Goal: Feedback & Contribution: Leave review/rating

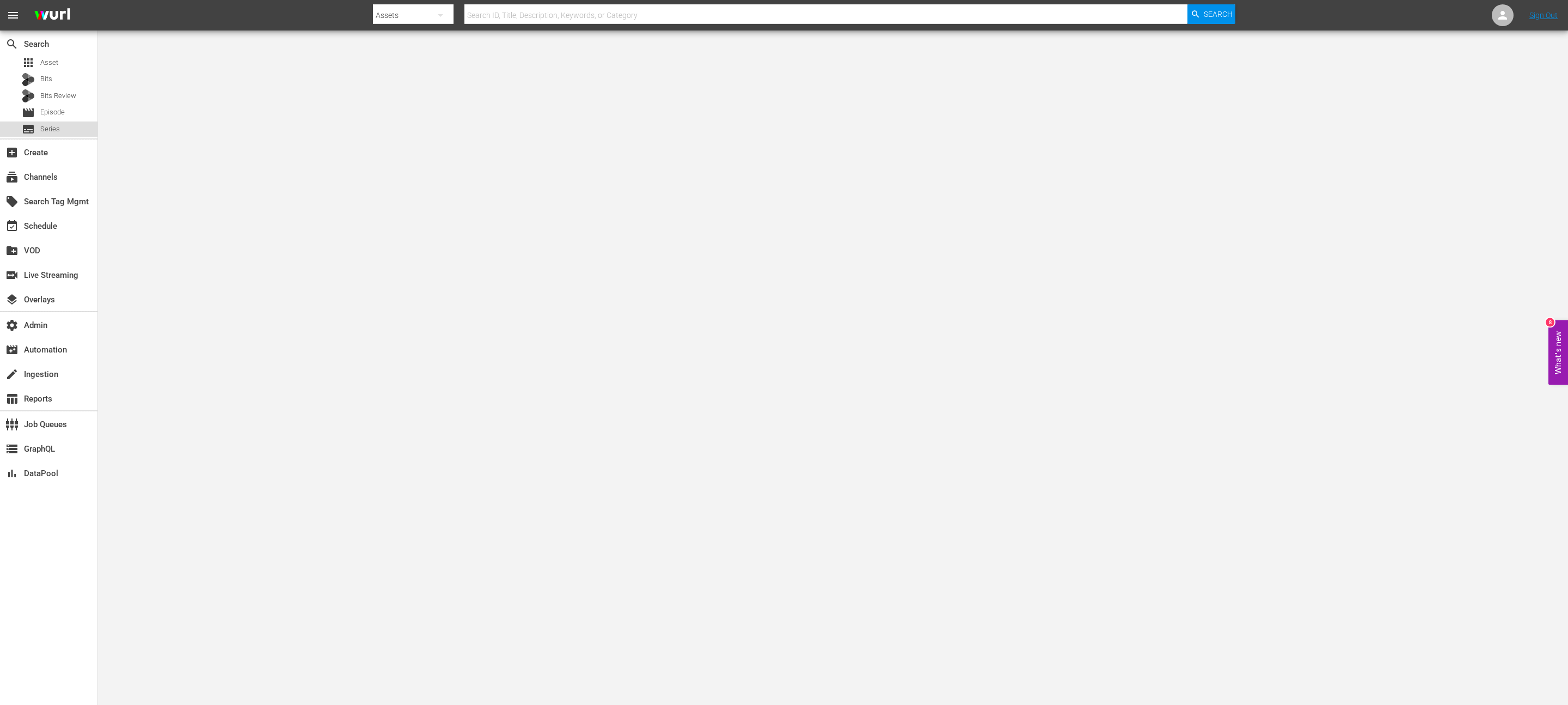
click at [63, 129] on div "subtitles Series" at bounding box center [49, 129] width 98 height 15
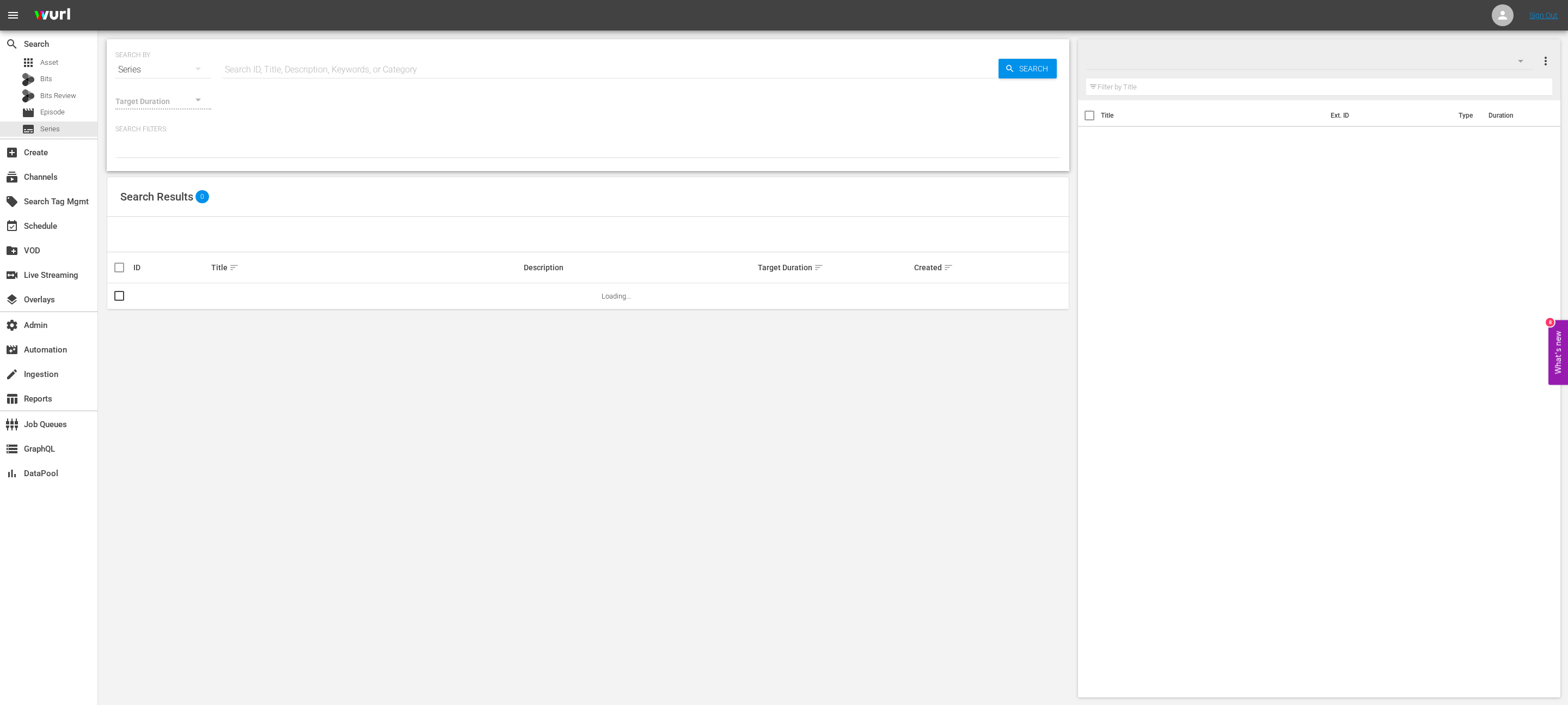
click at [311, 70] on input "text" at bounding box center [610, 70] width 777 height 26
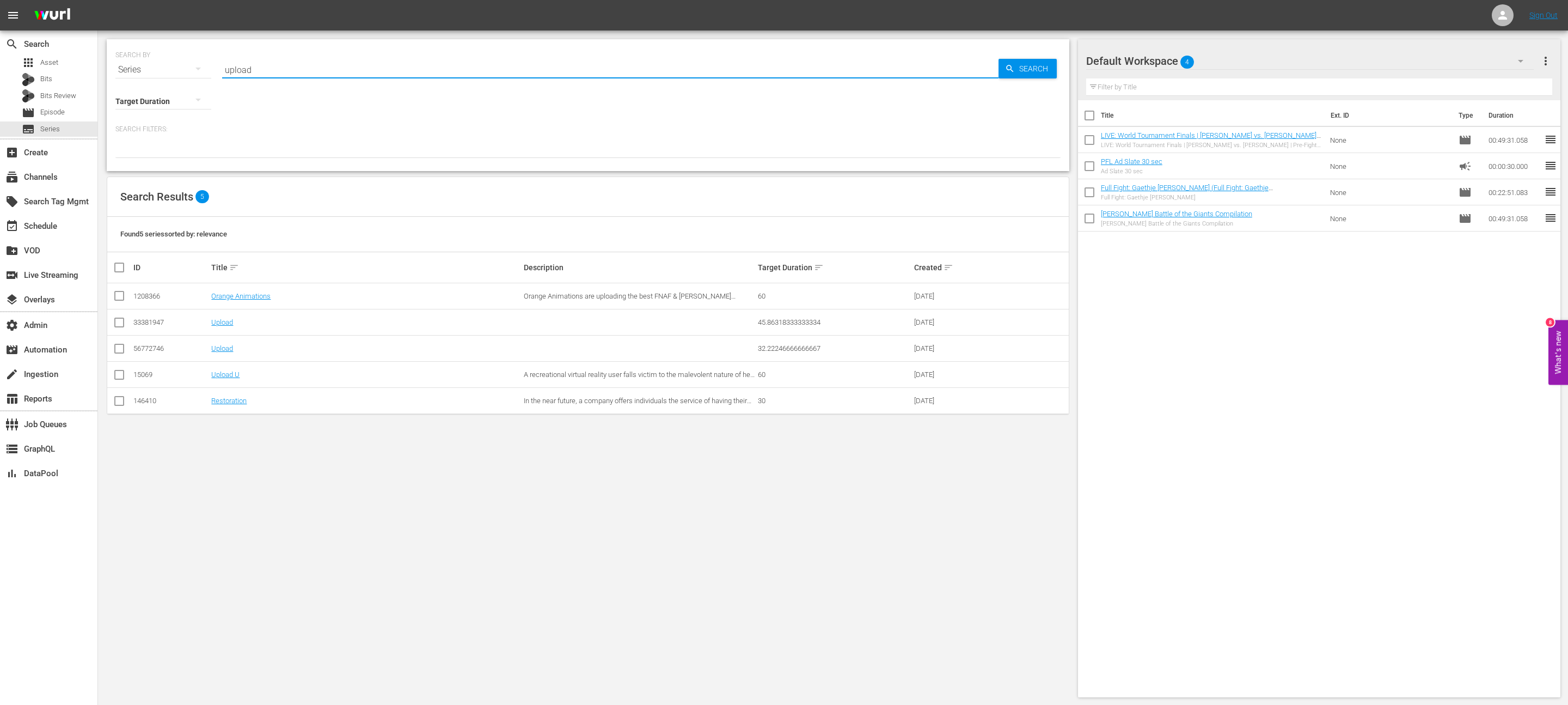
type input "upload"
click at [228, 322] on link "Upload" at bounding box center [222, 322] width 22 height 9
click at [225, 349] on link "Upload" at bounding box center [222, 348] width 22 height 9
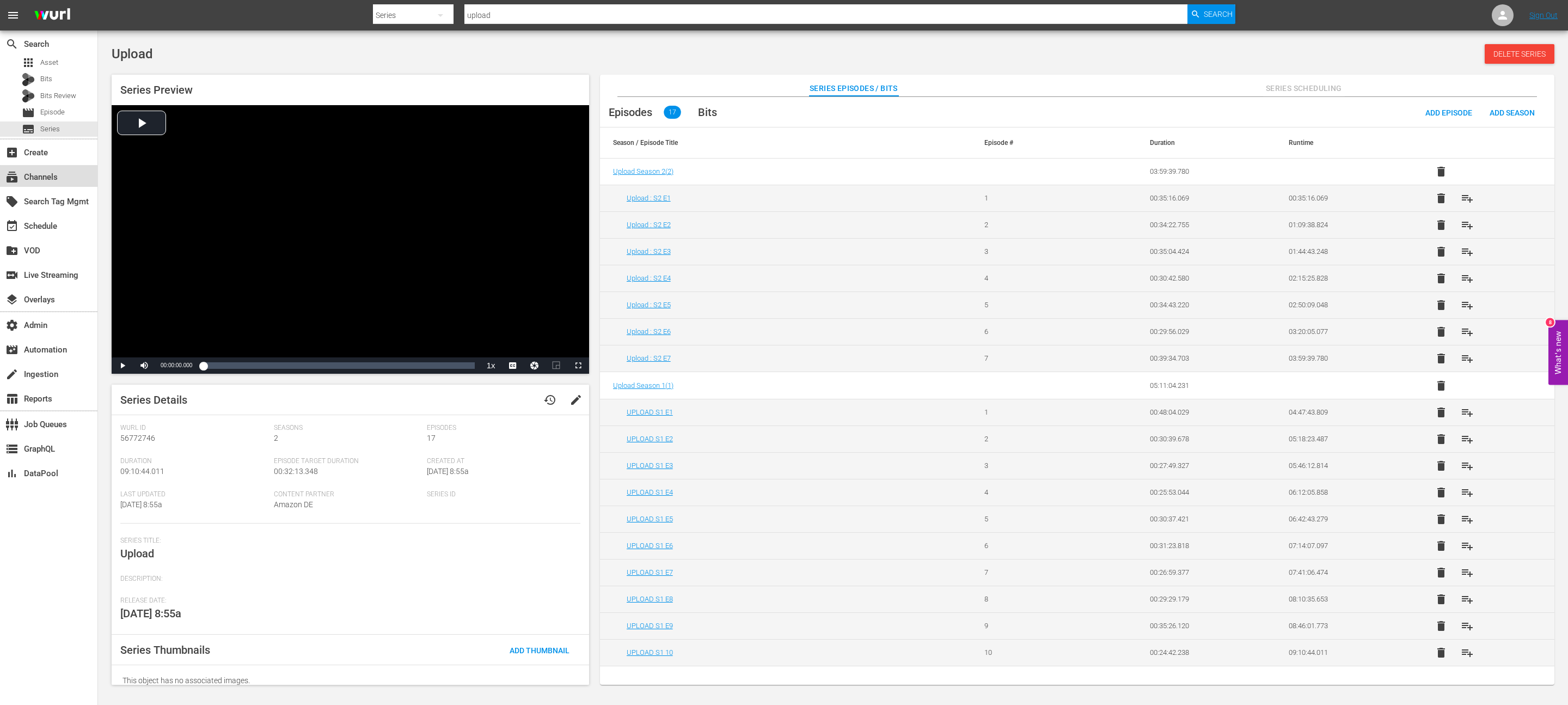
click at [60, 179] on div "subscriptions Channels" at bounding box center [30, 175] width 61 height 10
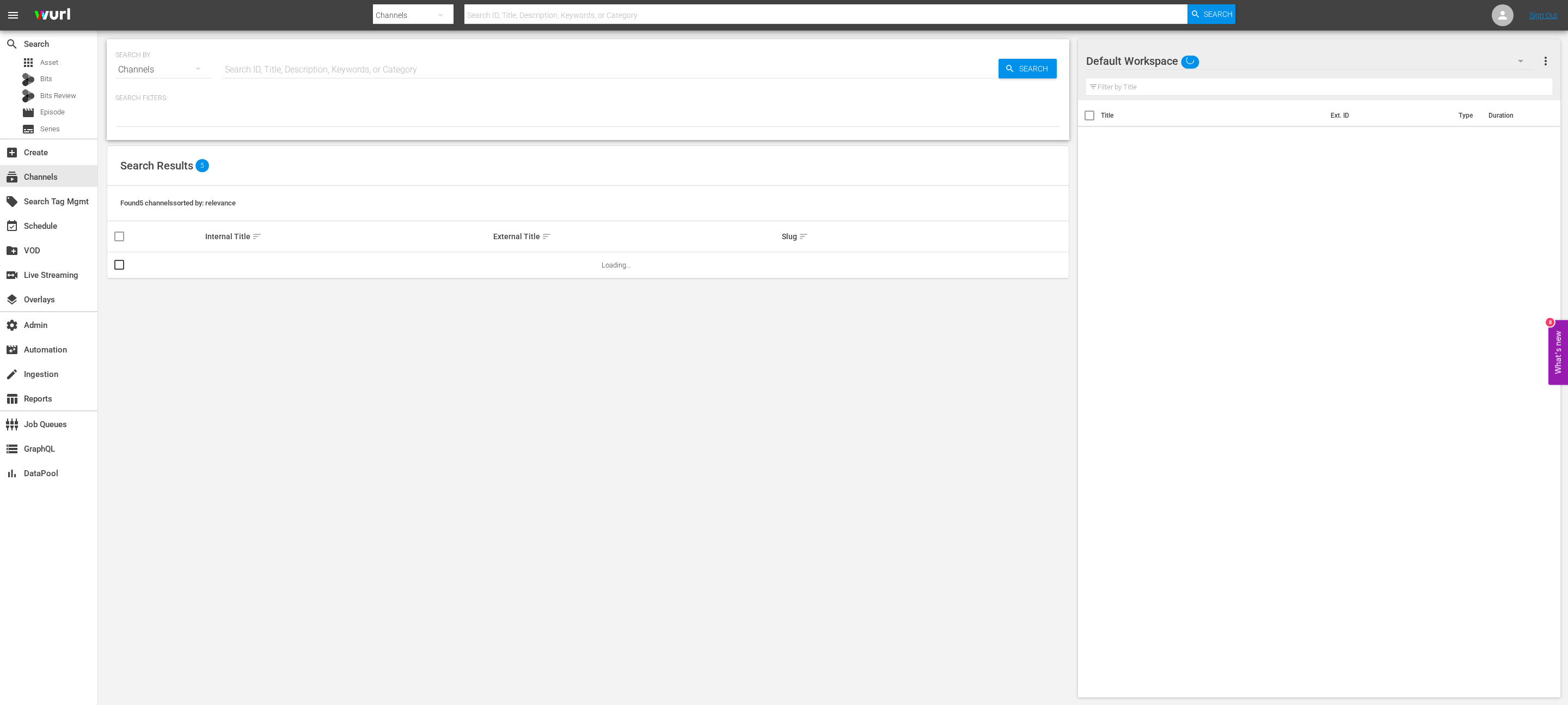
click at [510, 17] on input "text" at bounding box center [826, 15] width 723 height 26
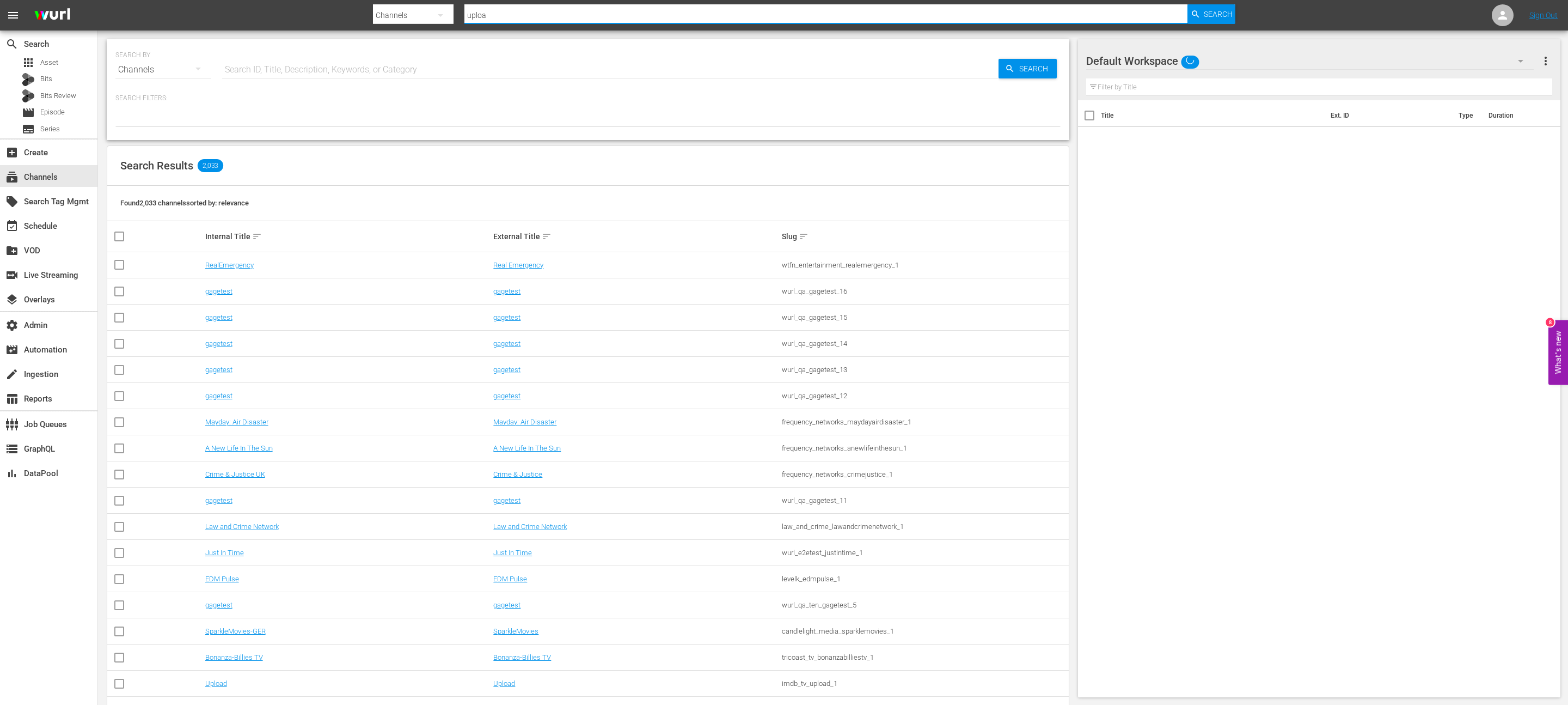
type input "upload"
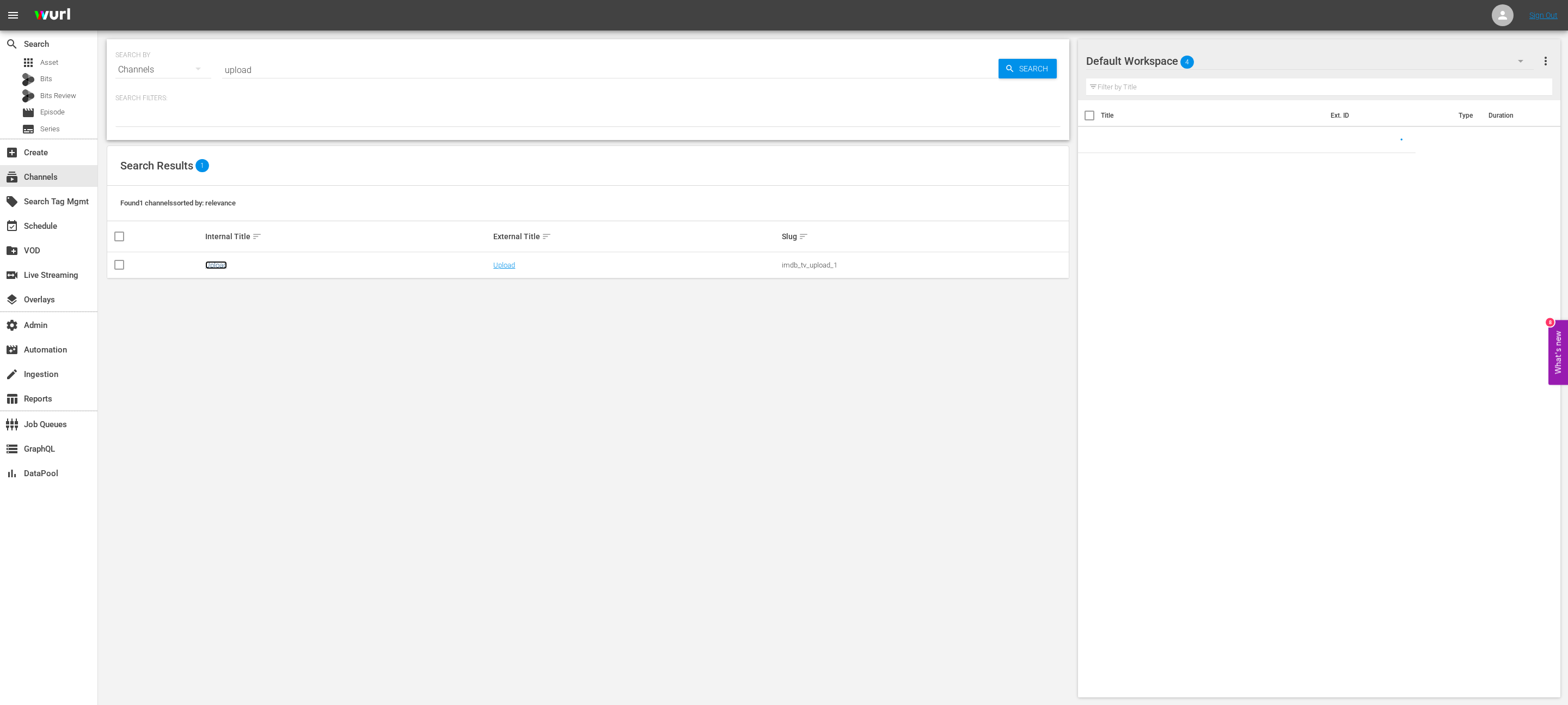
click at [226, 263] on link "Upload" at bounding box center [216, 265] width 22 height 9
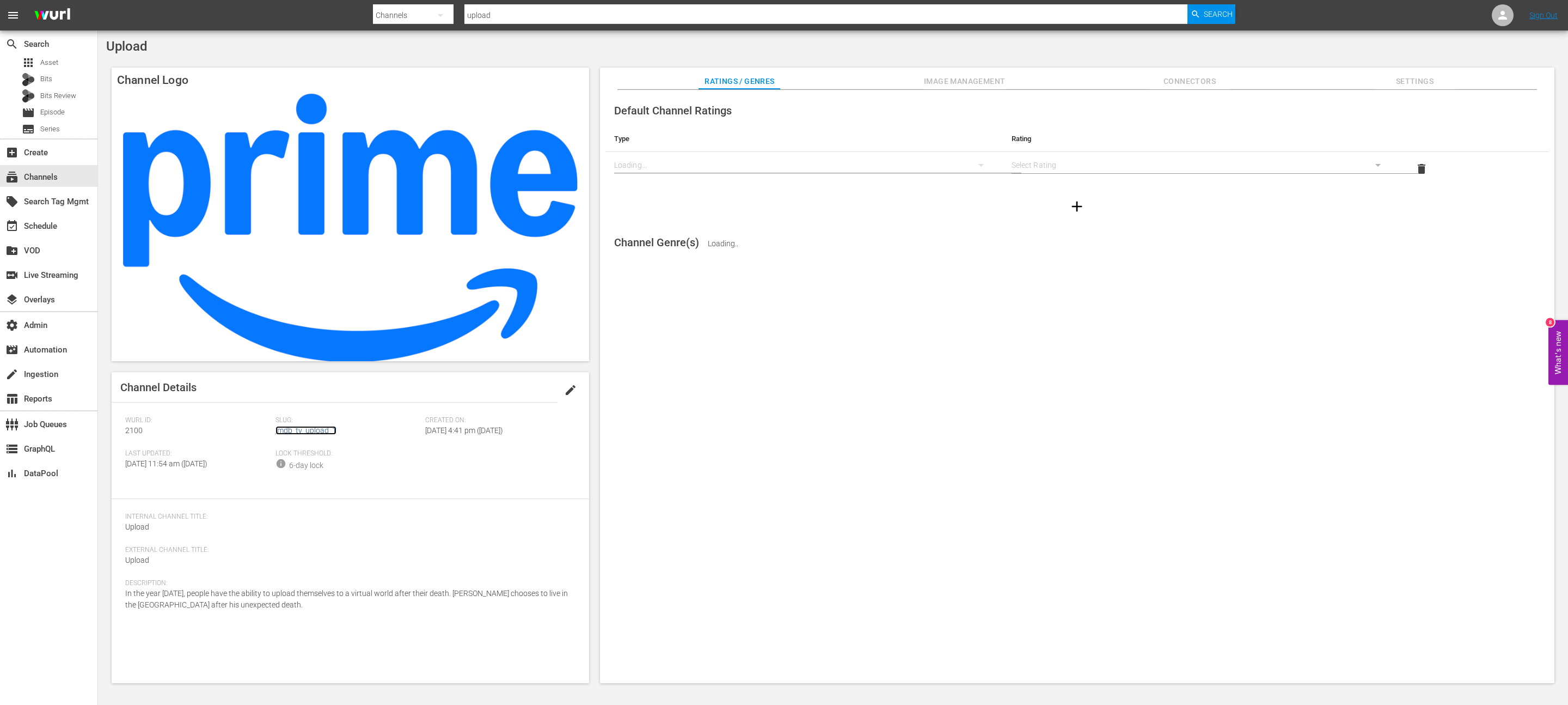
click at [296, 431] on link "imdb_tv_upload_1" at bounding box center [306, 430] width 61 height 9
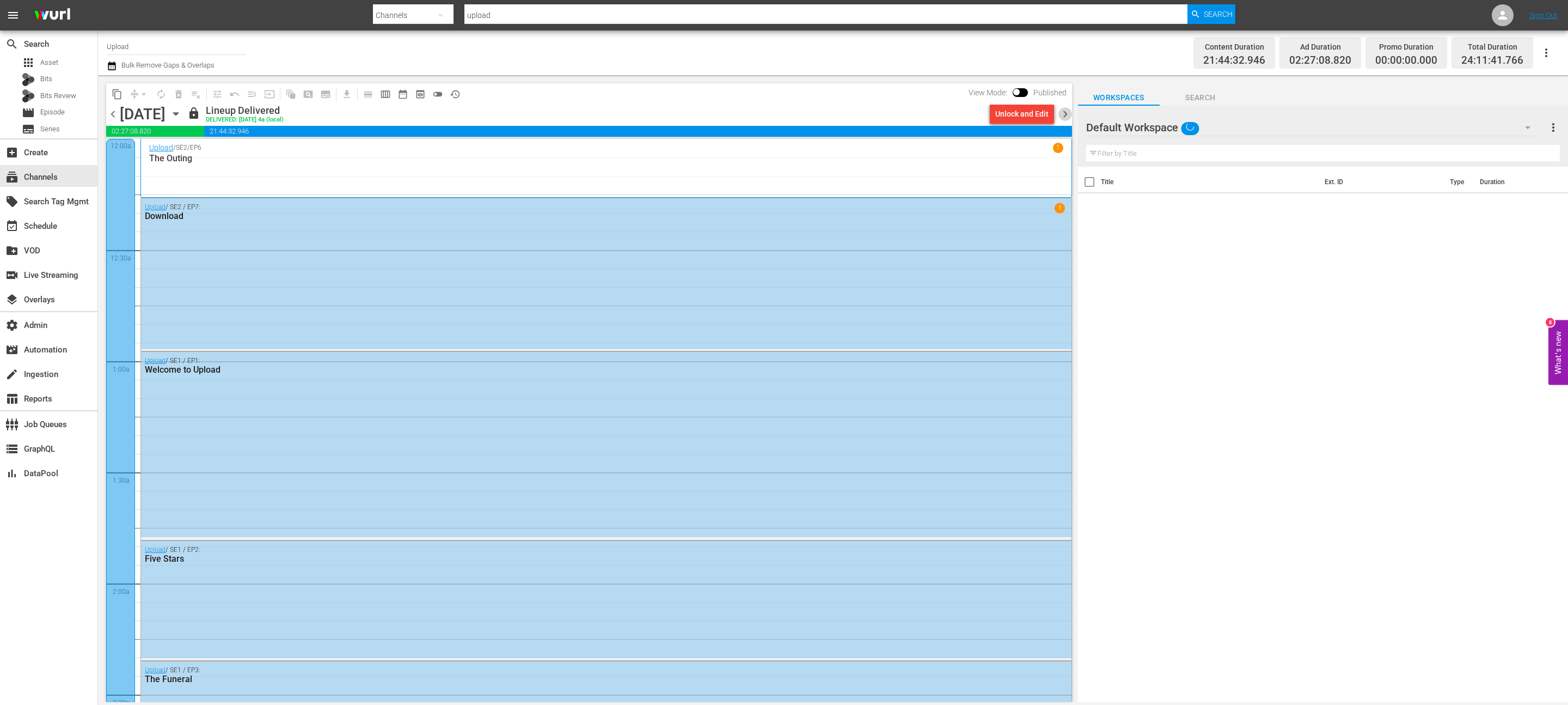
click at [1067, 115] on span "chevron_right" at bounding box center [1065, 115] width 14 height 14
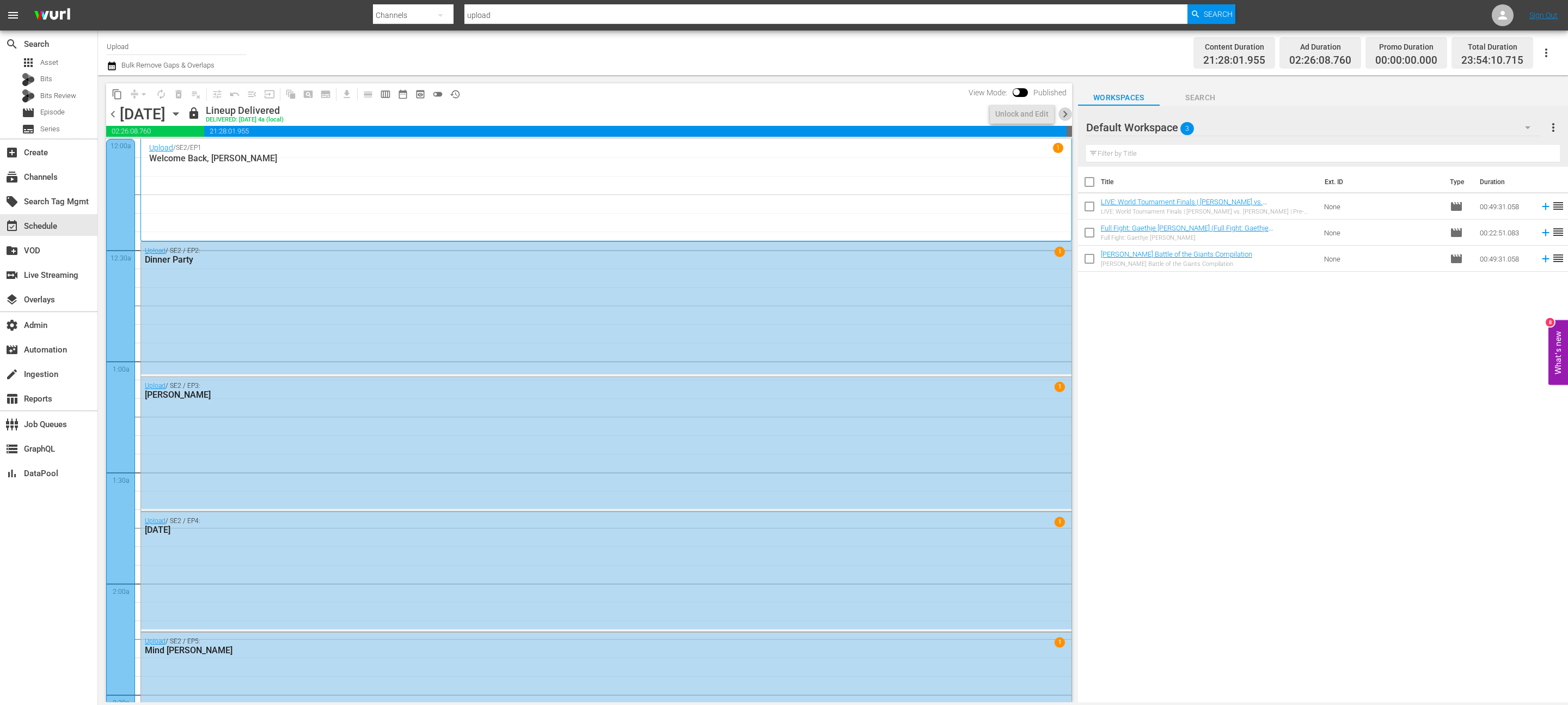
click at [1067, 115] on span "chevron_right" at bounding box center [1065, 115] width 14 height 14
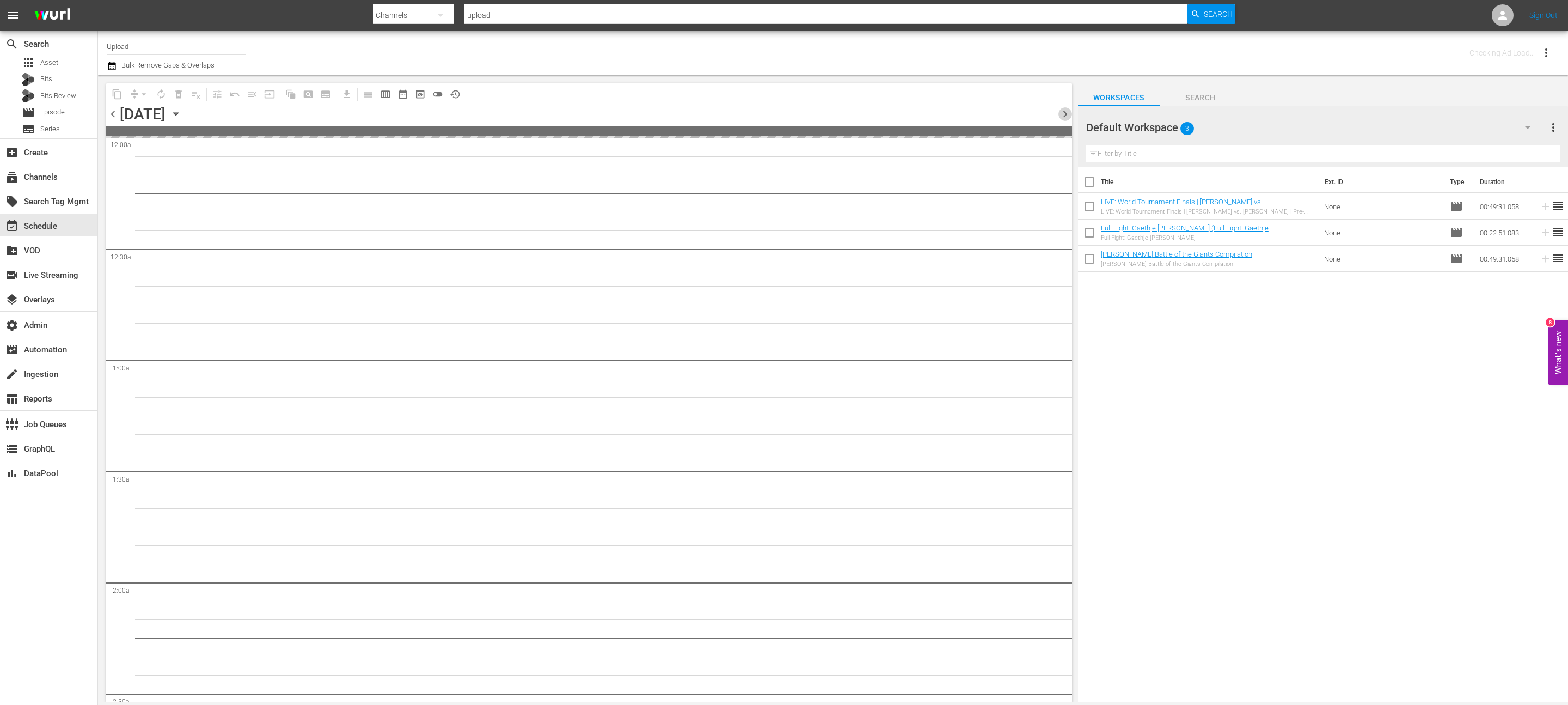
click at [1067, 115] on span "chevron_right" at bounding box center [1065, 115] width 14 height 14
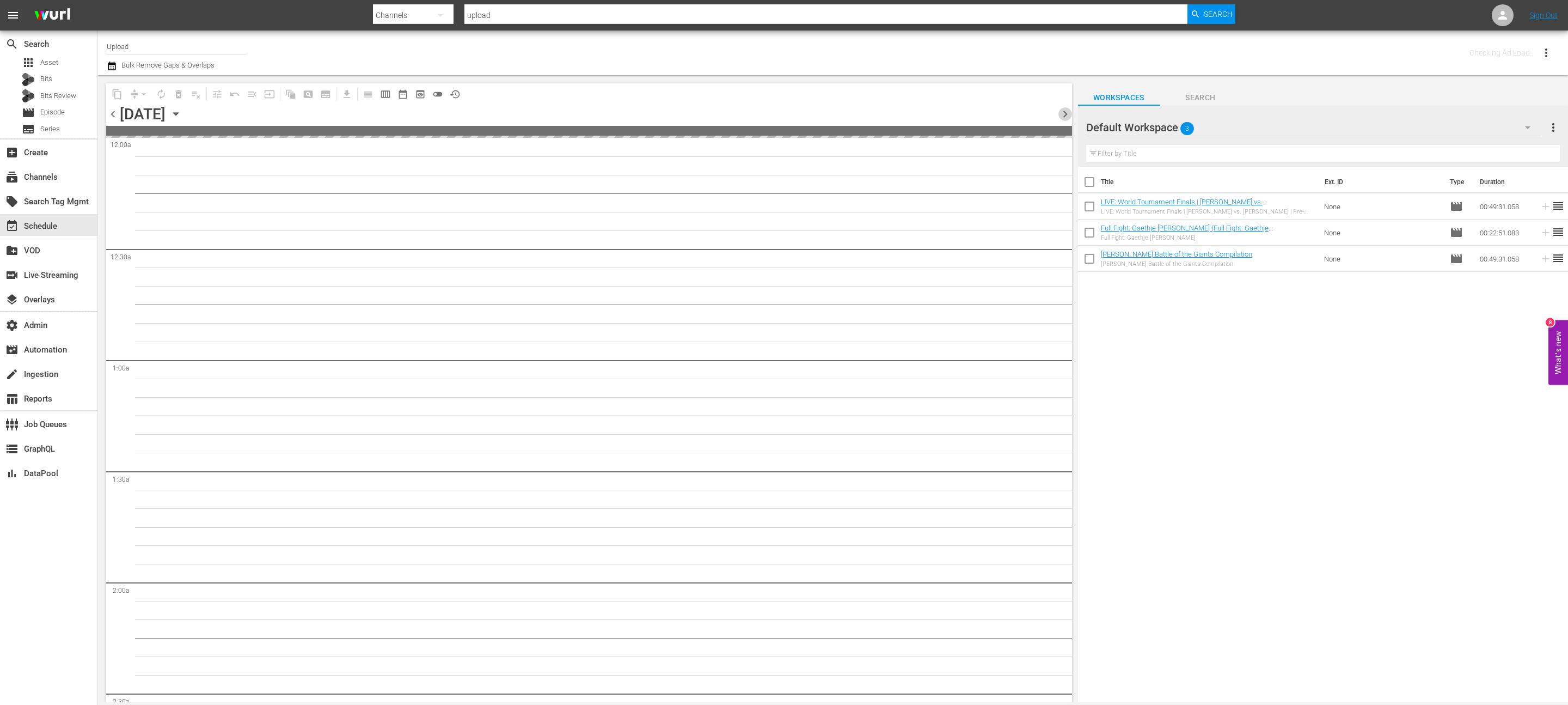
click at [1067, 115] on span "chevron_right" at bounding box center [1065, 115] width 14 height 14
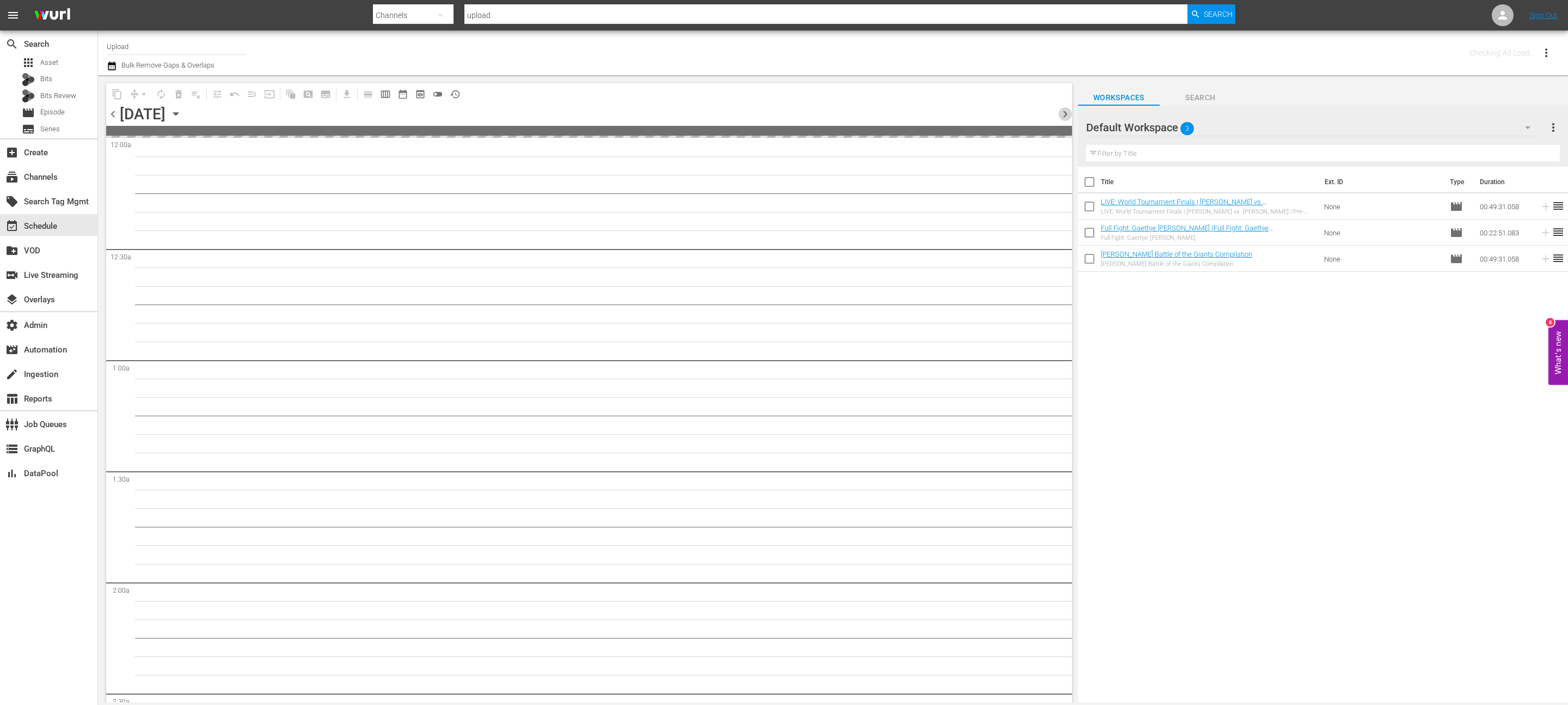
click at [1067, 115] on span "chevron_right" at bounding box center [1065, 115] width 14 height 14
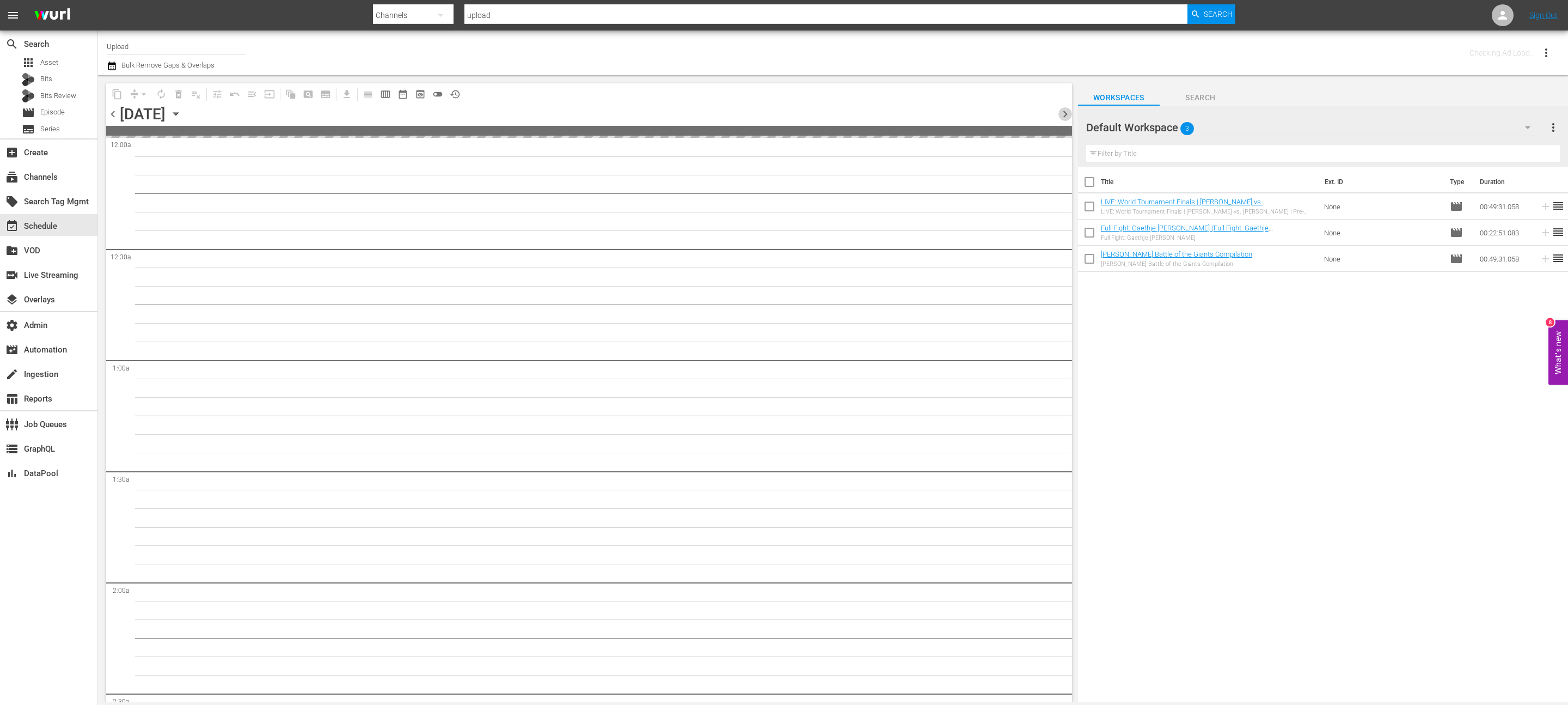
click at [1067, 115] on span "chevron_right" at bounding box center [1065, 115] width 14 height 14
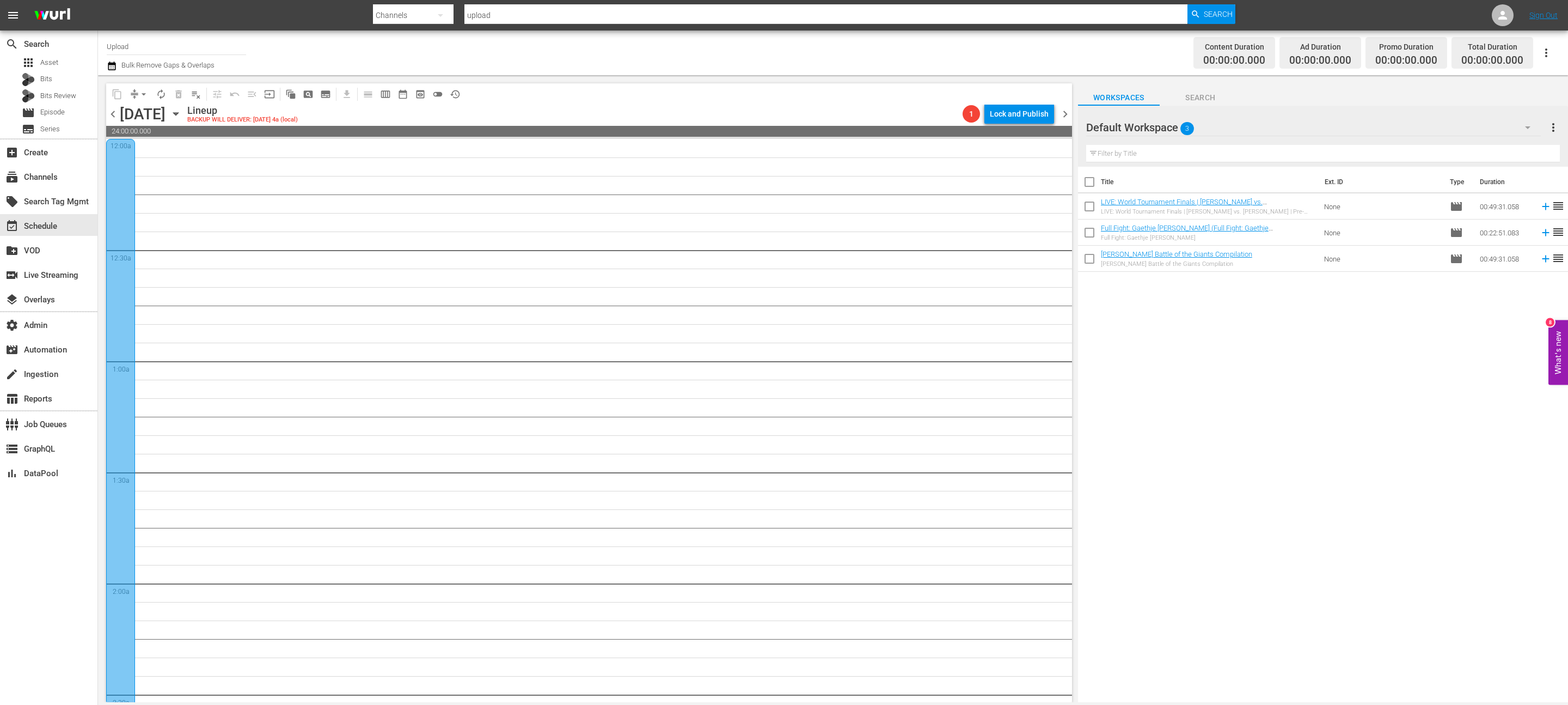
click at [114, 61] on icon "button" at bounding box center [112, 66] width 10 height 13
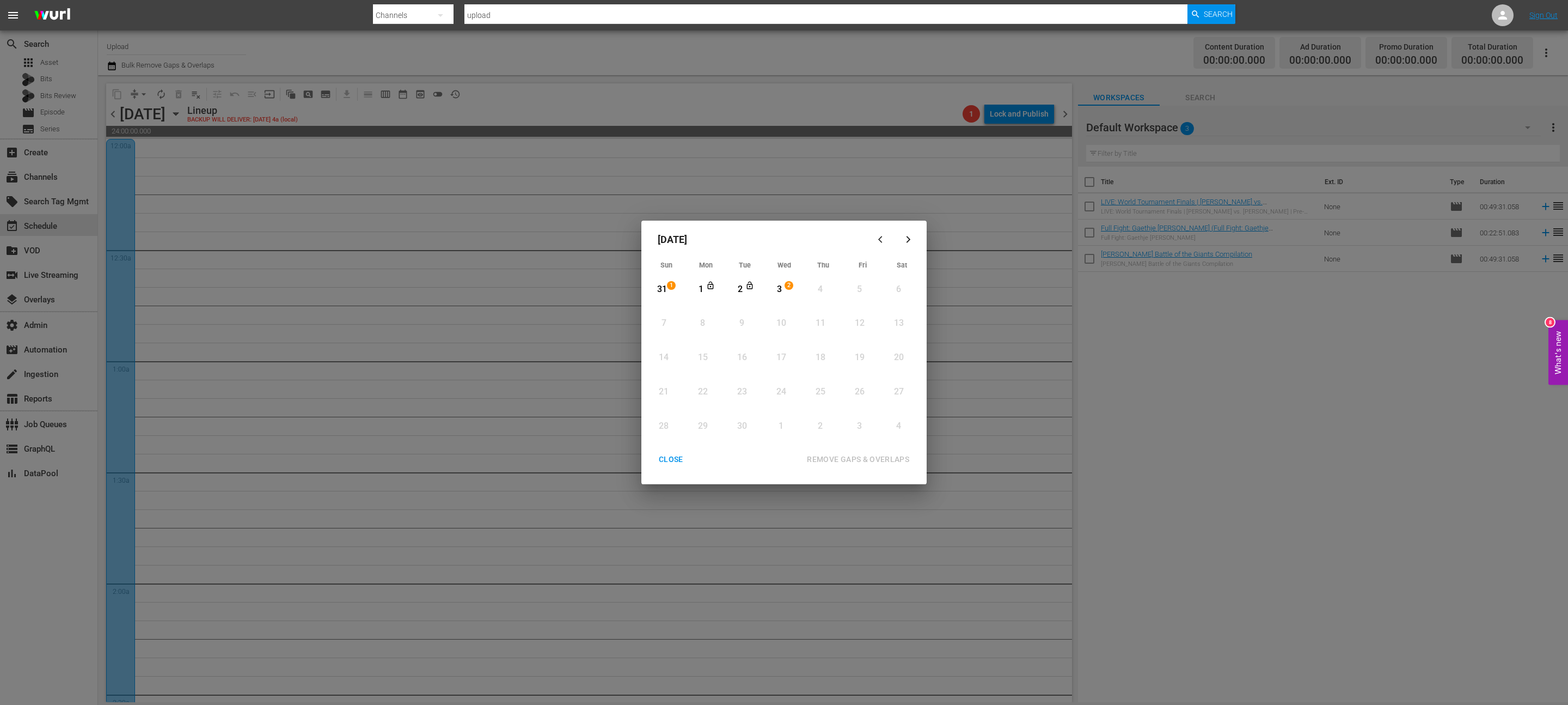
click at [663, 452] on button "CLOSE" at bounding box center [671, 459] width 50 height 20
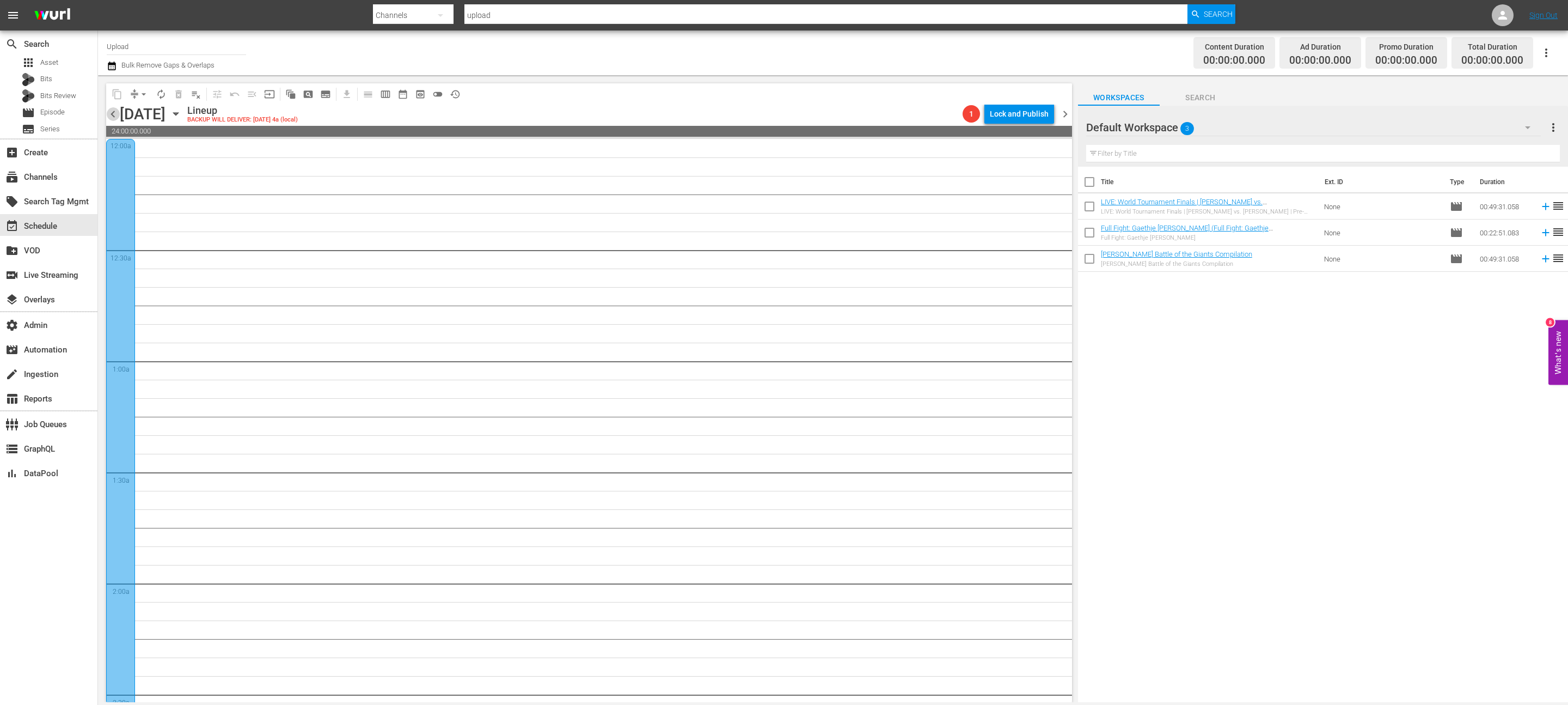
click at [116, 119] on span "chevron_left" at bounding box center [113, 115] width 14 height 14
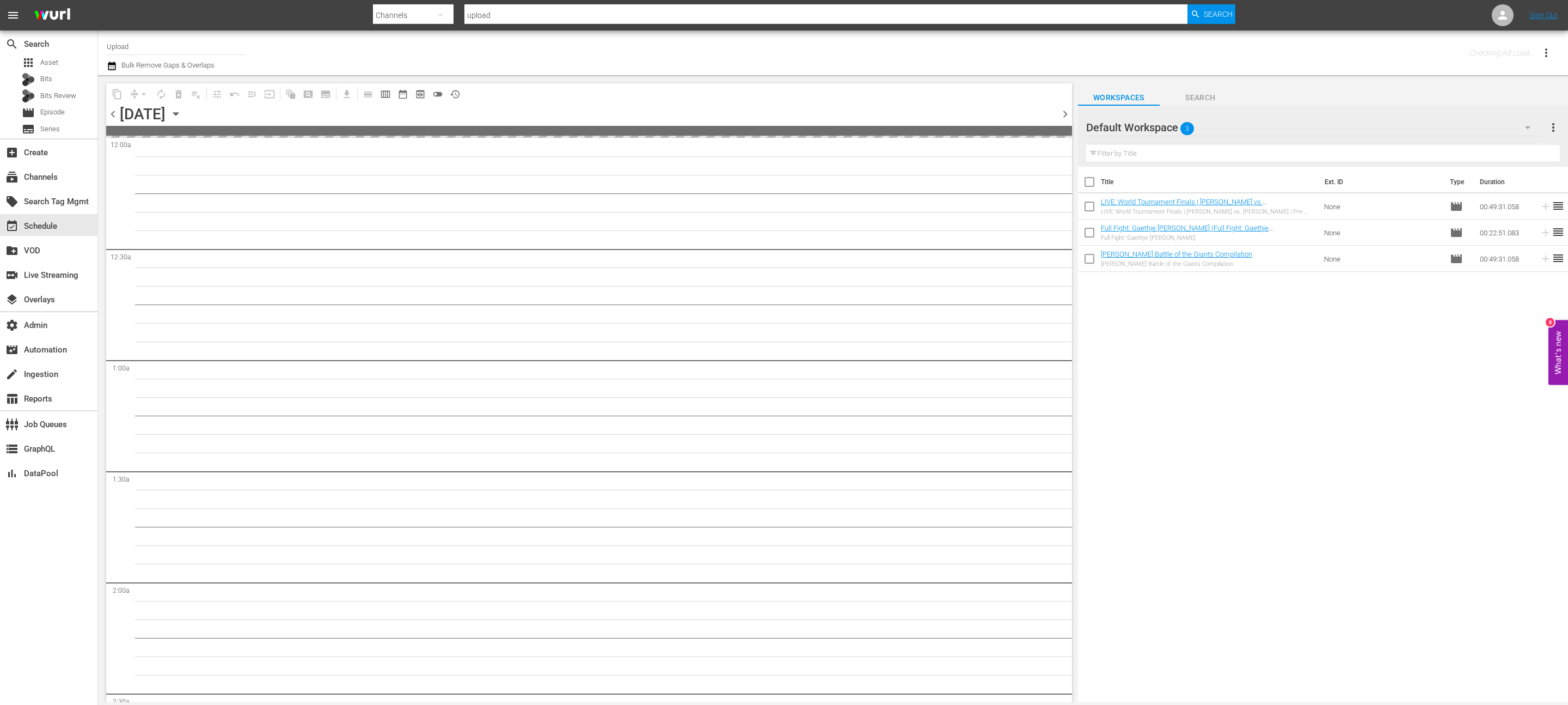
click at [116, 119] on span "chevron_left" at bounding box center [113, 115] width 14 height 14
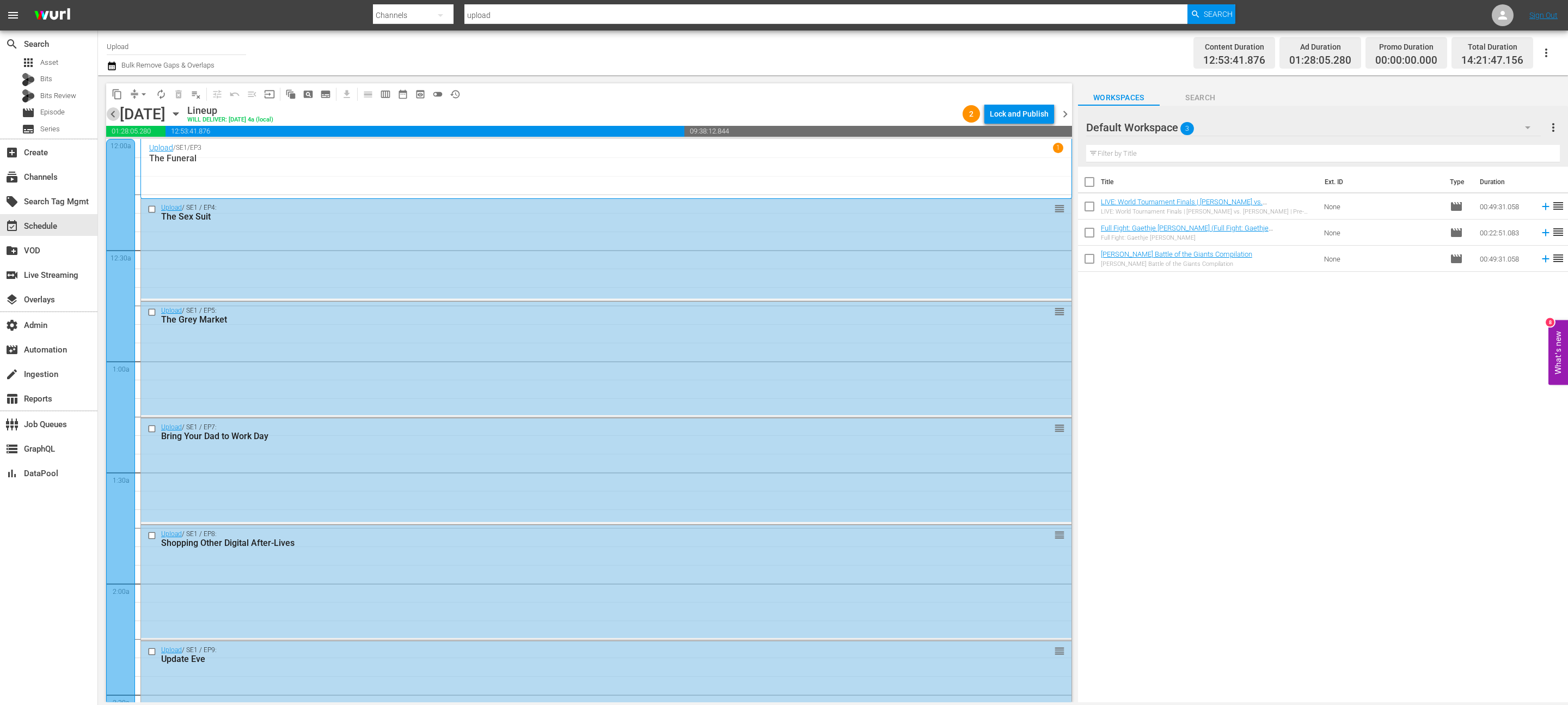
click at [111, 115] on span "chevron_left" at bounding box center [113, 115] width 14 height 14
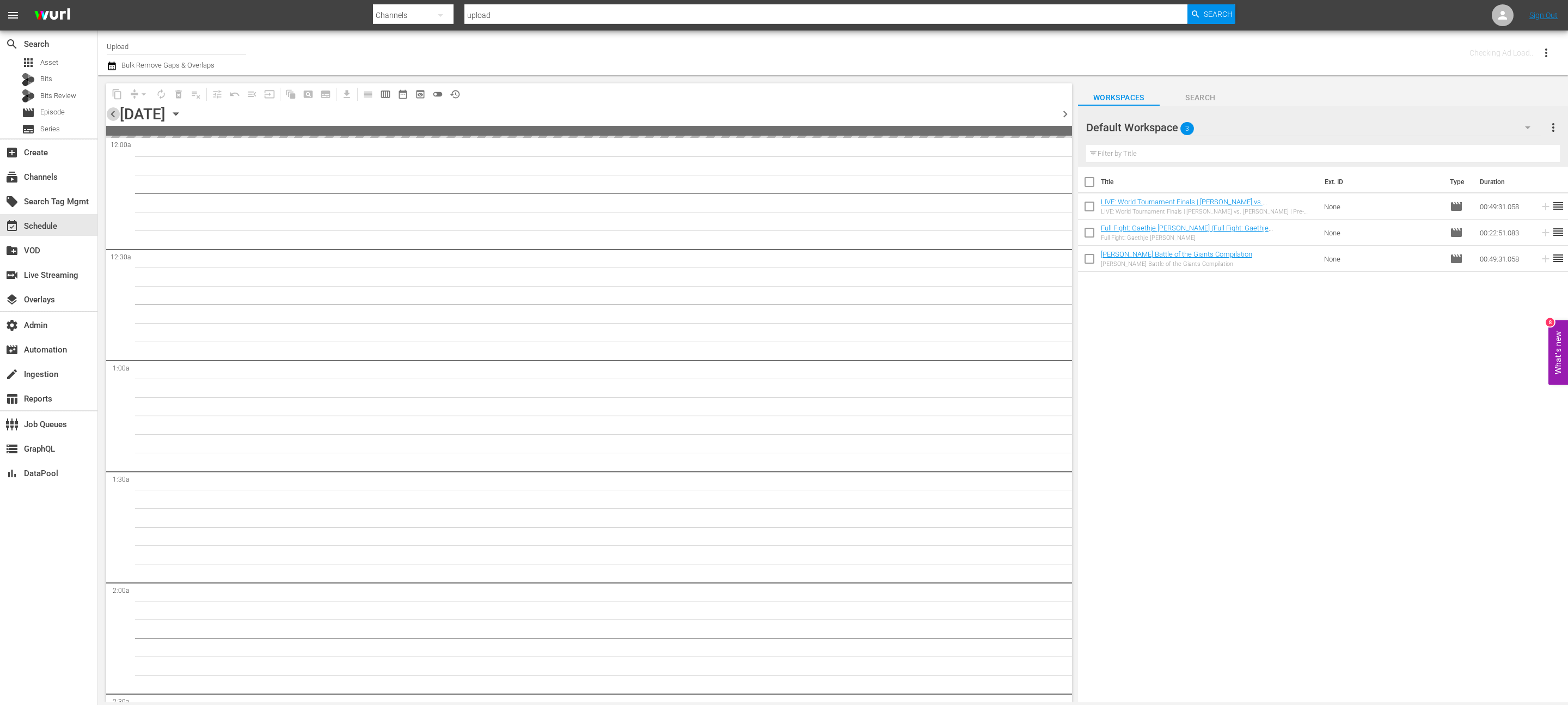
click at [111, 115] on span "chevron_left" at bounding box center [113, 115] width 14 height 14
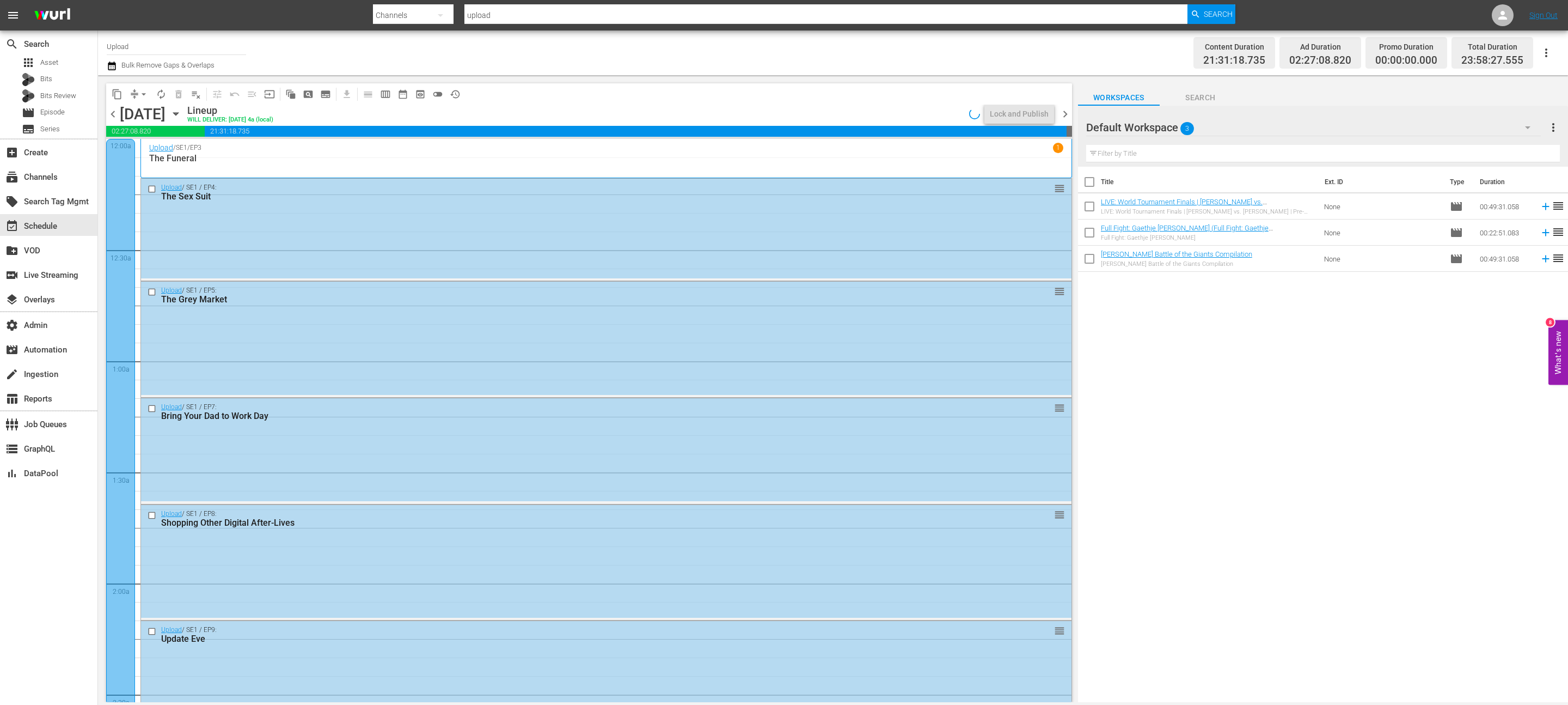
click at [111, 115] on span "chevron_left" at bounding box center [113, 115] width 14 height 14
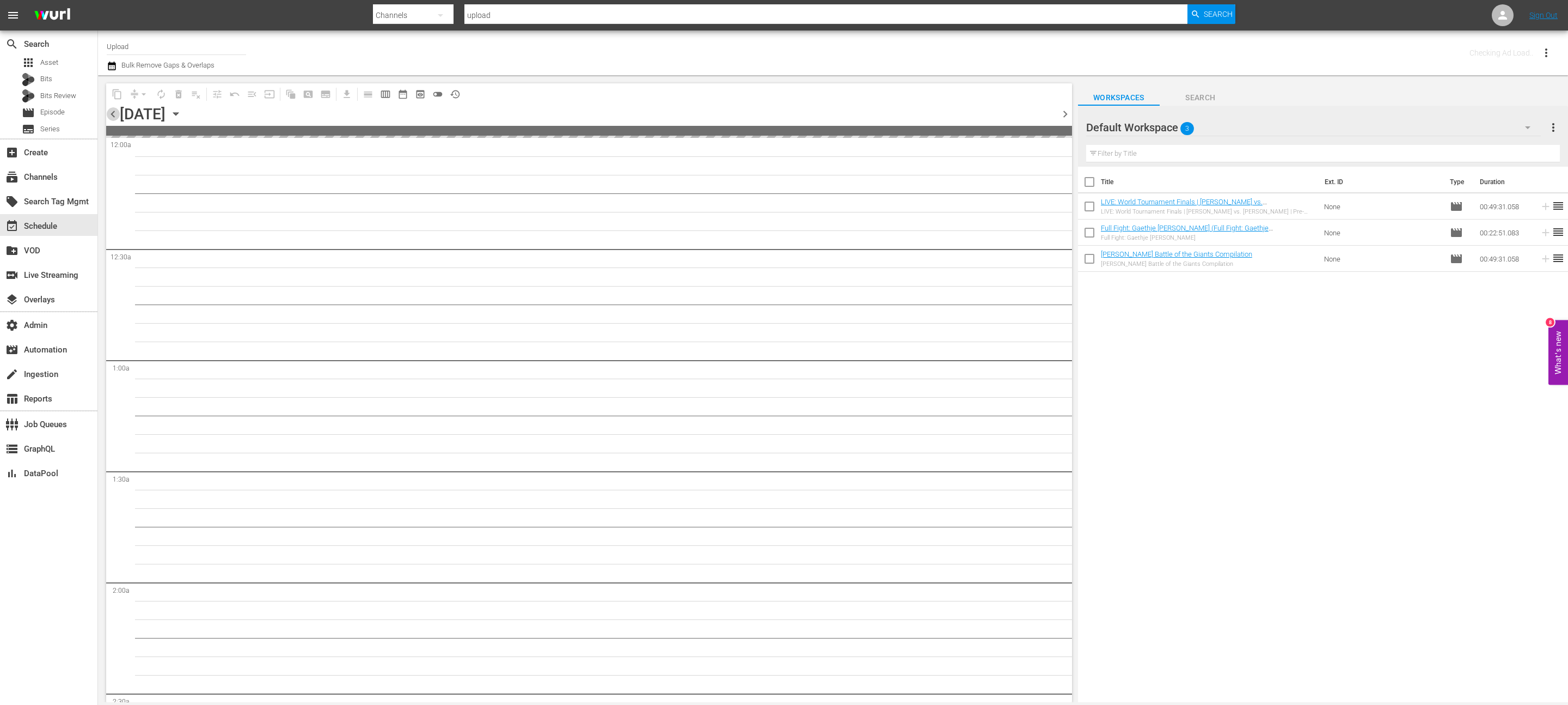
click at [111, 115] on span "chevron_left" at bounding box center [113, 115] width 14 height 14
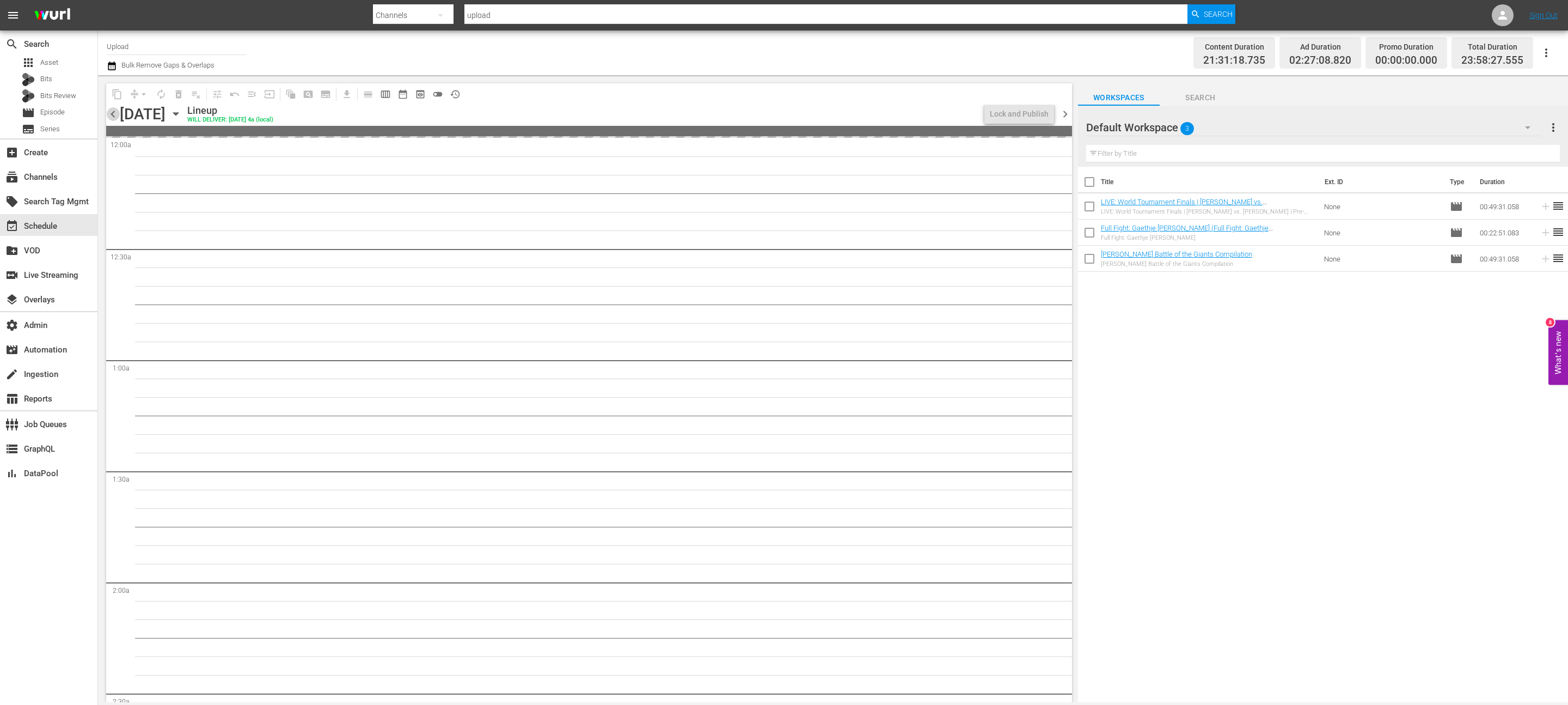
click at [111, 115] on span "chevron_left" at bounding box center [113, 115] width 14 height 14
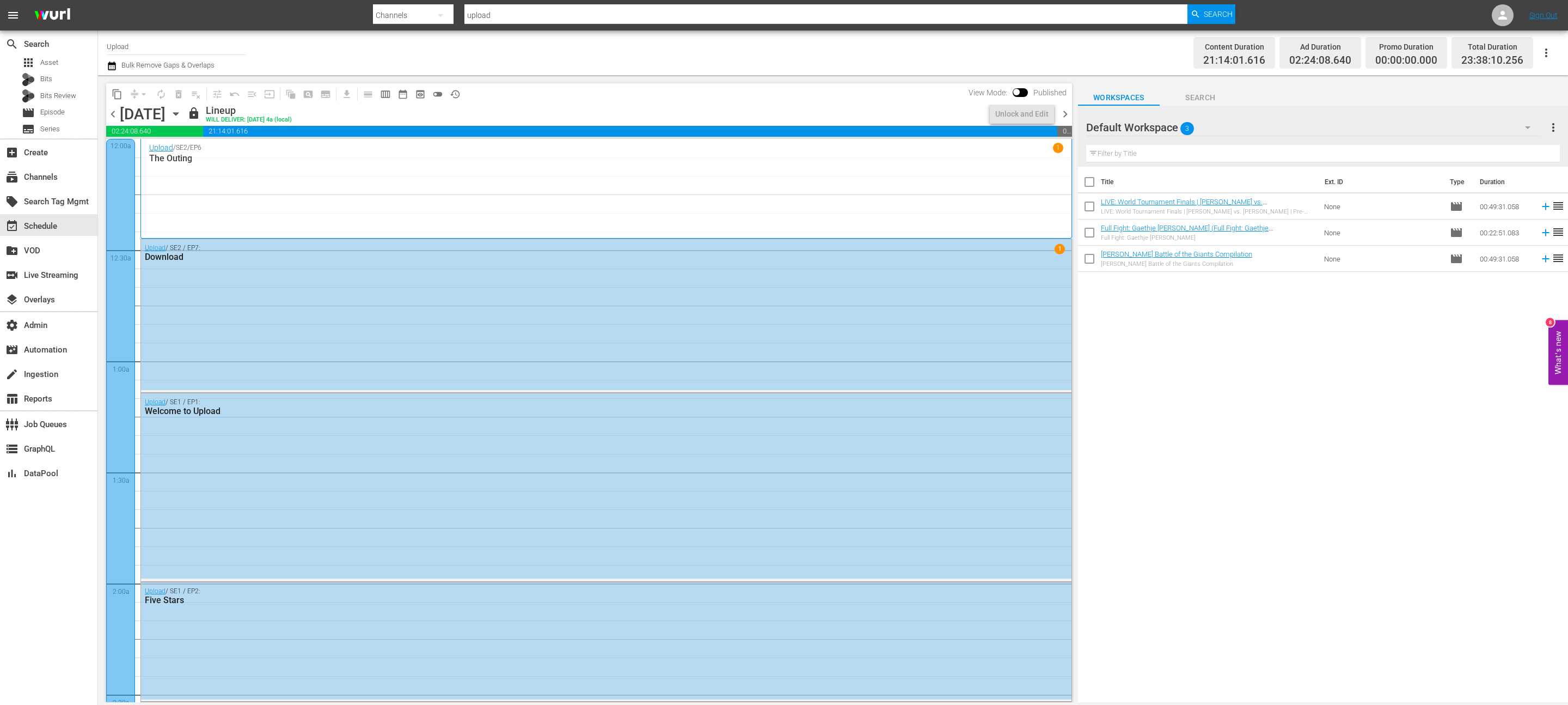
click at [1062, 116] on span "chevron_right" at bounding box center [1065, 115] width 14 height 14
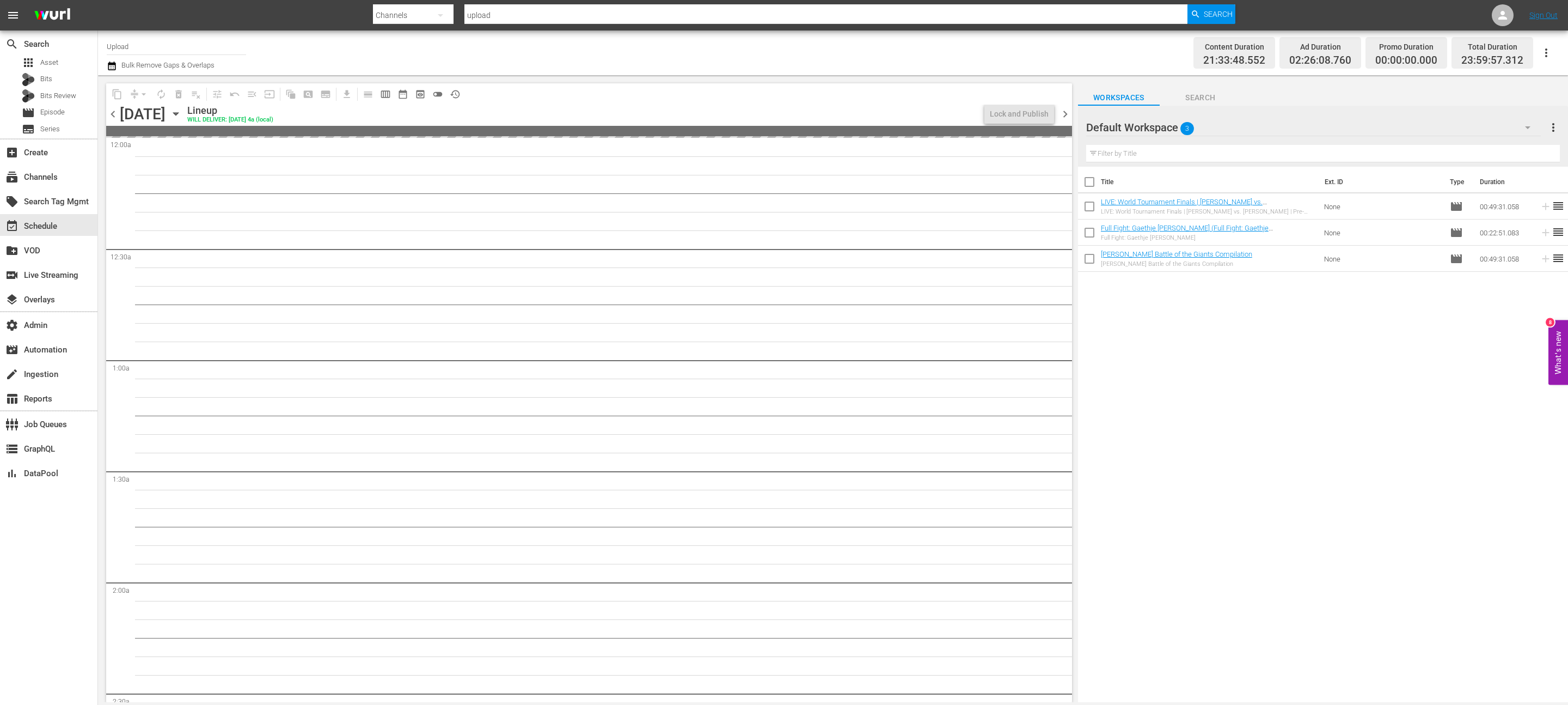
click at [105, 117] on div "content_copy compress arrow_drop_down autorenew_outlined delete_forever_outline…" at bounding box center [586, 388] width 976 height 627
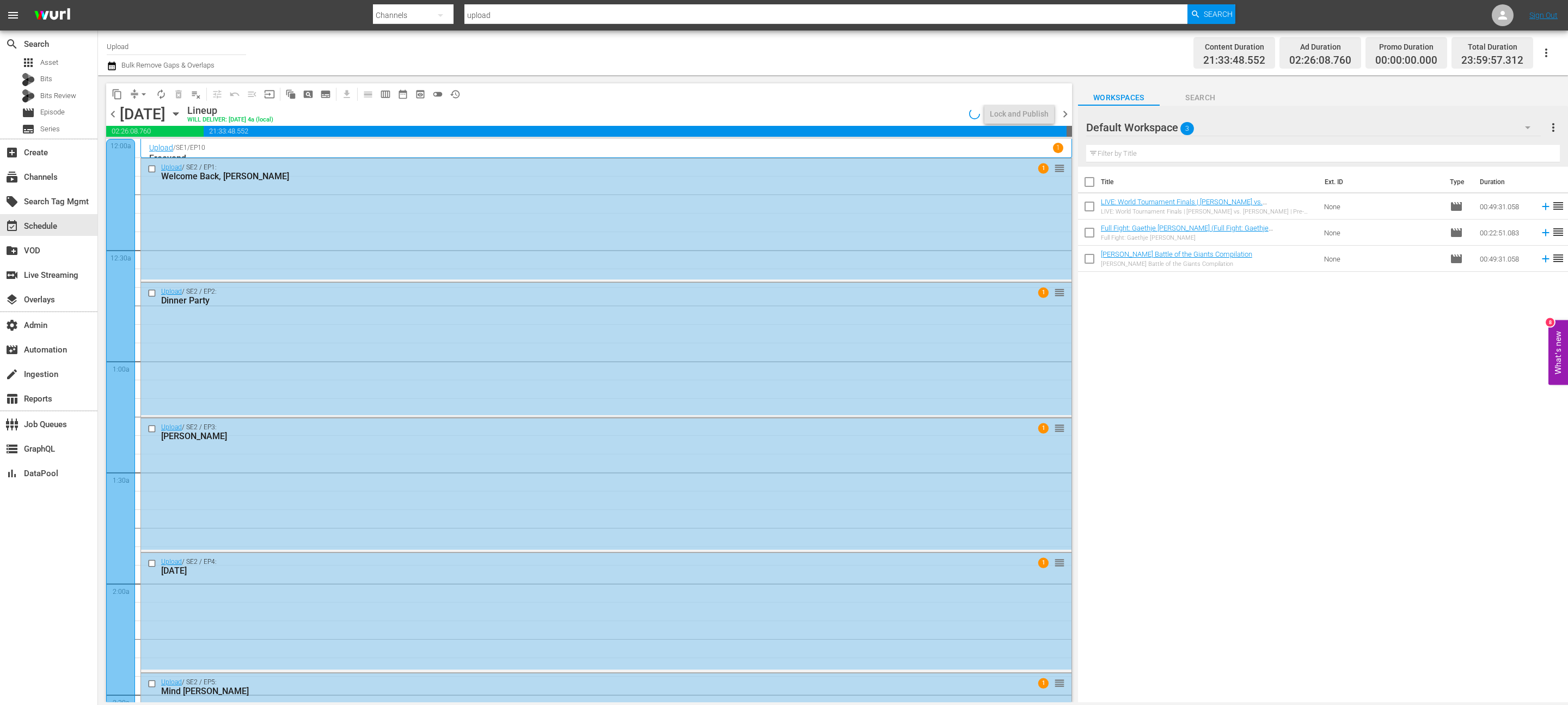
click at [106, 117] on span "chevron_left" at bounding box center [113, 115] width 14 height 14
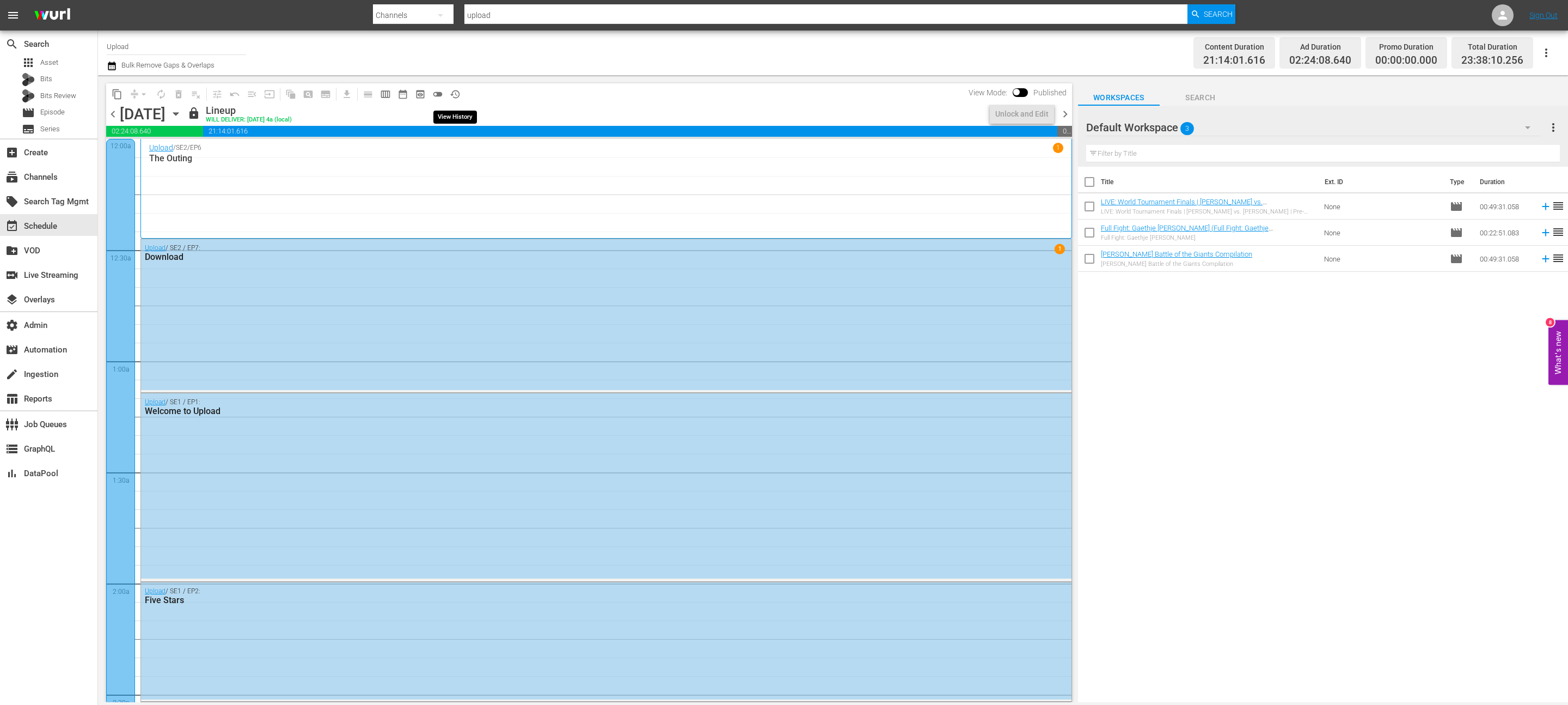
click at [456, 95] on span "history_outlined" at bounding box center [455, 95] width 11 height 11
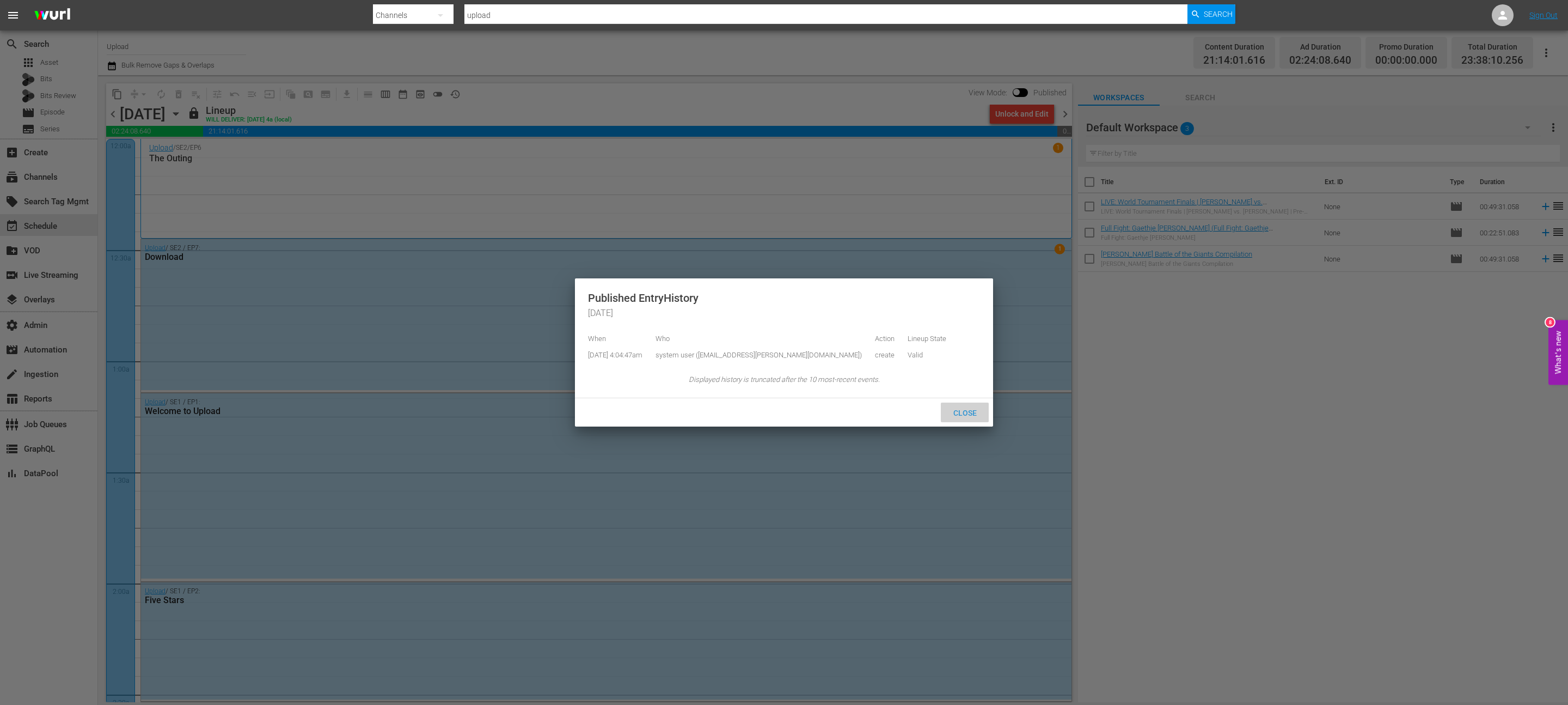
click at [965, 413] on span "Close" at bounding box center [965, 412] width 41 height 9
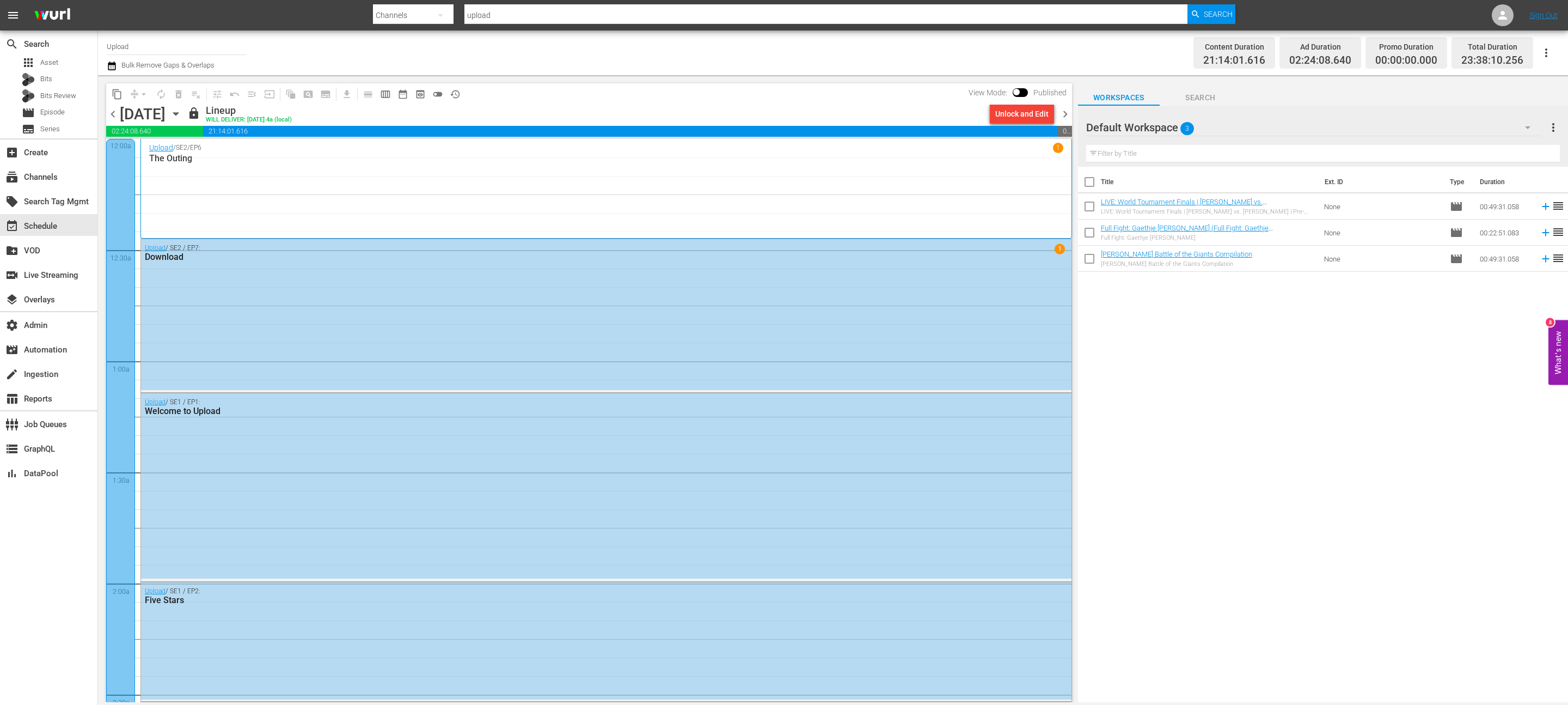
click at [1065, 113] on span "chevron_right" at bounding box center [1065, 115] width 14 height 14
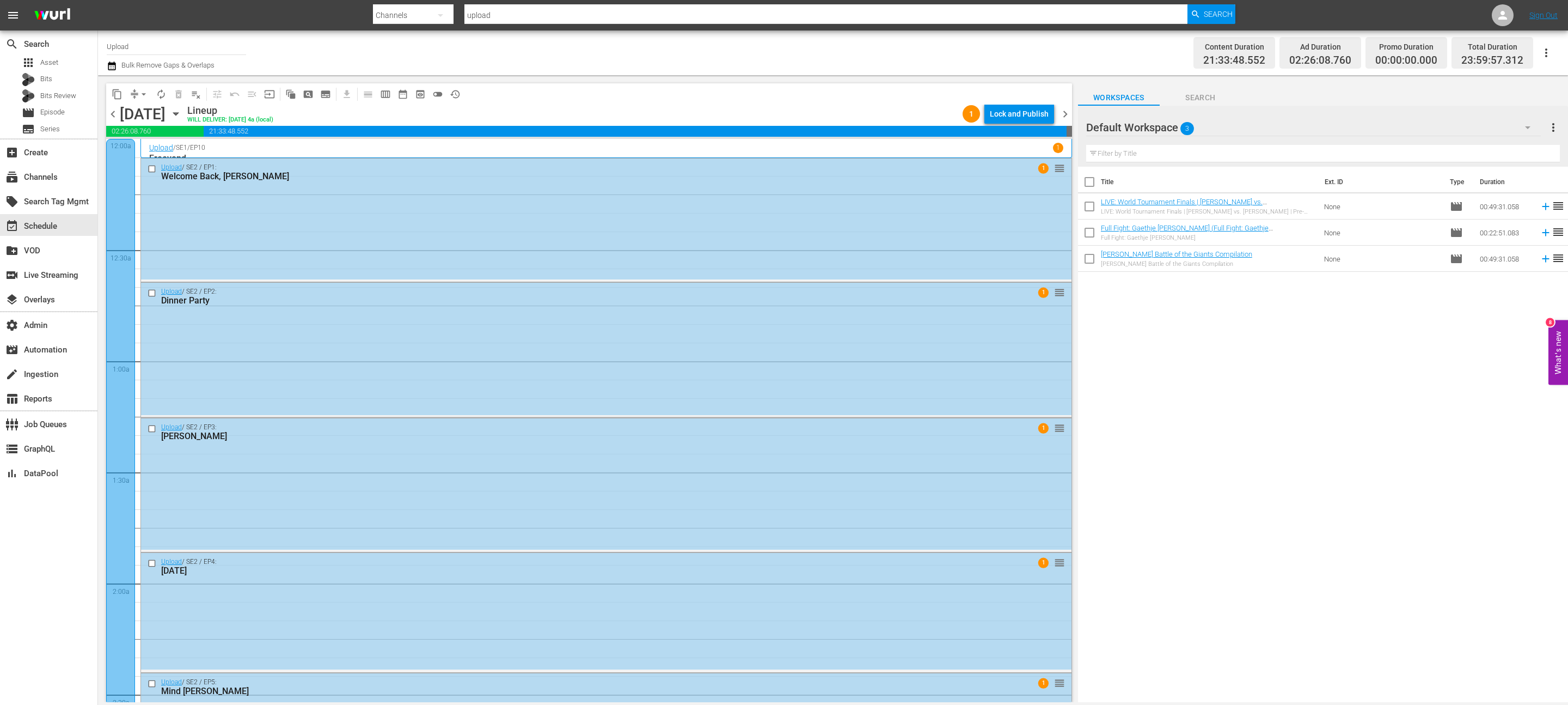
click at [1029, 115] on div "Lock and Publish" at bounding box center [1019, 113] width 59 height 19
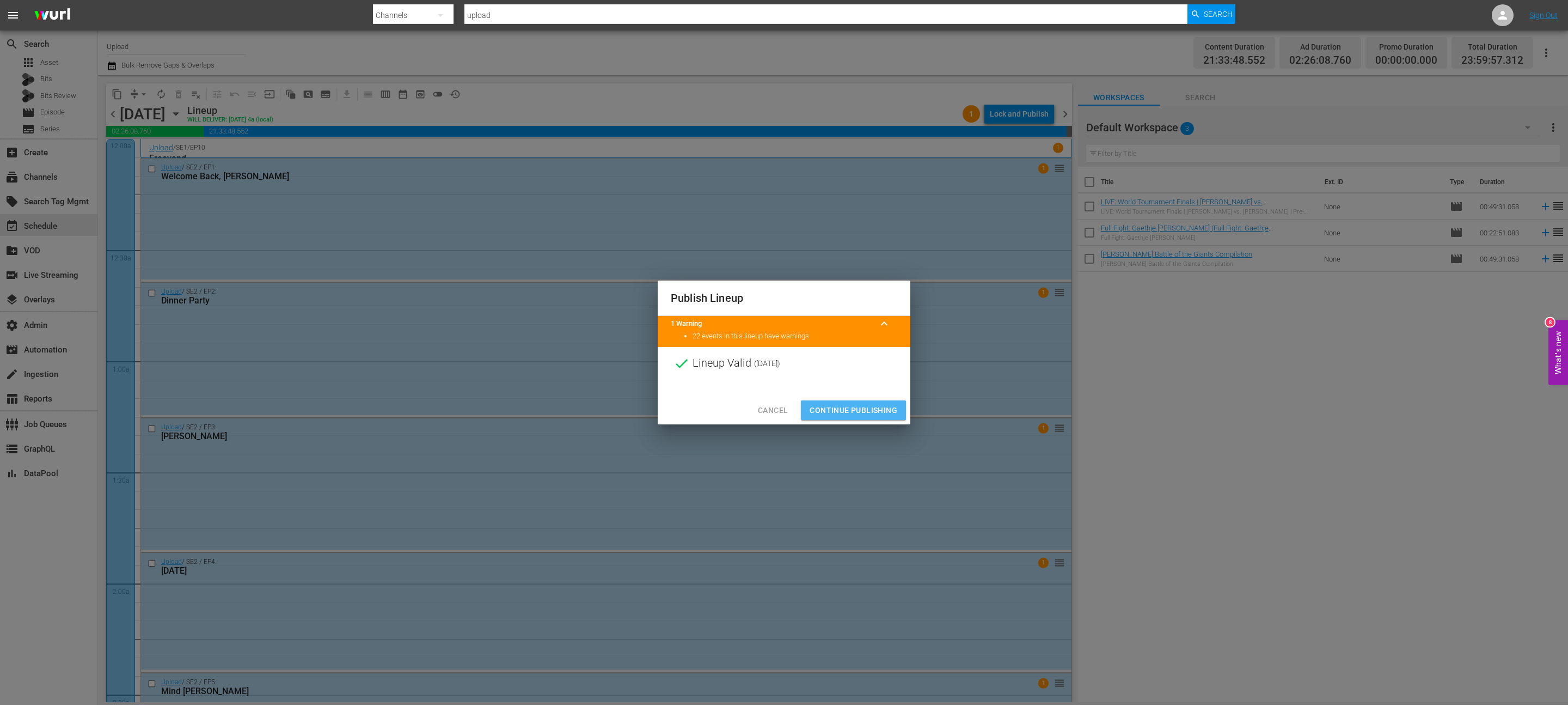
click at [853, 406] on span "Continue Publishing" at bounding box center [853, 411] width 87 height 14
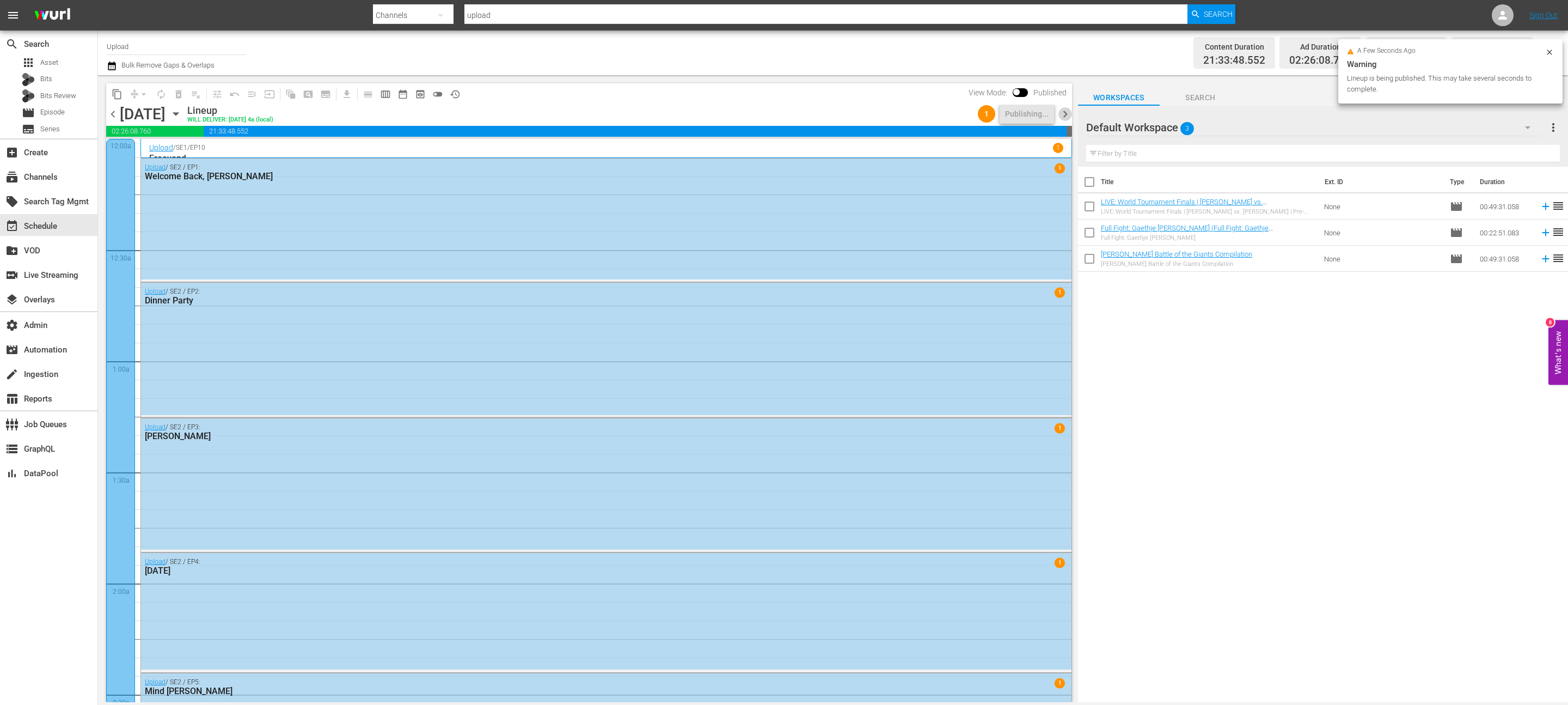
click at [1061, 116] on span "chevron_right" at bounding box center [1065, 115] width 14 height 14
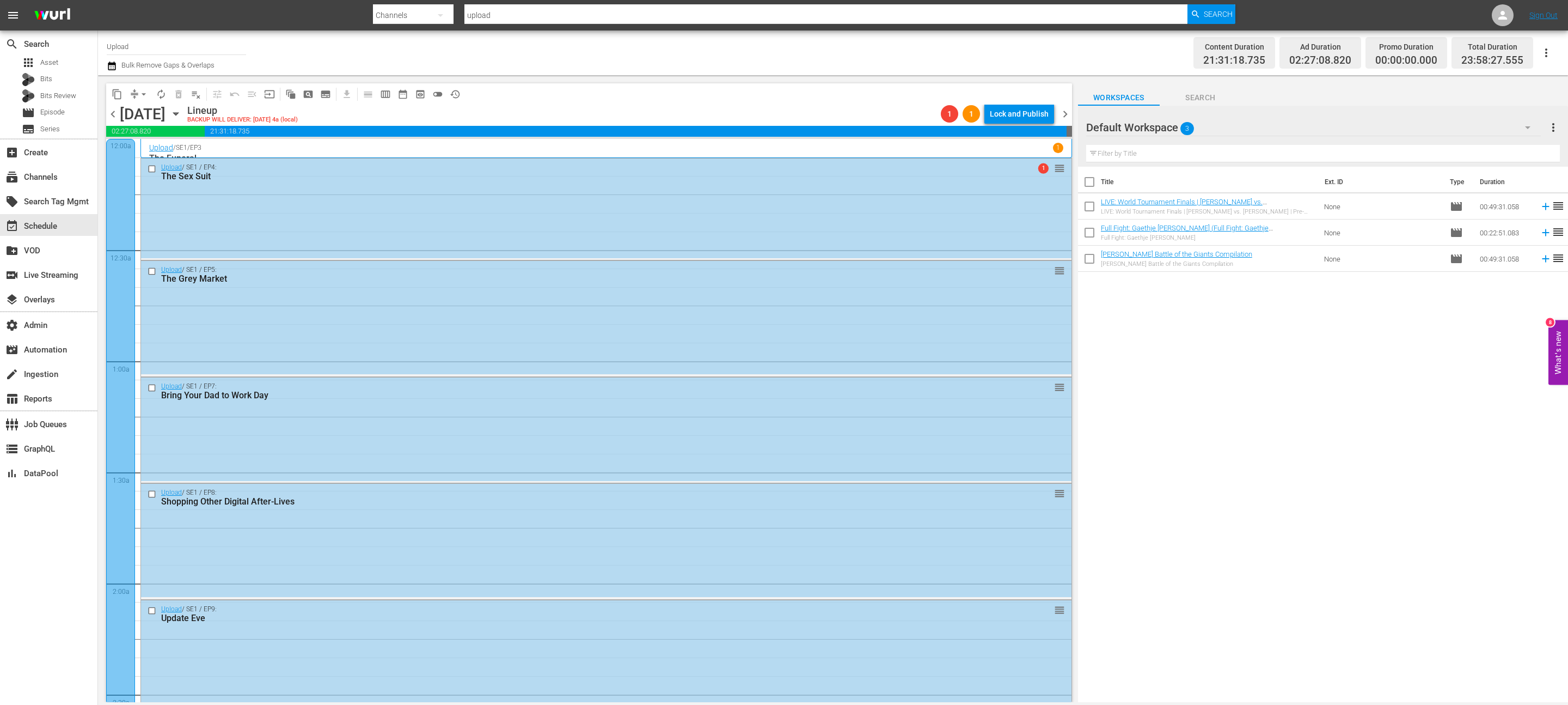
click at [1005, 113] on div "Lock and Publish" at bounding box center [1019, 113] width 59 height 19
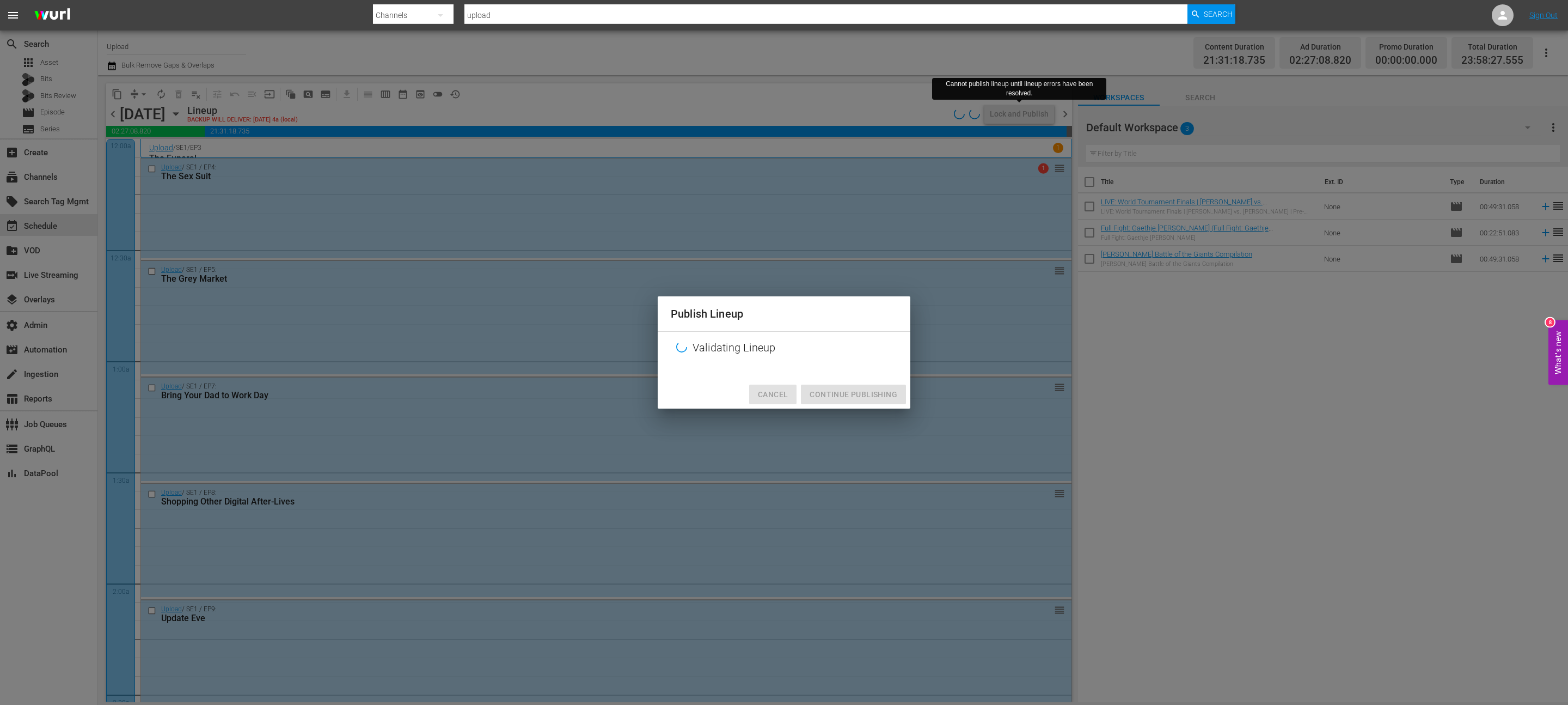
click at [775, 391] on span "Cancel" at bounding box center [773, 395] width 30 height 14
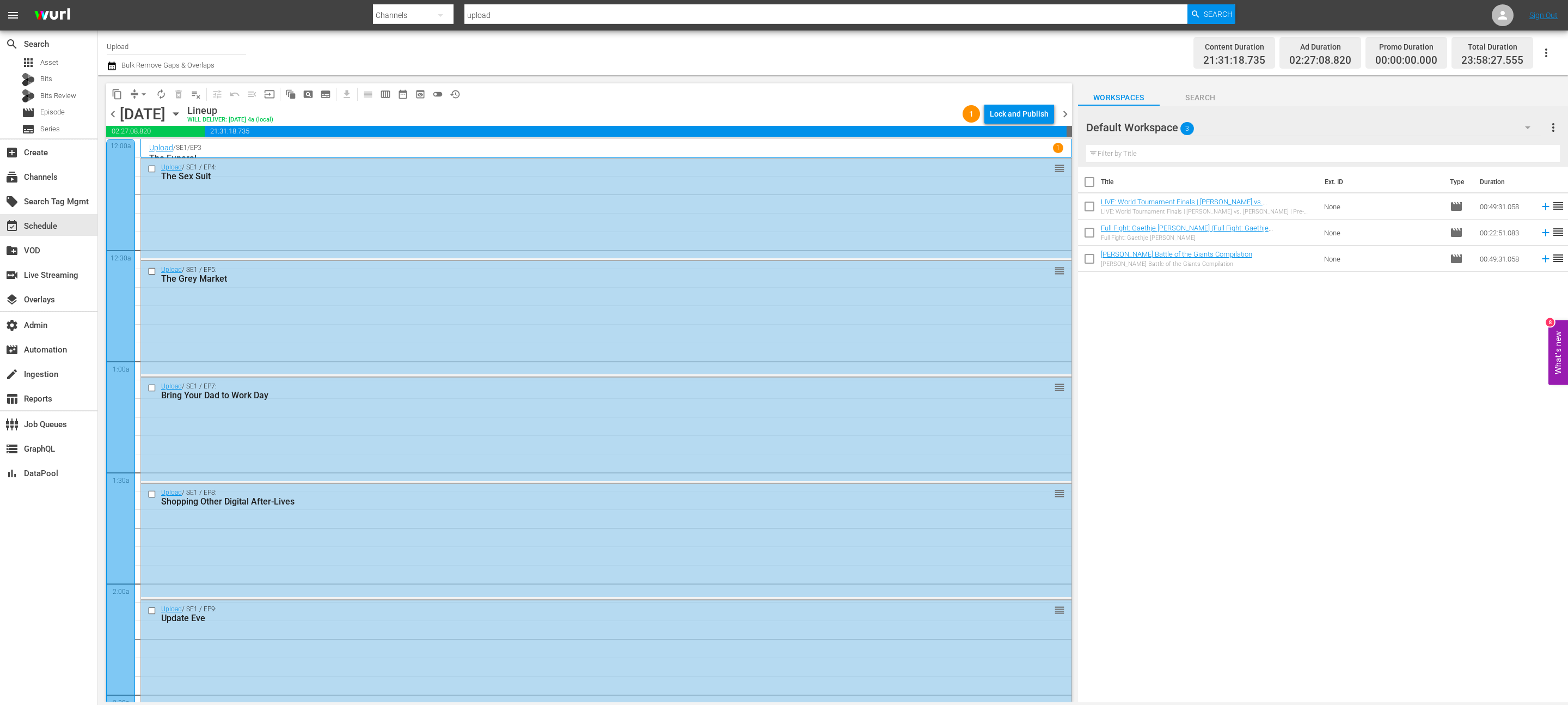
drag, startPoint x: 115, startPoint y: 67, endPoint x: 865, endPoint y: 32, distance: 750.8
click at [865, 32] on div "Channel Title Upload Bulk Remove Gaps & Overlaps Content Duration 21:31:18.735 …" at bounding box center [833, 53] width 1470 height 45
click at [1011, 114] on div "Lock and Publish" at bounding box center [1019, 113] width 59 height 19
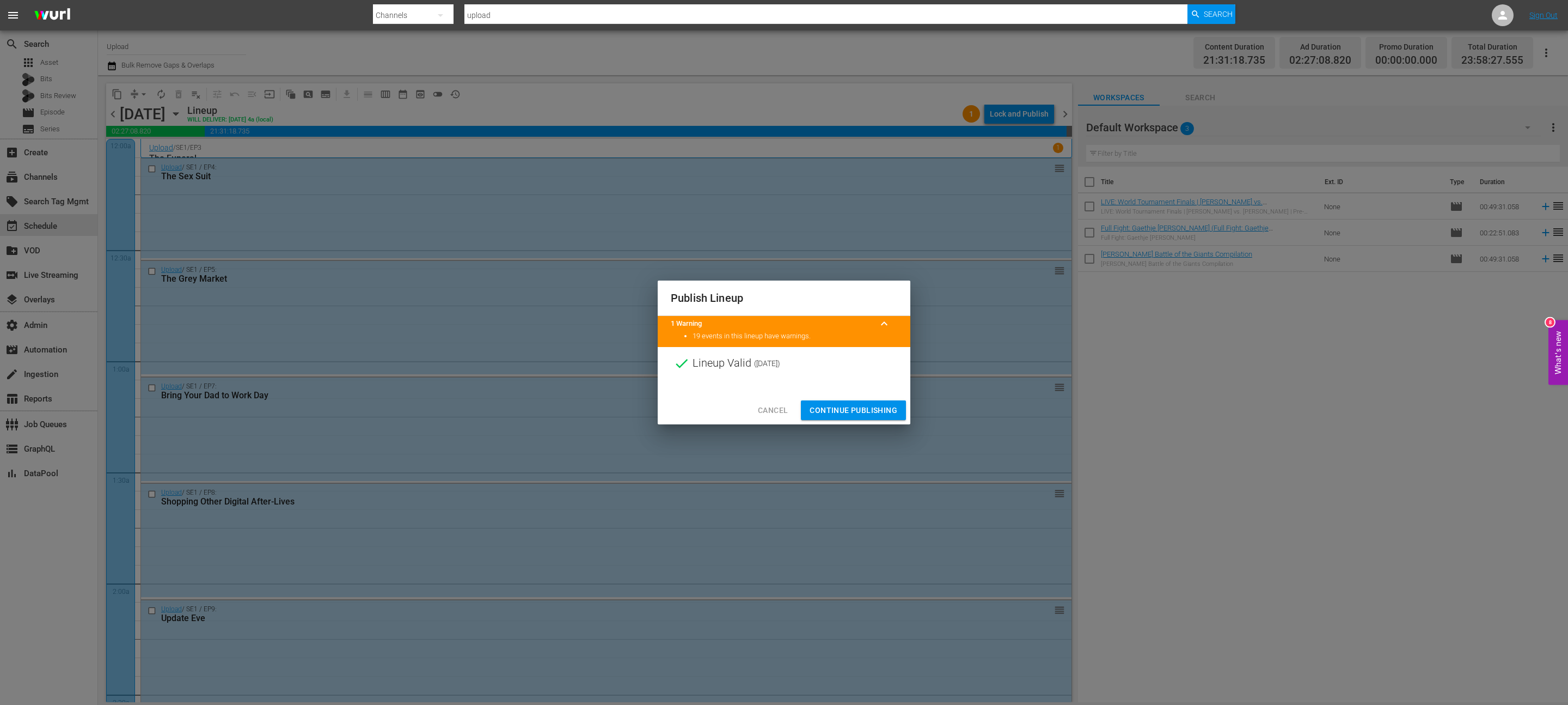
click at [849, 402] on button "Continue Publishing" at bounding box center [853, 411] width 105 height 20
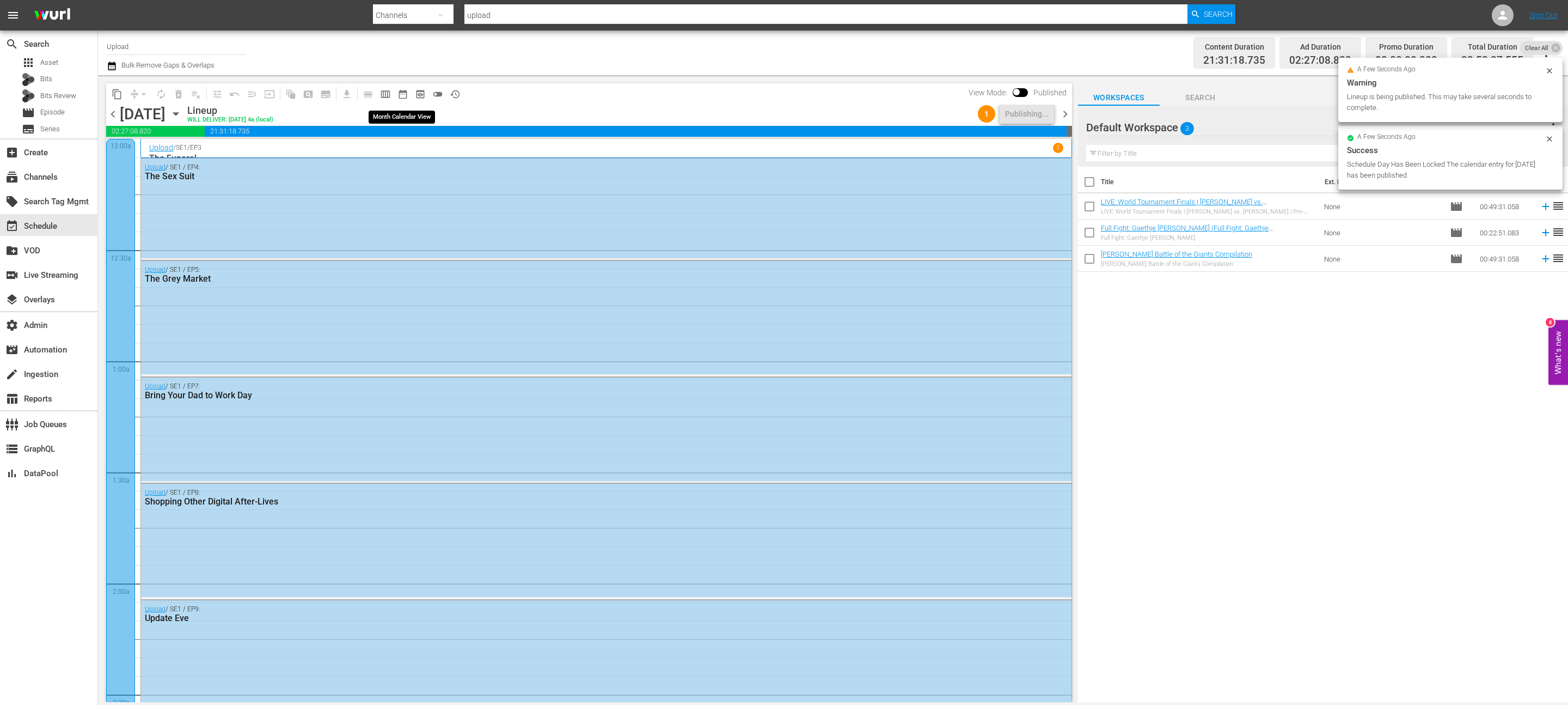
click at [406, 93] on span "date_range_outlined" at bounding box center [403, 95] width 11 height 11
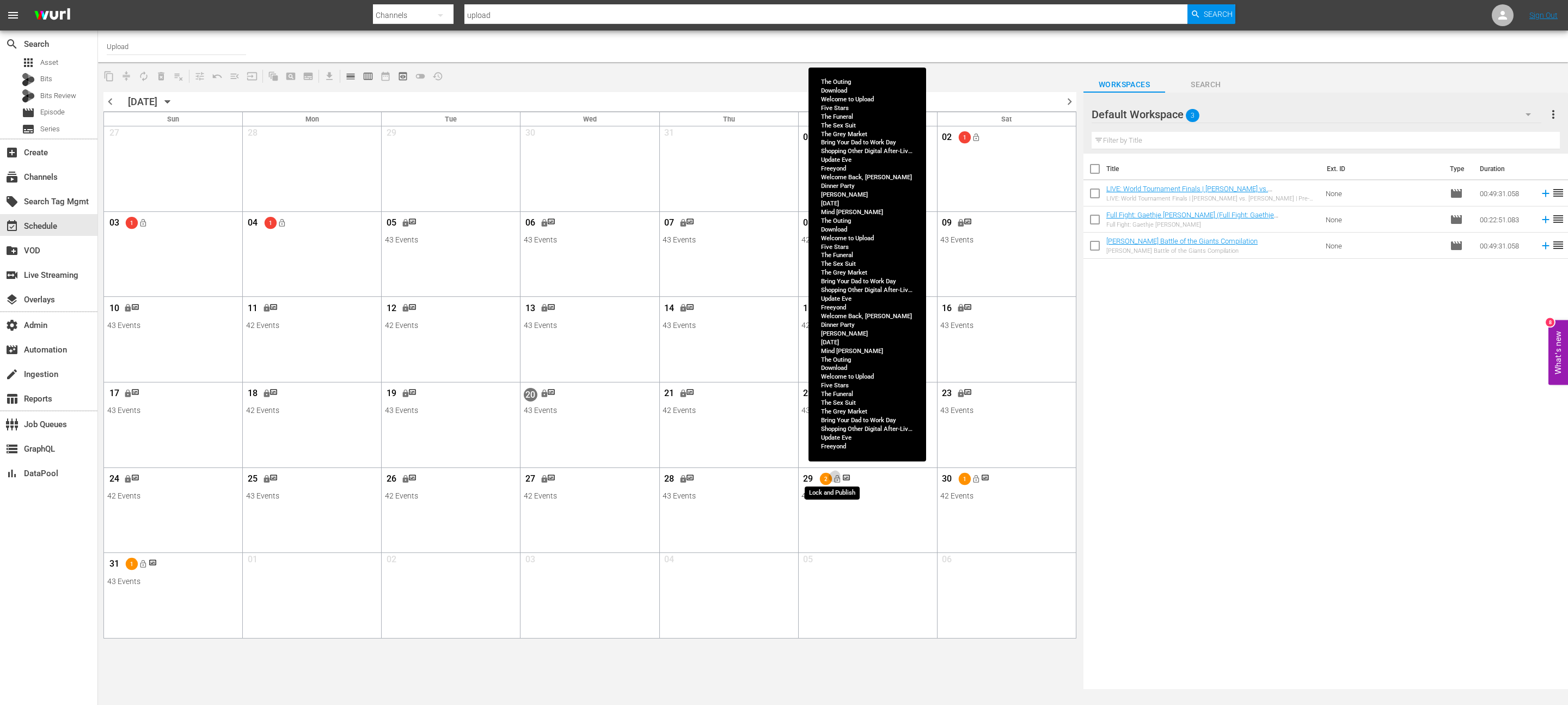
click at [838, 485] on button "lock_open" at bounding box center [836, 479] width 18 height 18
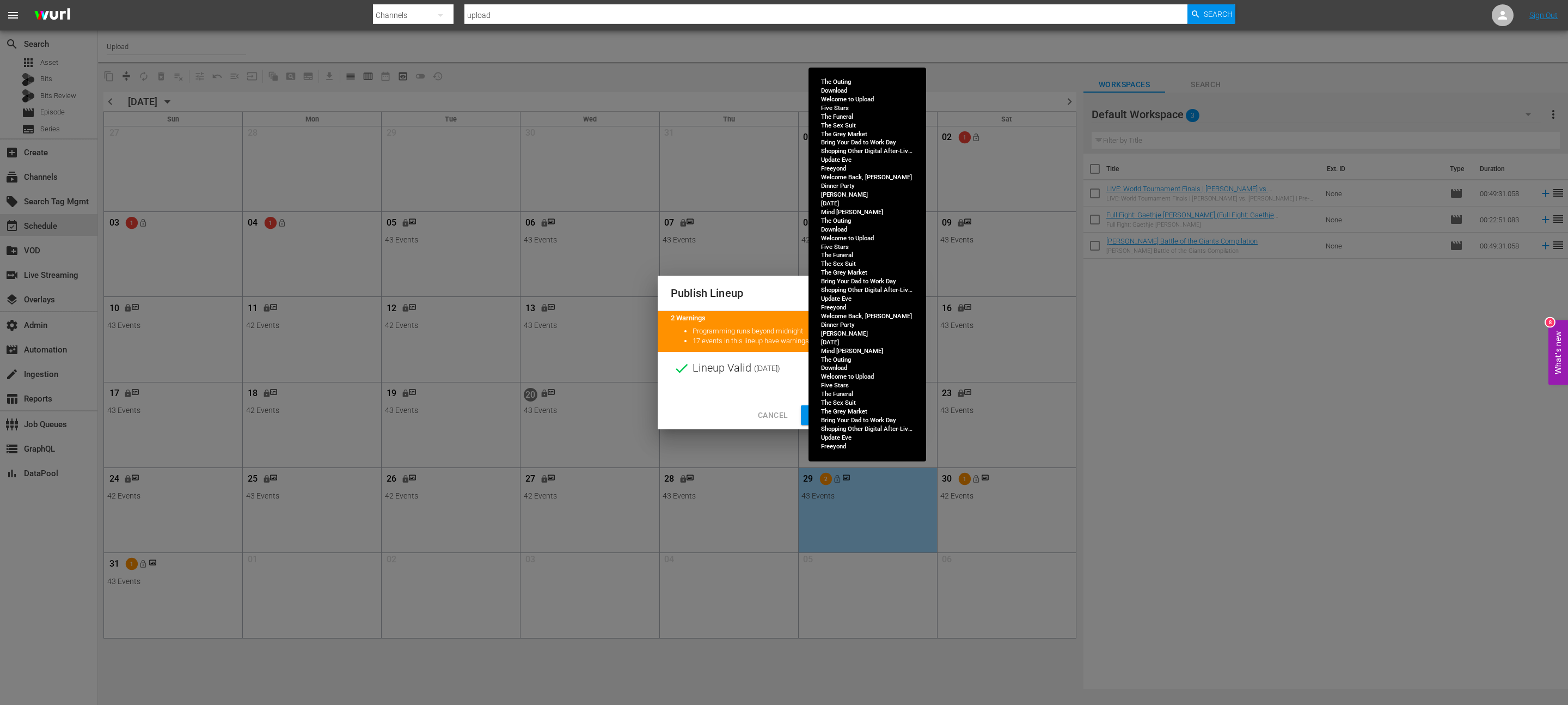
click at [809, 418] on button "Continue Publishing" at bounding box center [853, 415] width 105 height 20
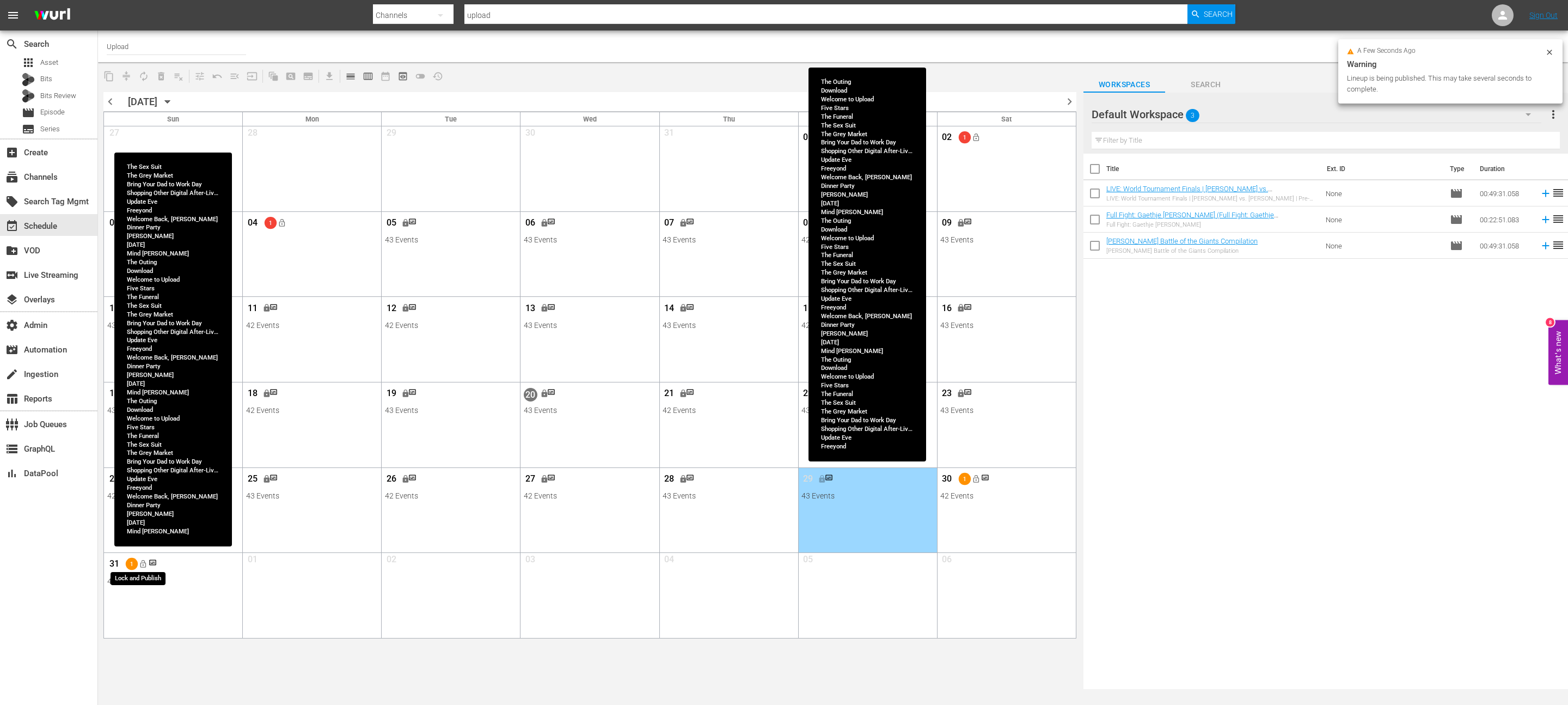
click at [144, 564] on span "lock_open" at bounding box center [142, 564] width 9 height 9
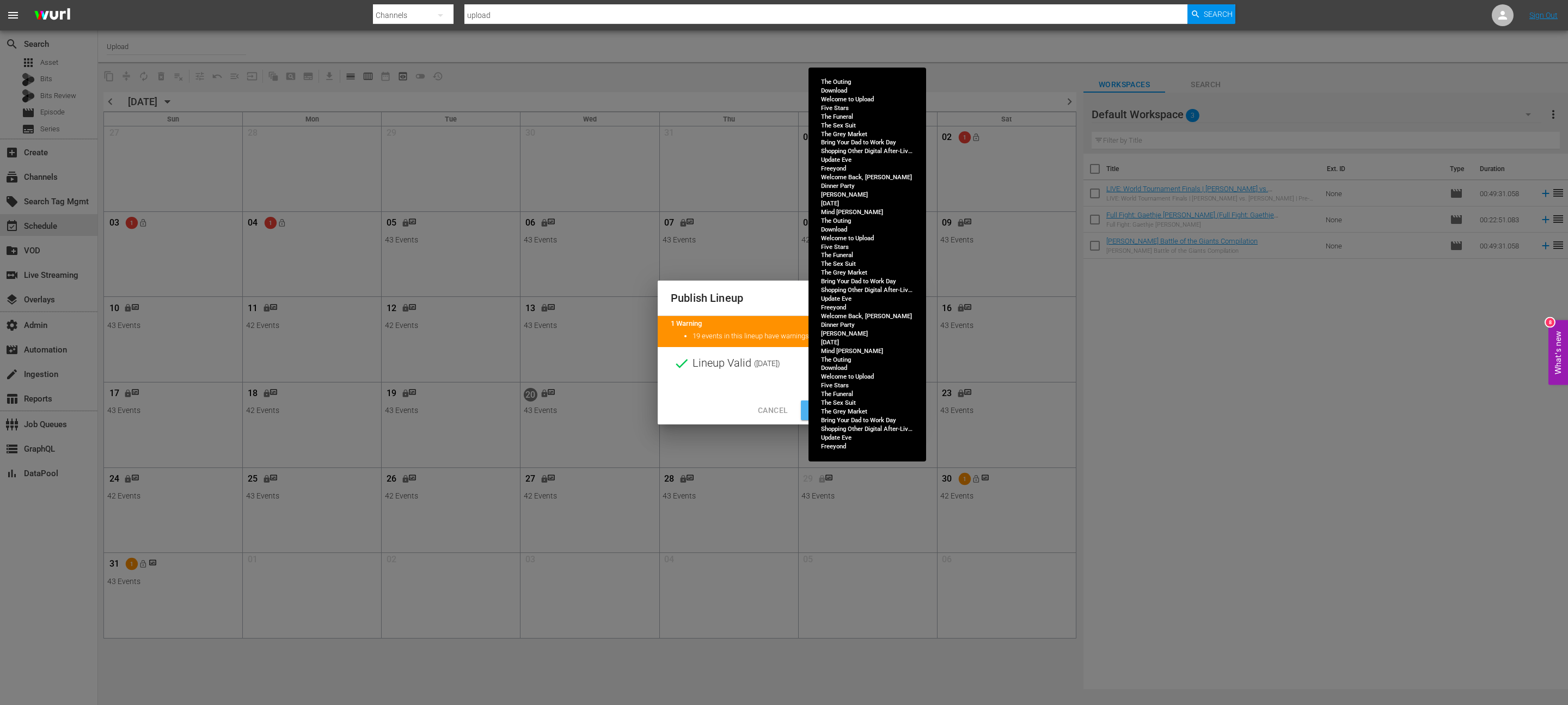
click at [811, 407] on span "Continue Publishing" at bounding box center [853, 411] width 87 height 14
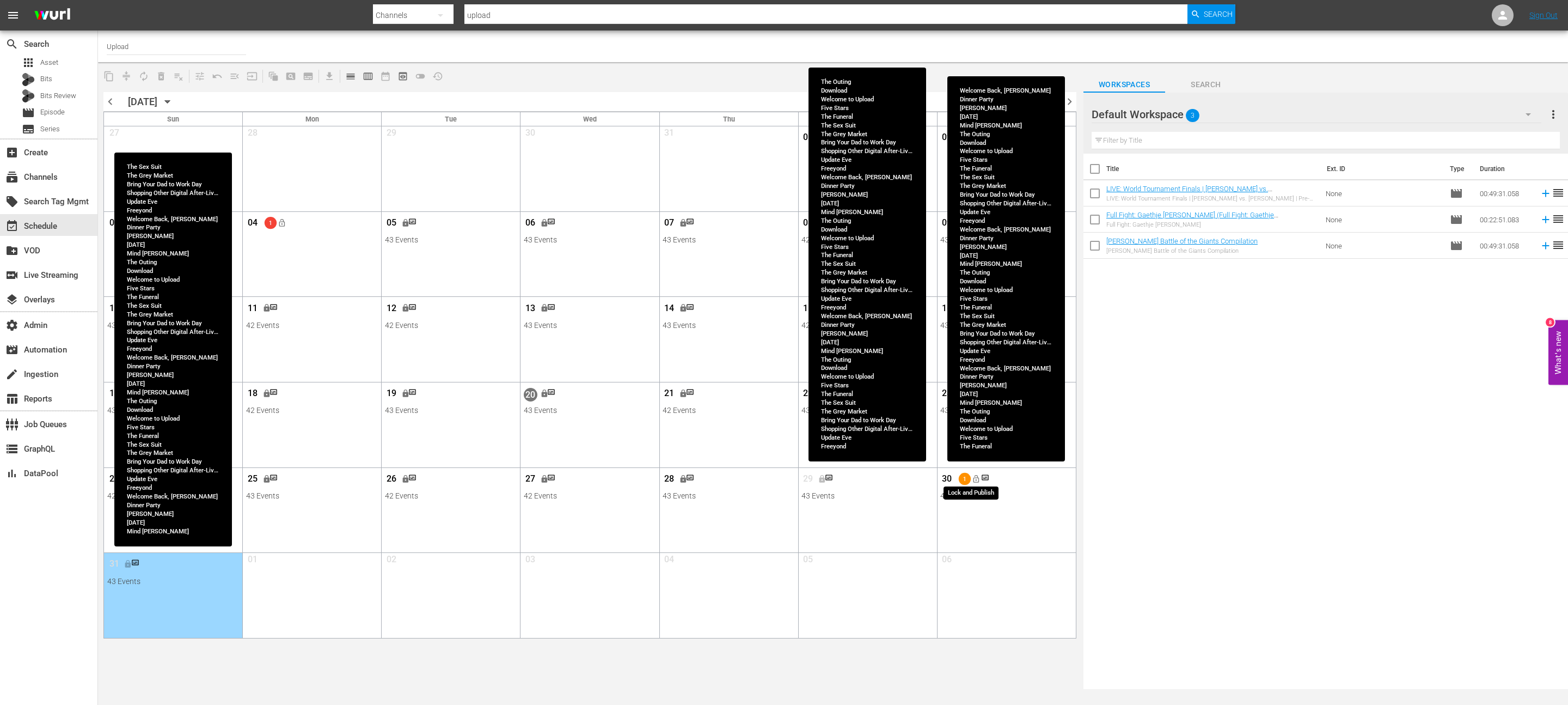
click at [976, 479] on span "lock_open" at bounding box center [975, 478] width 9 height 9
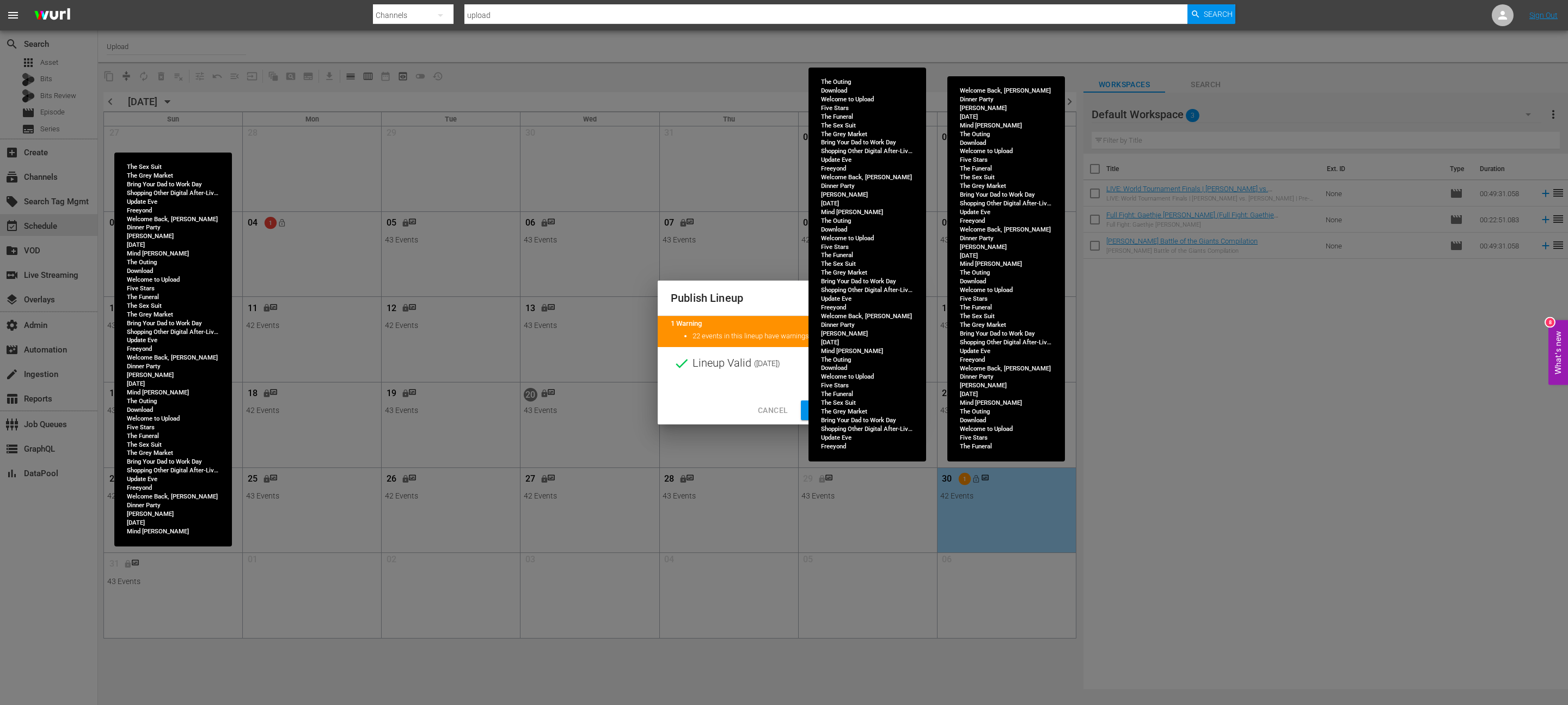
click at [811, 415] on span "Continue Publishing" at bounding box center [853, 411] width 87 height 14
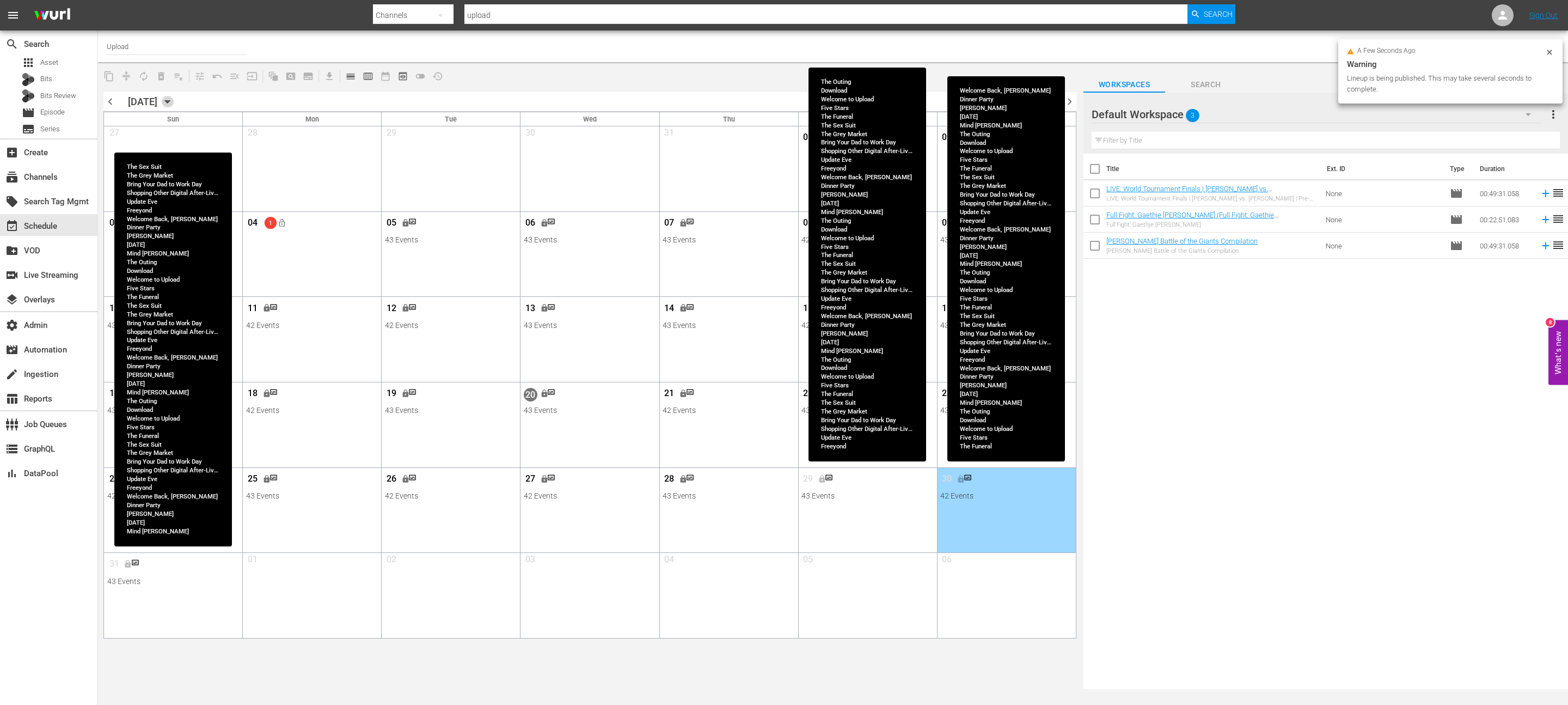
click at [173, 100] on icon "button" at bounding box center [167, 101] width 12 height 12
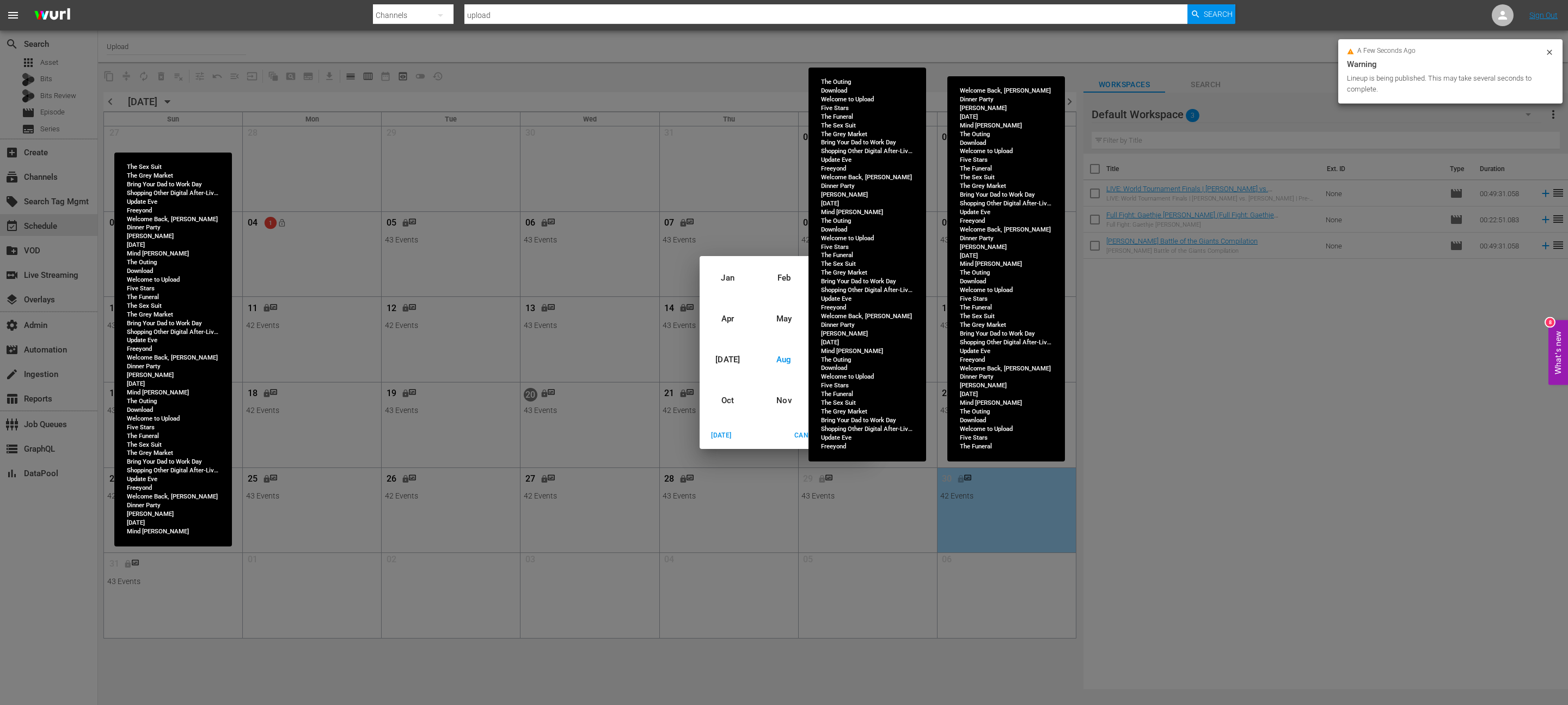
click at [810, 363] on div "Aug" at bounding box center [784, 359] width 56 height 41
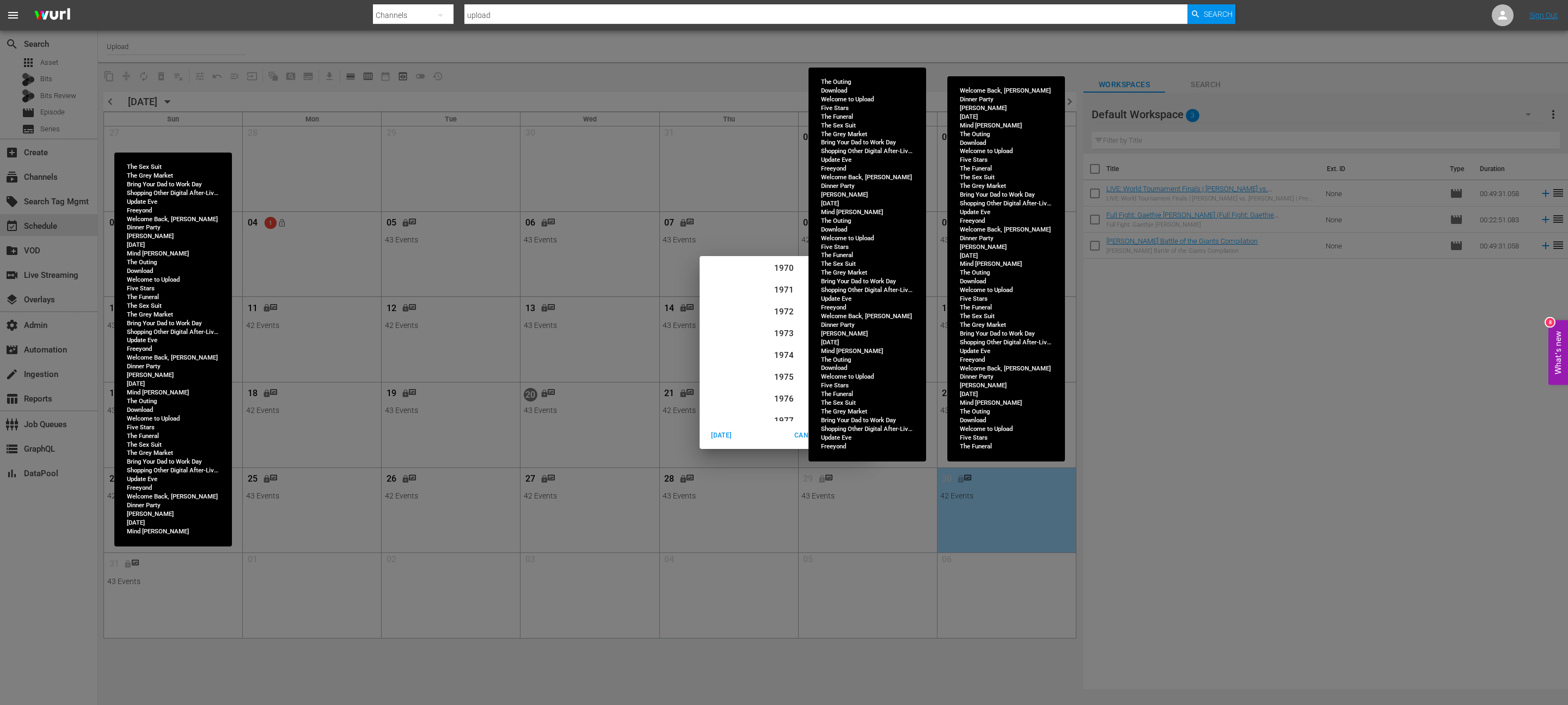
scroll to position [1133, 0]
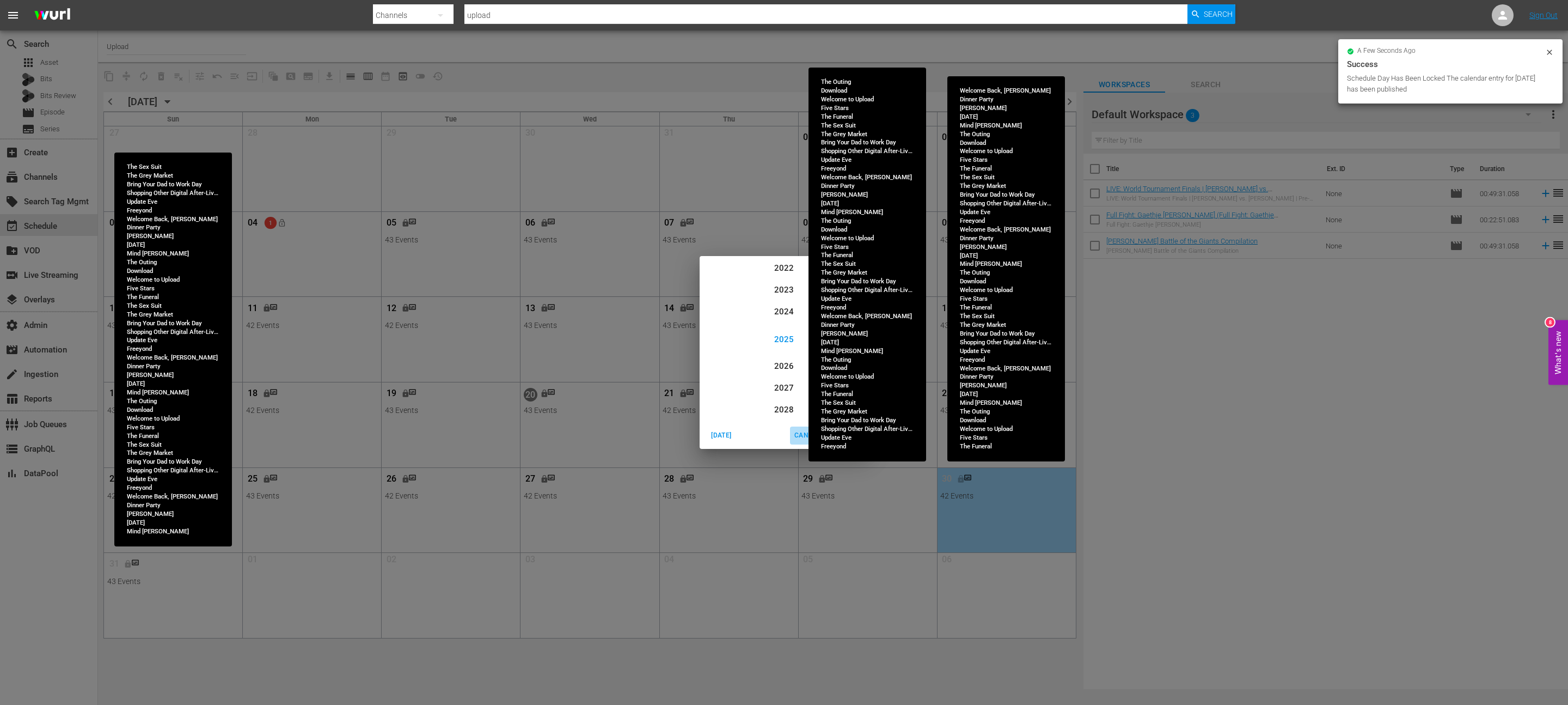
click at [806, 435] on span "Cancel" at bounding box center [808, 435] width 26 height 12
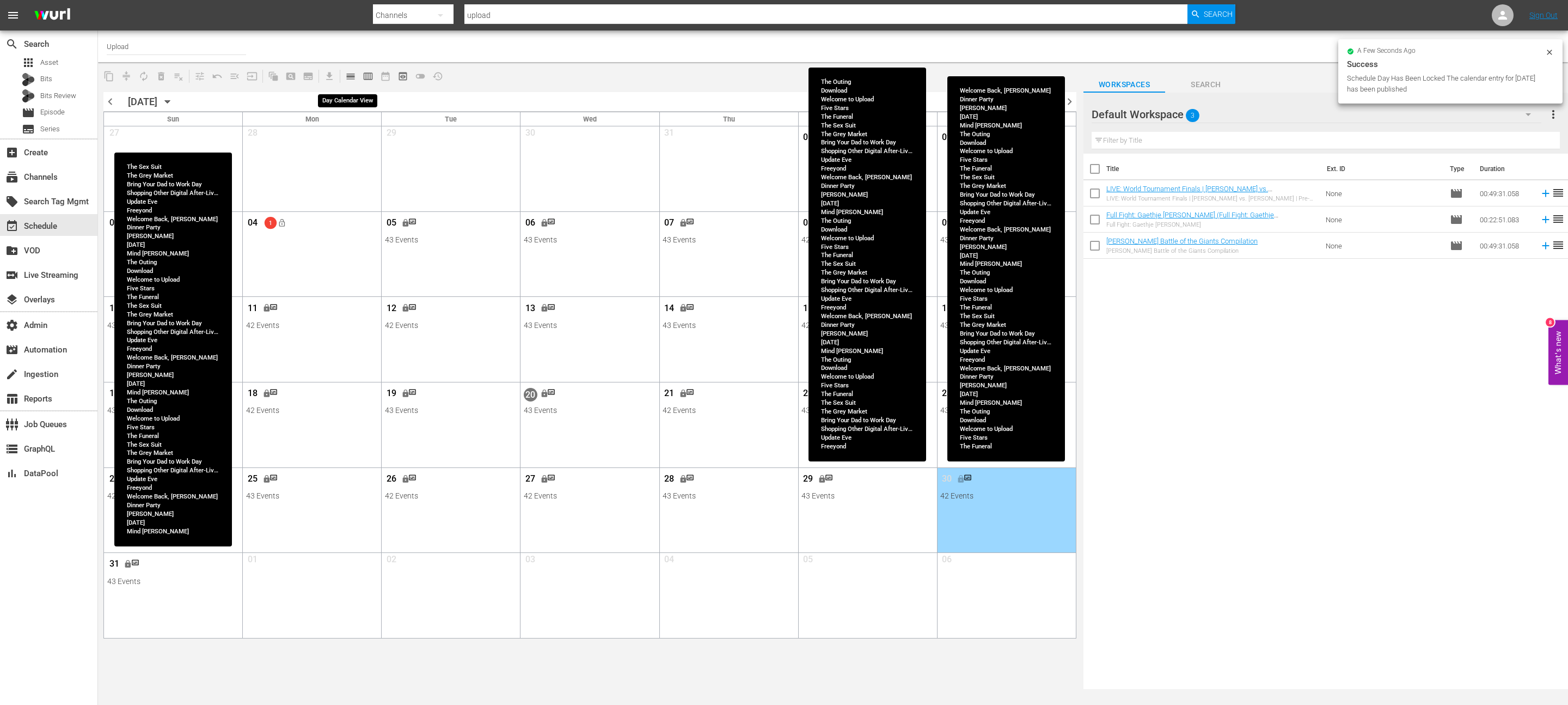
click at [351, 78] on span "calendar_view_day_outlined" at bounding box center [351, 76] width 11 height 11
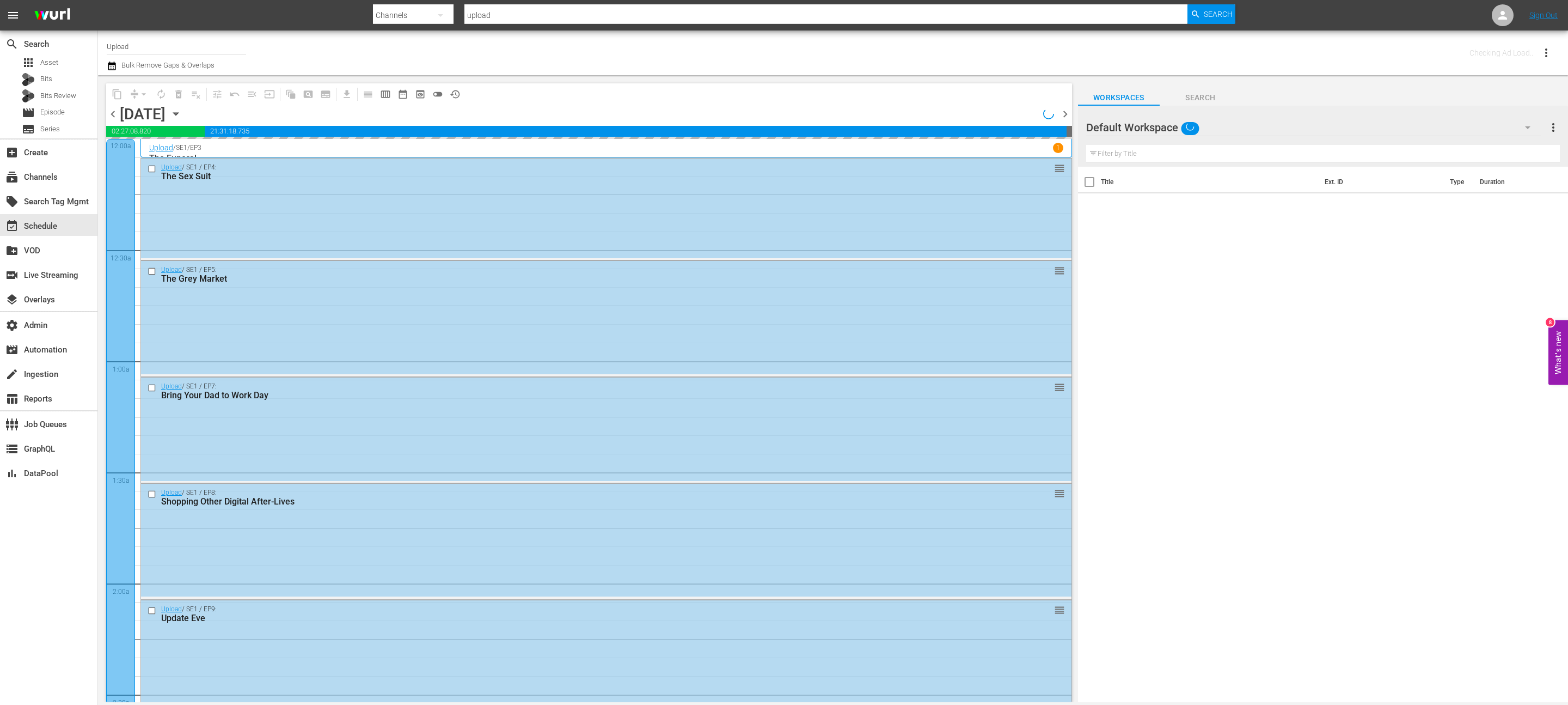
click at [1067, 113] on span "chevron_right" at bounding box center [1065, 115] width 14 height 14
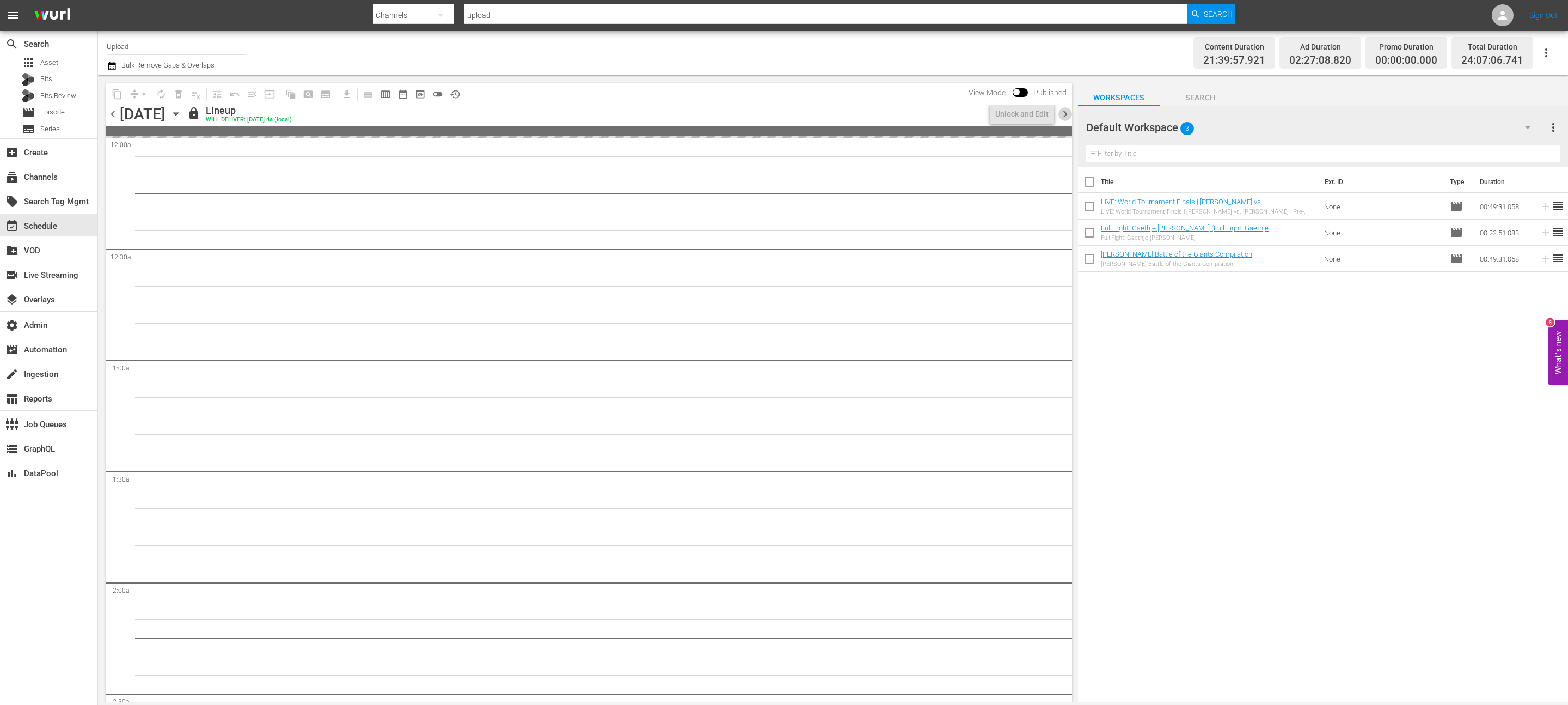
click at [1067, 113] on span "chevron_right" at bounding box center [1065, 115] width 14 height 14
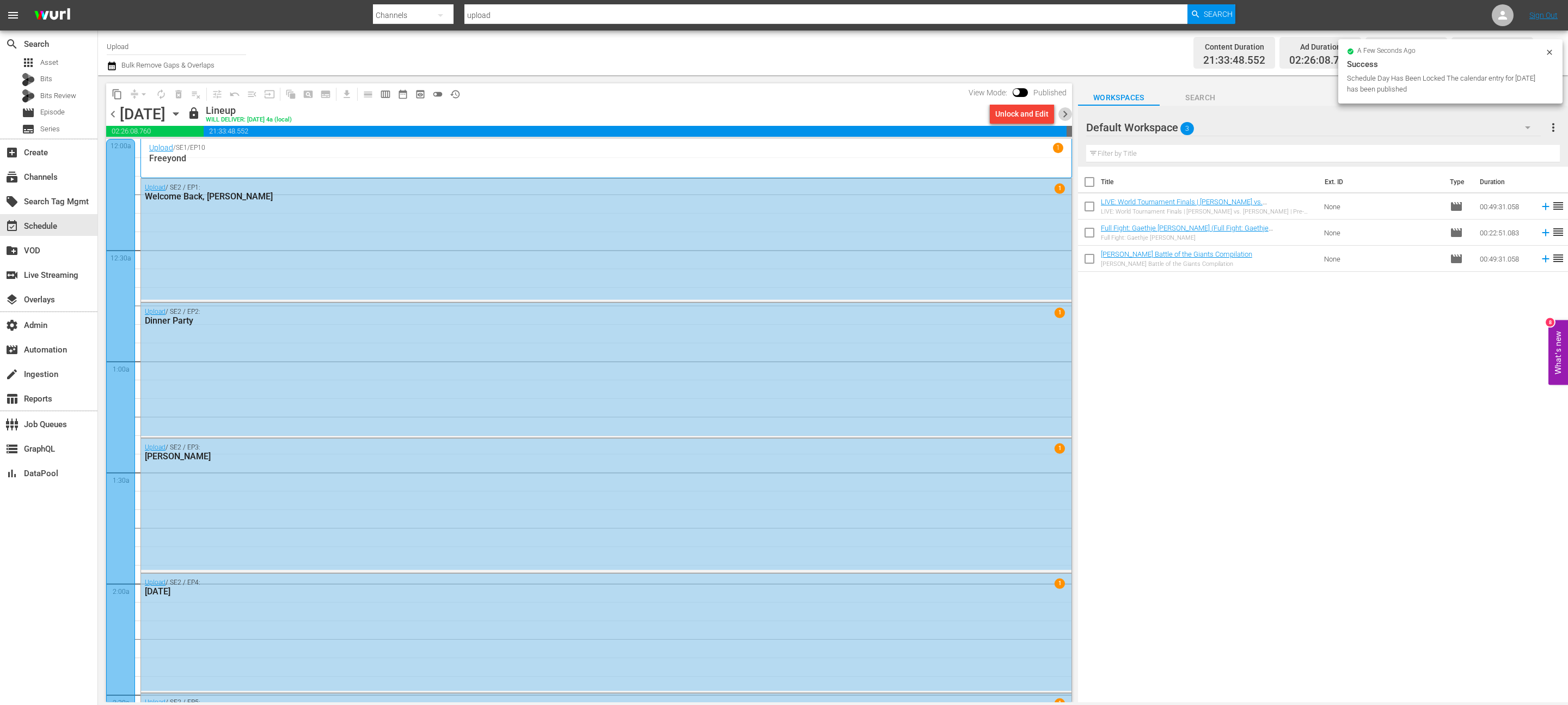
click at [1067, 113] on span "chevron_right" at bounding box center [1065, 115] width 14 height 14
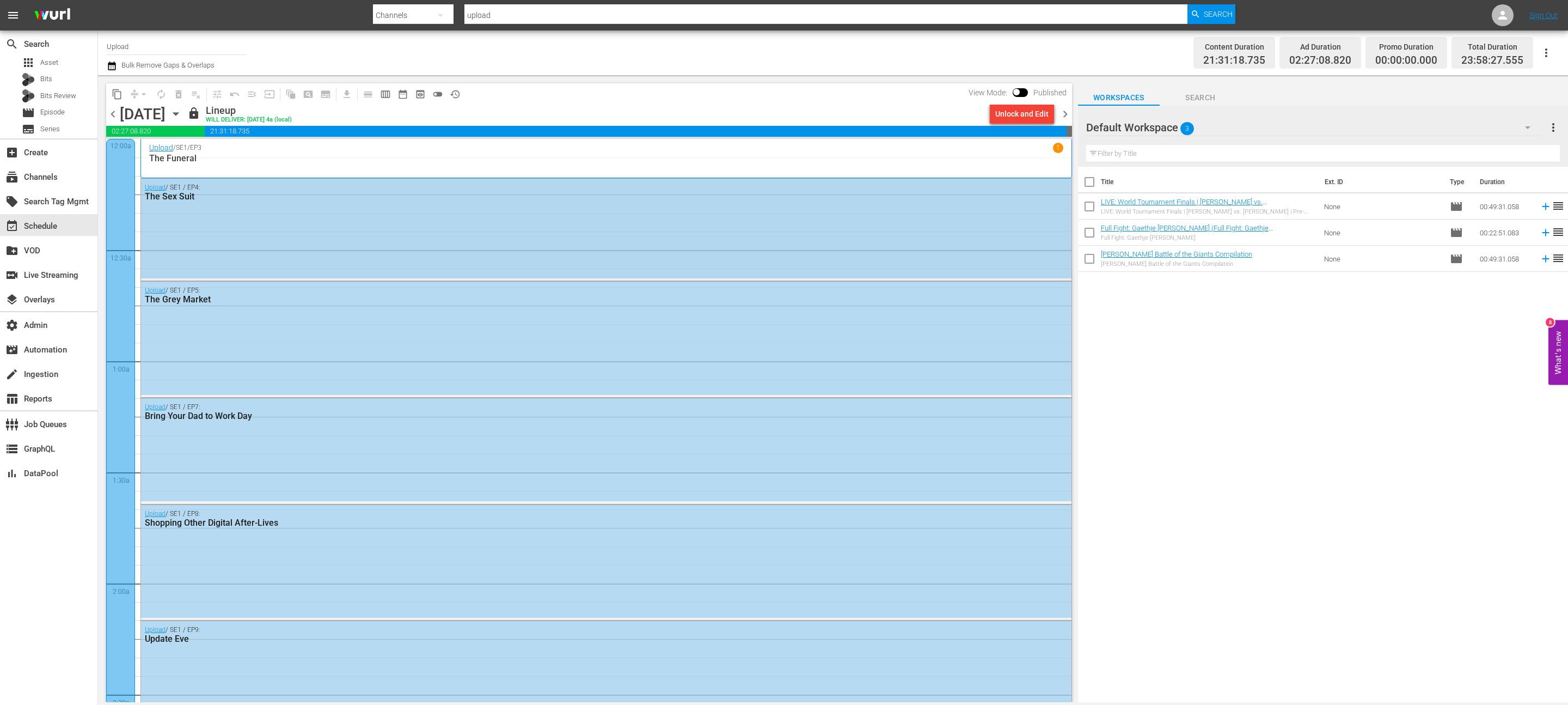
click at [890, 205] on div "Upload / SE1 / EP4: The Sex Suit" at bounding box center [606, 192] width 931 height 26
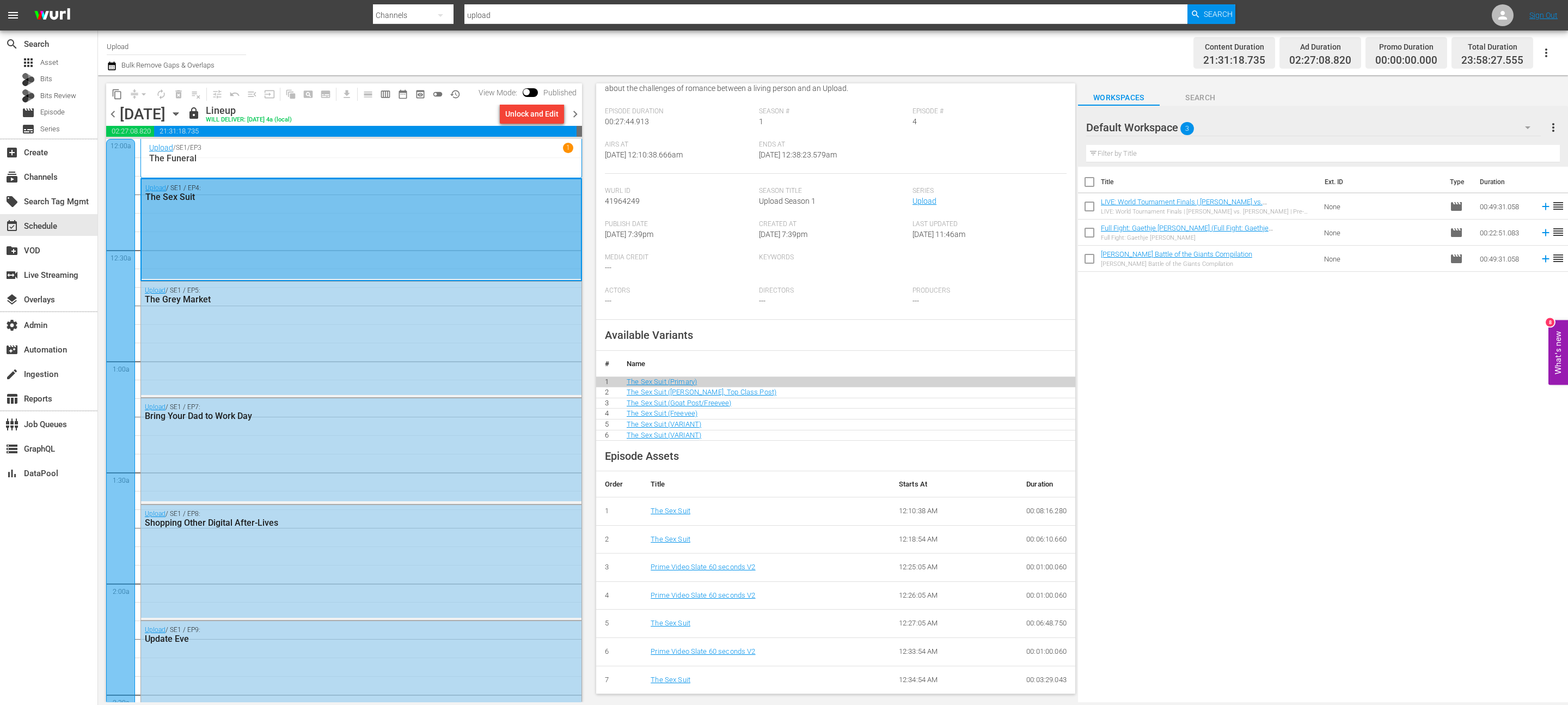
scroll to position [126, 0]
click at [569, 109] on span "chevron_right" at bounding box center [575, 115] width 14 height 14
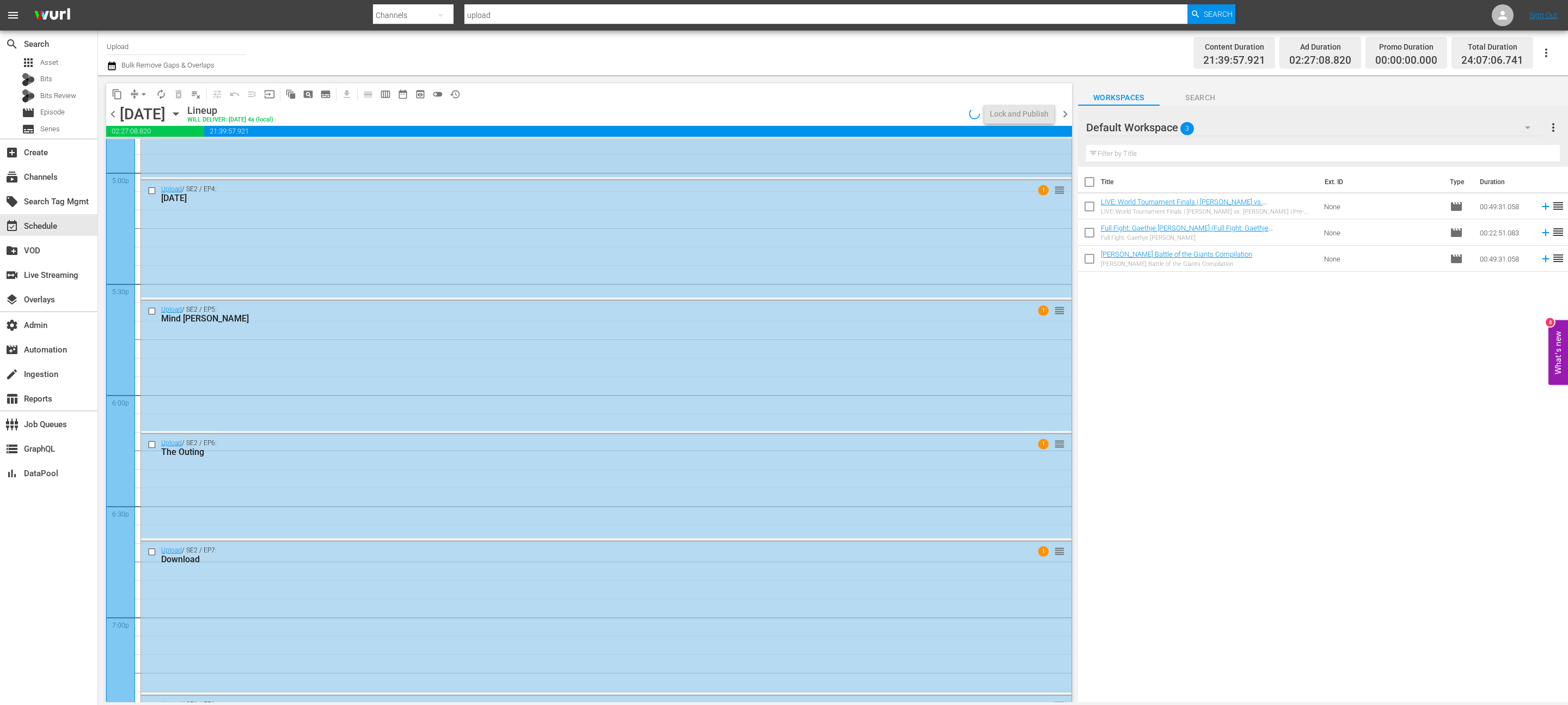
scroll to position [4830, 0]
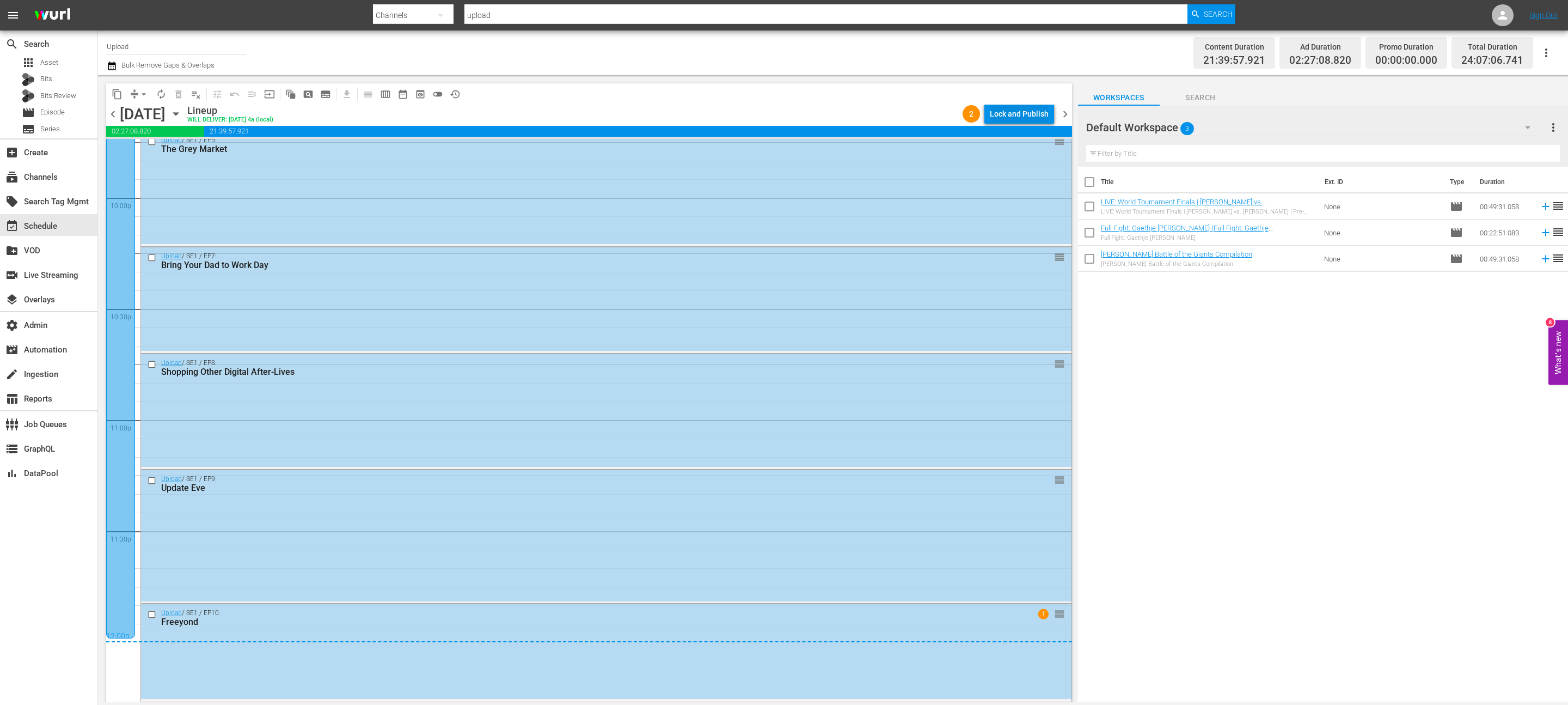
click at [1042, 116] on div "Lock and Publish" at bounding box center [1019, 113] width 59 height 19
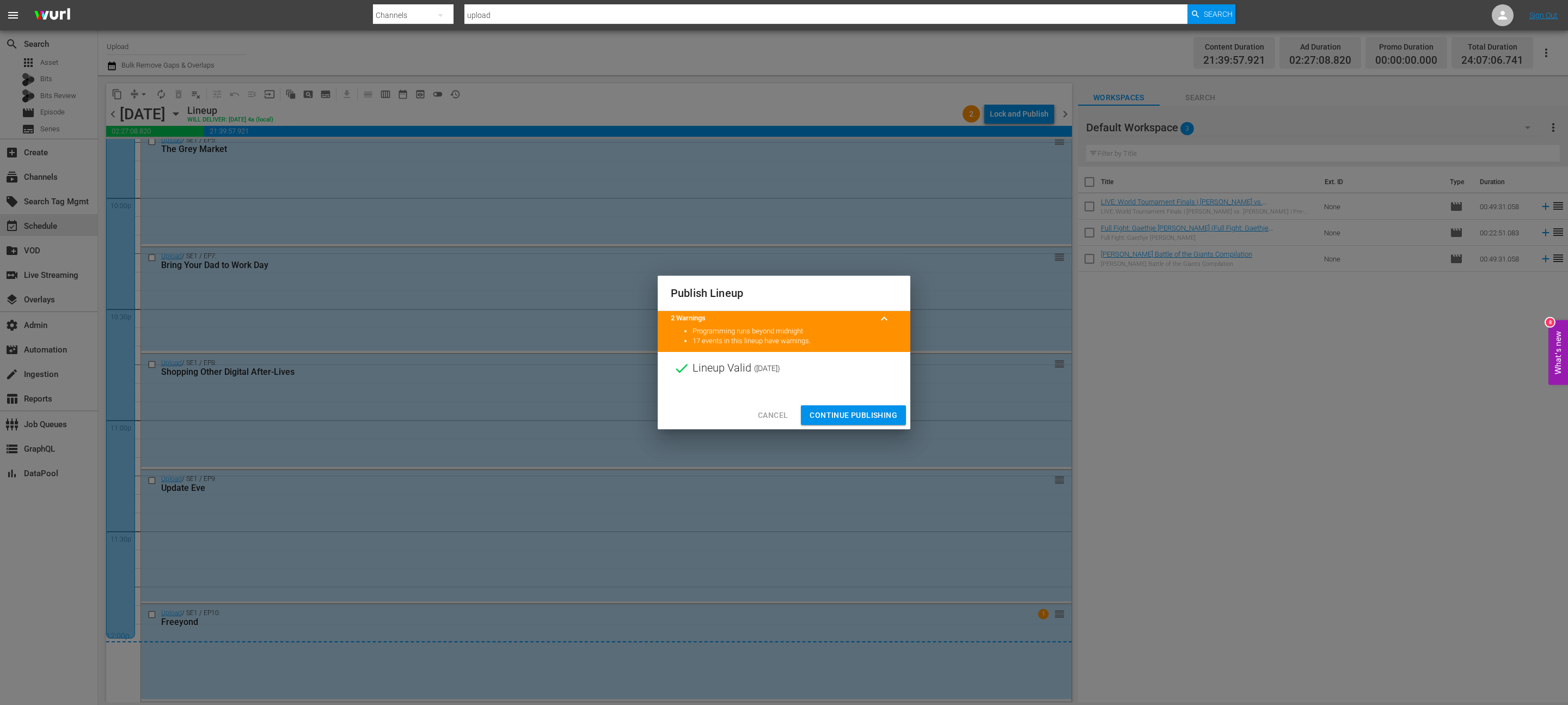
click at [780, 415] on span "Cancel" at bounding box center [773, 415] width 30 height 14
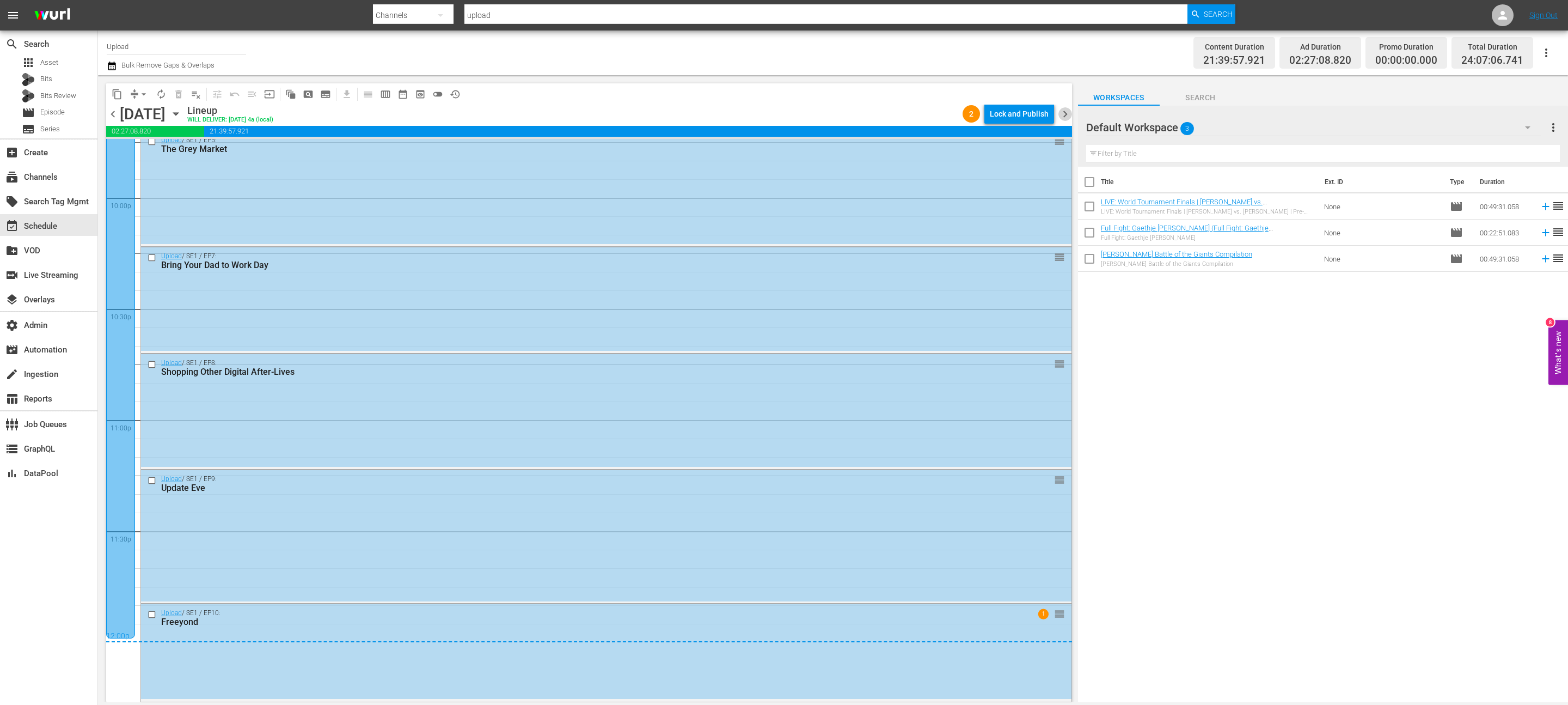
click at [1069, 110] on span "chevron_right" at bounding box center [1065, 115] width 14 height 14
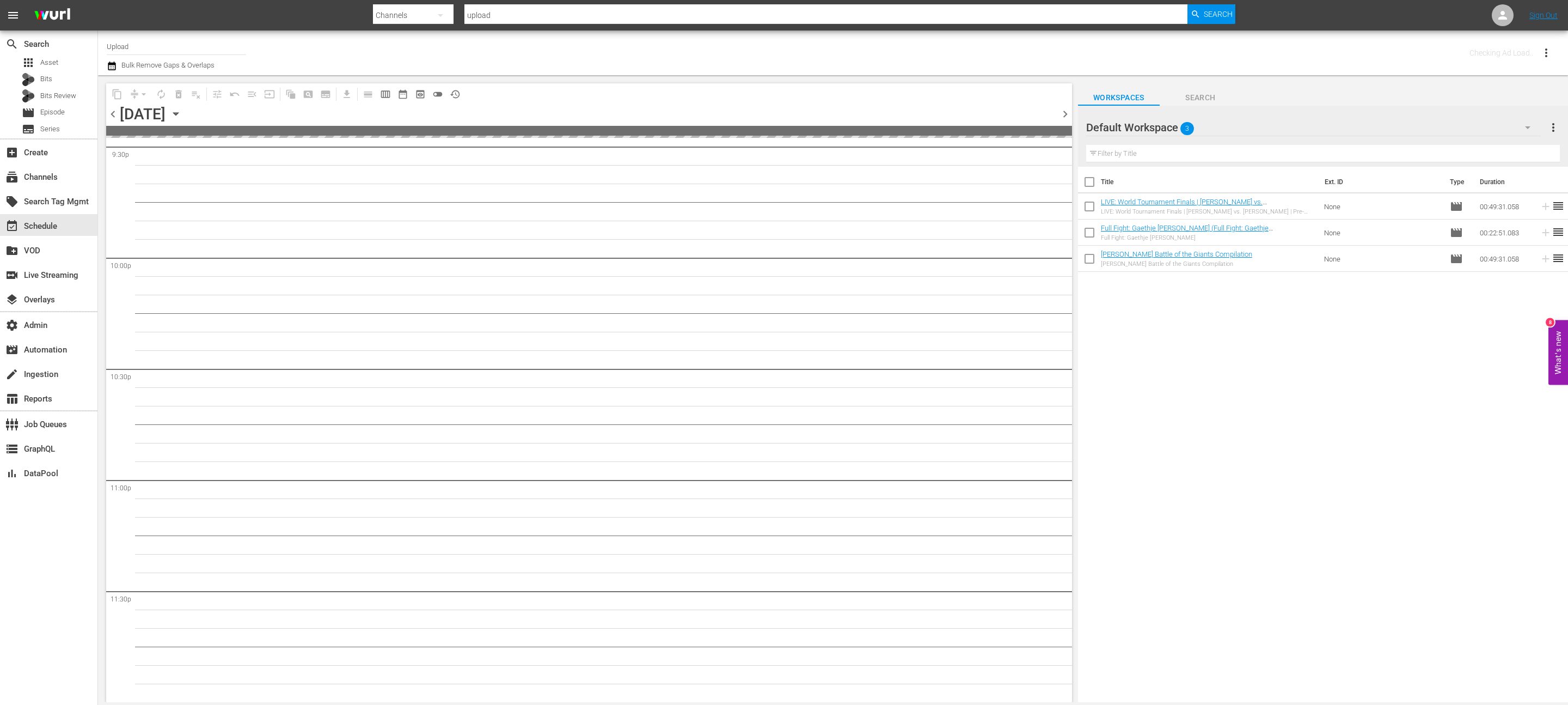
scroll to position [4769, 0]
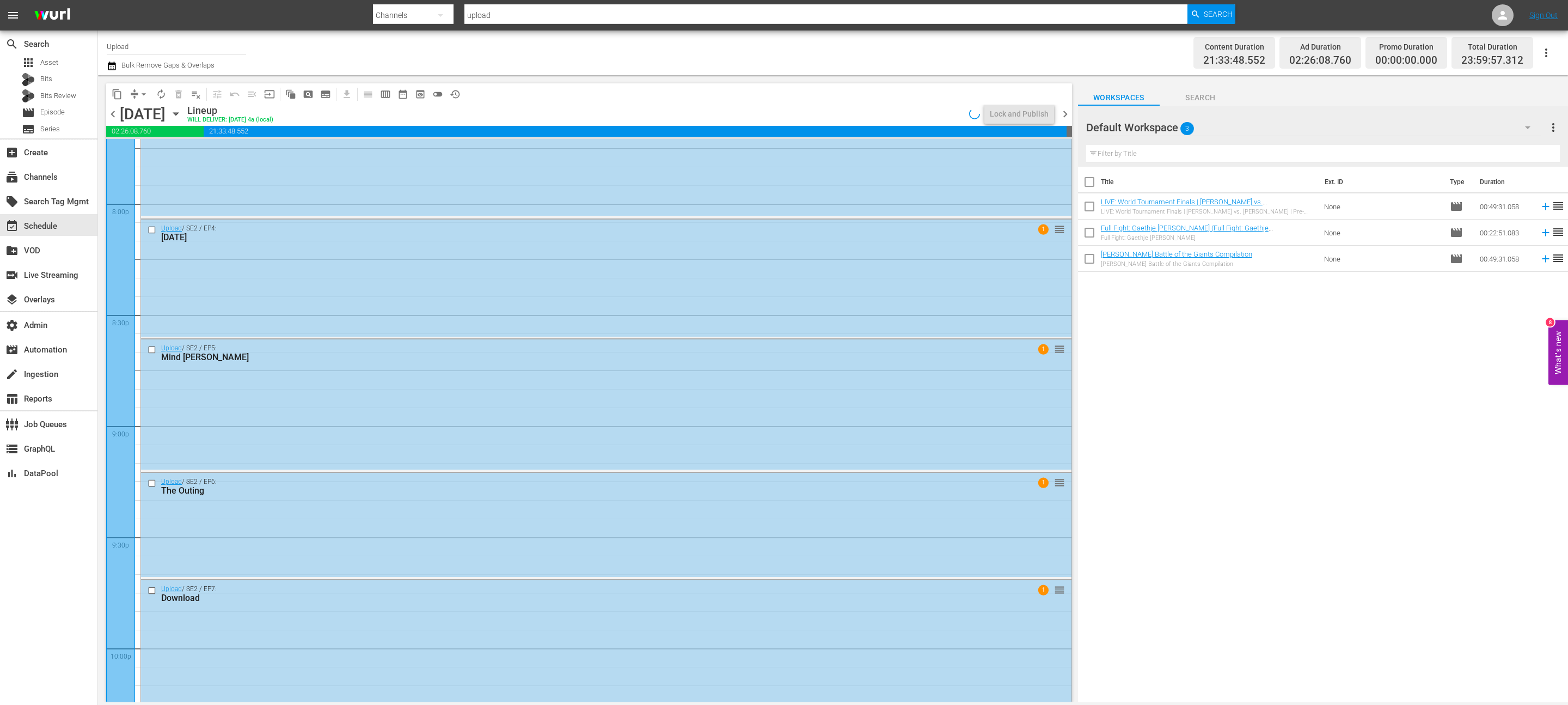
click at [1069, 110] on span "chevron_right" at bounding box center [1065, 115] width 14 height 14
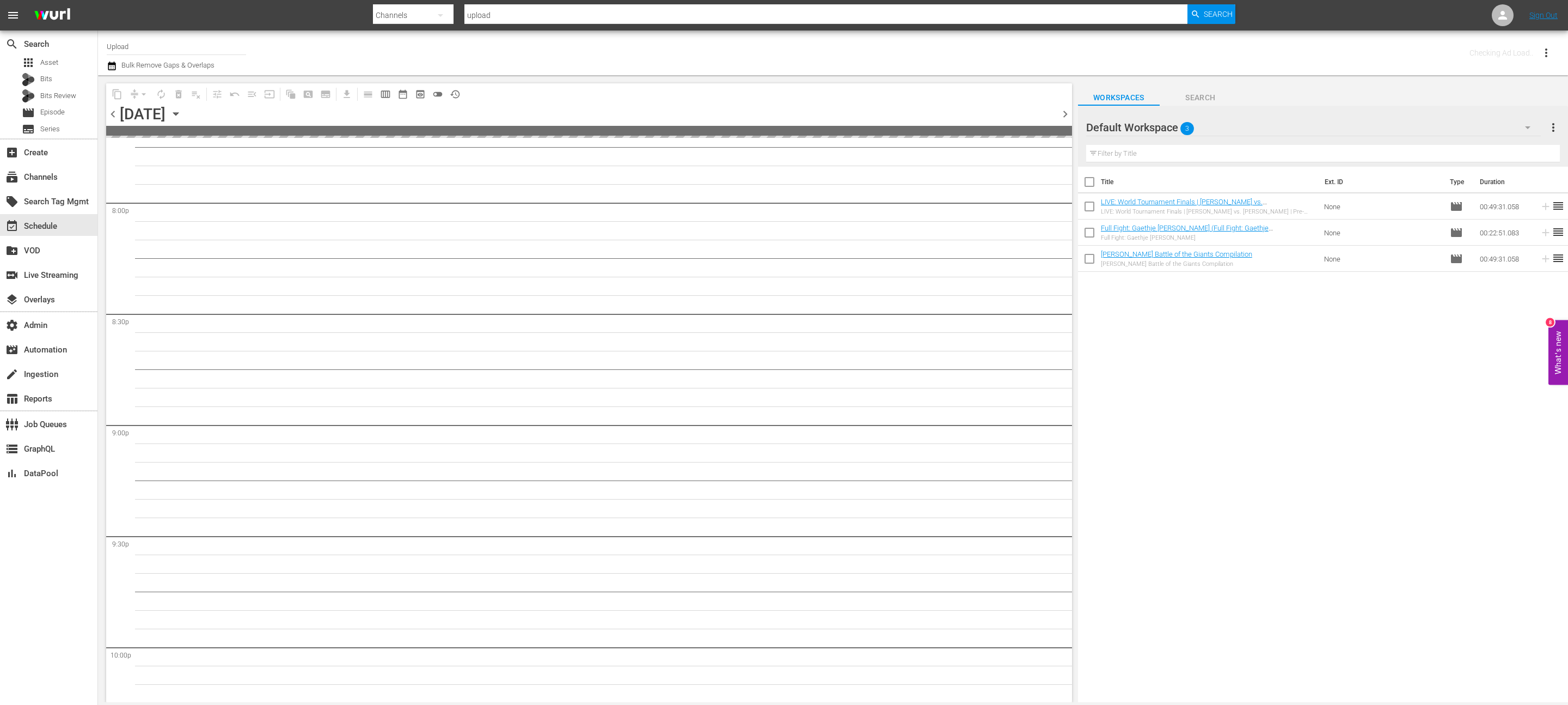
scroll to position [4769, 0]
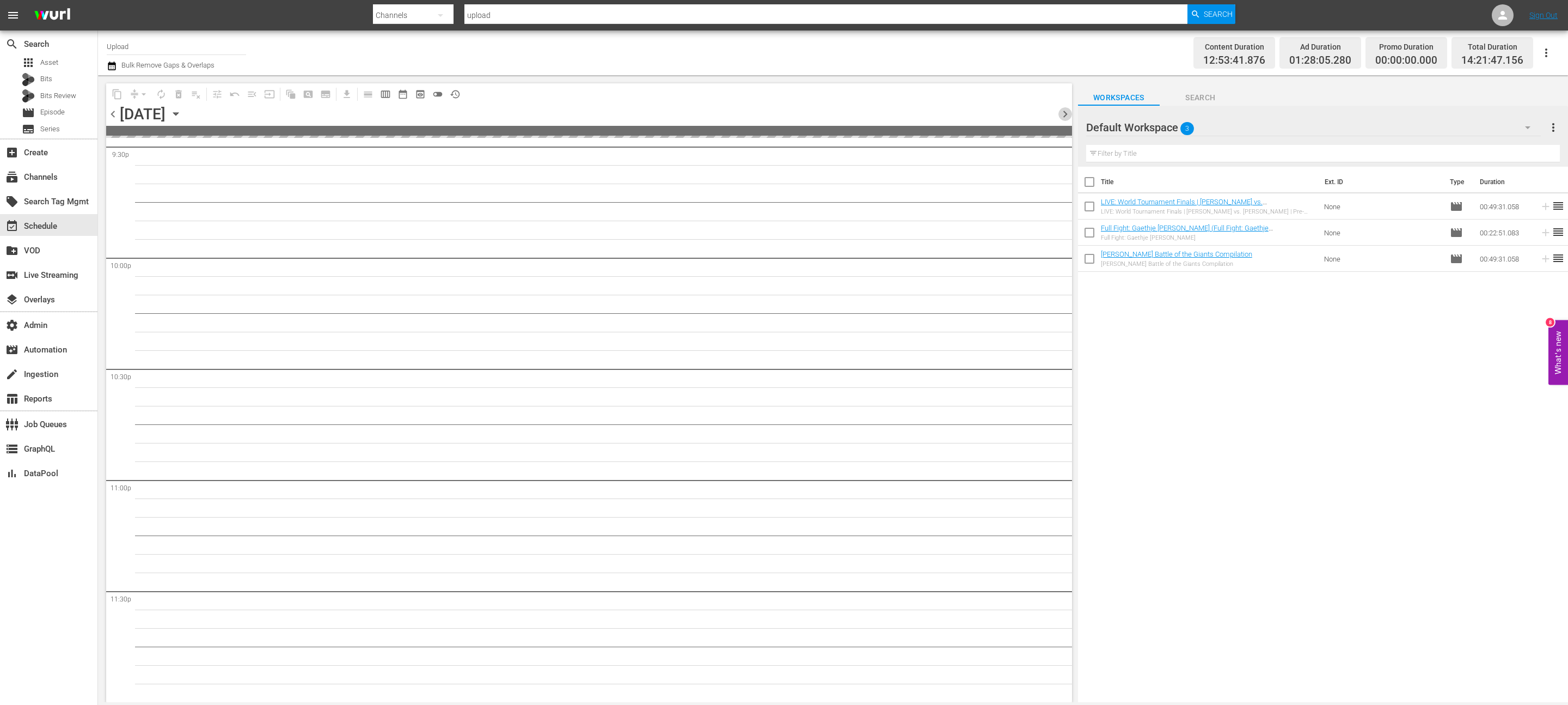
click at [1069, 110] on span "chevron_right" at bounding box center [1065, 115] width 14 height 14
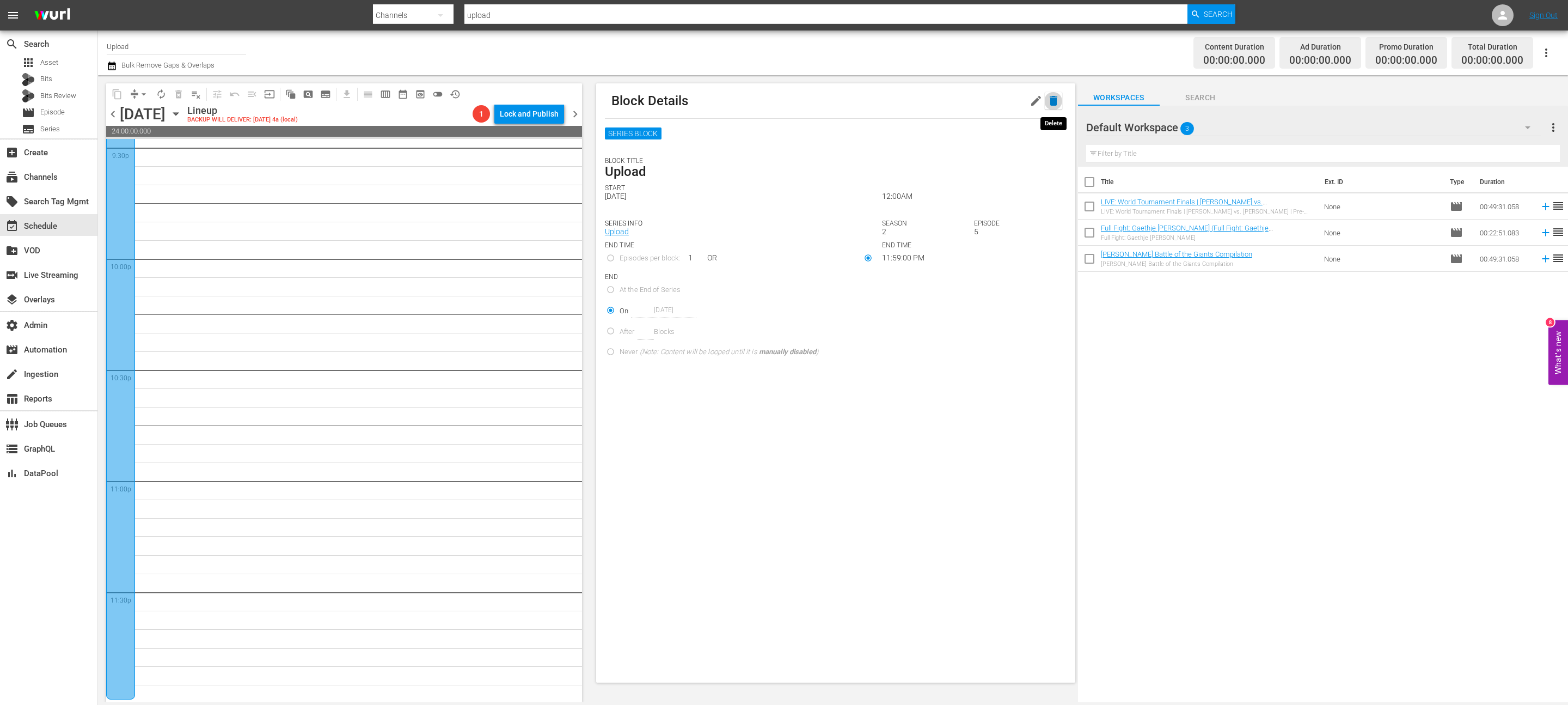
click at [1056, 96] on icon "button" at bounding box center [1053, 101] width 13 height 13
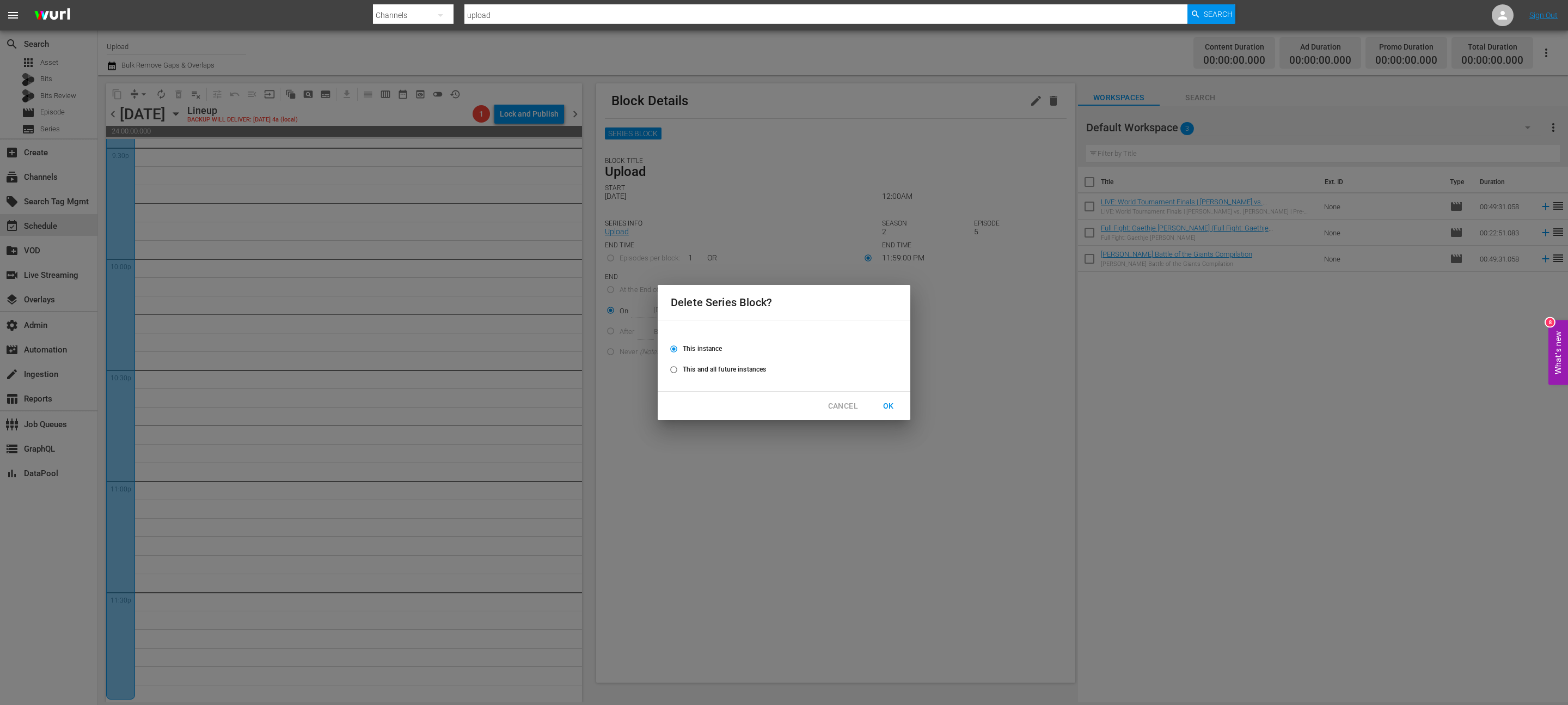
click at [735, 362] on label "This and all future instances" at bounding box center [776, 369] width 224 height 18
click at [683, 363] on input "This and all future instances" at bounding box center [673, 371] width 18 height 18
radio input "true"
click at [890, 397] on button "OK" at bounding box center [888, 406] width 35 height 20
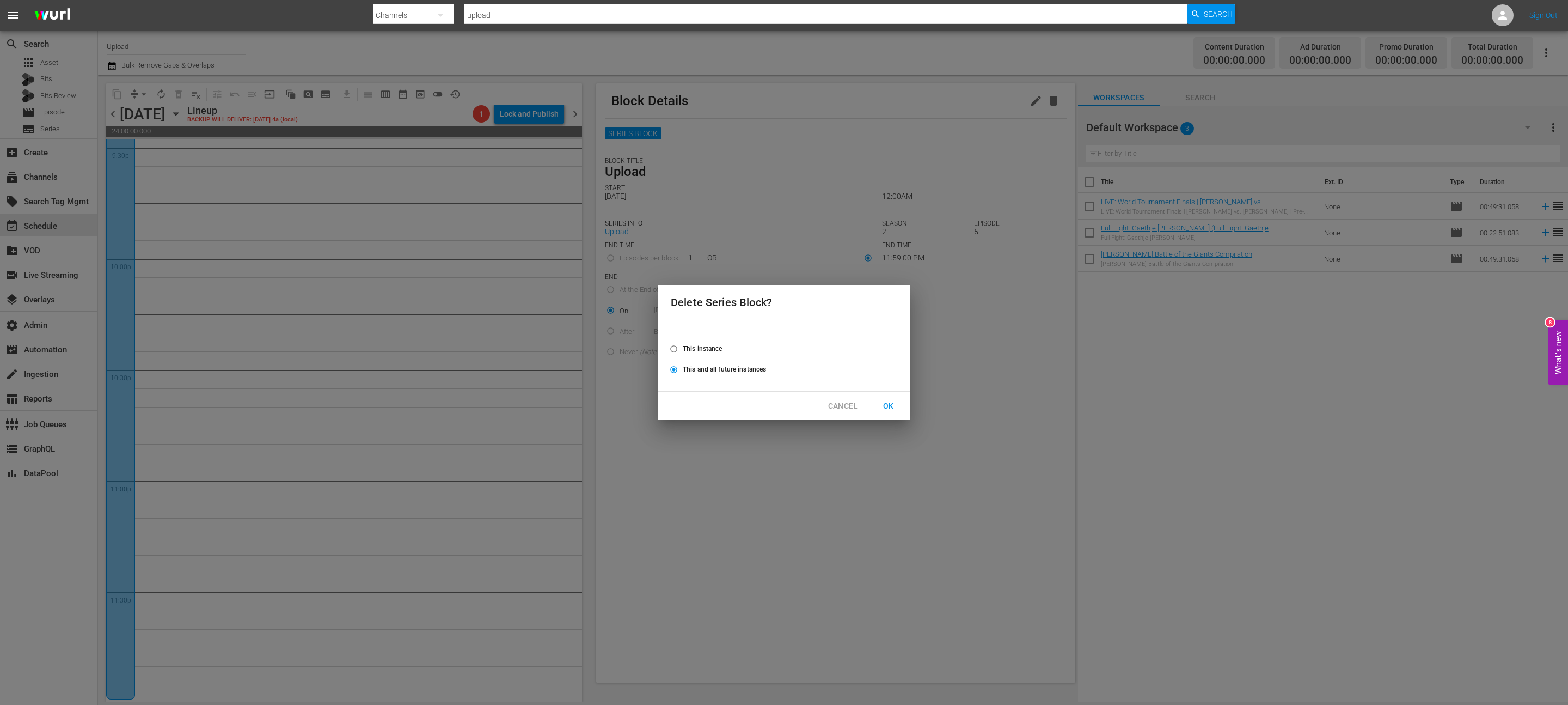
radio input "false"
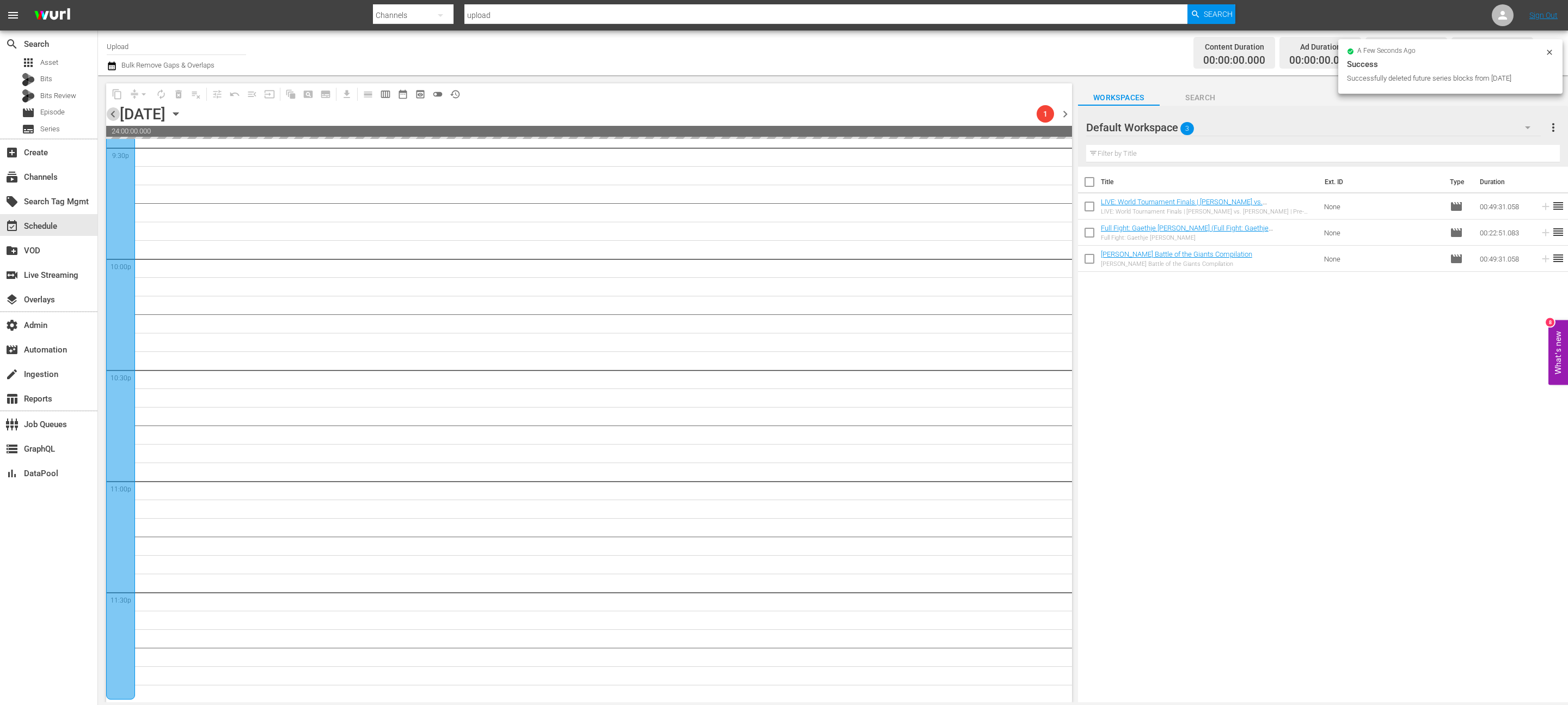
click at [114, 115] on span "chevron_left" at bounding box center [113, 115] width 14 height 14
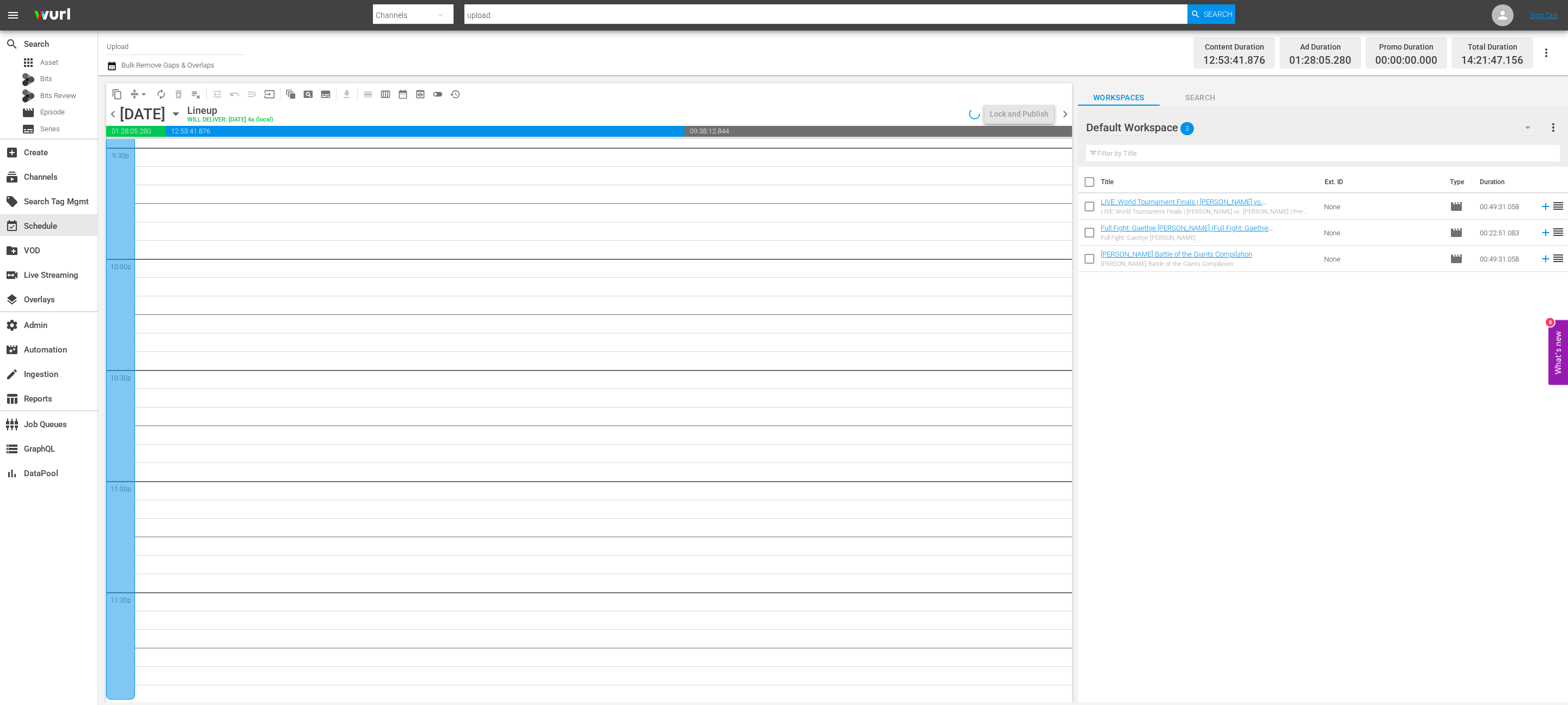
scroll to position [4436, 0]
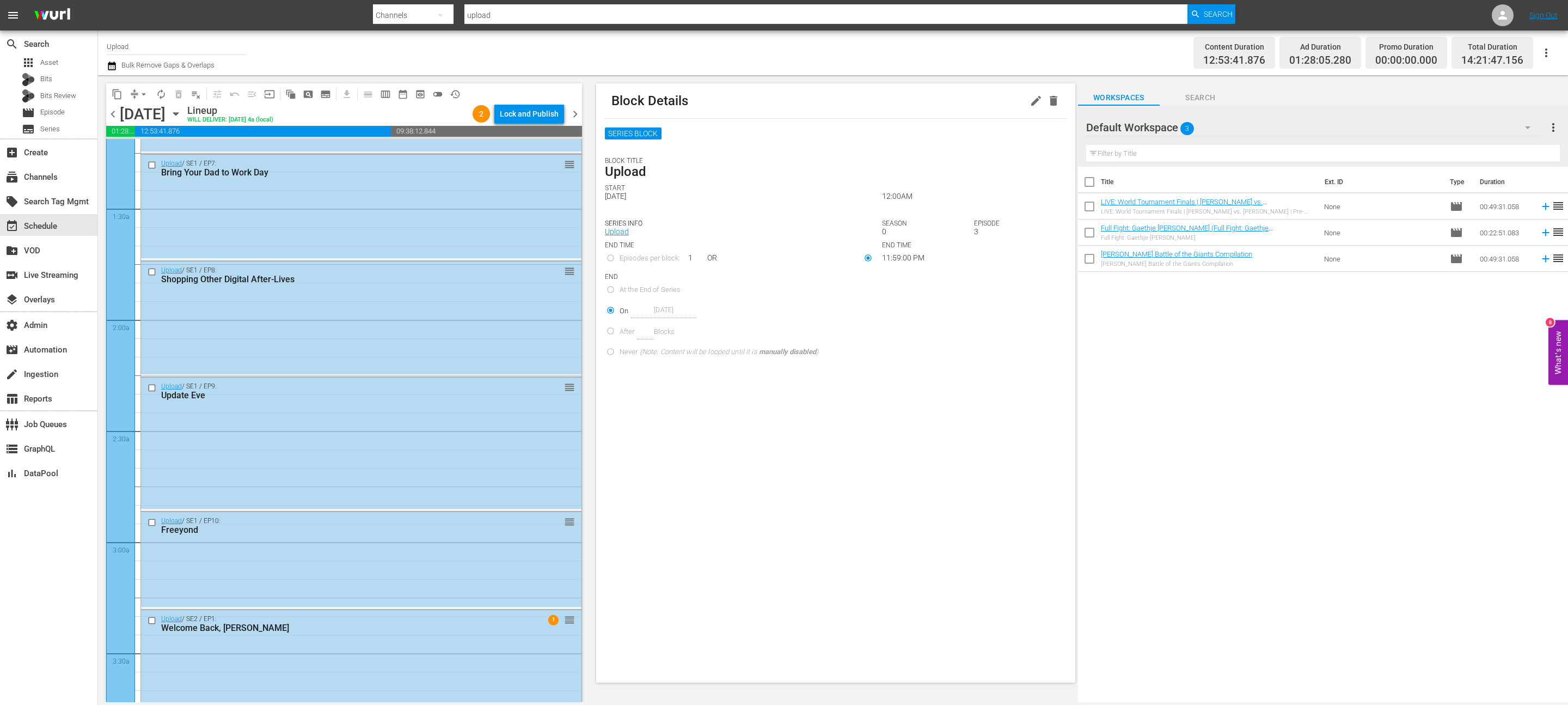
scroll to position [0, 0]
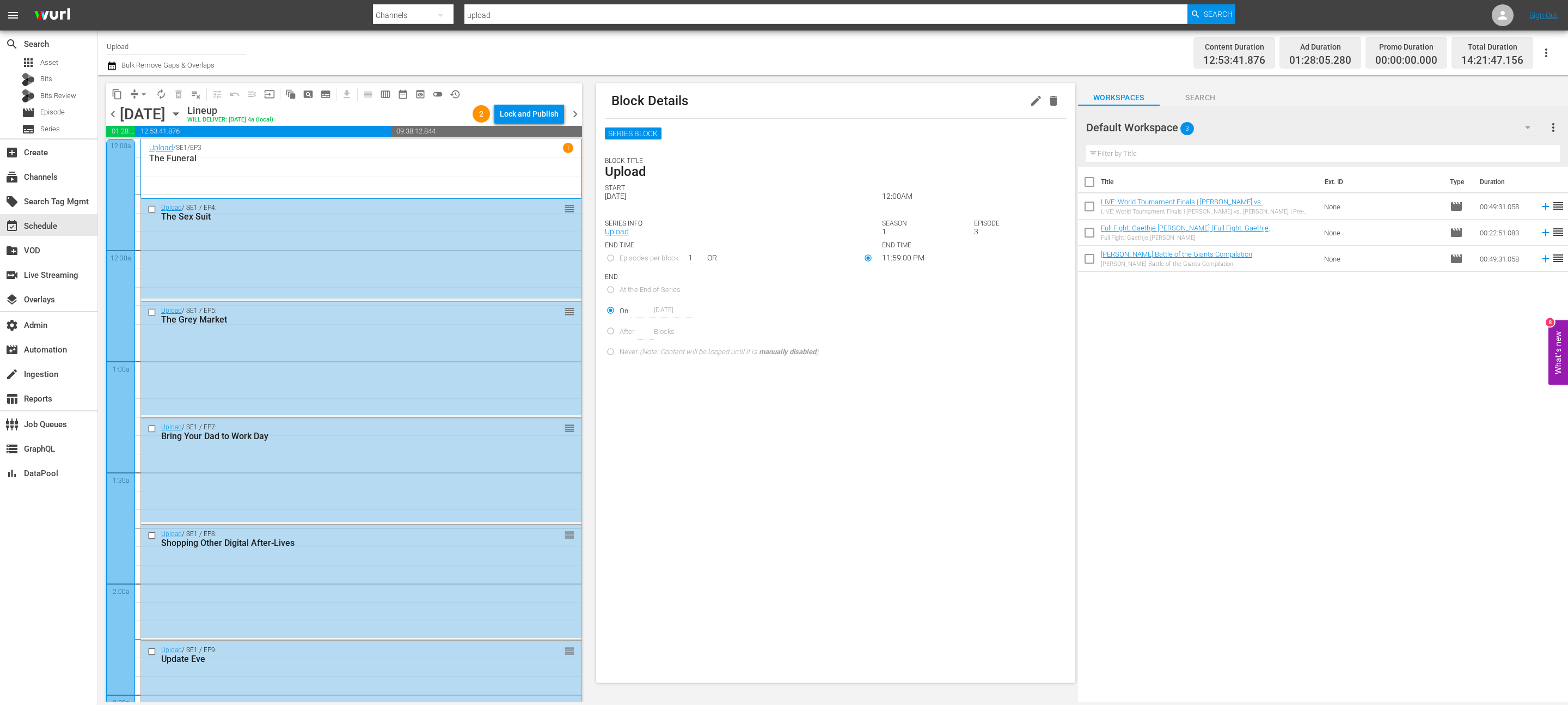
click at [580, 108] on span "chevron_right" at bounding box center [575, 115] width 14 height 14
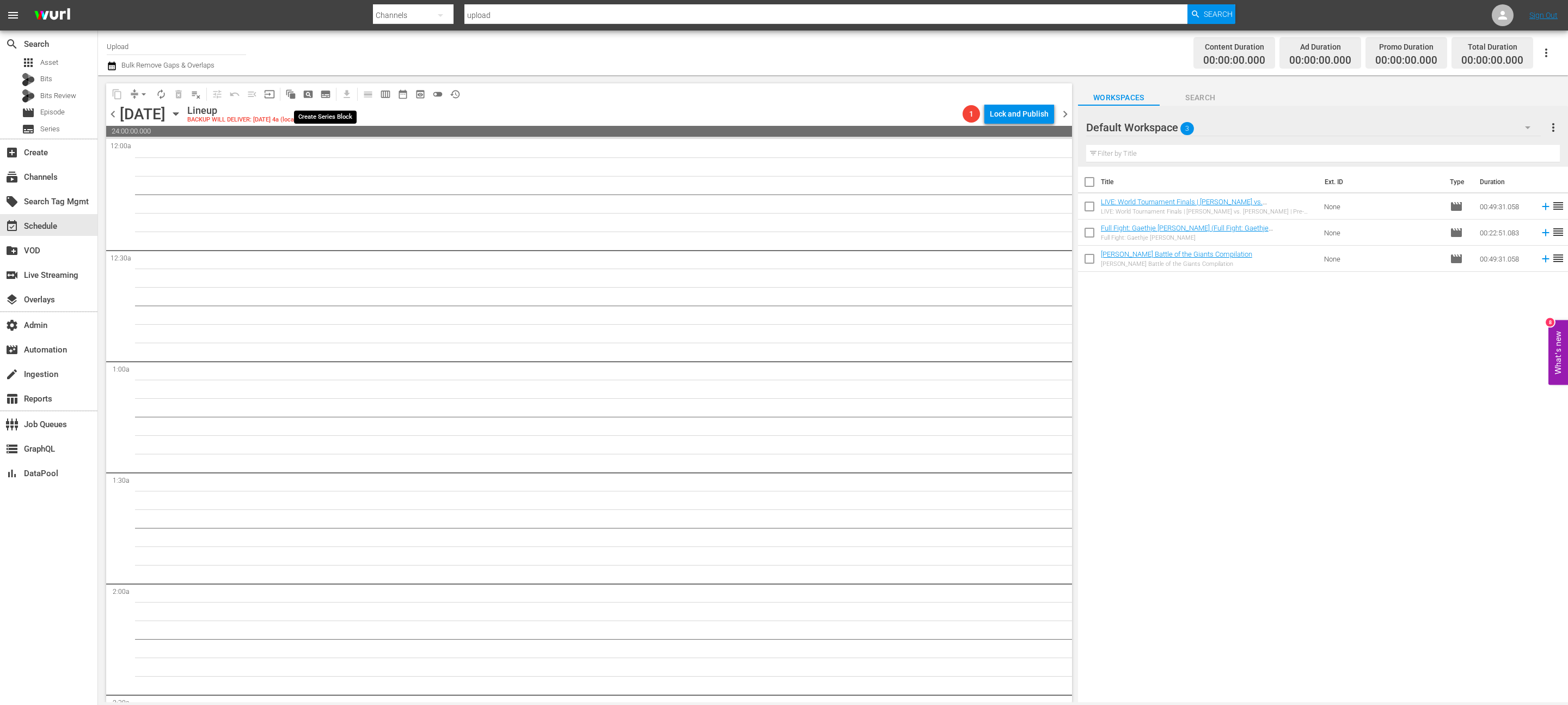
click at [331, 94] on button "subtitles_outlined" at bounding box center [325, 94] width 17 height 17
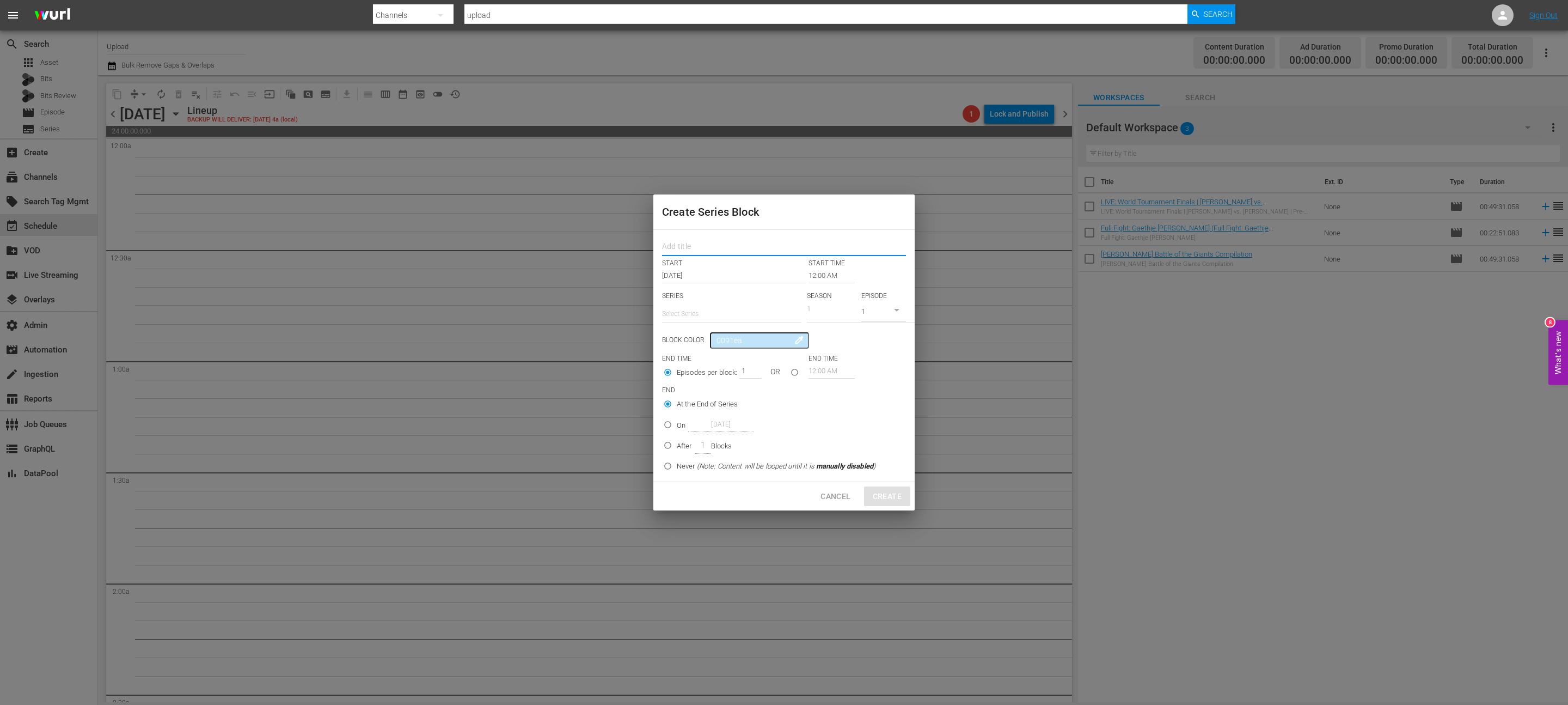
click at [749, 253] on input "text" at bounding box center [784, 248] width 244 height 17
type input "Upload"
click at [746, 311] on input "text" at bounding box center [732, 314] width 139 height 26
paste input "33381947"
click at [729, 340] on div "Upload" at bounding box center [731, 344] width 122 height 26
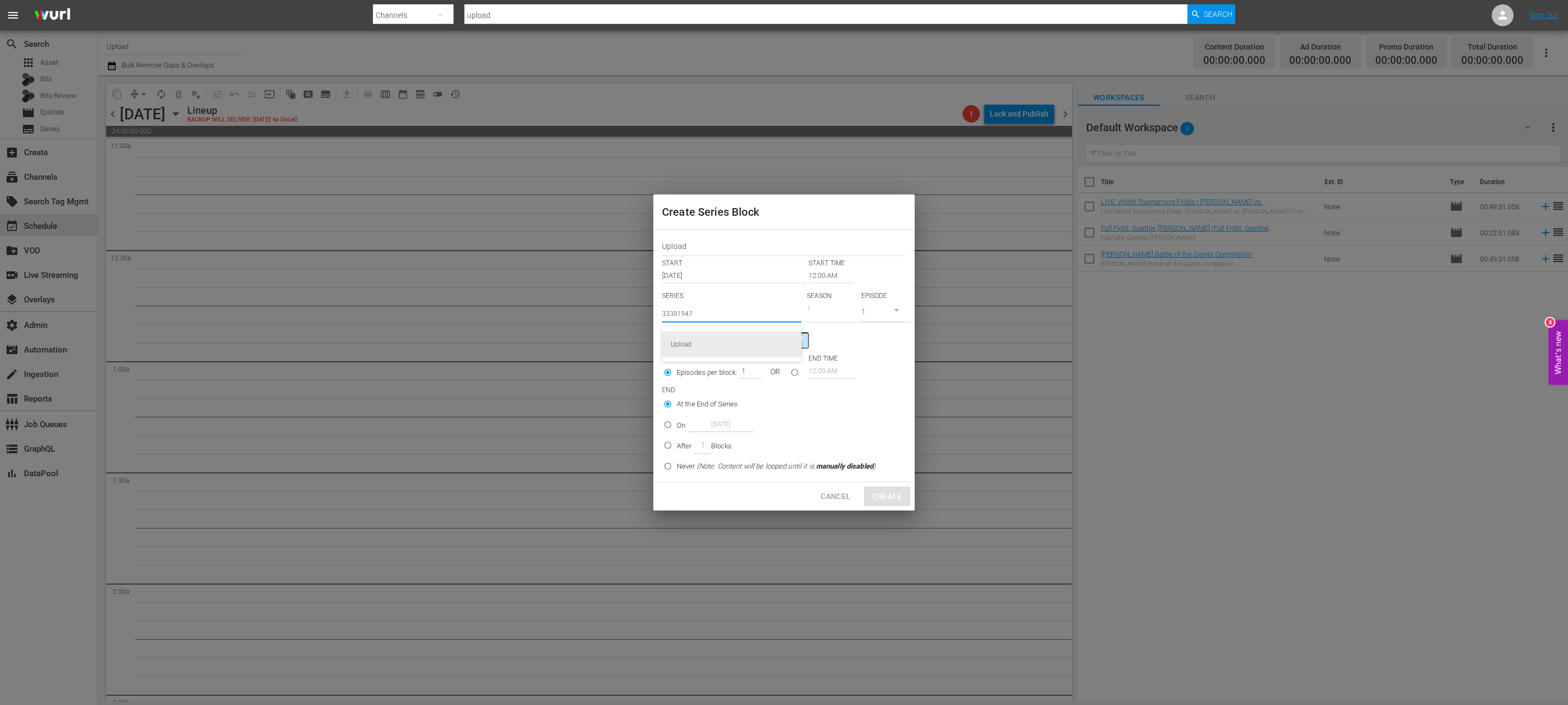
type input "Upload"
click at [674, 470] on input "Never (Note: Content will be looped until it is manually disabled )" at bounding box center [667, 470] width 18 height 18
radio input "true"
click at [791, 375] on input "seriesBlockEndTime" at bounding box center [794, 377] width 18 height 18
radio input "true"
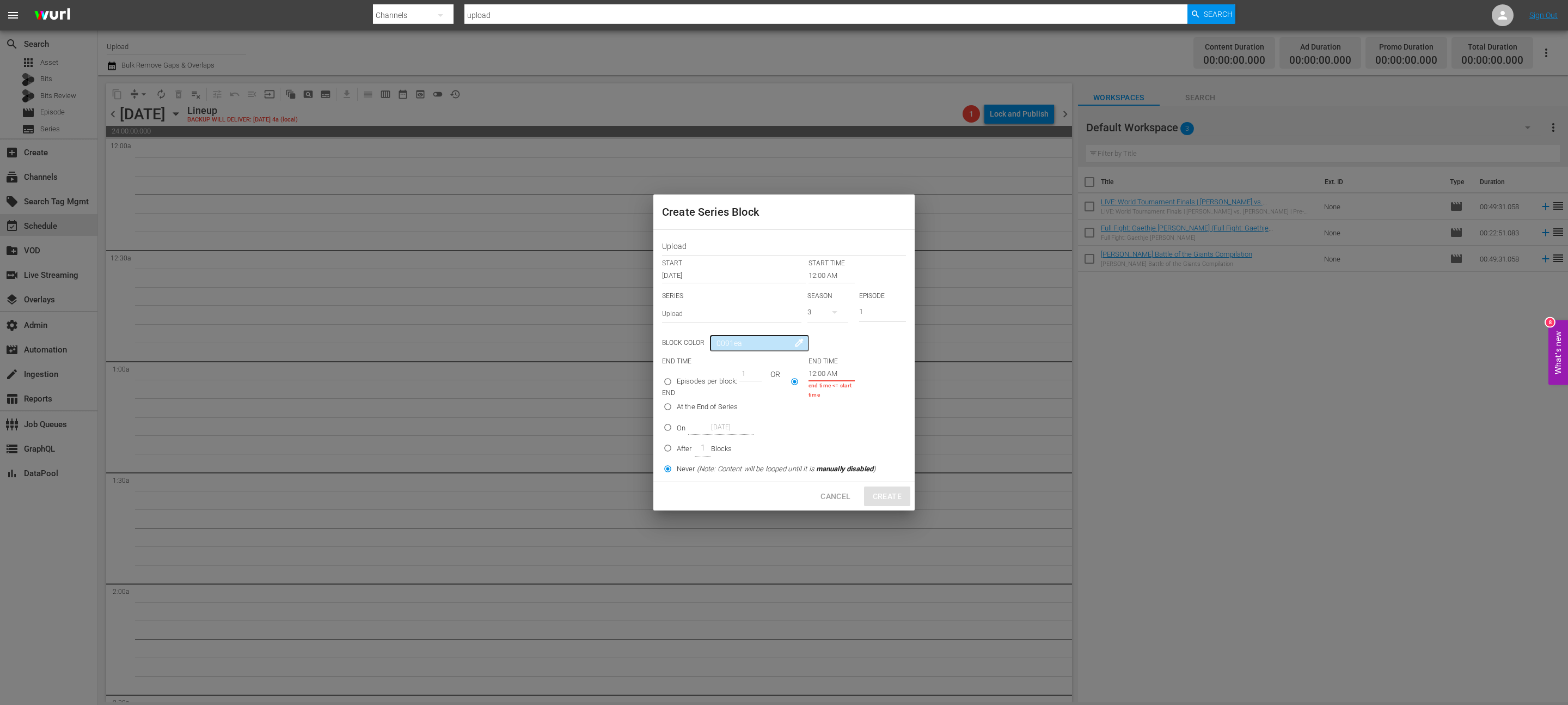
click at [812, 375] on input "12:00 AM" at bounding box center [832, 373] width 46 height 15
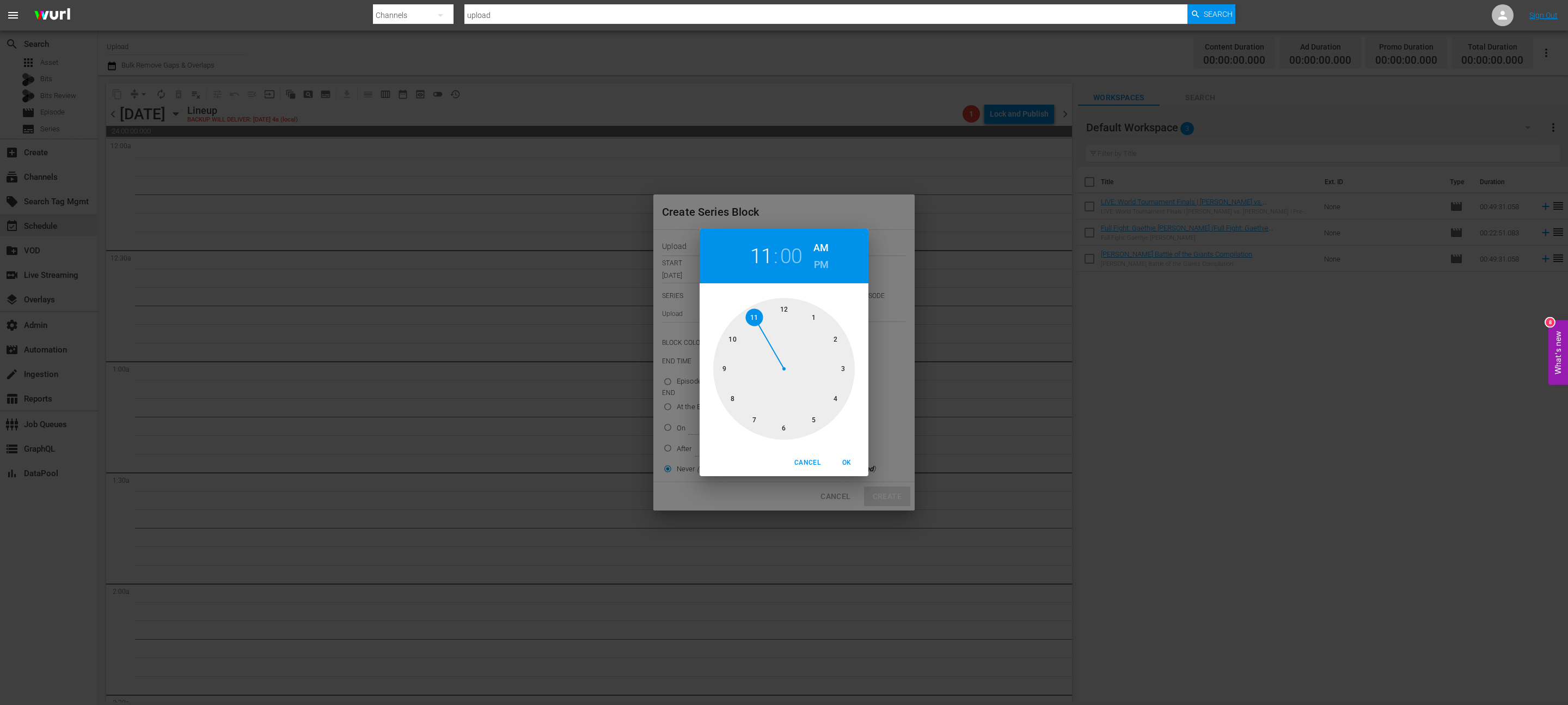
drag, startPoint x: 786, startPoint y: 316, endPoint x: 760, endPoint y: 318, distance: 26.1
click at [760, 318] on div at bounding box center [784, 369] width 142 height 142
drag, startPoint x: 782, startPoint y: 309, endPoint x: 769, endPoint y: 309, distance: 13.0
click at [769, 309] on div at bounding box center [784, 369] width 142 height 142
drag, startPoint x: 769, startPoint y: 309, endPoint x: 777, endPoint y: 308, distance: 8.1
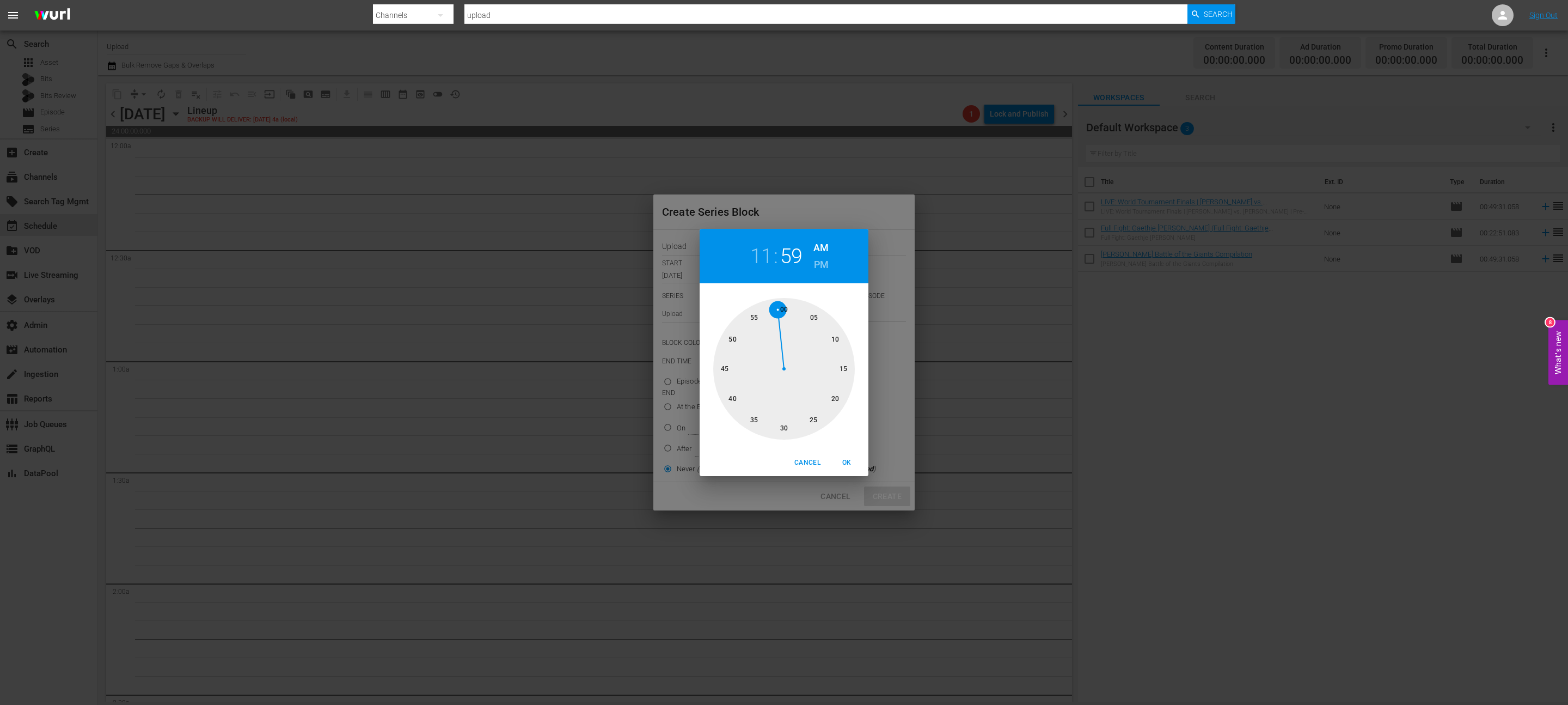
click at [777, 308] on div at bounding box center [784, 369] width 142 height 142
click at [818, 263] on h6 "PM" at bounding box center [821, 264] width 15 height 17
click at [847, 459] on span "OK" at bounding box center [846, 463] width 26 height 12
type input "11:59 PM"
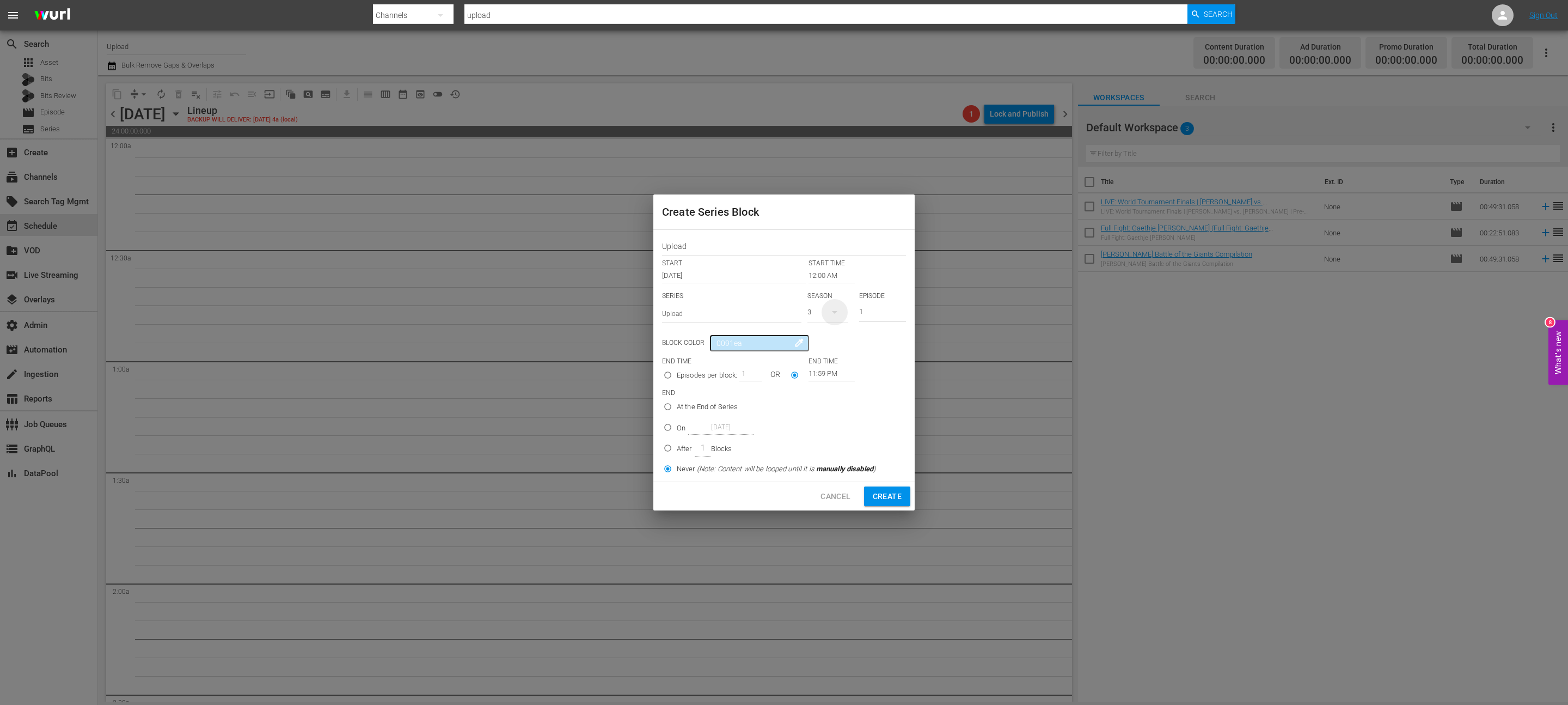
click at [835, 316] on icon "button" at bounding box center [834, 311] width 13 height 13
click at [829, 373] on div "1" at bounding box center [822, 375] width 30 height 11
click at [888, 492] on span "Create" at bounding box center [887, 497] width 29 height 14
radio input "true"
type input "12:00 AM"
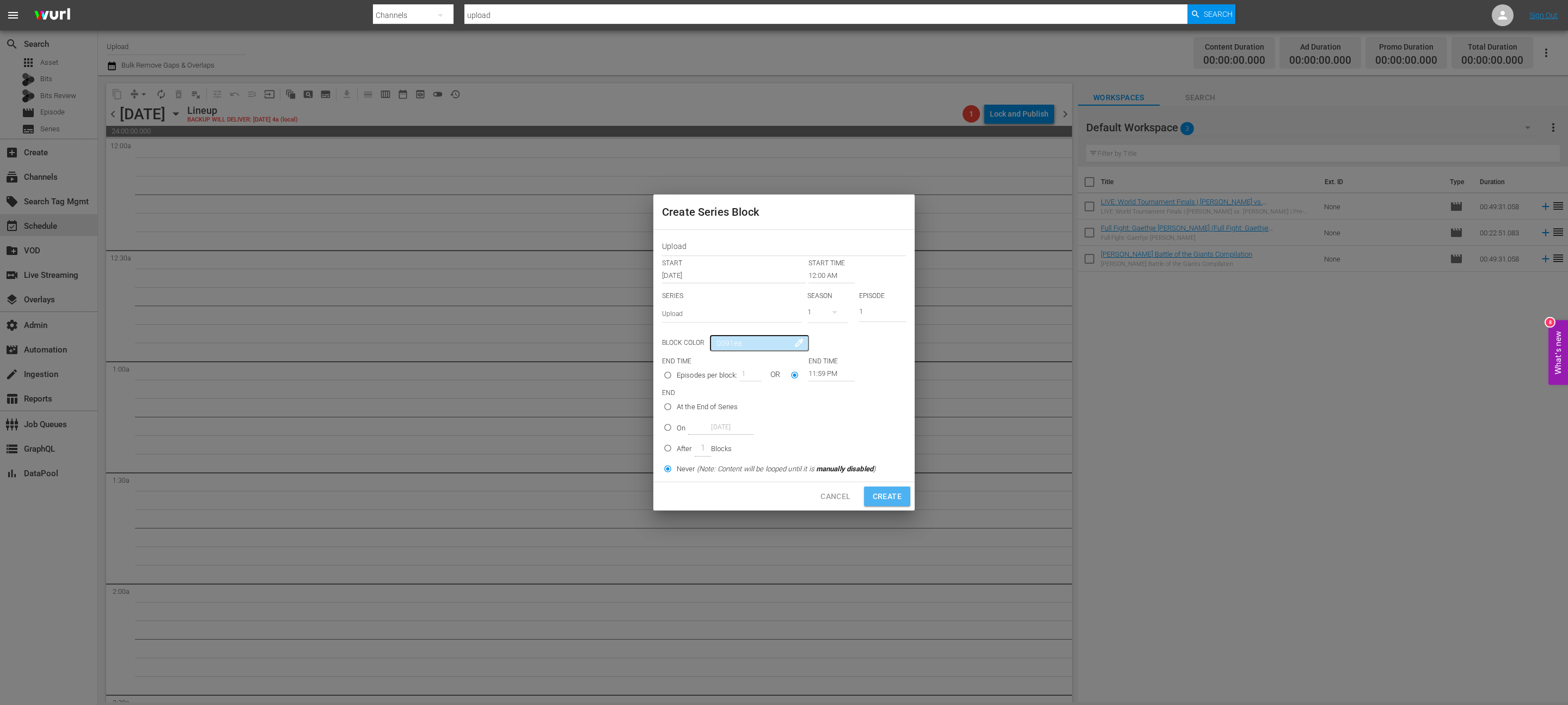
radio input "true"
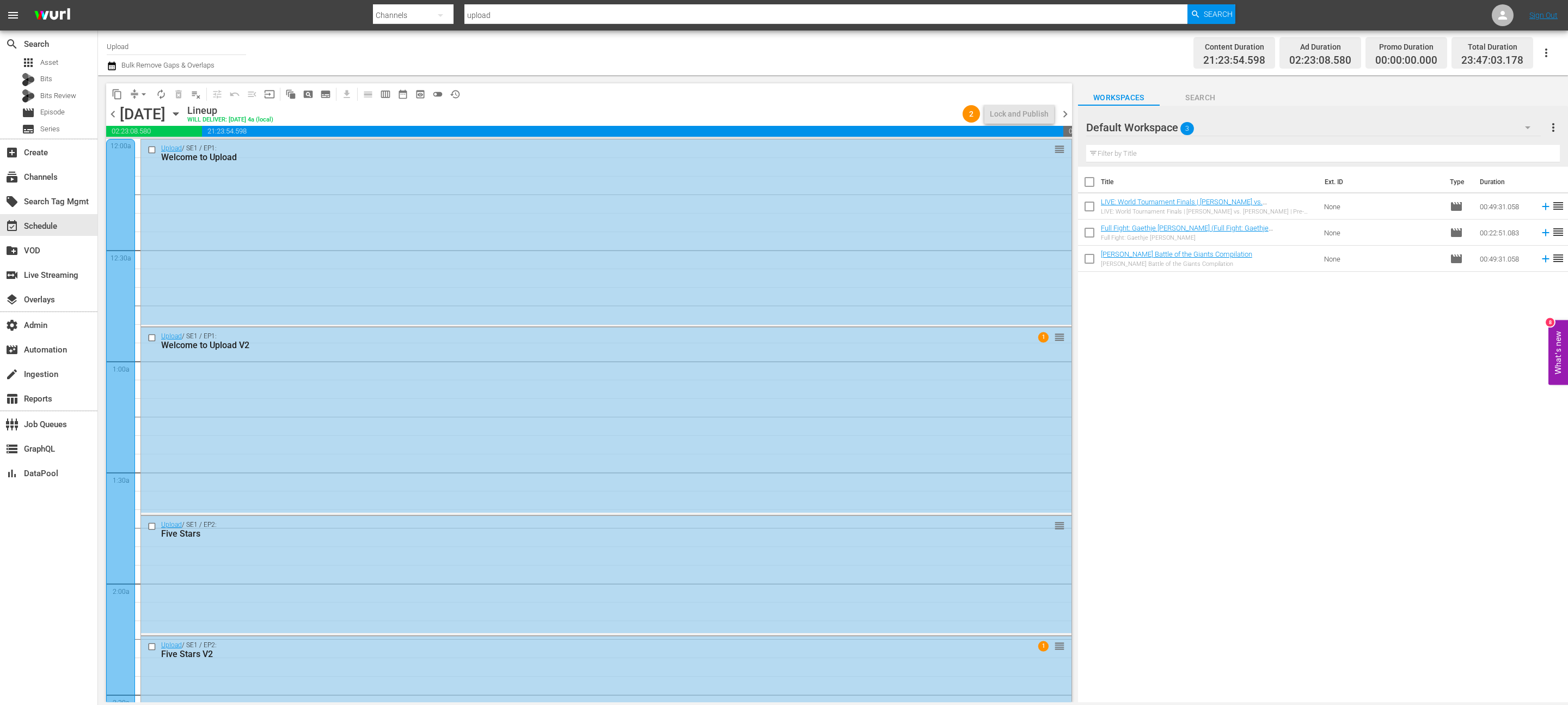
click at [1068, 117] on span "chevron_right" at bounding box center [1065, 115] width 14 height 14
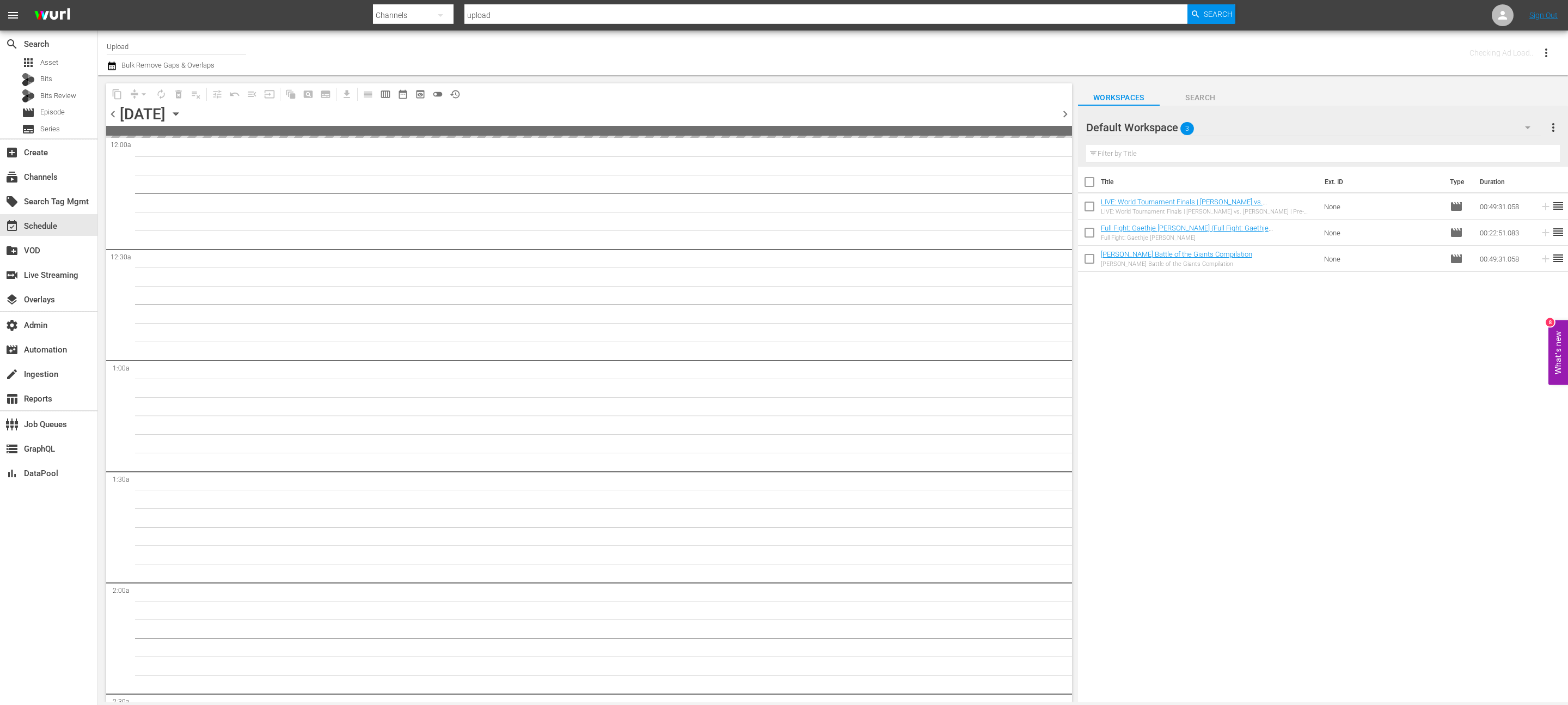
click at [1068, 117] on span "chevron_right" at bounding box center [1065, 115] width 14 height 14
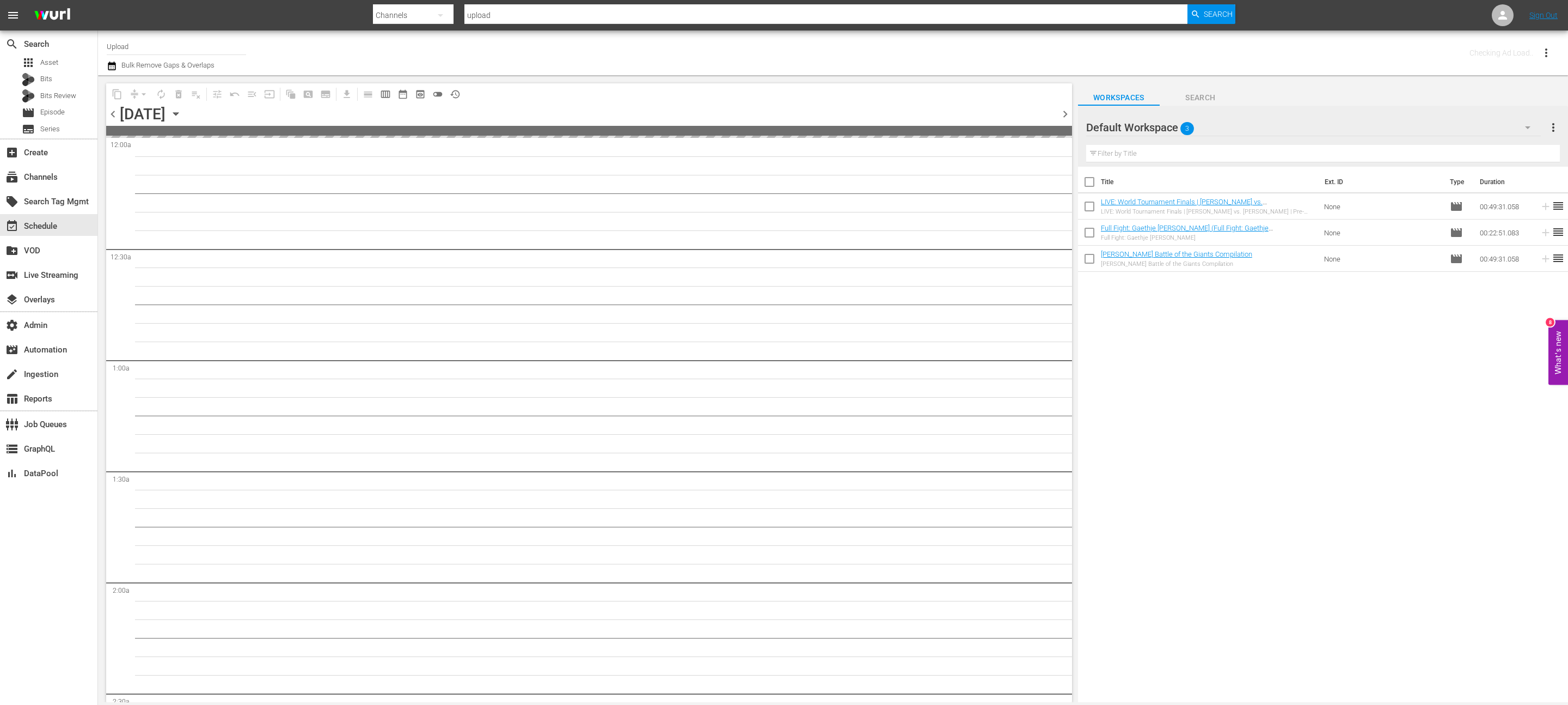
click at [1068, 117] on span "chevron_right" at bounding box center [1065, 115] width 14 height 14
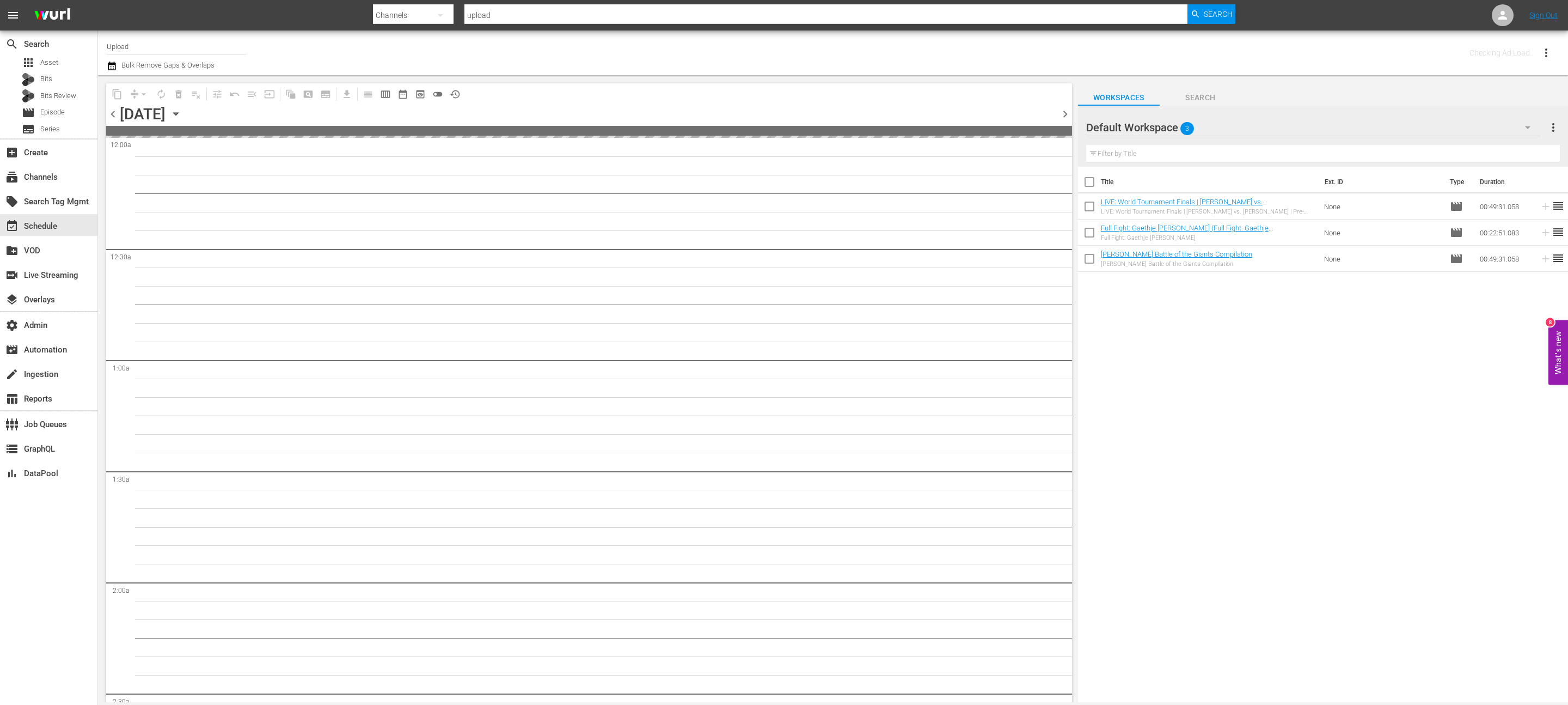
click at [1068, 117] on span "chevron_right" at bounding box center [1065, 115] width 14 height 14
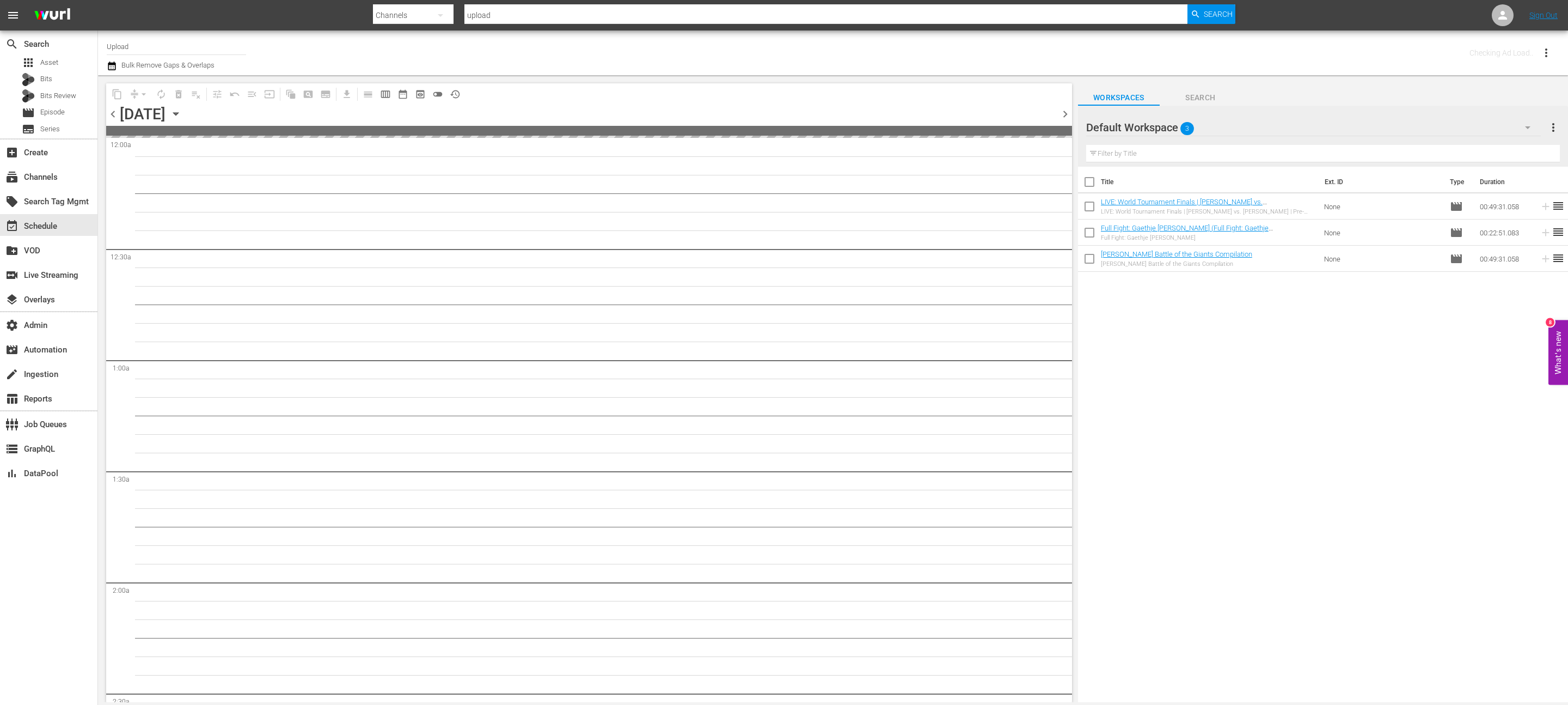
click at [1068, 117] on span "chevron_right" at bounding box center [1065, 115] width 14 height 14
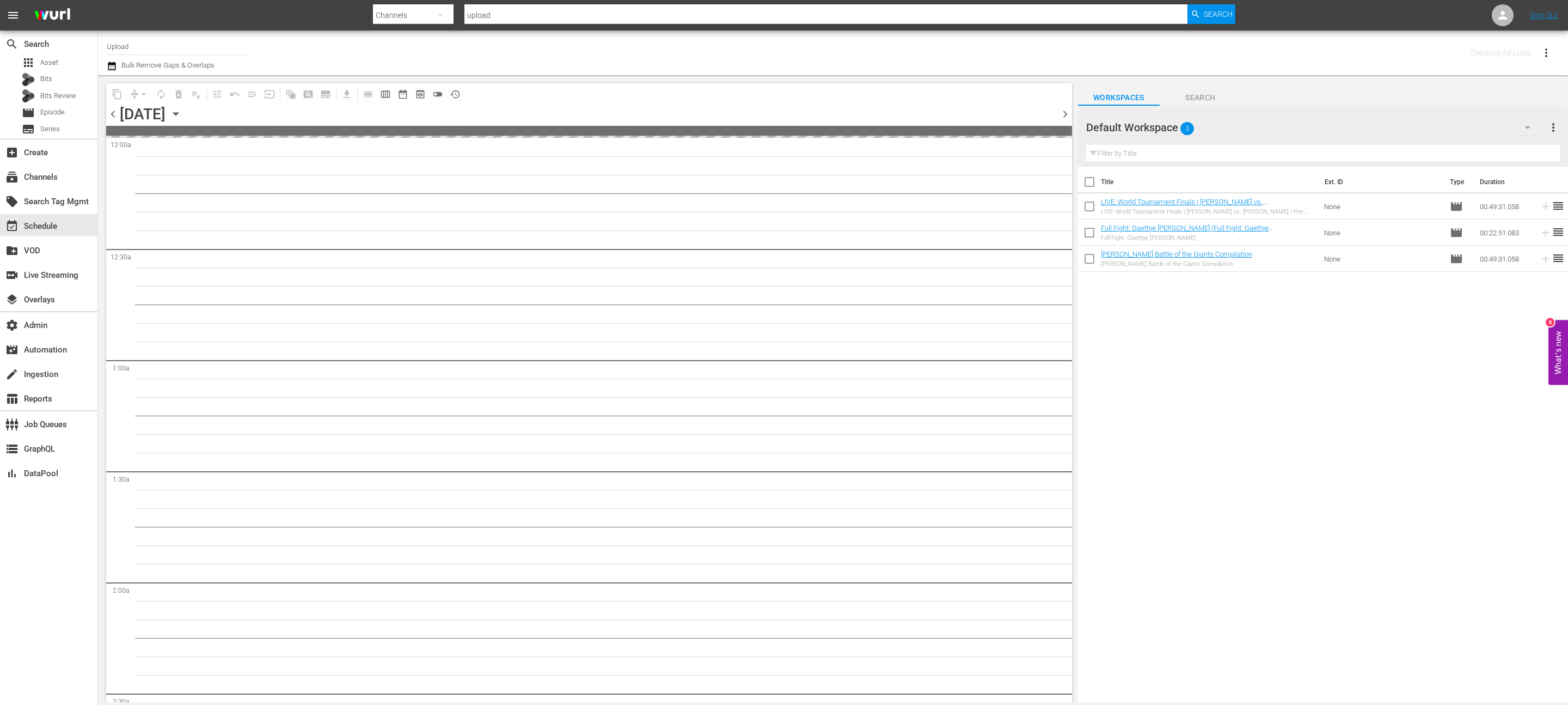
click at [1068, 117] on span "chevron_right" at bounding box center [1065, 115] width 14 height 14
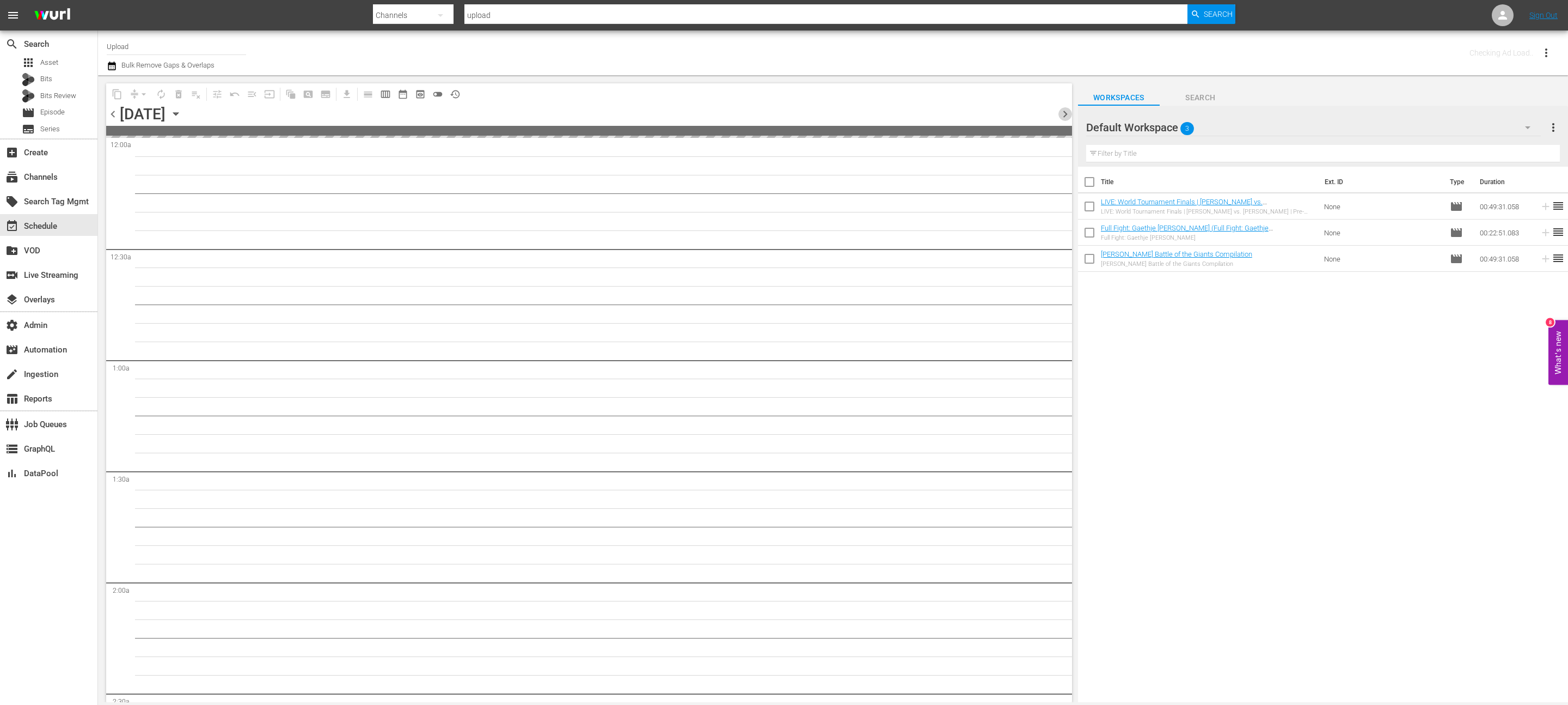
click at [1068, 117] on span "chevron_right" at bounding box center [1065, 115] width 14 height 14
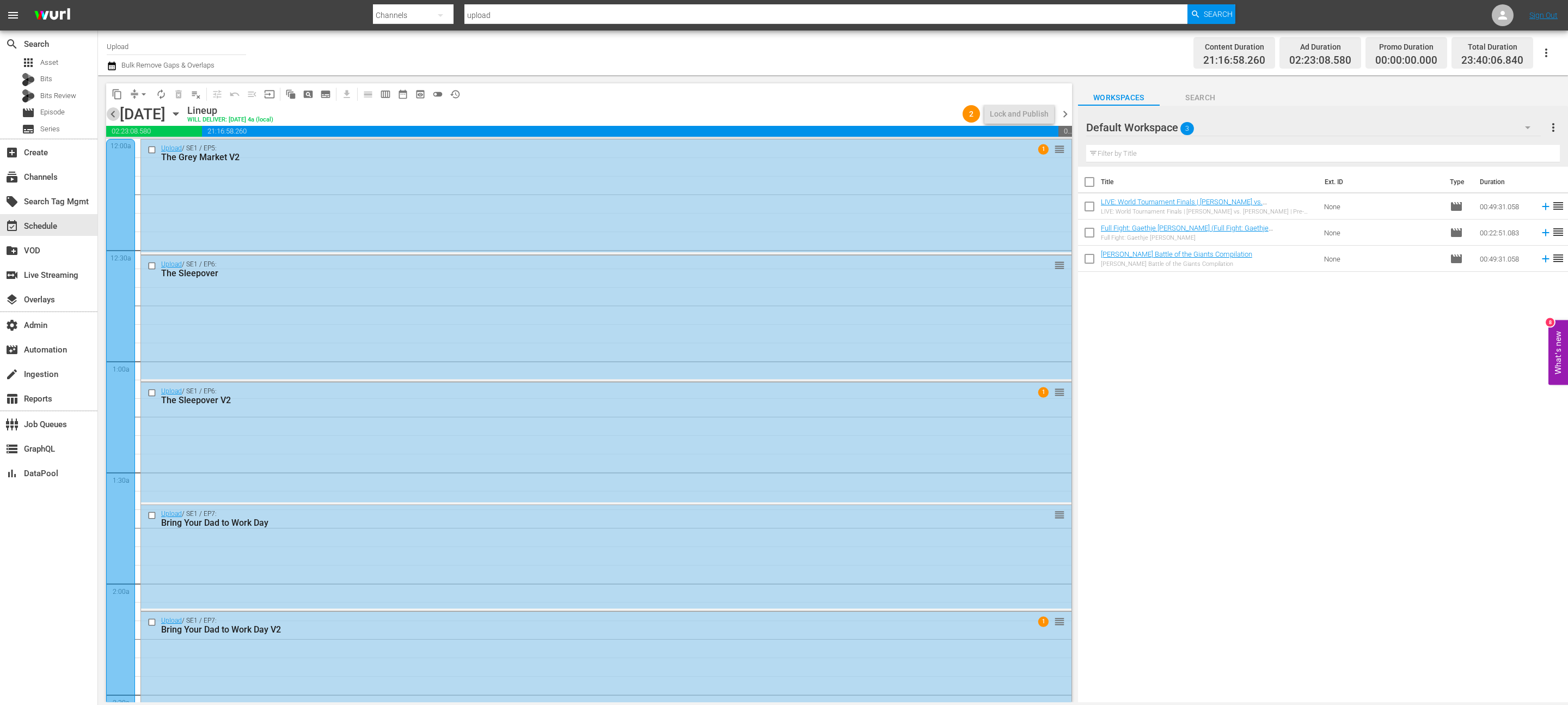
click at [107, 111] on span "chevron_left" at bounding box center [113, 115] width 14 height 14
click at [111, 60] on icon "button" at bounding box center [112, 66] width 10 height 13
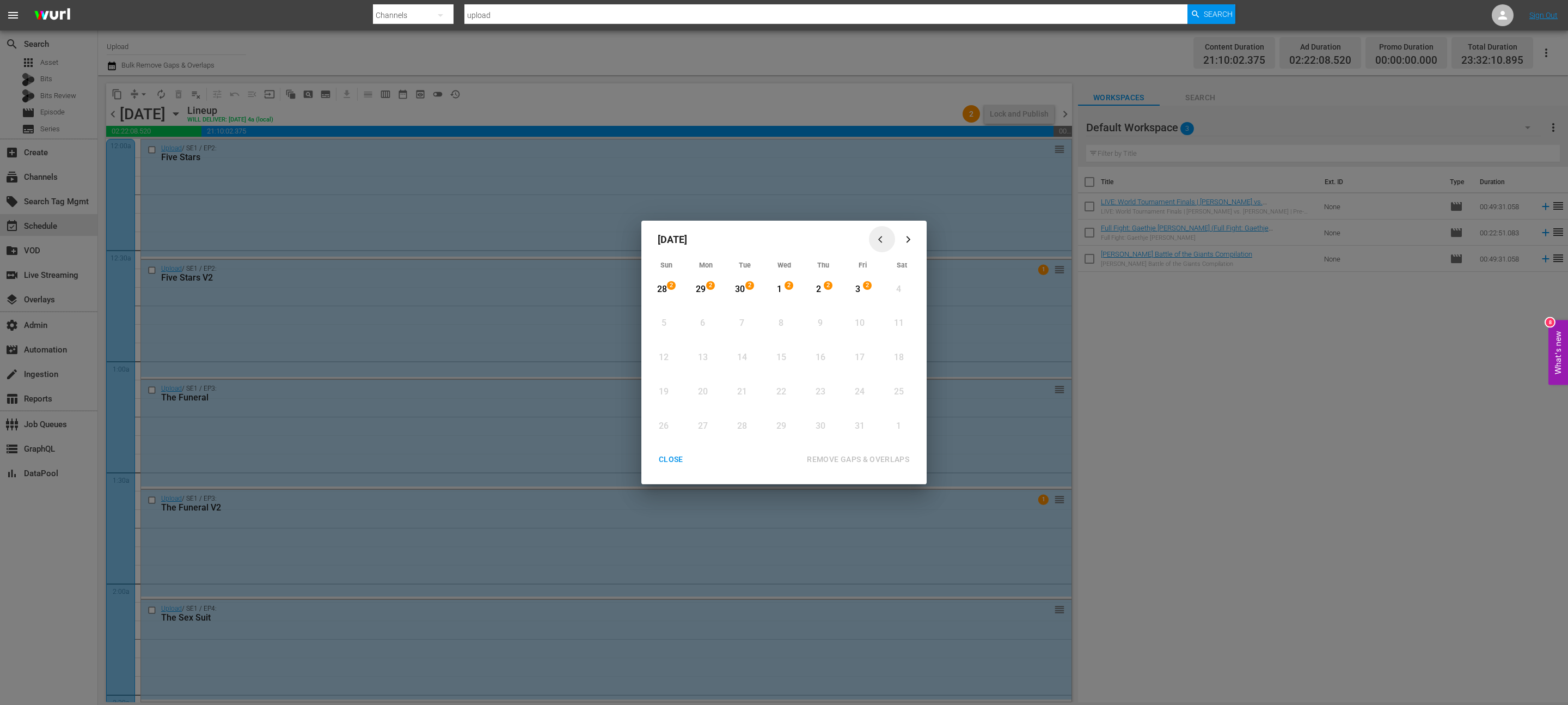
click at [883, 236] on icon "button" at bounding box center [882, 239] width 9 height 9
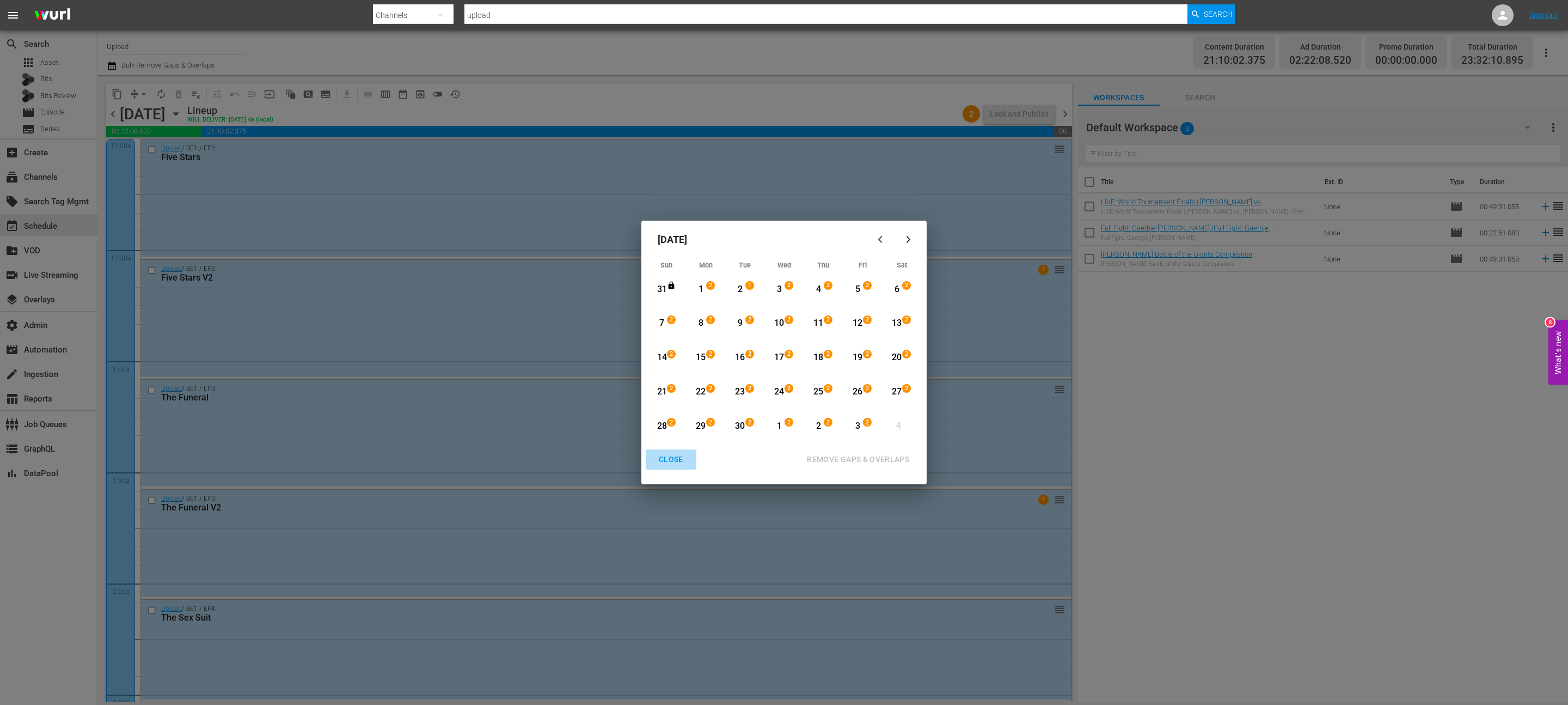
click at [678, 461] on div "CLOSE" at bounding box center [671, 459] width 42 height 14
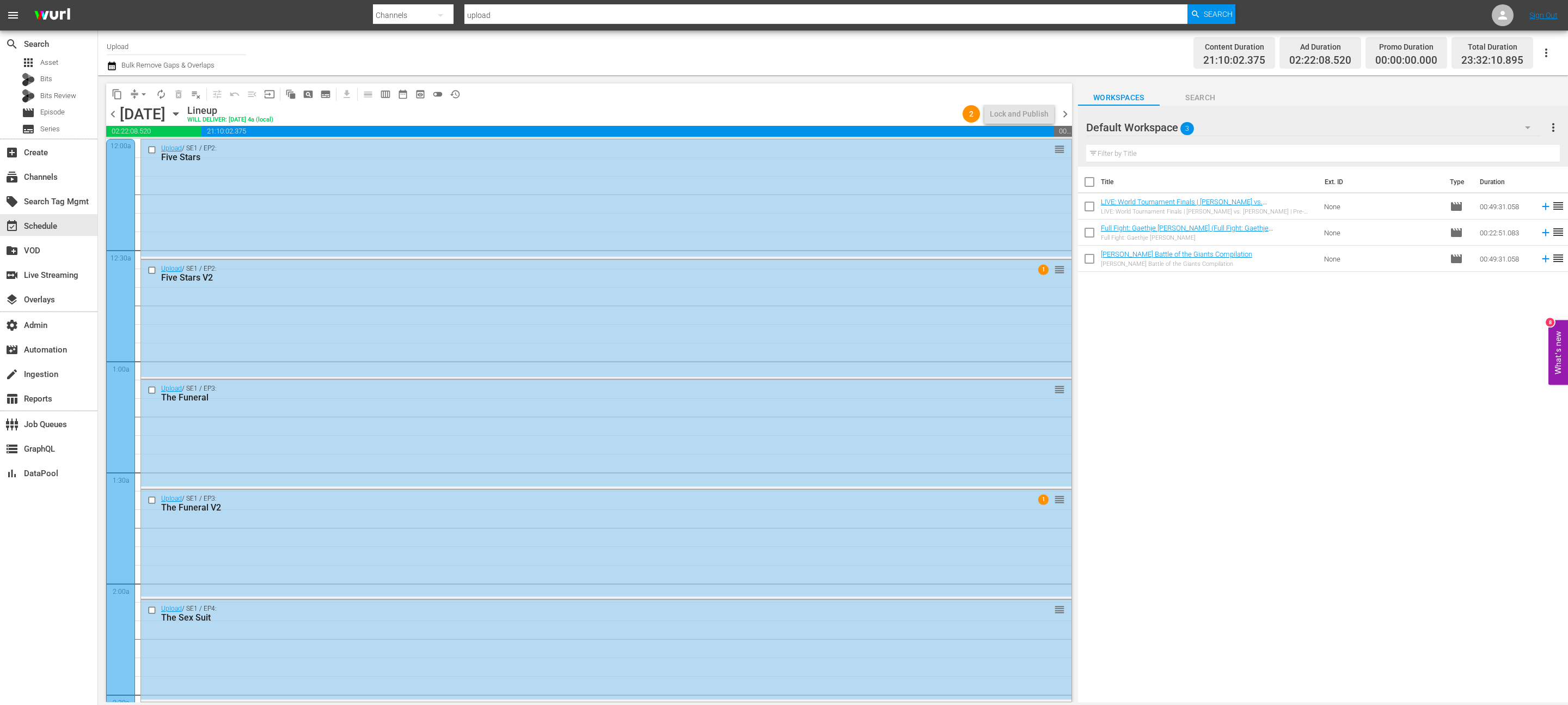
click at [182, 116] on icon "button" at bounding box center [175, 113] width 12 height 12
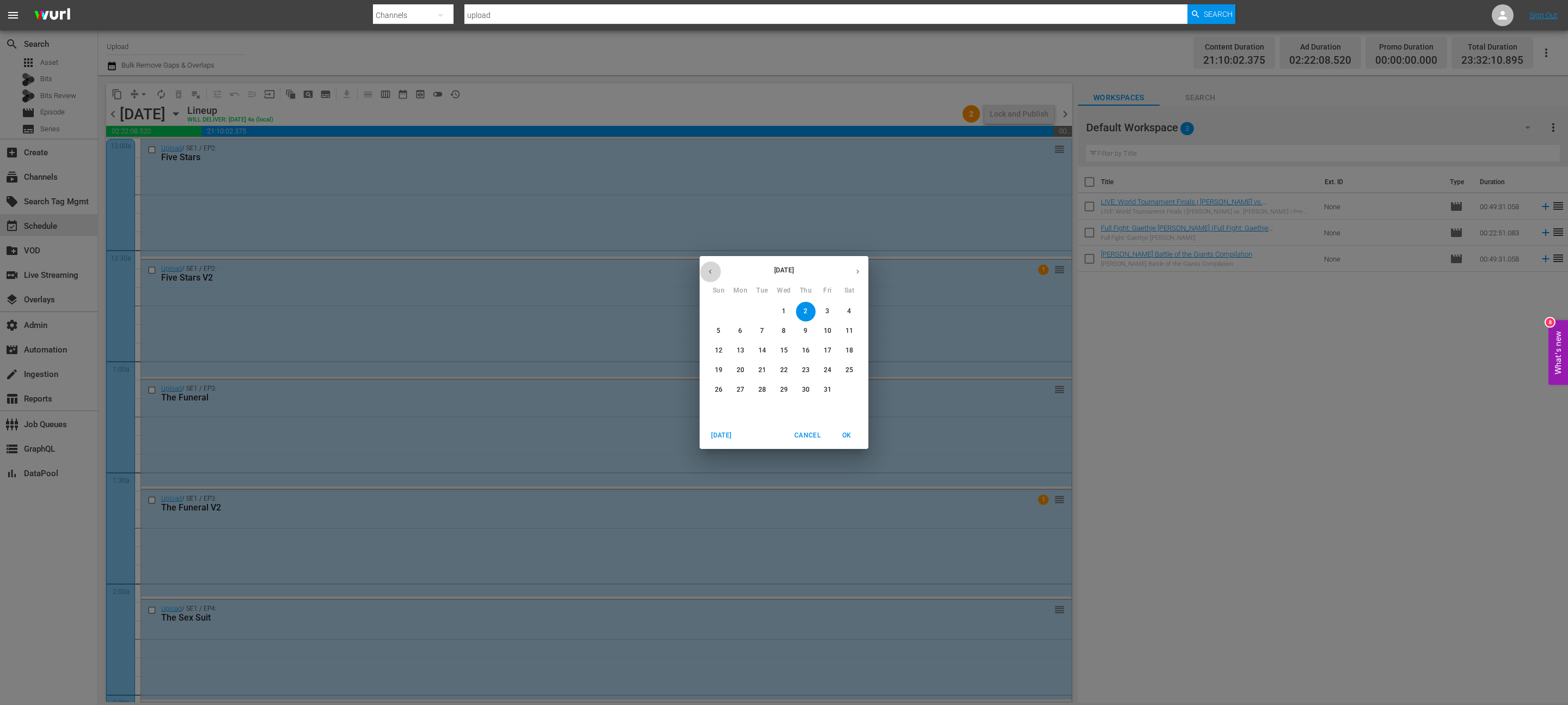
click at [710, 268] on icon "button" at bounding box center [710, 271] width 9 height 9
click at [743, 309] on span "1" at bounding box center [740, 311] width 19 height 9
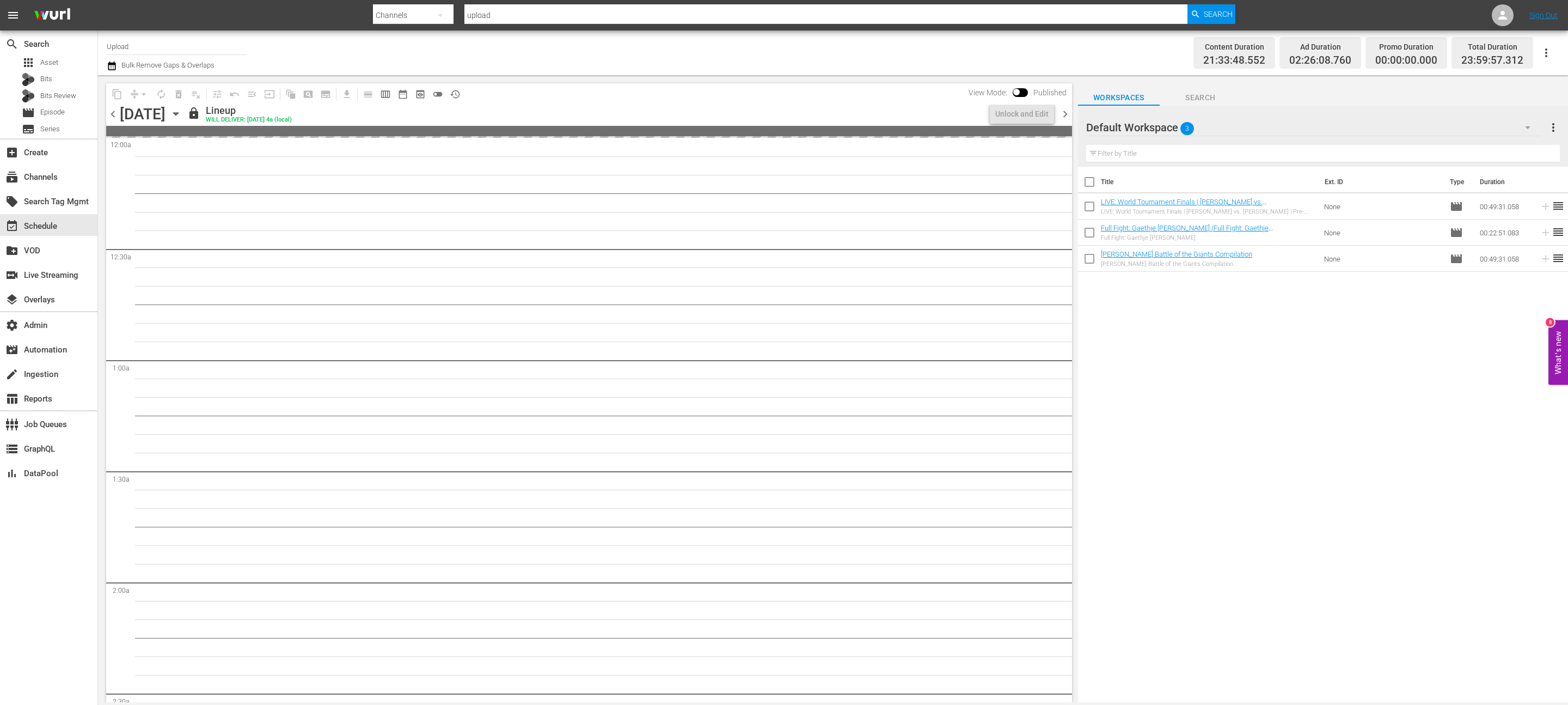
click at [115, 116] on span "chevron_left" at bounding box center [113, 115] width 14 height 14
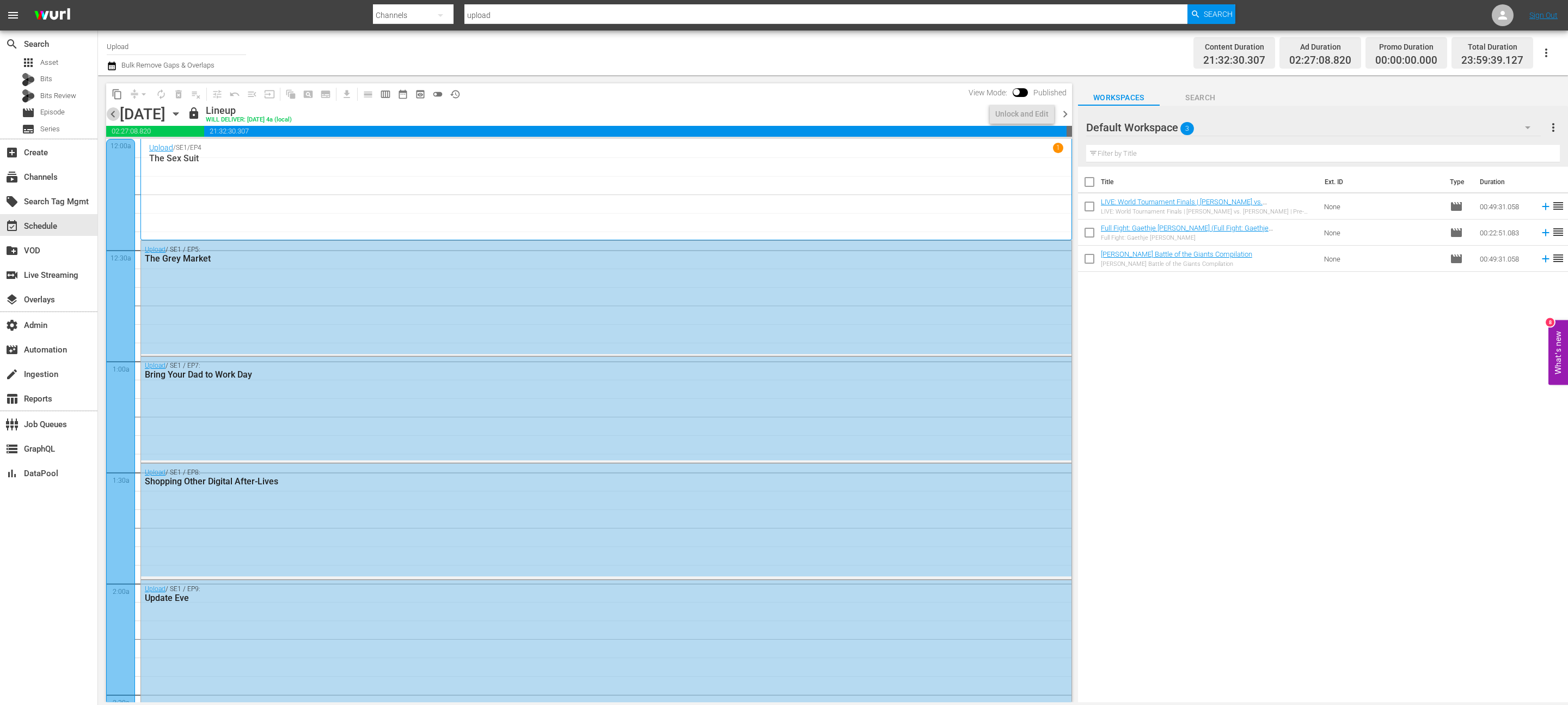
click at [115, 116] on span "chevron_left" at bounding box center [113, 115] width 14 height 14
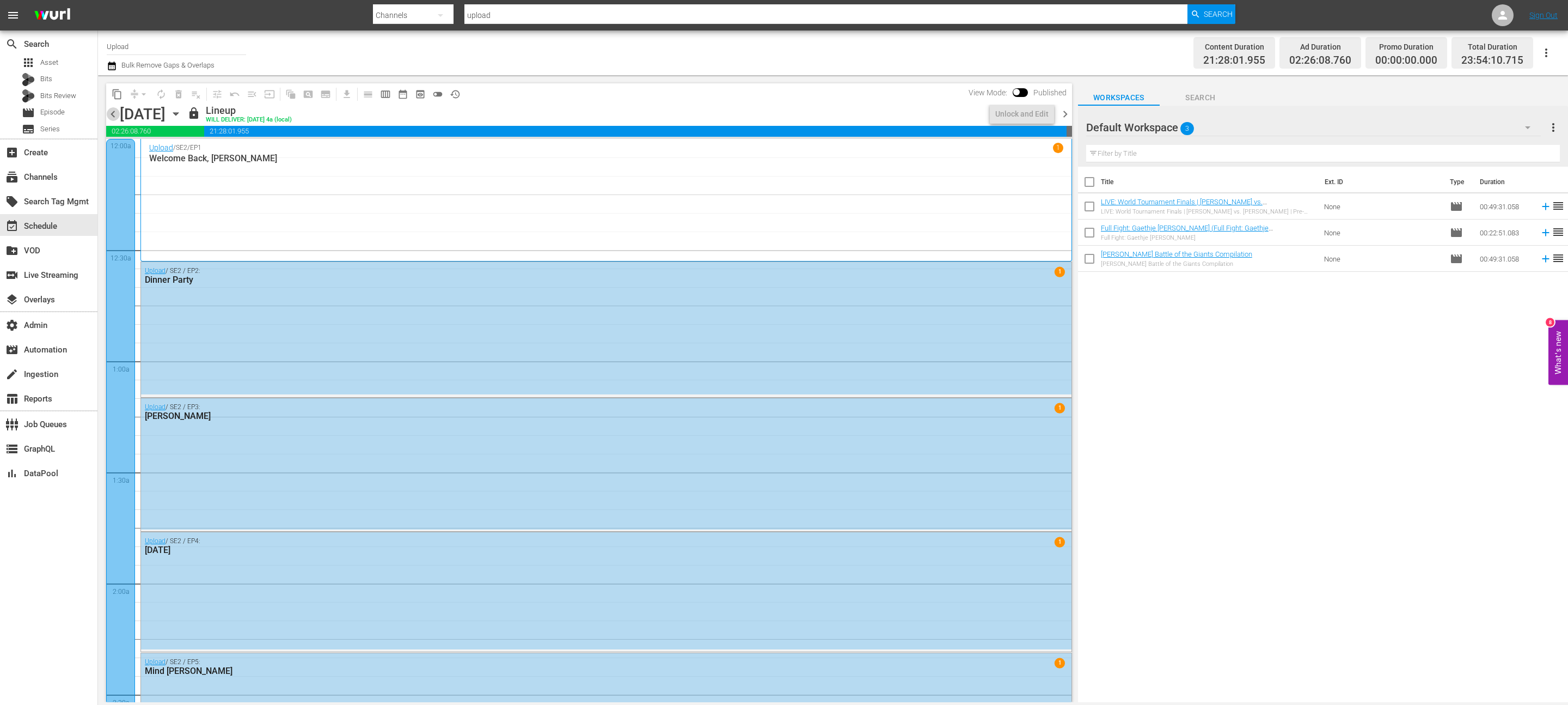
click at [115, 116] on span "chevron_left" at bounding box center [113, 115] width 14 height 14
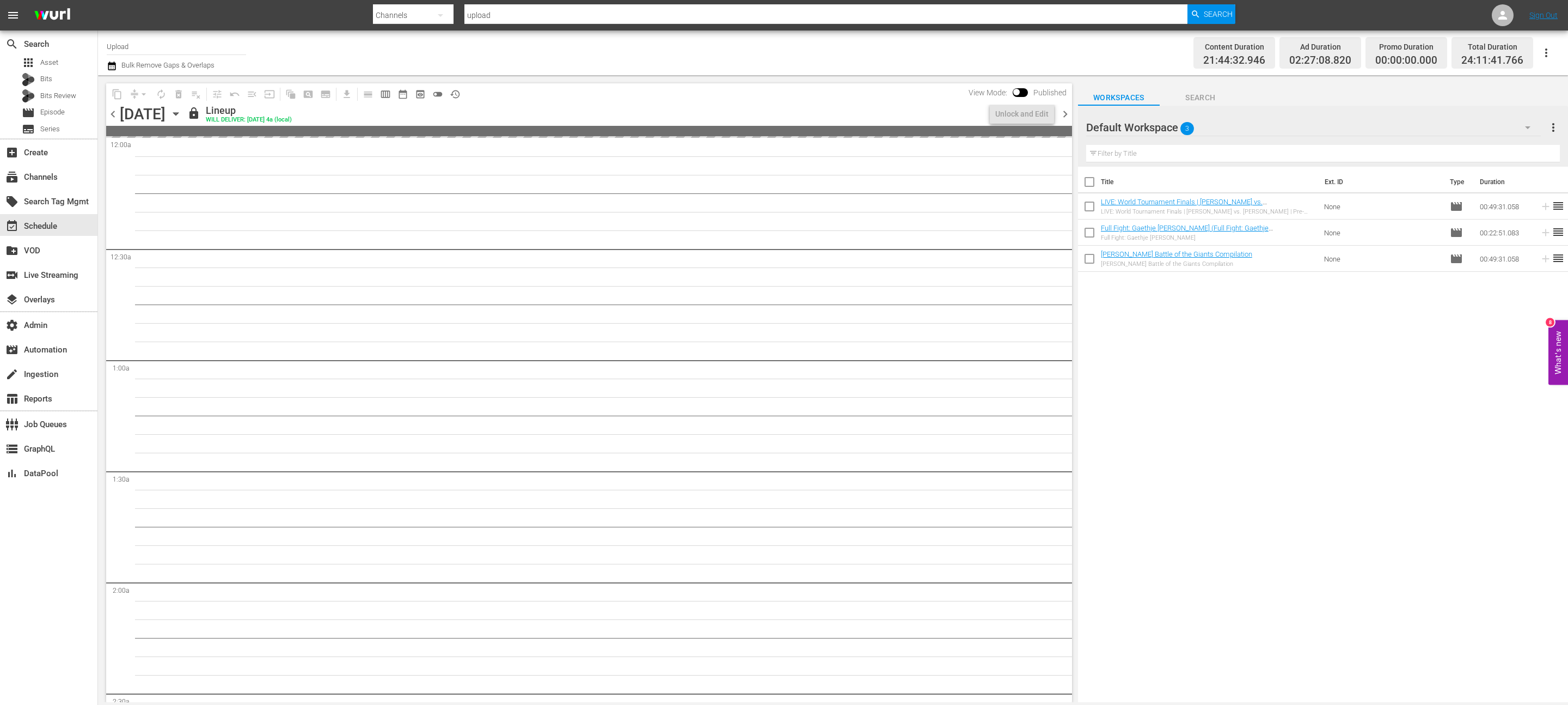
click at [115, 116] on span "chevron_left" at bounding box center [113, 115] width 14 height 14
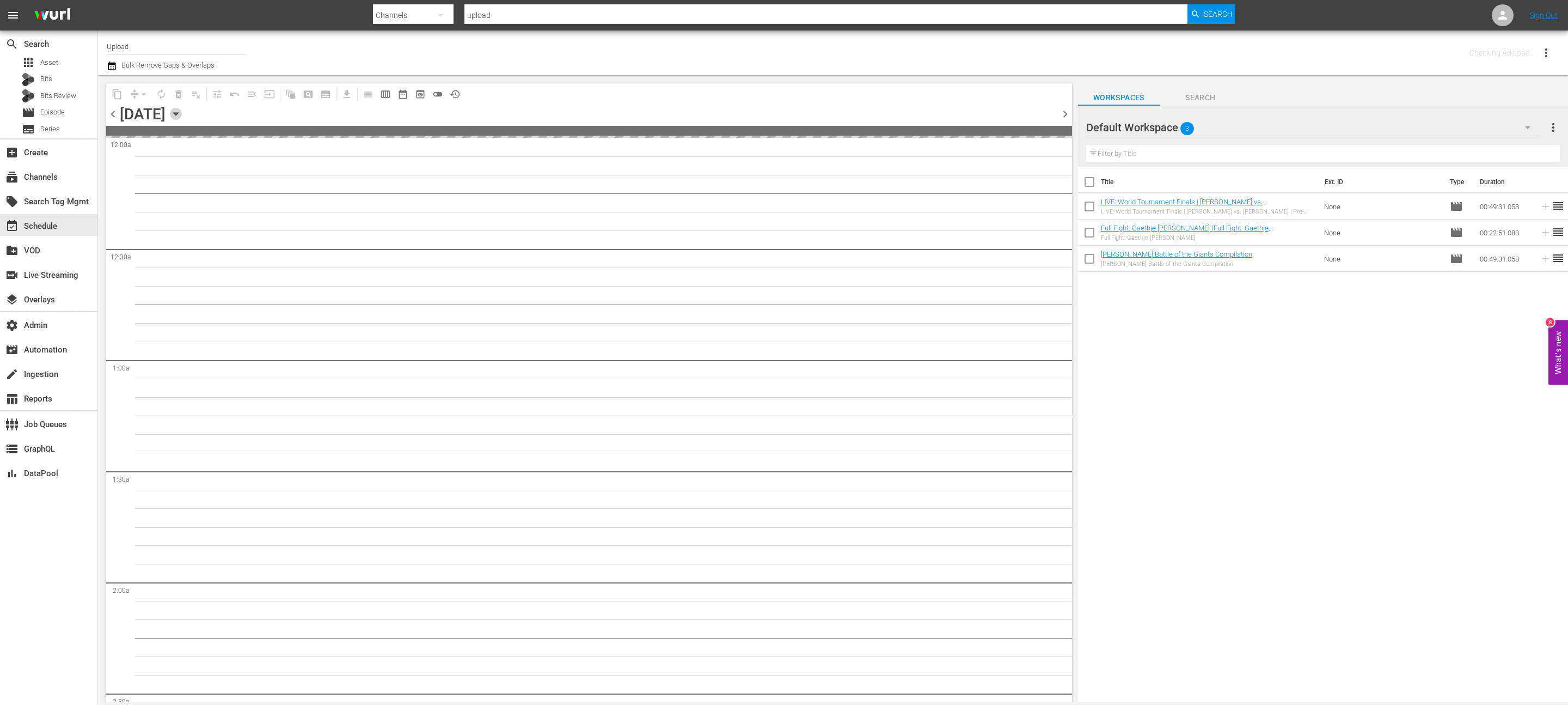
click at [182, 115] on icon "button" at bounding box center [175, 113] width 12 height 12
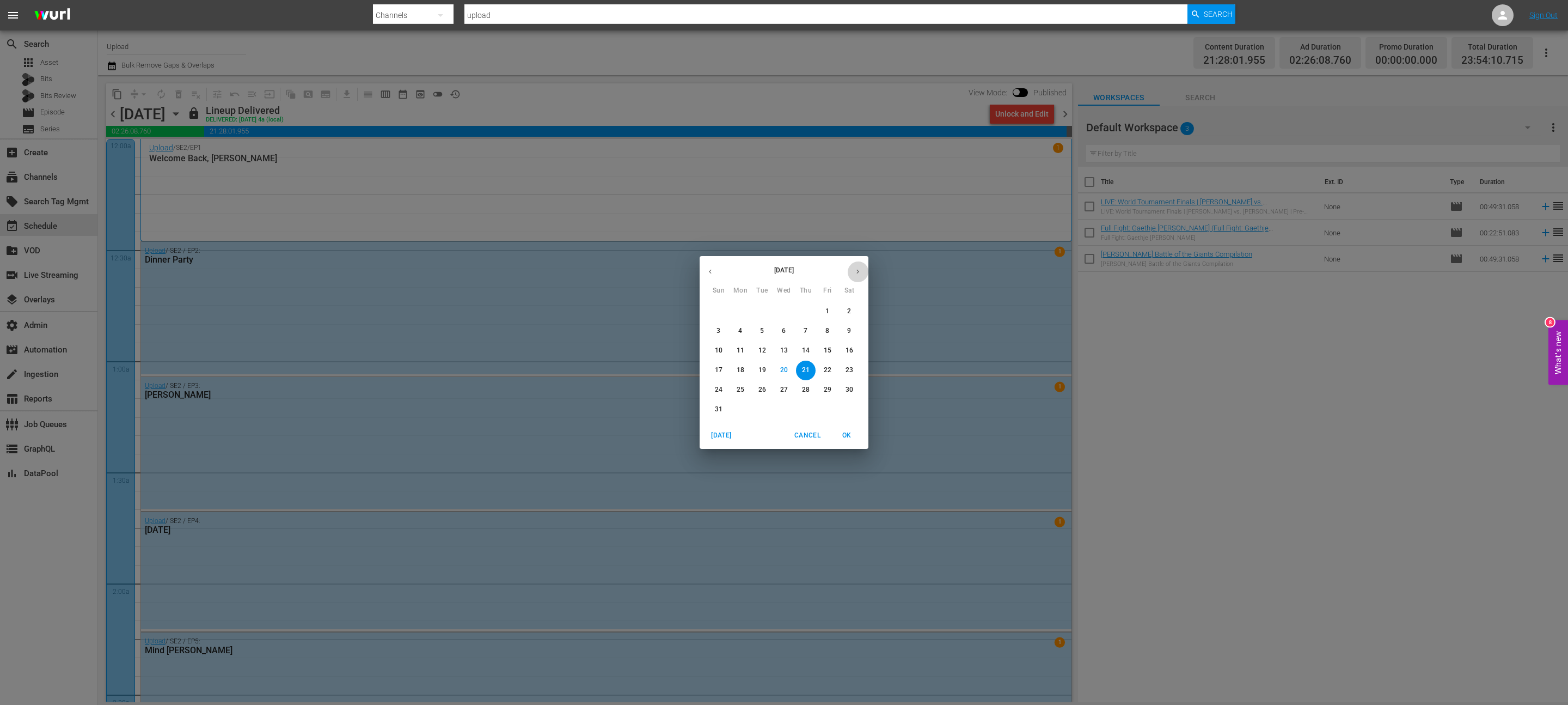
click at [854, 273] on icon "button" at bounding box center [857, 271] width 9 height 9
click at [739, 312] on p "1" at bounding box center [739, 311] width 4 height 9
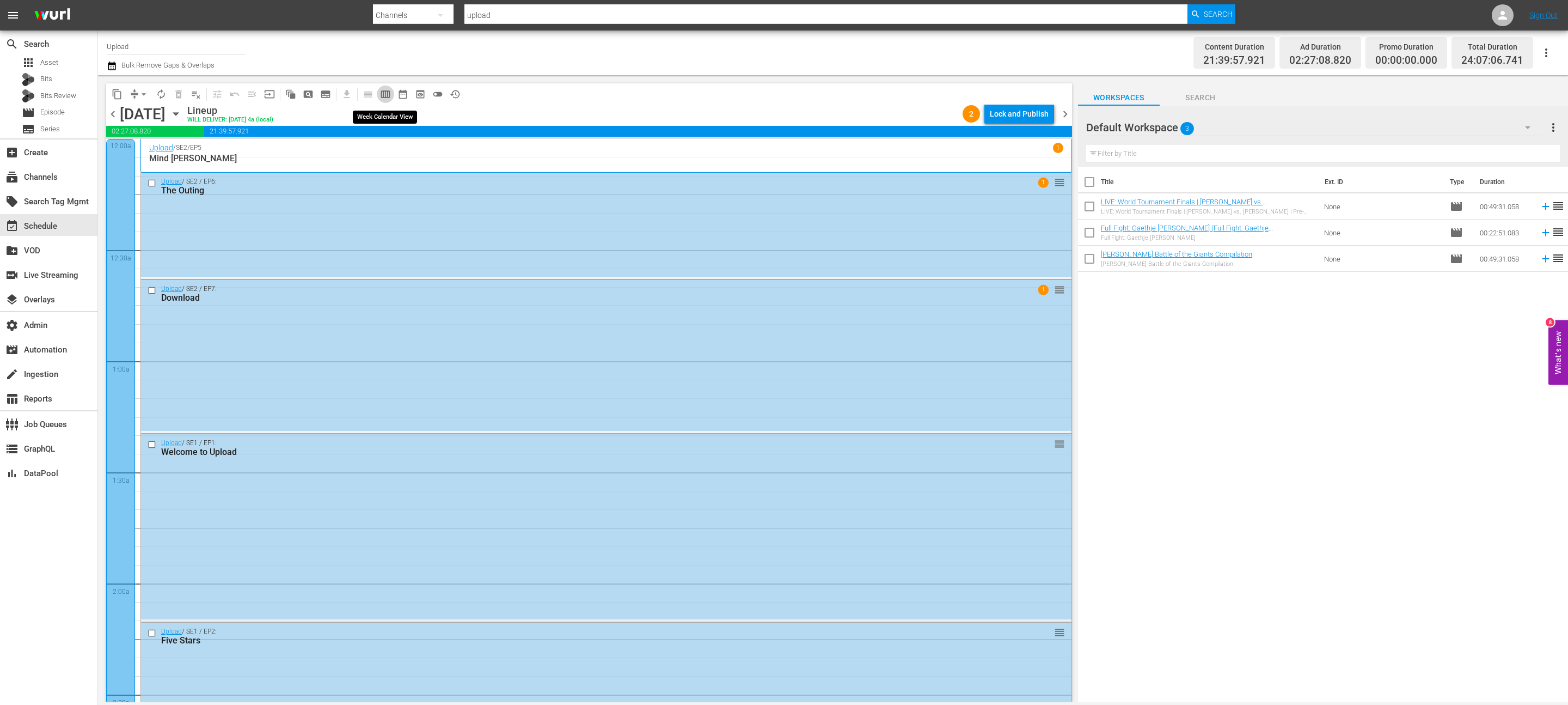
click at [386, 94] on span "calendar_view_week_outlined" at bounding box center [386, 95] width 11 height 11
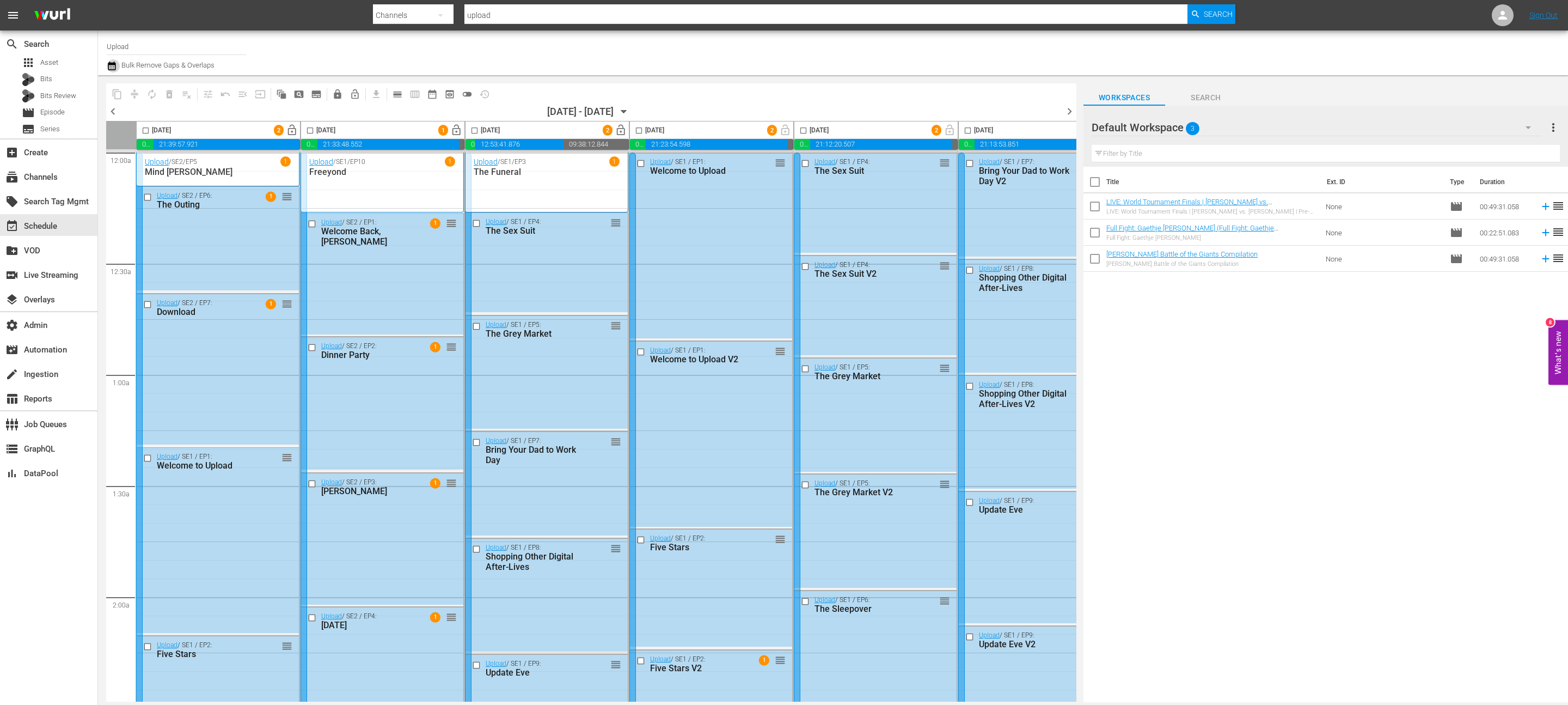
click at [114, 67] on icon "button" at bounding box center [112, 66] width 10 height 13
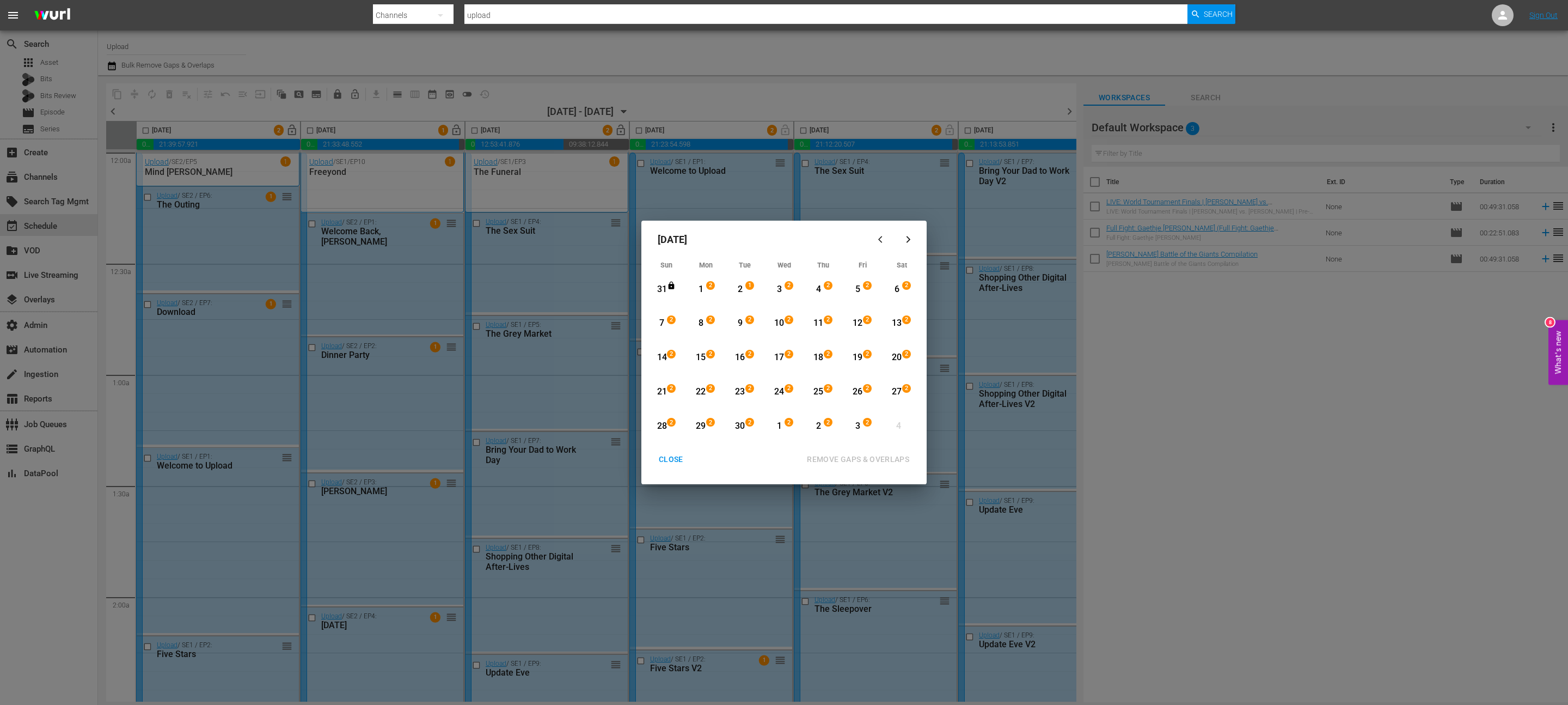
click at [703, 294] on div "1" at bounding box center [701, 290] width 14 height 12
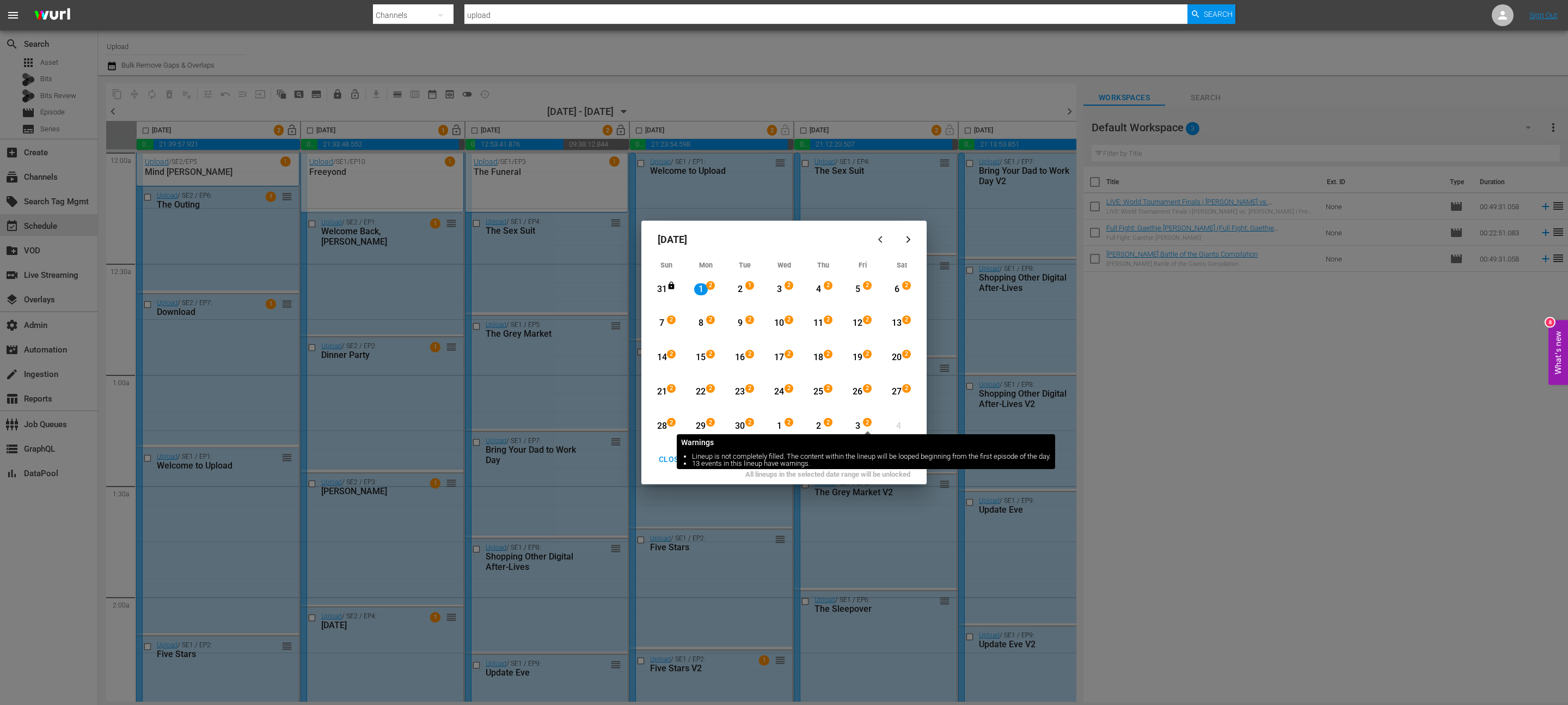
click at [863, 425] on span "2" at bounding box center [867, 422] width 8 height 9
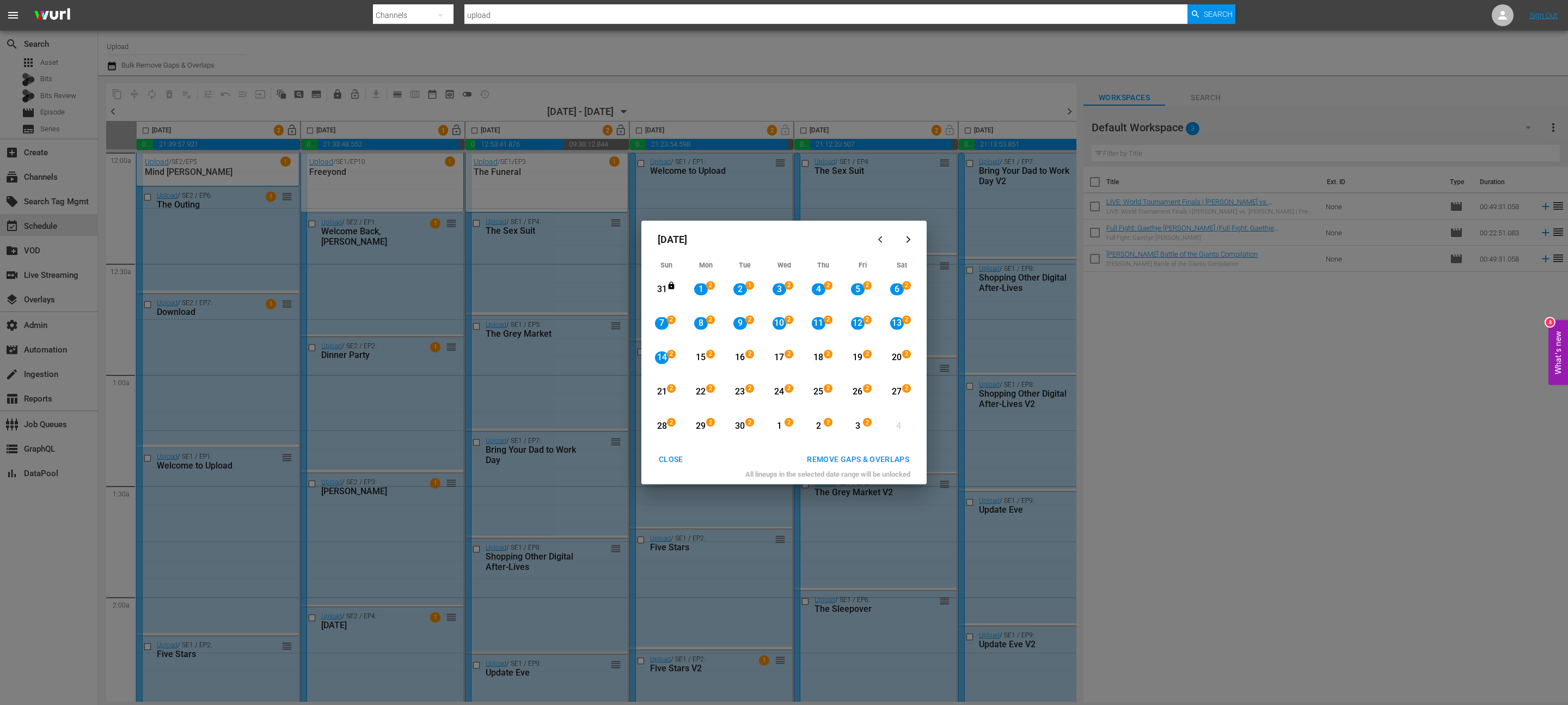
click at [857, 425] on div "3" at bounding box center [858, 426] width 14 height 12
click at [702, 287] on div "1" at bounding box center [701, 290] width 14 height 12
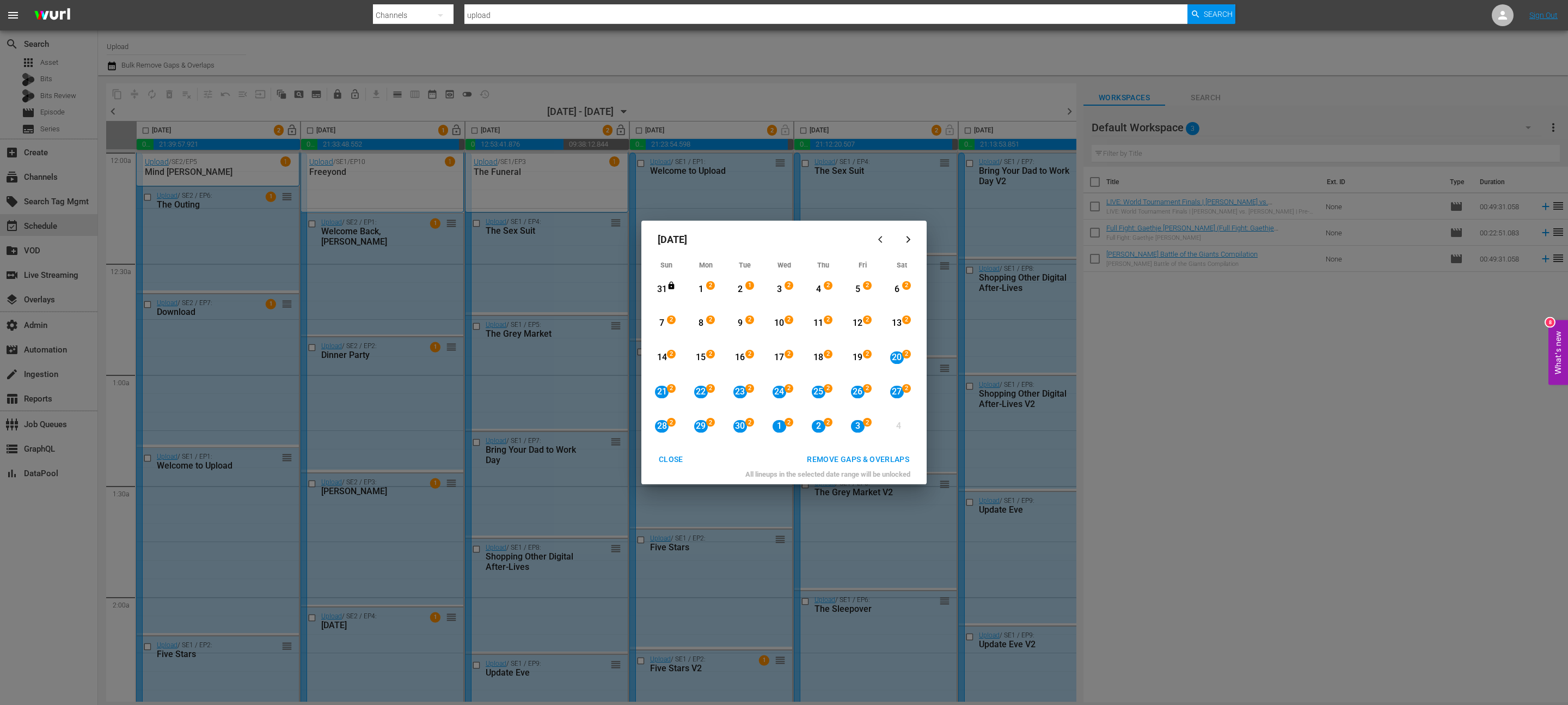
click at [705, 287] on div "1" at bounding box center [701, 290] width 14 height 12
click at [863, 432] on div "3" at bounding box center [858, 426] width 14 height 12
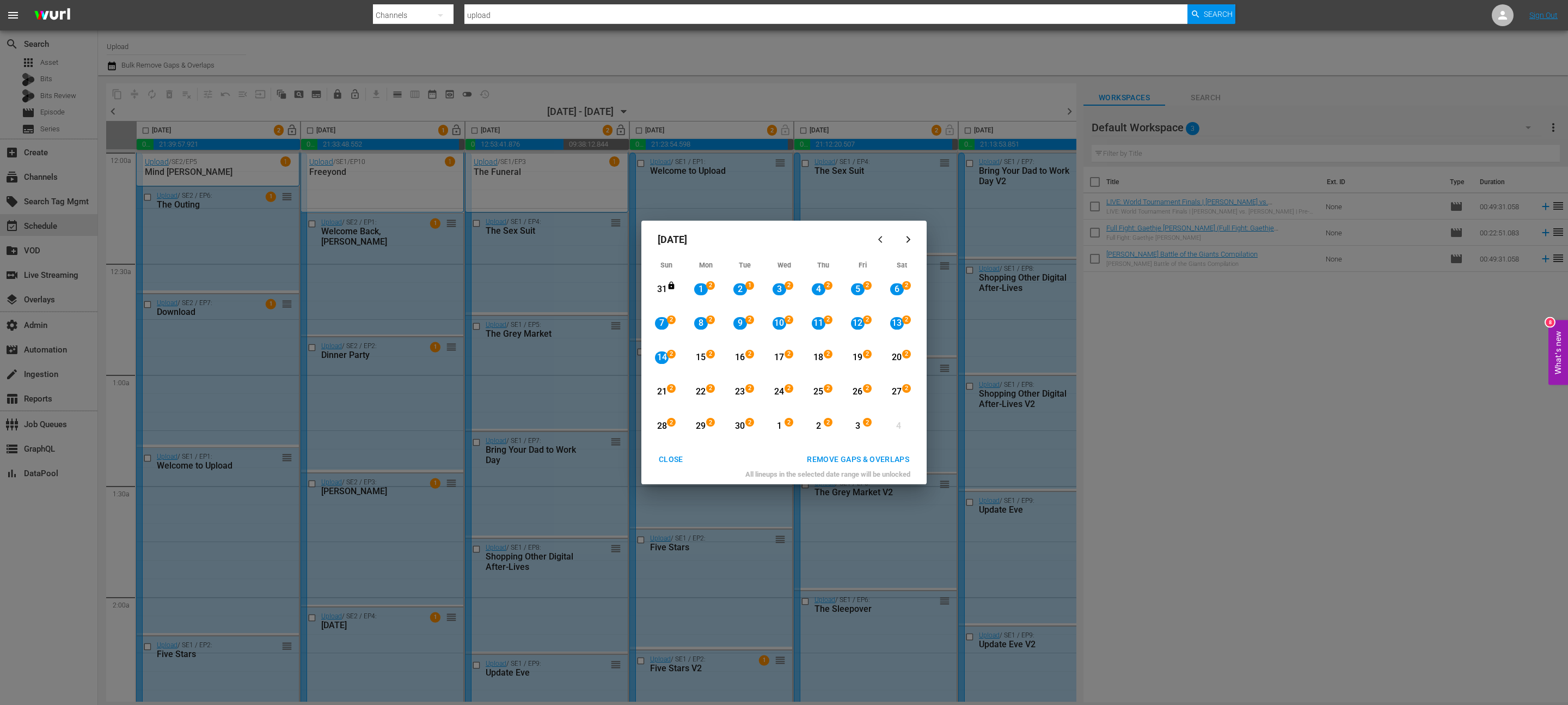
click at [664, 463] on div "CLOSE" at bounding box center [671, 459] width 42 height 14
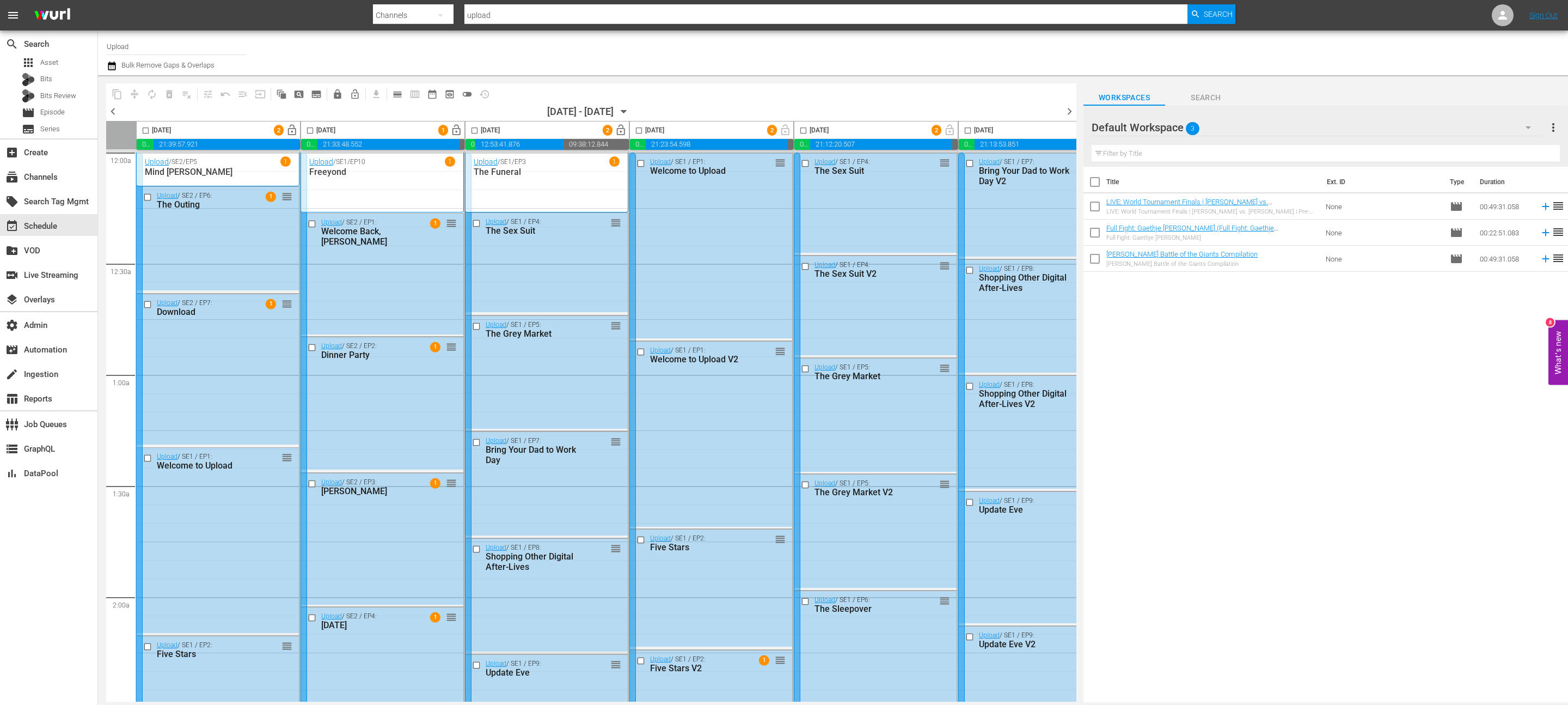
click at [307, 49] on div "Channel Title Upload Bulk Remove Gaps & Overlaps" at bounding box center [503, 53] width 792 height 40
click at [114, 65] on icon "button" at bounding box center [112, 66] width 10 height 13
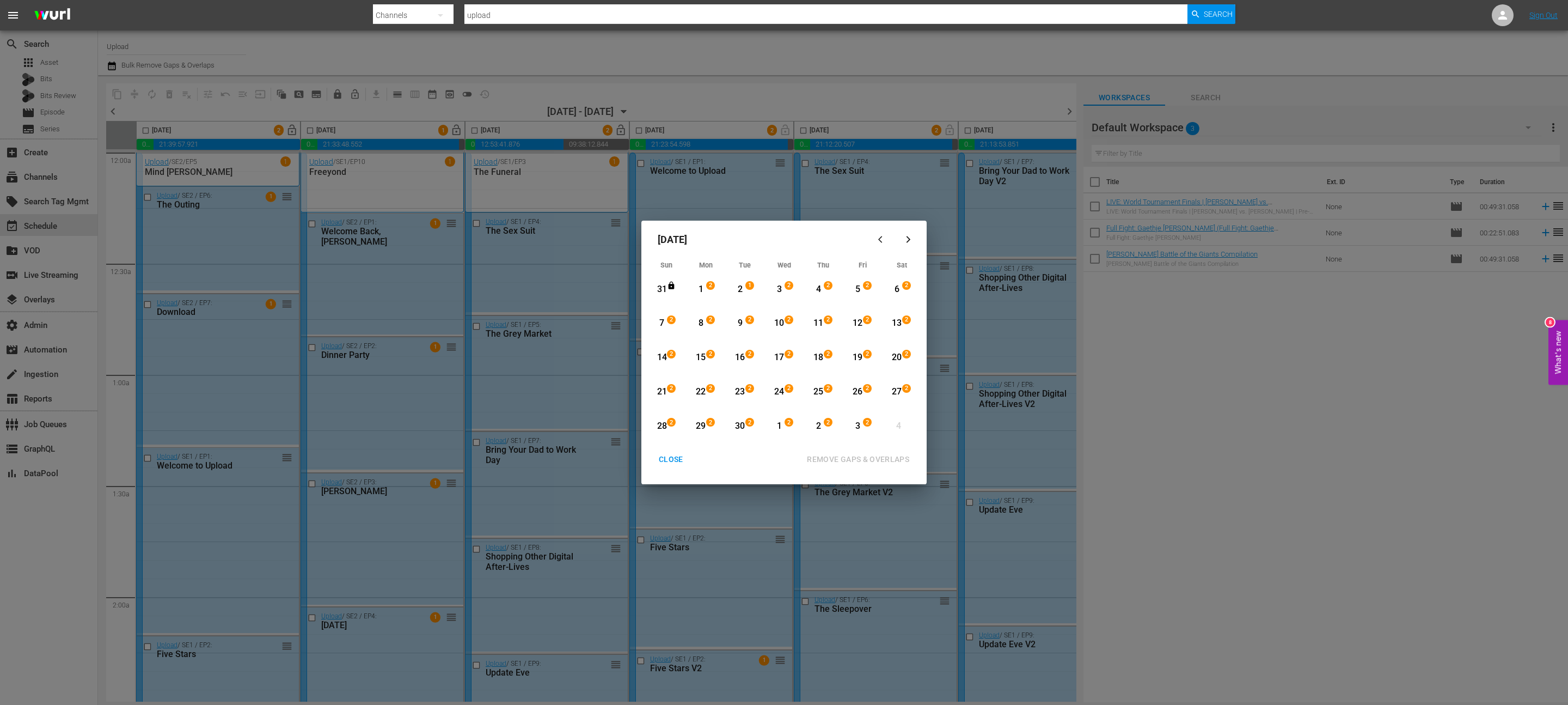
click at [699, 284] on div "1" at bounding box center [701, 290] width 14 height 12
click at [871, 428] on div "2" at bounding box center [868, 426] width 9 height 11
click at [837, 459] on div "REMOVE GAPS & OVERLAPS" at bounding box center [858, 459] width 120 height 14
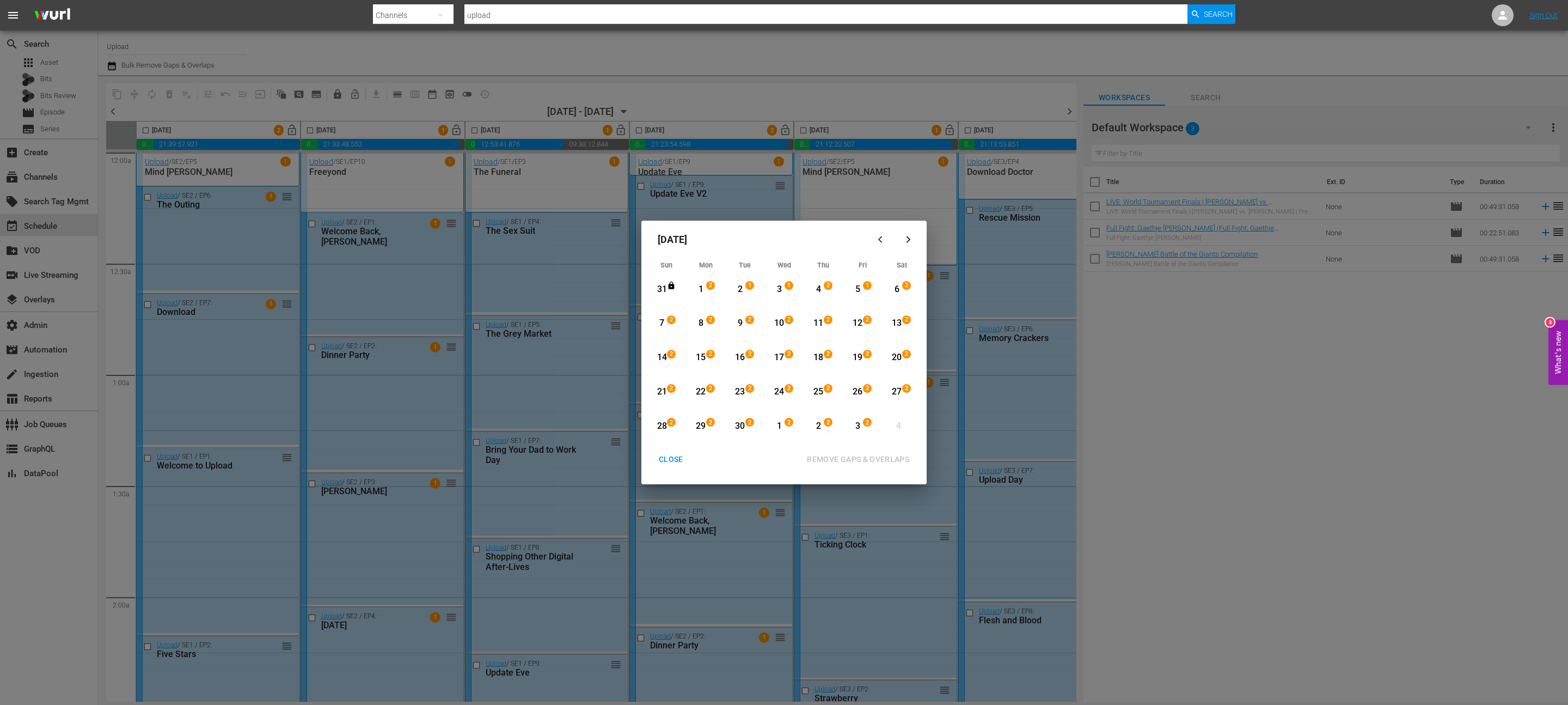
click at [657, 463] on div "CLOSE" at bounding box center [671, 459] width 42 height 14
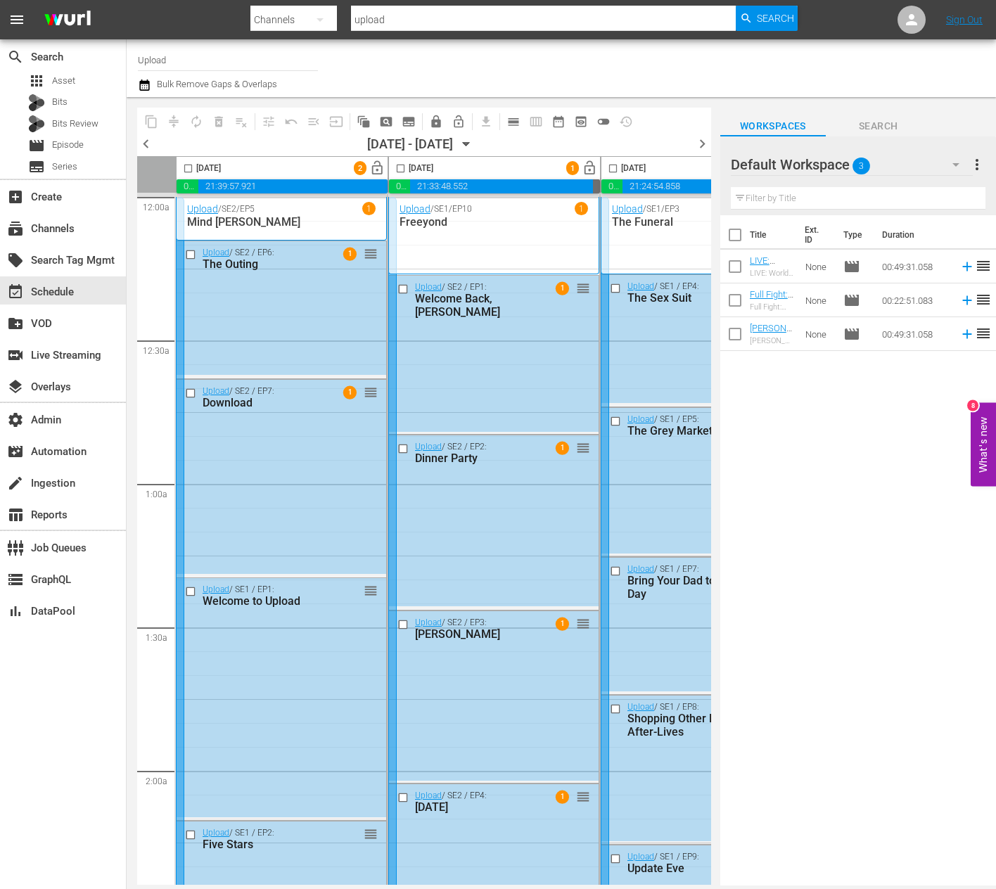
click at [148, 78] on icon "button" at bounding box center [144, 85] width 13 height 17
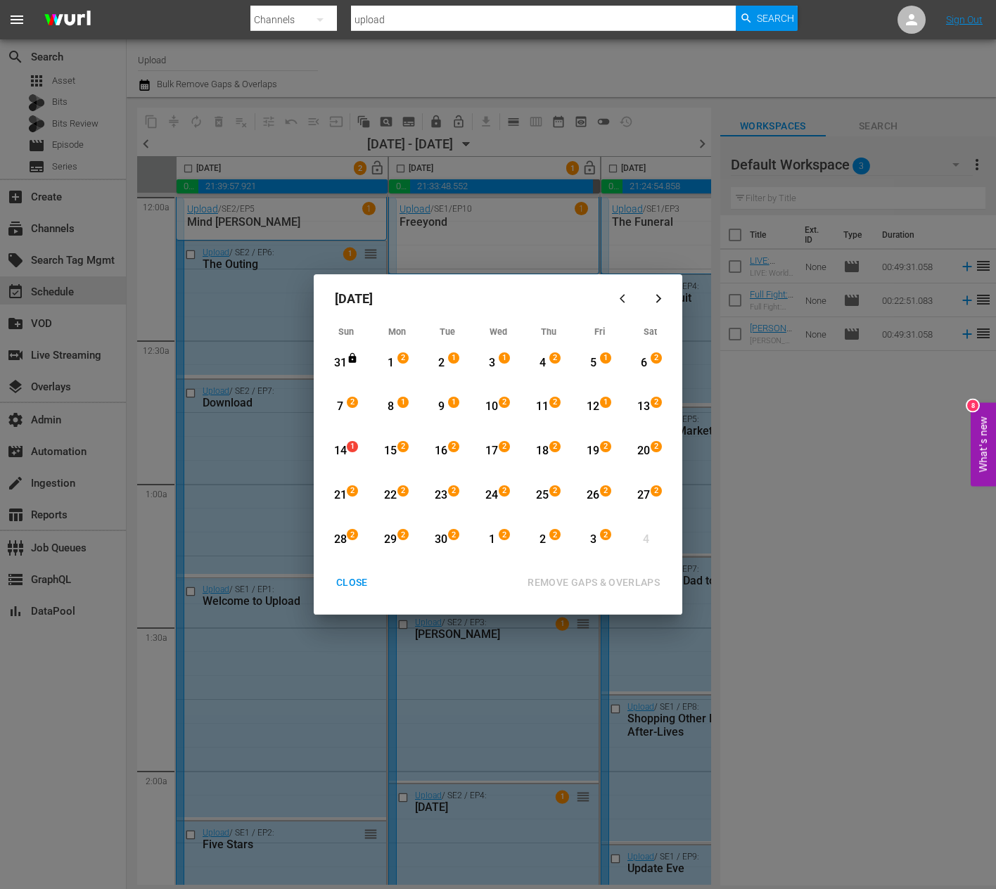
click at [399, 456] on div "2" at bounding box center [404, 451] width 11 height 14
click at [342, 454] on div "14" at bounding box center [340, 451] width 18 height 16
click at [347, 449] on span "1" at bounding box center [352, 446] width 10 height 11
click at [347, 451] on div "14" at bounding box center [340, 451] width 18 height 16
click at [610, 533] on div "2" at bounding box center [605, 534] width 11 height 11
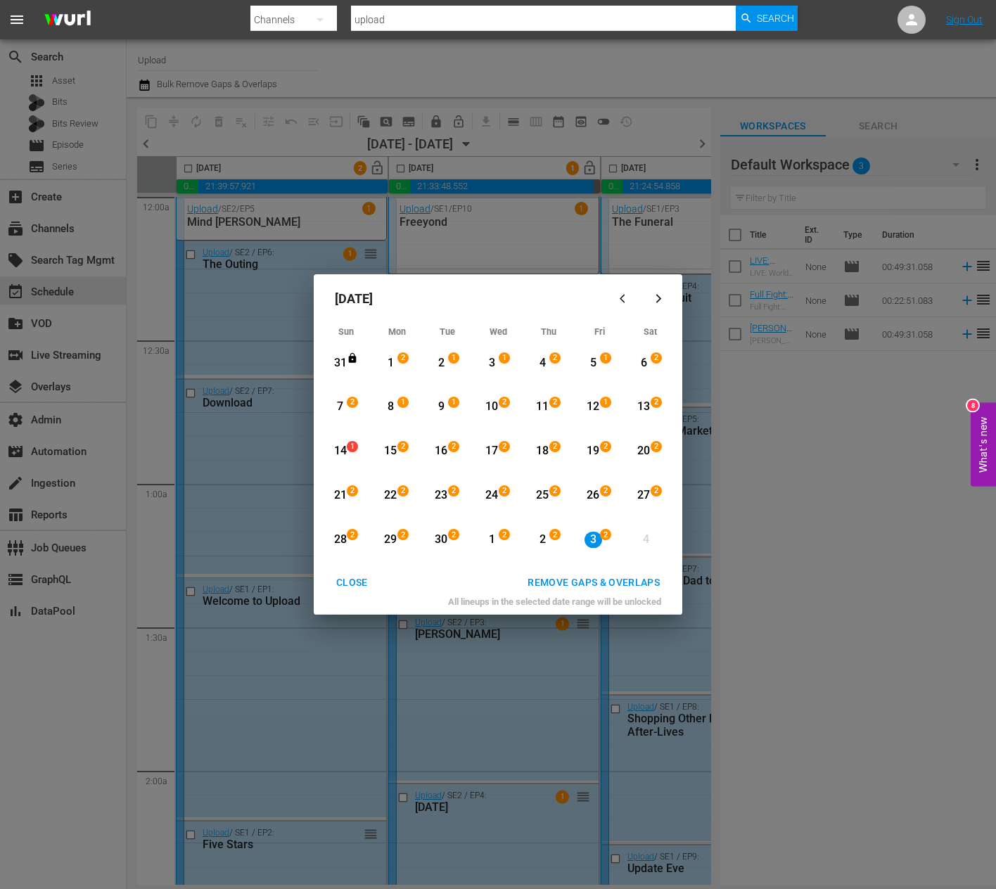
click at [336, 453] on div "14" at bounding box center [340, 451] width 18 height 16
click at [337, 453] on div "14" at bounding box center [340, 451] width 18 height 16
click at [600, 541] on div "3" at bounding box center [593, 540] width 18 height 16
click at [598, 583] on div "REMOVE GAPS & OVERLAPS" at bounding box center [593, 583] width 155 height 18
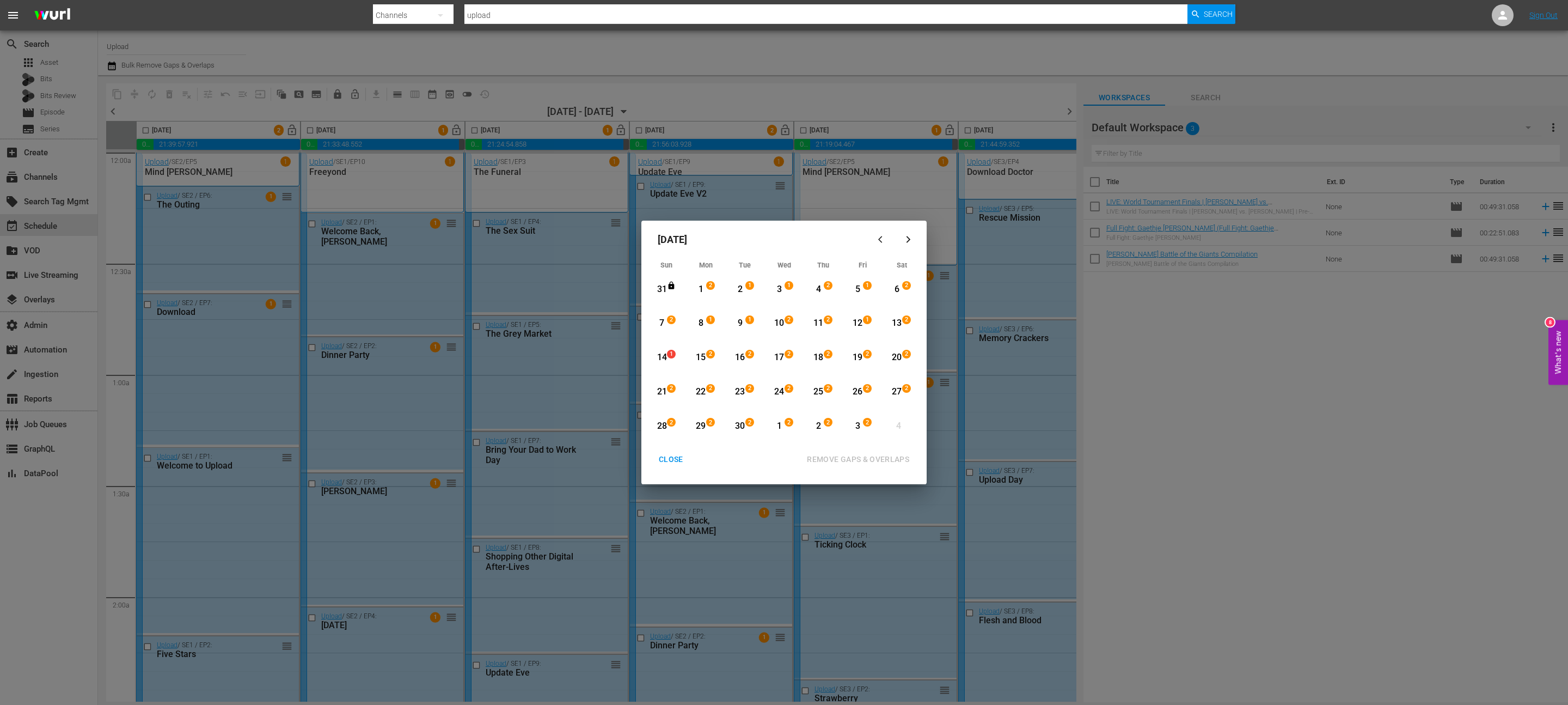
click at [661, 426] on div "28" at bounding box center [662, 426] width 14 height 12
click at [671, 456] on div "CLOSE" at bounding box center [671, 459] width 42 height 14
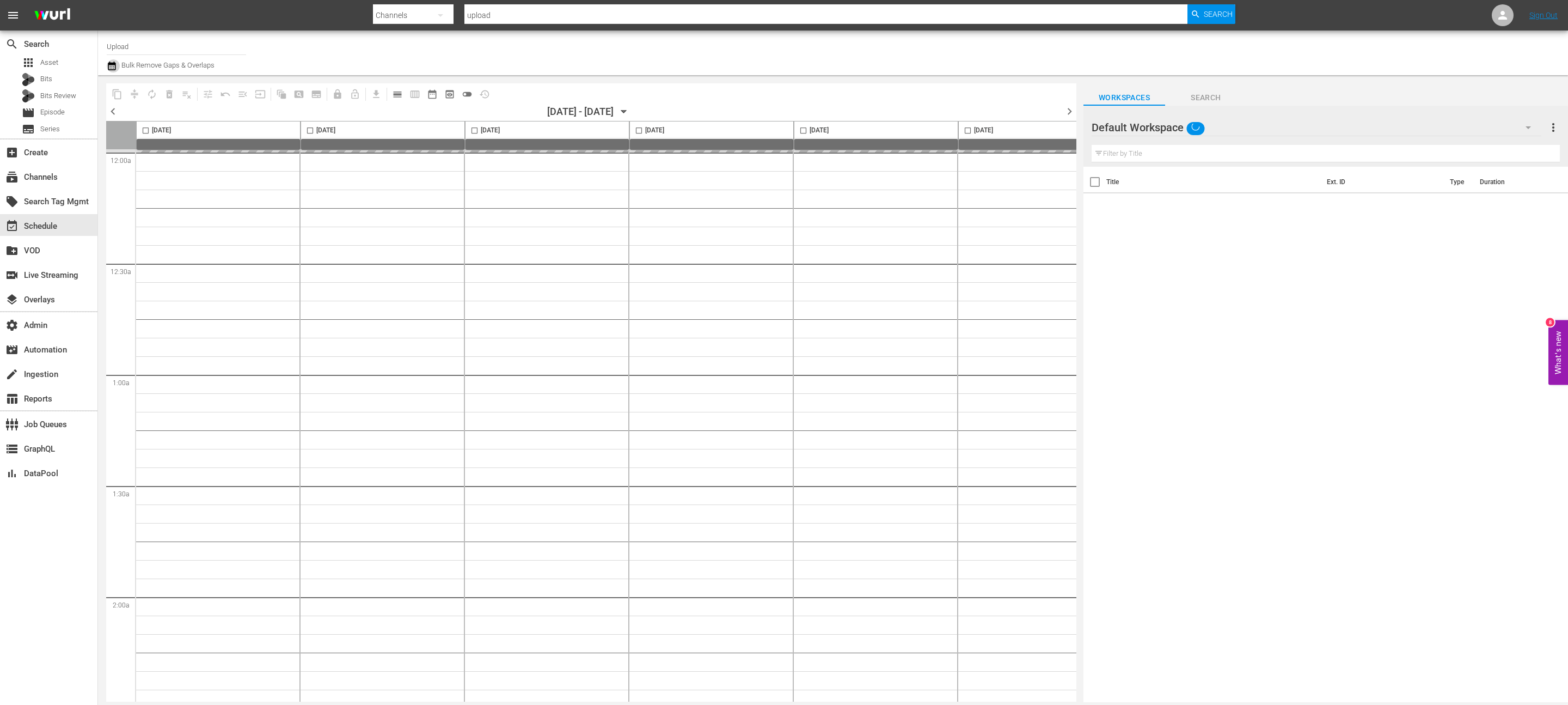
click at [113, 70] on icon "button" at bounding box center [112, 65] width 8 height 9
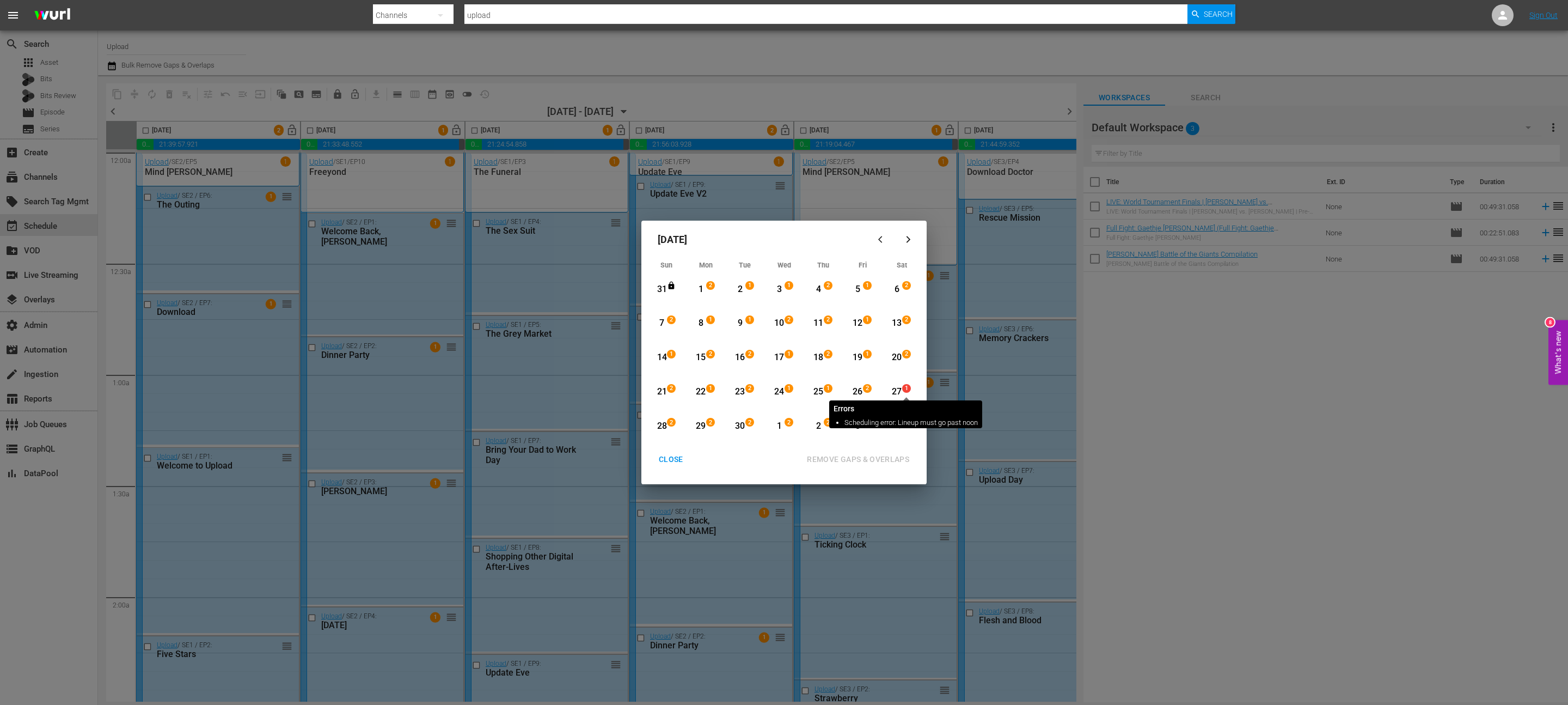
click at [907, 390] on span "1" at bounding box center [907, 388] width 8 height 9
click at [870, 426] on div "2" at bounding box center [868, 426] width 9 height 11
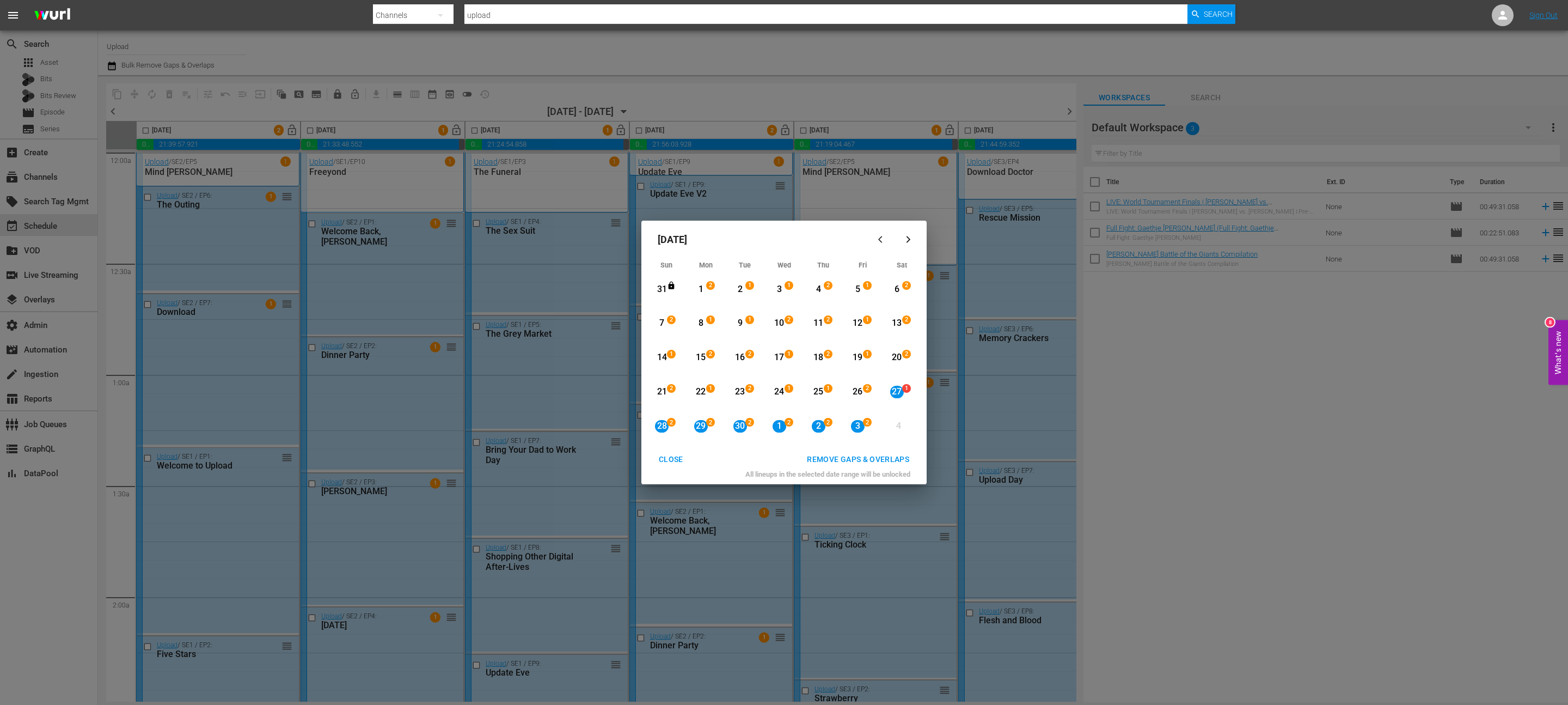
click at [865, 463] on div "REMOVE GAPS & OVERLAPS" at bounding box center [858, 459] width 120 height 14
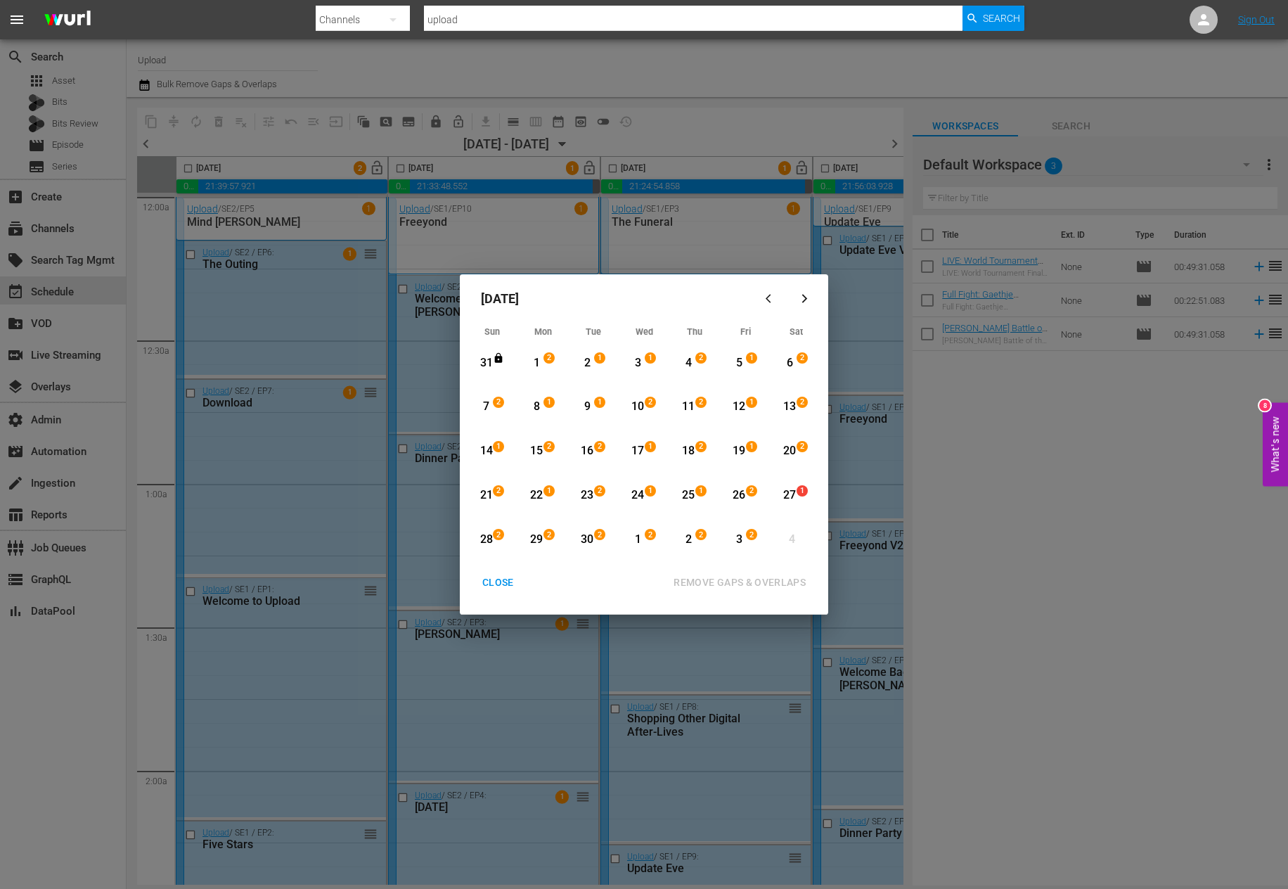
click at [506, 582] on div "CLOSE" at bounding box center [498, 583] width 54 height 18
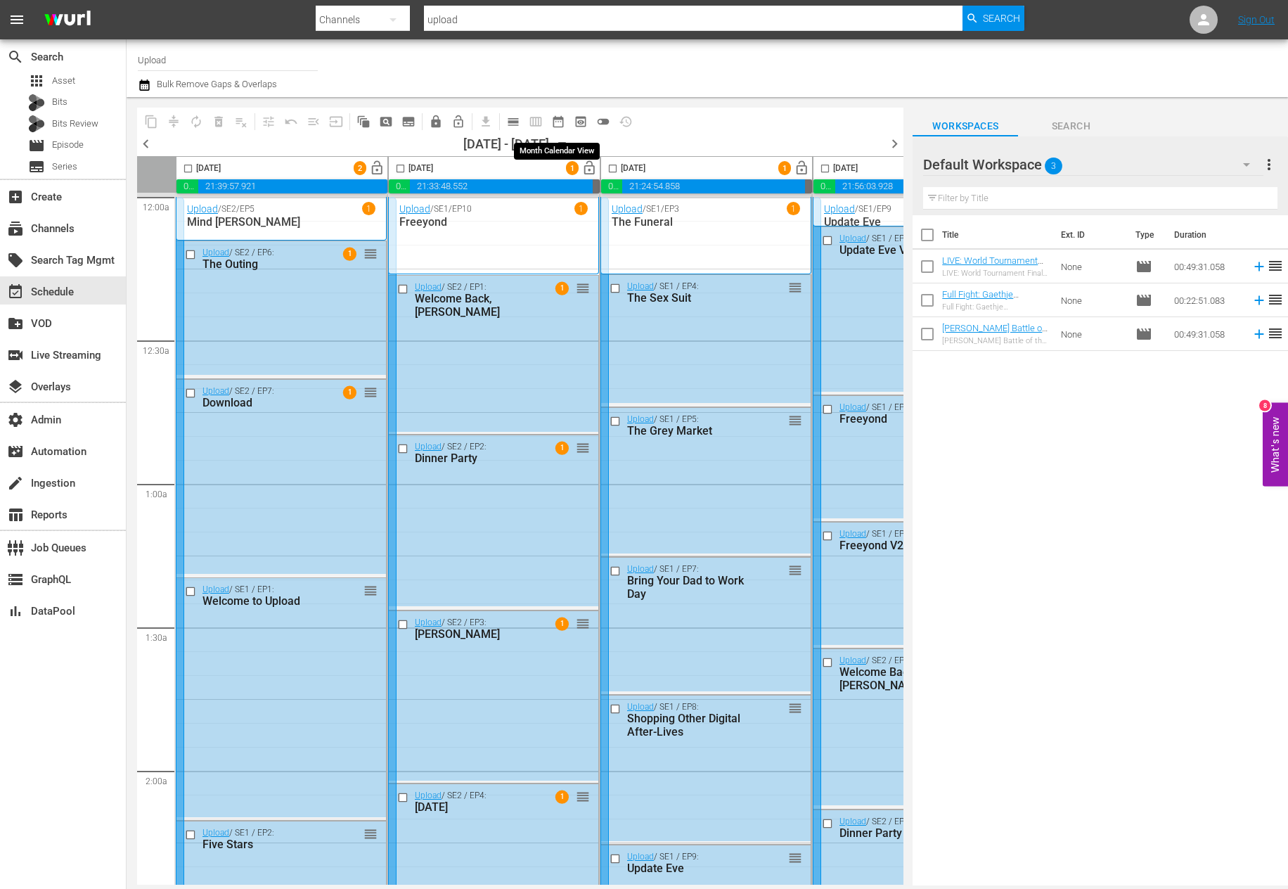
click at [562, 121] on span "date_range_outlined" at bounding box center [558, 122] width 14 height 14
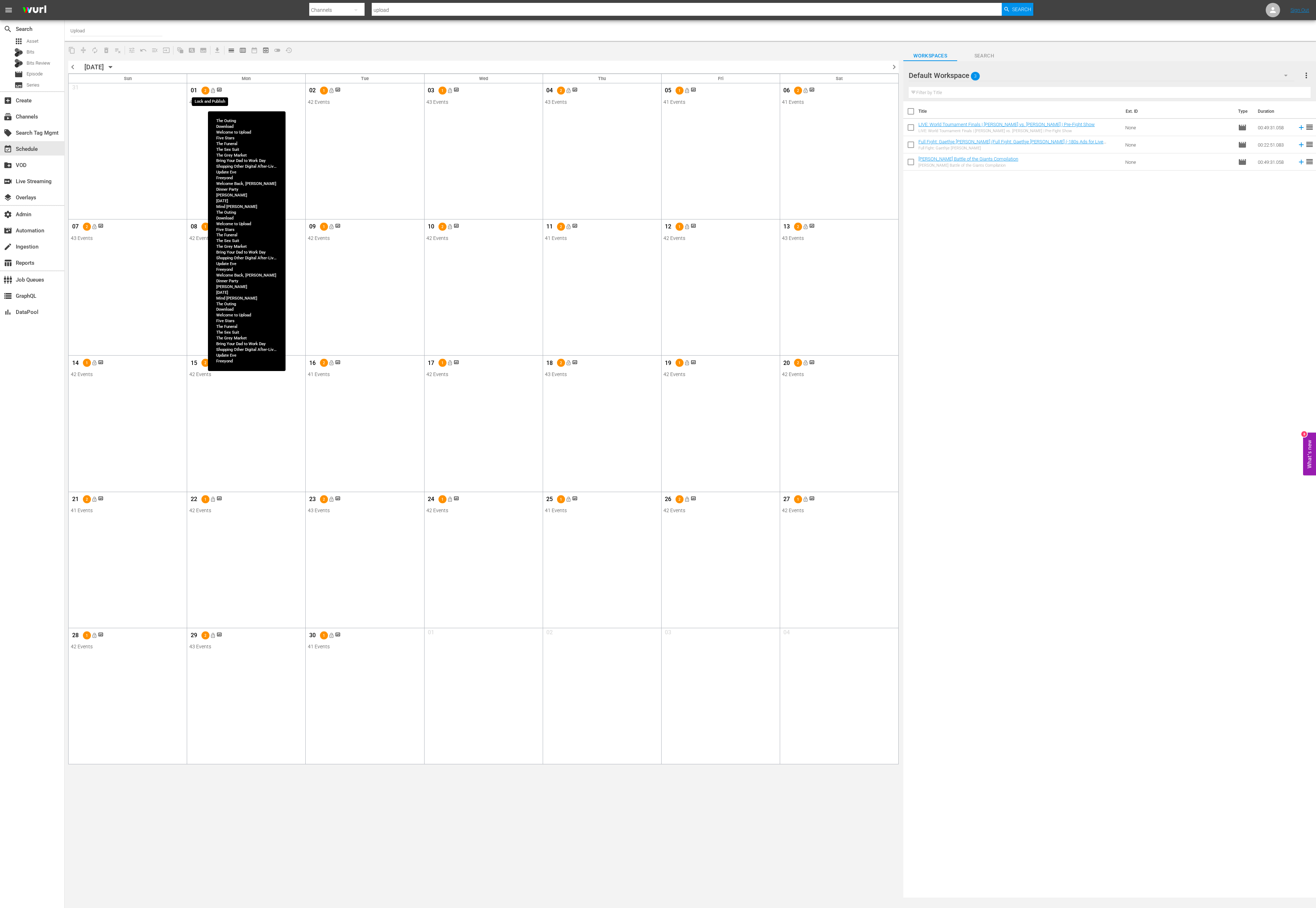
click at [214, 94] on span "lock_open" at bounding box center [213, 90] width 6 height 6
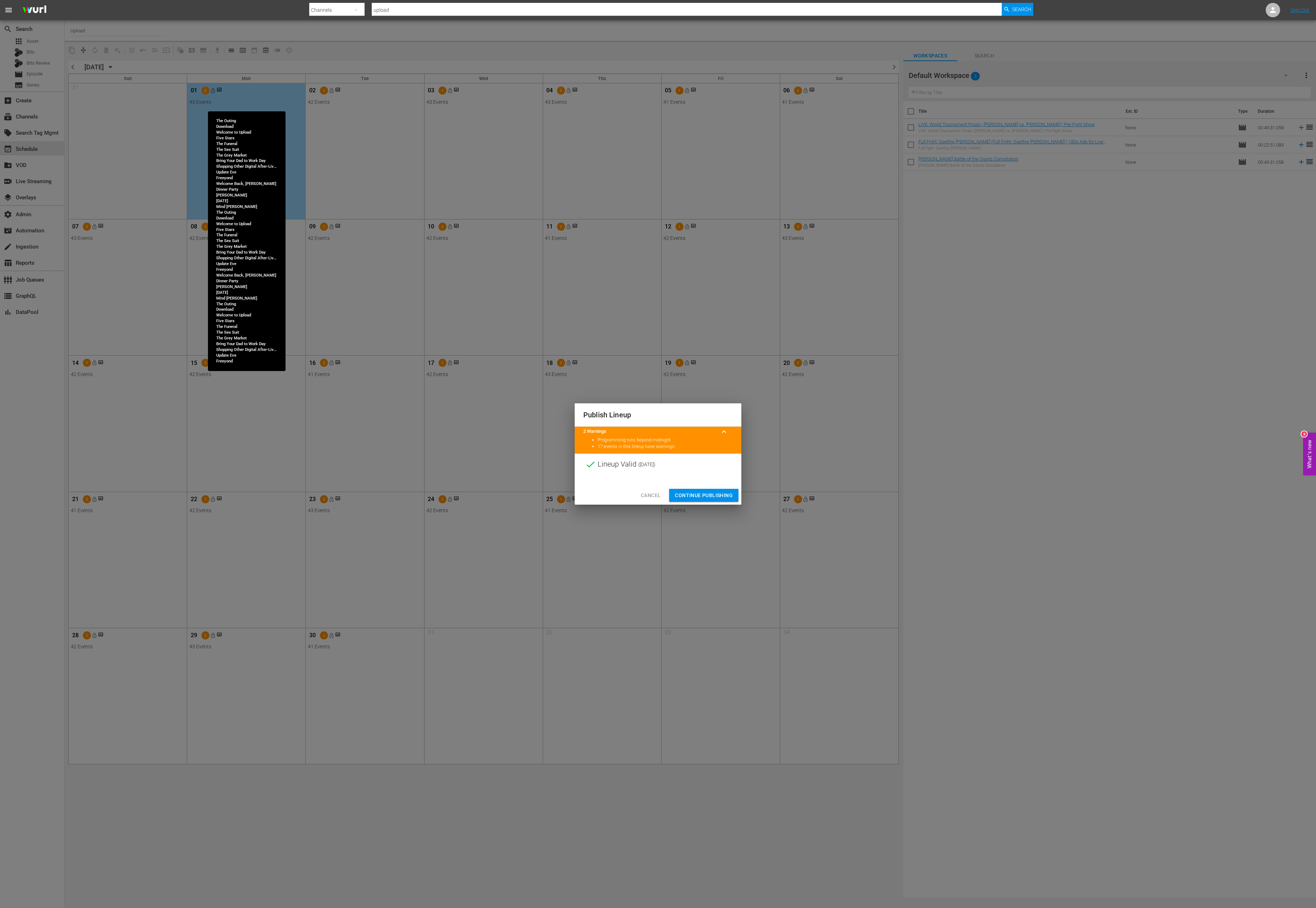
click at [677, 464] on button "Continue Publishing" at bounding box center [704, 496] width 69 height 13
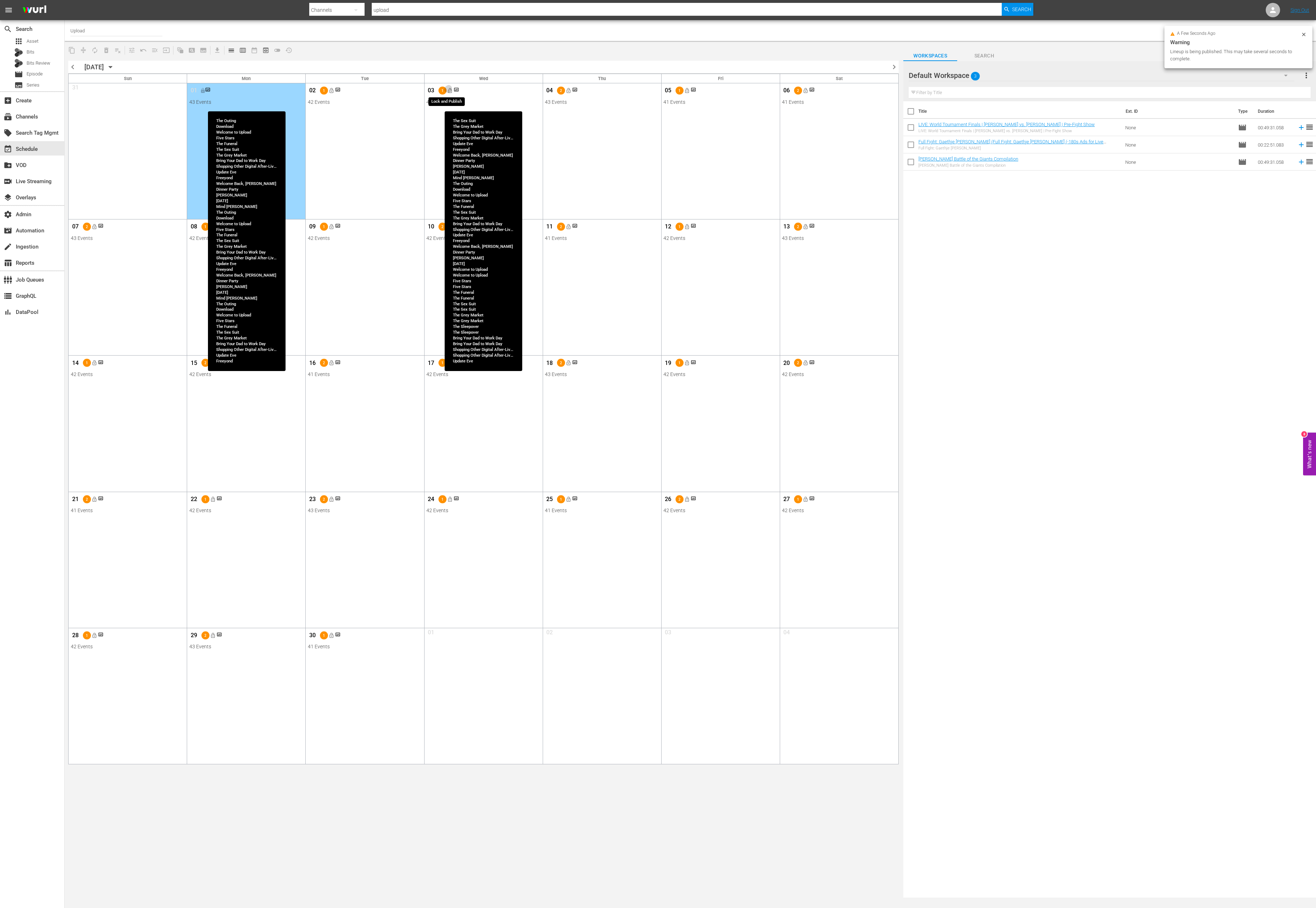
click at [453, 92] on span "lock_open" at bounding box center [450, 90] width 6 height 6
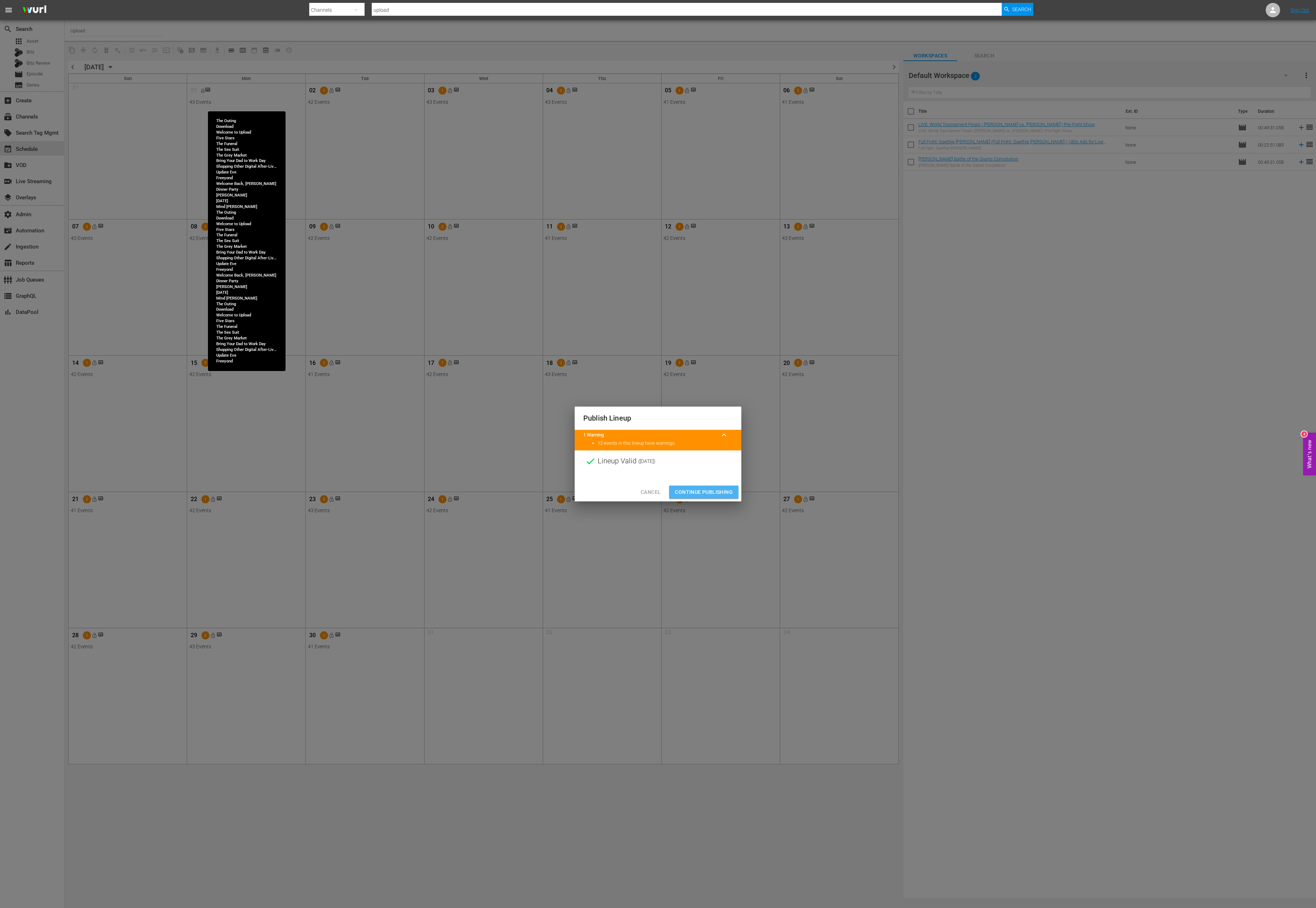
click at [715, 464] on span "Continue Publishing" at bounding box center [703, 493] width 58 height 9
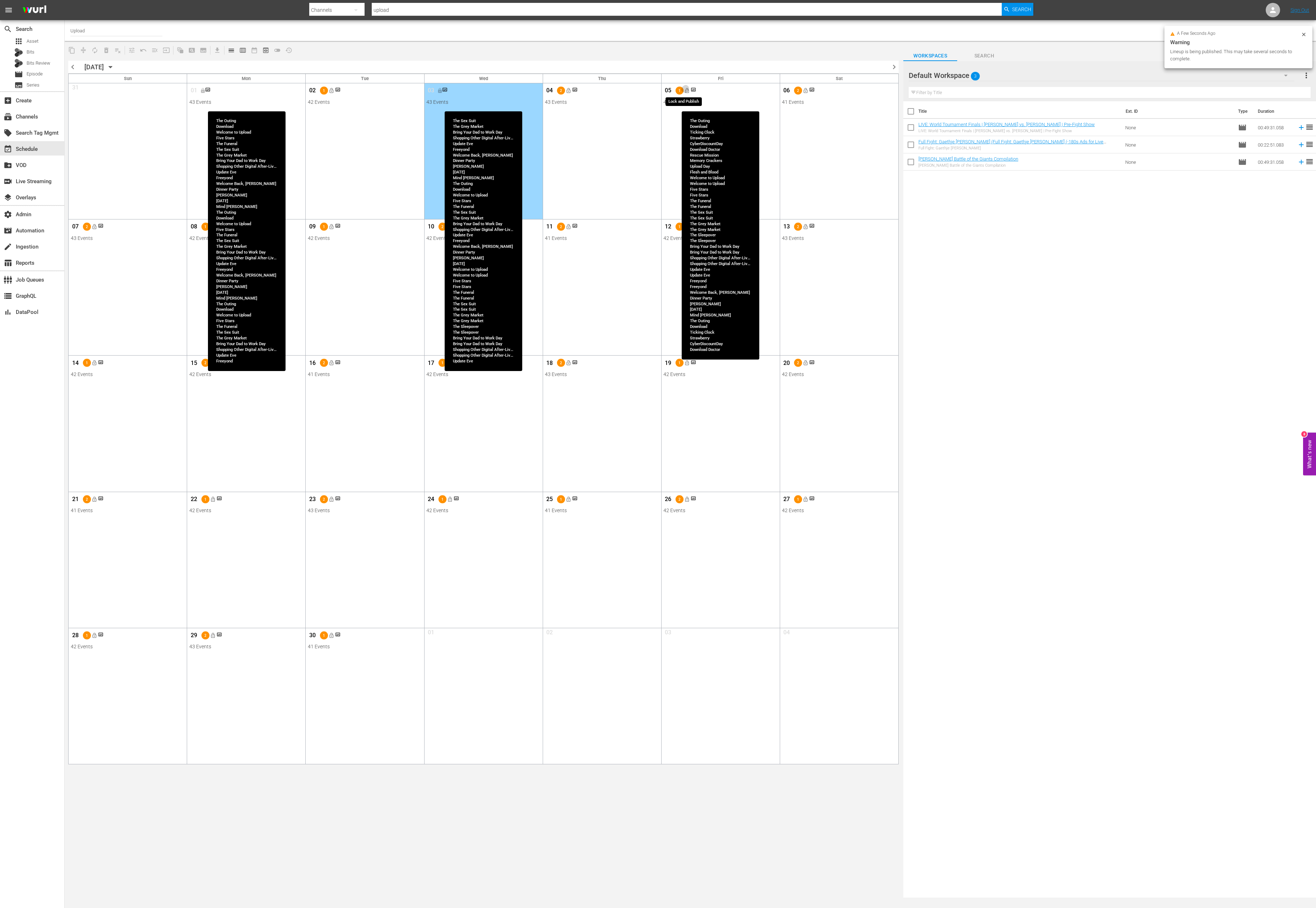
click at [689, 94] on span "lock_open" at bounding box center [687, 90] width 6 height 6
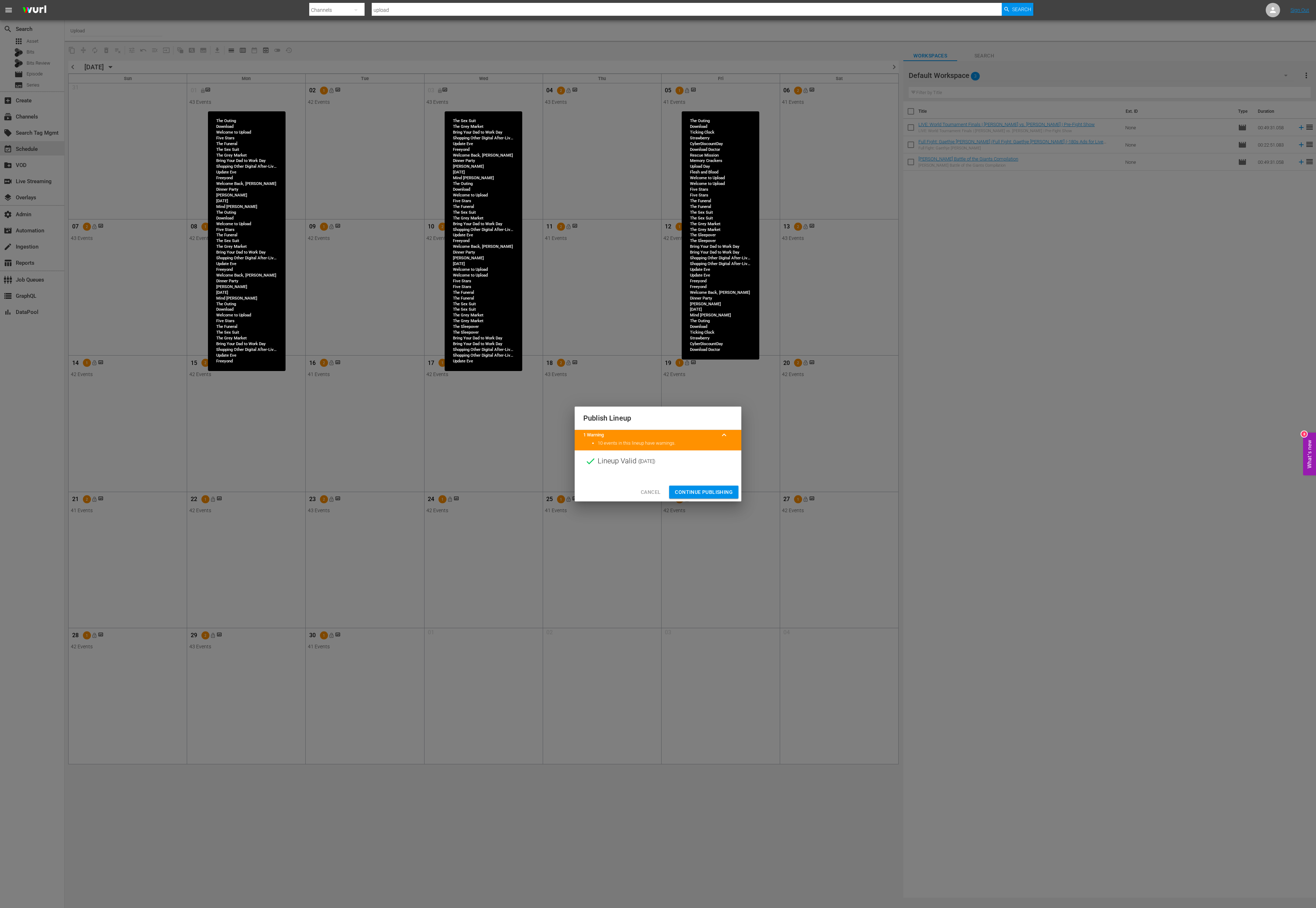
click at [708, 464] on div "Cancel Continue Publishing" at bounding box center [658, 492] width 167 height 19
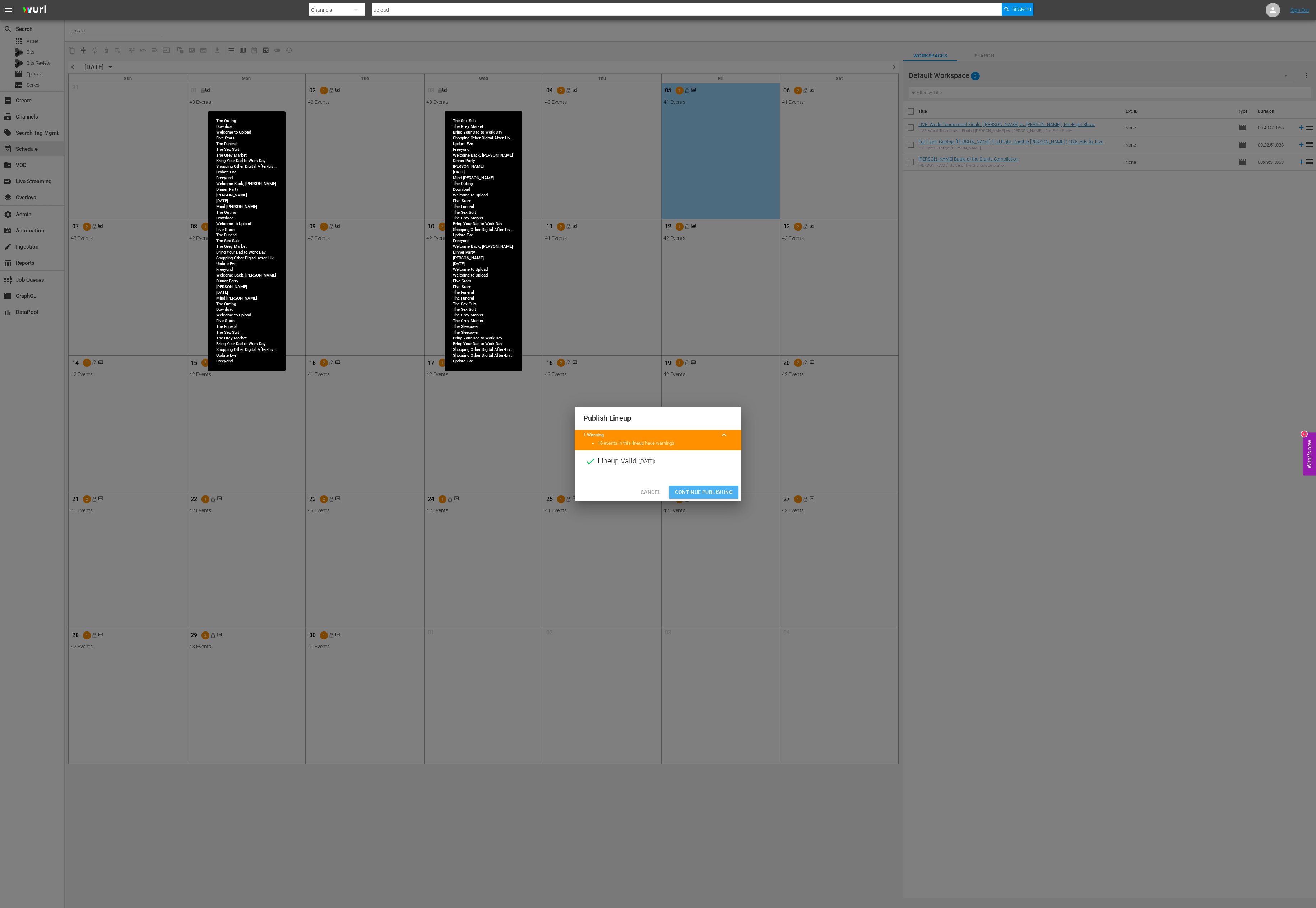
click at [708, 464] on span "Continue Publishing" at bounding box center [703, 493] width 58 height 9
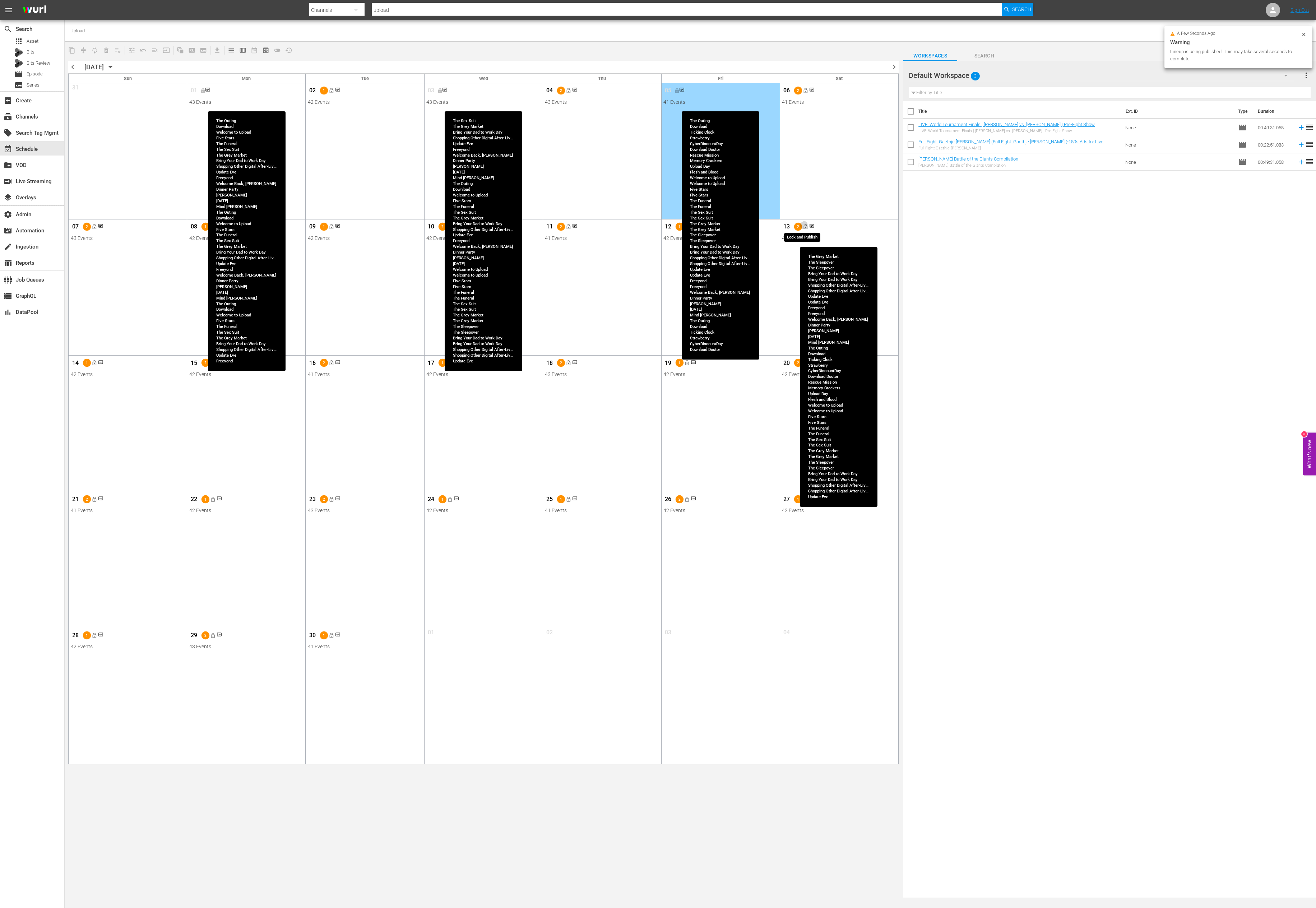
click at [807, 230] on span "lock_open" at bounding box center [805, 227] width 6 height 6
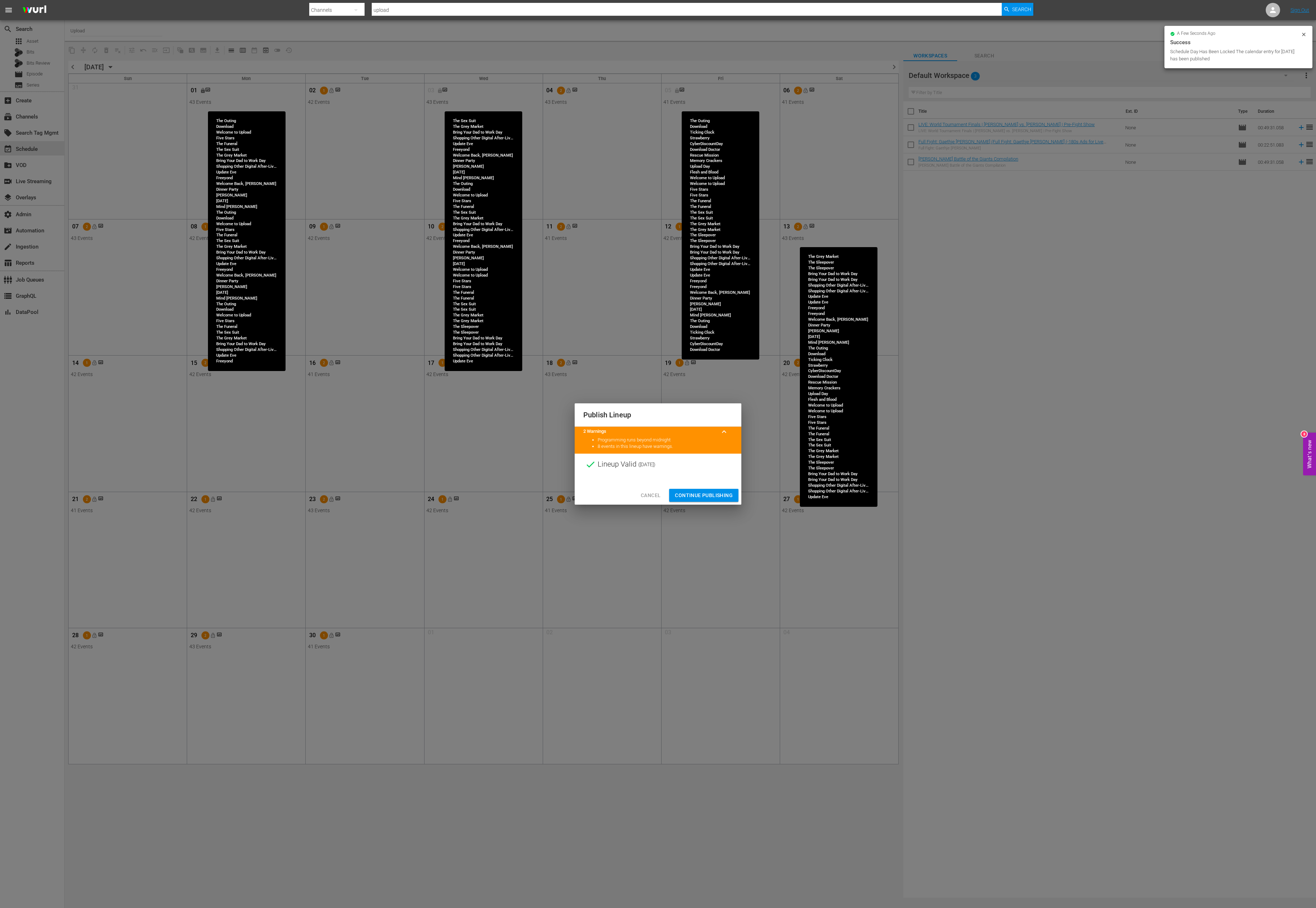
click at [707, 464] on span "Continue Publishing" at bounding box center [703, 496] width 58 height 9
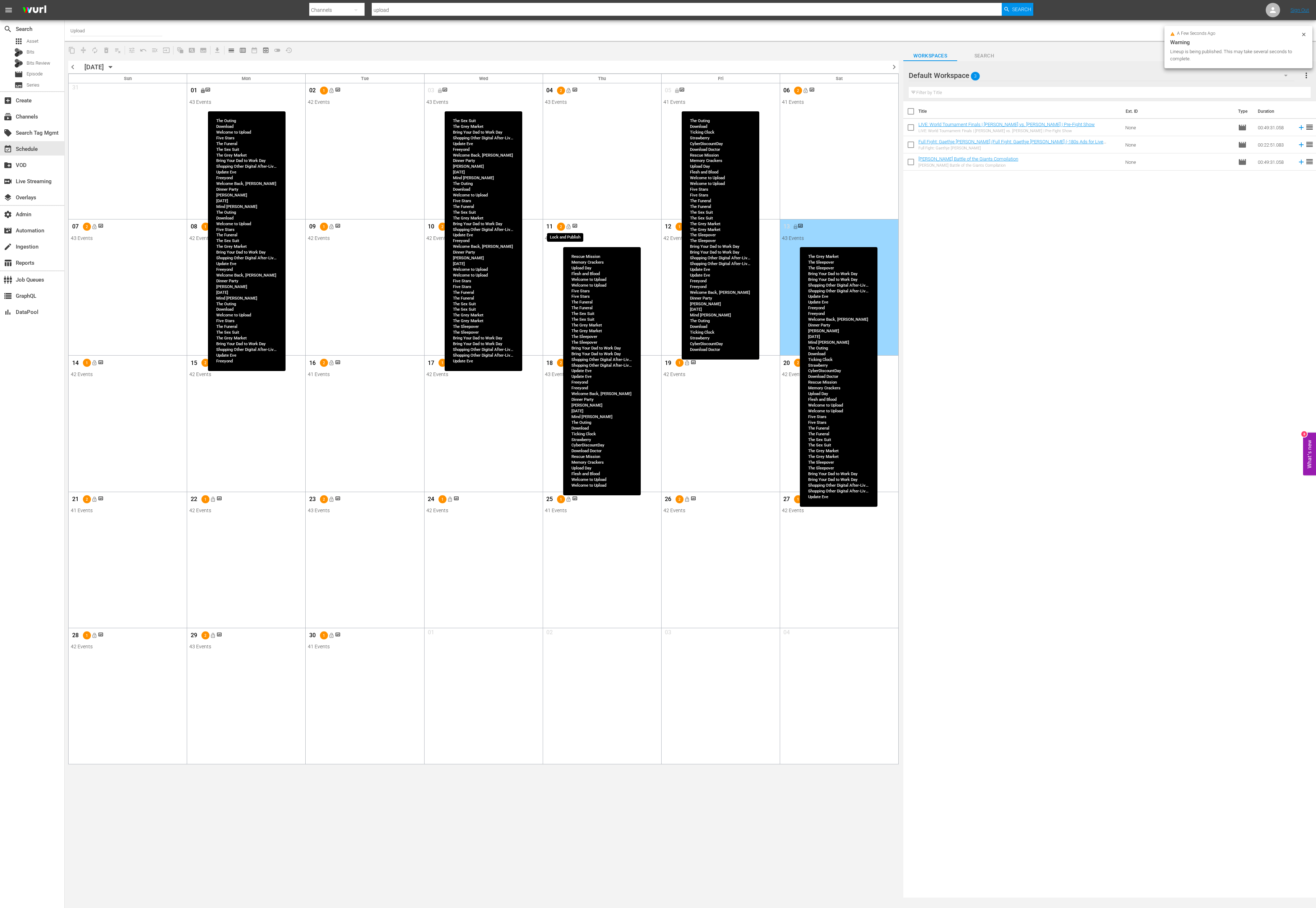
click at [570, 227] on span "lock_open" at bounding box center [568, 227] width 6 height 6
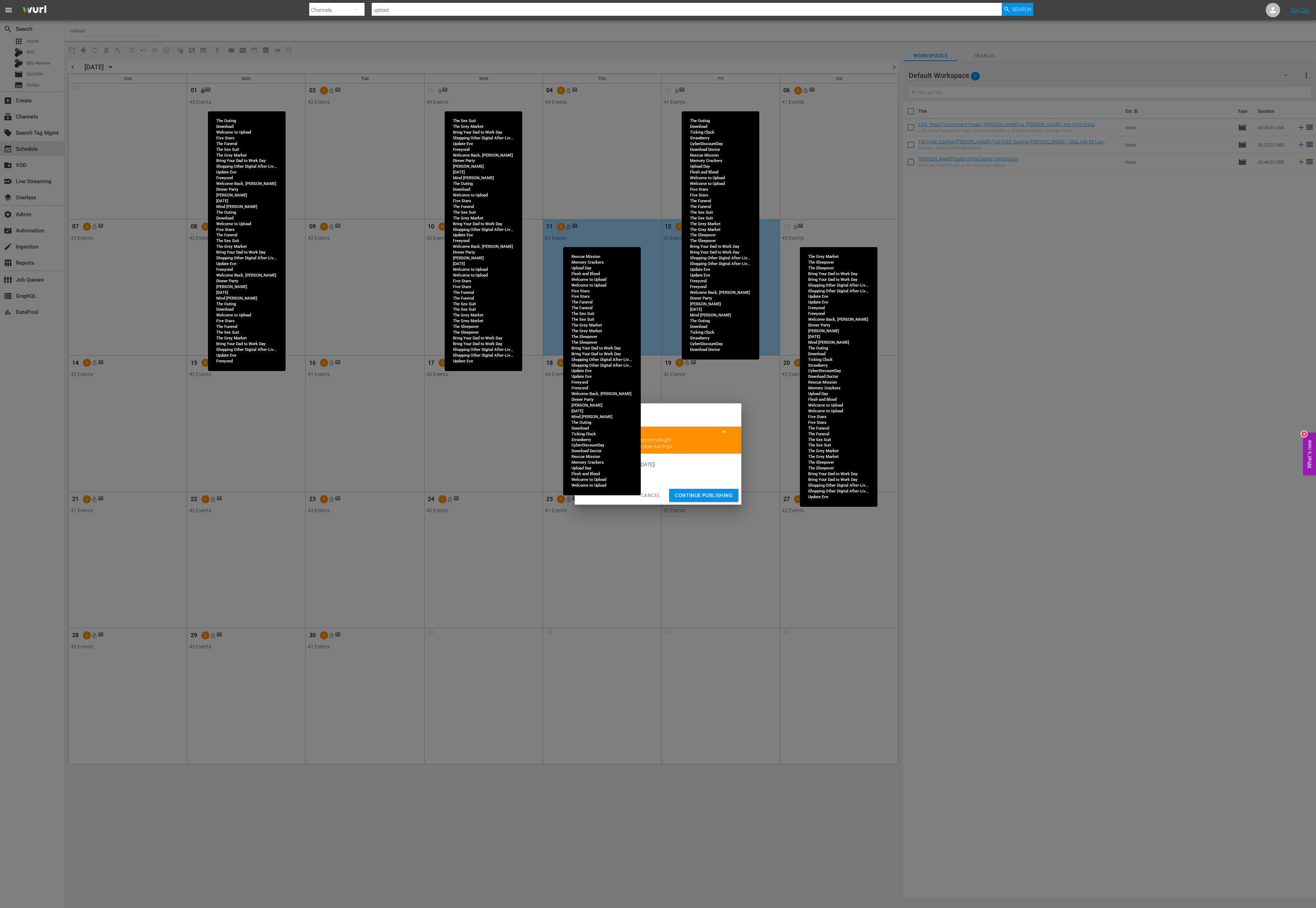
click at [704, 464] on span "Continue Publishing" at bounding box center [703, 496] width 58 height 9
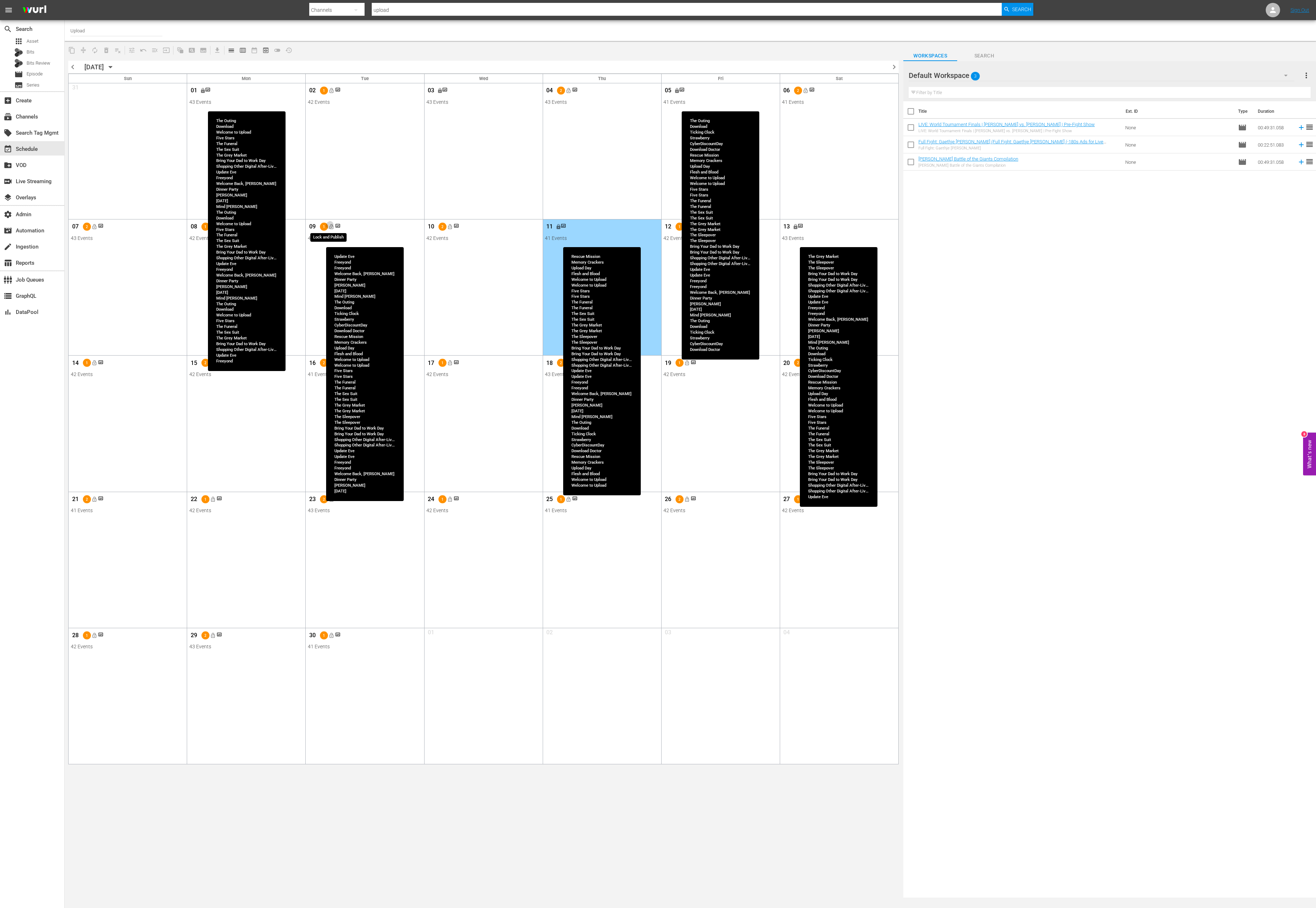
click at [334, 227] on span "lock_open" at bounding box center [331, 227] width 6 height 6
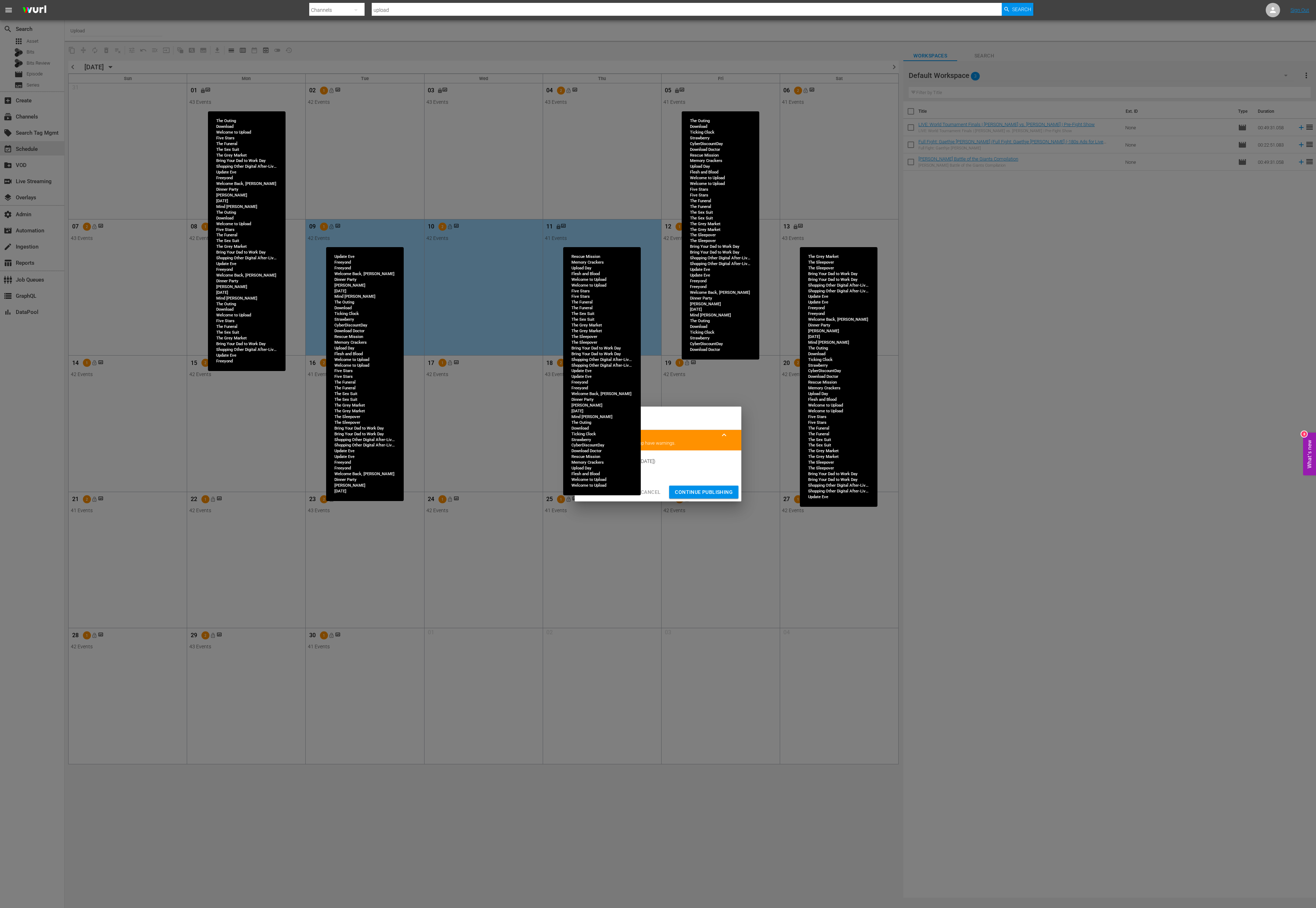
click at [710, 464] on span "Continue Publishing" at bounding box center [703, 493] width 58 height 9
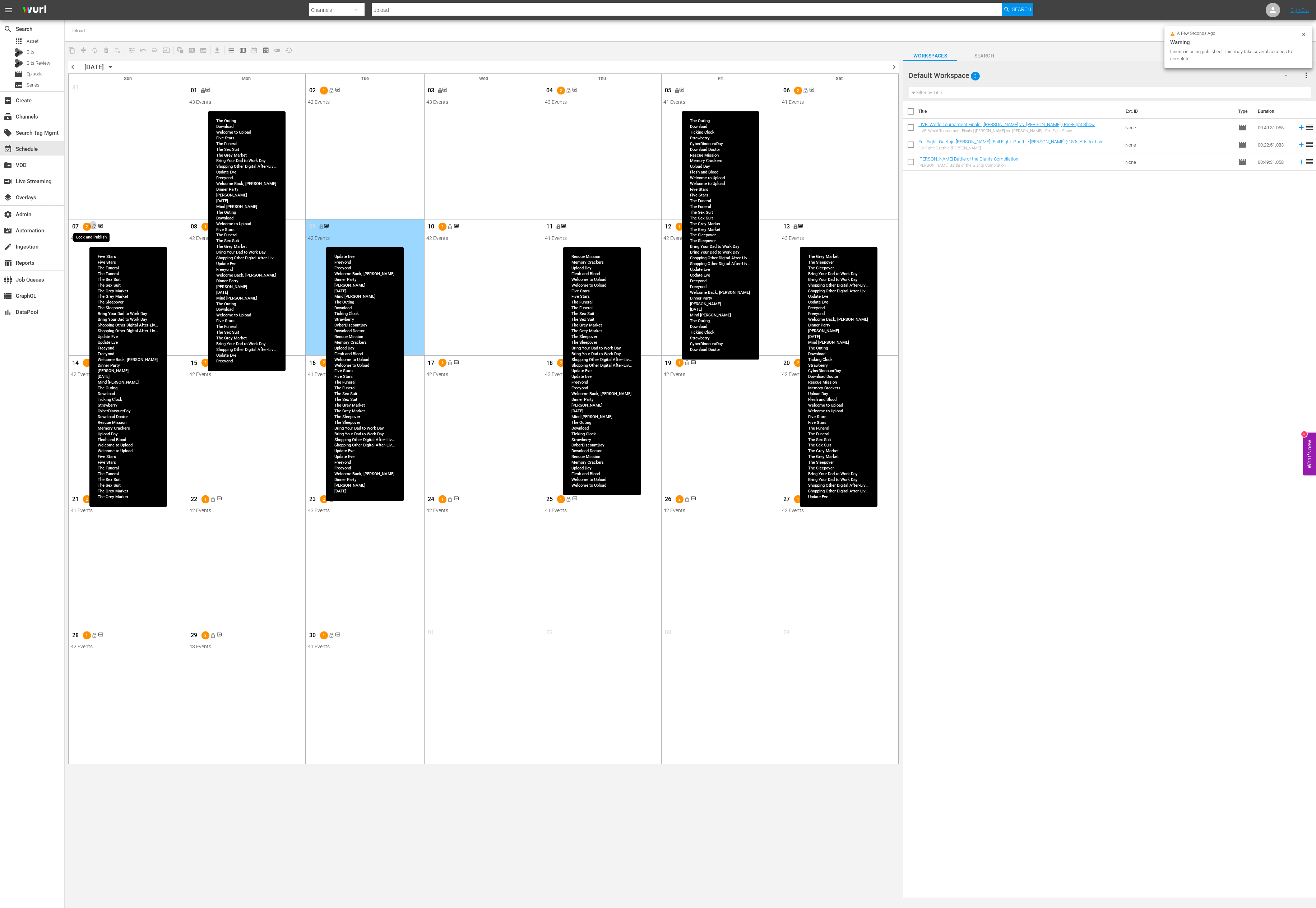
click at [94, 228] on span "lock_open" at bounding box center [94, 227] width 6 height 6
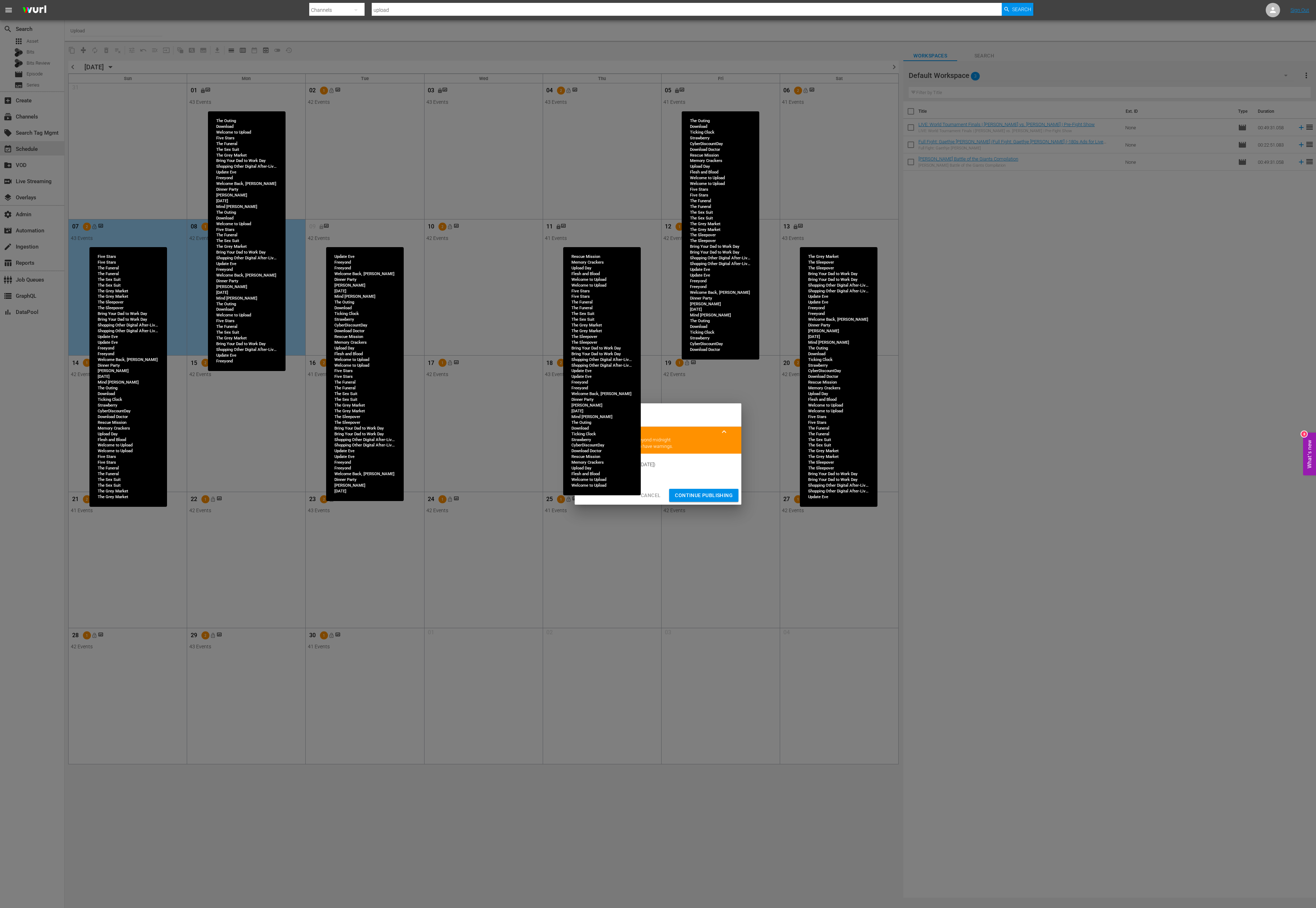
click at [692, 464] on span "Continue Publishing" at bounding box center [703, 496] width 58 height 9
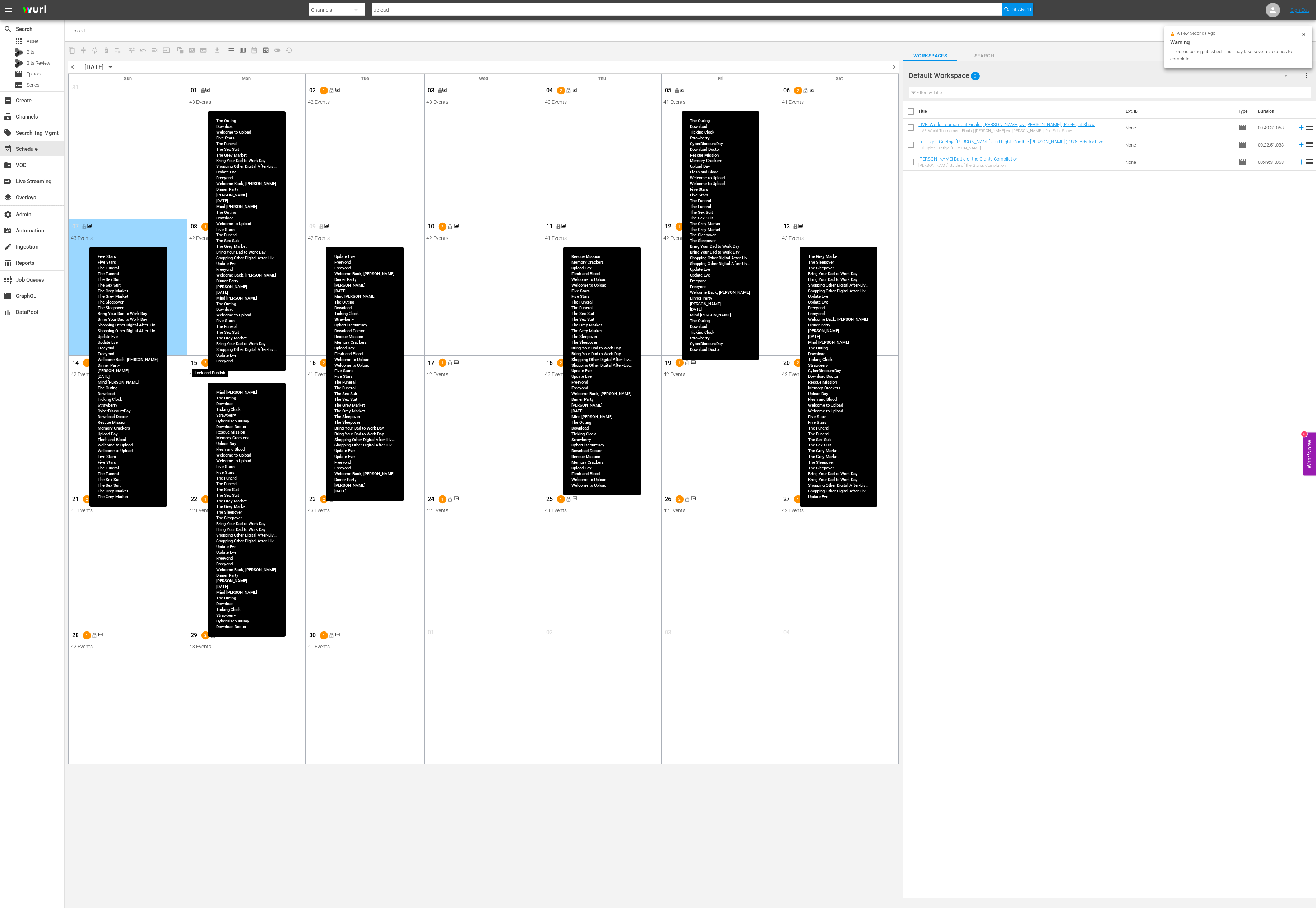
click at [214, 365] on span "lock_open" at bounding box center [213, 363] width 6 height 6
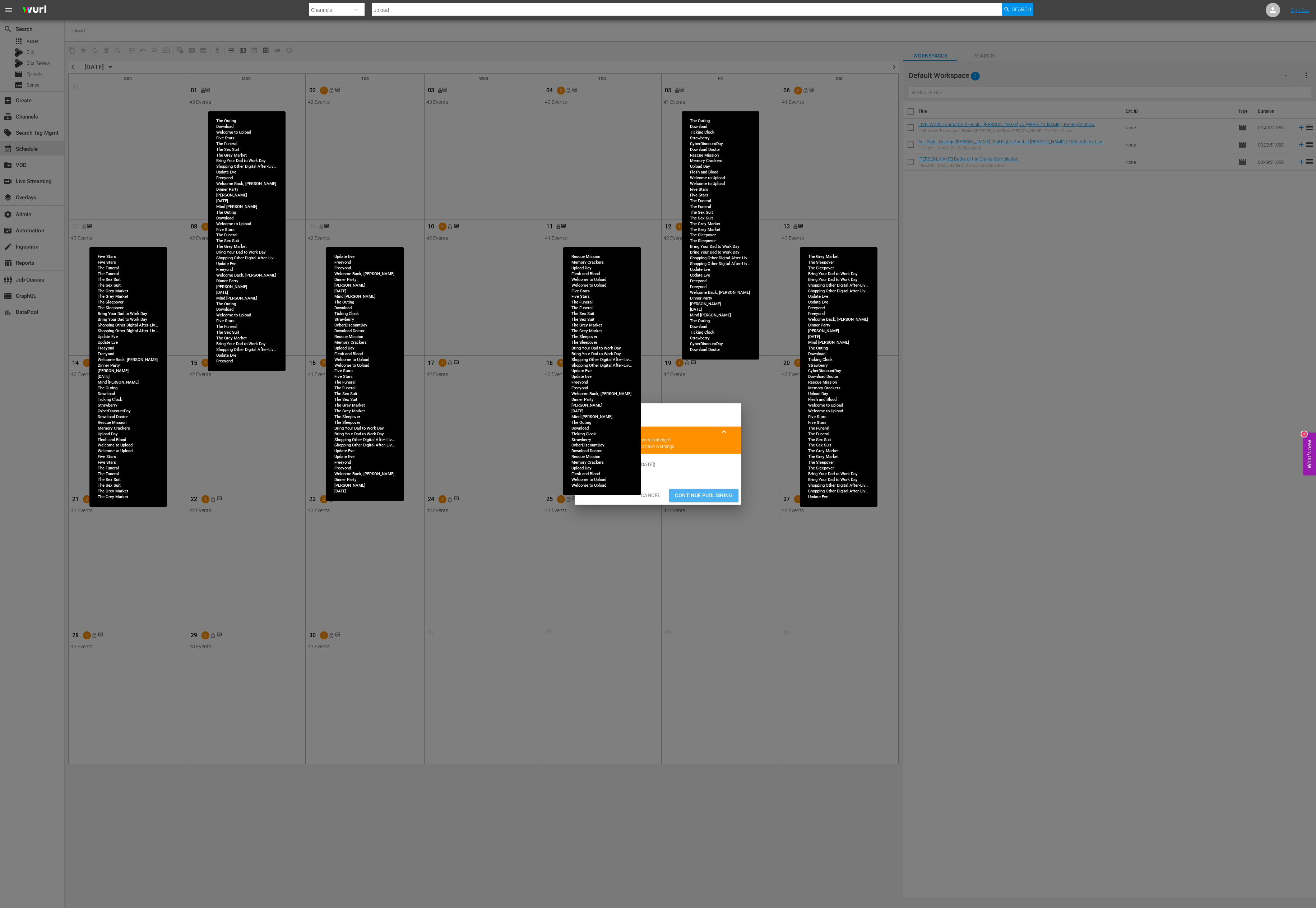
click at [704, 464] on span "Continue Publishing" at bounding box center [703, 496] width 58 height 9
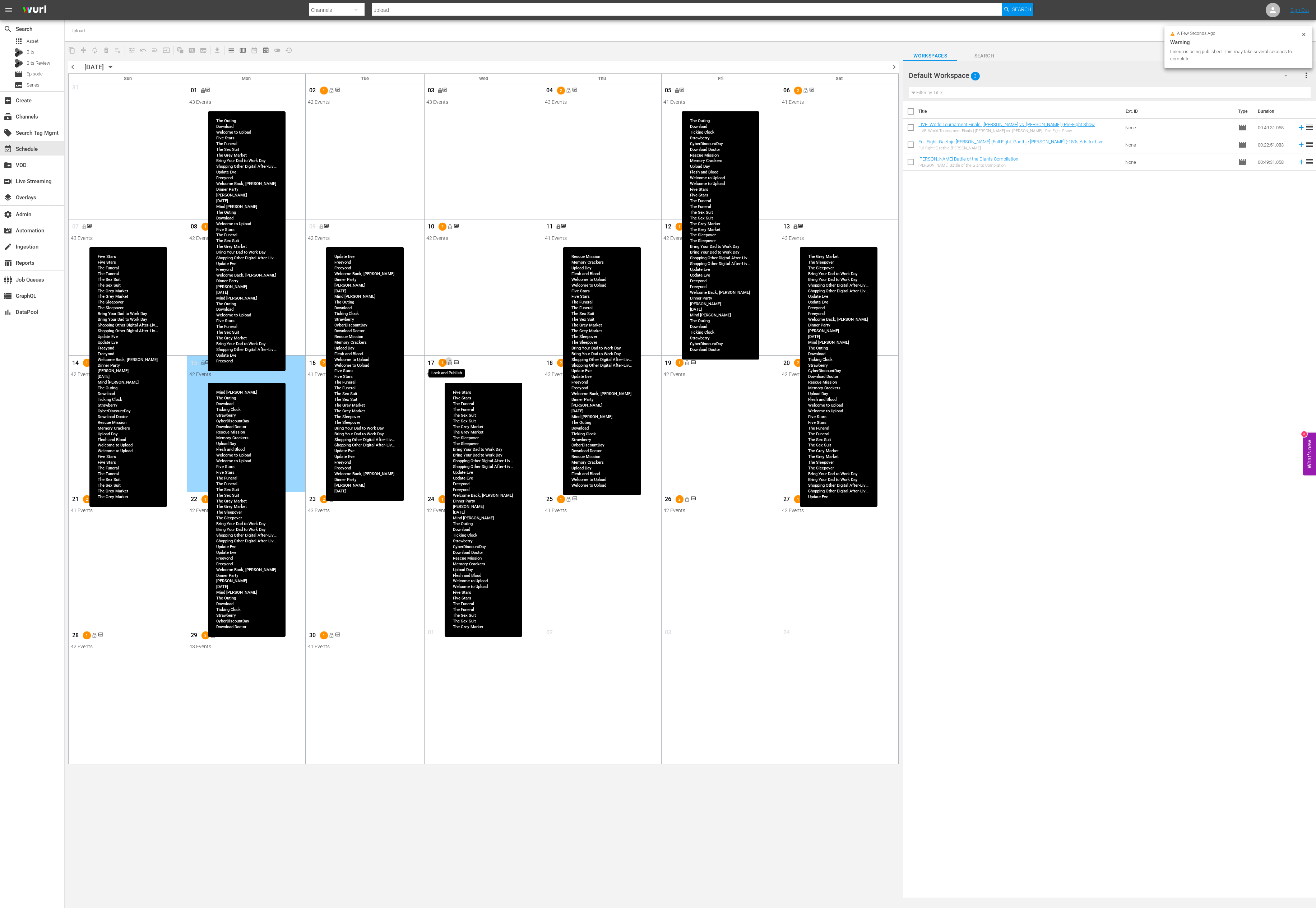
click at [452, 365] on span "lock_open" at bounding box center [450, 363] width 6 height 6
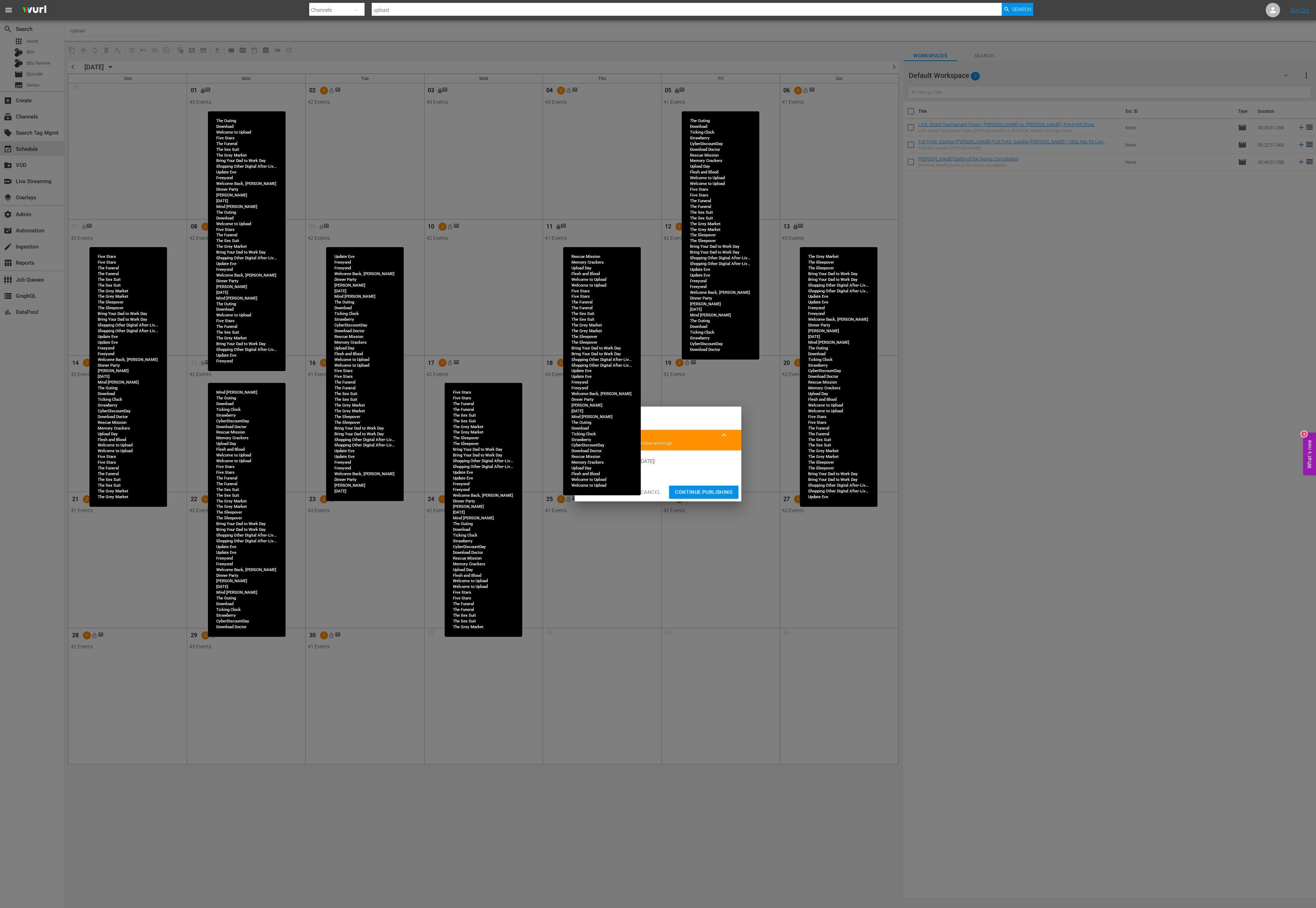
click at [699, 464] on div "Cancel Continue Publishing" at bounding box center [658, 492] width 167 height 19
click at [699, 464] on button "Continue Publishing" at bounding box center [704, 493] width 69 height 13
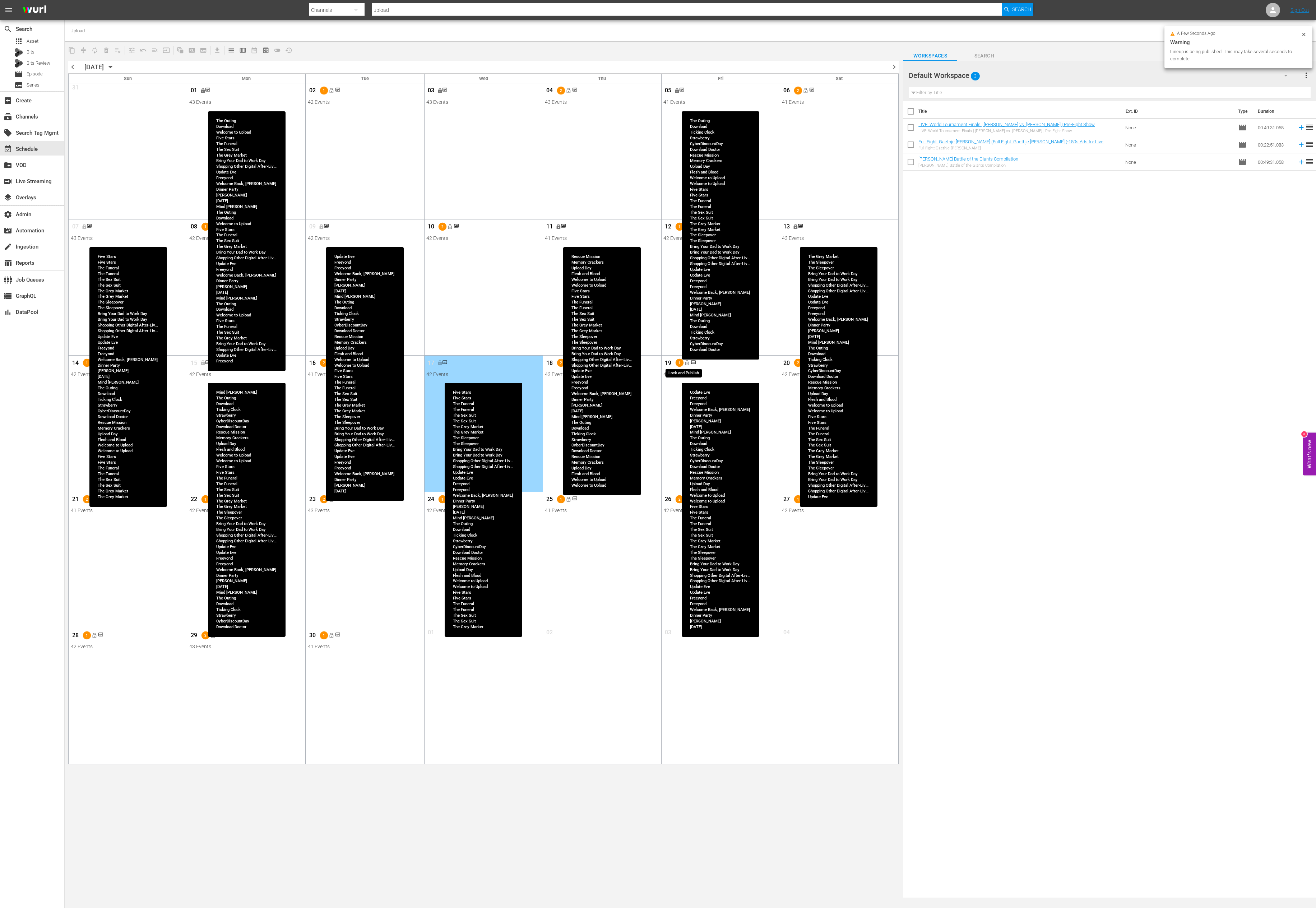
click at [685, 364] on span "lock_open" at bounding box center [687, 363] width 6 height 6
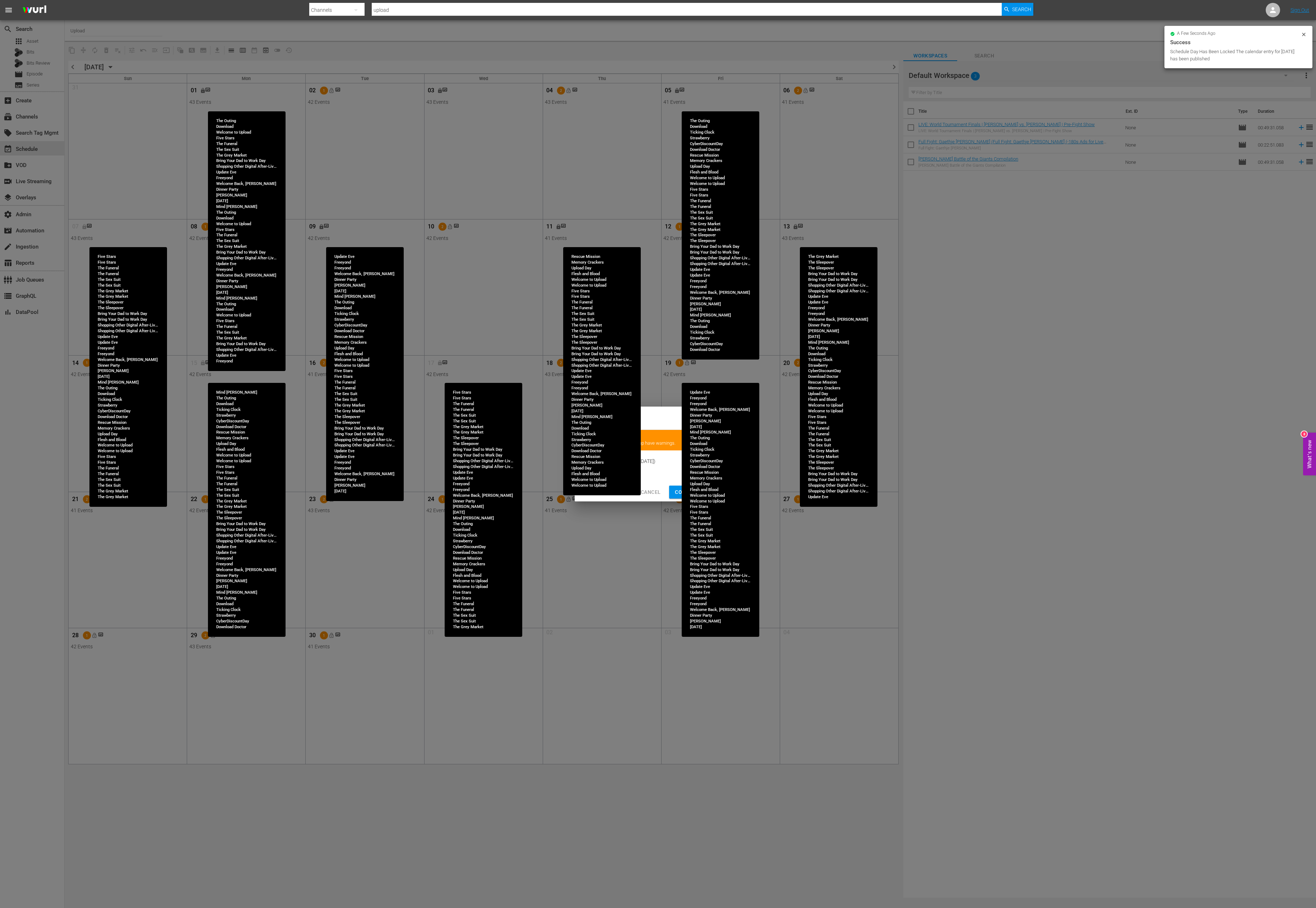
click at [677, 464] on span "Continue Publishing" at bounding box center [703, 493] width 58 height 9
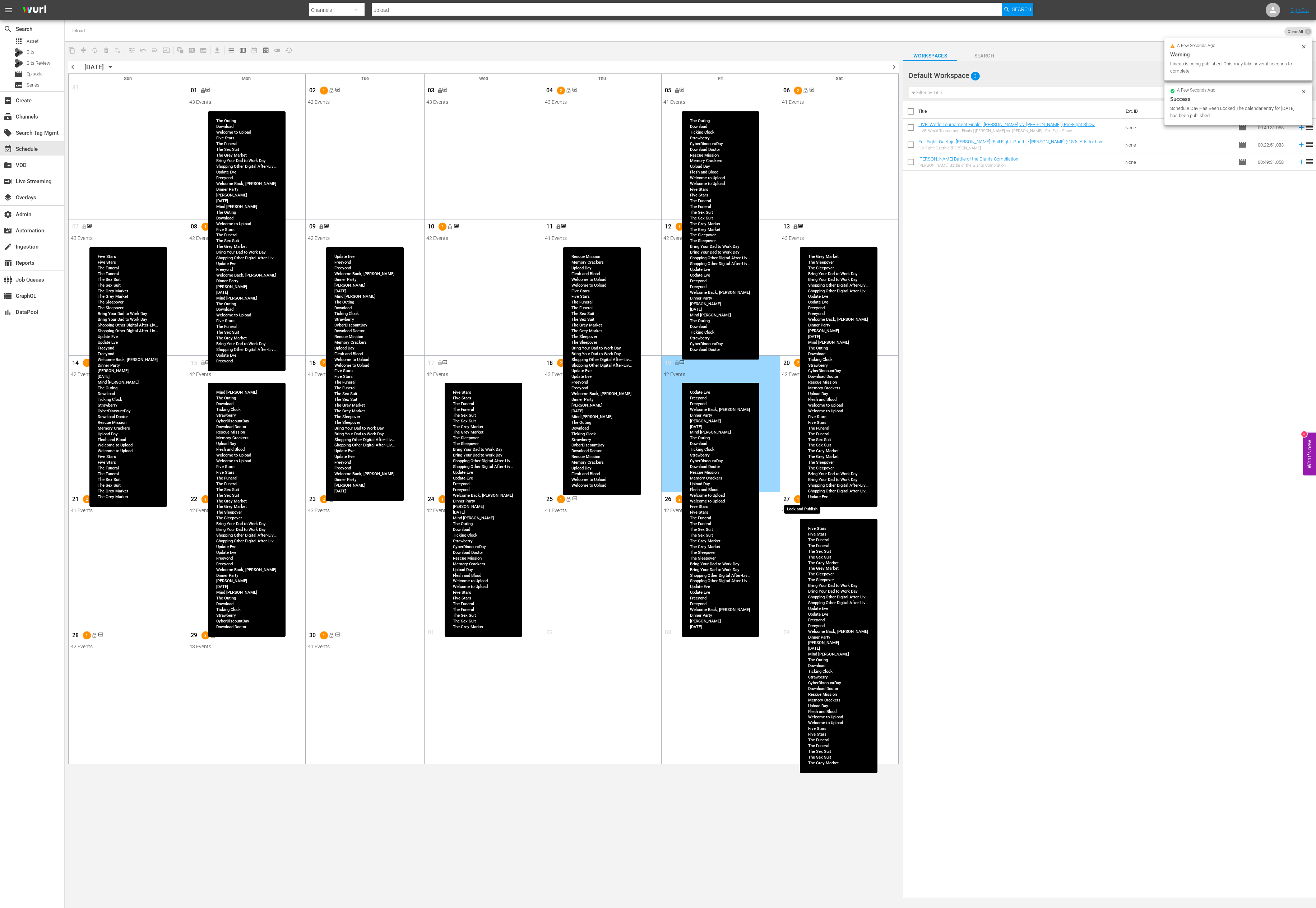
click at [806, 464] on span "lock_open" at bounding box center [805, 499] width 6 height 6
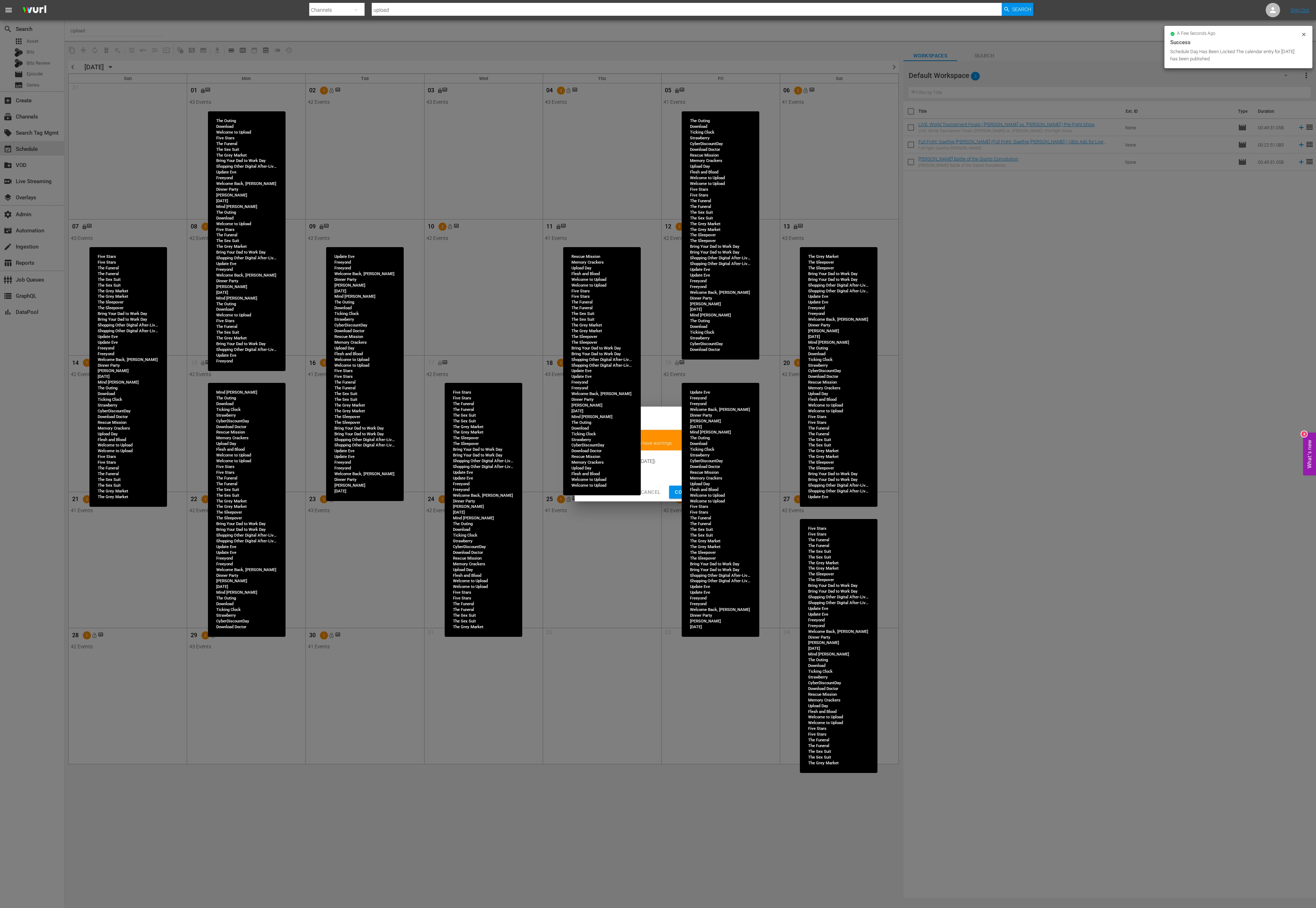
click at [682, 464] on span "Continue Publishing" at bounding box center [703, 493] width 58 height 9
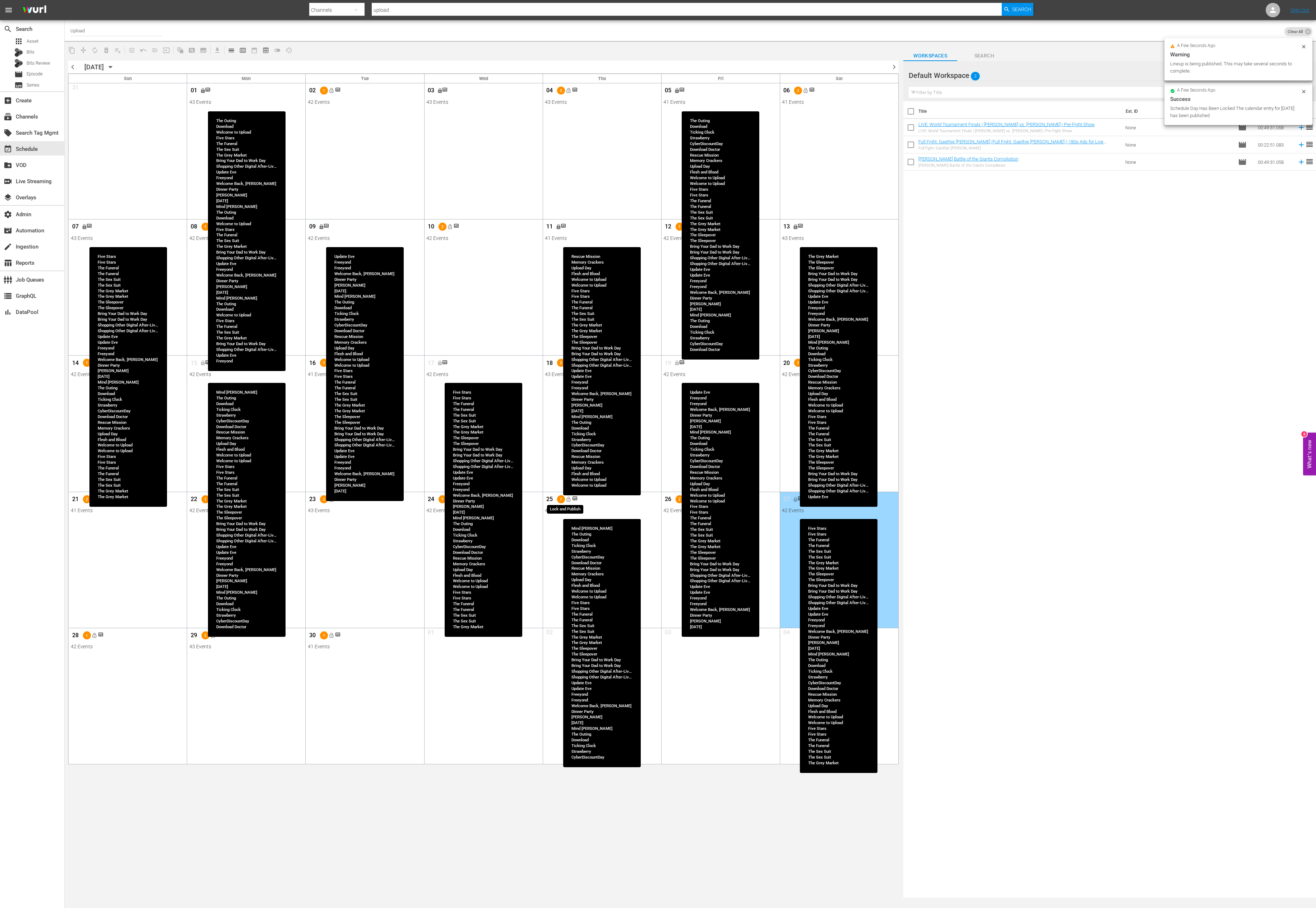
click at [571, 464] on span "lock_open" at bounding box center [568, 499] width 6 height 6
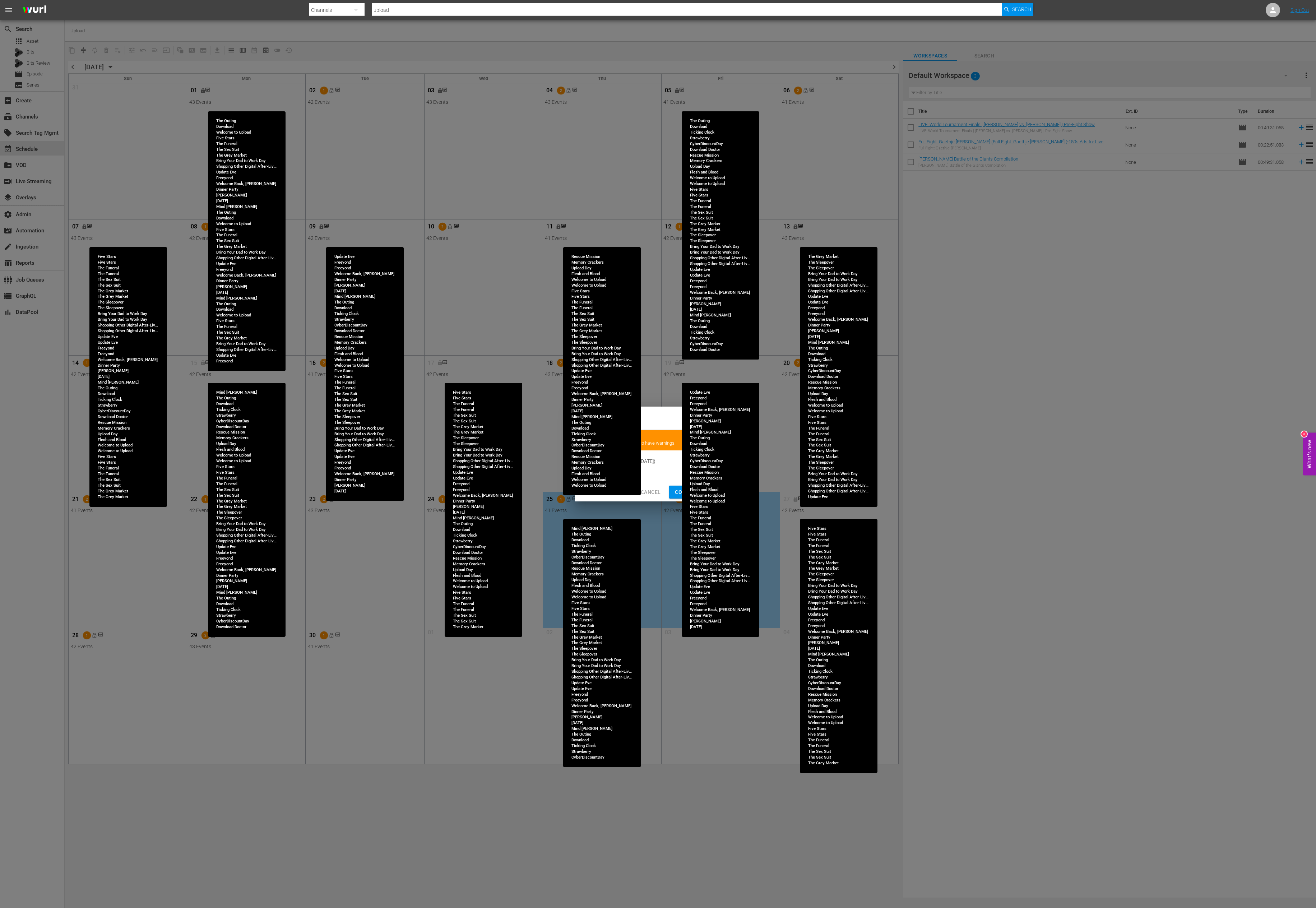
click at [687, 464] on span "Continue Publishing" at bounding box center [703, 493] width 58 height 9
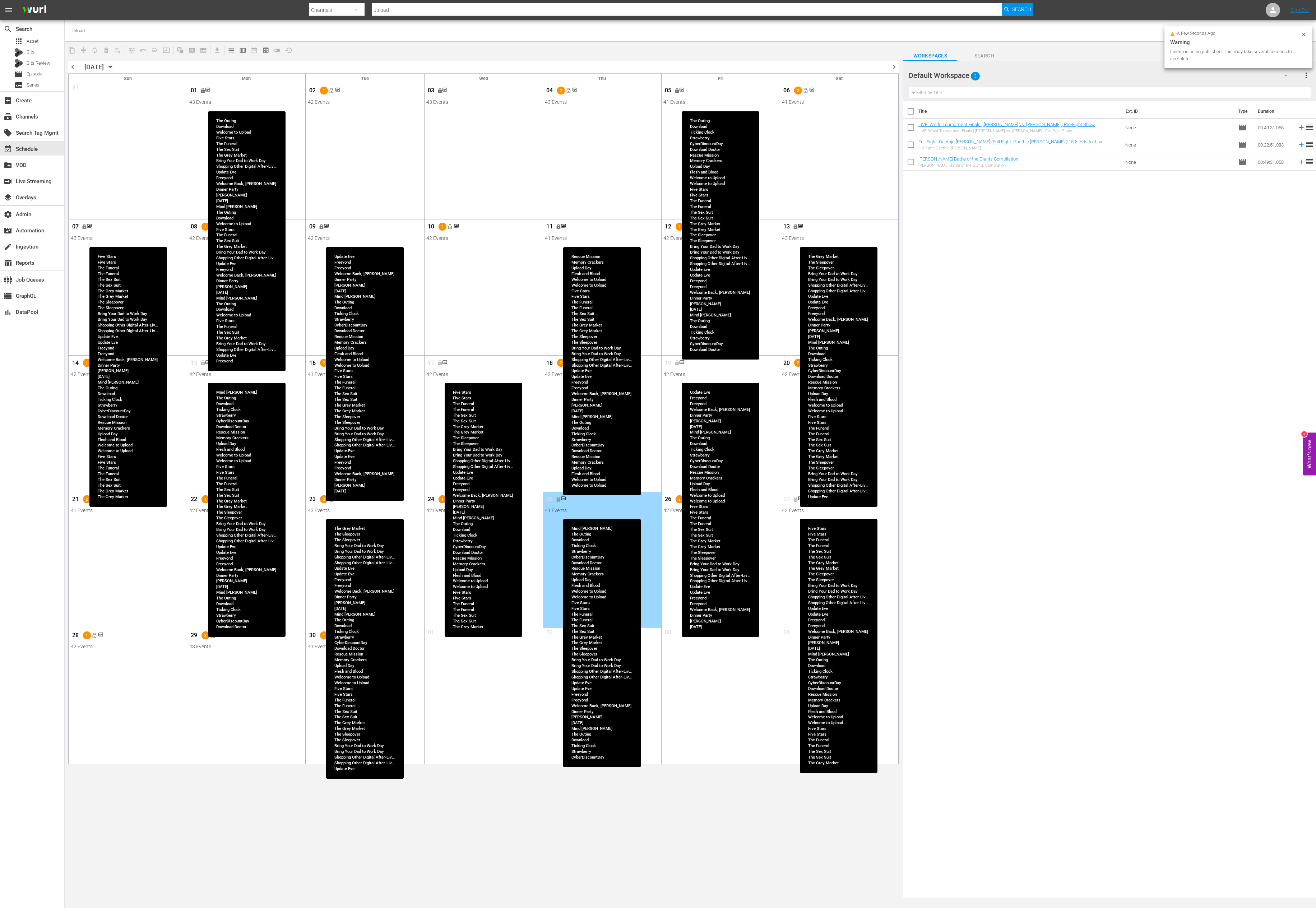
click at [335, 464] on button "lock_open" at bounding box center [331, 499] width 12 height 12
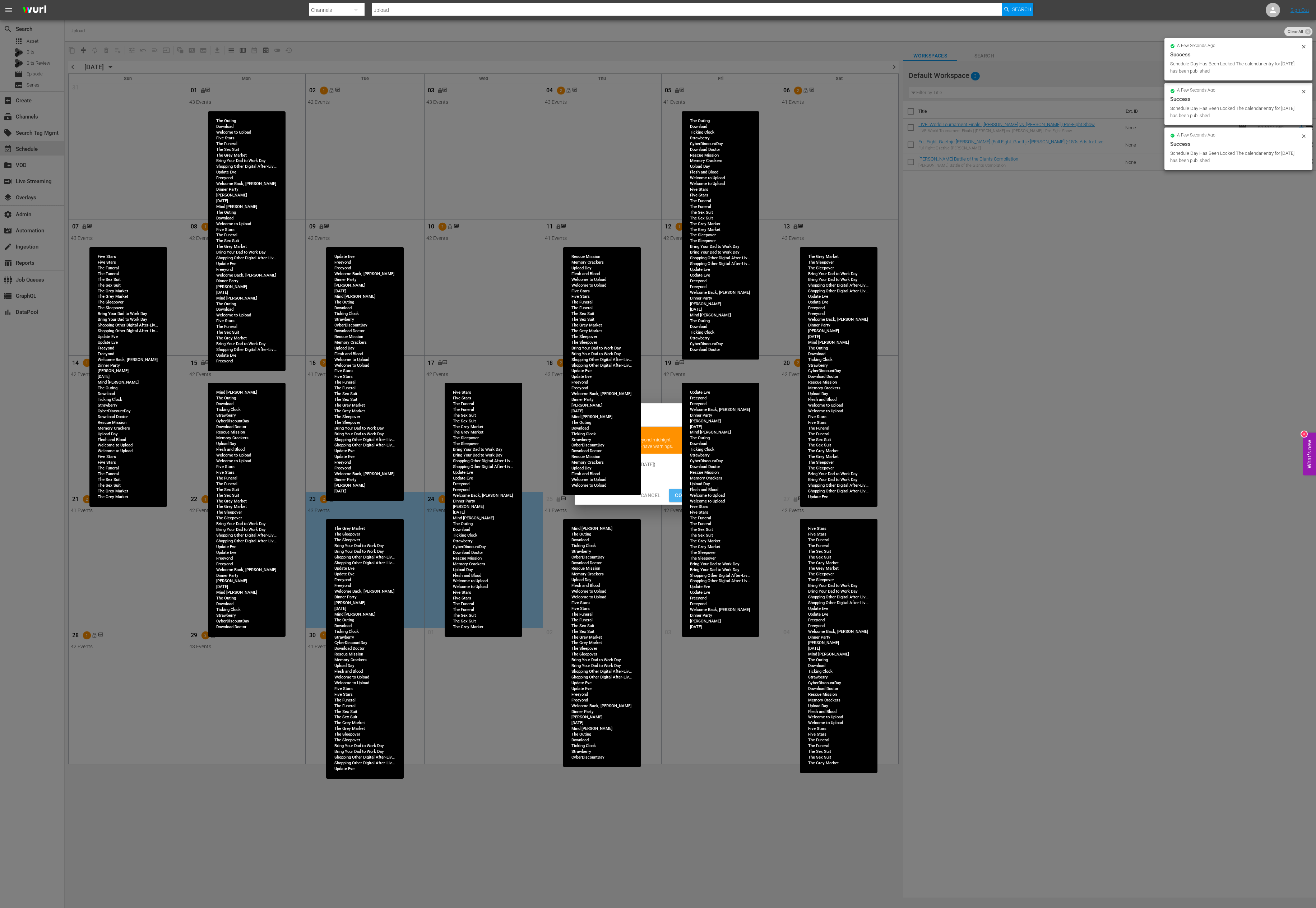
click at [684, 464] on span "Continue Publishing" at bounding box center [703, 496] width 58 height 9
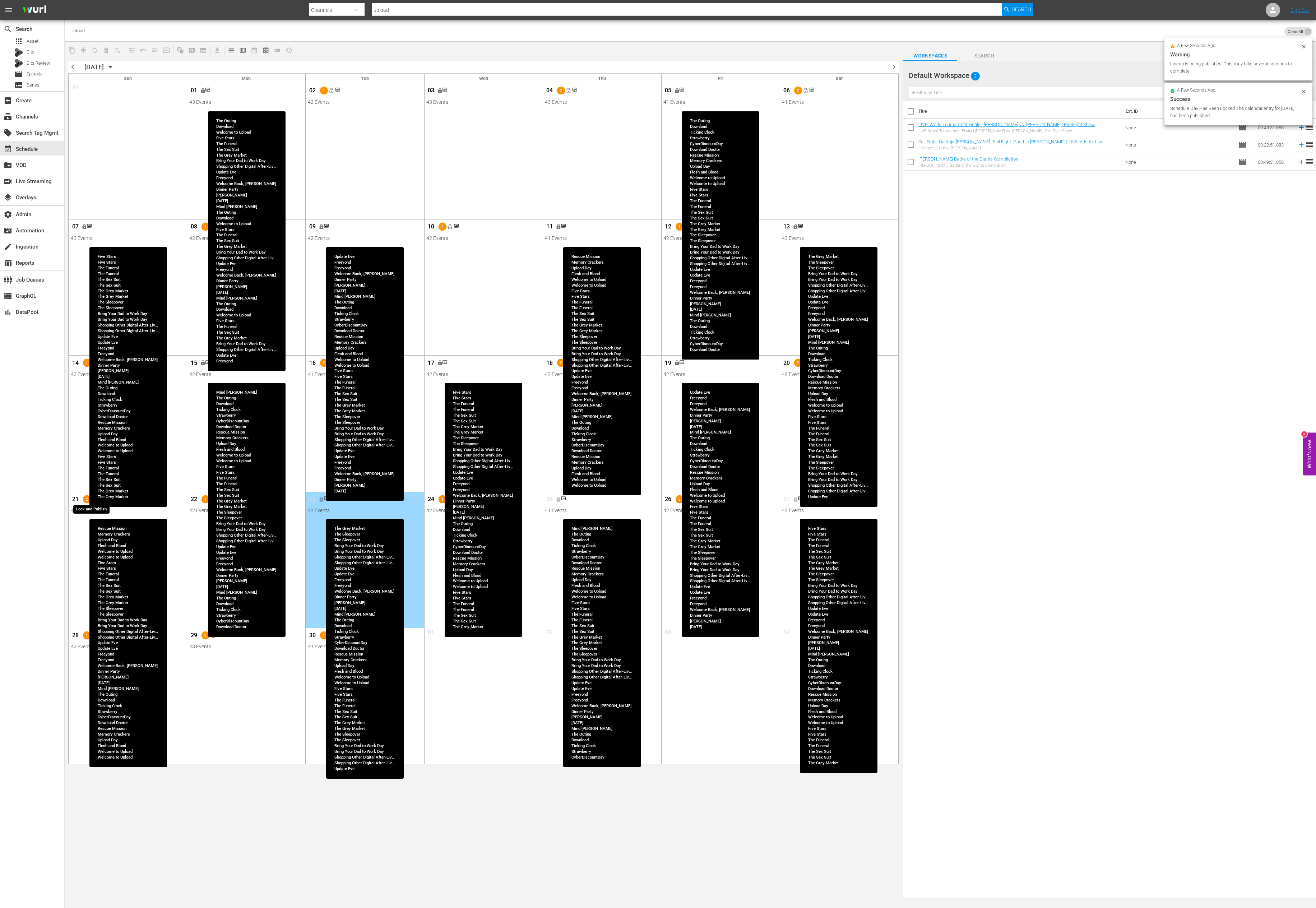
click at [99, 464] on button "lock_open" at bounding box center [94, 499] width 12 height 12
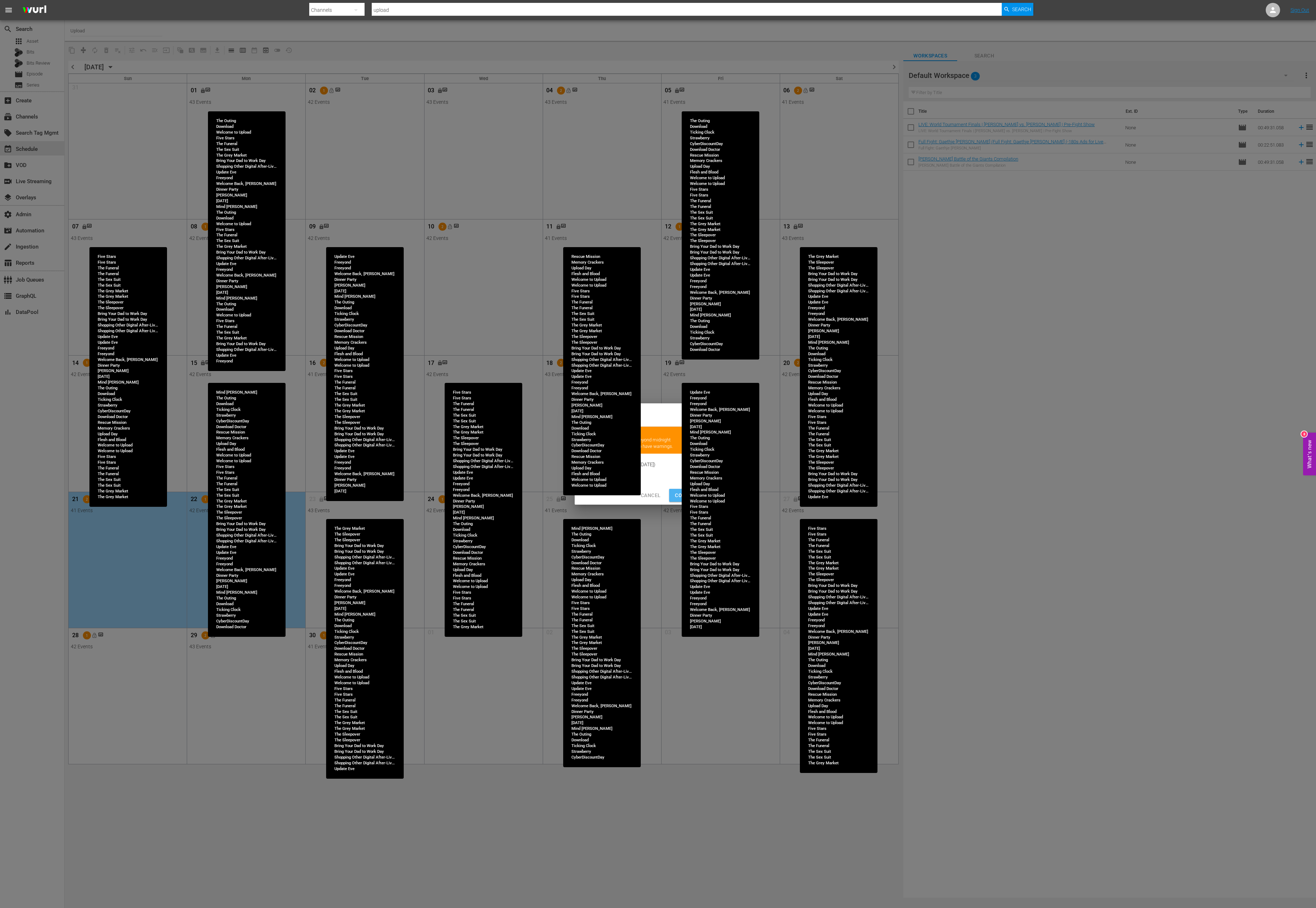
click at [679, 464] on span "Continue Publishing" at bounding box center [703, 496] width 58 height 9
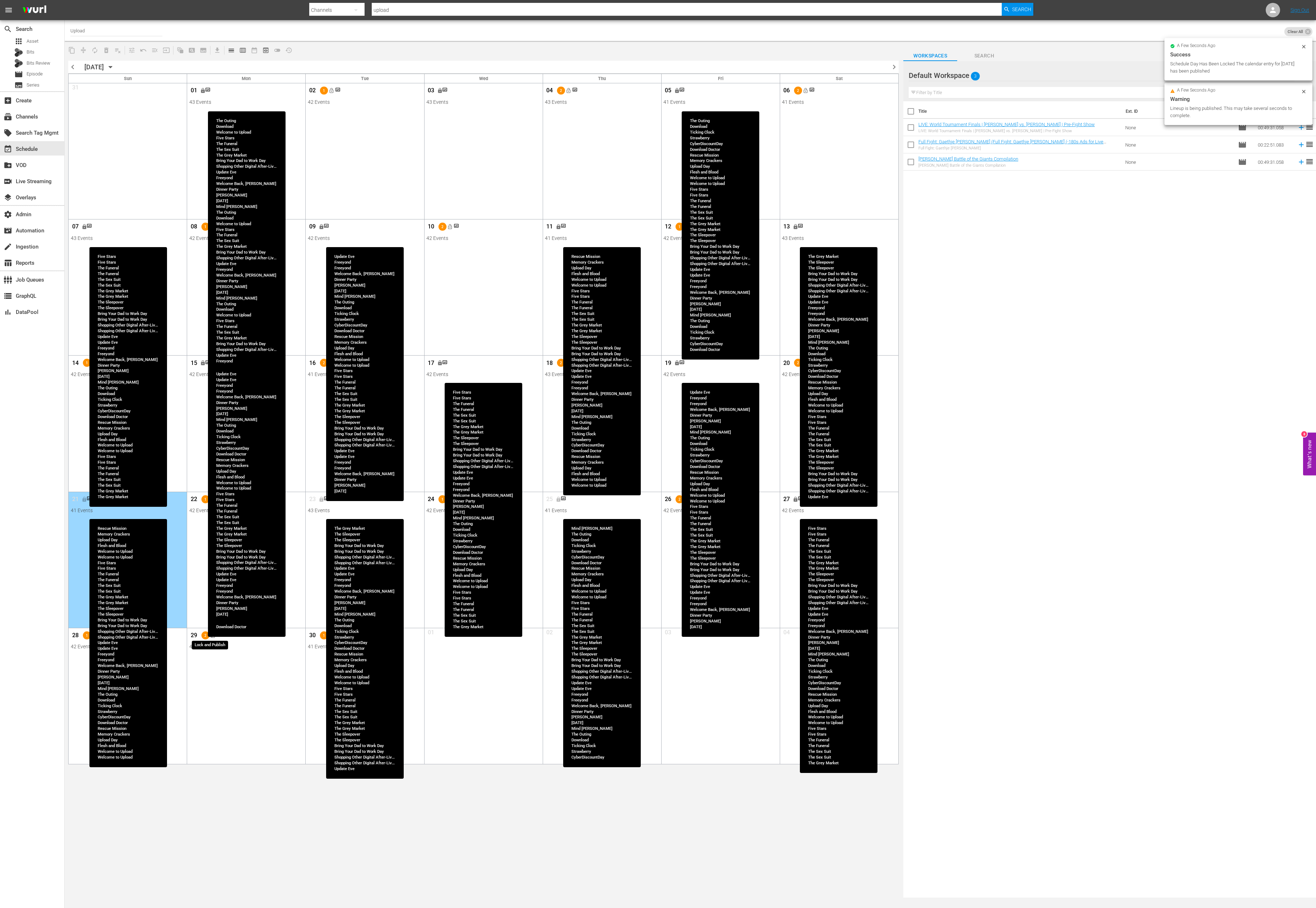
click at [217, 464] on button "lock_open" at bounding box center [213, 635] width 12 height 12
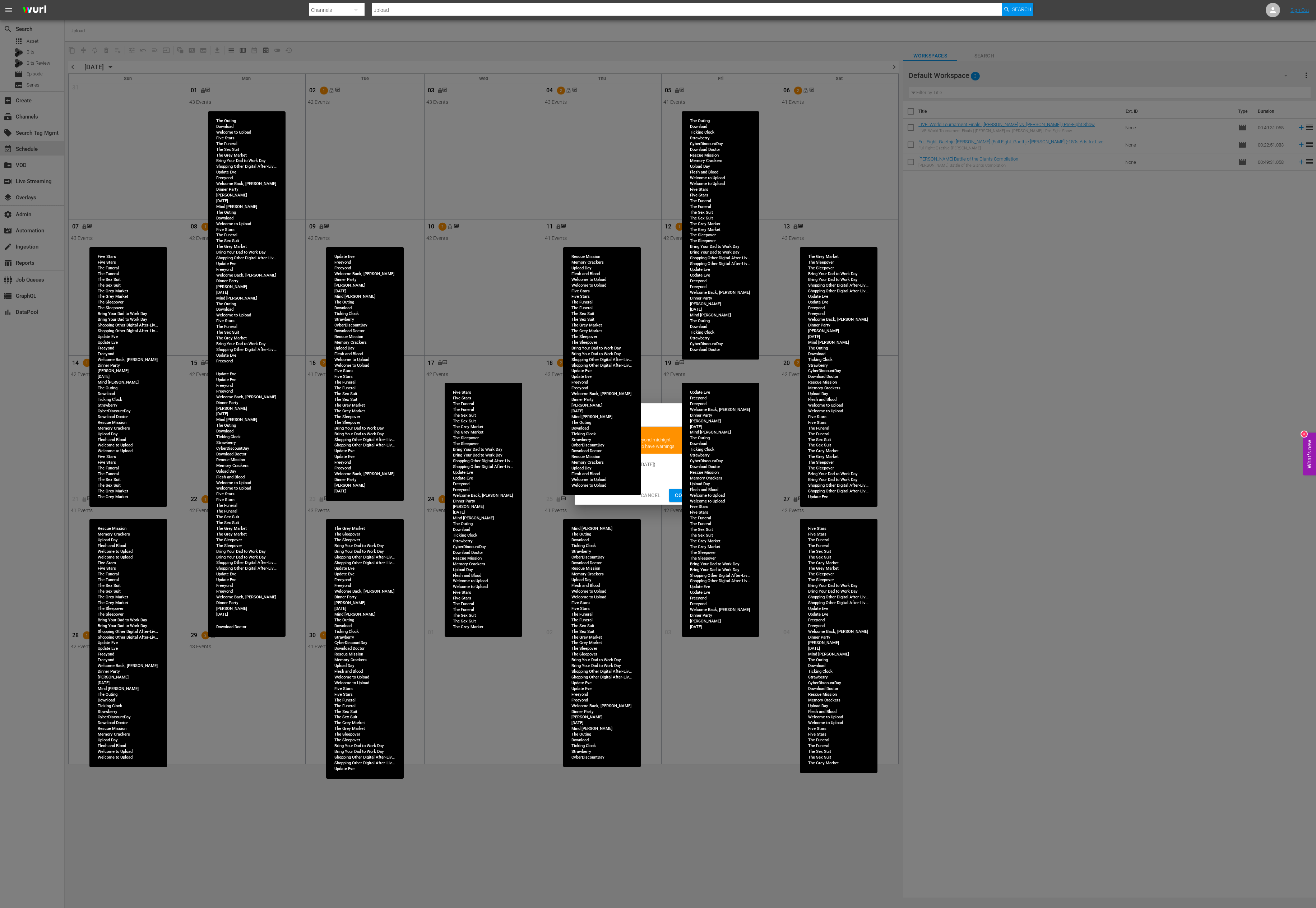
click at [685, 464] on span "Continue Publishing" at bounding box center [703, 496] width 58 height 9
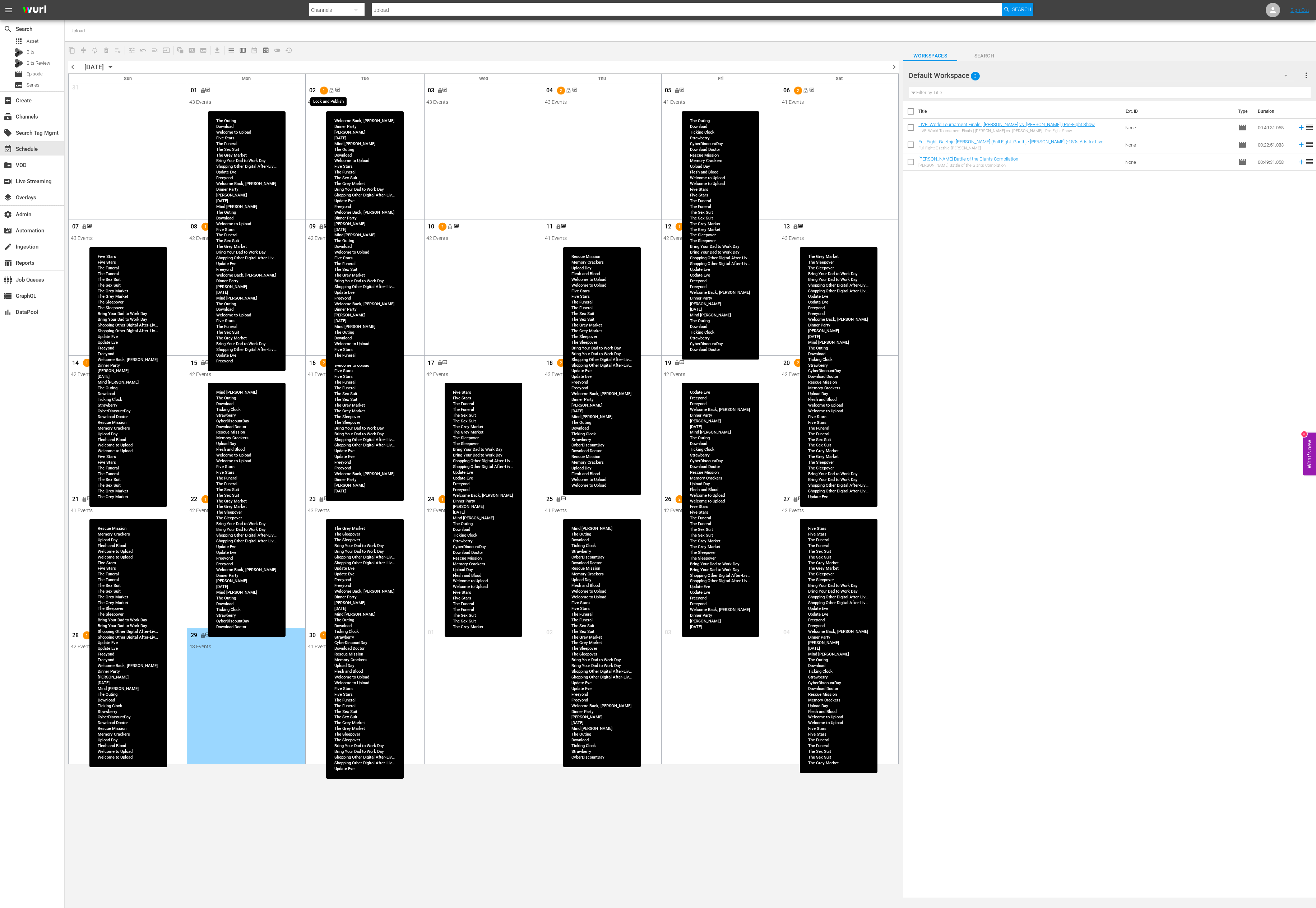
click at [332, 92] on span "lock_open" at bounding box center [331, 90] width 6 height 6
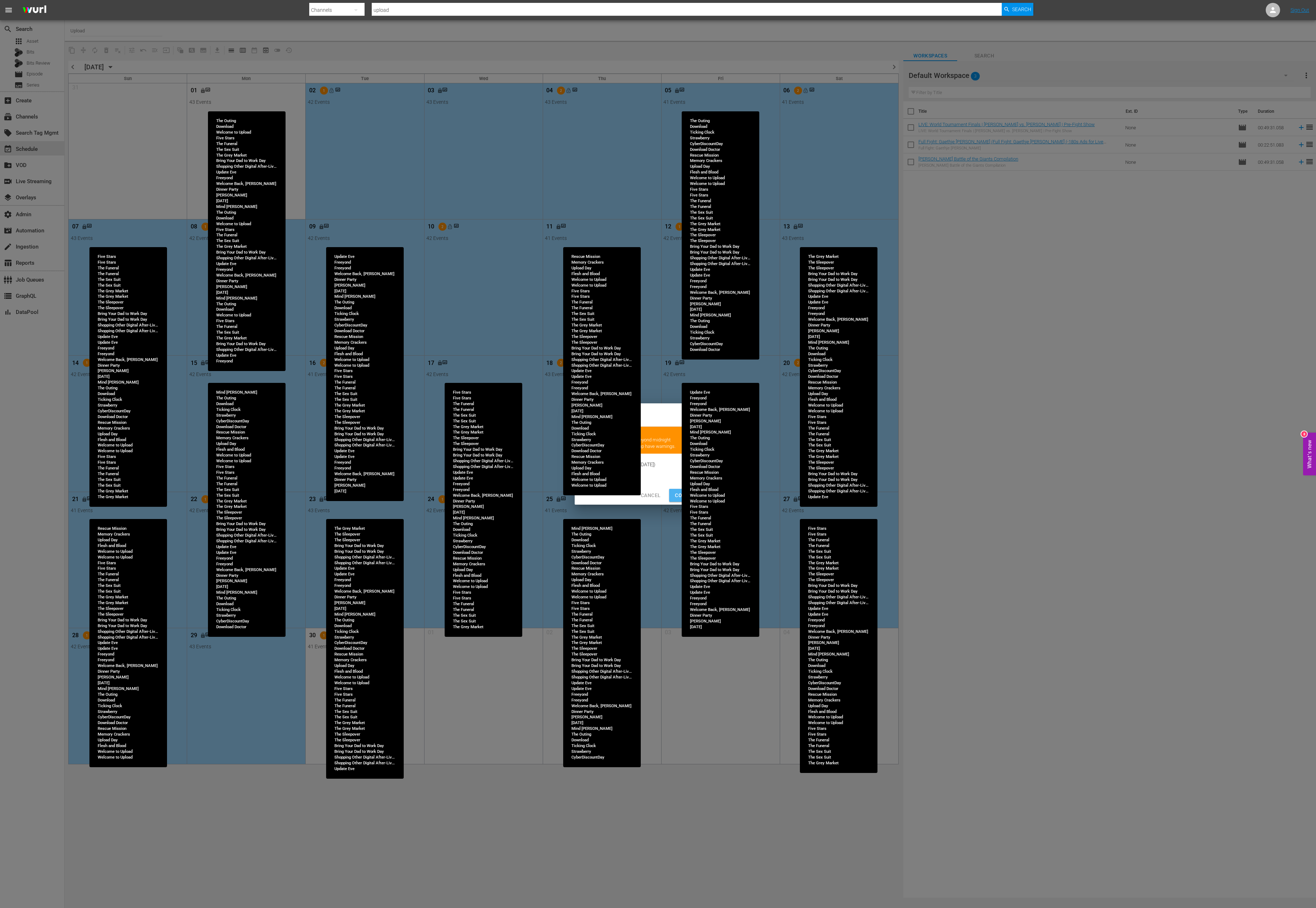
click at [685, 464] on span "Continue Publishing" at bounding box center [703, 496] width 58 height 9
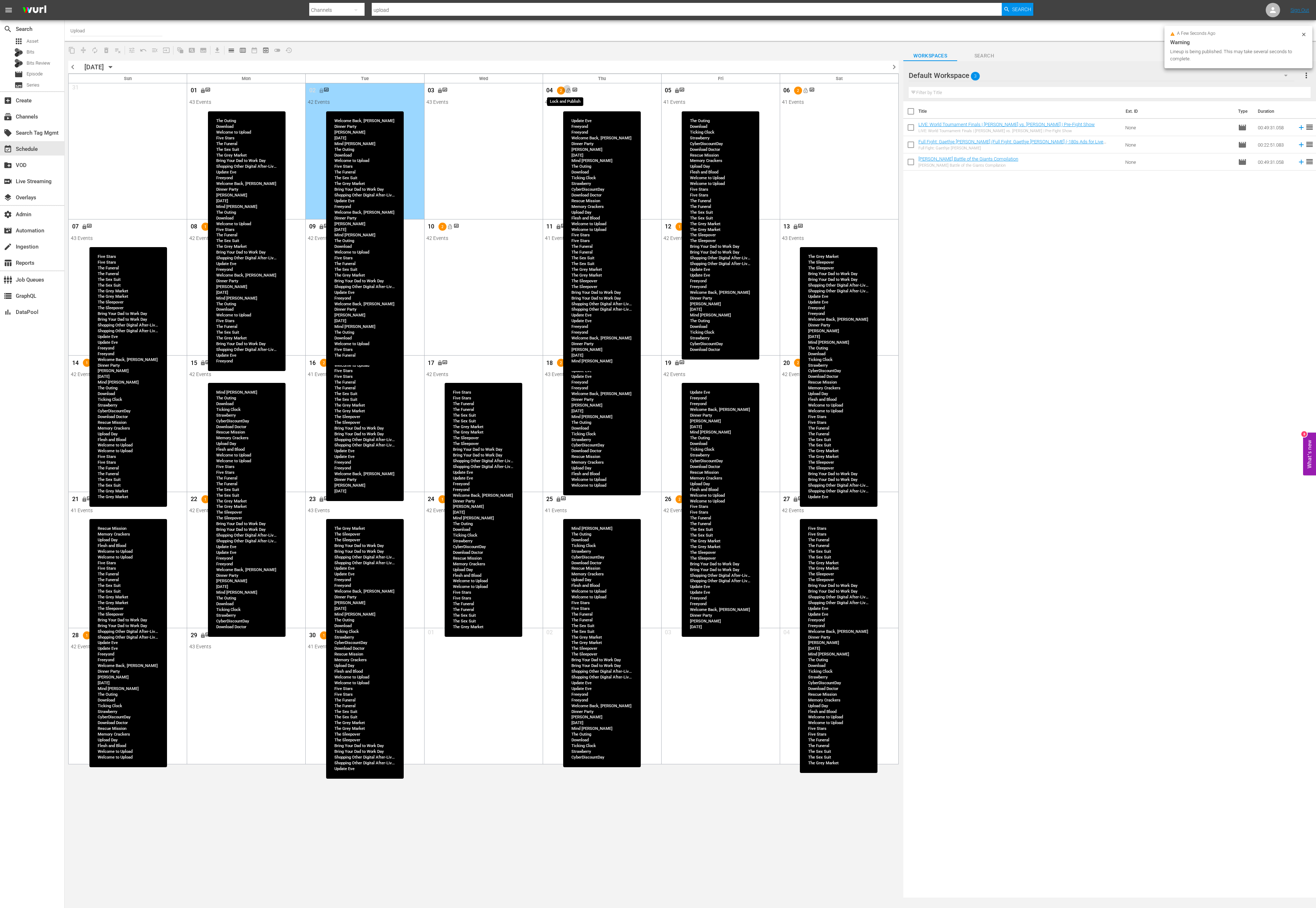
click at [567, 91] on span "lock_open" at bounding box center [568, 90] width 6 height 6
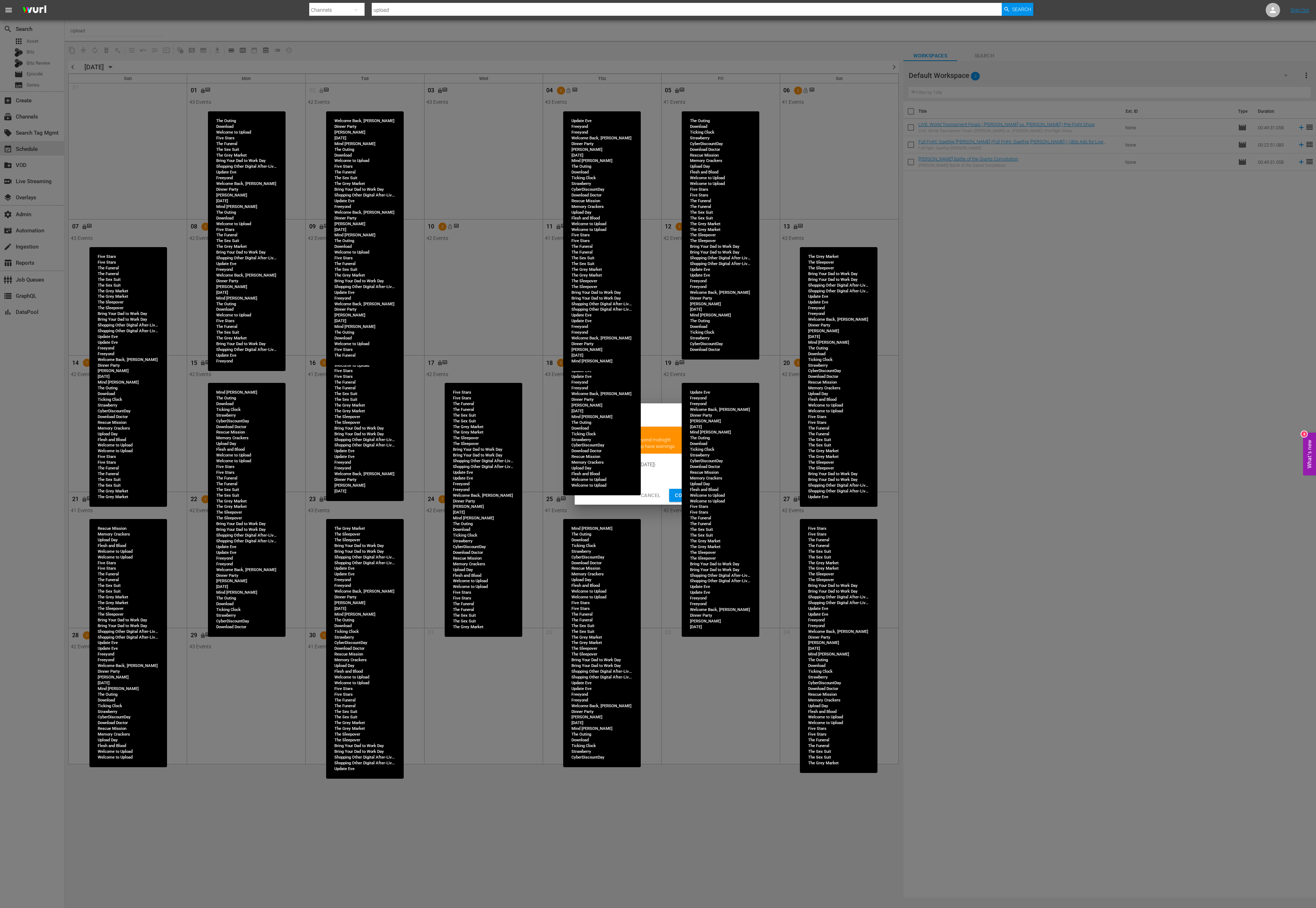
click at [682, 464] on span "Continue Publishing" at bounding box center [703, 496] width 58 height 9
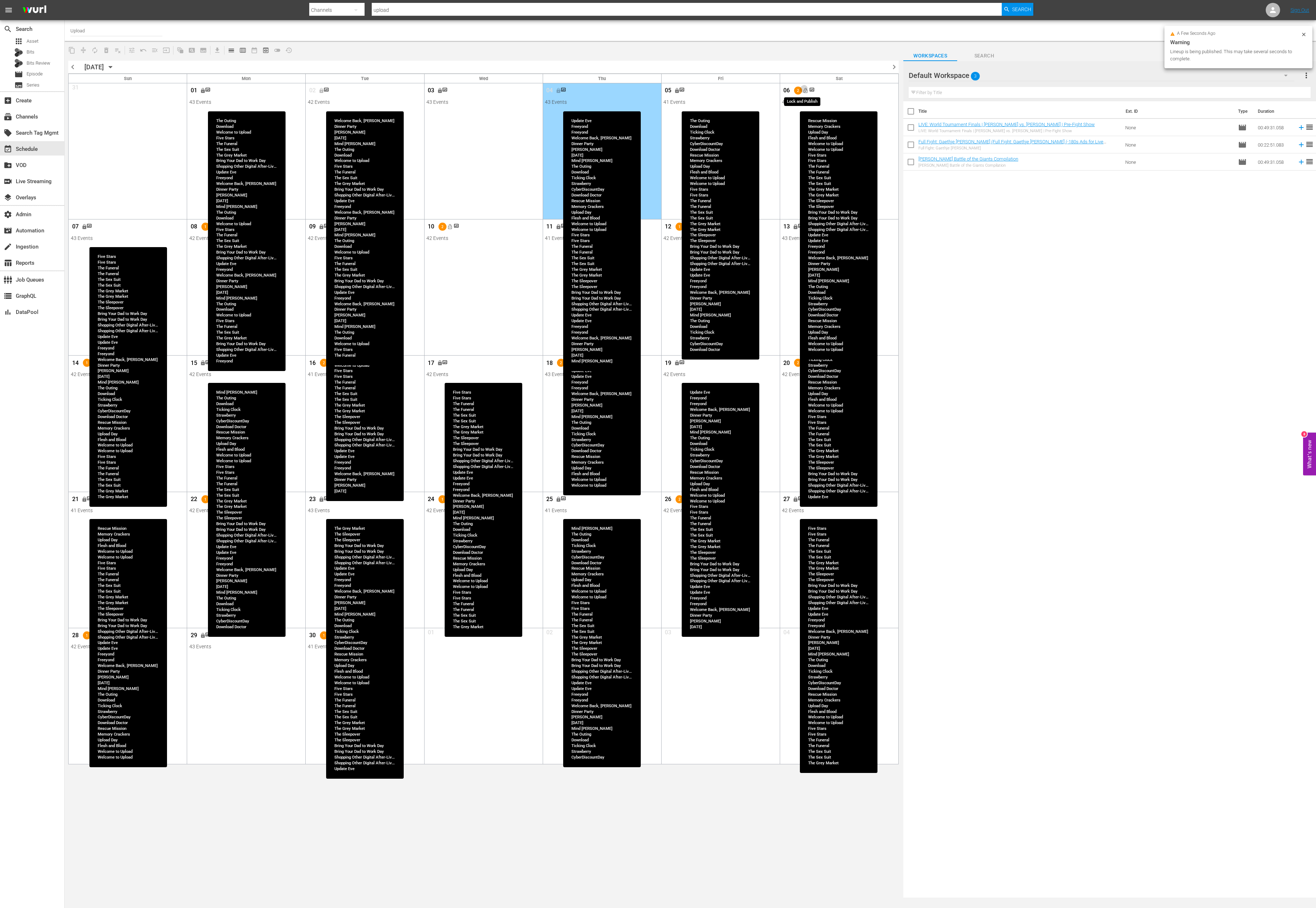
click at [807, 96] on button "lock_open" at bounding box center [805, 90] width 12 height 12
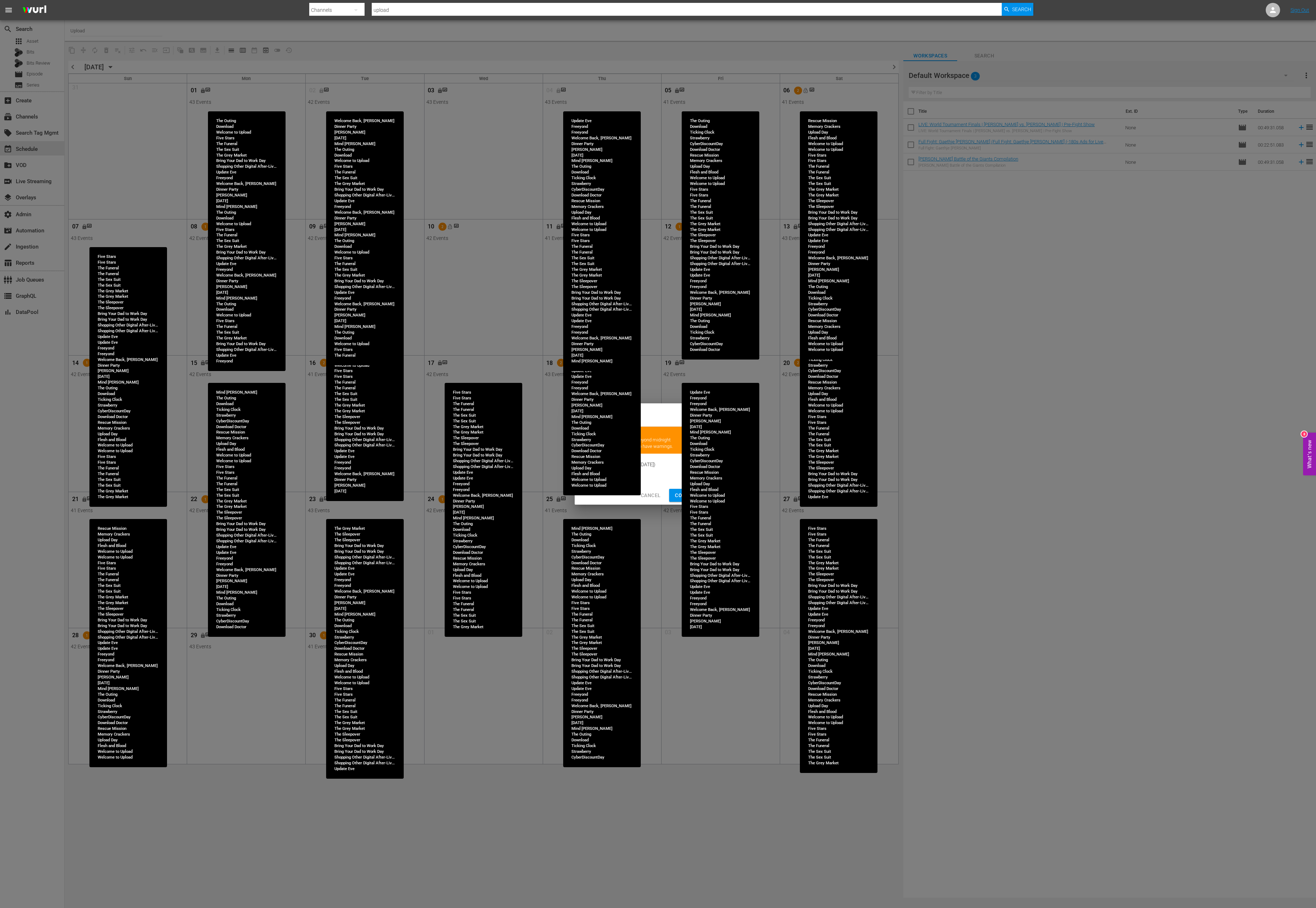
click at [680, 464] on span "Continue Publishing" at bounding box center [703, 496] width 58 height 9
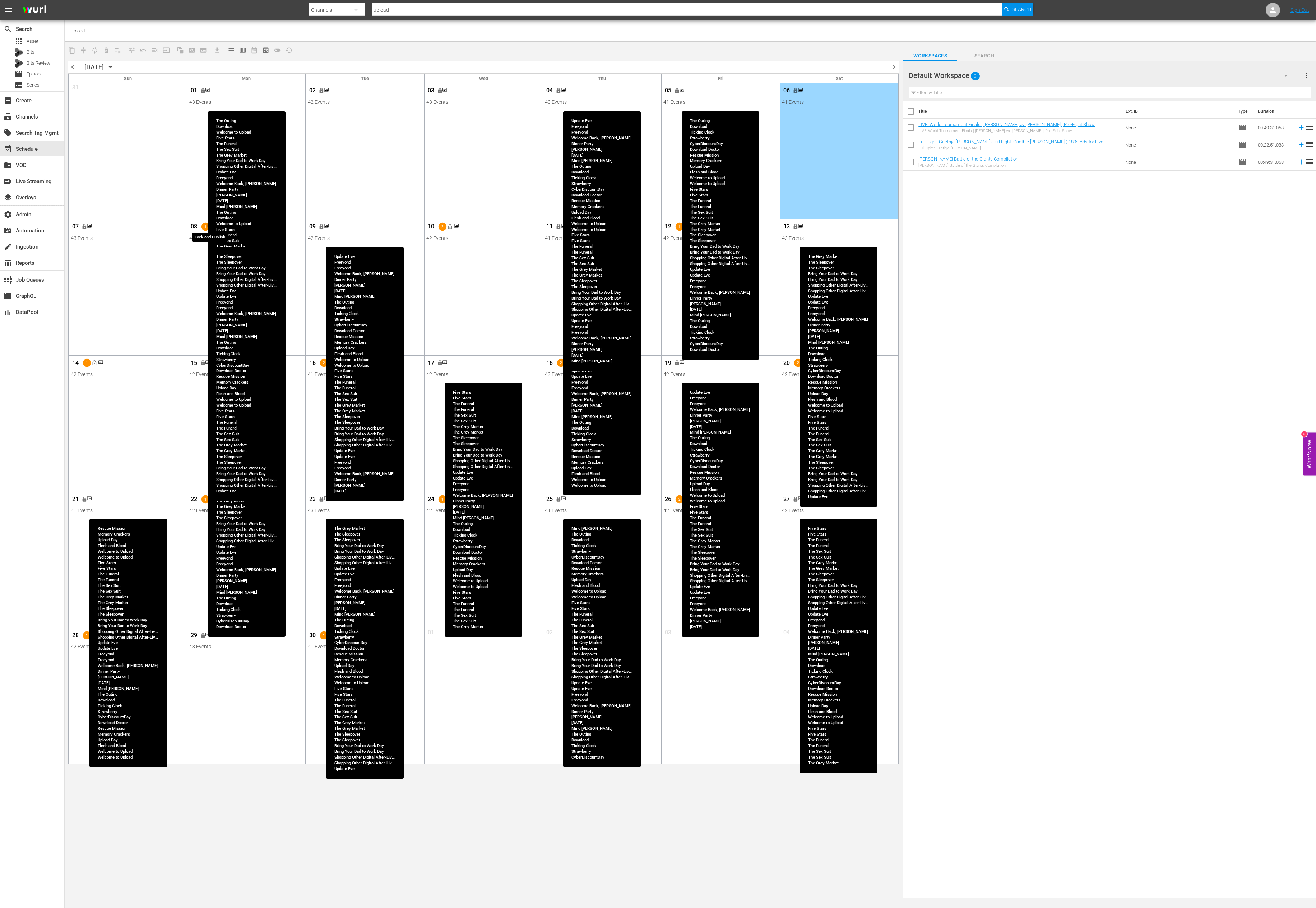
click at [211, 227] on span "lock_open" at bounding box center [213, 227] width 6 height 6
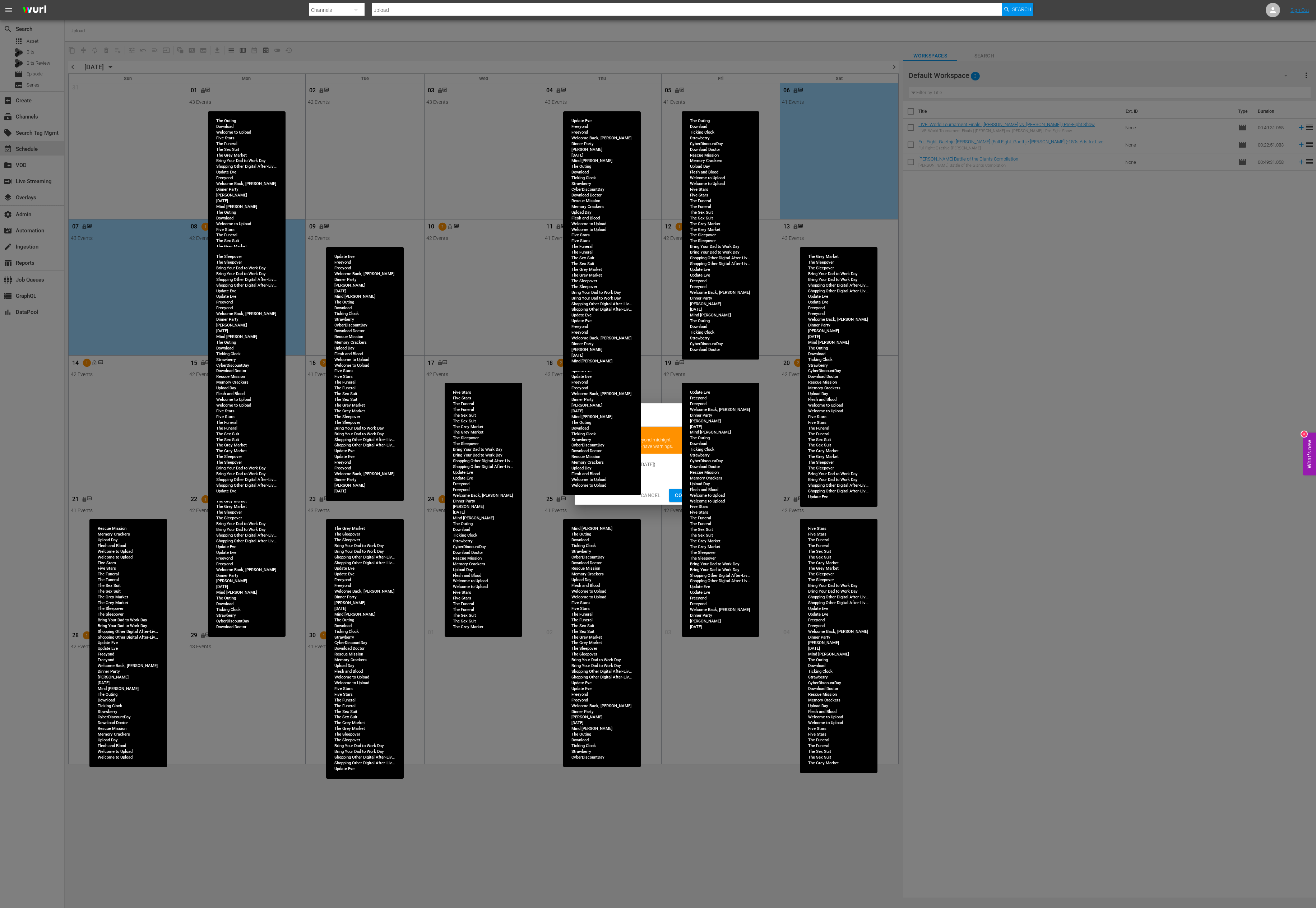
click at [685, 464] on span "Continue Publishing" at bounding box center [703, 496] width 58 height 9
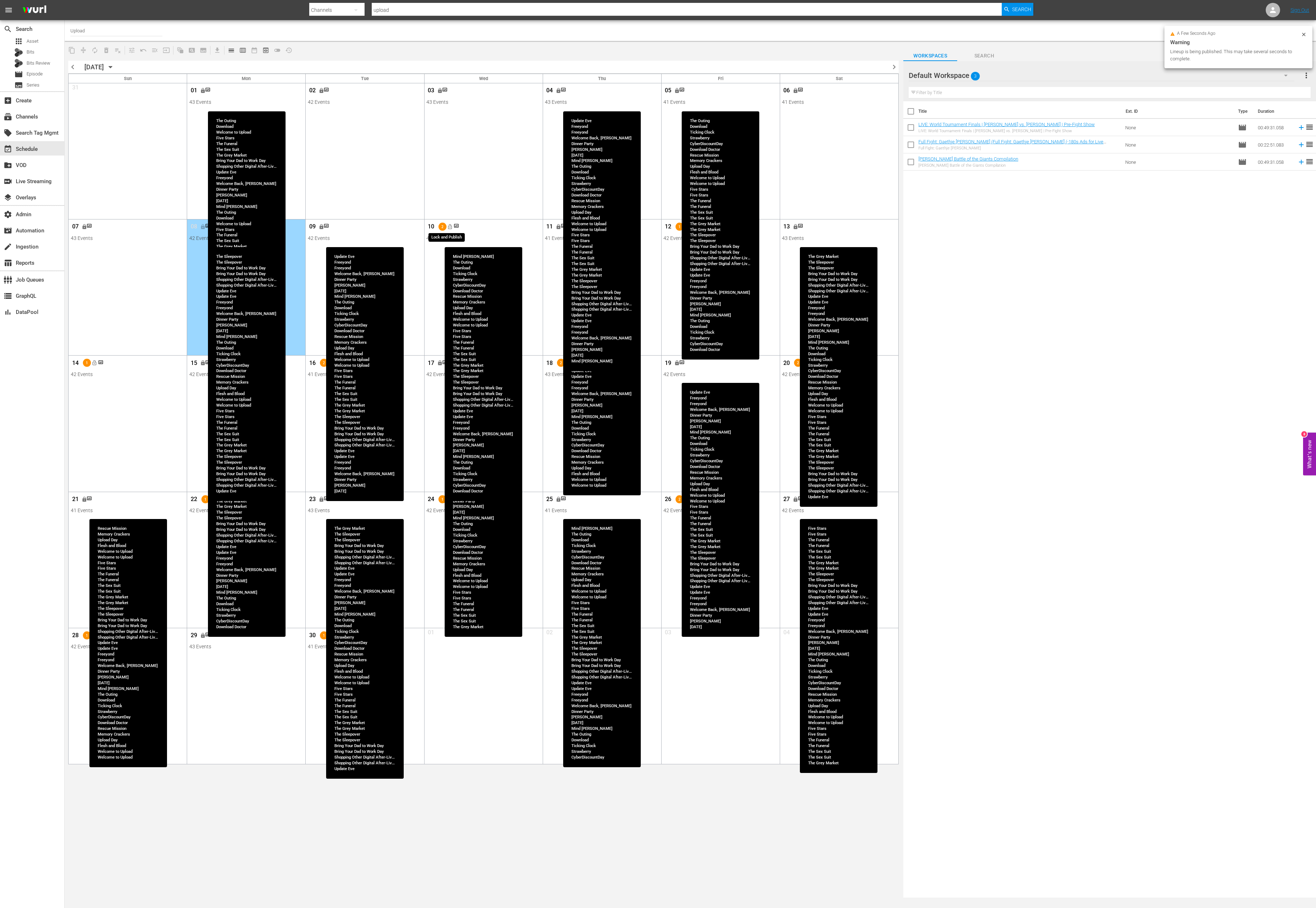
click at [451, 231] on button "lock_open" at bounding box center [450, 226] width 12 height 12
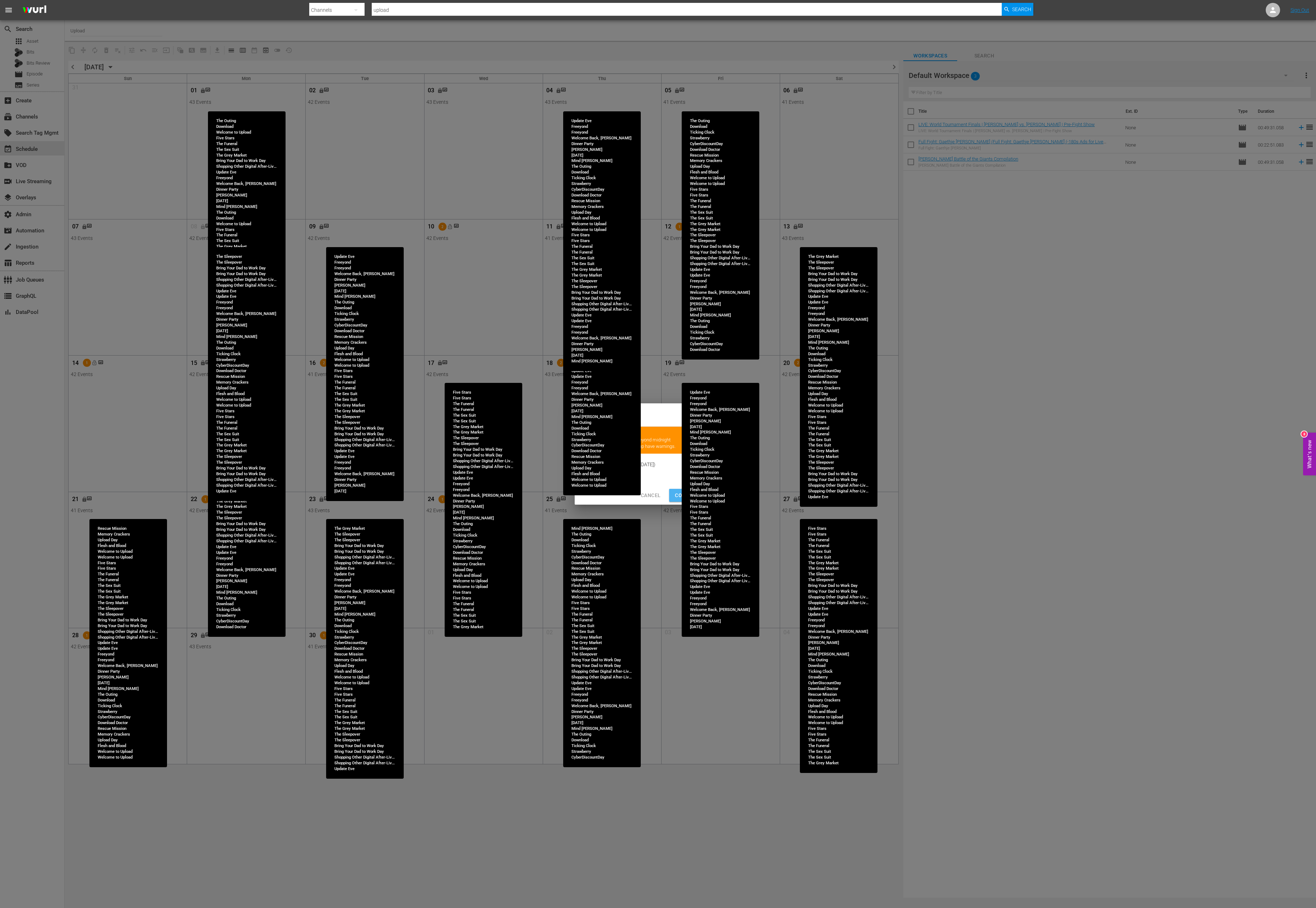
click at [682, 464] on span "Continue Publishing" at bounding box center [703, 496] width 58 height 9
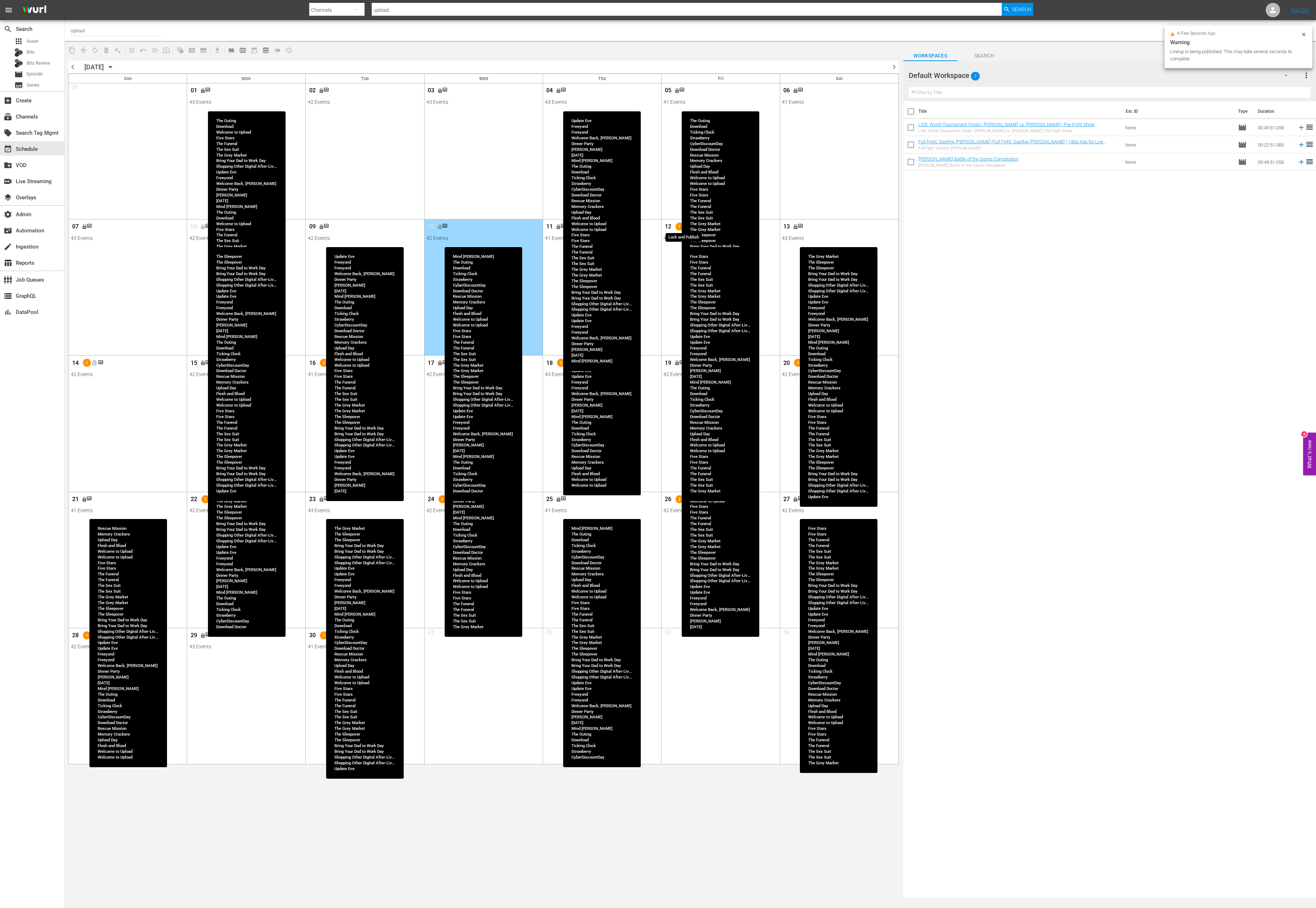
click at [687, 230] on span "lock_open" at bounding box center [687, 227] width 6 height 6
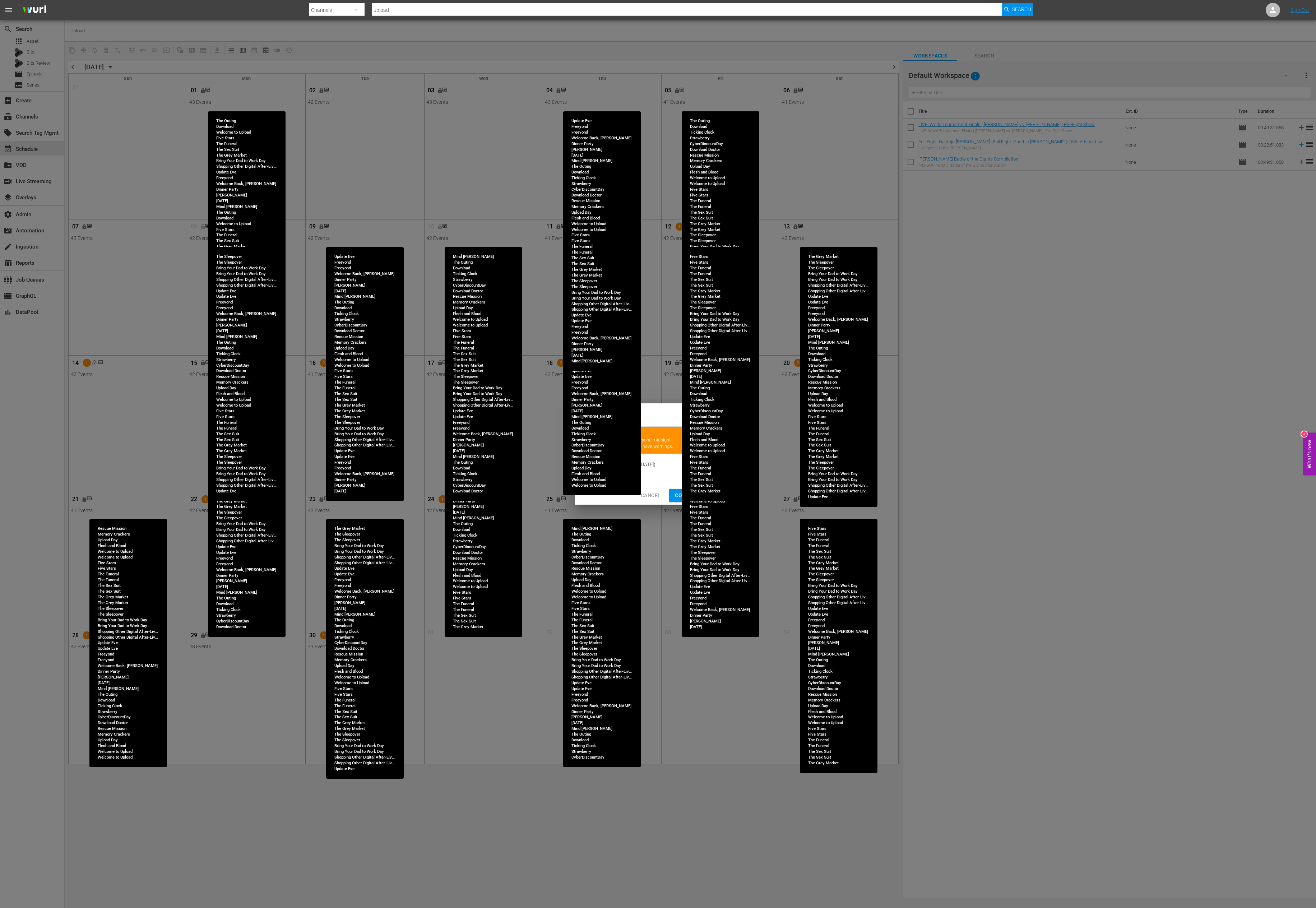
click at [681, 464] on button "Continue Publishing" at bounding box center [704, 496] width 69 height 13
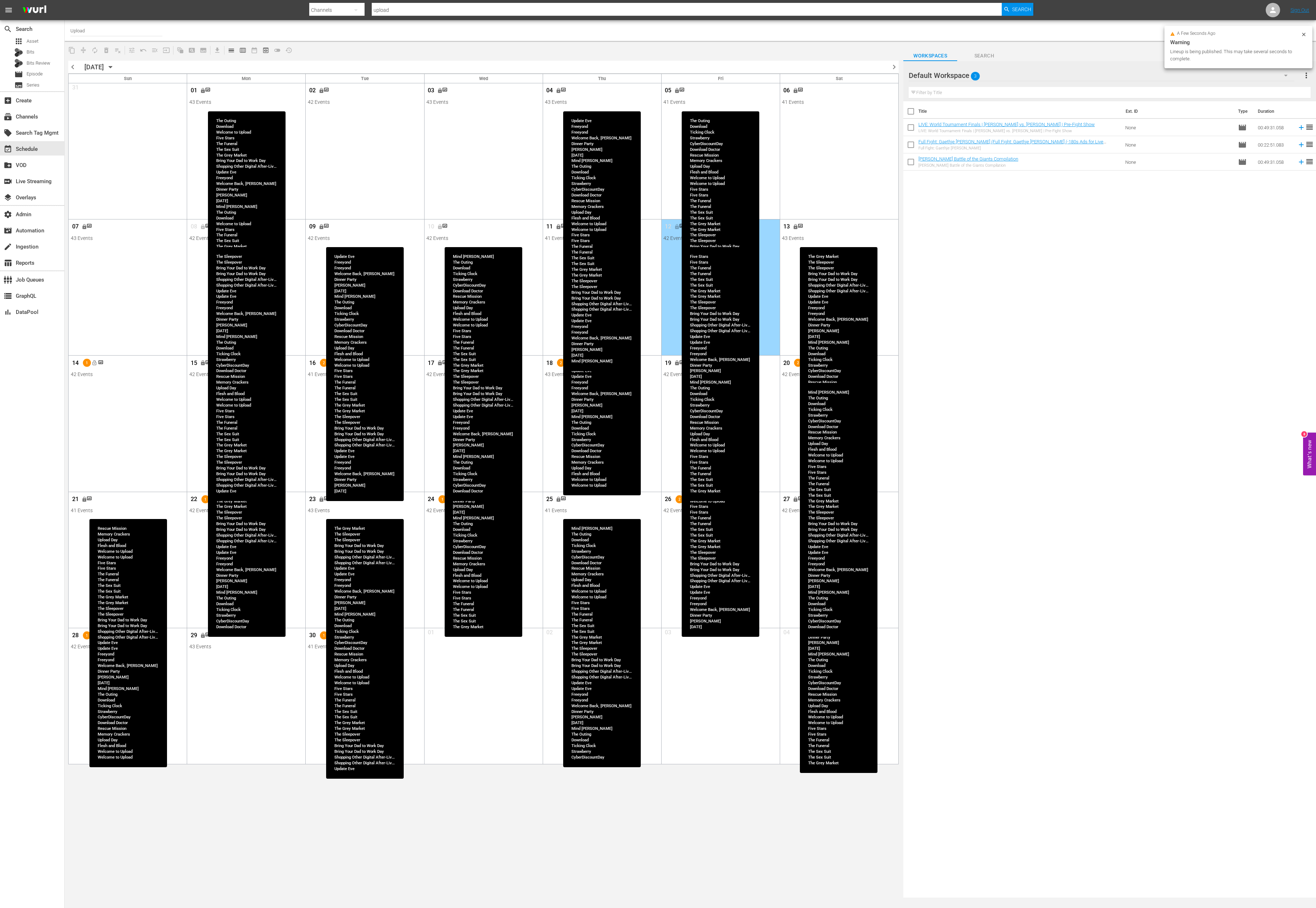
click at [815, 365] on div "20 2 lock_open" at bounding box center [839, 364] width 114 height 15
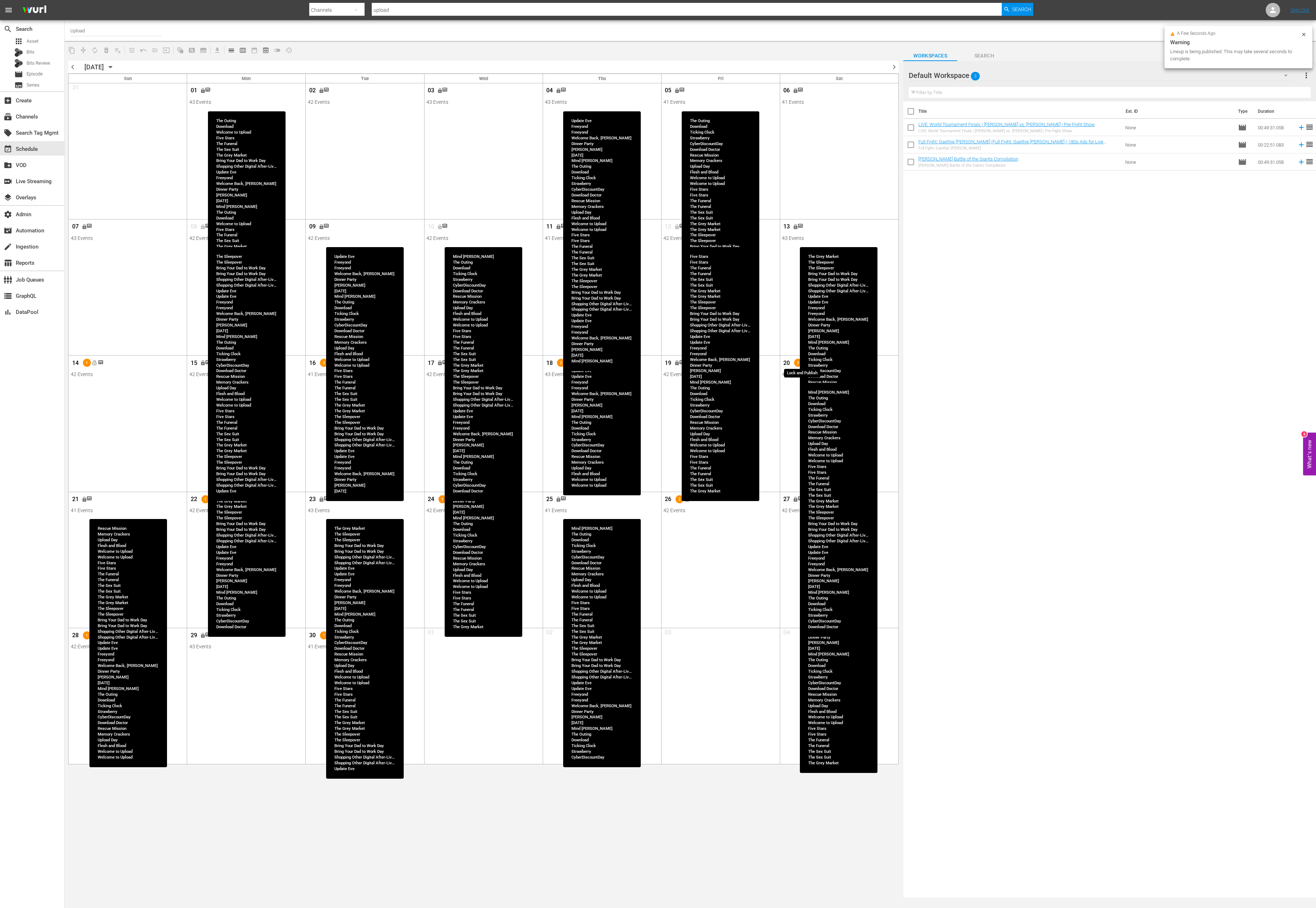
click at [811, 362] on button "lock_open" at bounding box center [805, 363] width 12 height 12
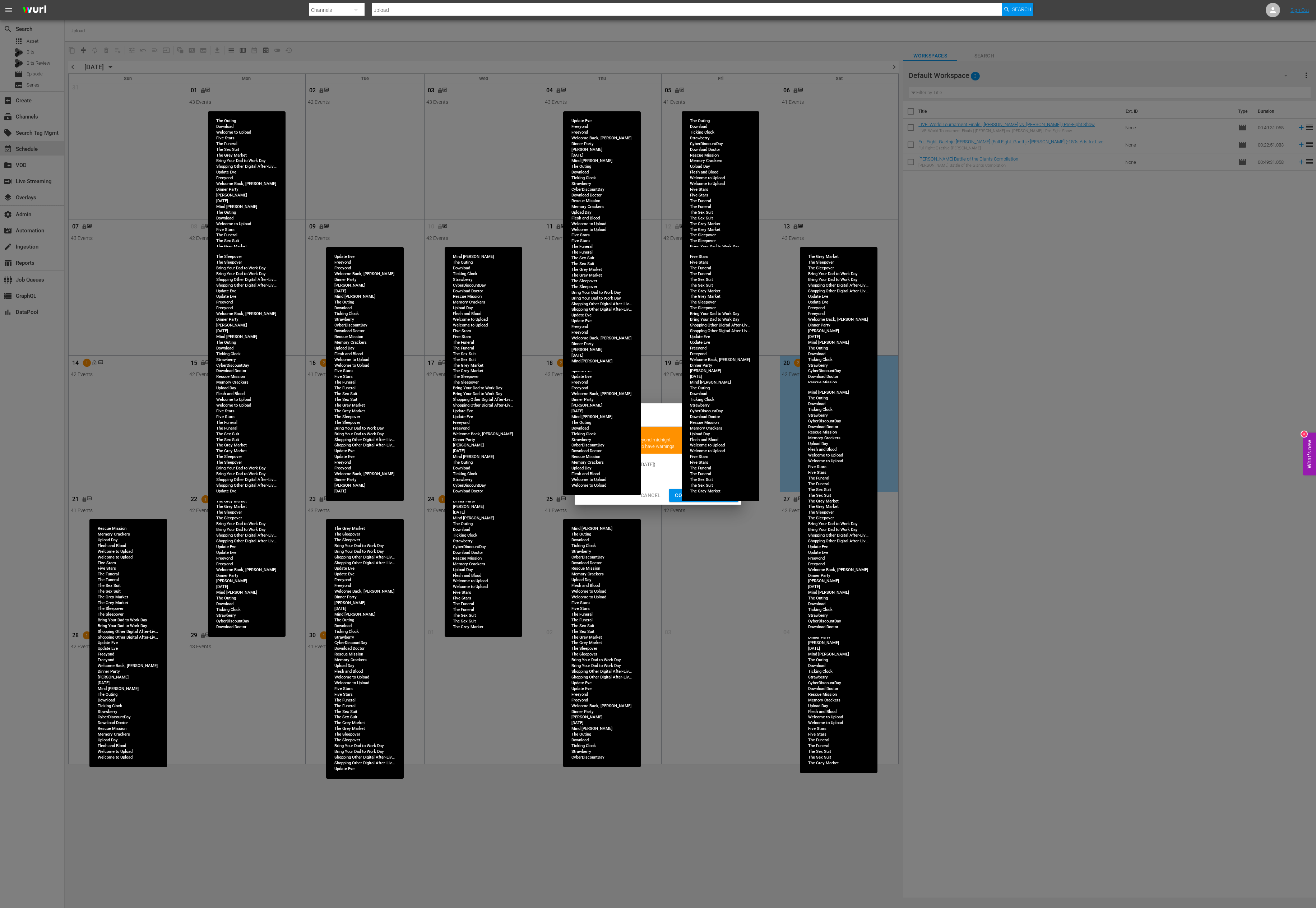
click at [680, 464] on button "Continue Publishing" at bounding box center [704, 496] width 69 height 13
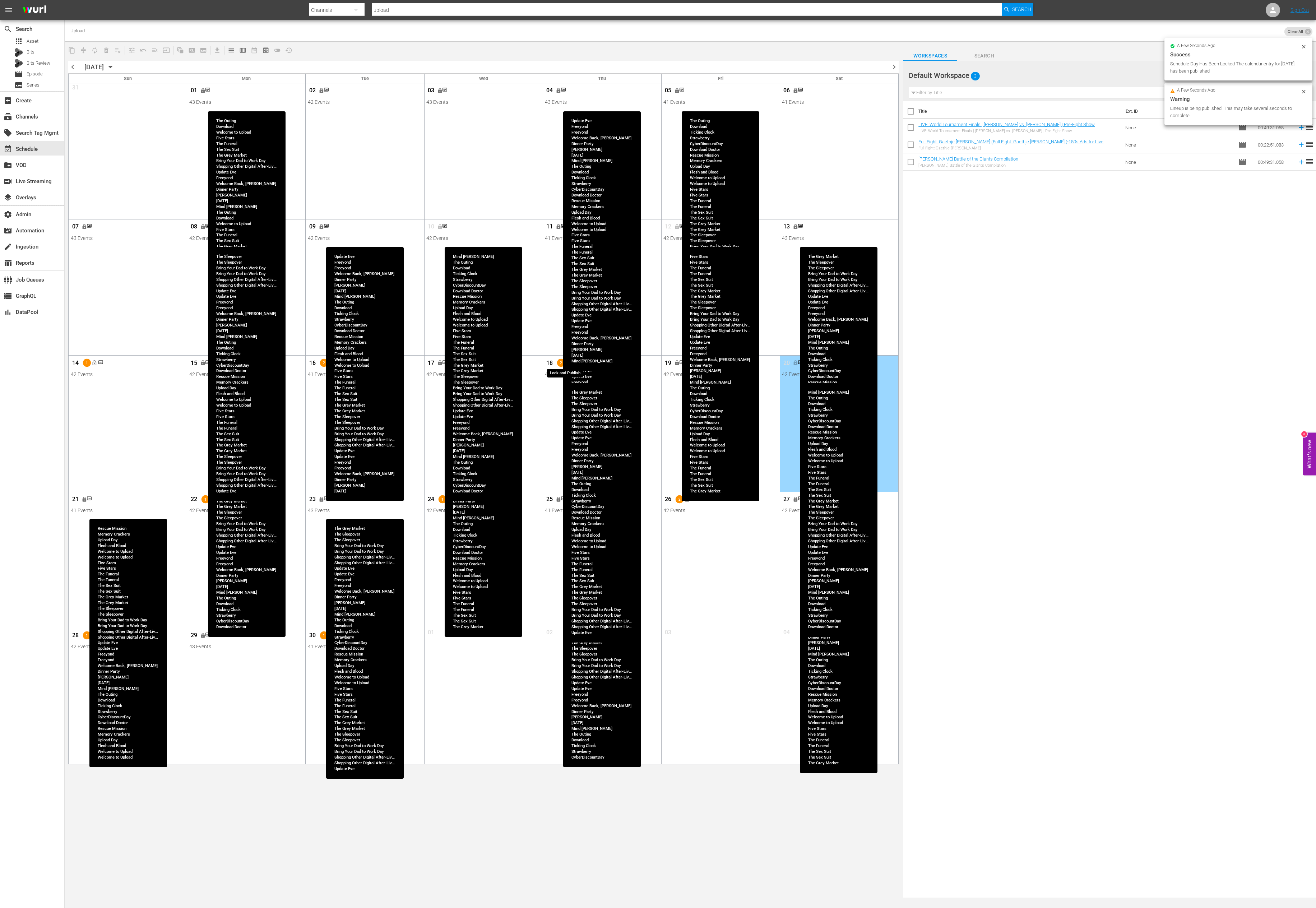
click at [567, 367] on button "lock_open" at bounding box center [568, 363] width 12 height 12
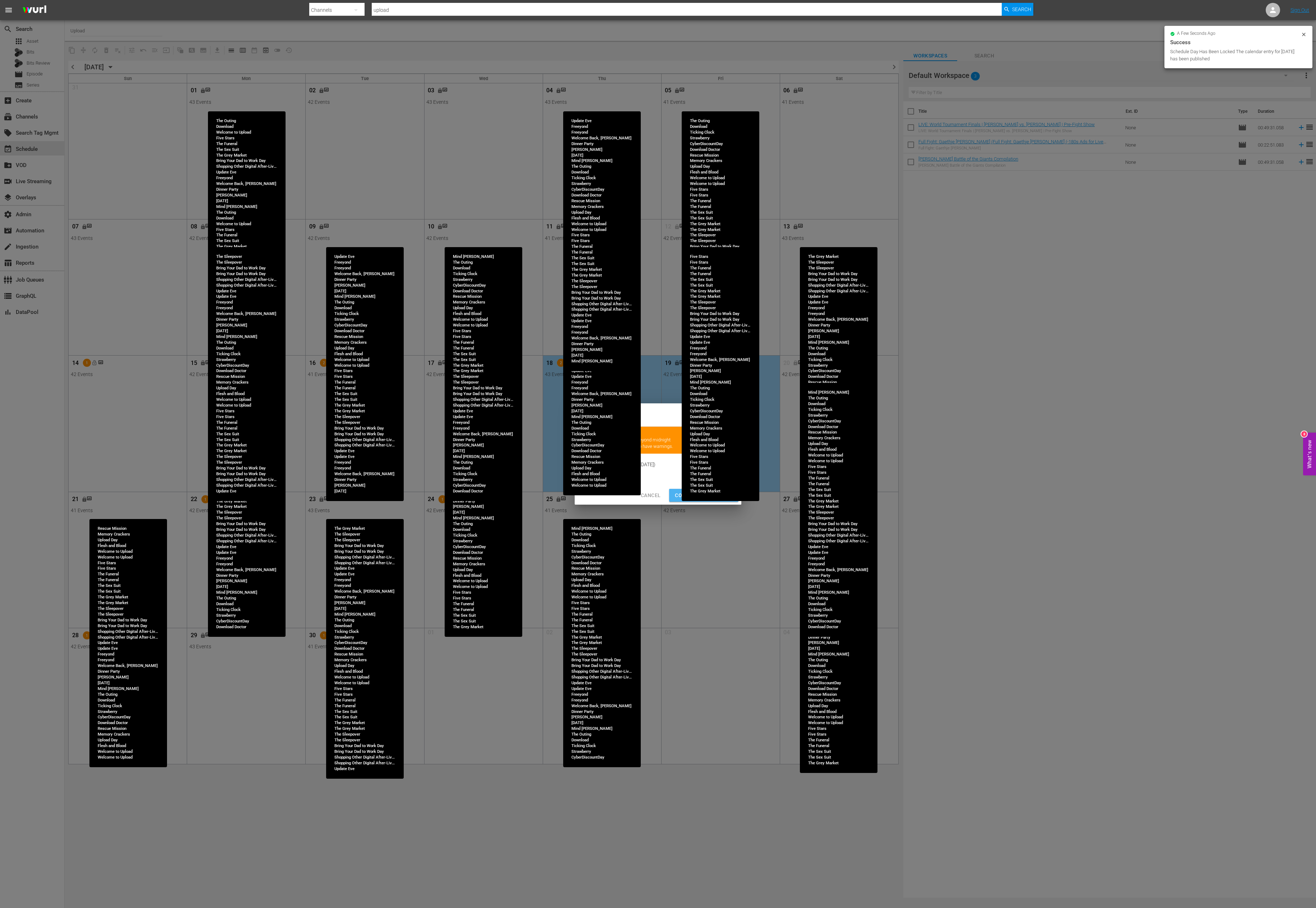
click at [682, 464] on span "Continue Publishing" at bounding box center [703, 496] width 58 height 9
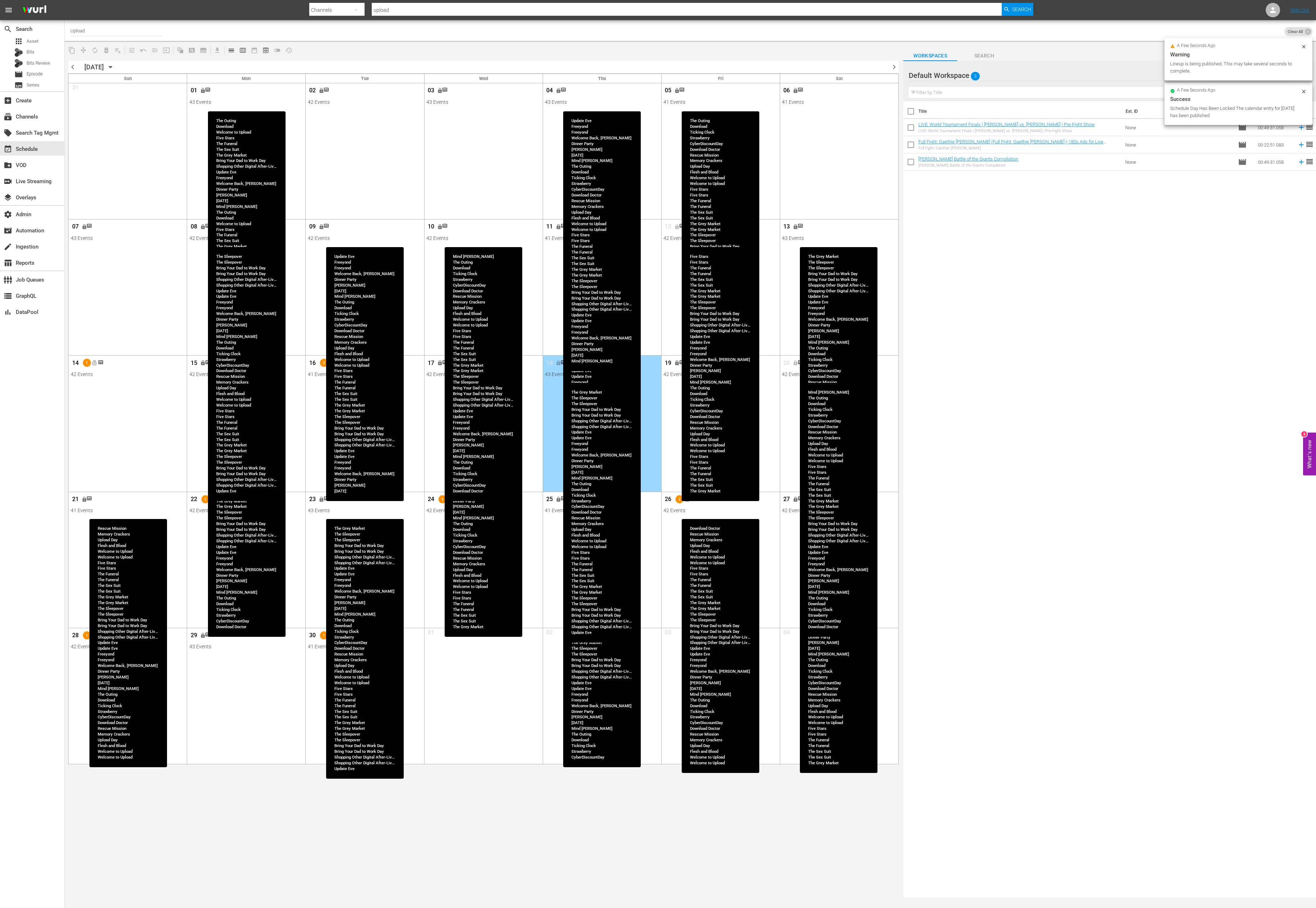
click at [697, 464] on div "26 2 lock_open" at bounding box center [721, 501] width 114 height 15
click at [694, 464] on icon "Month View" at bounding box center [693, 498] width 6 height 6
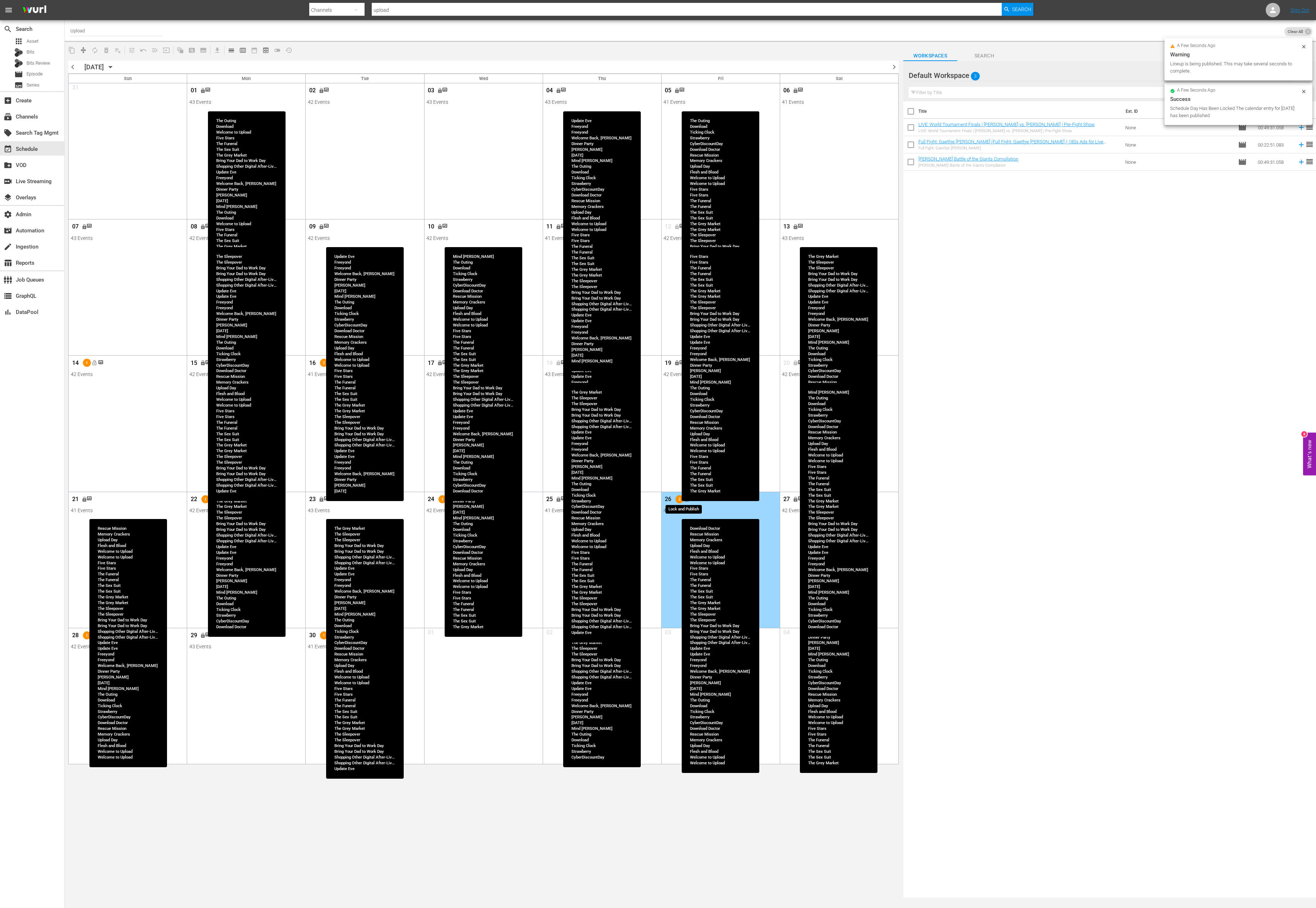
click at [690, 464] on button "lock_open" at bounding box center [687, 499] width 12 height 12
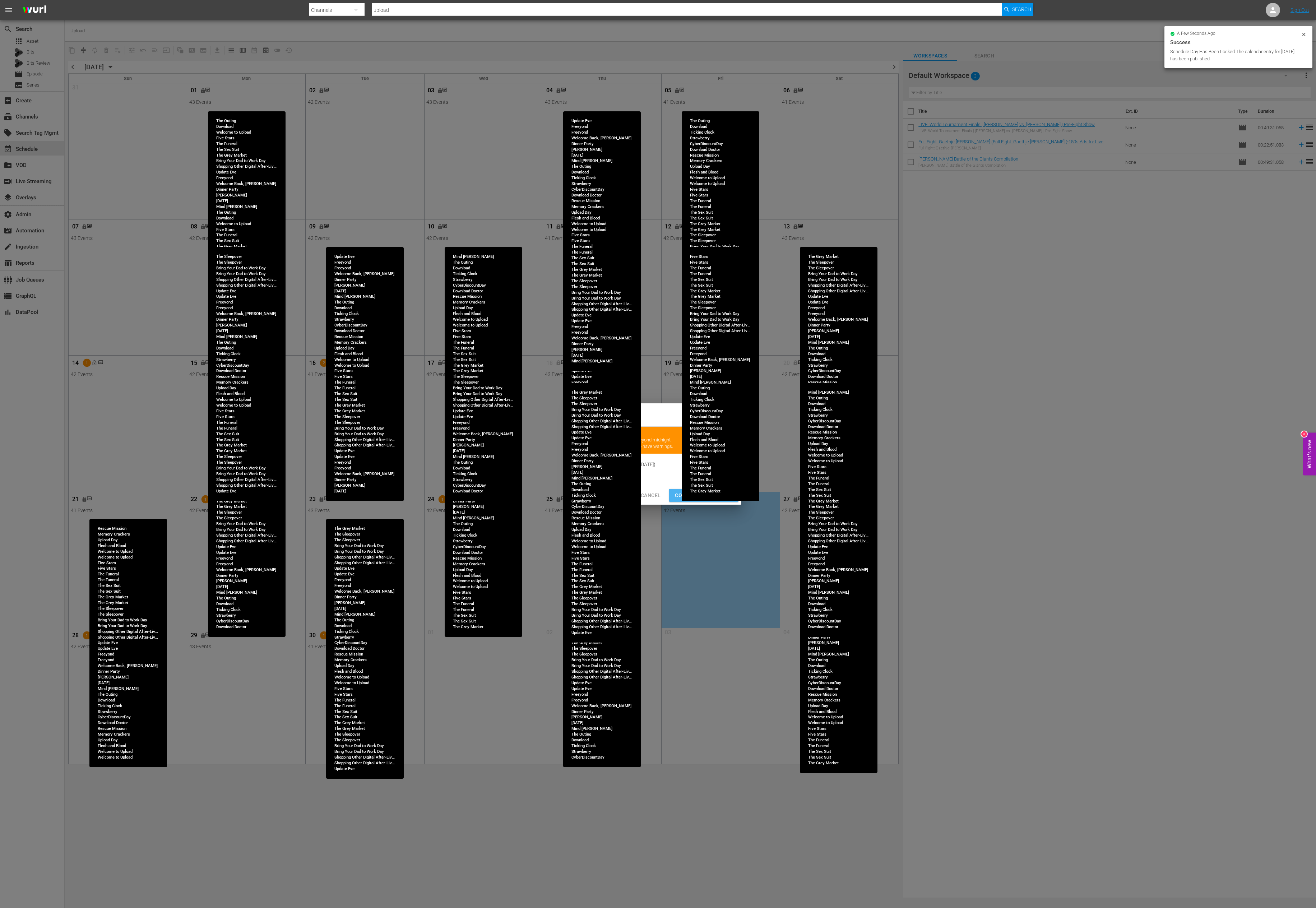
click at [678, 464] on span "Continue Publishing" at bounding box center [703, 496] width 58 height 9
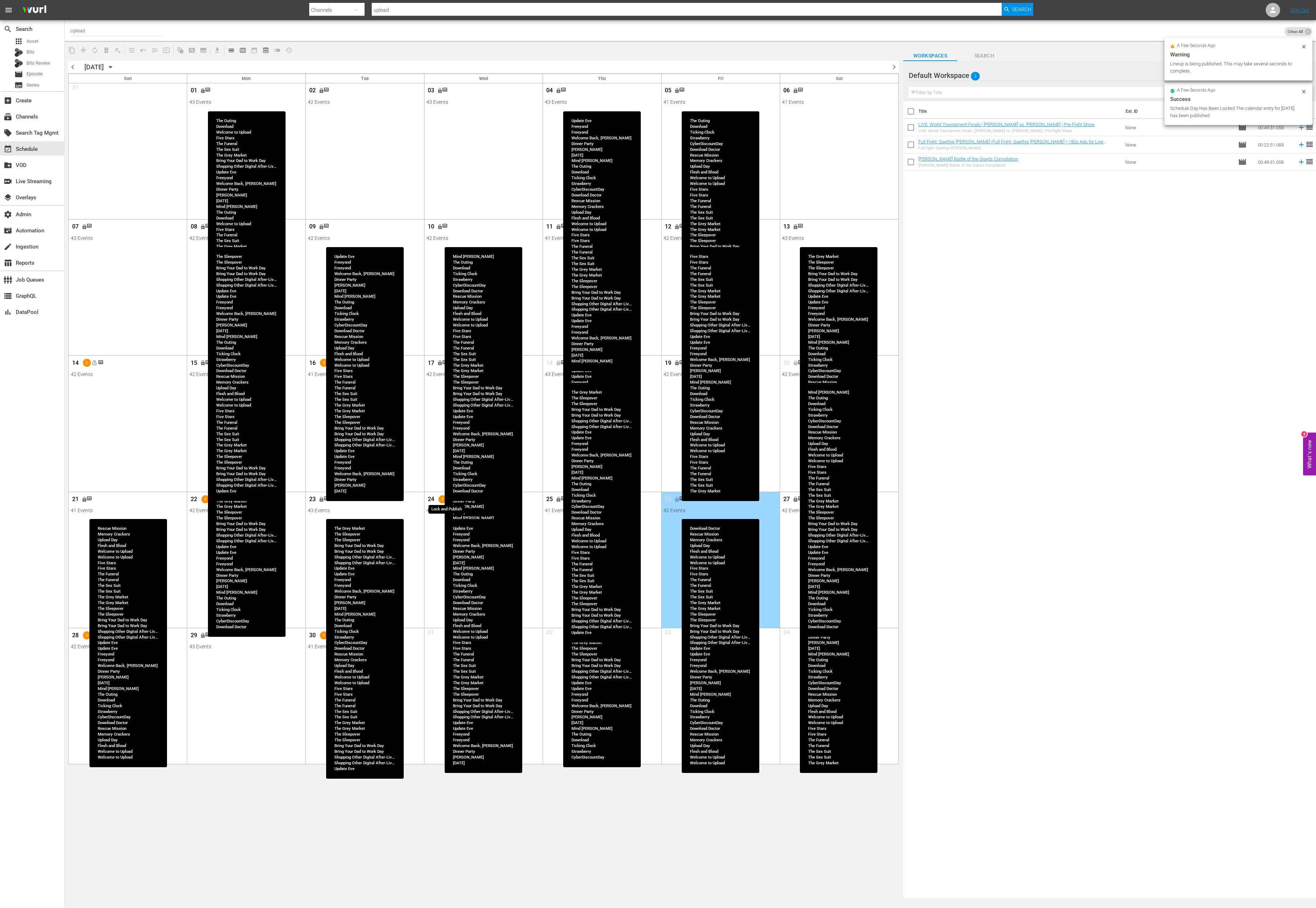
click at [452, 464] on span "lock_open" at bounding box center [450, 499] width 6 height 6
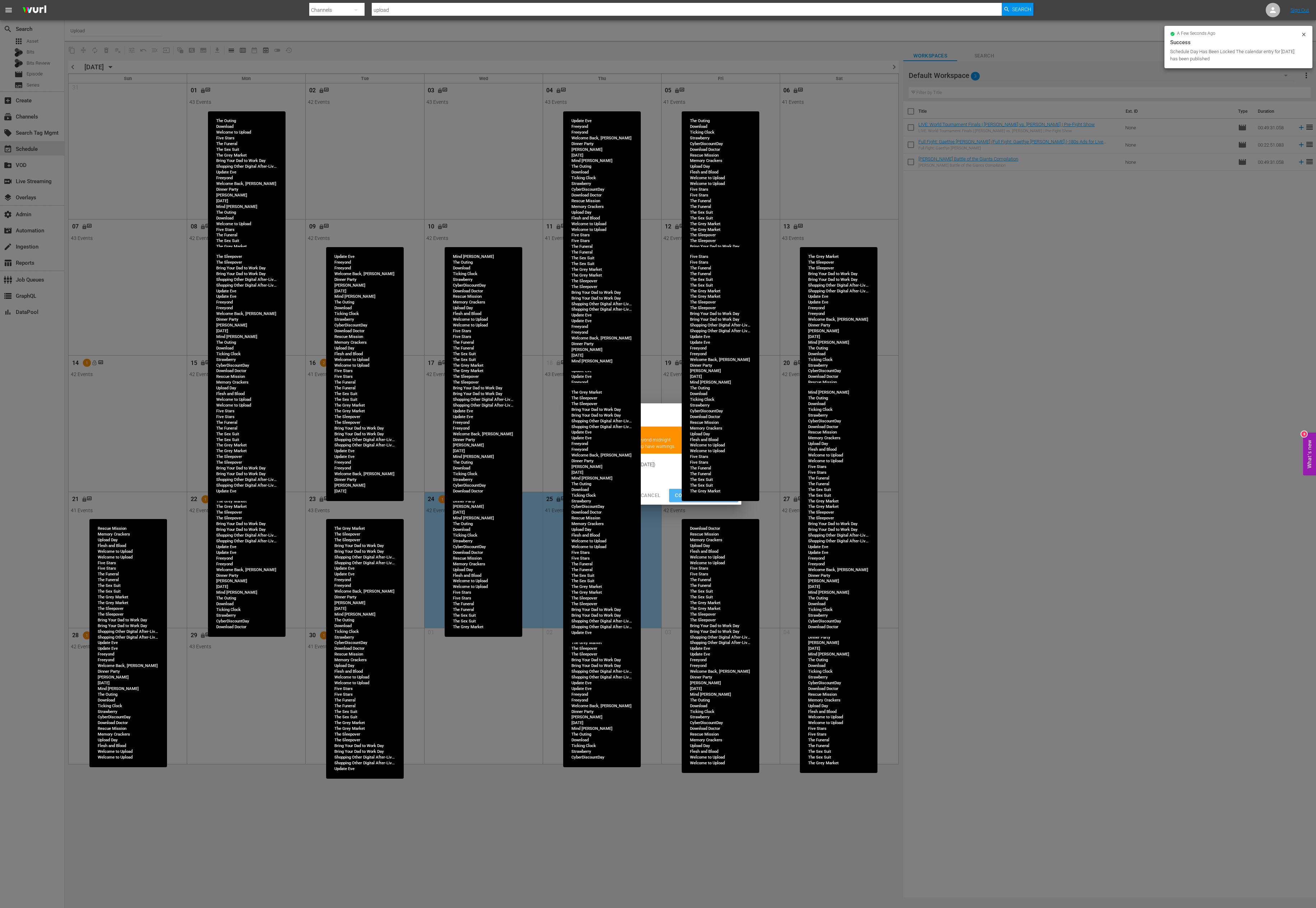
click at [682, 464] on span "Continue Publishing" at bounding box center [703, 496] width 58 height 9
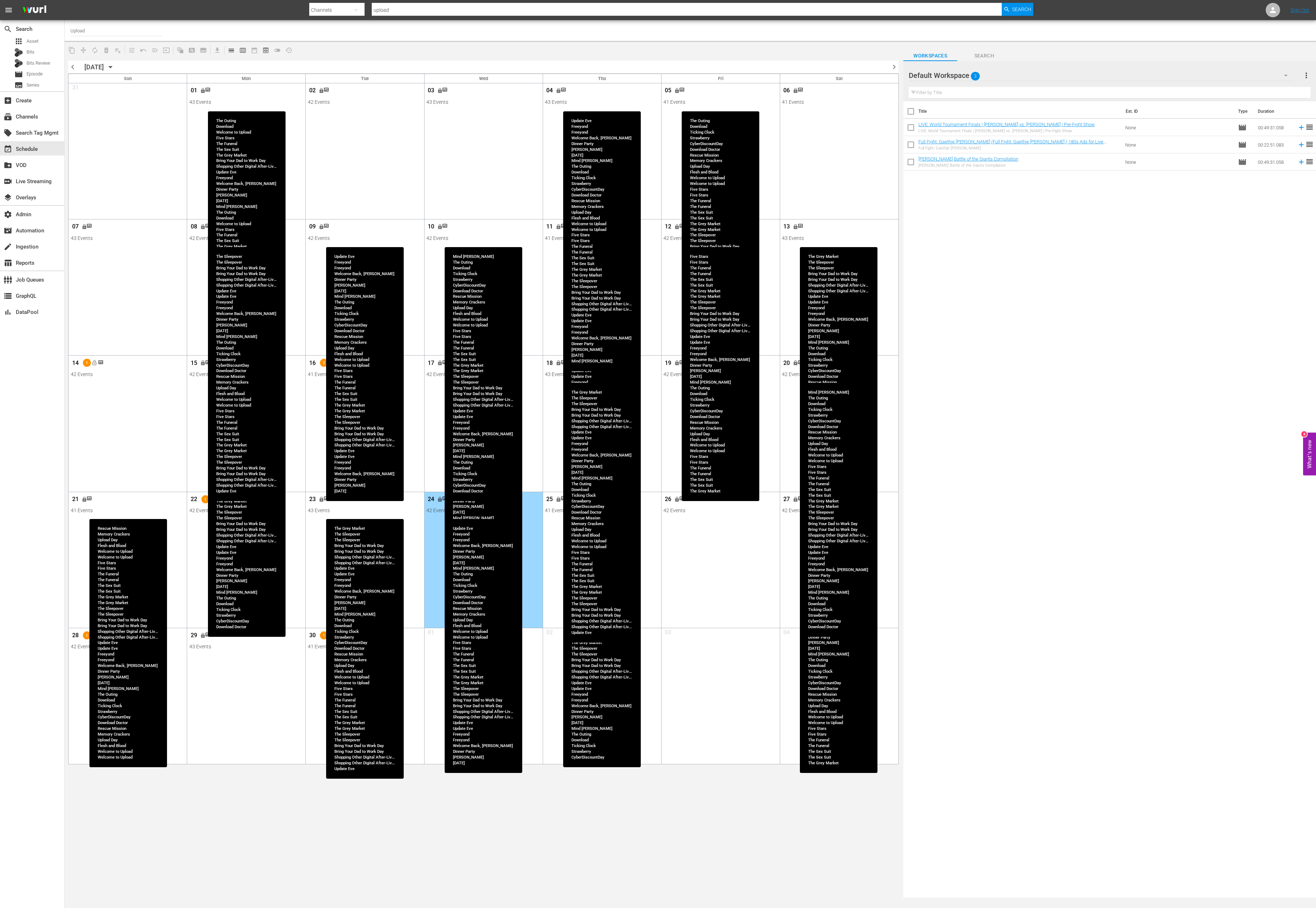
click at [413, 7] on input "upload" at bounding box center [687, 10] width 630 height 17
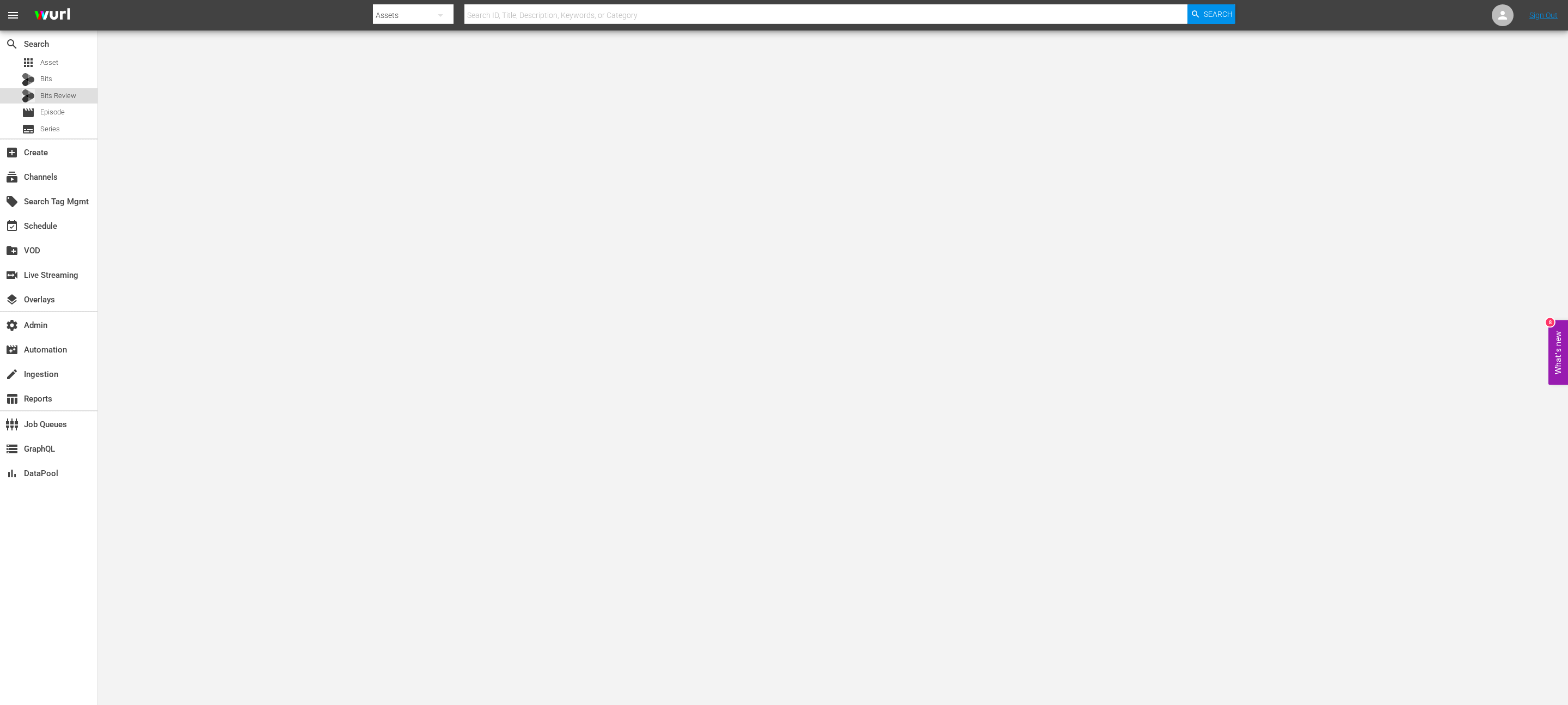
click at [55, 91] on span "Bits Review" at bounding box center [58, 96] width 36 height 11
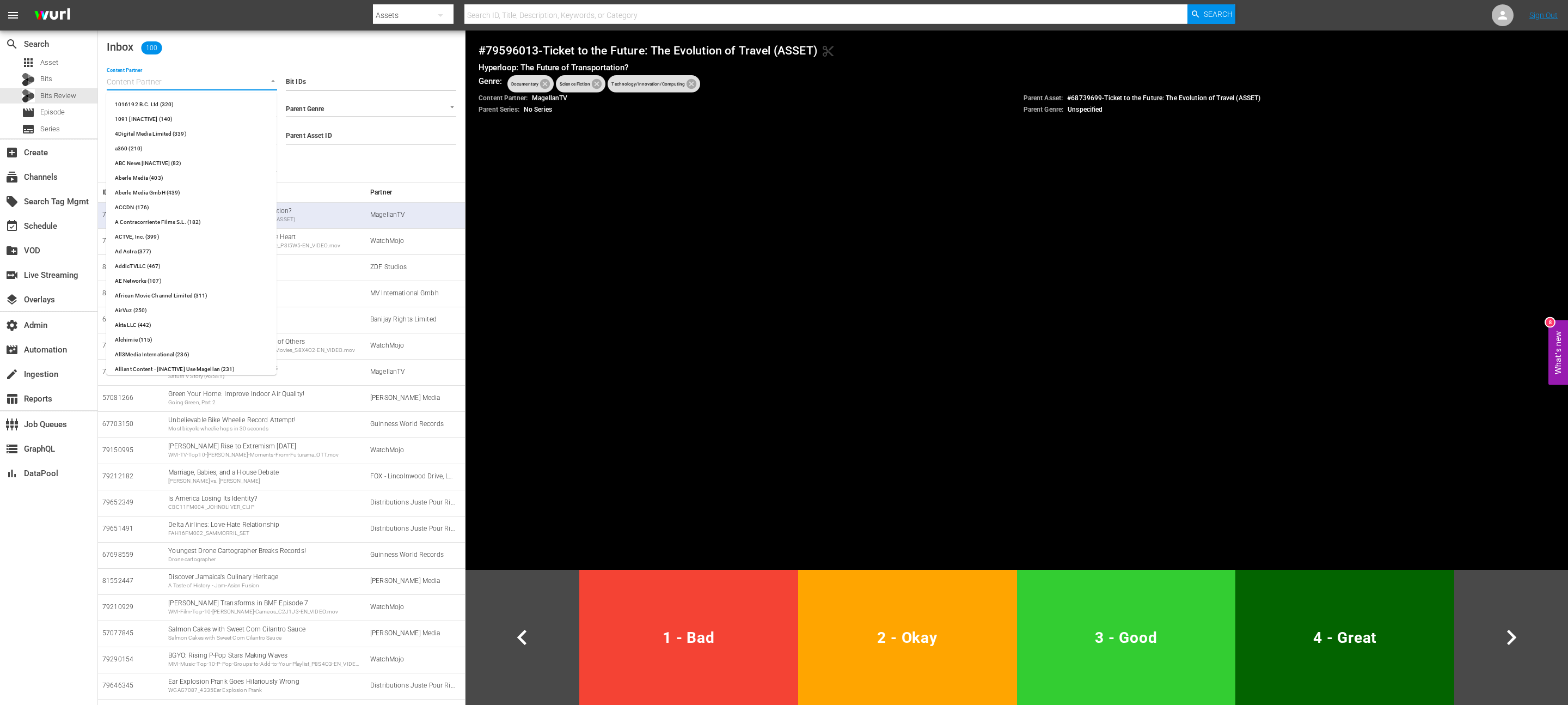
click at [183, 81] on input "Content Partner" at bounding box center [177, 83] width 140 height 14
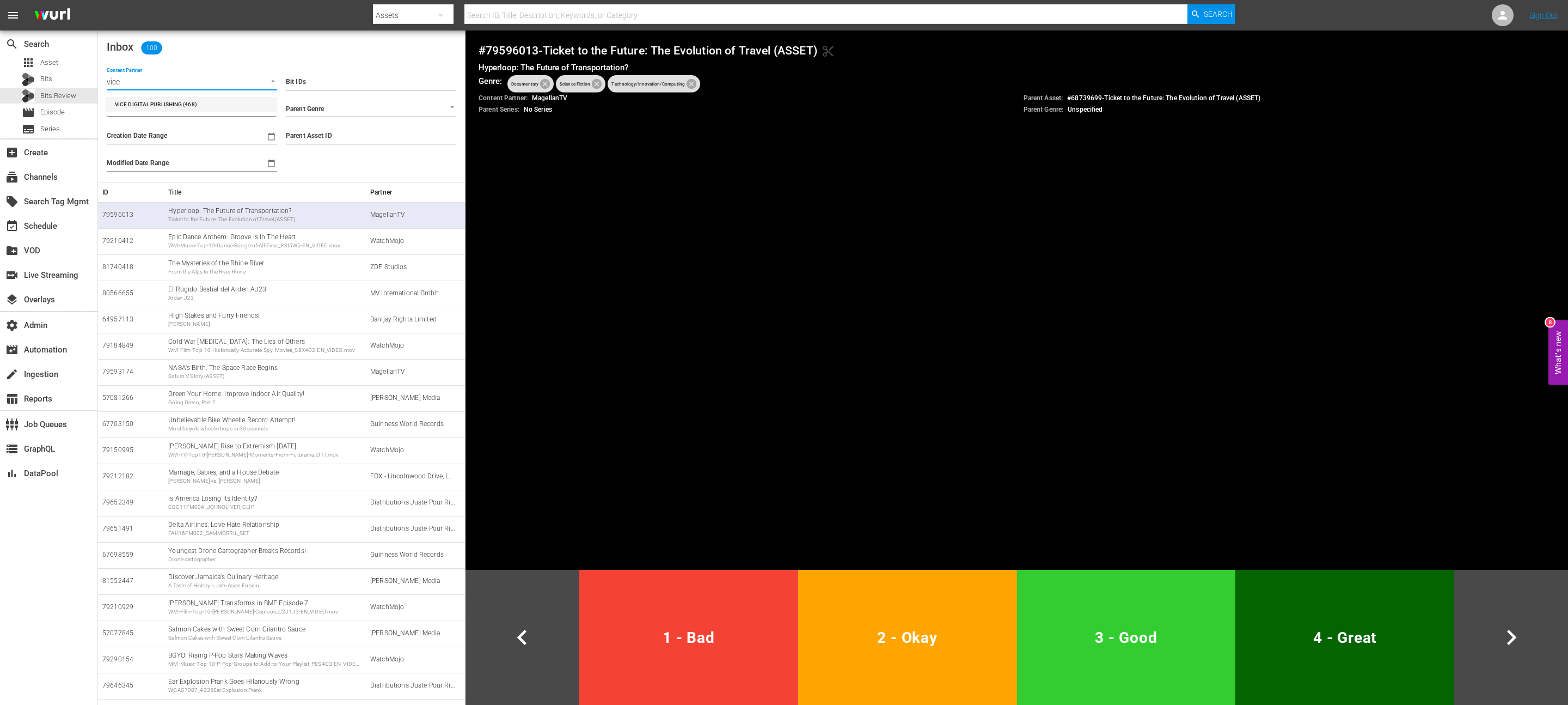
click at [188, 100] on li "VICE DIGITAL PUBLISHING (468)" at bounding box center [191, 104] width 170 height 15
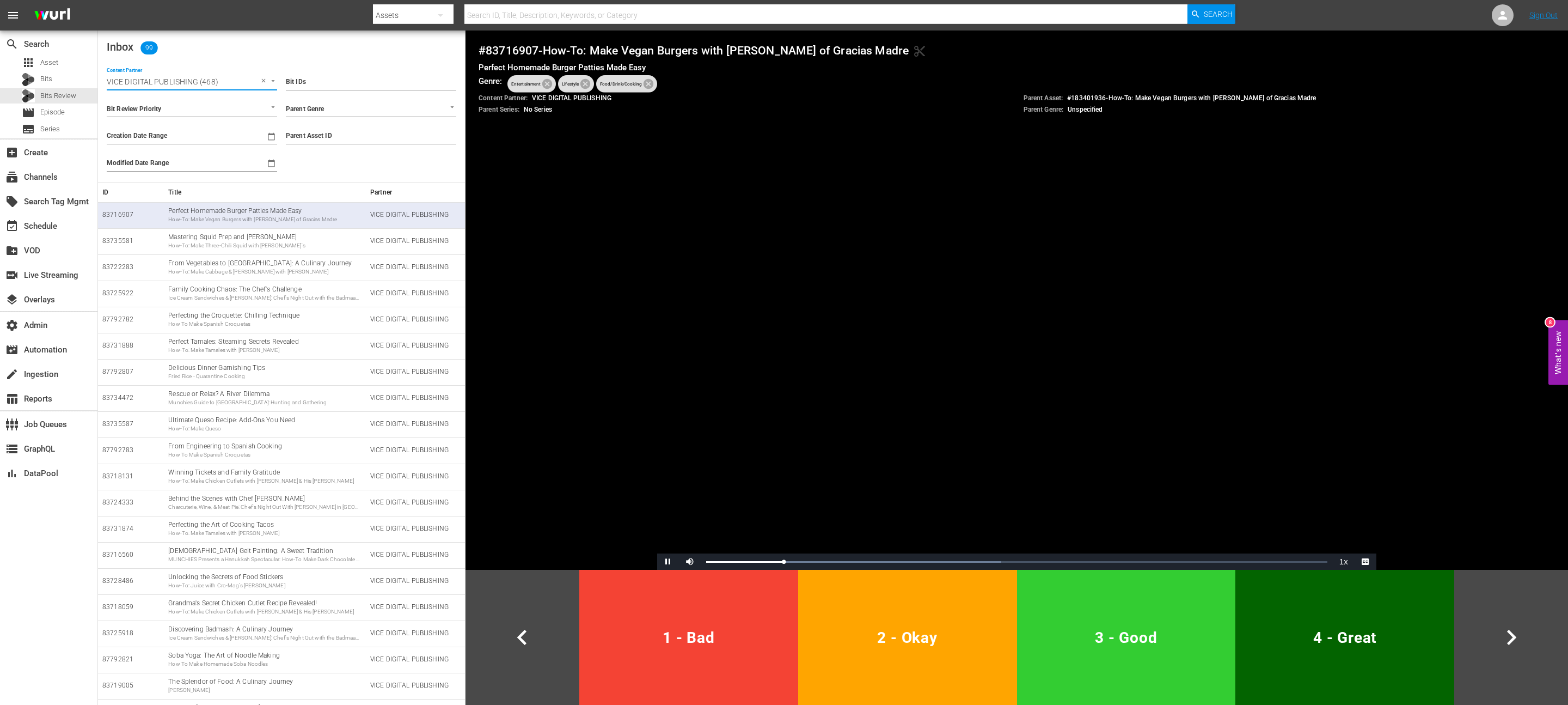
type input "VICE DIGITAL PUBLISHING (468)"
click at [498, 47] on h4 "# 83716907 - How-To: Make Vegan Burgers with Chandra Gilbert of Gracias Madre c…" at bounding box center [1017, 50] width 1076 height 14
copy h4 "83716907"
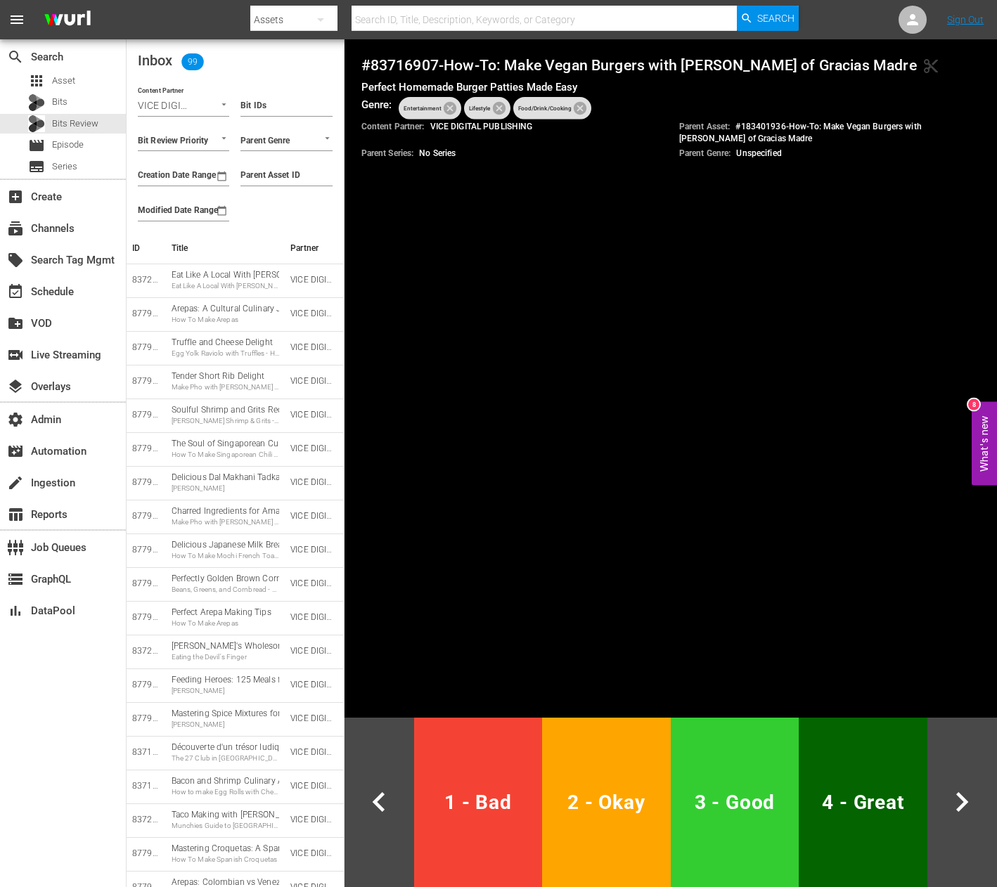
scroll to position [1538, 0]
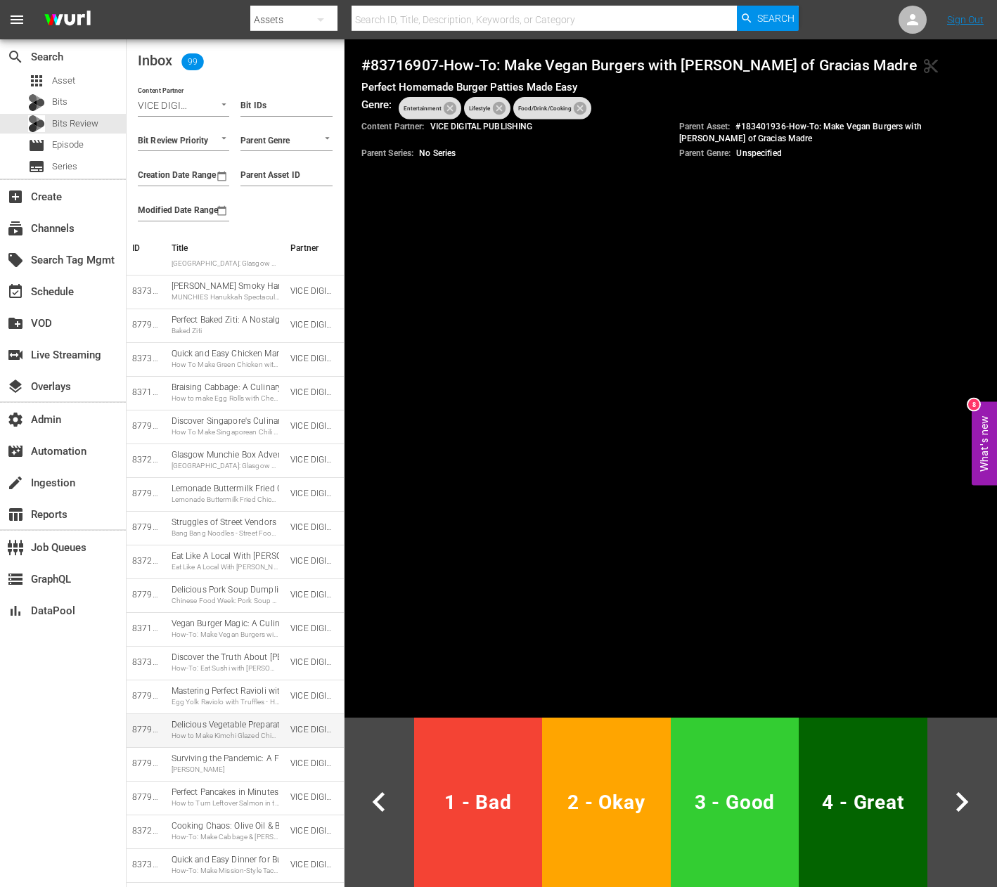
drag, startPoint x: 134, startPoint y: 278, endPoint x: 285, endPoint y: 740, distance: 485.3
click at [285, 740] on tbody "83716907 Perfect Homemade Burger Patties Made Easy How-To: Make Vegan Burgers w…" at bounding box center [235, 393] width 217 height 3341
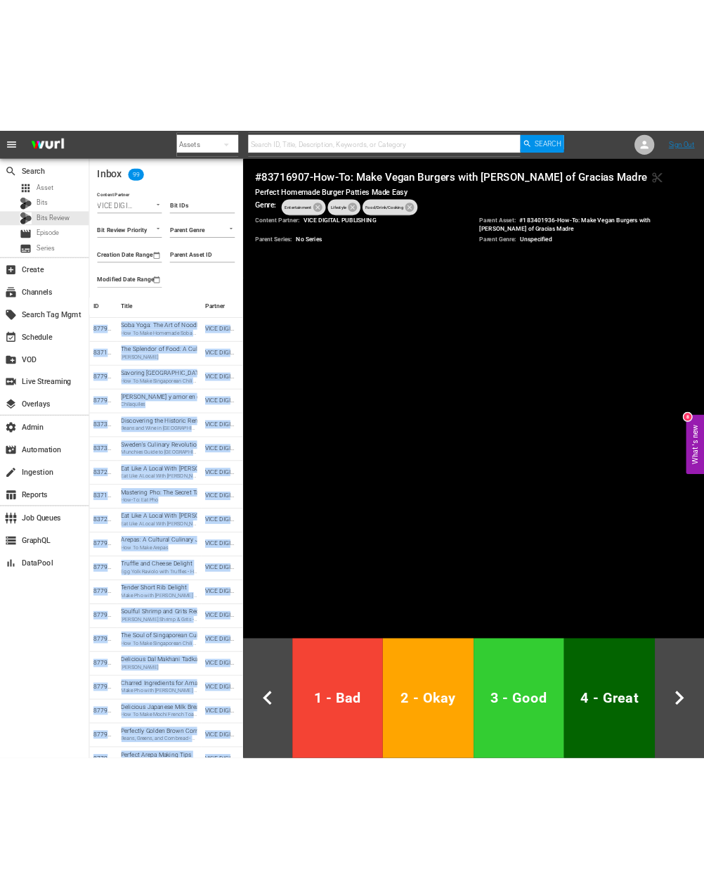
scroll to position [0, 0]
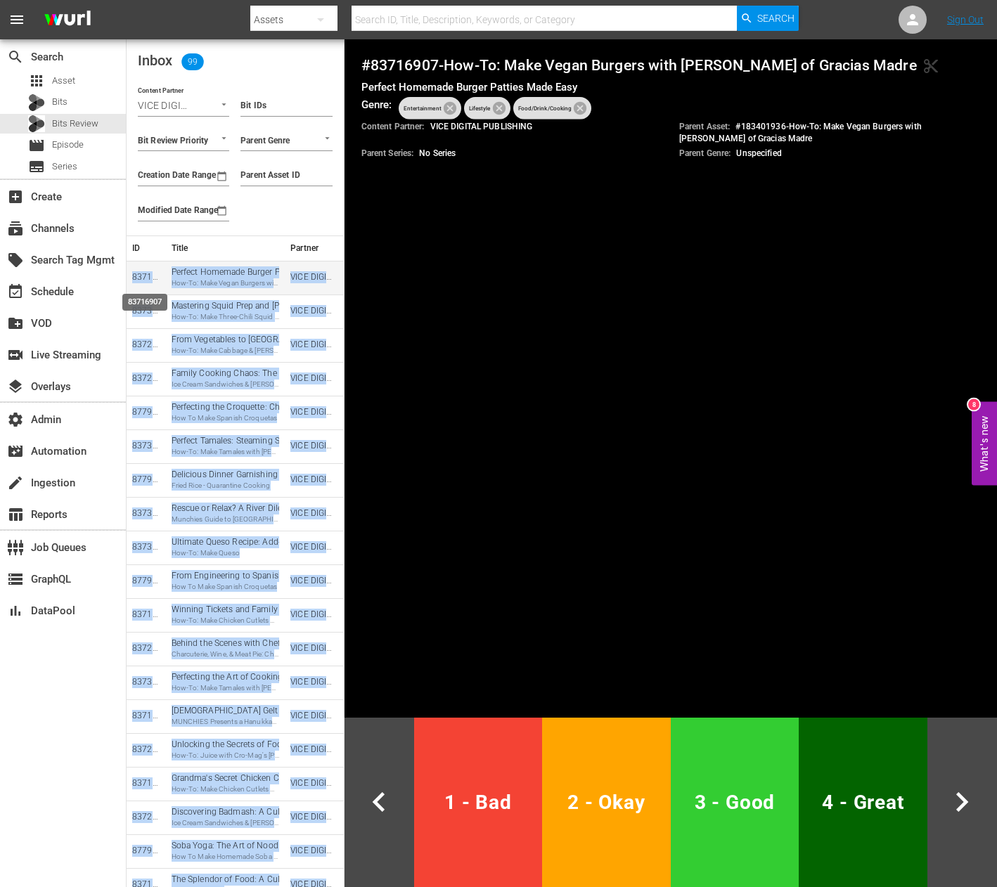
drag, startPoint x: 309, startPoint y: 861, endPoint x: 133, endPoint y: 278, distance: 609.0
copy tbody "83716907 Perfect Homemade Burger Patties Made Easy How-To: Make Vegan Burgers w…"
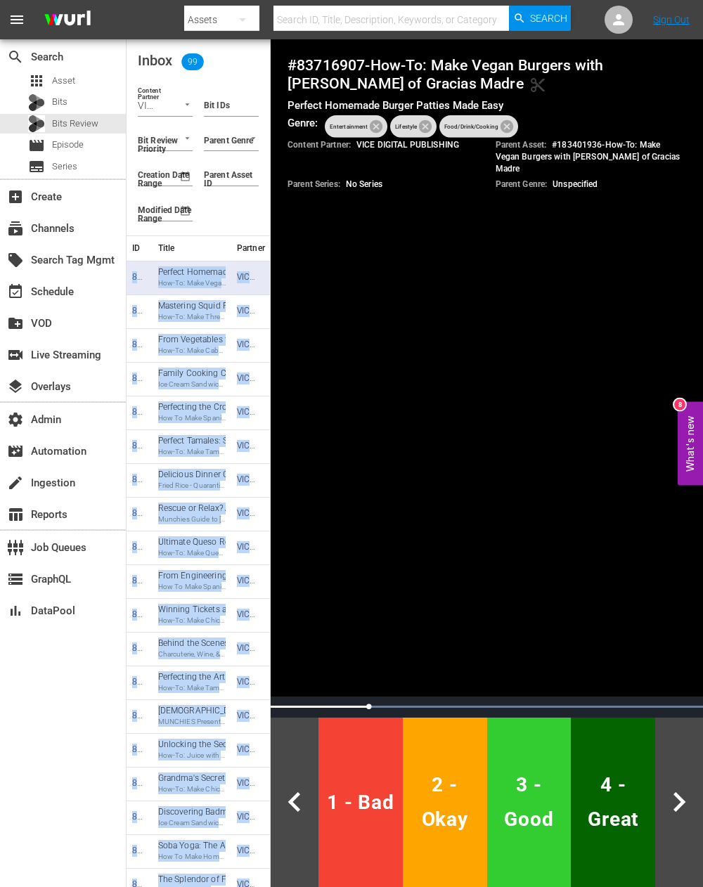
click at [626, 813] on span "4 - Great" at bounding box center [613, 802] width 73 height 69
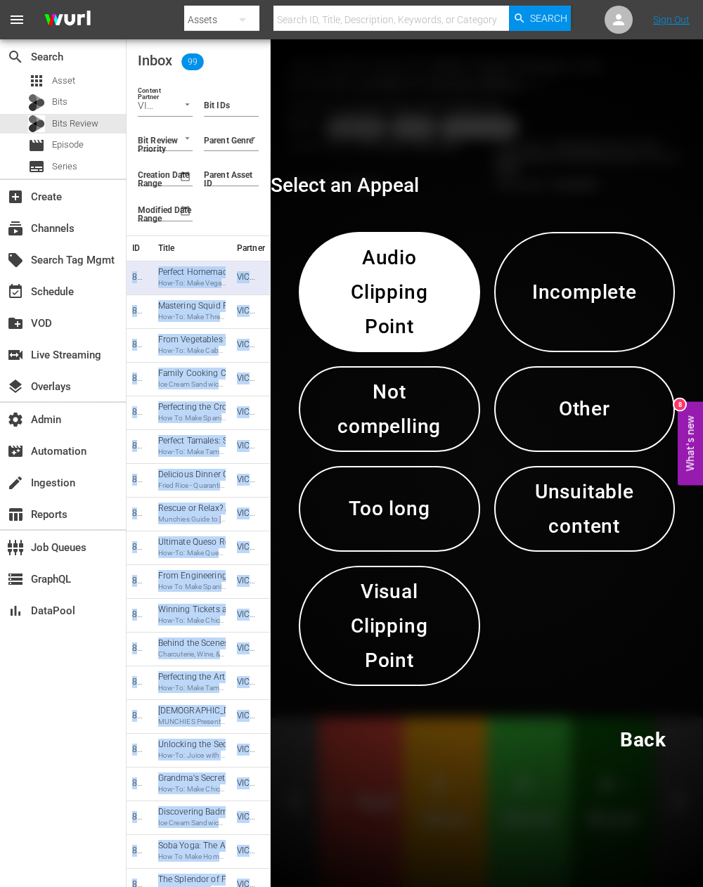
click at [650, 733] on span "Back" at bounding box center [643, 740] width 46 height 34
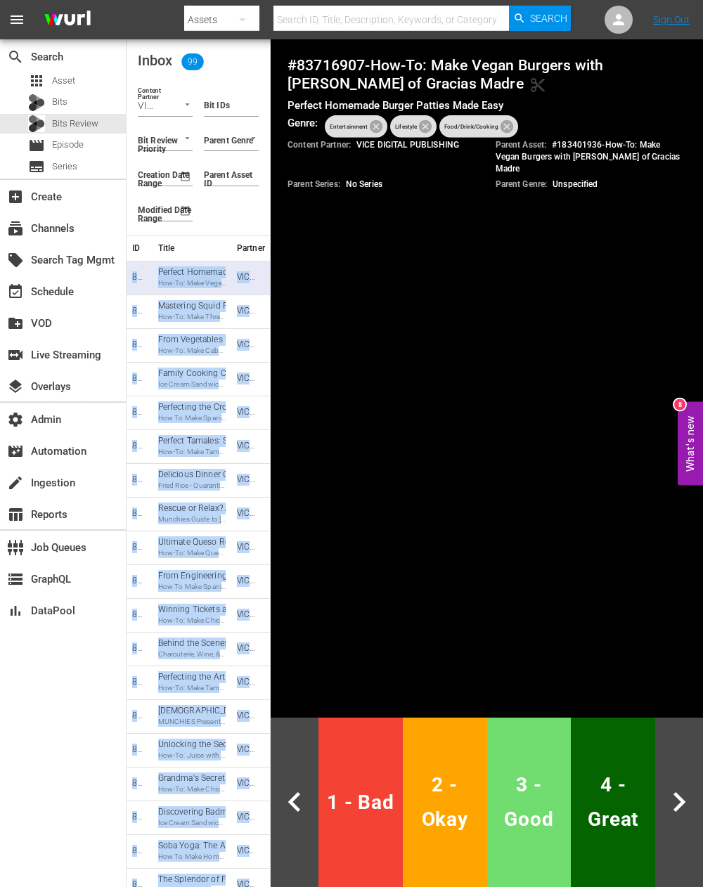
click at [539, 798] on span "3 - Good" at bounding box center [529, 802] width 73 height 69
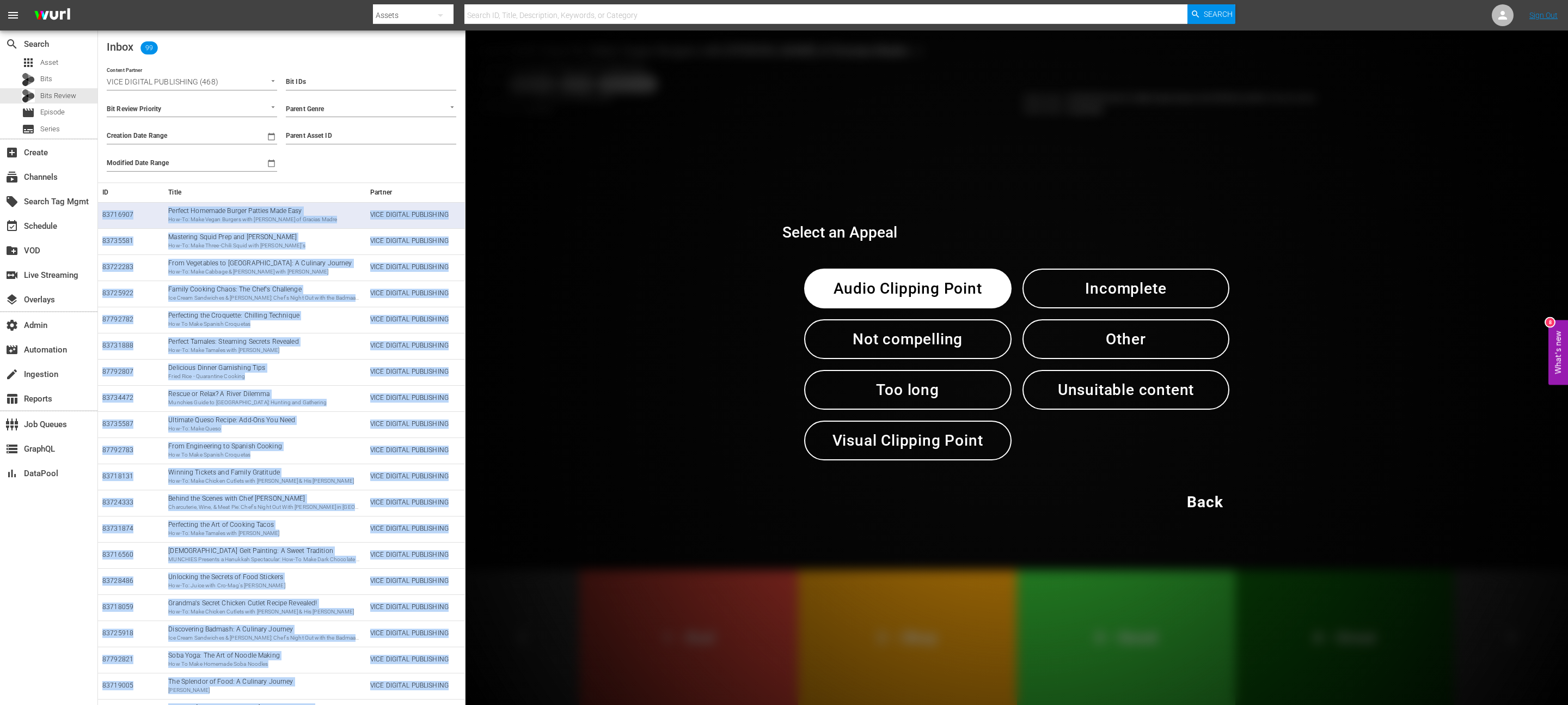
click at [1221, 483] on button "Back" at bounding box center [1205, 501] width 93 height 40
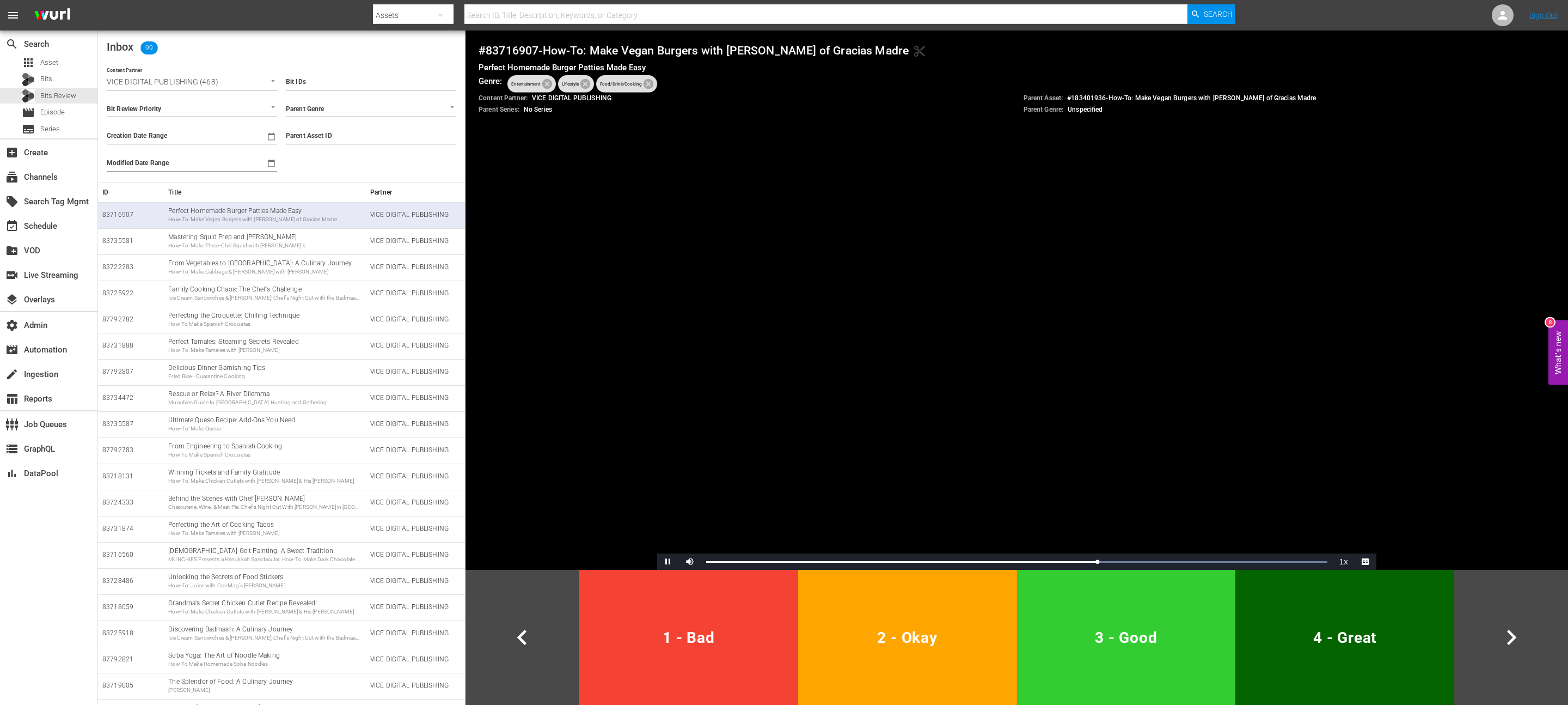
click at [405, 52] on div "Inbox 99" at bounding box center [282, 43] width 367 height 26
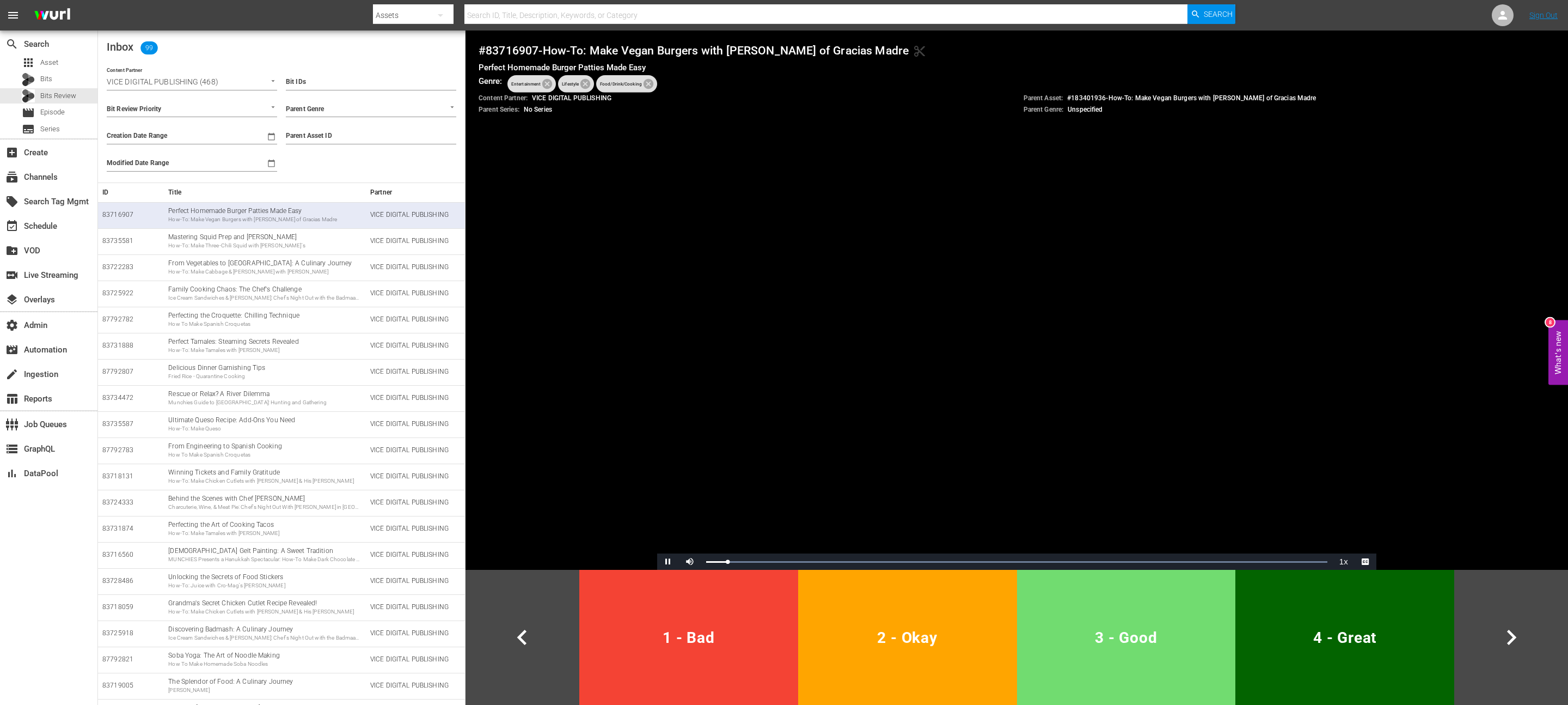
click at [1100, 633] on span "3 - Good" at bounding box center [1126, 638] width 210 height 26
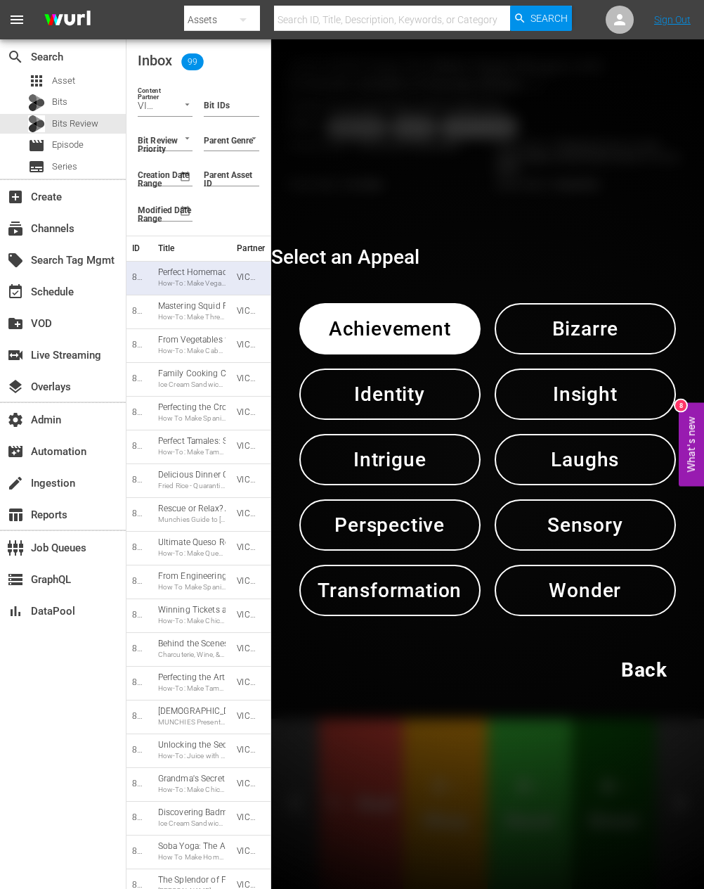
click at [385, 464] on span "Intrigue" at bounding box center [390, 459] width 108 height 34
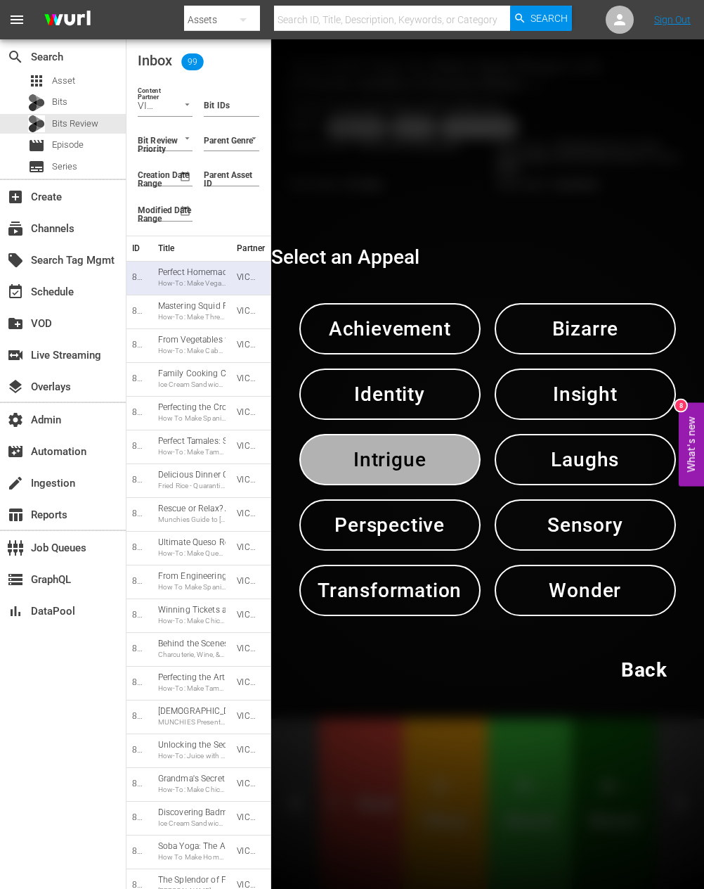
click at [414, 462] on span "Intrigue" at bounding box center [390, 459] width 108 height 34
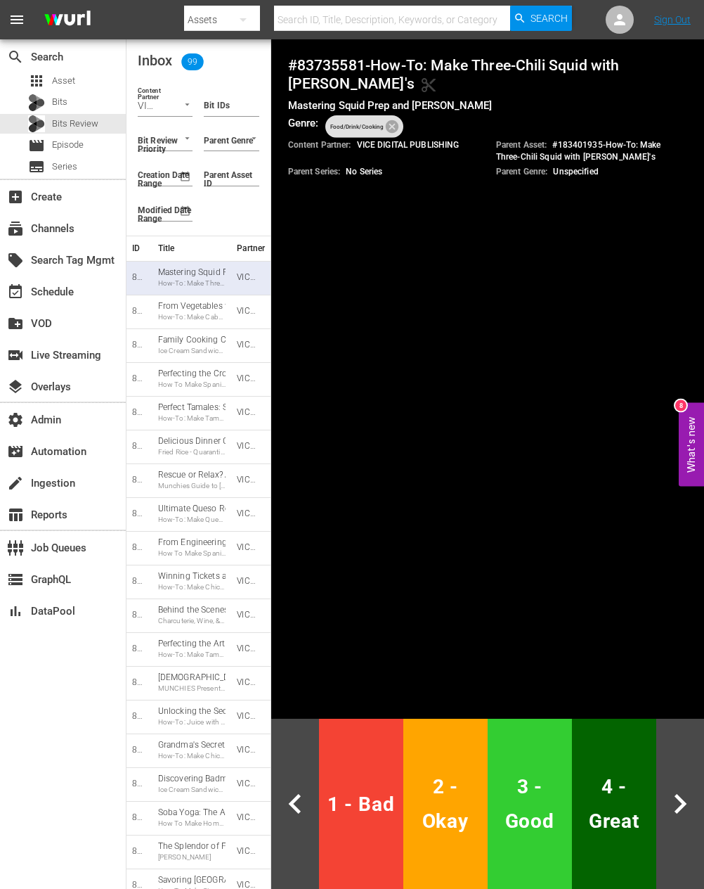
click at [340, 63] on h4 "# 83735581 - How-To: Make Three-Chili Squid with Rita's content_cut" at bounding box center [488, 74] width 400 height 37
copy h4 "83735581"
click at [510, 785] on span "3 - Good" at bounding box center [530, 803] width 73 height 69
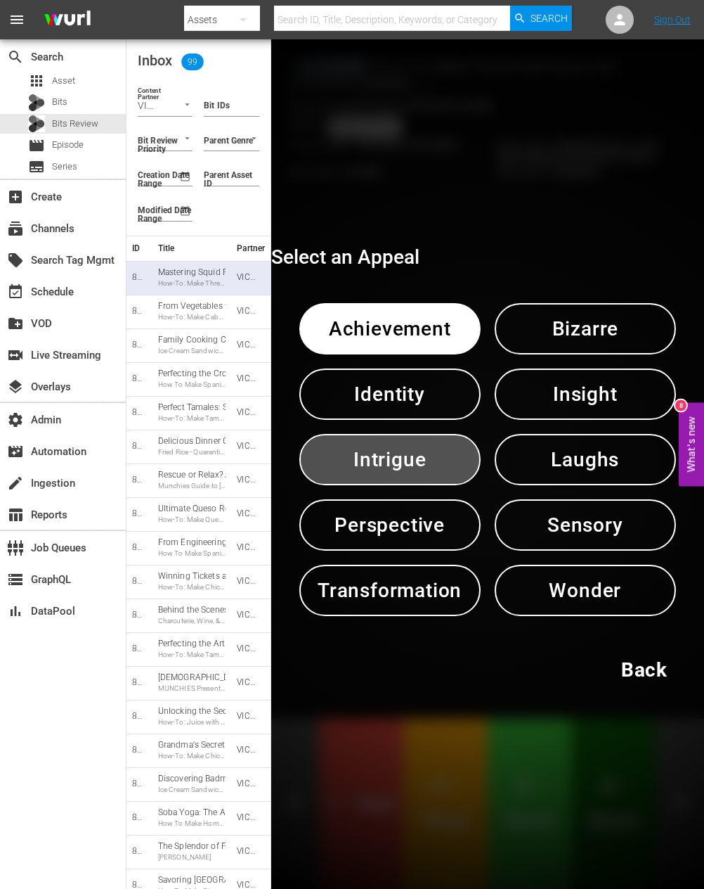
click at [402, 446] on span "Intrigue" at bounding box center [390, 459] width 108 height 34
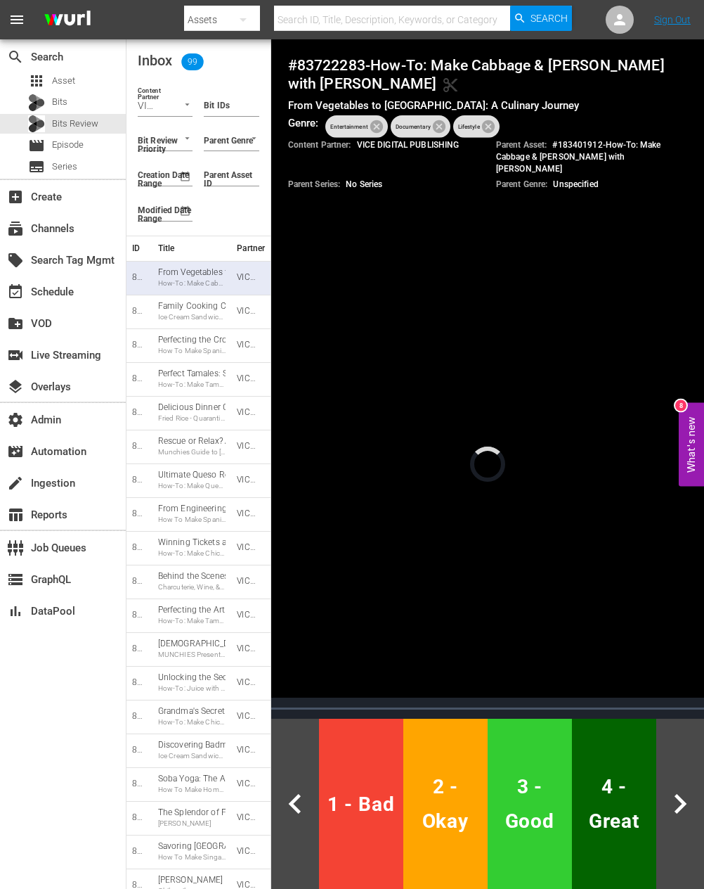
click at [333, 66] on h4 "# 83722283 - How-To: Make Cabbage & Bacon with John Ratzenberger content_cut" at bounding box center [488, 74] width 400 height 37
copy h4 "83722283"
click at [600, 780] on span "4 - Great" at bounding box center [614, 803] width 73 height 69
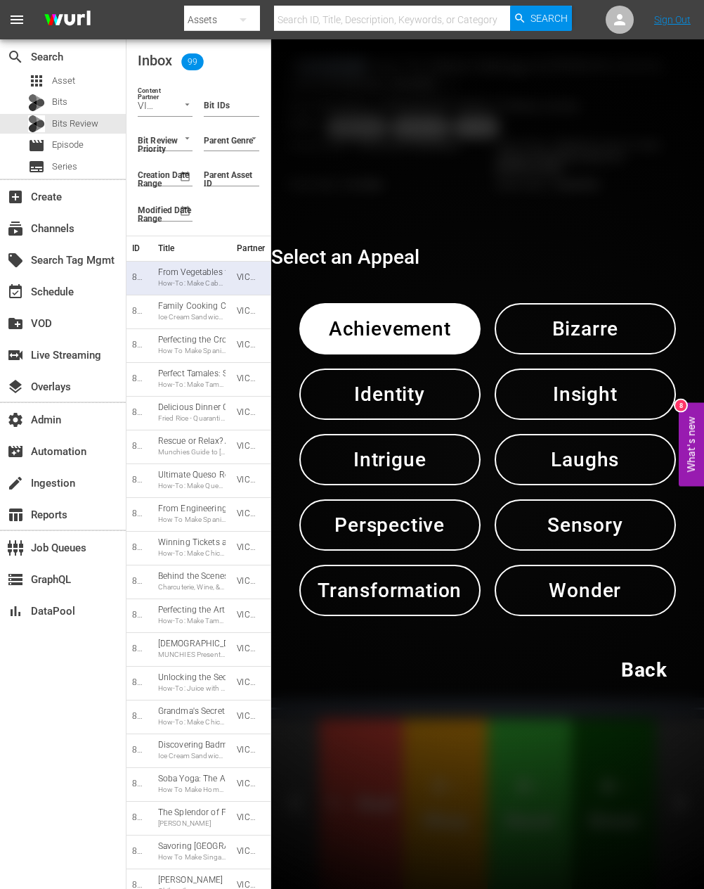
click at [420, 535] on span "Perspective" at bounding box center [390, 525] width 108 height 34
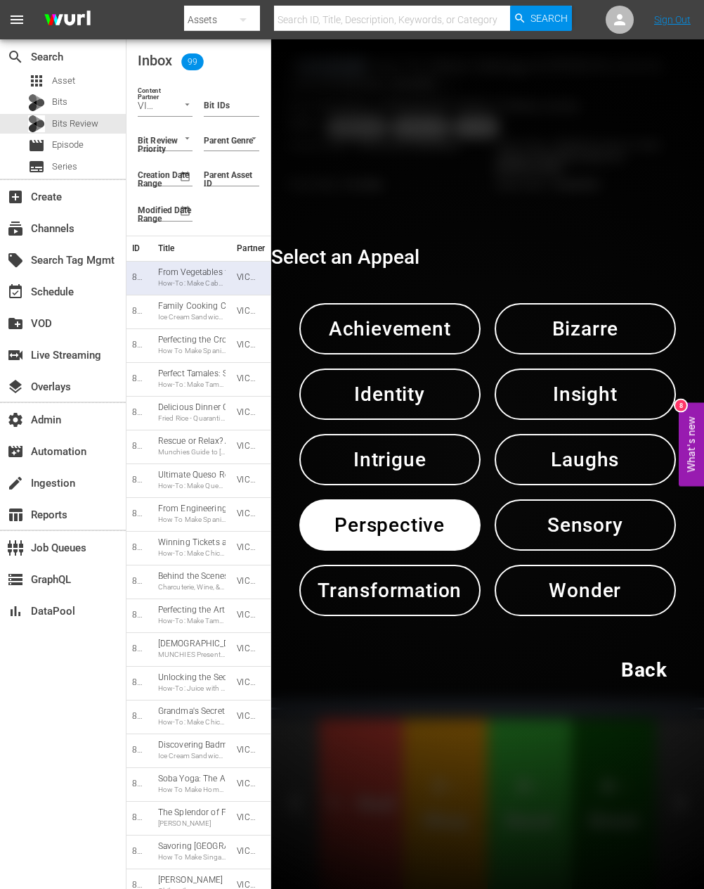
click at [420, 535] on span "Perspective" at bounding box center [390, 525] width 108 height 34
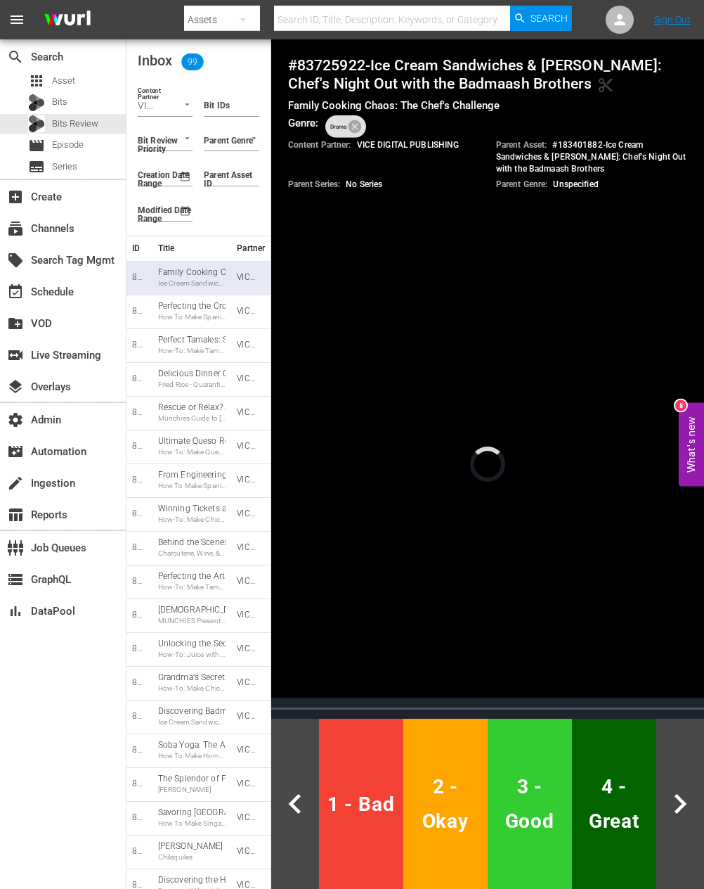
click at [349, 70] on h4 "# 83725922 - Ice Cream Sandwiches & Tikka Naan: Chef's Night Out with the Badma…" at bounding box center [488, 74] width 400 height 37
copy h4 "83725922"
click at [522, 804] on span "3 - Good" at bounding box center [530, 803] width 73 height 69
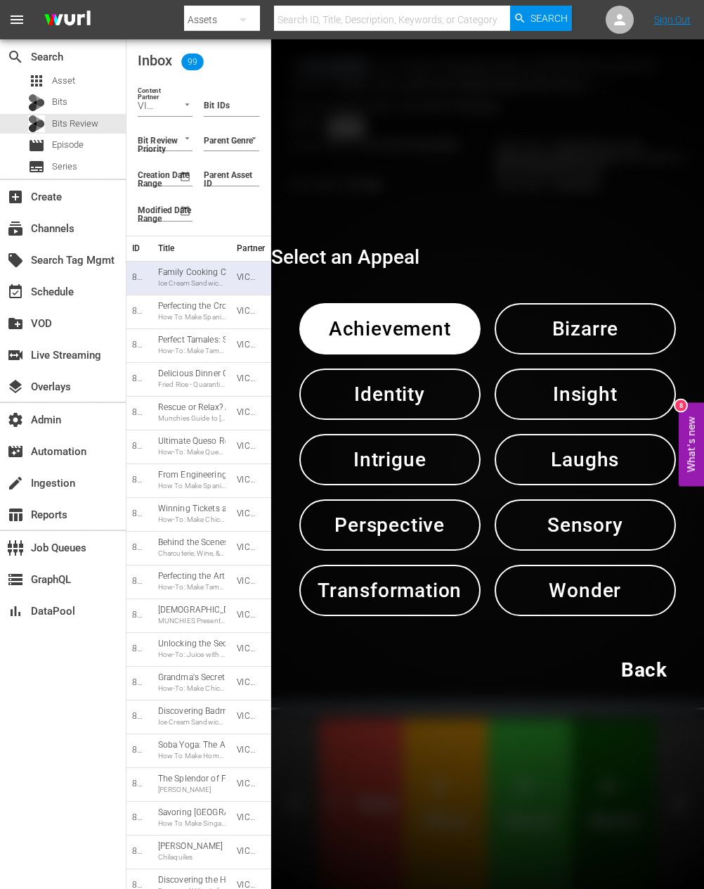
click at [385, 394] on span "Identity" at bounding box center [390, 394] width 108 height 34
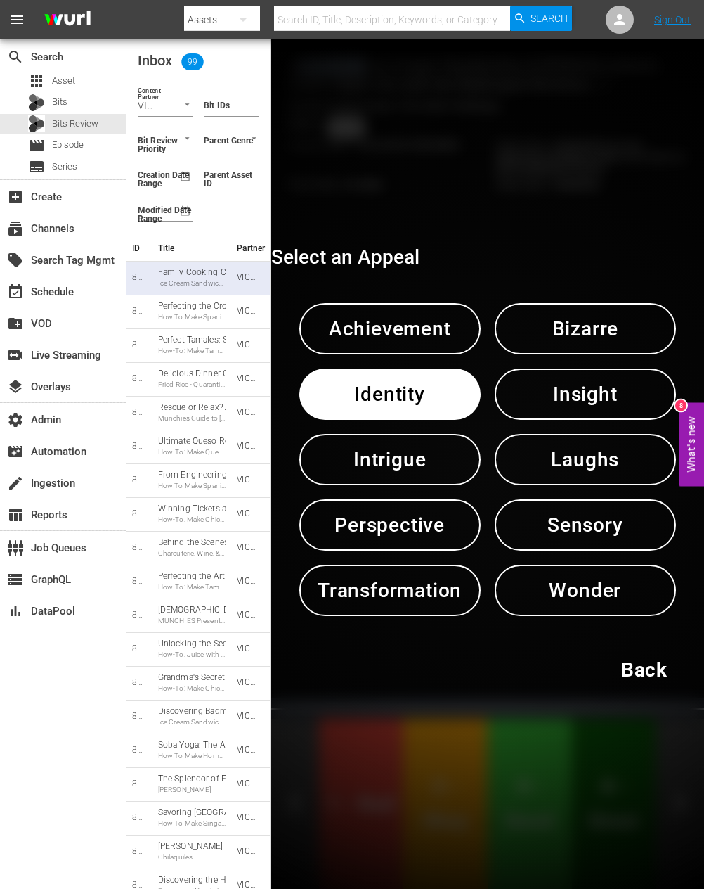
click at [385, 394] on span "Identity" at bounding box center [390, 394] width 108 height 34
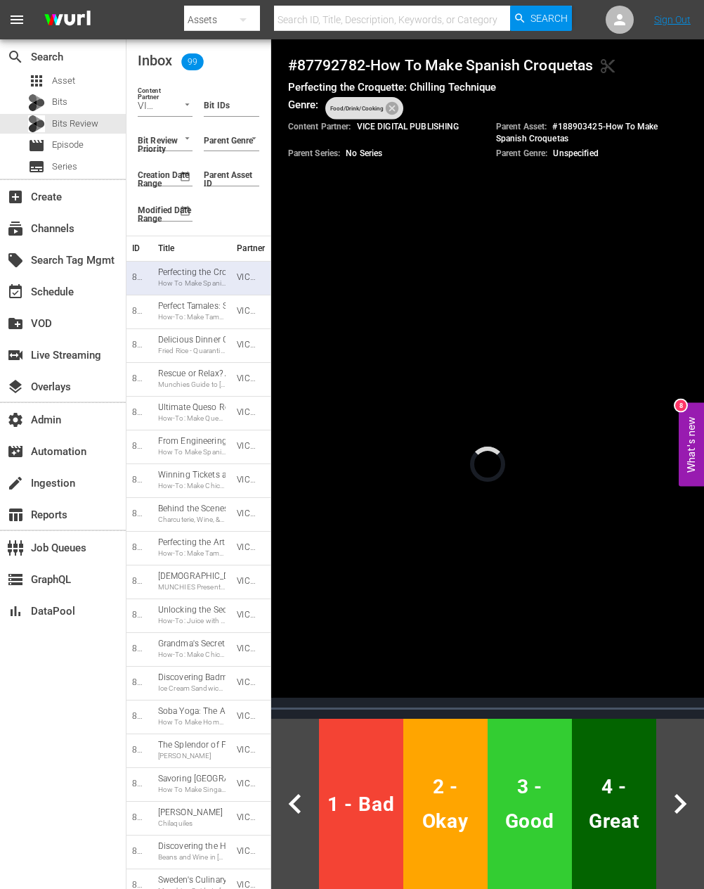
click at [335, 55] on div "# 87792782 - How To Make Spanish Croquetas content_cut Perfecting the Croquette…" at bounding box center [488, 124] width 434 height 170
click at [343, 62] on h4 "# 87792782 - How To Make Spanish Croquetas content_cut" at bounding box center [488, 65] width 400 height 18
copy h4 "87792782"
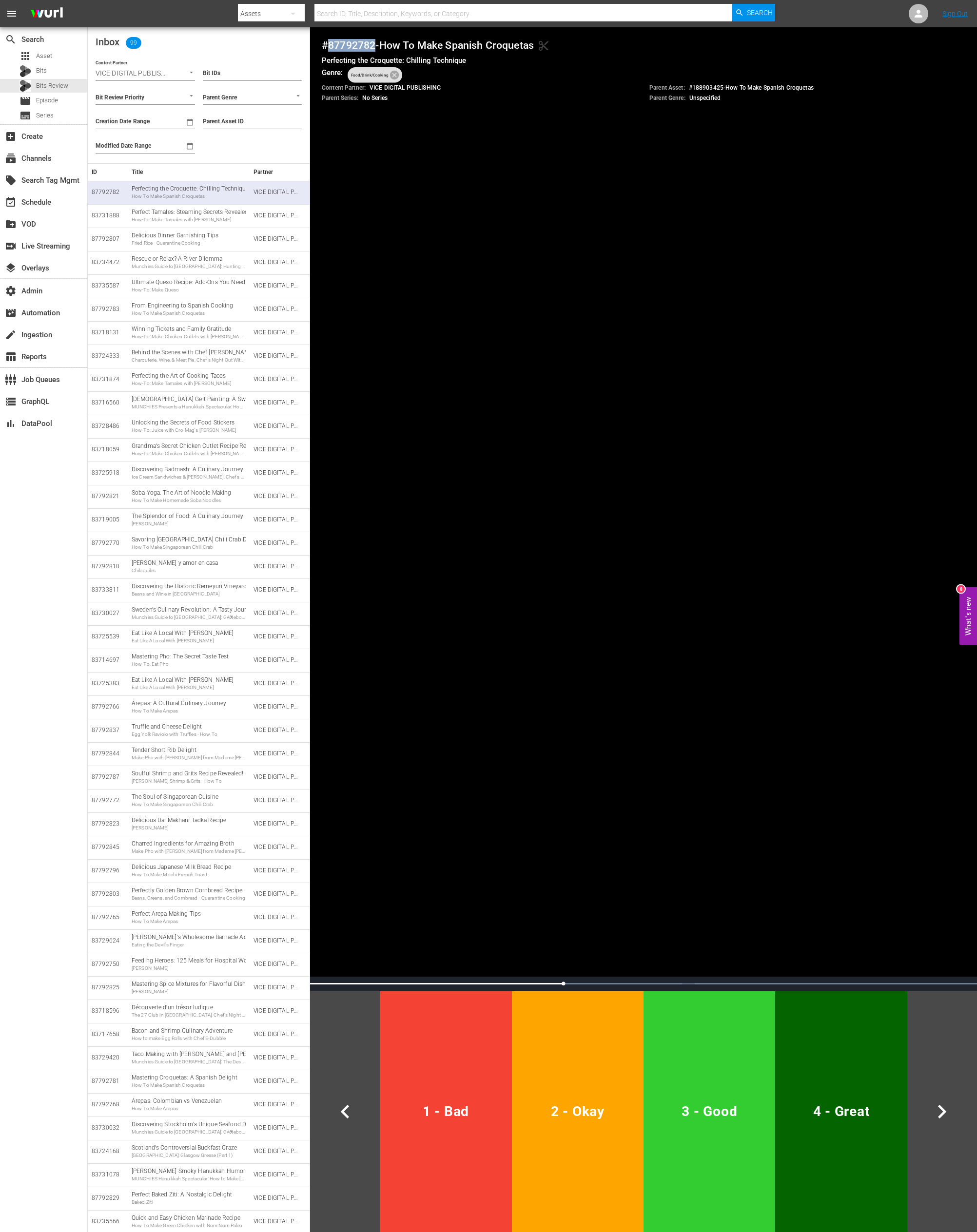
click at [724, 630] on button "3 - Good" at bounding box center [709, 1111] width 132 height 241
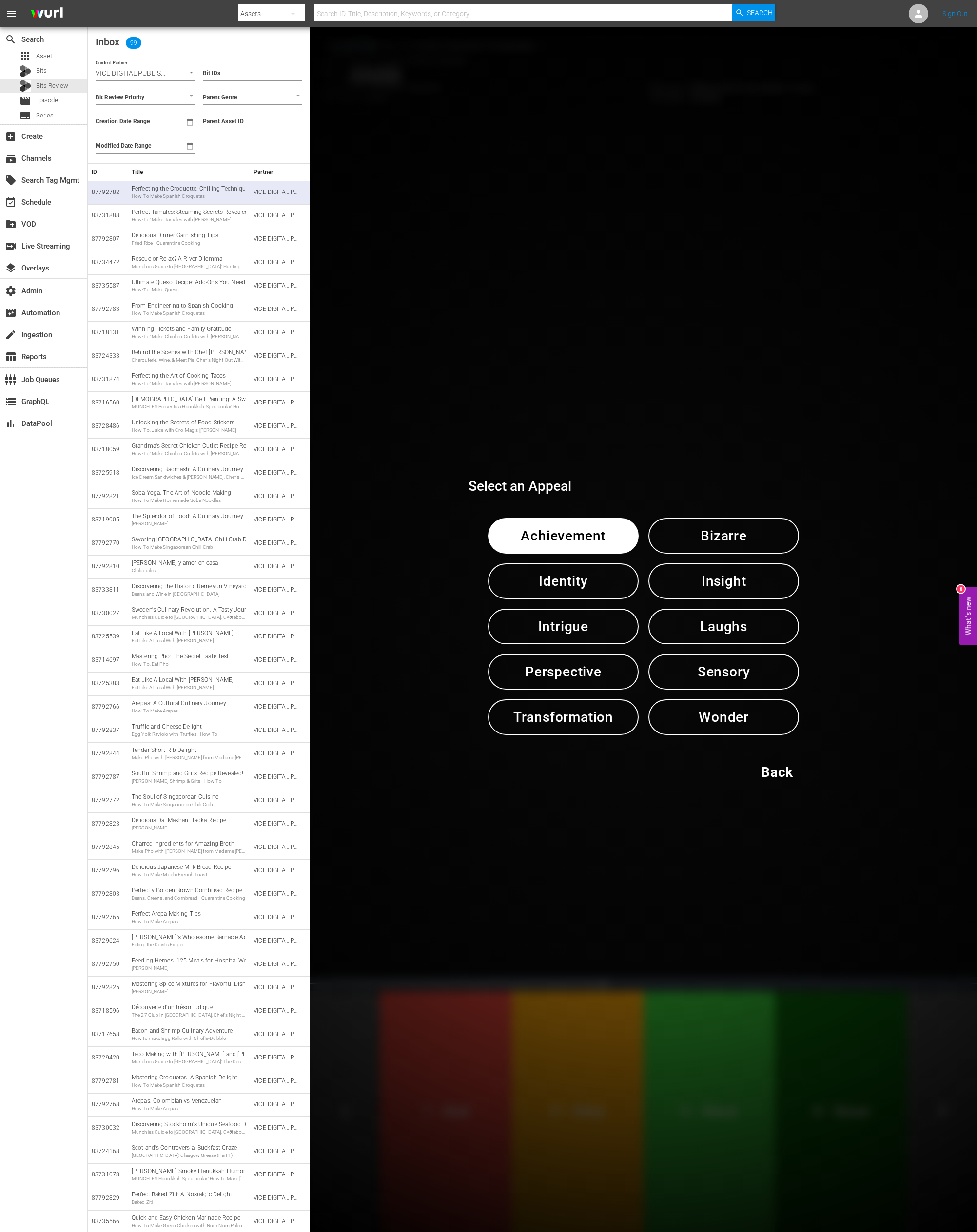
click at [530, 630] on span "Transformation" at bounding box center [563, 717] width 100 height 24
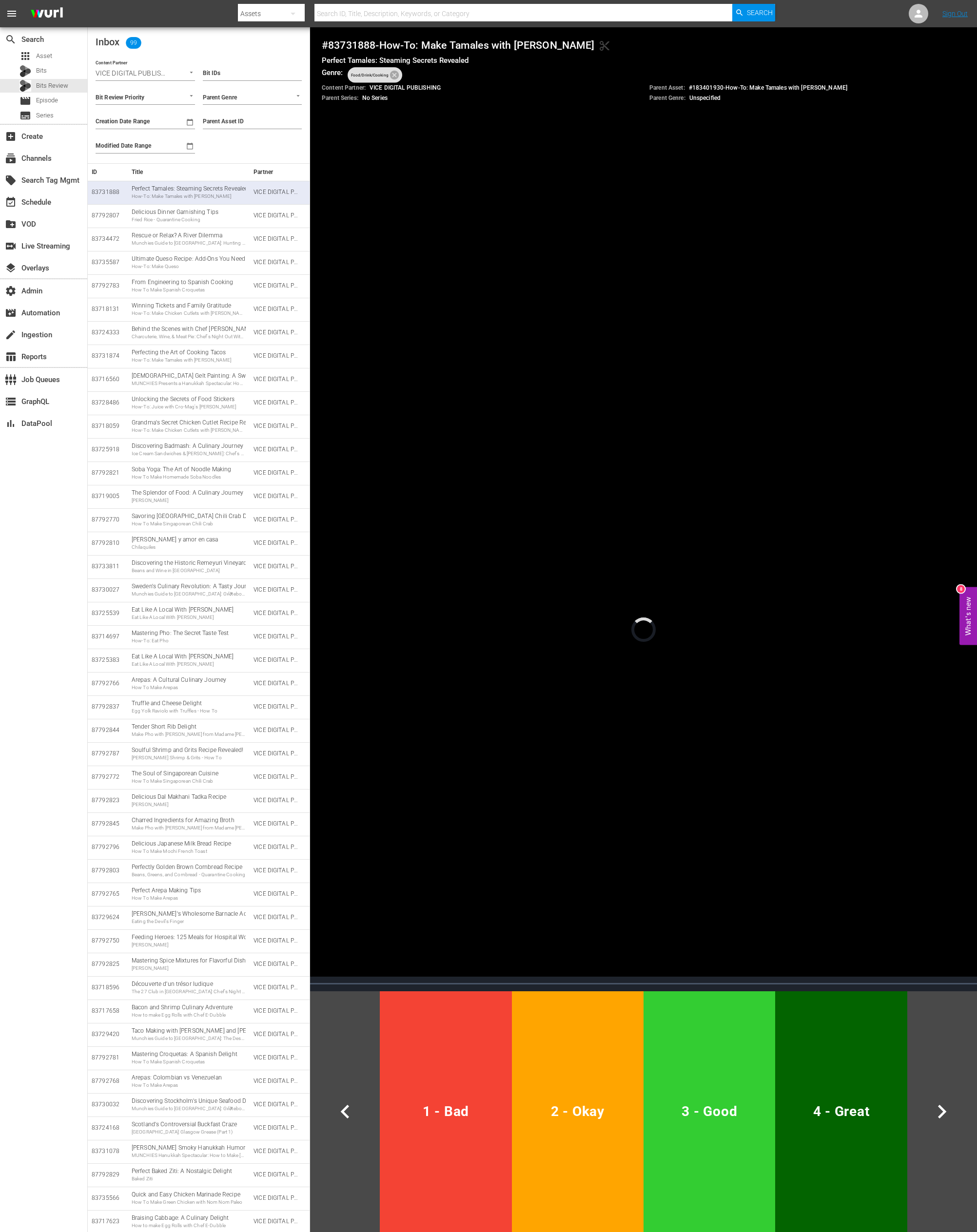
click at [358, 48] on h4 "# 83731888 - How-To: Make Tamales with Wes Avila content_cut" at bounding box center [643, 45] width 643 height 12
copy h4 "83731888"
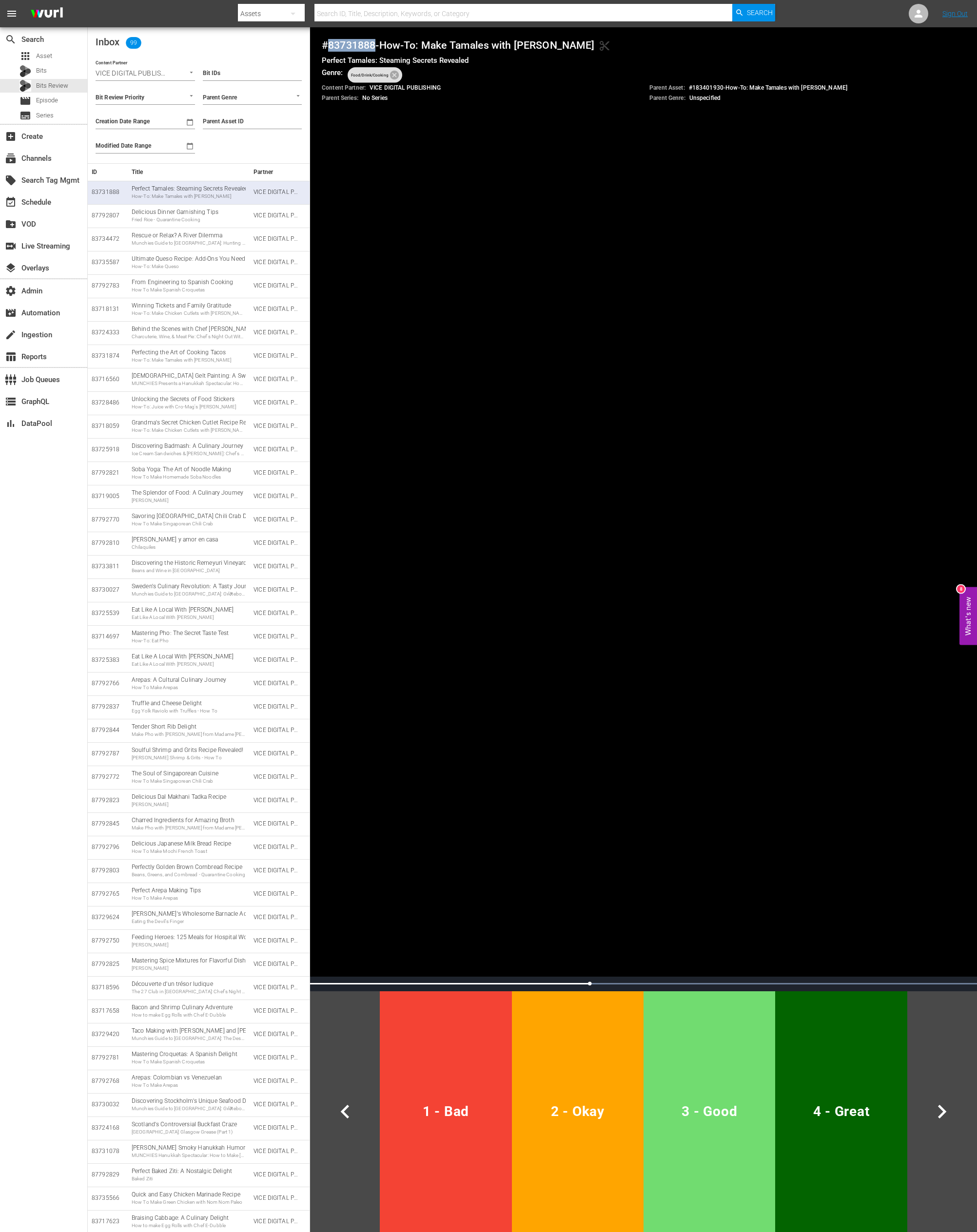
click at [702, 630] on span "3 - Good" at bounding box center [709, 1111] width 124 height 24
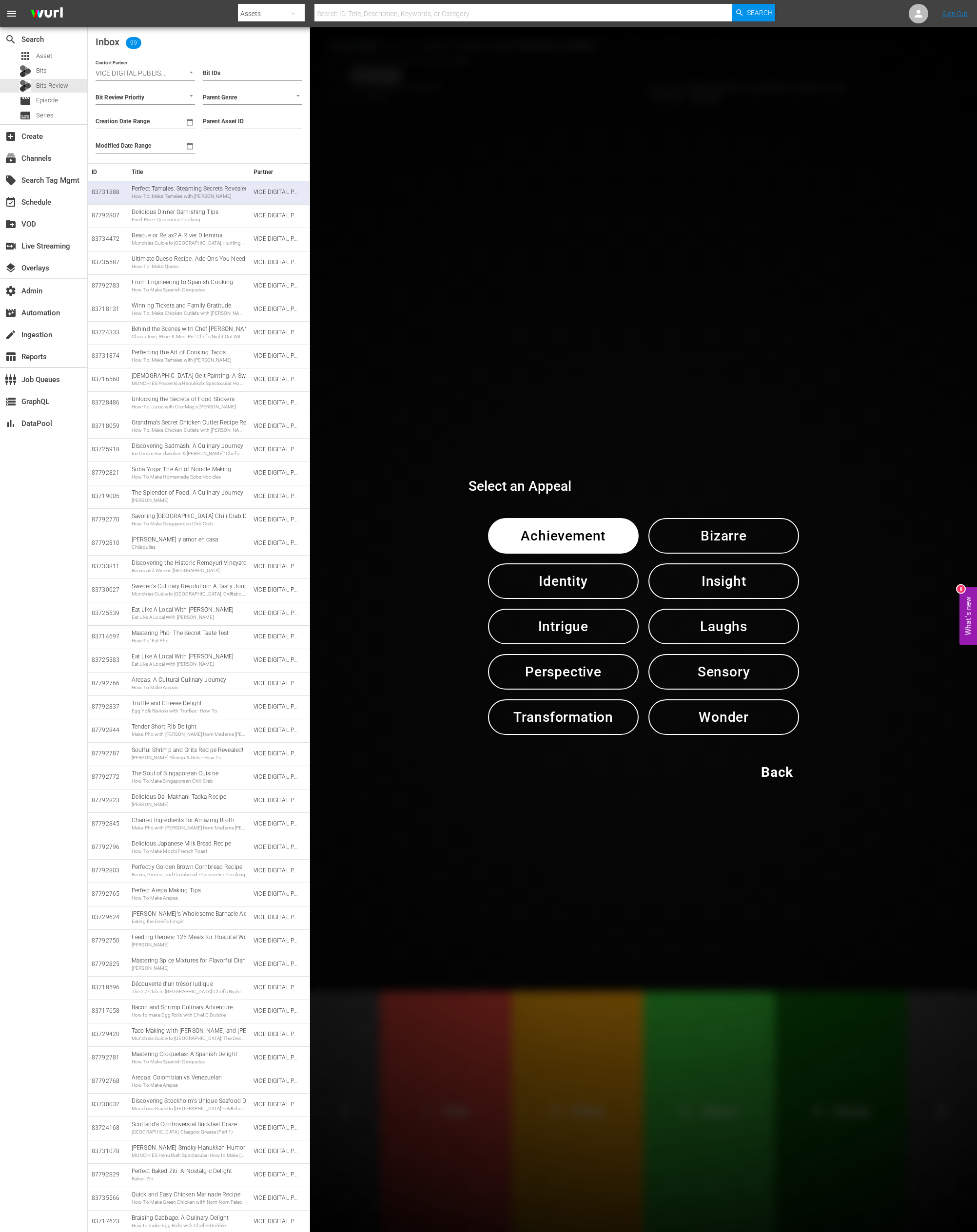
click at [695, 585] on span "Insight" at bounding box center [724, 581] width 100 height 24
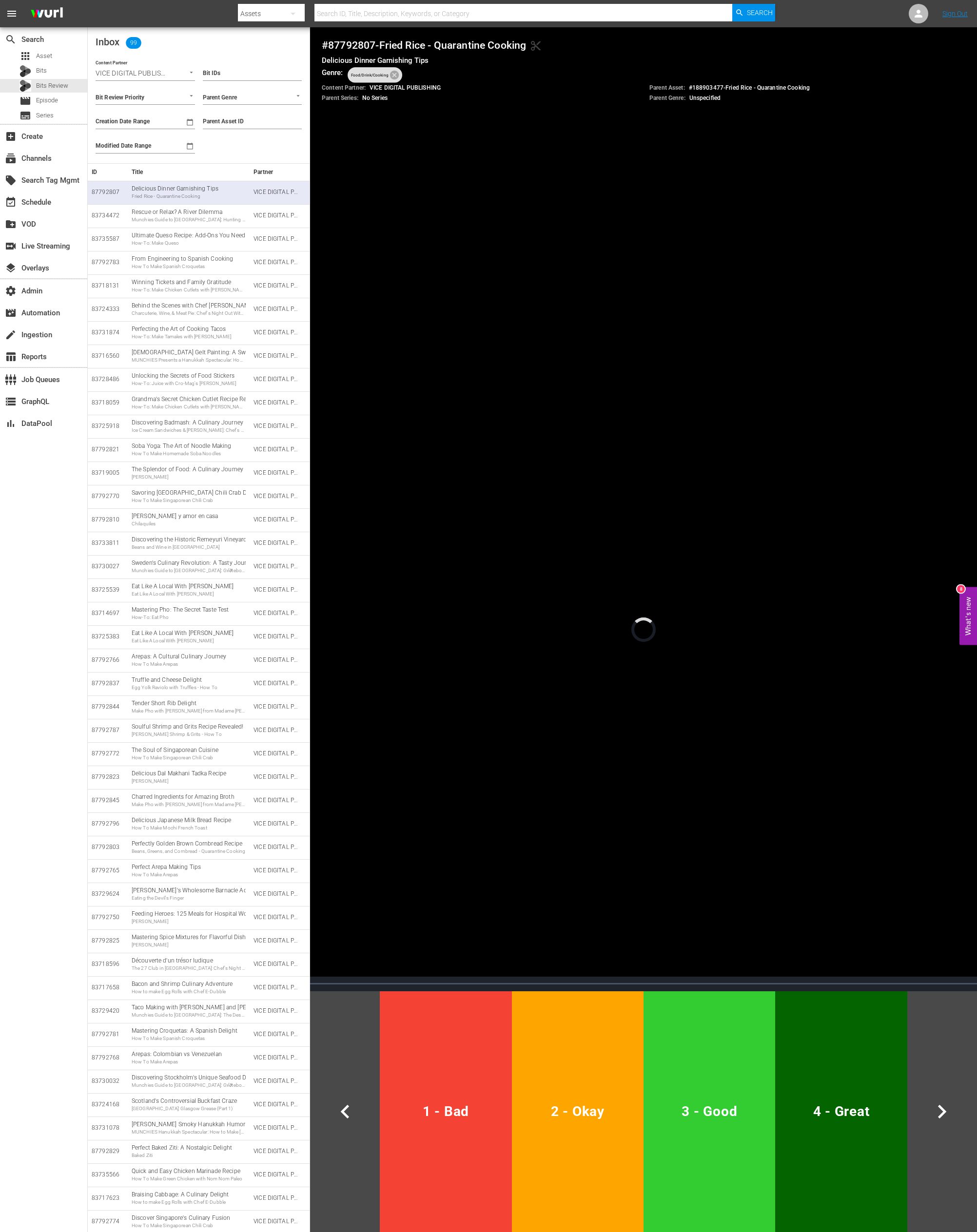
click at [357, 48] on h4 "# 87792807 - Fried Rice - Quarantine Cooking content_cut" at bounding box center [643, 45] width 643 height 12
copy h4 "87792807"
click at [682, 630] on span "3 - Good" at bounding box center [709, 1111] width 124 height 24
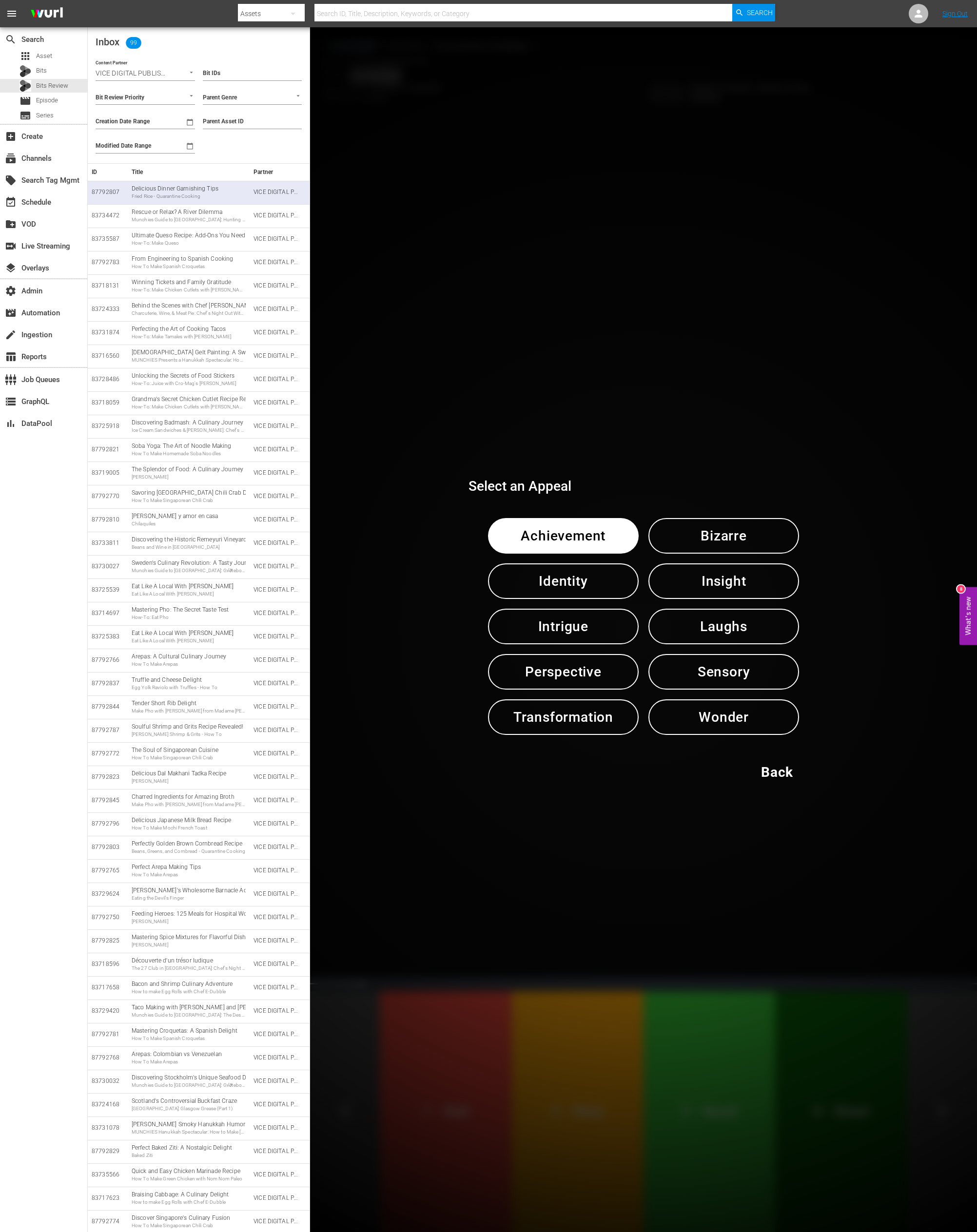
click at [731, 579] on span "Insight" at bounding box center [724, 581] width 100 height 24
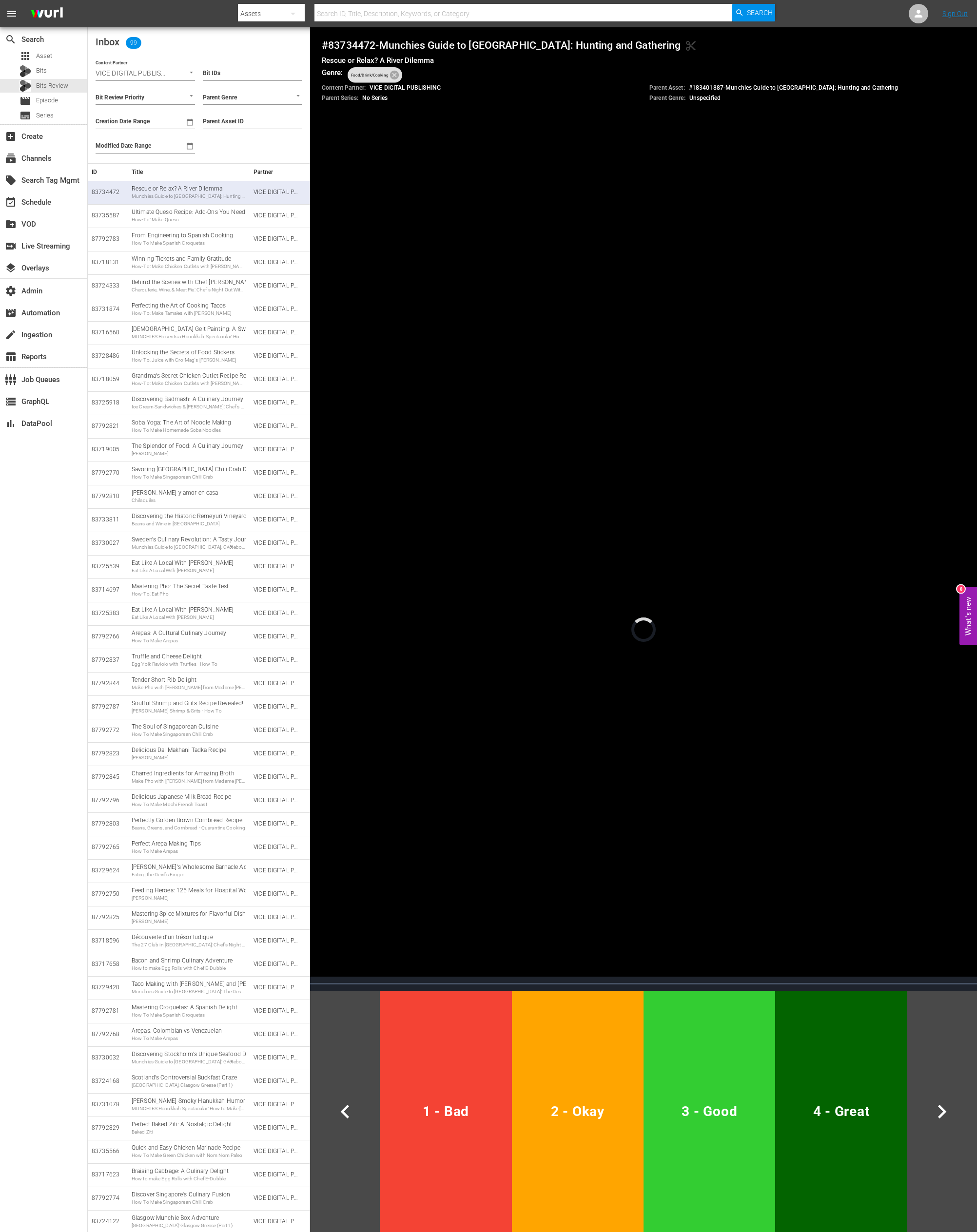
click at [358, 47] on h4 "# 83734472 - Munchies Guide to Scotland: Hunting and Gathering content_cut" at bounding box center [643, 45] width 643 height 12
copy h4 "83734472"
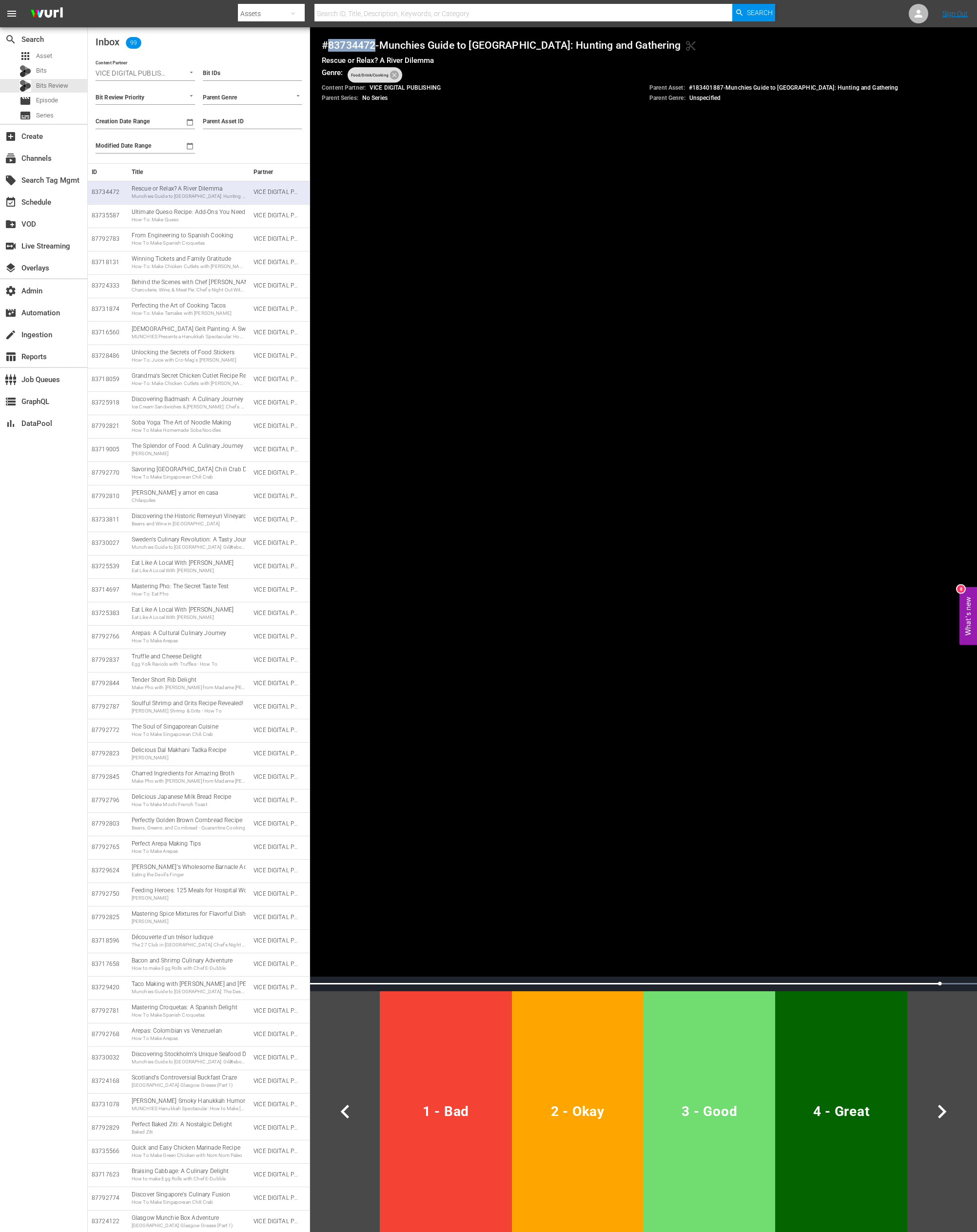
click at [693, 630] on button "3 - Good" at bounding box center [709, 1111] width 132 height 241
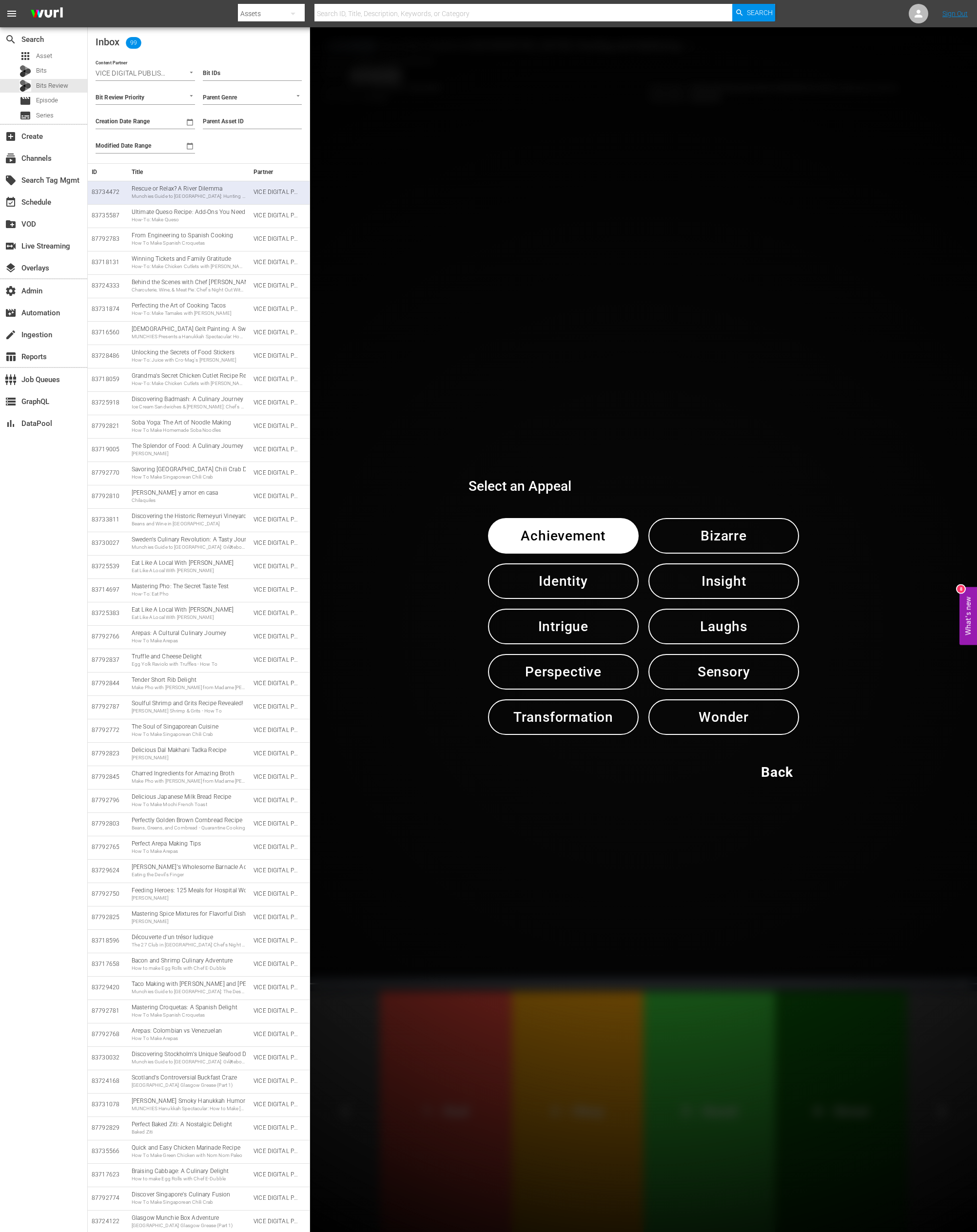
click at [572, 629] on span "Intrigue" at bounding box center [563, 627] width 100 height 24
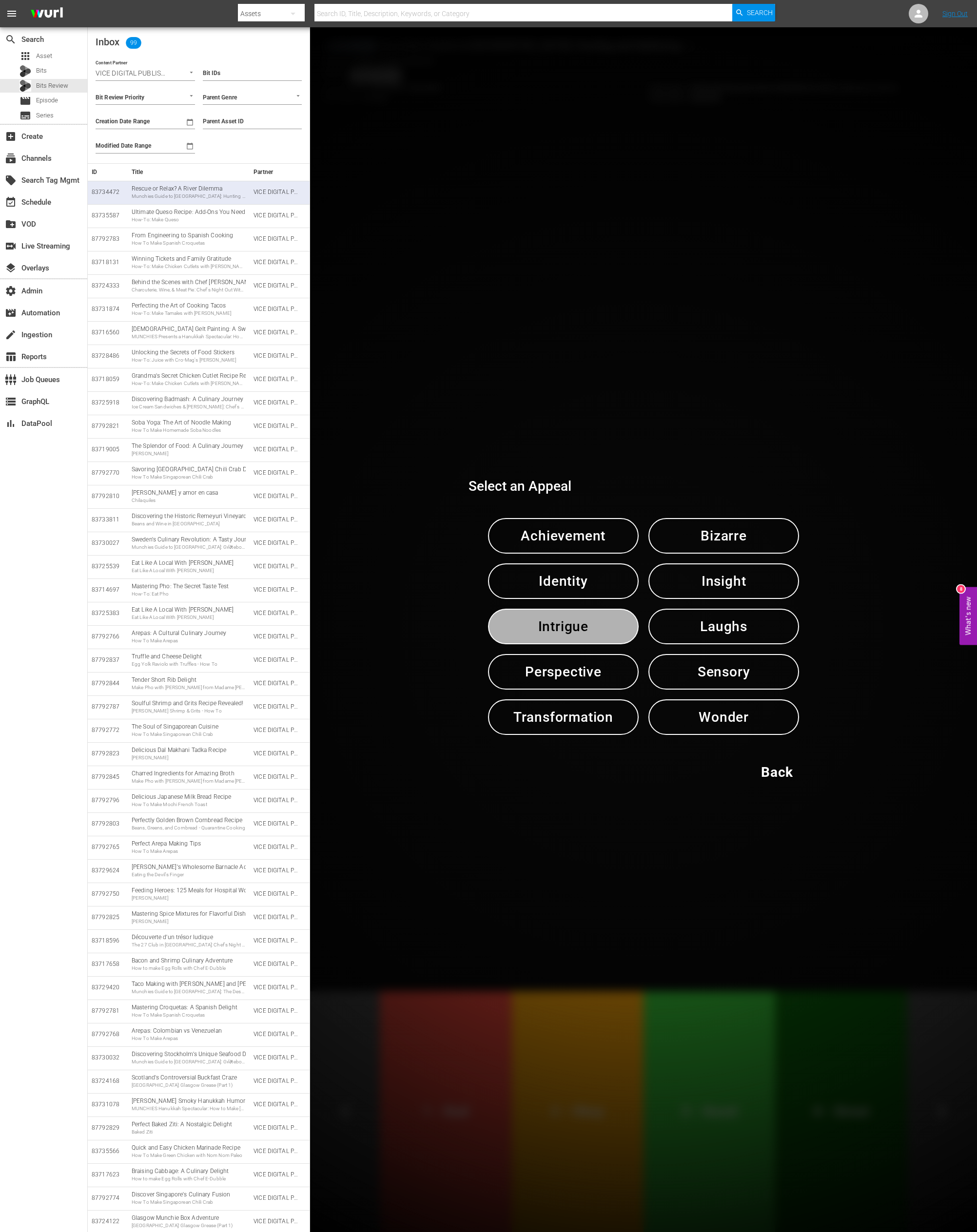
click at [572, 629] on span "Intrigue" at bounding box center [563, 627] width 100 height 24
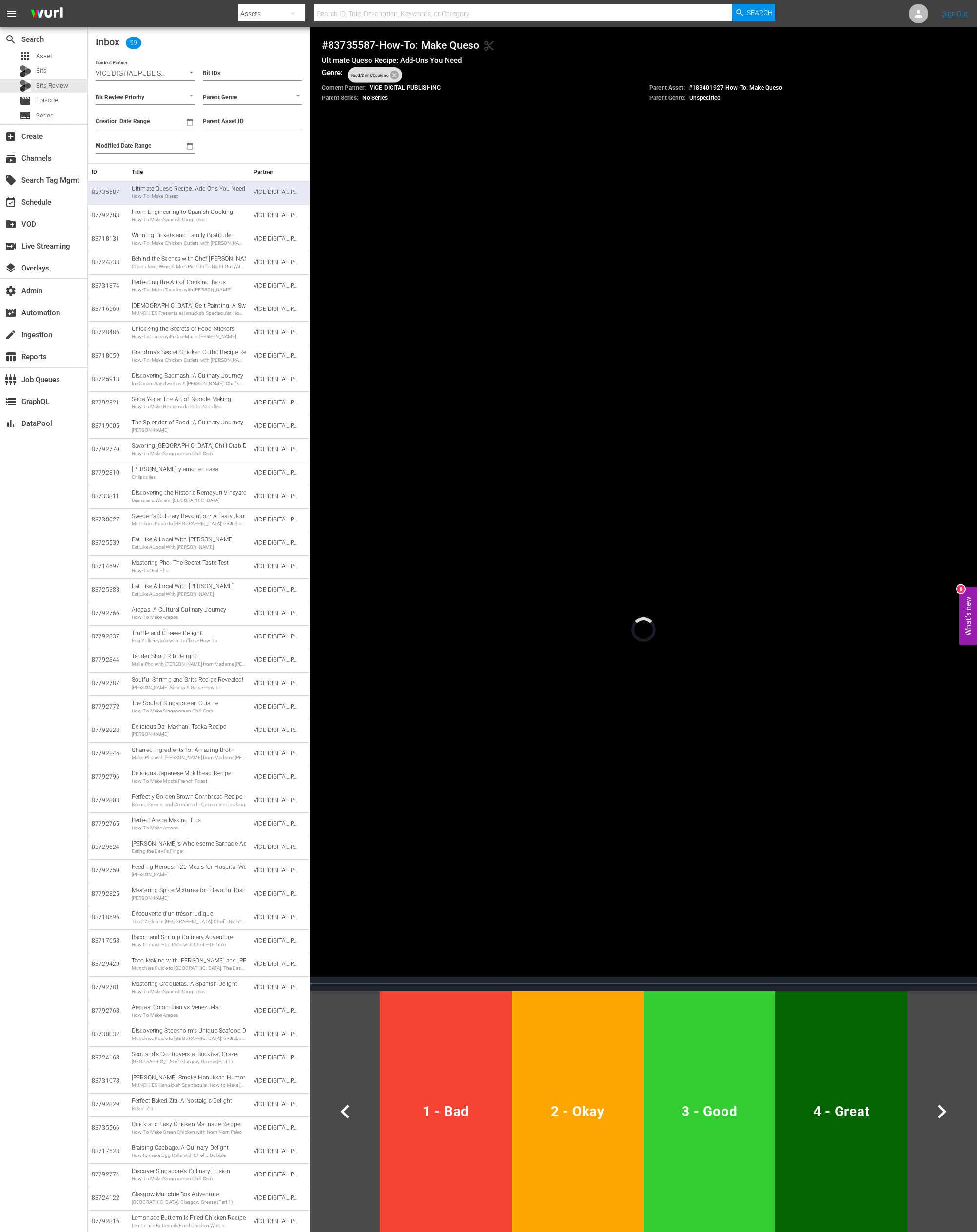
click at [359, 40] on h4 "# 83735587 - How-To: Make Queso content_cut" at bounding box center [643, 45] width 643 height 12
copy h4 "83735587"
click at [698, 630] on button "3 - Good" at bounding box center [709, 1111] width 132 height 241
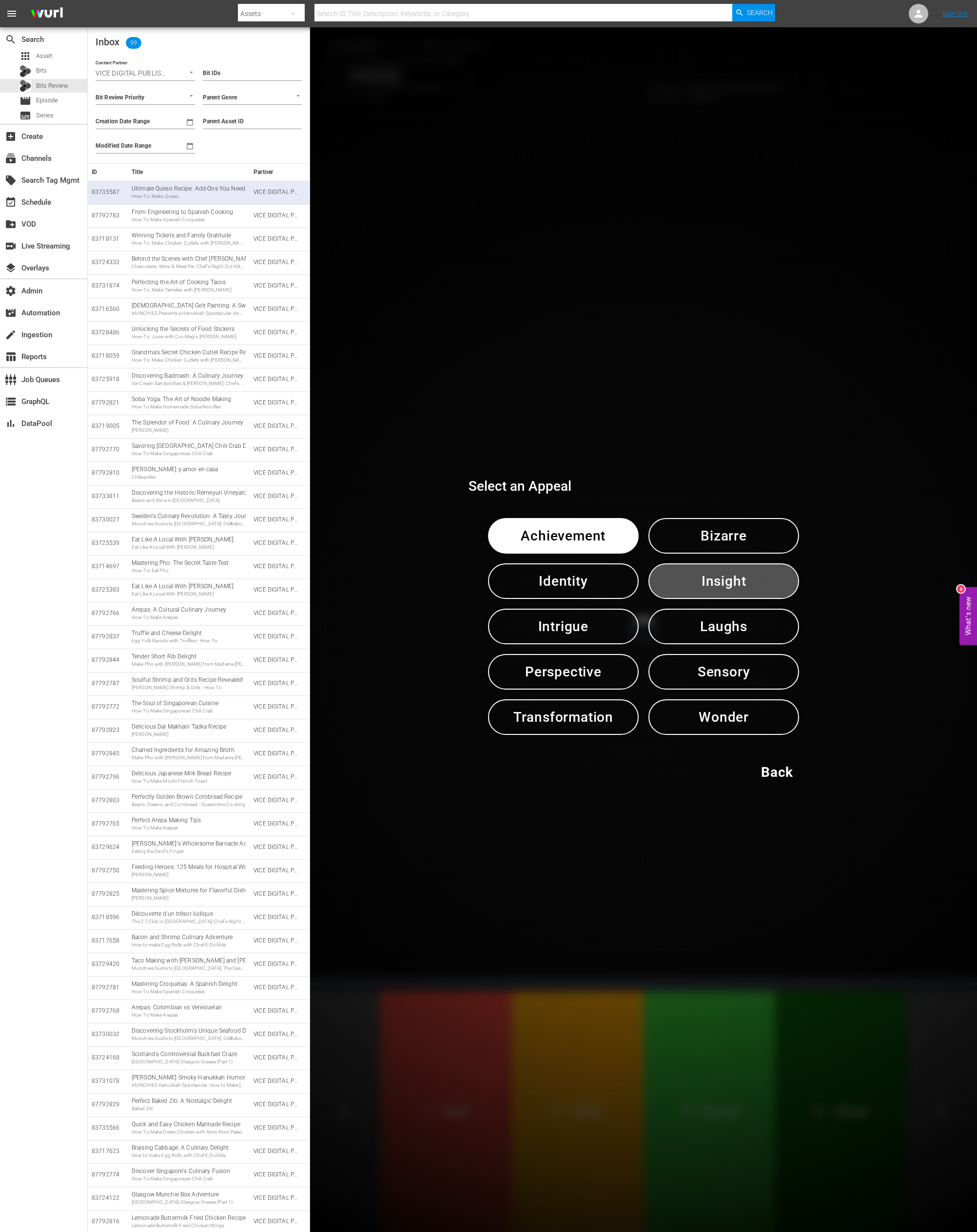
click at [716, 584] on span "Insight" at bounding box center [724, 581] width 100 height 24
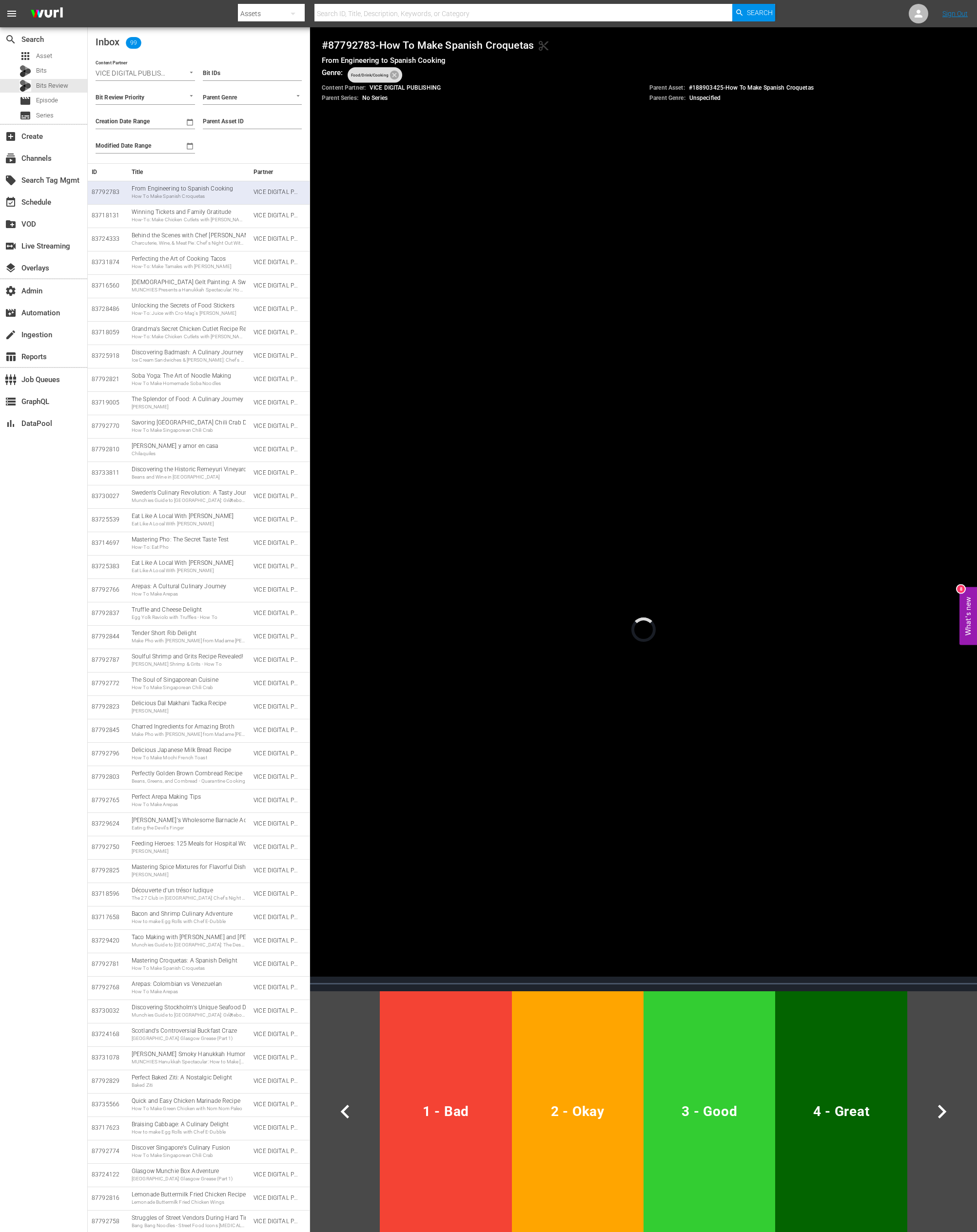
click at [370, 44] on h4 "# 87792783 - How To Make Spanish Croquetas content_cut" at bounding box center [643, 45] width 643 height 12
click at [697, 630] on button "3 - Good" at bounding box center [709, 1111] width 132 height 241
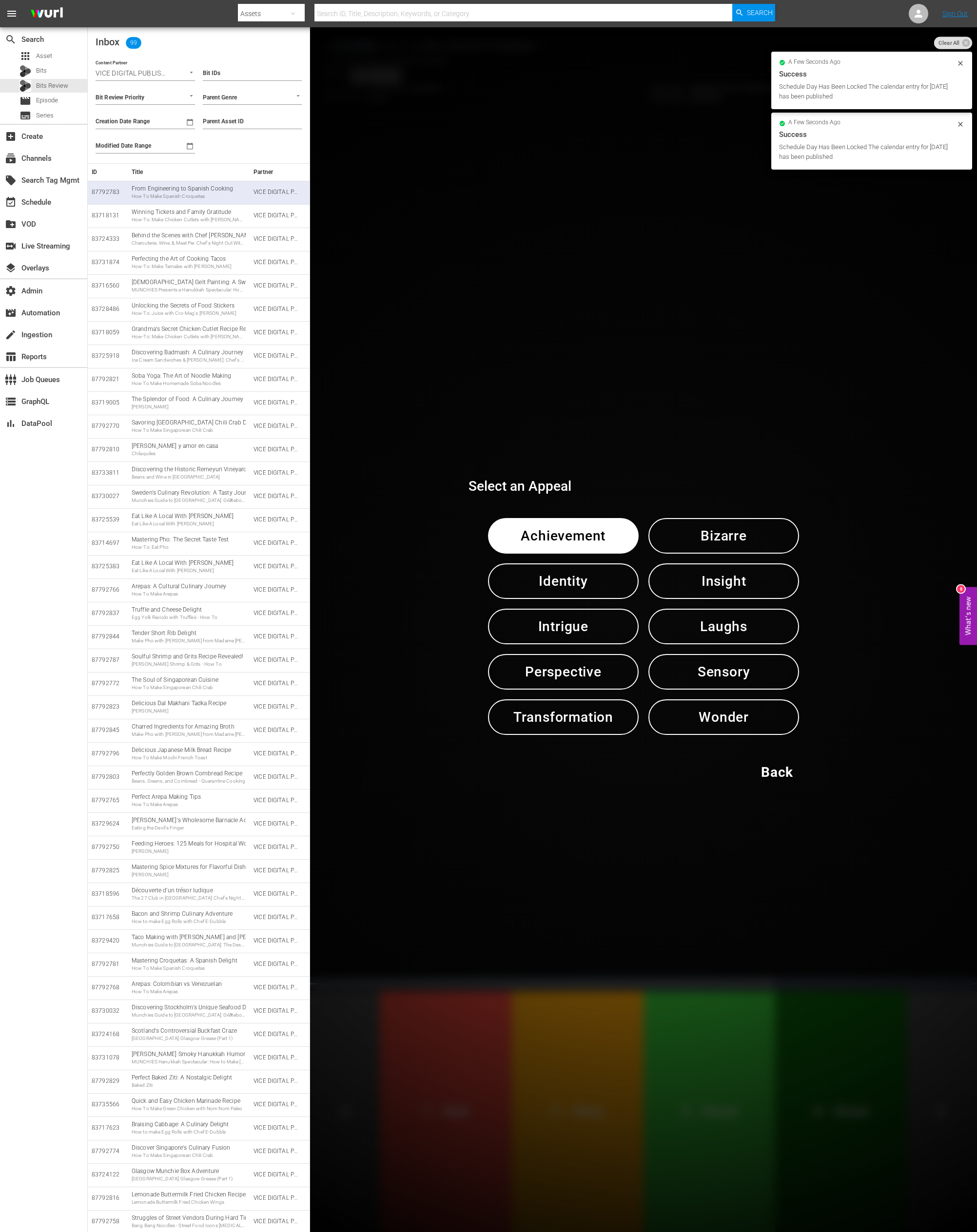
click at [560, 630] on span "Perspective" at bounding box center [563, 672] width 100 height 24
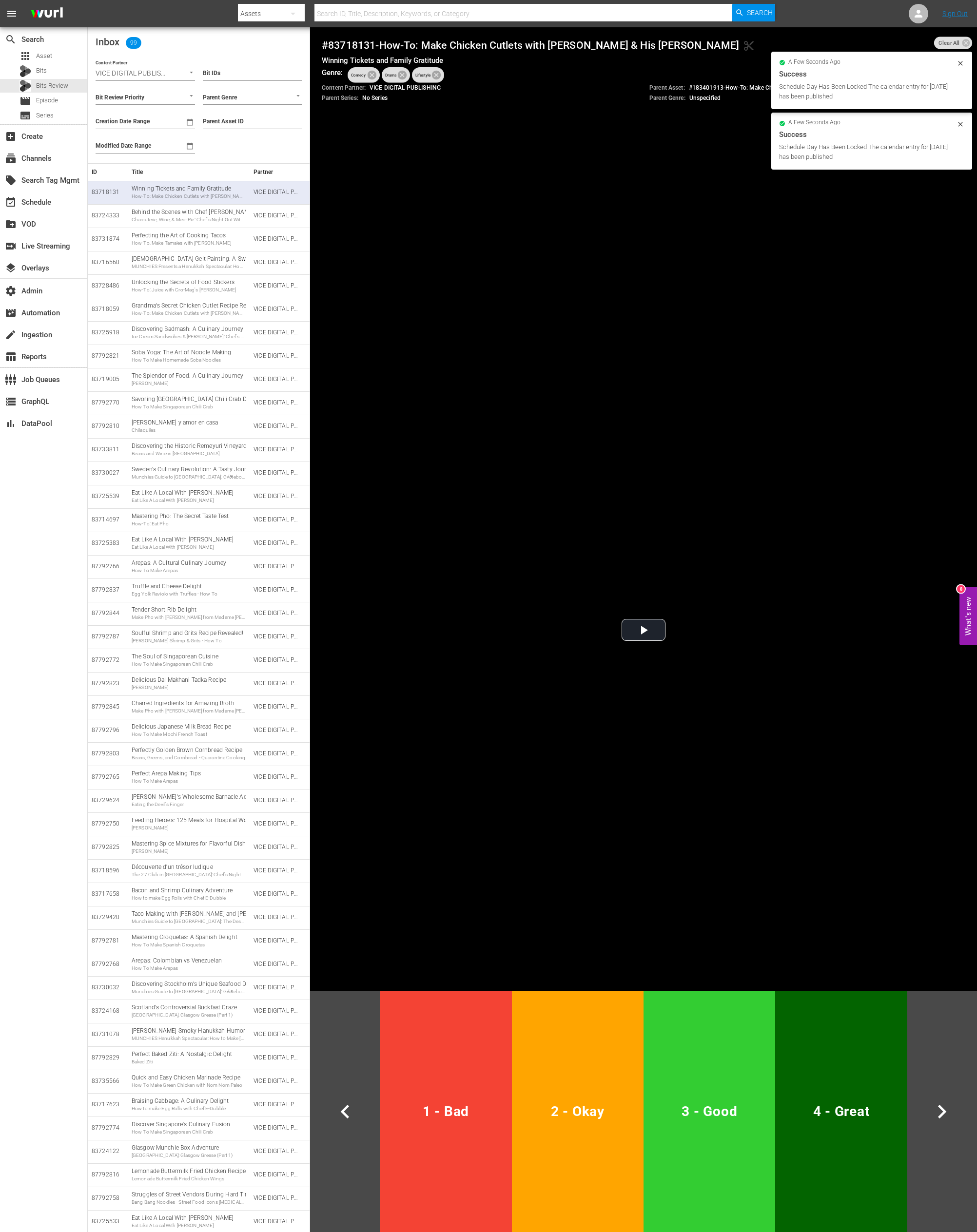
click at [345, 44] on h4 "# 83718131 - How-To: Make Chicken Cutlets with Frank Pinello & His Nonna conten…" at bounding box center [643, 45] width 643 height 12
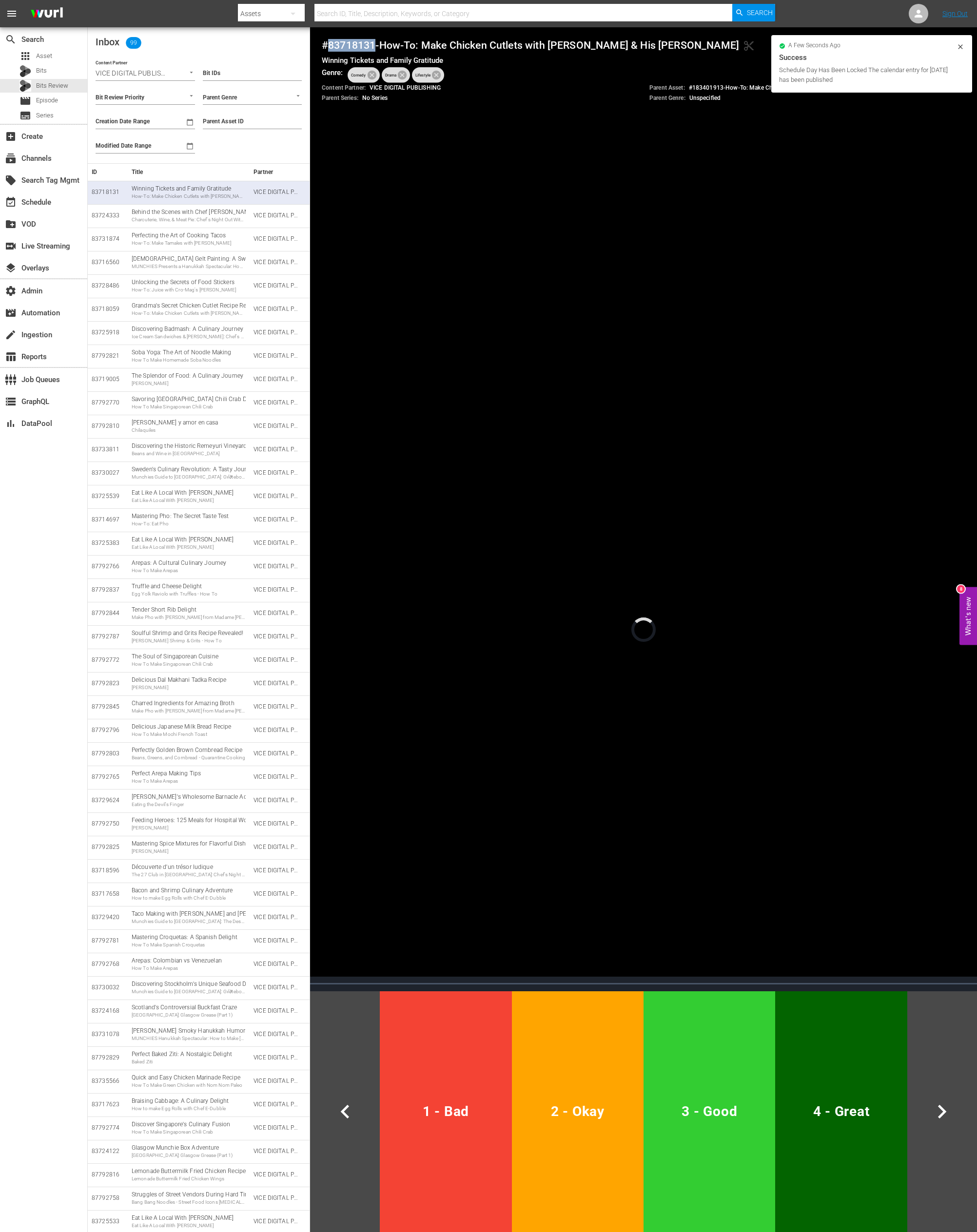
click at [345, 44] on h4 "# 83718131 - How-To: Make Chicken Cutlets with Frank Pinello & His Nonna conten…" at bounding box center [643, 45] width 643 height 12
click at [715, 630] on span "3 - Good" at bounding box center [709, 1111] width 124 height 24
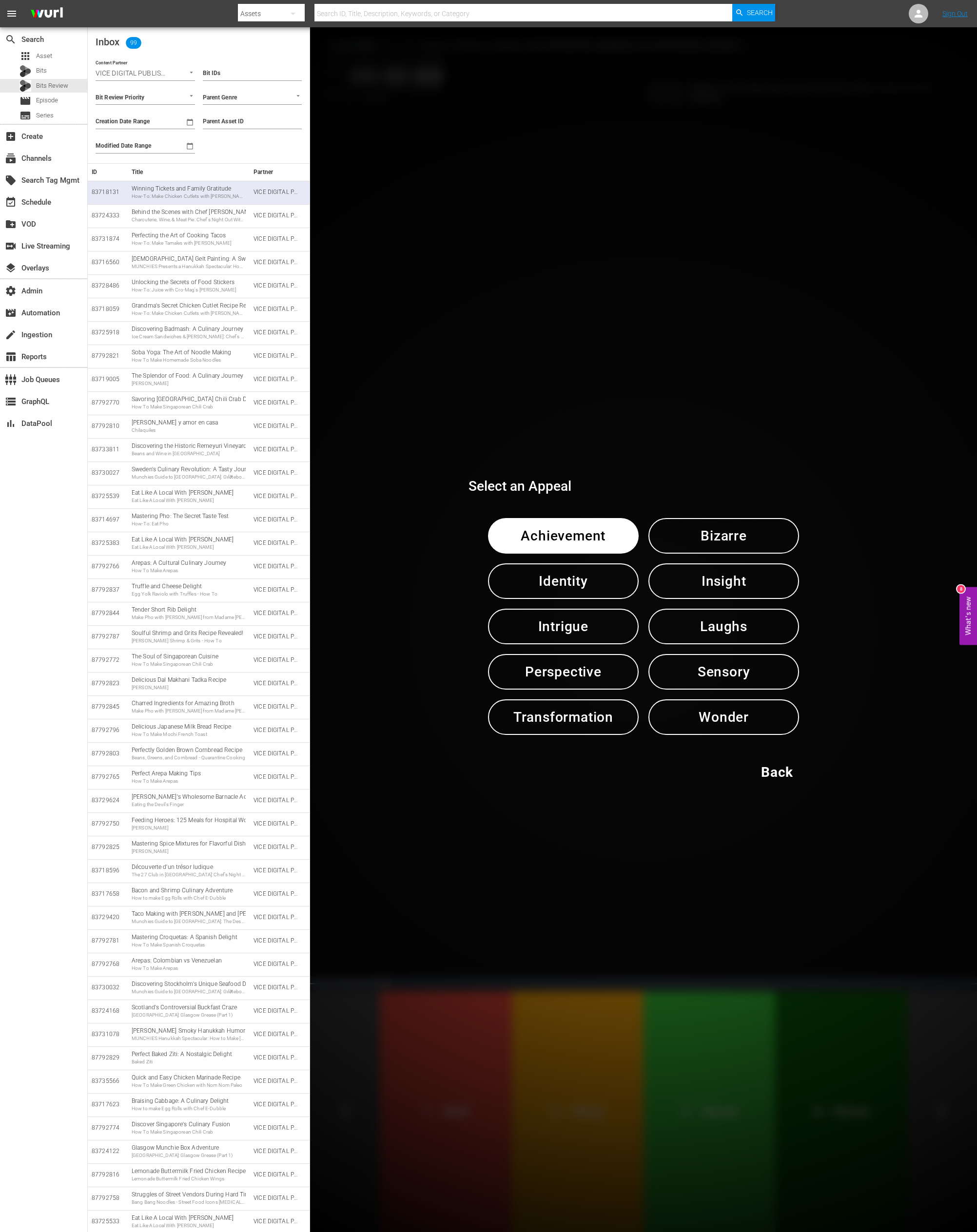
click at [575, 583] on span "Identity" at bounding box center [563, 581] width 100 height 24
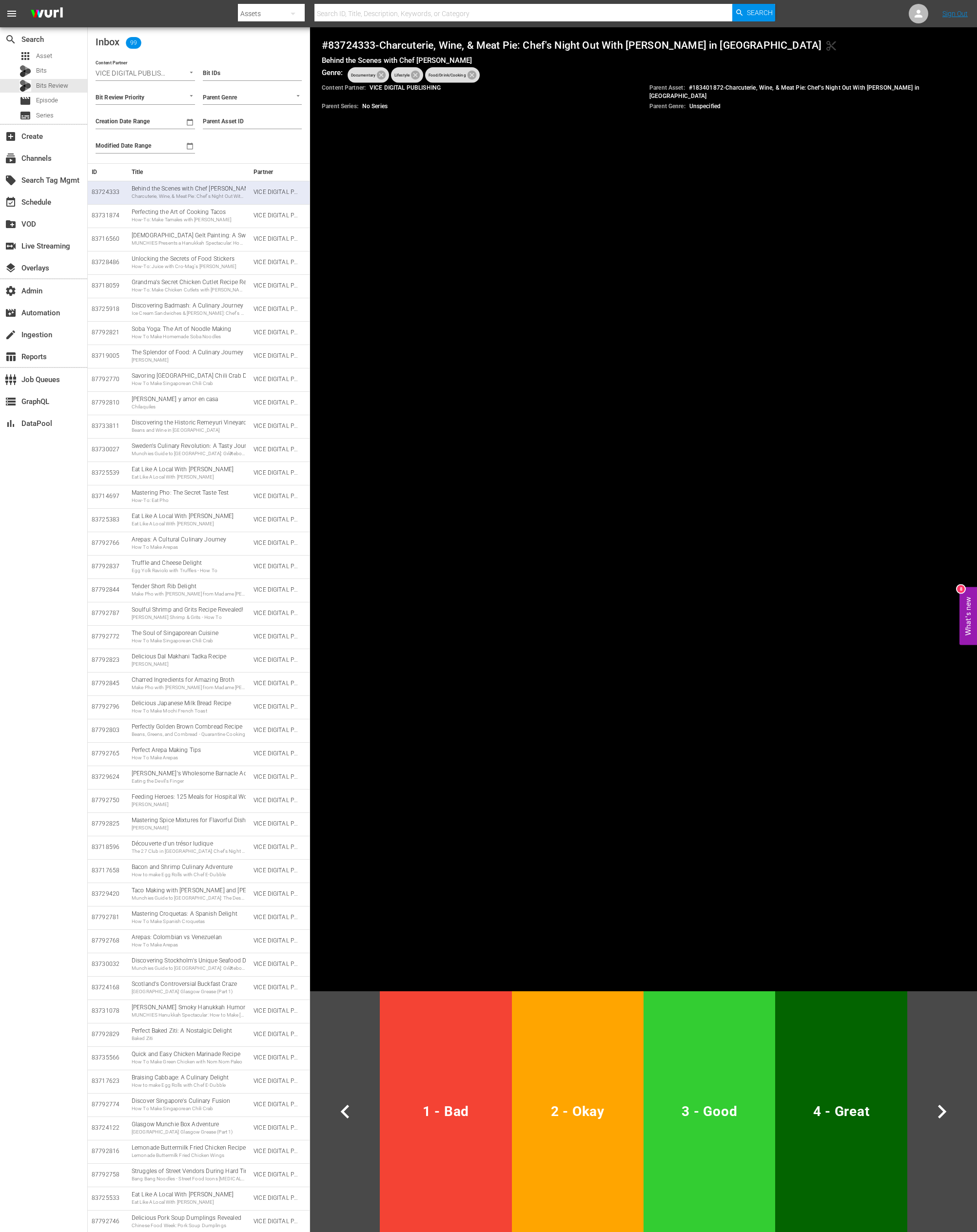
click at [350, 44] on h4 "# 83724333 - Charcuterie, Wine, & Meat Pie: Chef's Night Out With Tien Ho in NY…" at bounding box center [643, 45] width 643 height 12
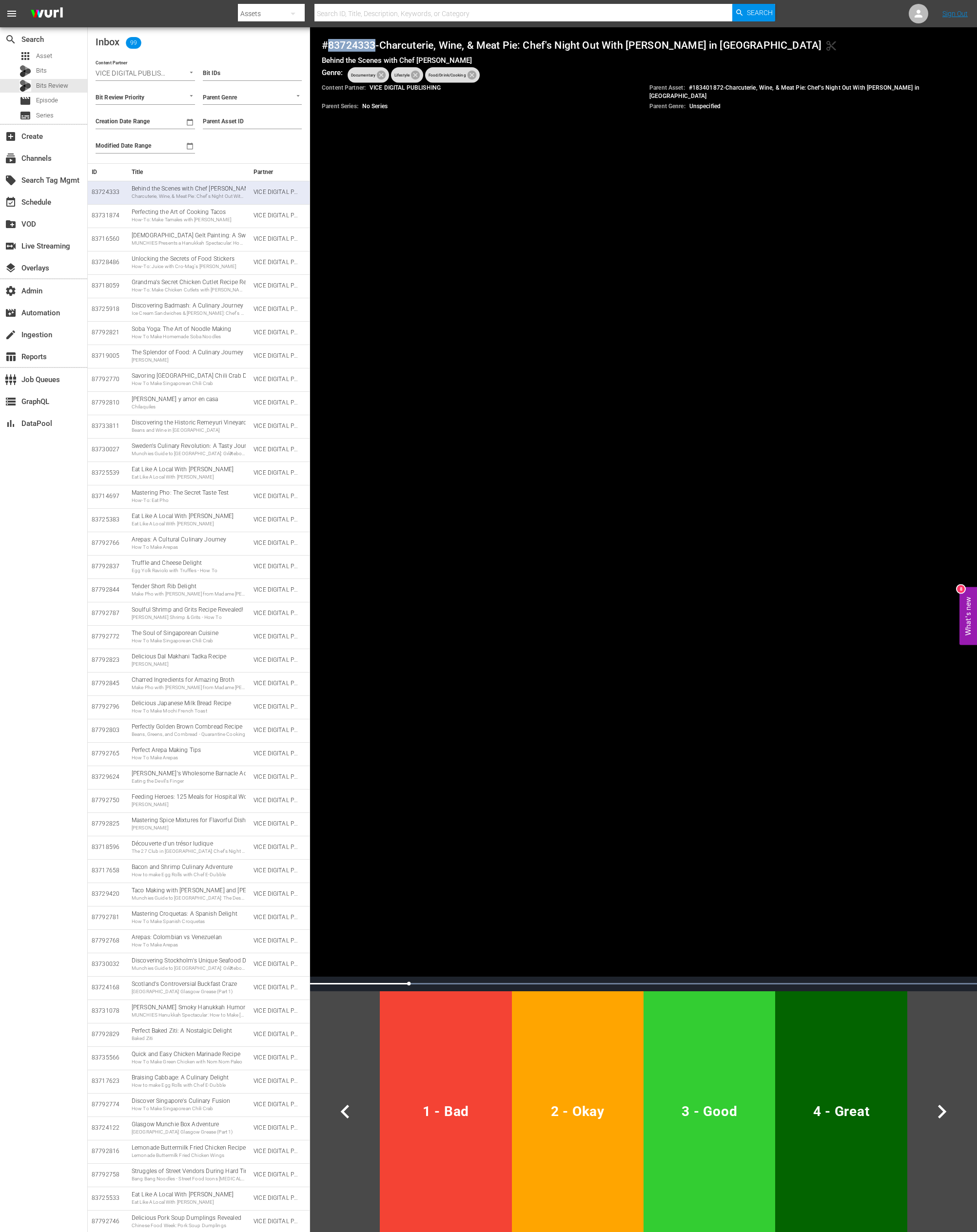
click at [561, 630] on span "2 - Okay" at bounding box center [578, 1111] width 124 height 24
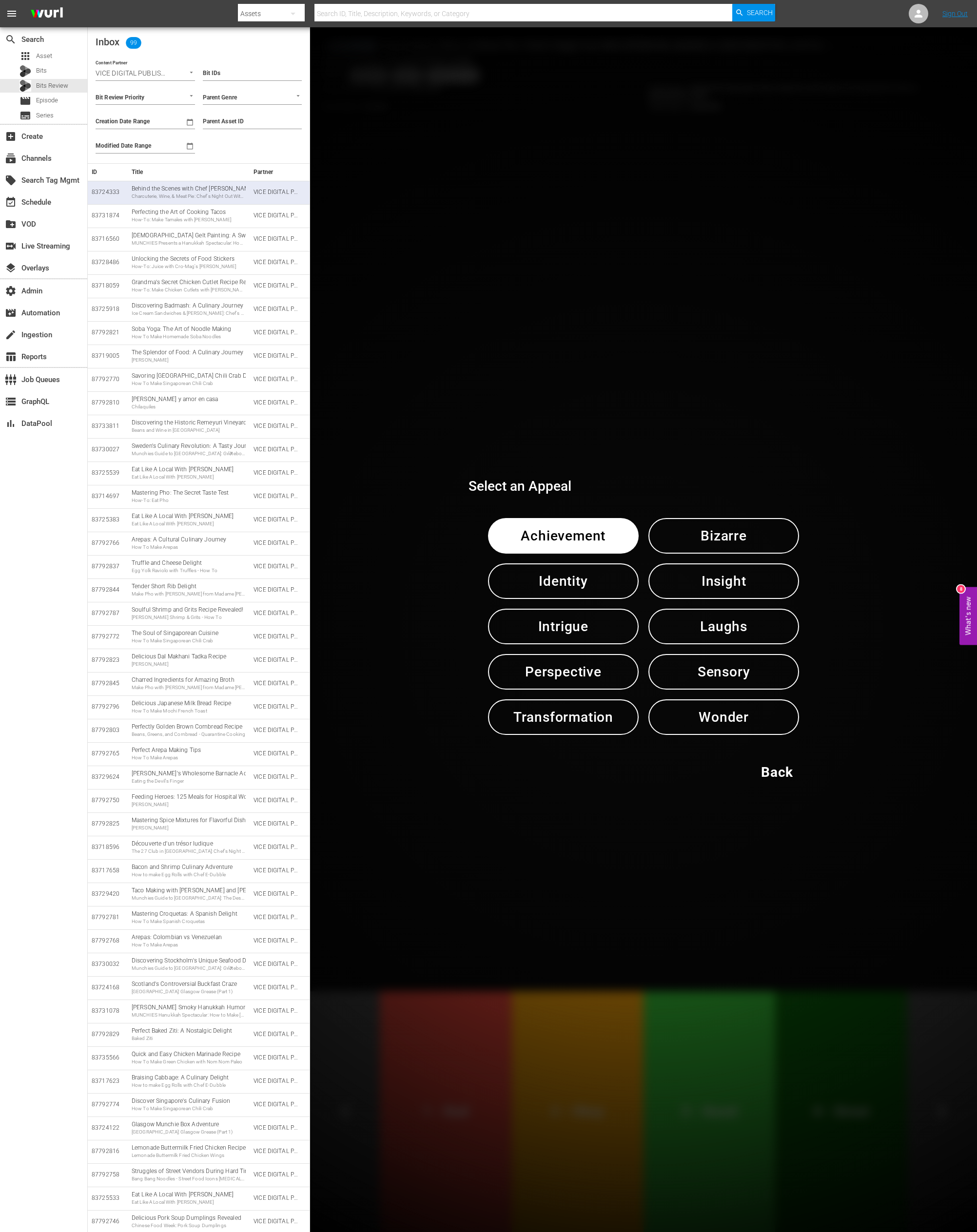
click at [716, 584] on span "Insight" at bounding box center [724, 581] width 100 height 24
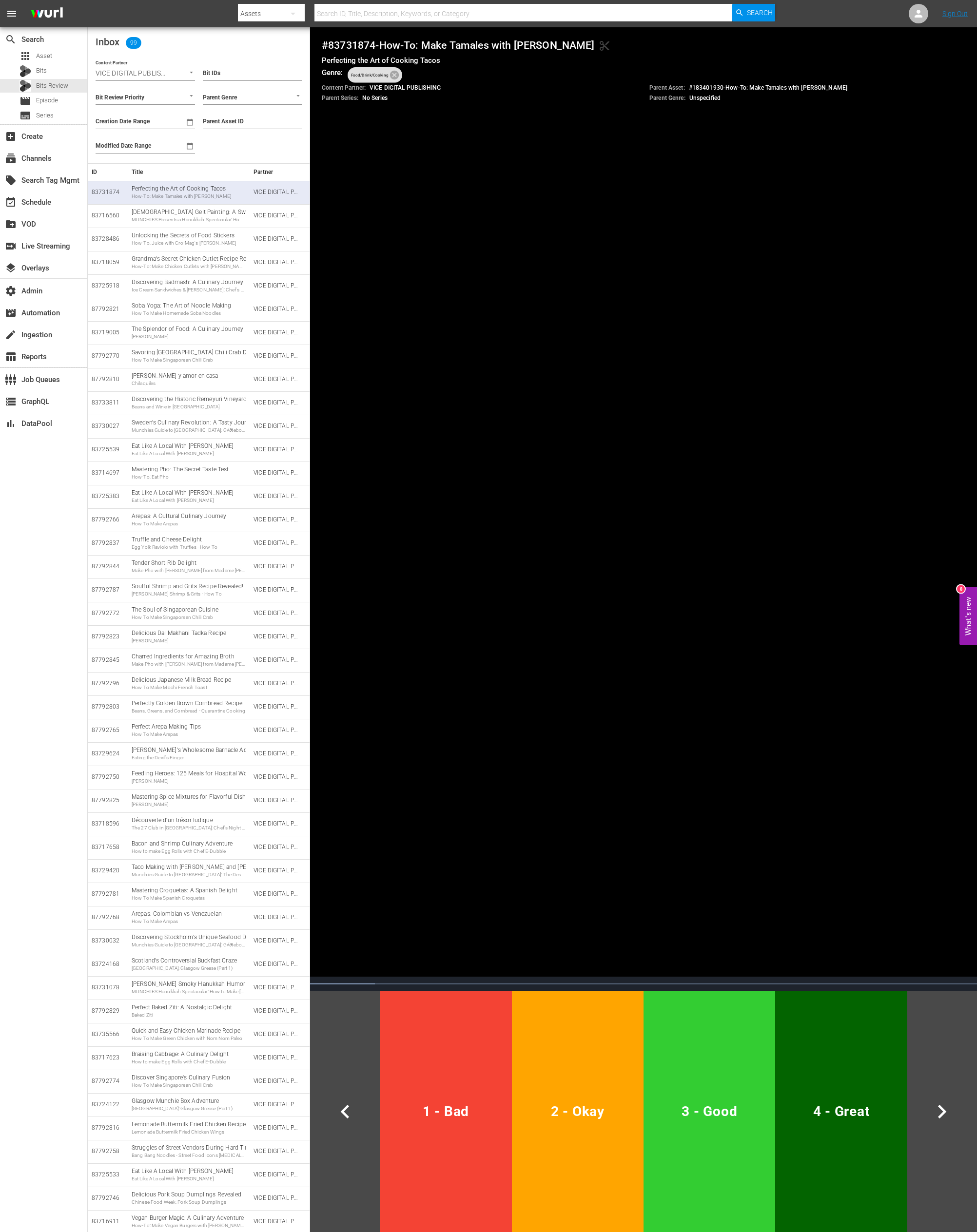
click at [349, 40] on h4 "# 83731874 - How-To: Make Tamales with Wes Avila content_cut" at bounding box center [643, 45] width 643 height 12
click at [720, 630] on button "3 - Good" at bounding box center [709, 1111] width 132 height 241
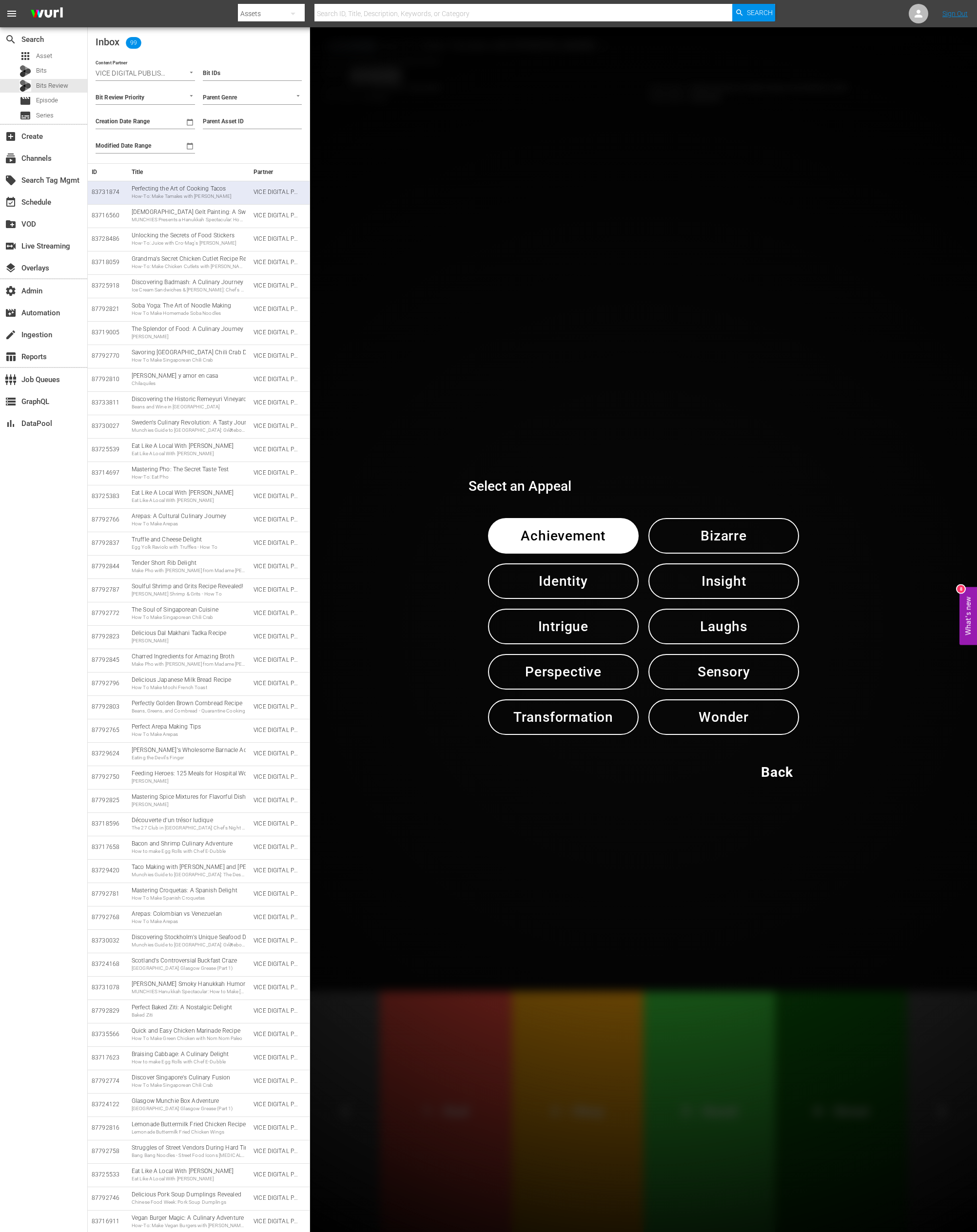
click at [546, 630] on span "Transformation" at bounding box center [563, 717] width 100 height 24
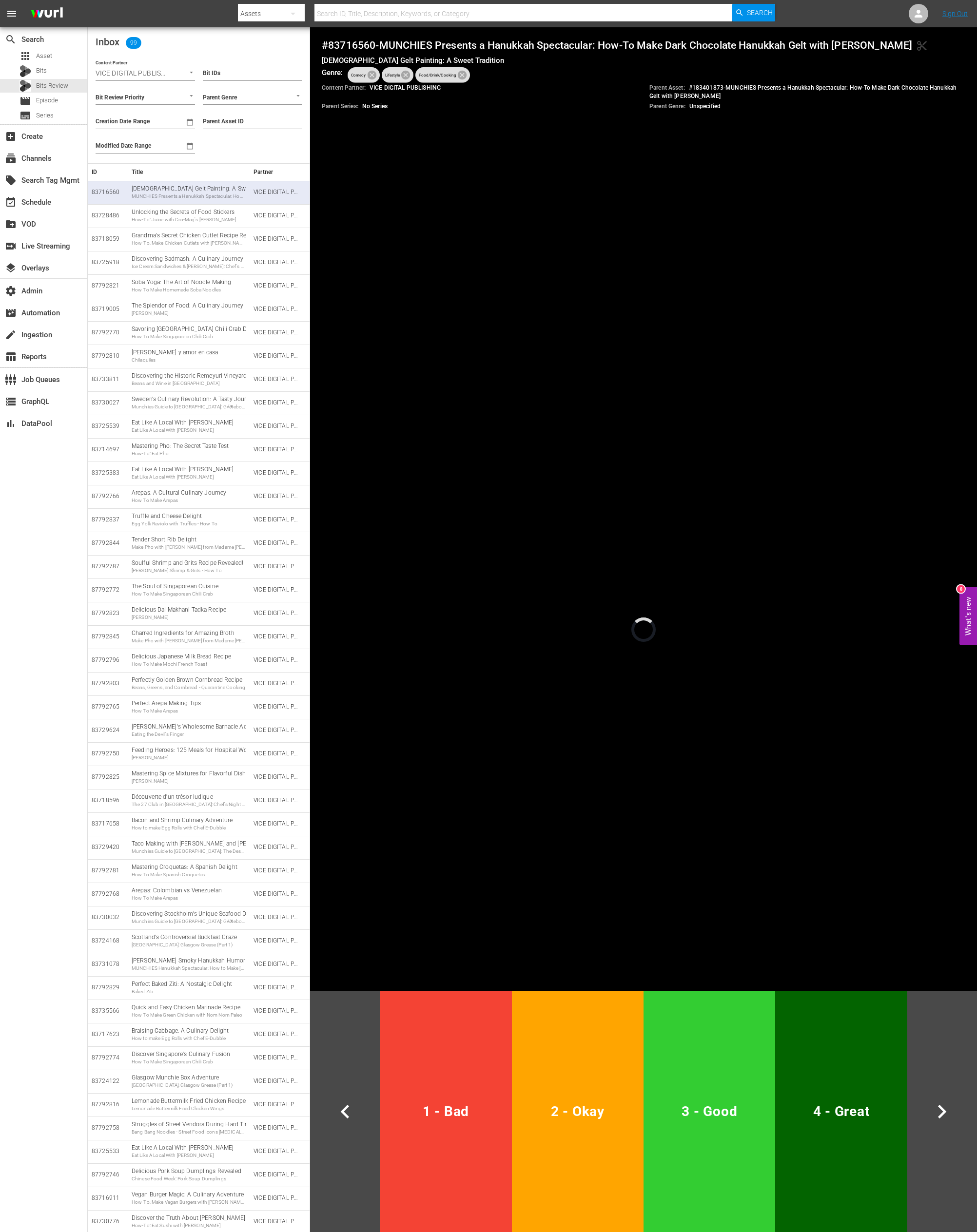
click at [347, 42] on h4 "# 83716560 - MUNCHIES Presents a Hanukkah Spectacular: How-To Make Dark Chocola…" at bounding box center [643, 45] width 643 height 12
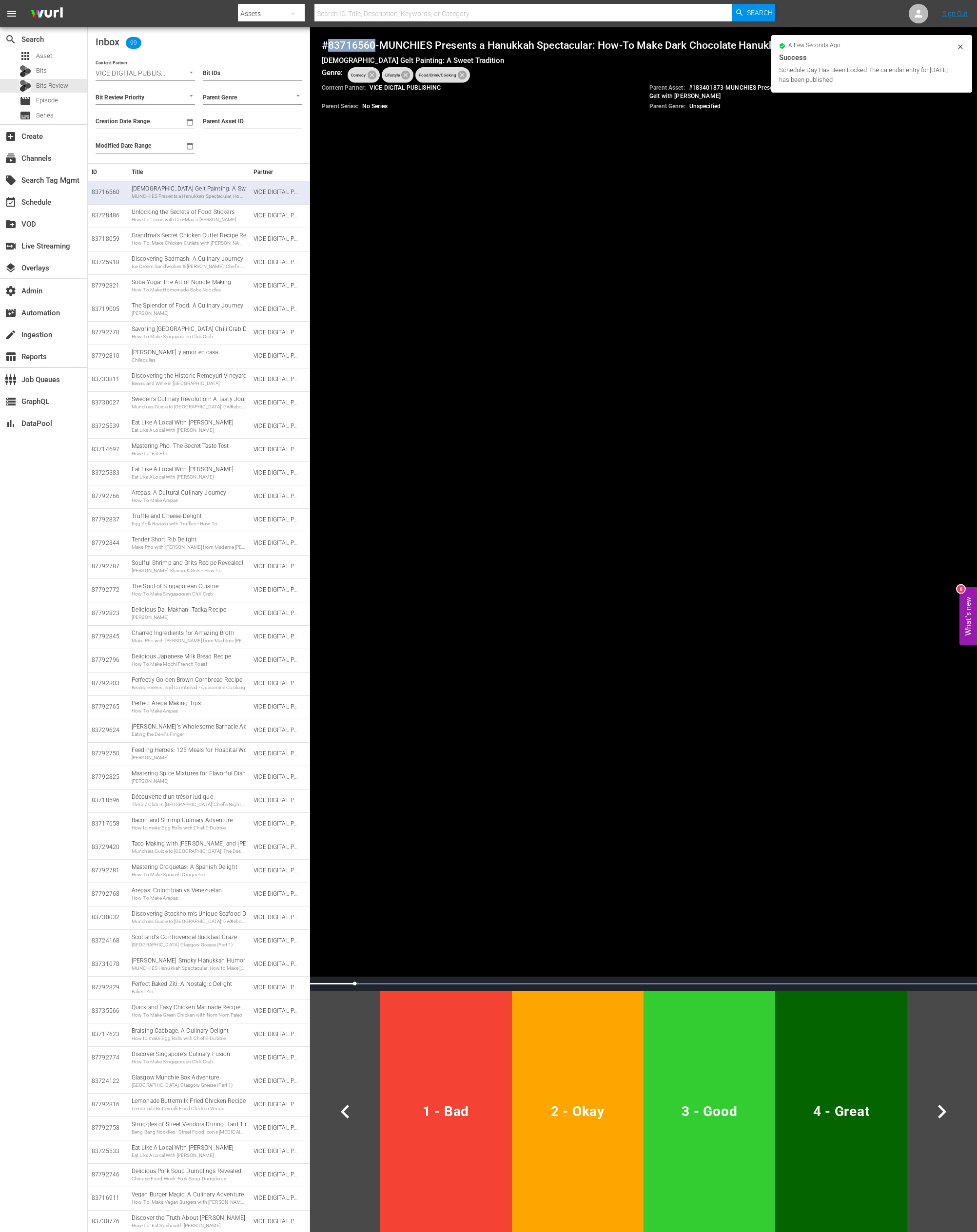
click at [710, 630] on button "3 - Good" at bounding box center [709, 1111] width 132 height 241
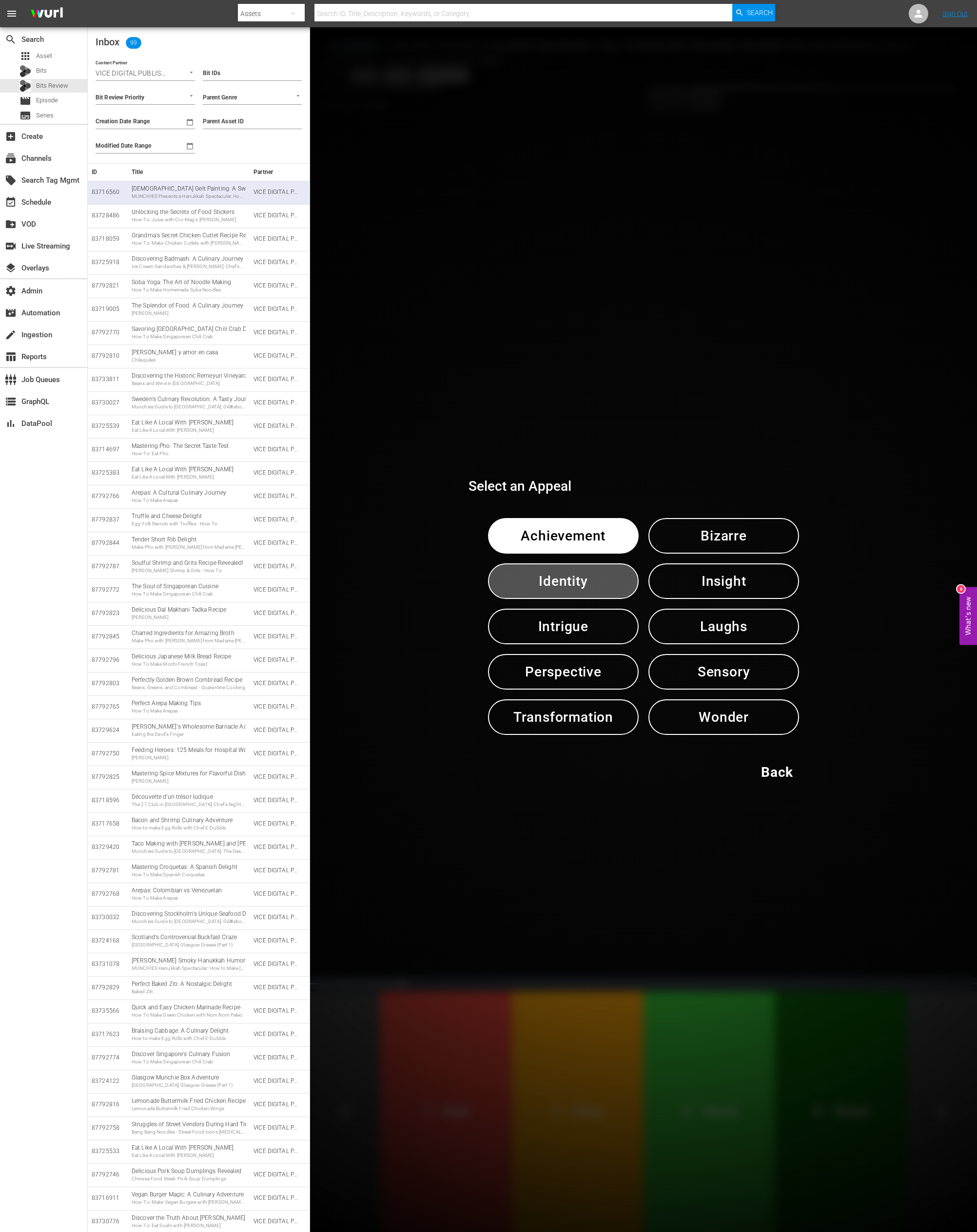
click at [581, 571] on span "Identity" at bounding box center [563, 581] width 100 height 24
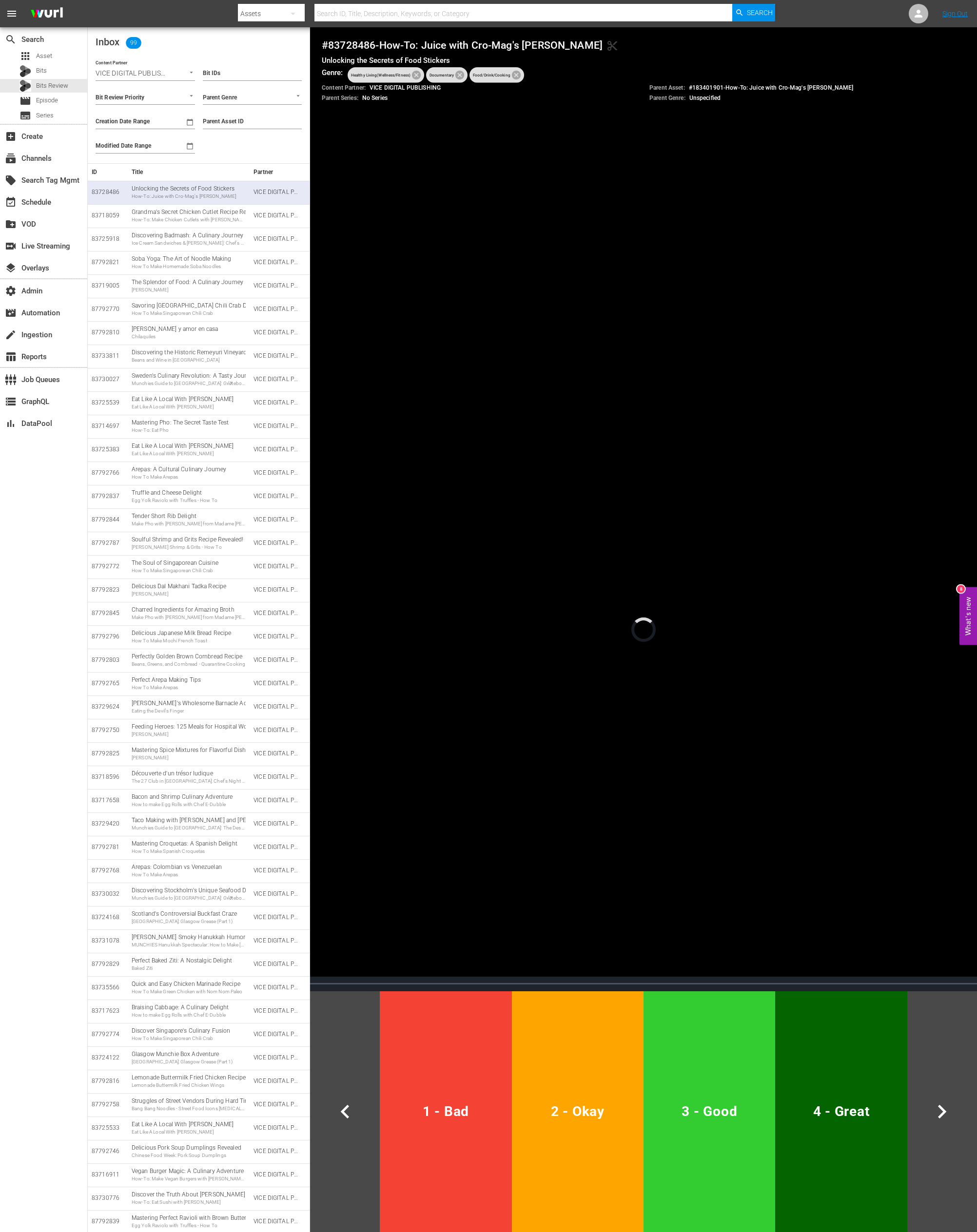
click at [350, 40] on h4 "# 83728486 - How-To: Juice with Cro-Mag's John Joseph content_cut" at bounding box center [643, 45] width 643 height 12
click at [464, 630] on span "1 - Bad" at bounding box center [445, 1111] width 124 height 24
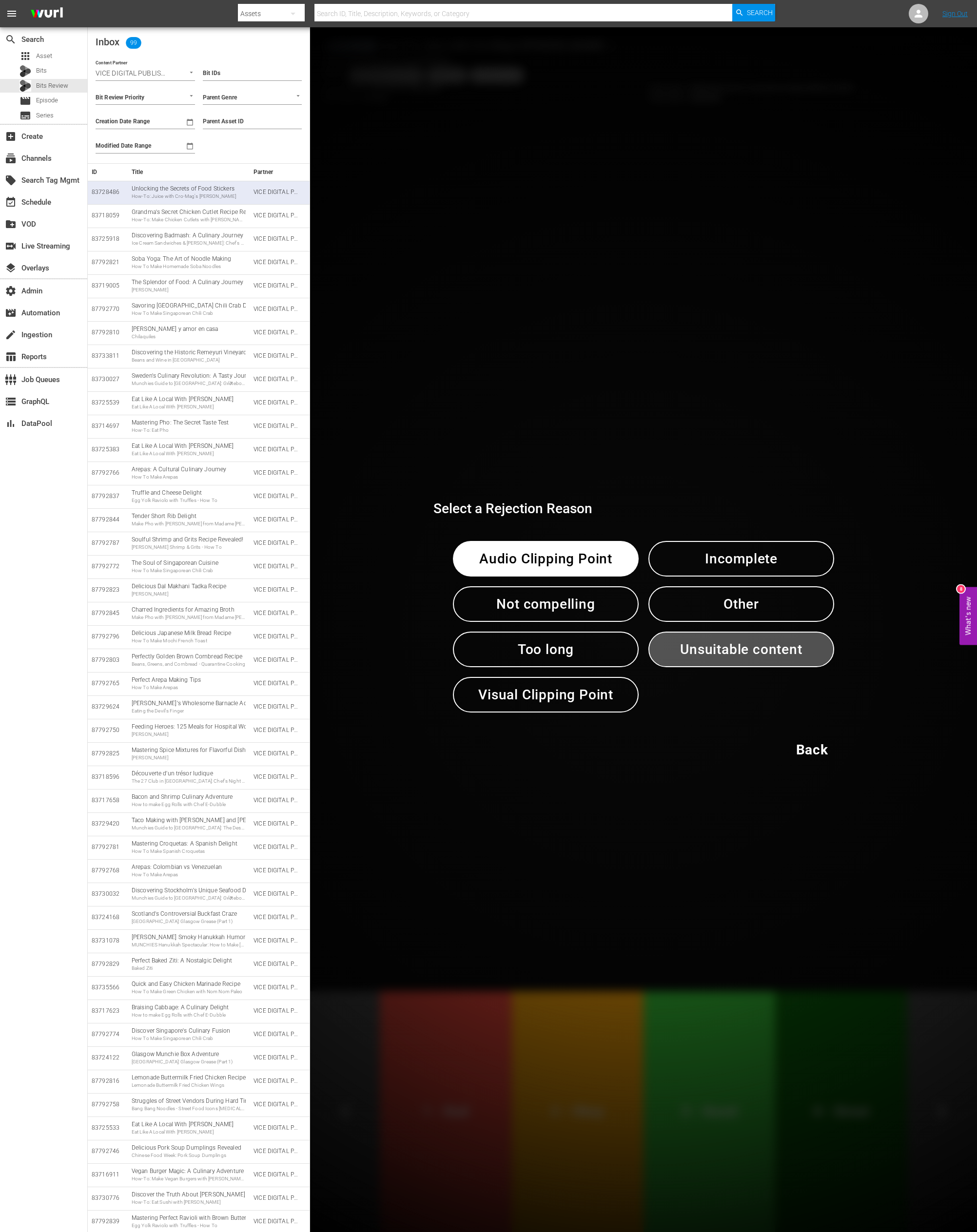
click at [726, 630] on span "Unsuitable content" at bounding box center [741, 650] width 135 height 24
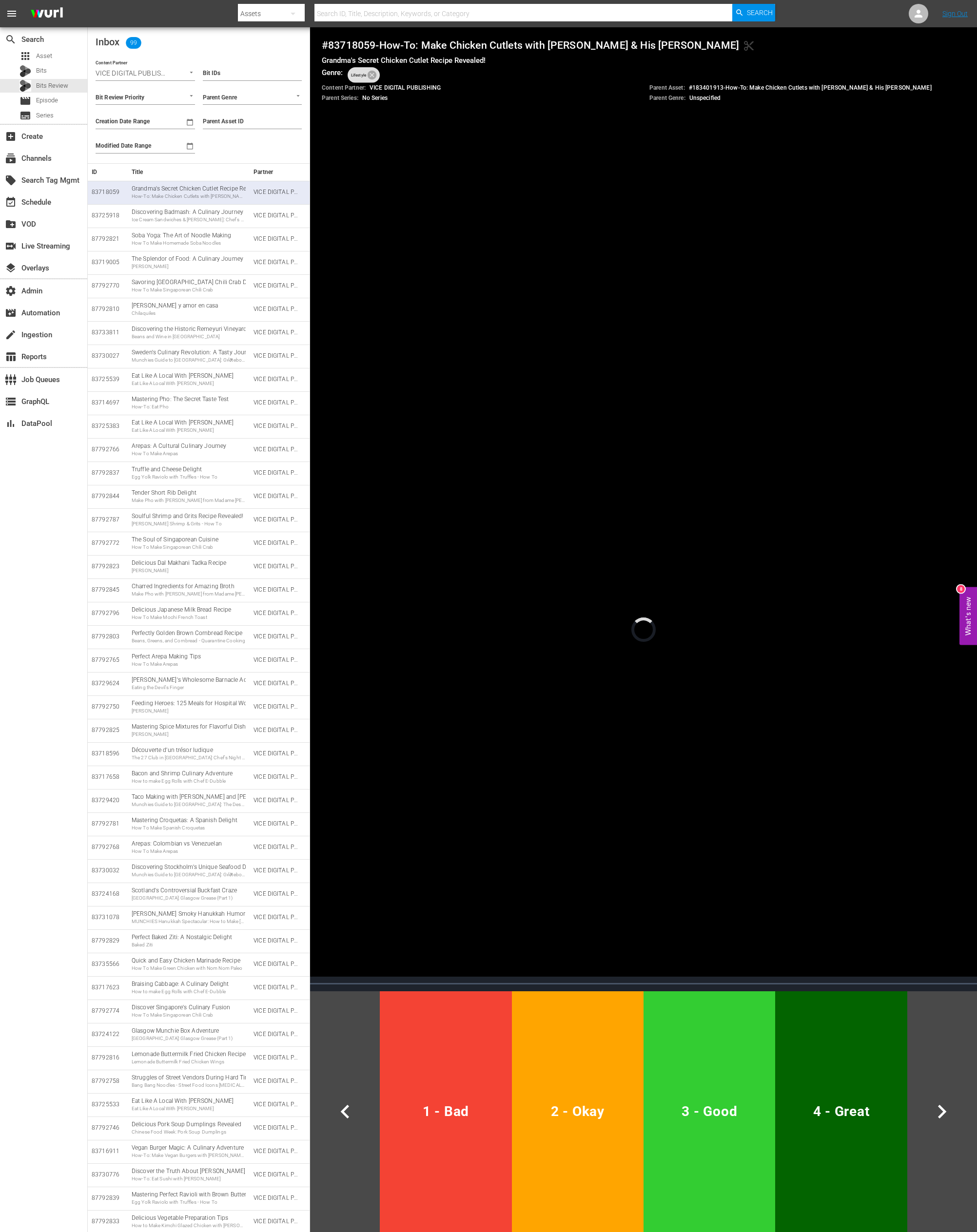
click at [343, 44] on h4 "# 83718059 - How-To: Make Chicken Cutlets with Frank Pinello & His Nonna conten…" at bounding box center [643, 45] width 643 height 12
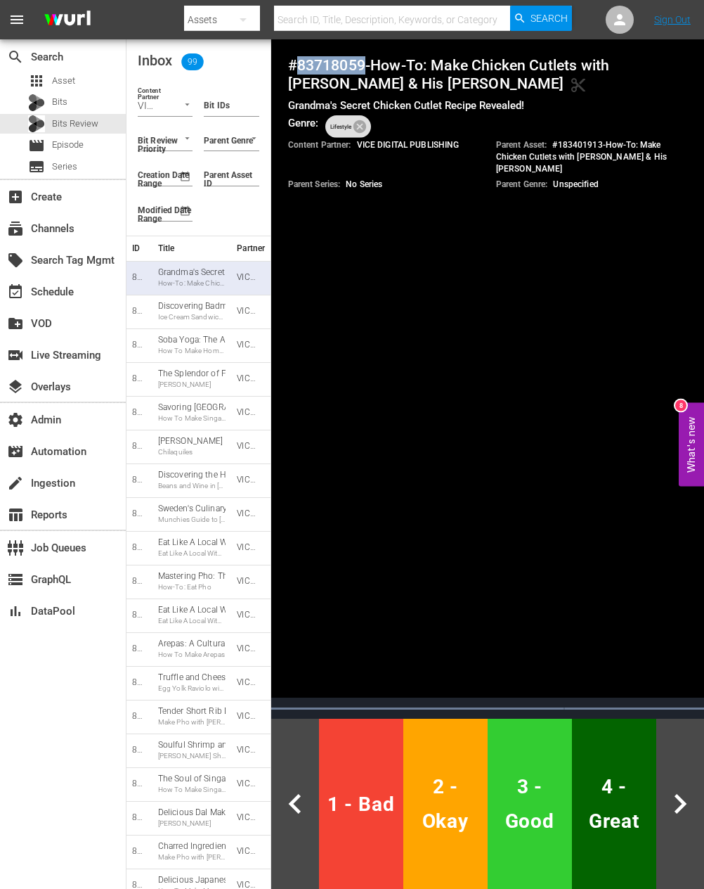
click at [446, 785] on span "2 - Okay" at bounding box center [445, 803] width 73 height 69
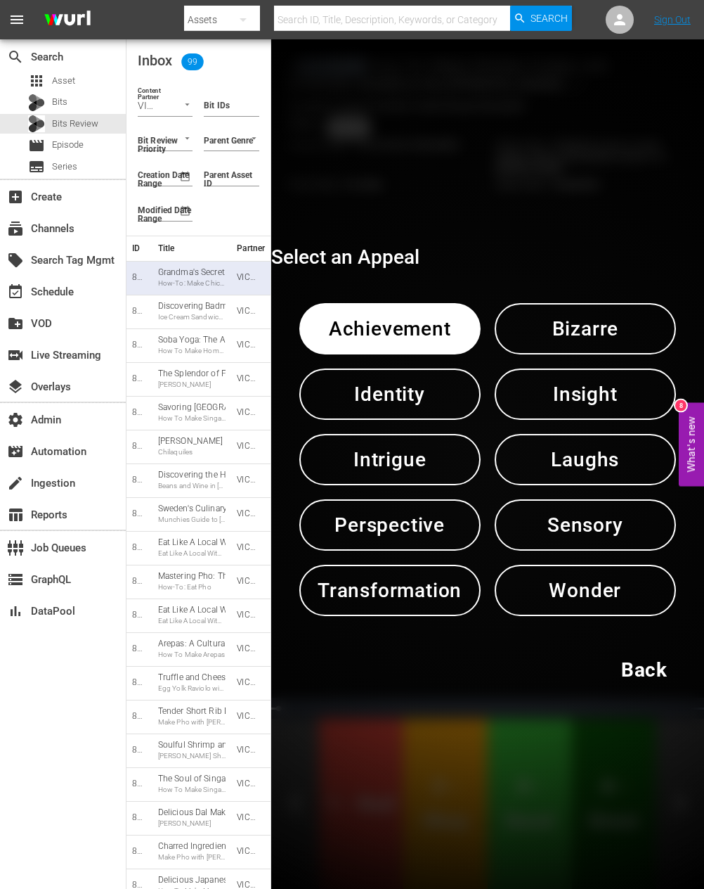
click at [392, 390] on span "Identity" at bounding box center [390, 394] width 108 height 34
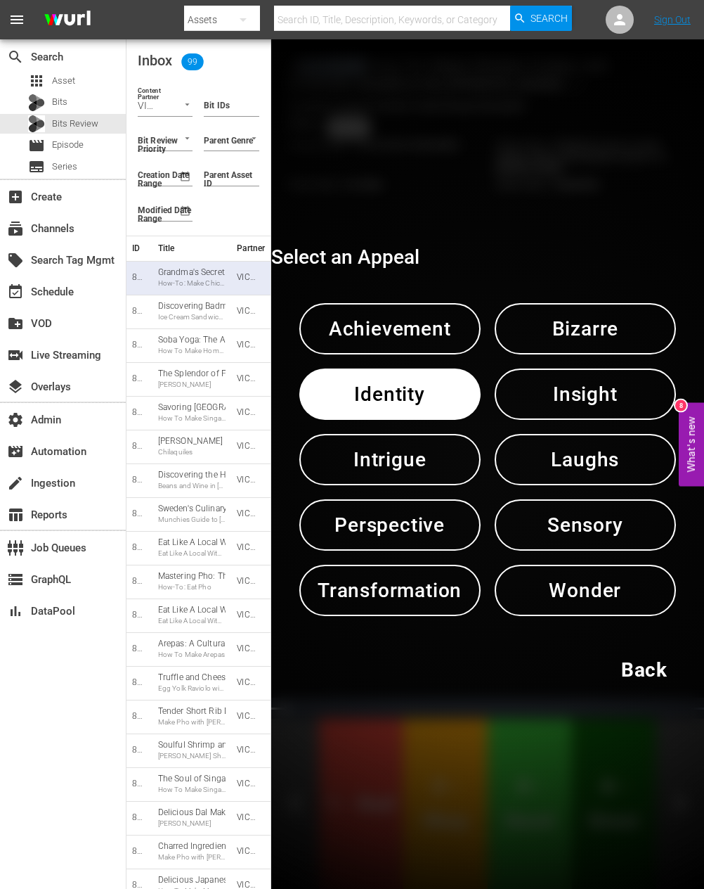
click at [392, 390] on span "Identity" at bounding box center [390, 394] width 108 height 34
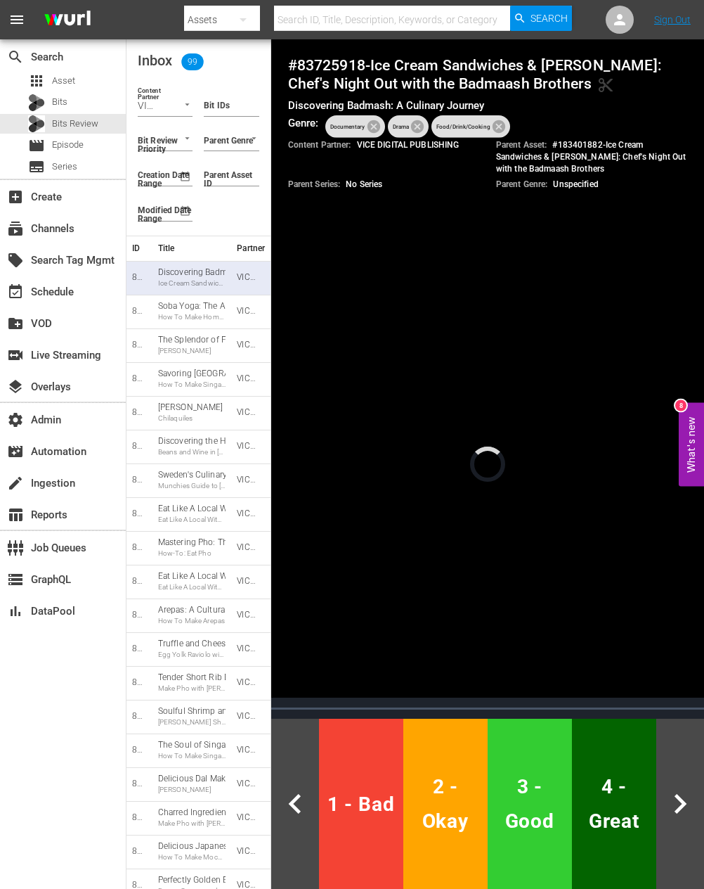
click at [333, 63] on h4 "# 83725918 - Ice Cream Sandwiches & Tikka Naan: Chef's Night Out with the Badma…" at bounding box center [488, 74] width 400 height 37
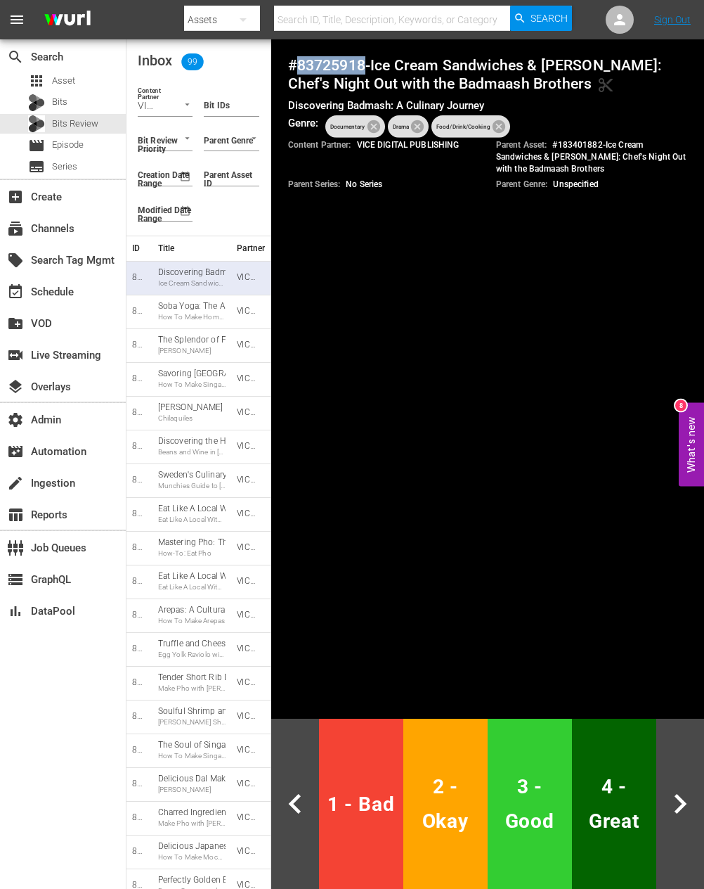
click at [603, 785] on span "4 - Great" at bounding box center [614, 803] width 73 height 69
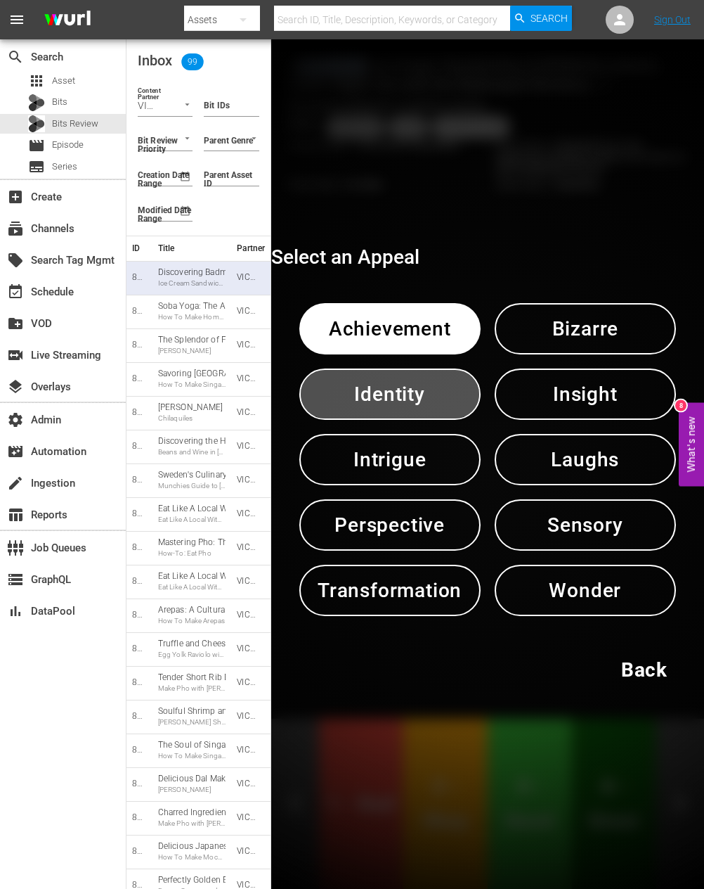
click at [381, 396] on span "Identity" at bounding box center [390, 394] width 108 height 34
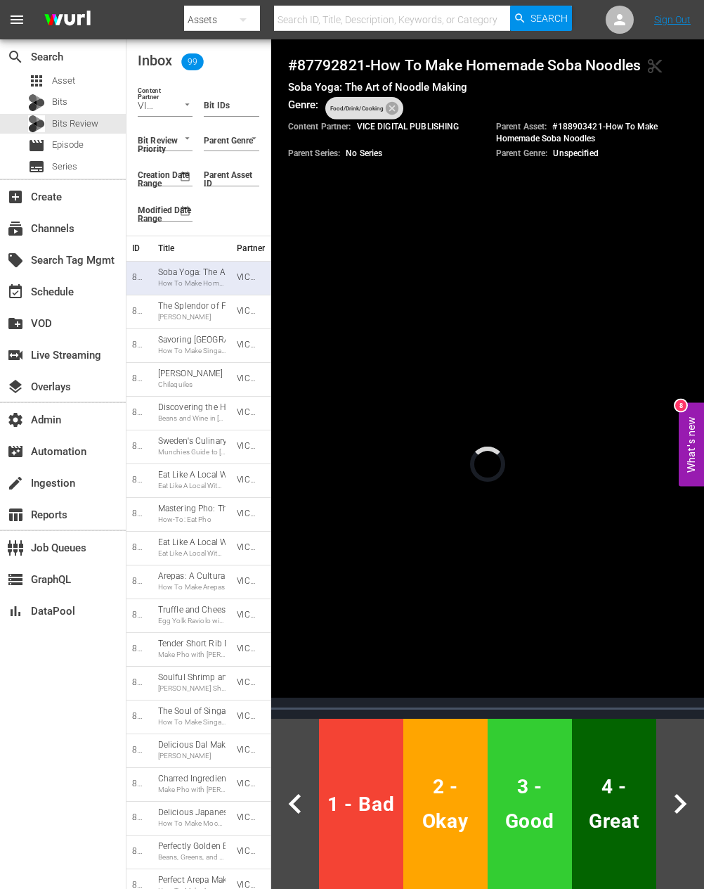
click at [339, 65] on h4 "# 87792821 - How To Make Homemade Soba Noodles content_cut" at bounding box center [488, 65] width 400 height 18
click at [607, 771] on span "4 - Great" at bounding box center [614, 803] width 73 height 69
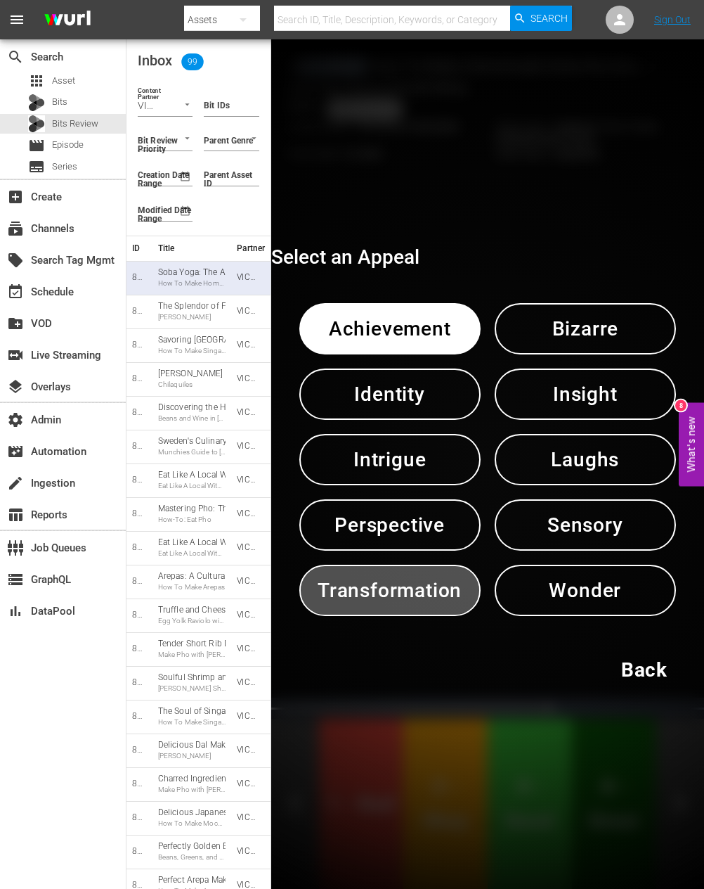
click at [370, 591] on span "Transformation" at bounding box center [390, 590] width 108 height 34
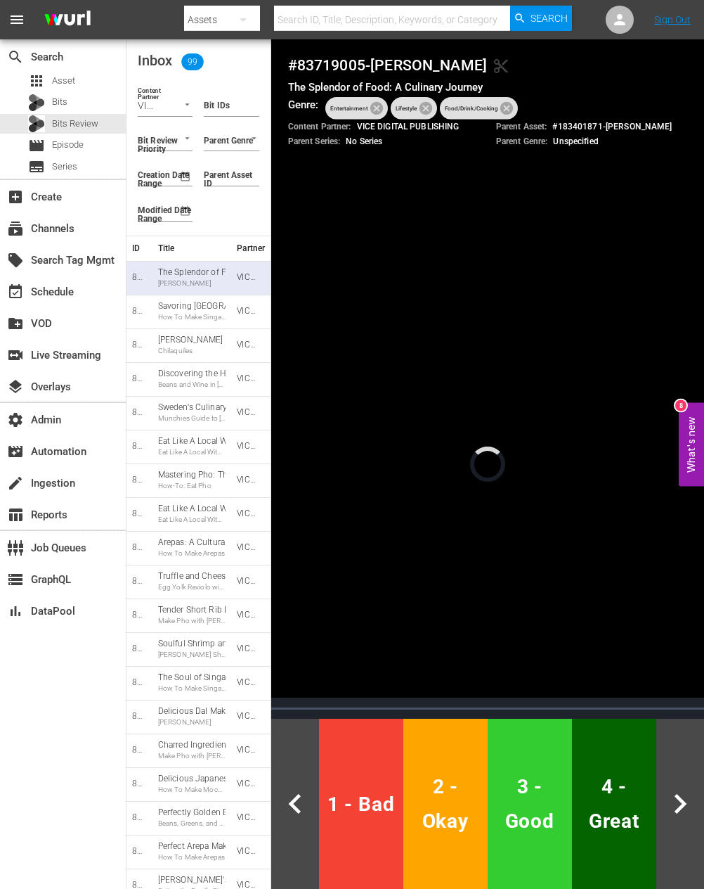
click at [326, 65] on h4 "# 83719005 - Margot Henderson content_cut" at bounding box center [488, 65] width 400 height 18
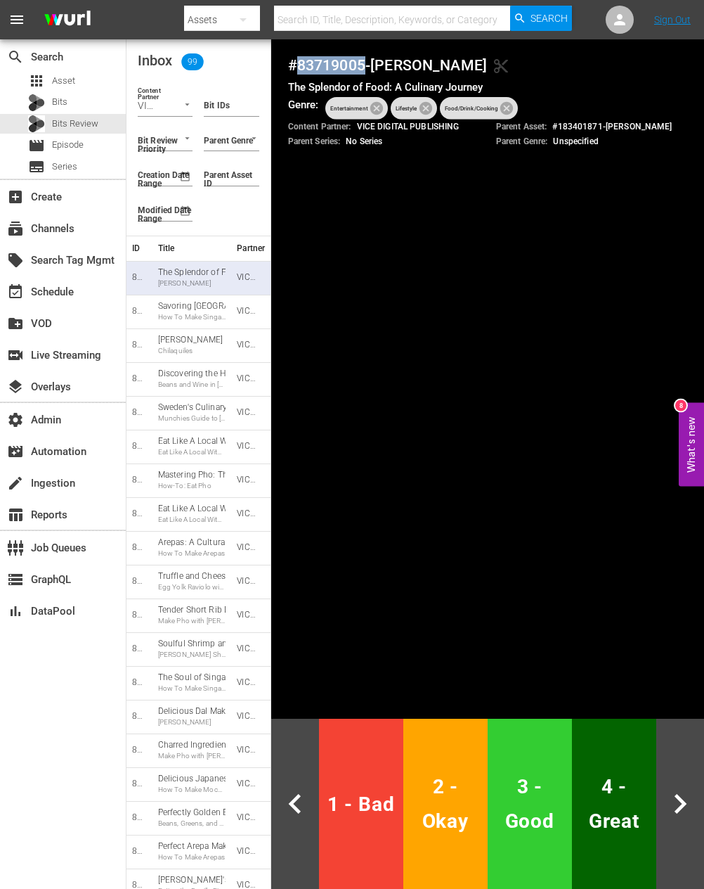
click at [475, 825] on span "2 - Okay" at bounding box center [445, 803] width 73 height 69
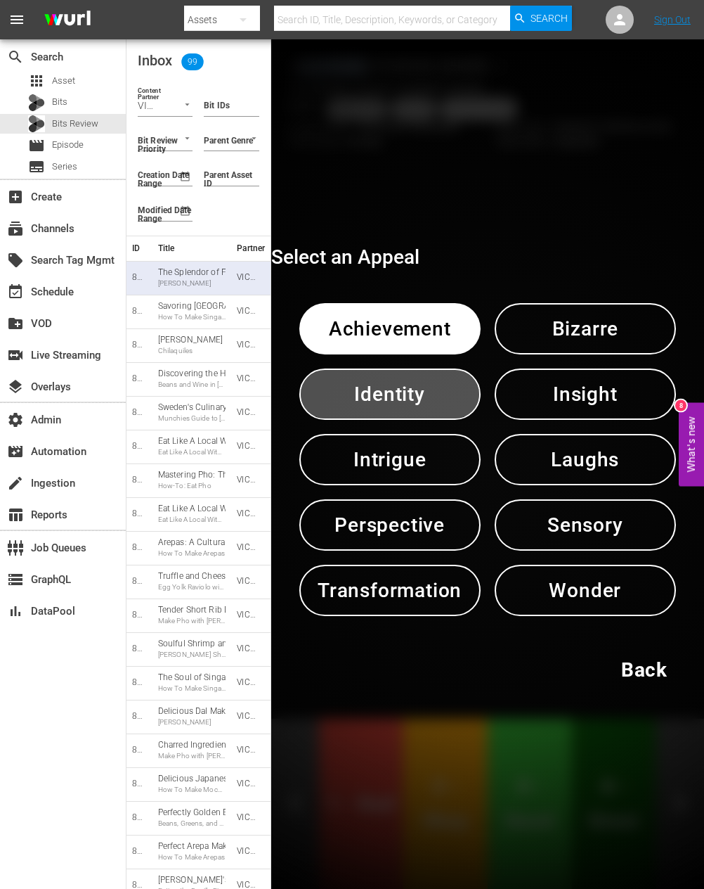
click at [349, 399] on span "Identity" at bounding box center [390, 394] width 108 height 34
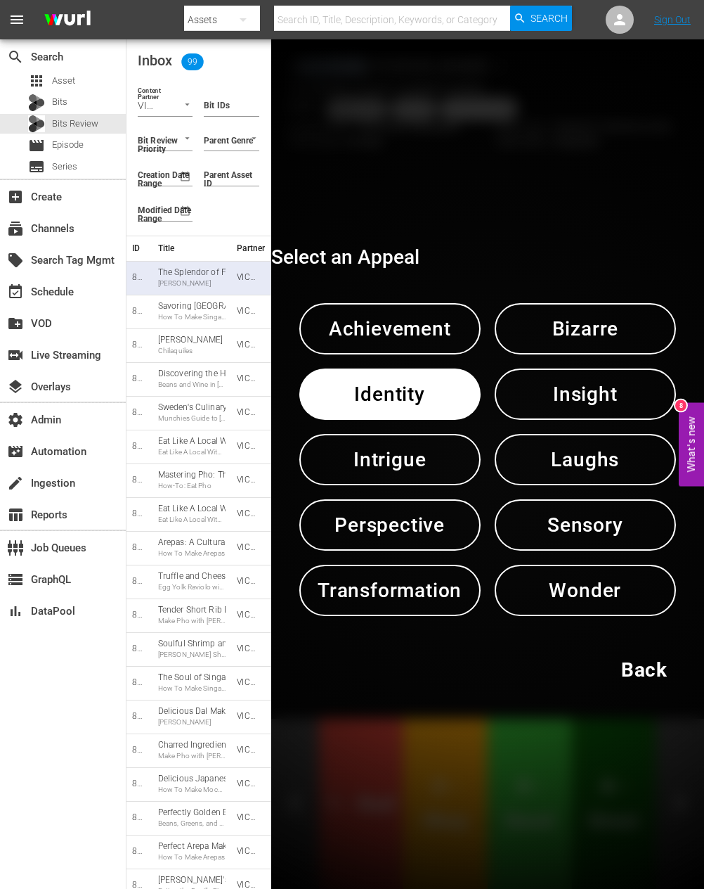
click at [349, 399] on span "Identity" at bounding box center [390, 394] width 108 height 34
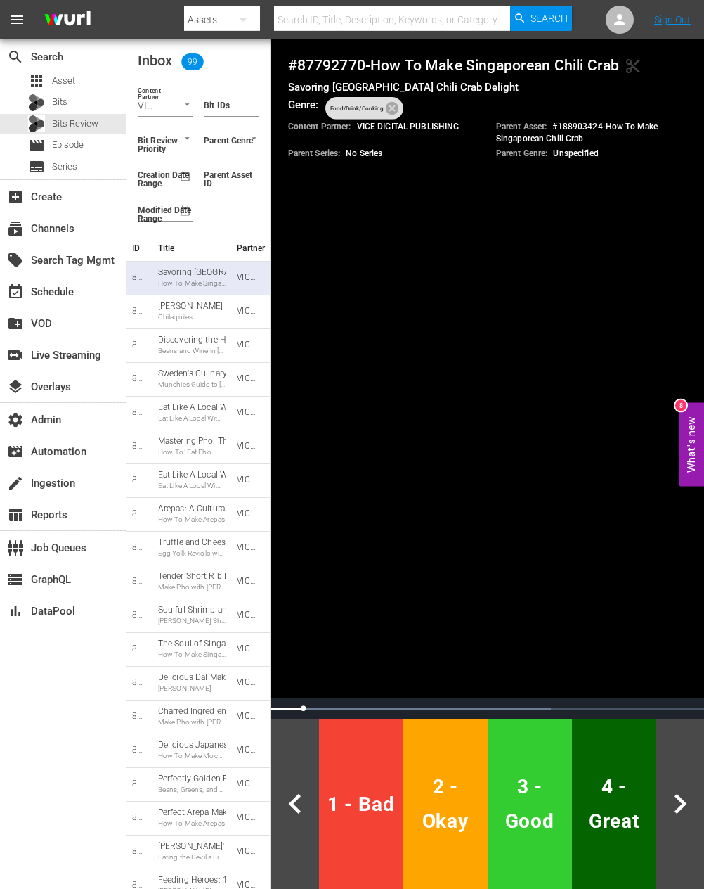
click at [317, 66] on h4 "# 87792770 - How To Make Singaporean Chili Crab content_cut" at bounding box center [488, 65] width 400 height 18
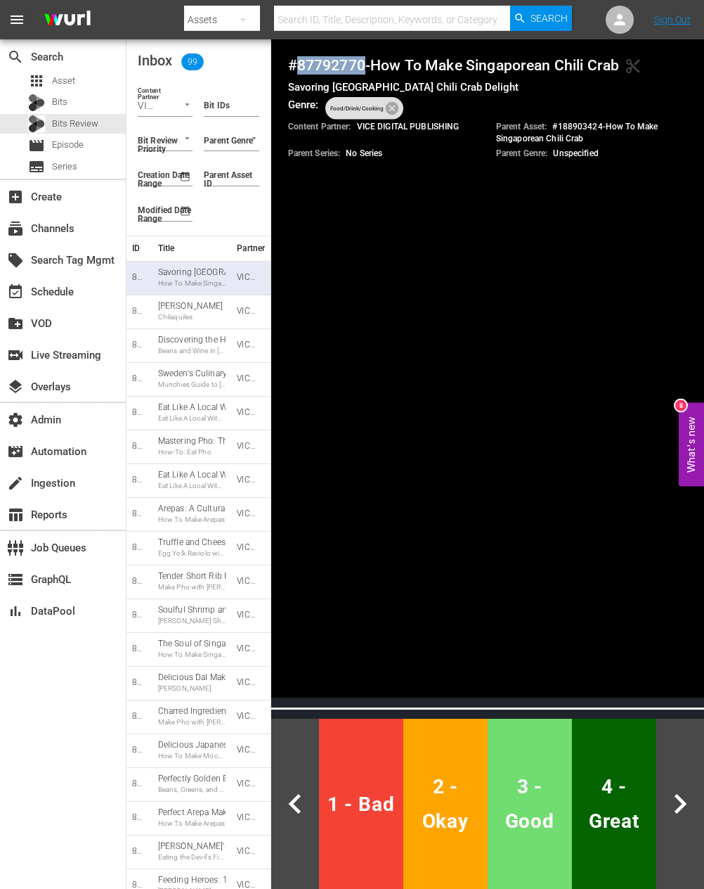
click at [541, 803] on span "3 - Good" at bounding box center [530, 803] width 73 height 69
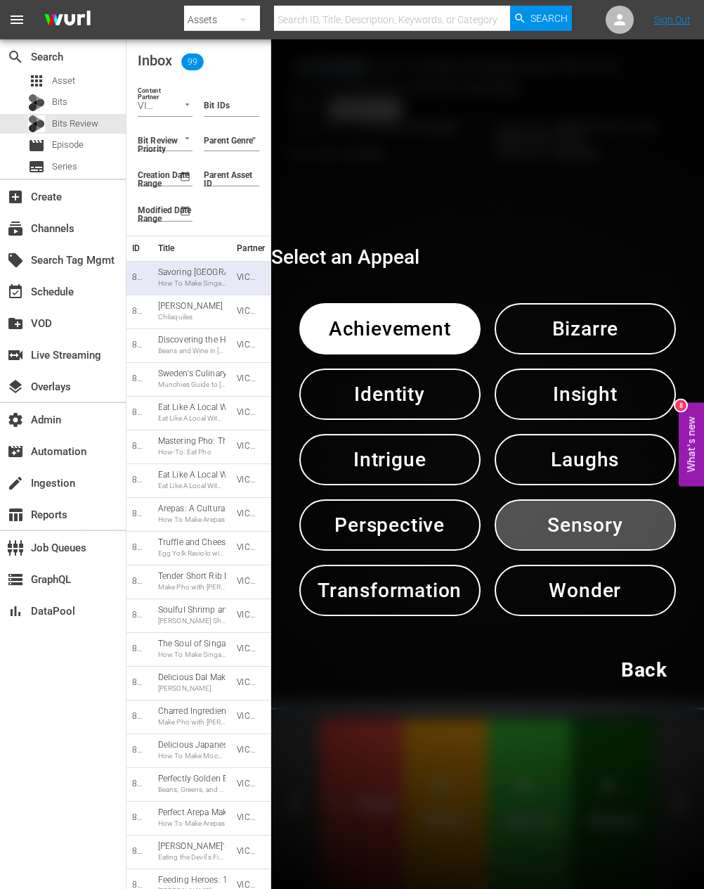
click at [561, 526] on span "Sensory" at bounding box center [586, 525] width 108 height 34
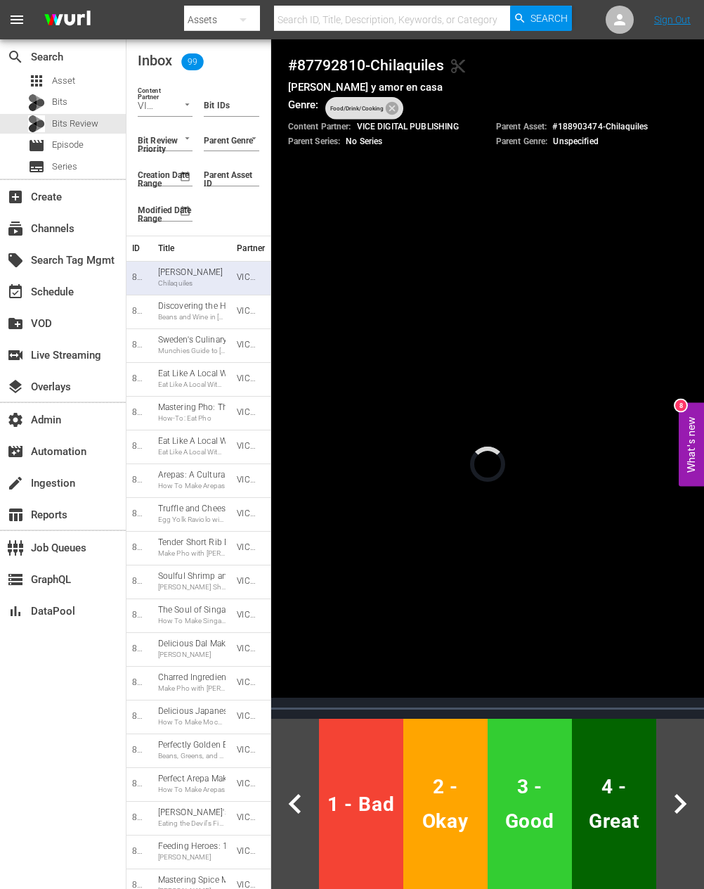
click at [346, 61] on h4 "# 87792810 - Chilaquiles content_cut" at bounding box center [488, 65] width 400 height 18
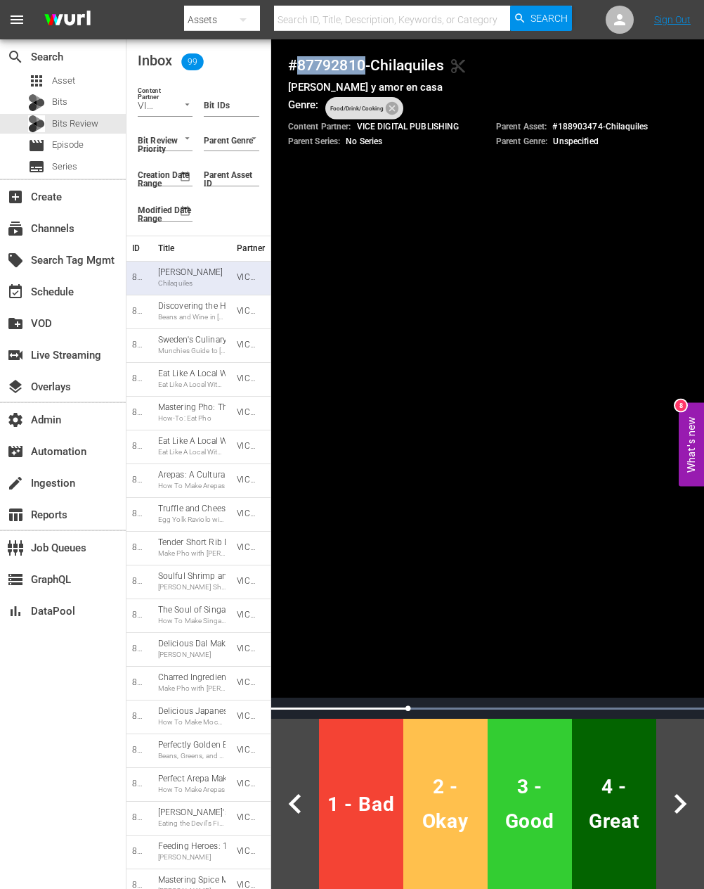
click at [449, 801] on span "2 - Okay" at bounding box center [445, 803] width 73 height 69
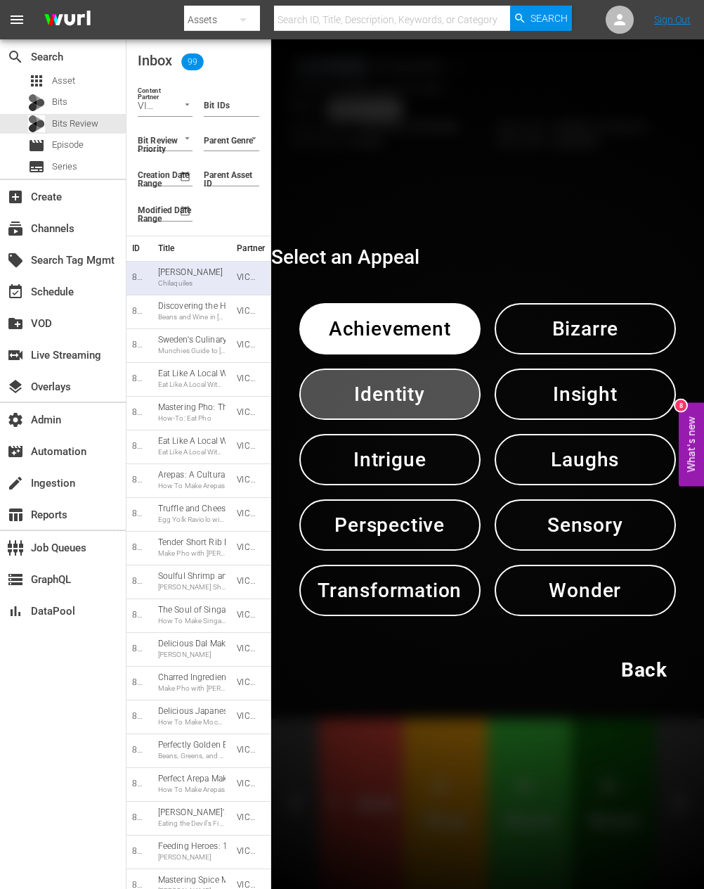
click at [416, 408] on span "Identity" at bounding box center [390, 394] width 108 height 34
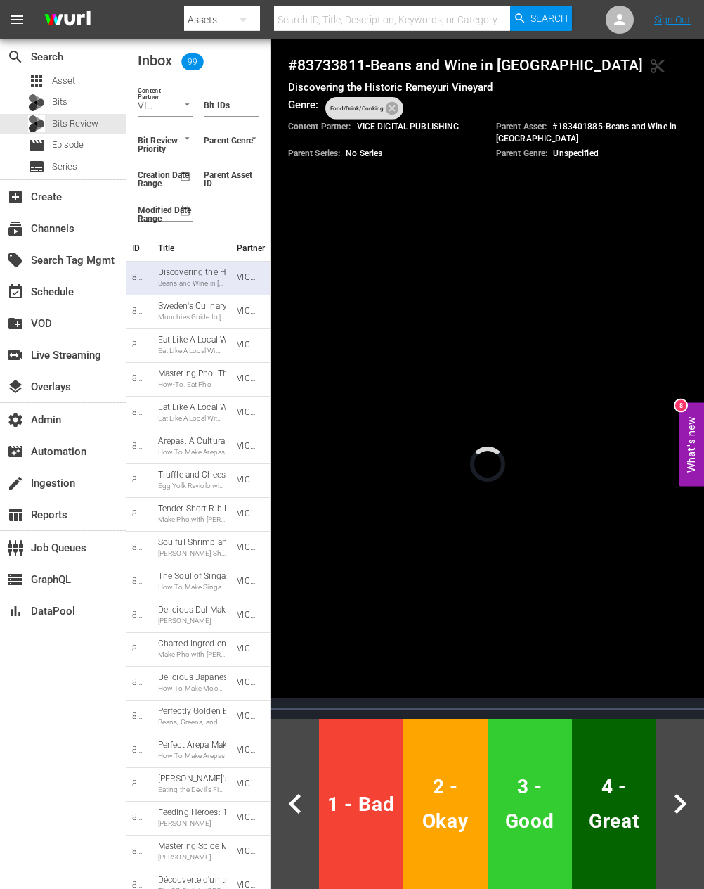
click at [328, 67] on h4 "# 83733811 - Beans and Wine in Basque Country content_cut" at bounding box center [488, 65] width 400 height 18
click at [509, 793] on span "3 - Good" at bounding box center [530, 803] width 73 height 69
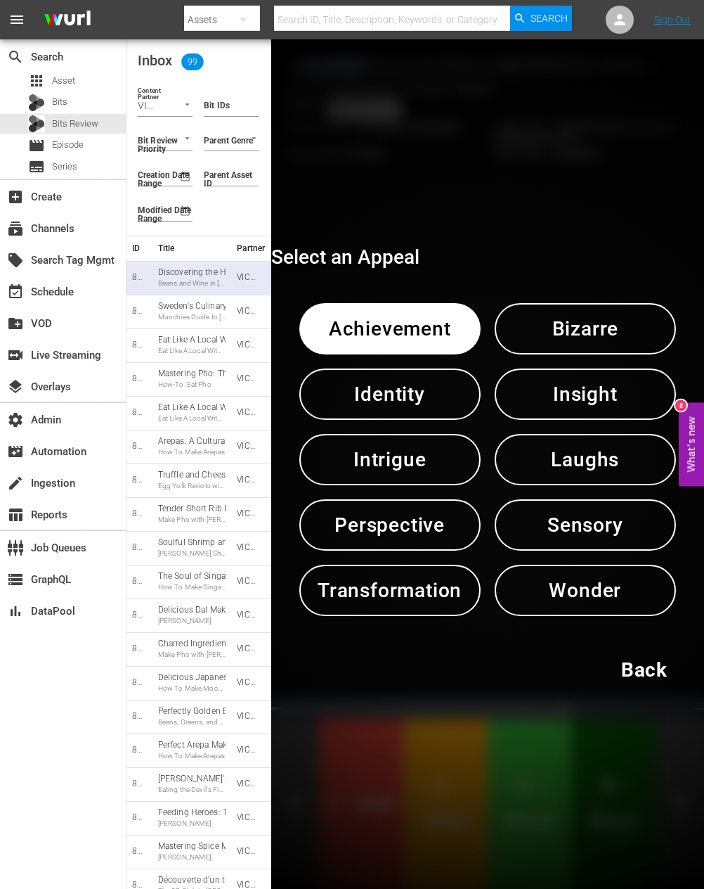
click at [532, 596] on span "Wonder" at bounding box center [586, 590] width 108 height 34
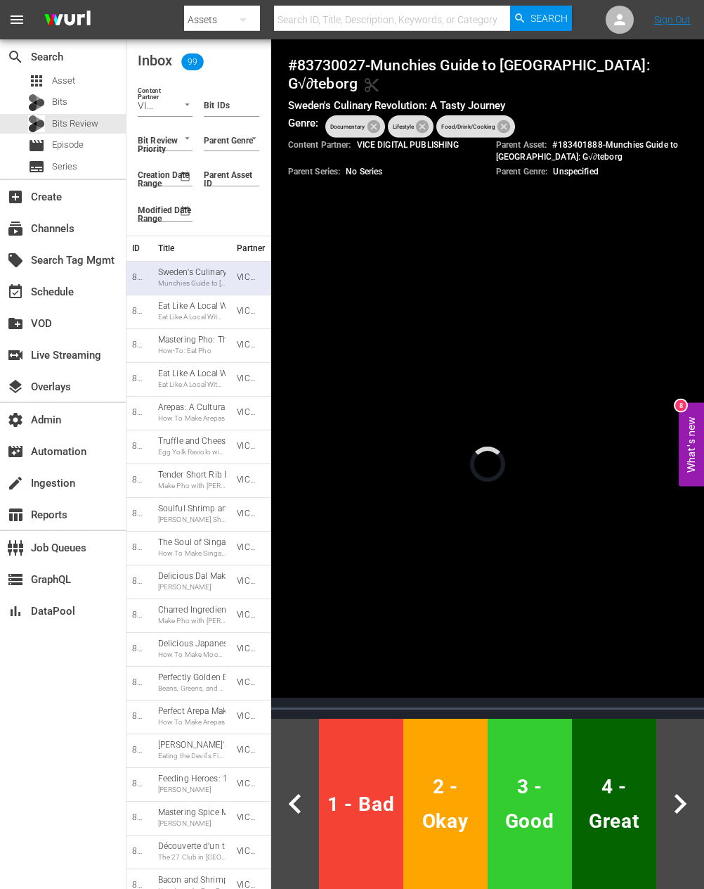
click at [333, 64] on h4 "# 83730027 - Munchies Guide to Sweden: G√∂teborg content_cut" at bounding box center [488, 74] width 400 height 37
click at [509, 778] on span "3 - Good" at bounding box center [530, 803] width 73 height 69
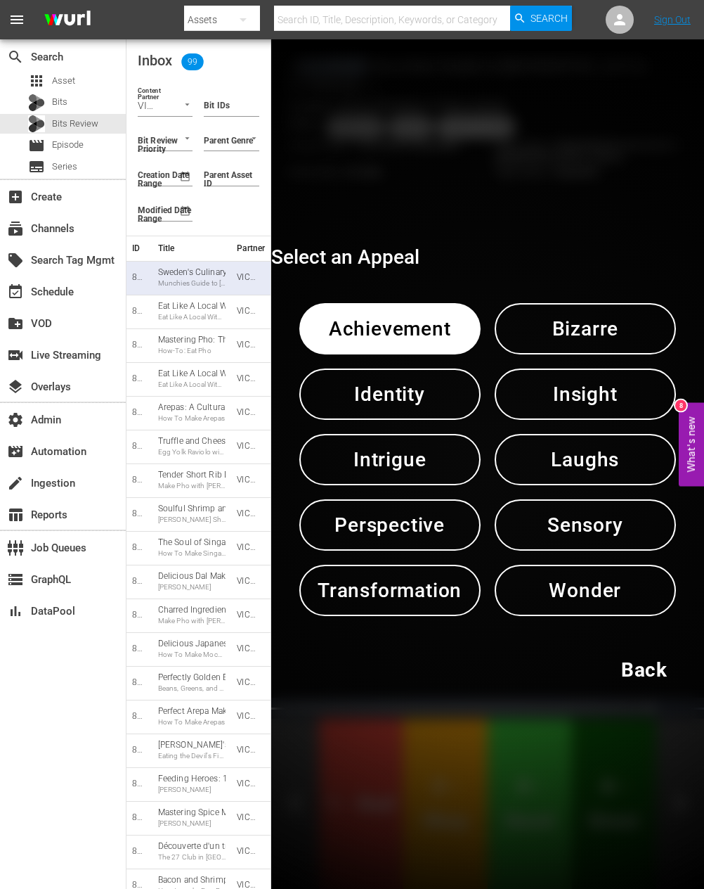
click at [546, 397] on span "Insight" at bounding box center [586, 394] width 108 height 34
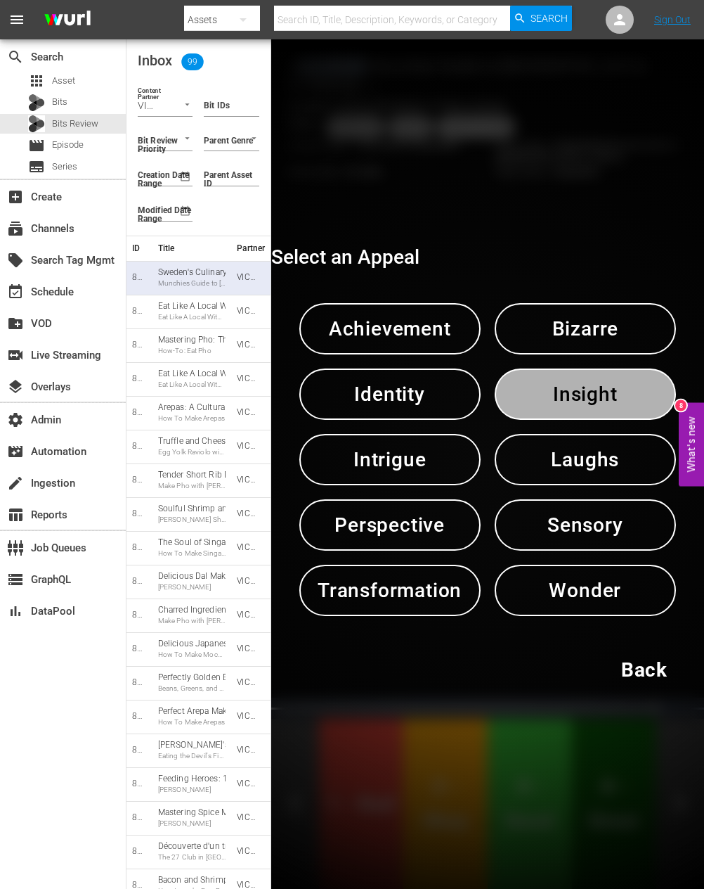
click at [546, 397] on span "Insight" at bounding box center [586, 394] width 108 height 34
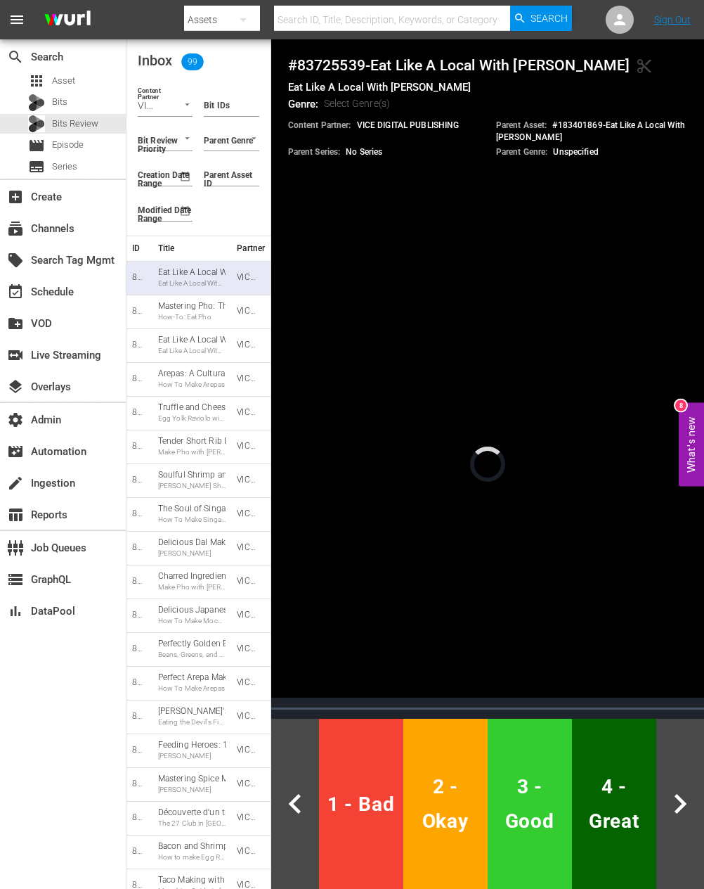
click at [329, 70] on h4 "# 83725539 - Eat Like A Local With Andy Roy content_cut" at bounding box center [488, 65] width 400 height 18
click at [361, 792] on span "1 - Bad" at bounding box center [361, 804] width 73 height 34
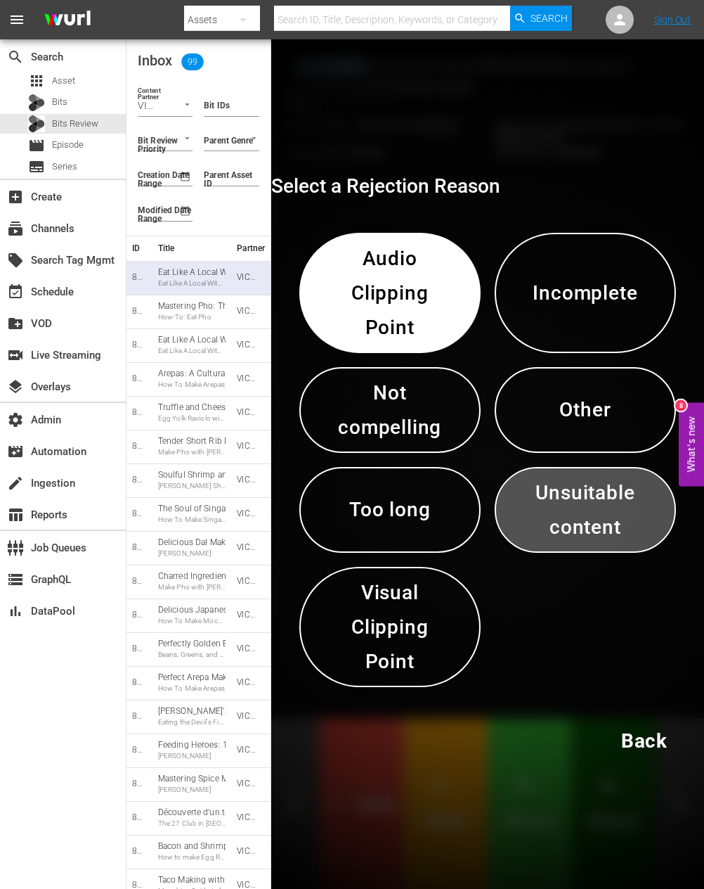
click at [579, 501] on span "Unsuitable content" at bounding box center [586, 509] width 108 height 69
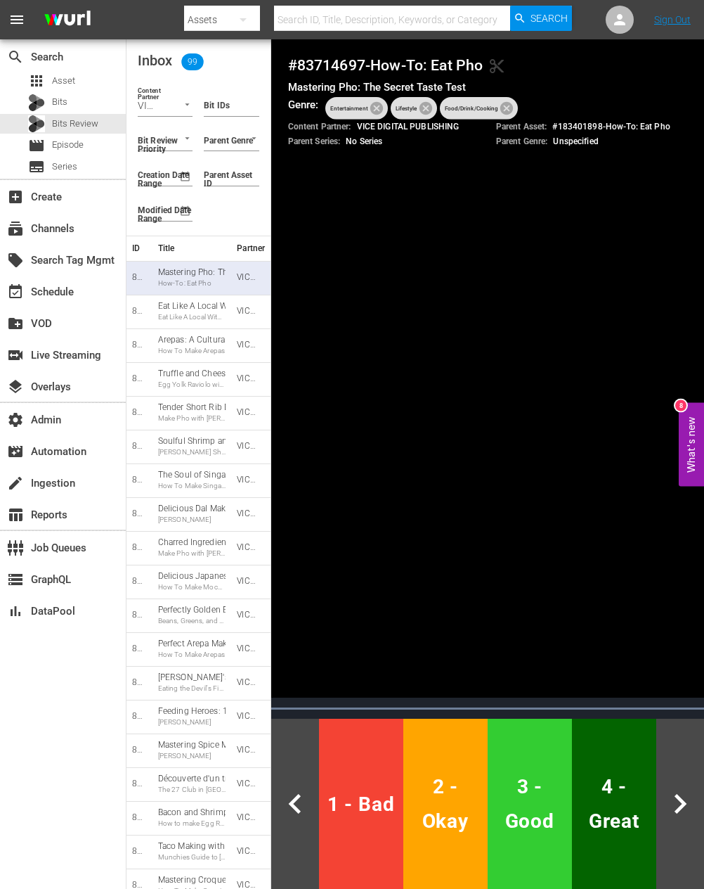
click at [321, 62] on h4 "# 83714697 - How-To: Eat Pho content_cut" at bounding box center [488, 65] width 400 height 18
click at [513, 786] on span "3 - Good" at bounding box center [530, 803] width 73 height 69
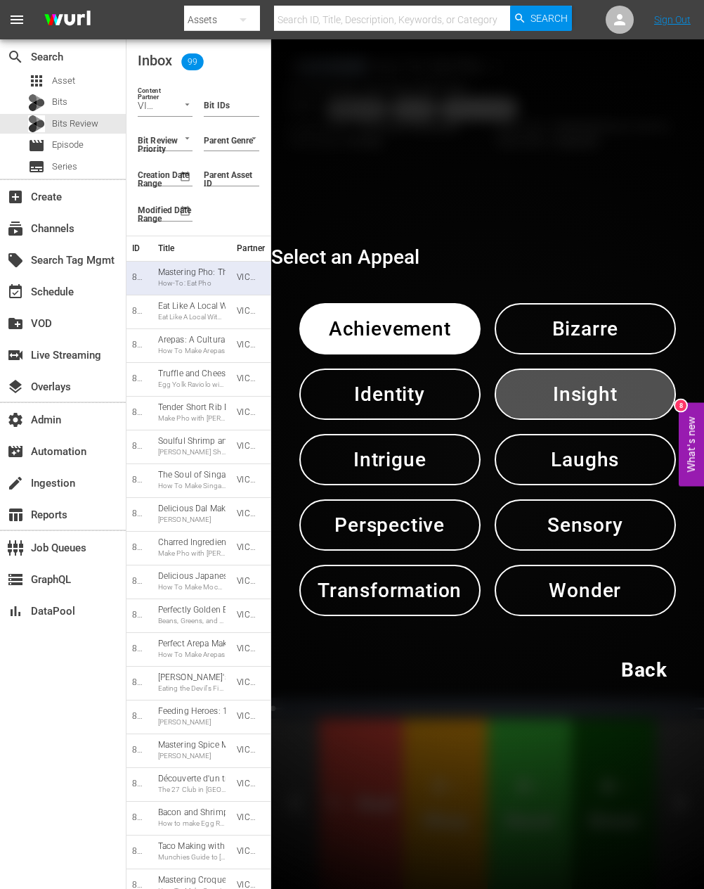
click at [556, 398] on span "Insight" at bounding box center [586, 394] width 108 height 34
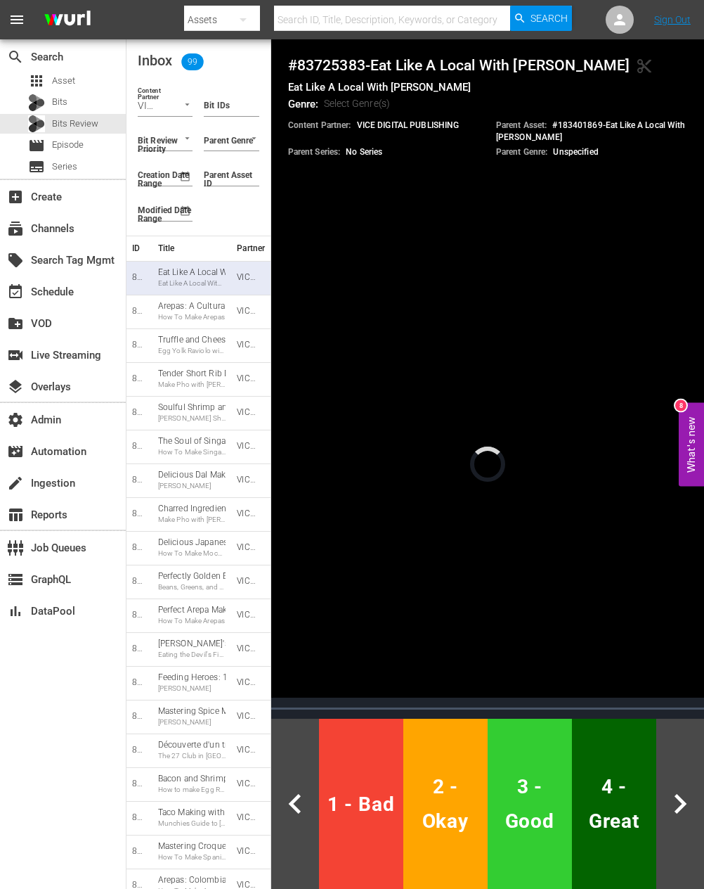
click at [335, 60] on h4 "# 83725383 - Eat Like A Local With Andy Roy content_cut" at bounding box center [488, 65] width 400 height 18
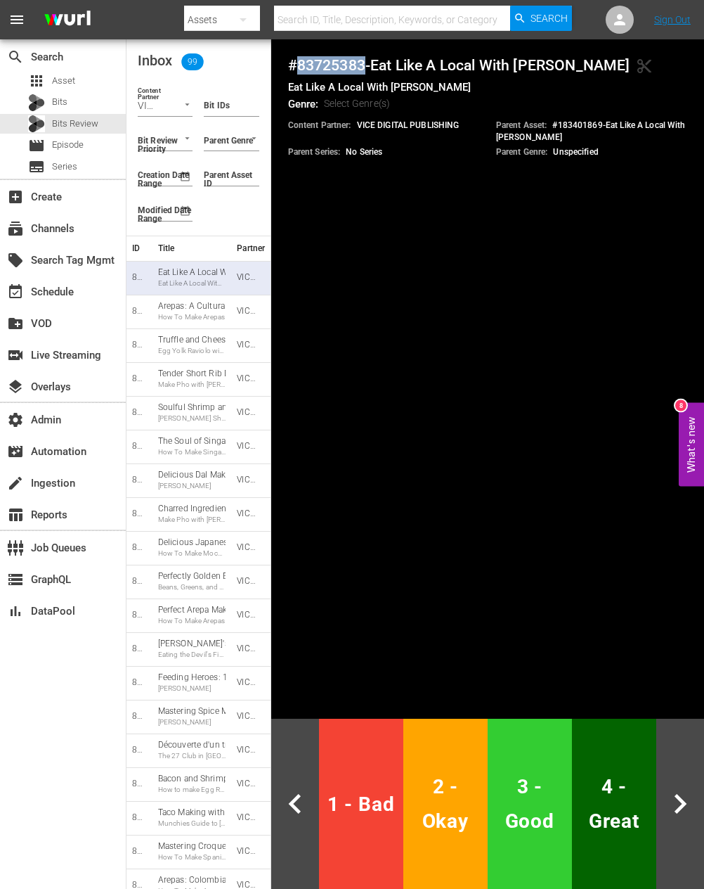
click at [347, 793] on span "1 - Bad" at bounding box center [361, 804] width 73 height 34
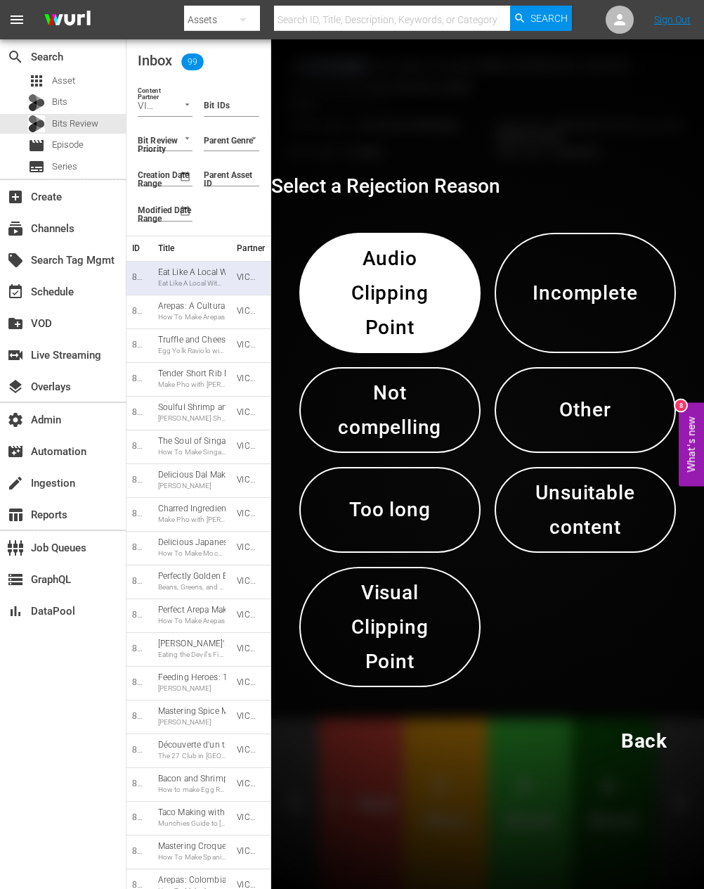
click at [598, 532] on span "Unsuitable content" at bounding box center [586, 509] width 108 height 69
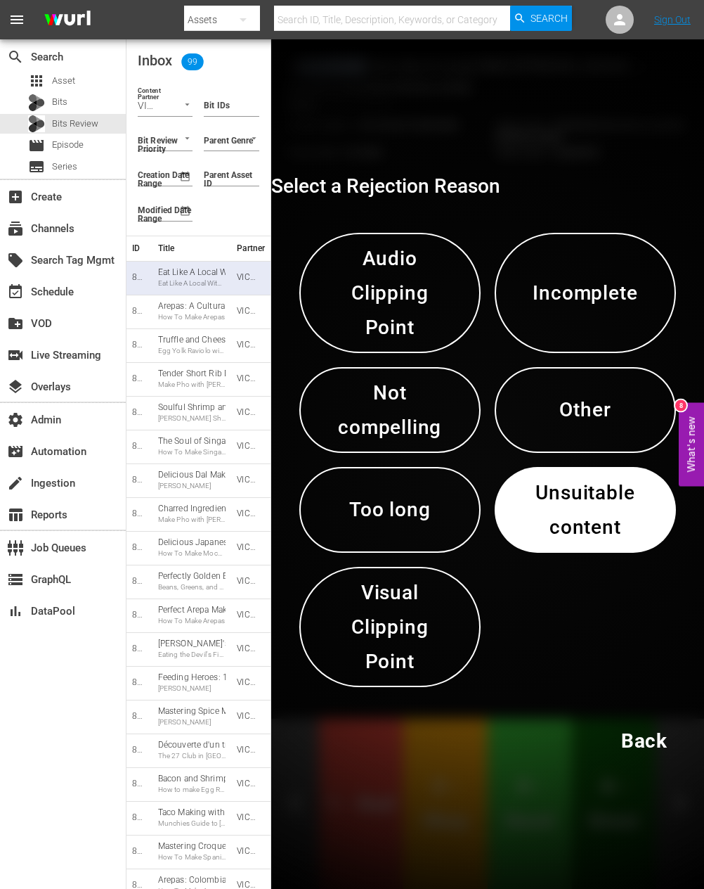
click at [598, 532] on span "Unsuitable content" at bounding box center [586, 509] width 108 height 69
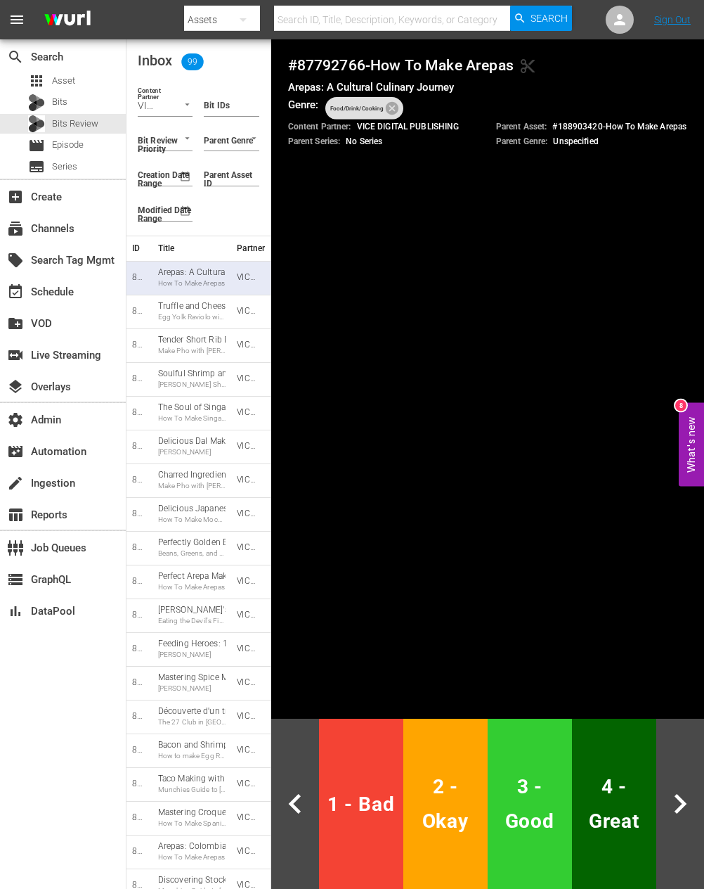
click at [332, 60] on h4 "# 87792766 - How To Make Arepas content_cut" at bounding box center [488, 65] width 400 height 18
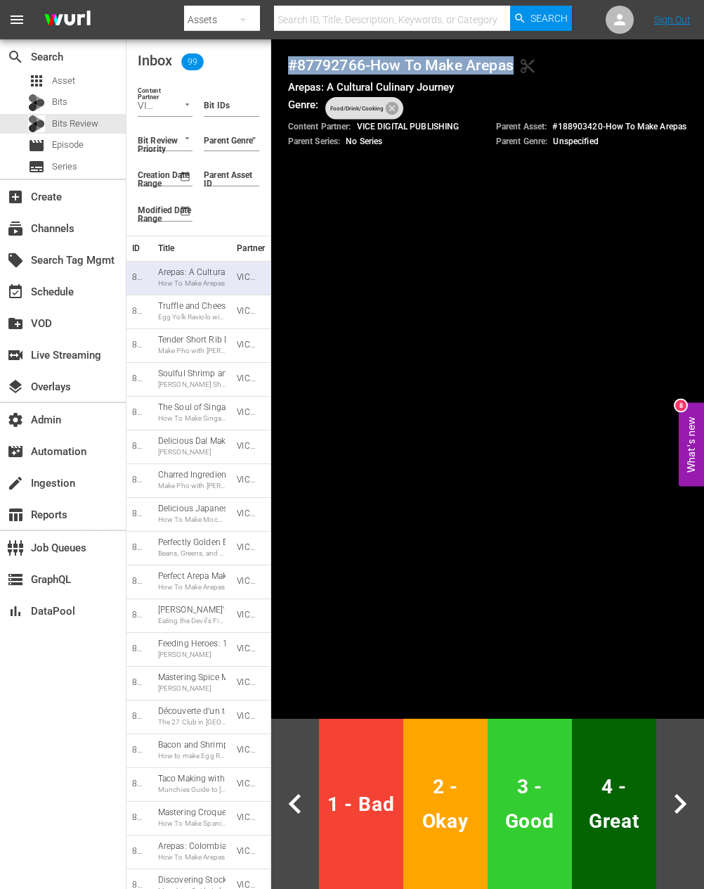
click at [332, 60] on h4 "# 87792766 - How To Make Arepas content_cut" at bounding box center [488, 65] width 400 height 18
click at [416, 63] on h4 "# 87792766 - How To Make Arepas content_cut" at bounding box center [488, 65] width 400 height 18
click at [333, 65] on h4 "# 87792766 - How To Make Arepas content_cut" at bounding box center [488, 65] width 400 height 18
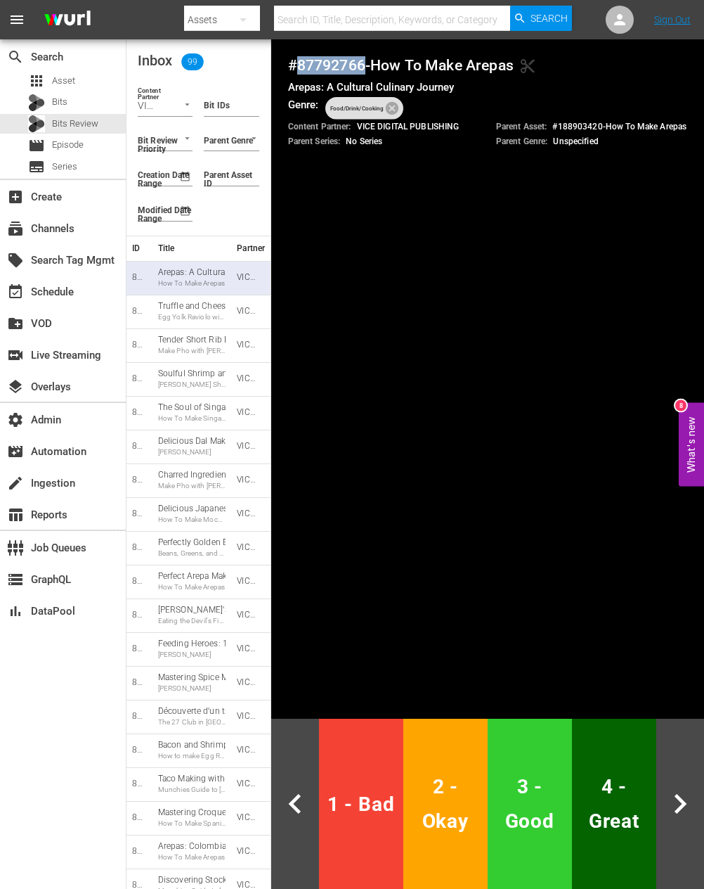
click at [431, 812] on span "2 - Okay" at bounding box center [445, 803] width 73 height 69
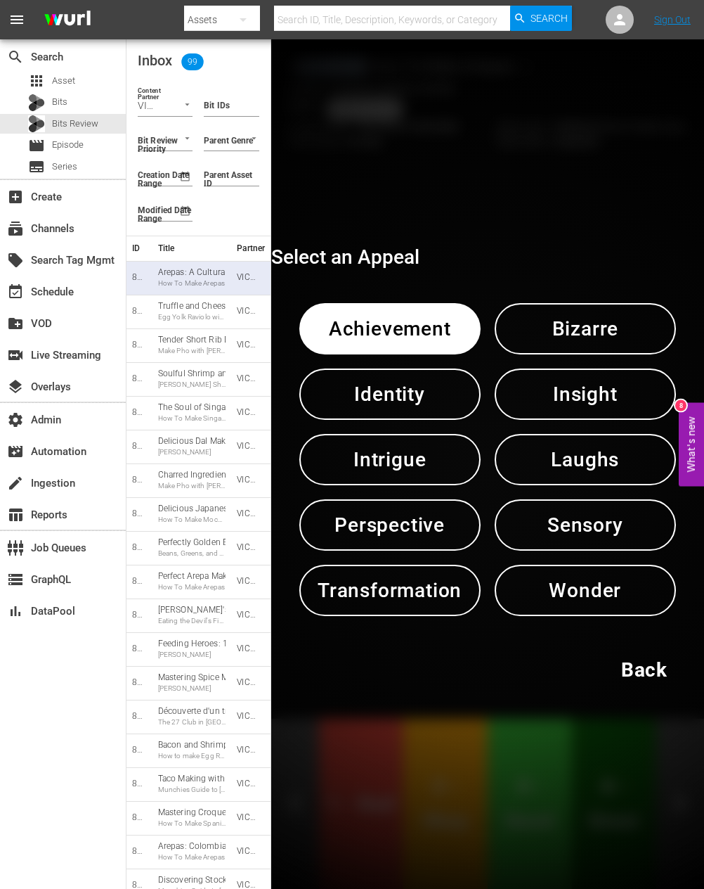
click at [434, 408] on span "Identity" at bounding box center [390, 394] width 108 height 34
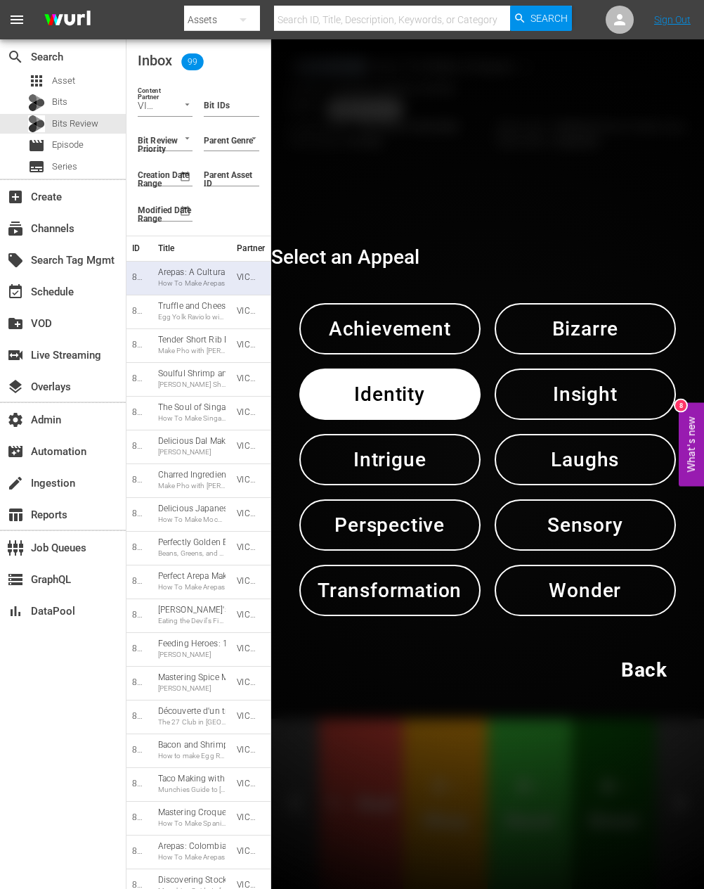
click at [434, 408] on span "Identity" at bounding box center [390, 394] width 108 height 34
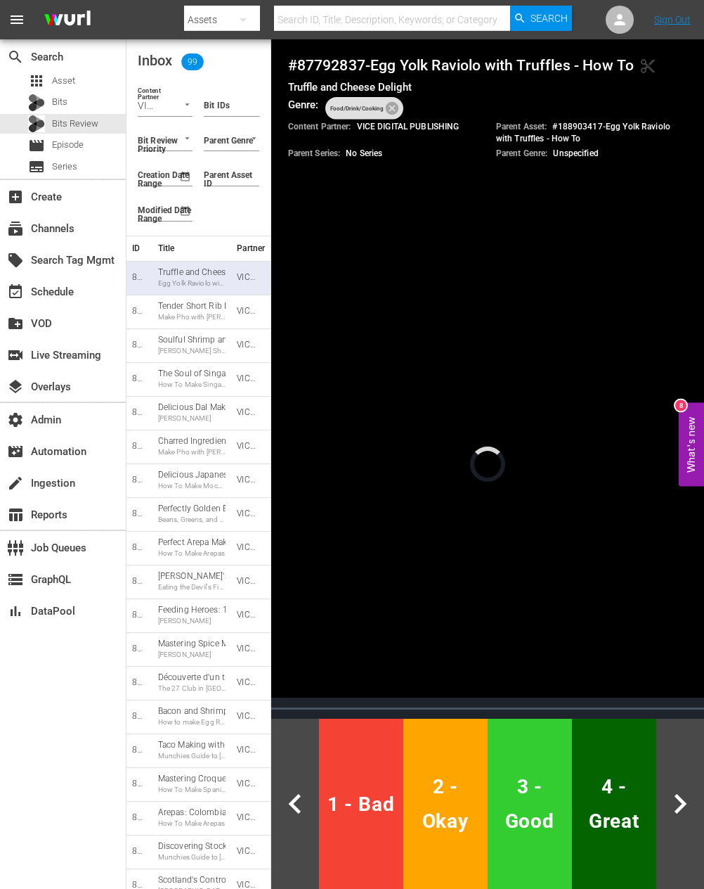
click at [322, 73] on h4 "# 87792837 - Egg Yolk Raviolo with Truffles - How To content_cut" at bounding box center [488, 65] width 400 height 18
click at [432, 778] on span "2 - Okay" at bounding box center [445, 803] width 73 height 69
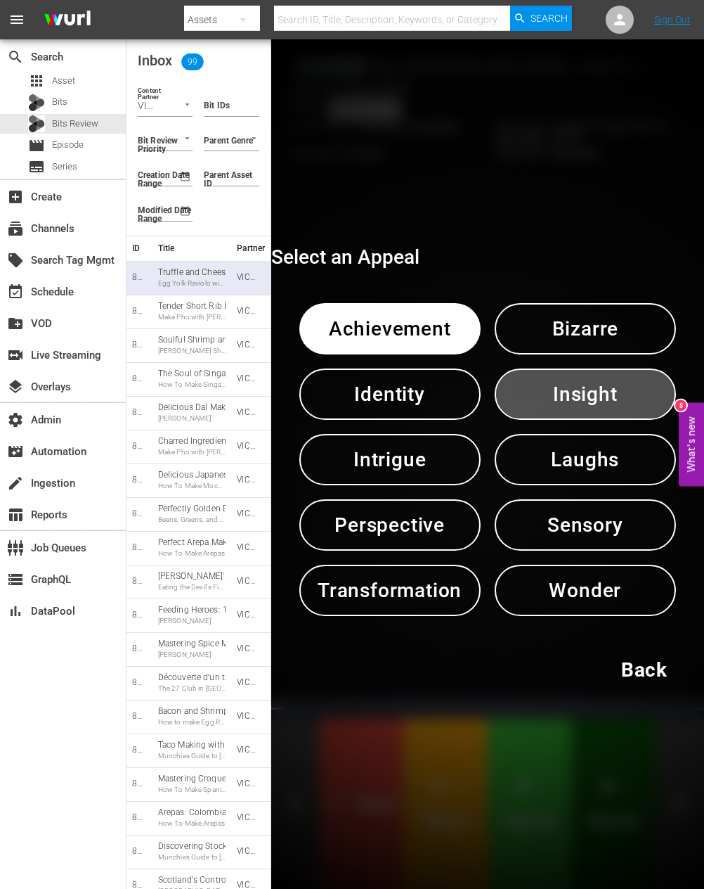
click at [548, 393] on span "Insight" at bounding box center [586, 394] width 108 height 34
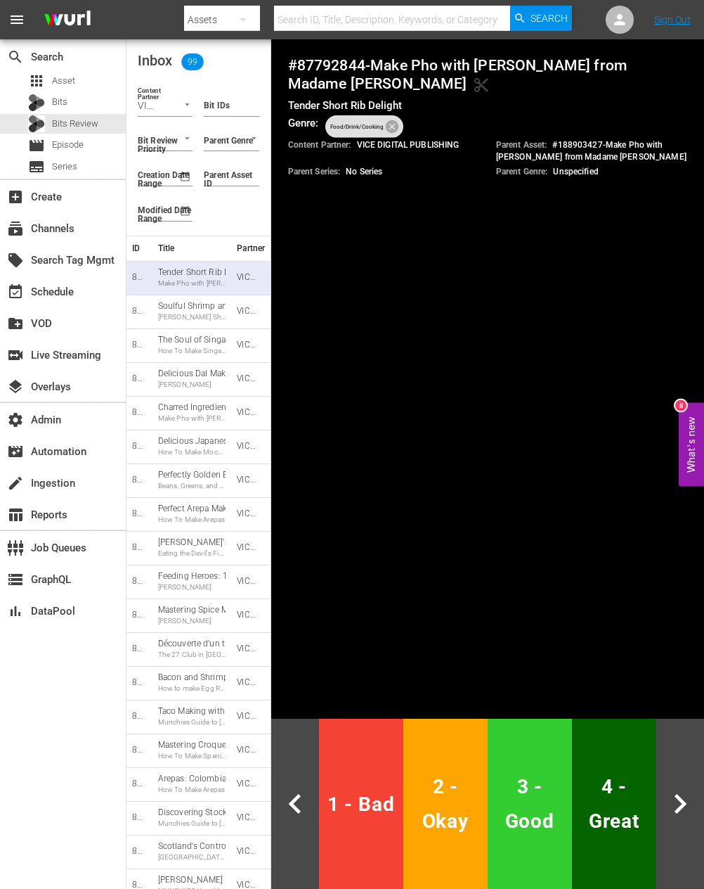
click at [323, 60] on h4 "# 87792844 - Make Pho with Jimmy Ly from Madame Vo content_cut" at bounding box center [488, 74] width 400 height 37
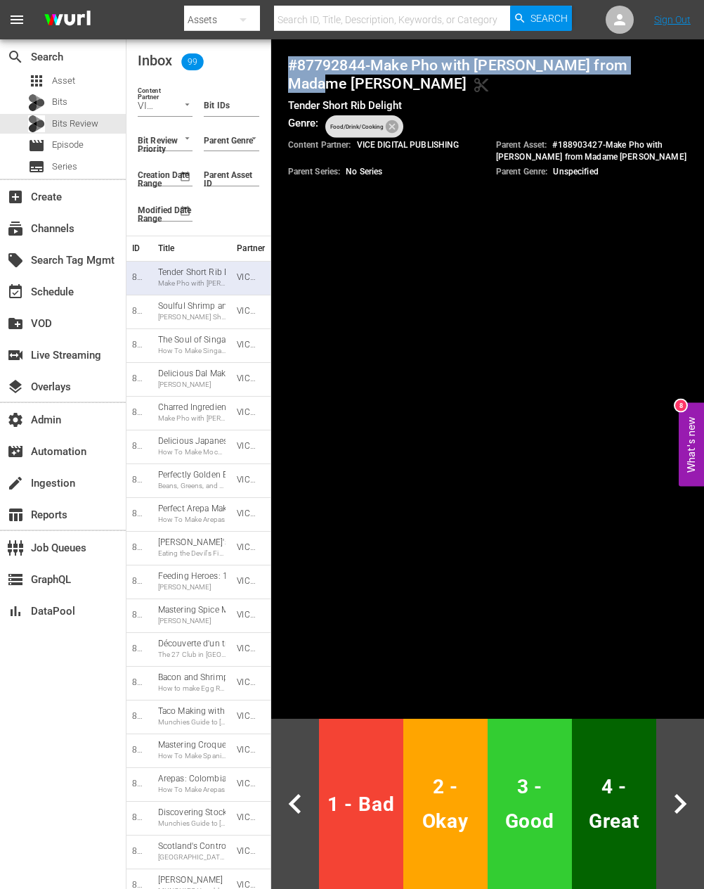
click at [323, 60] on h4 "# 87792844 - Make Pho with Jimmy Ly from Madame Vo content_cut" at bounding box center [488, 74] width 400 height 37
click at [328, 60] on h4 "# 87792844 - Make Pho with Jimmy Ly from Madame Vo content_cut" at bounding box center [488, 74] width 400 height 37
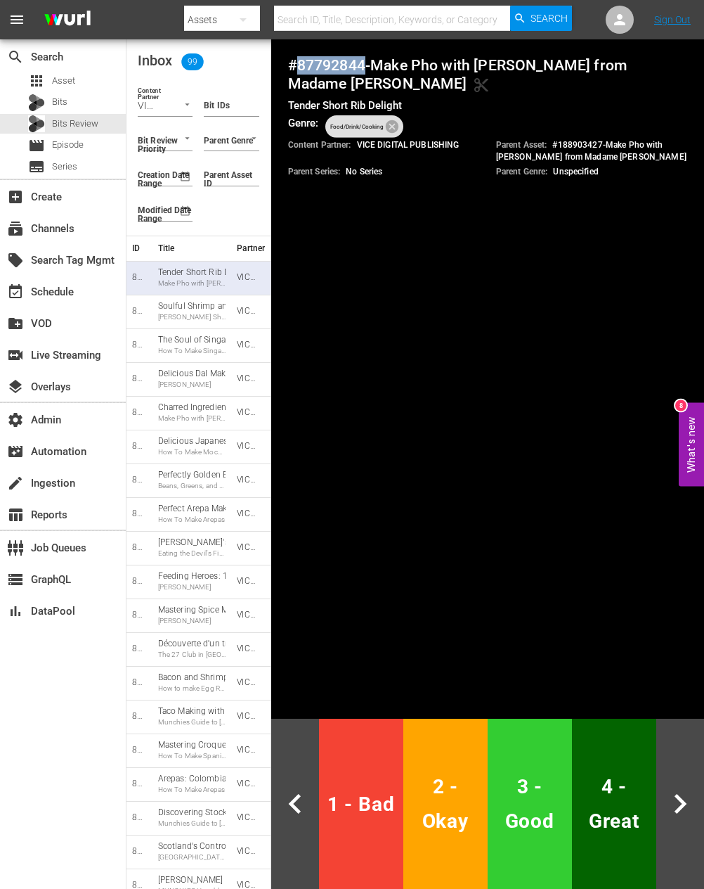
click at [328, 60] on h4 "# 87792844 - Make Pho with Jimmy Ly from Madame Vo content_cut" at bounding box center [488, 74] width 400 height 37
click at [617, 791] on span "4 - Great" at bounding box center [614, 803] width 73 height 69
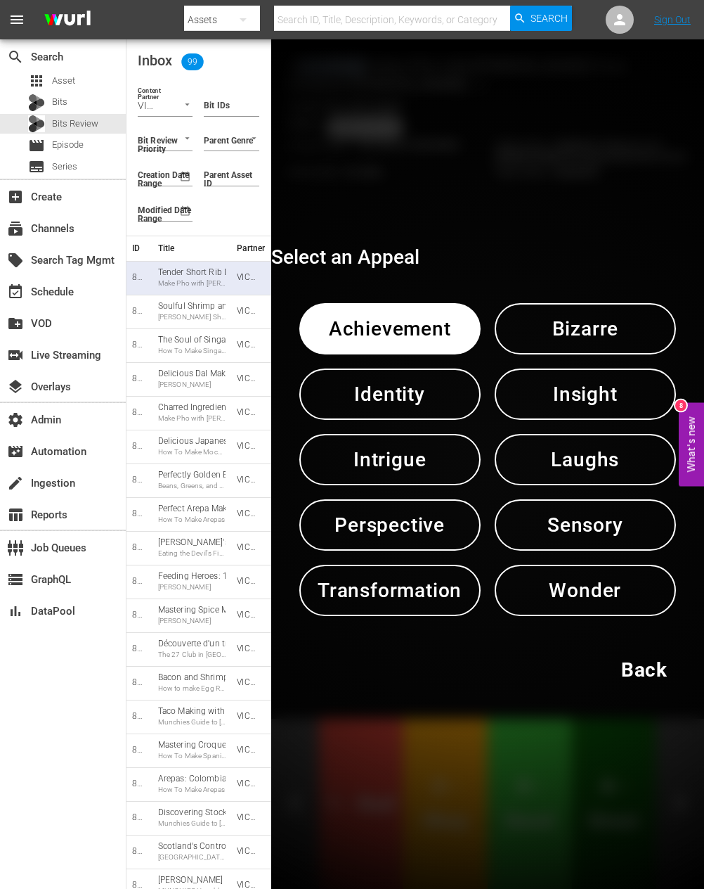
click at [558, 526] on span "Sensory" at bounding box center [586, 525] width 108 height 34
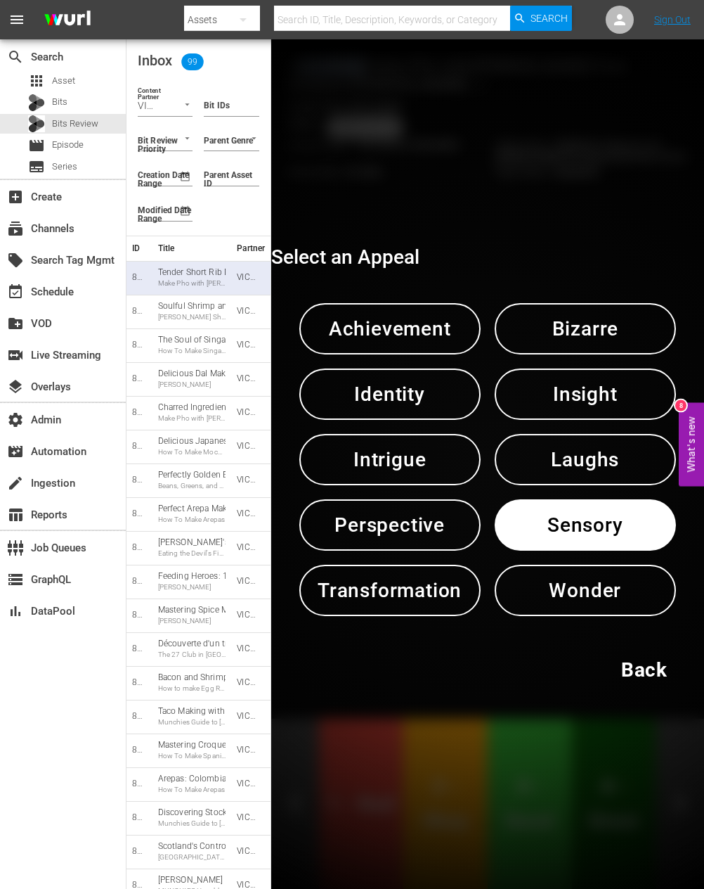
click at [558, 526] on span "Sensory" at bounding box center [586, 525] width 108 height 34
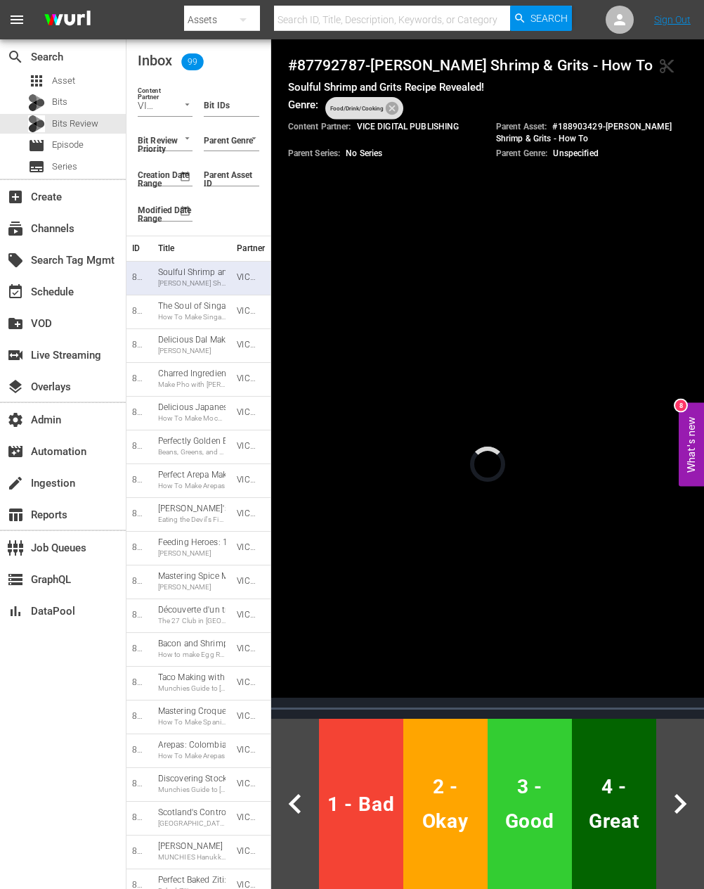
click at [347, 62] on h4 "# 87792787 - Sean Brock's Shrimp & Grits - How To content_cut" at bounding box center [488, 65] width 400 height 18
click at [528, 820] on span "3 - Good" at bounding box center [530, 803] width 73 height 69
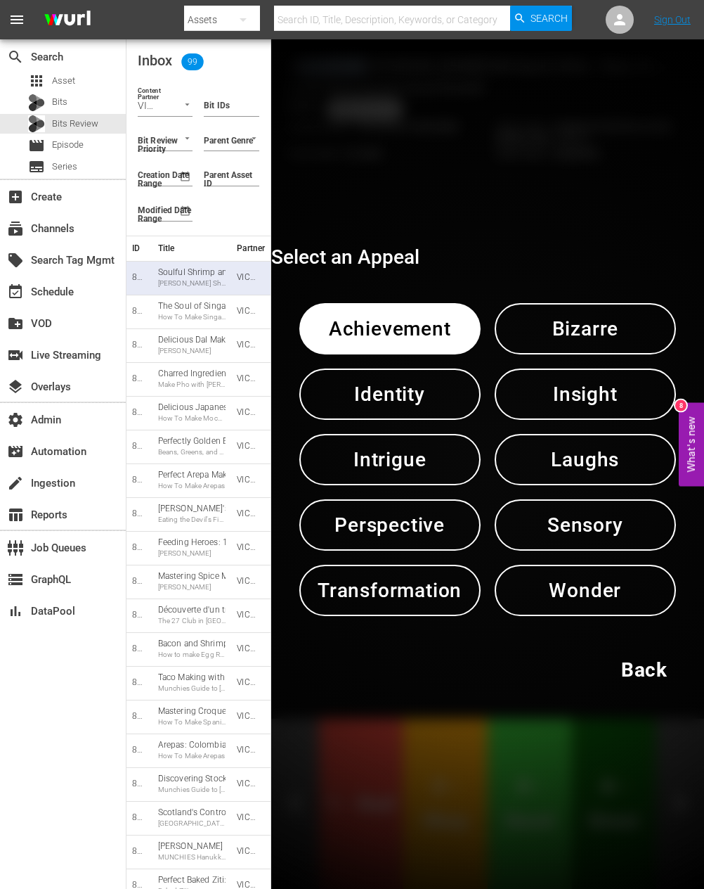
click at [400, 402] on span "Identity" at bounding box center [390, 394] width 108 height 34
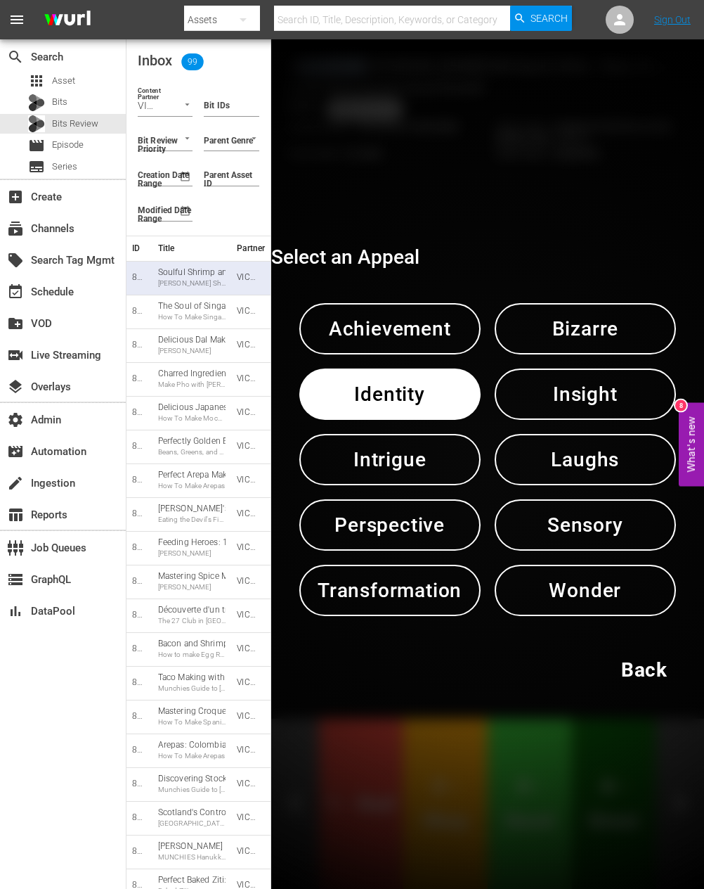
click at [400, 402] on span "Identity" at bounding box center [390, 394] width 108 height 34
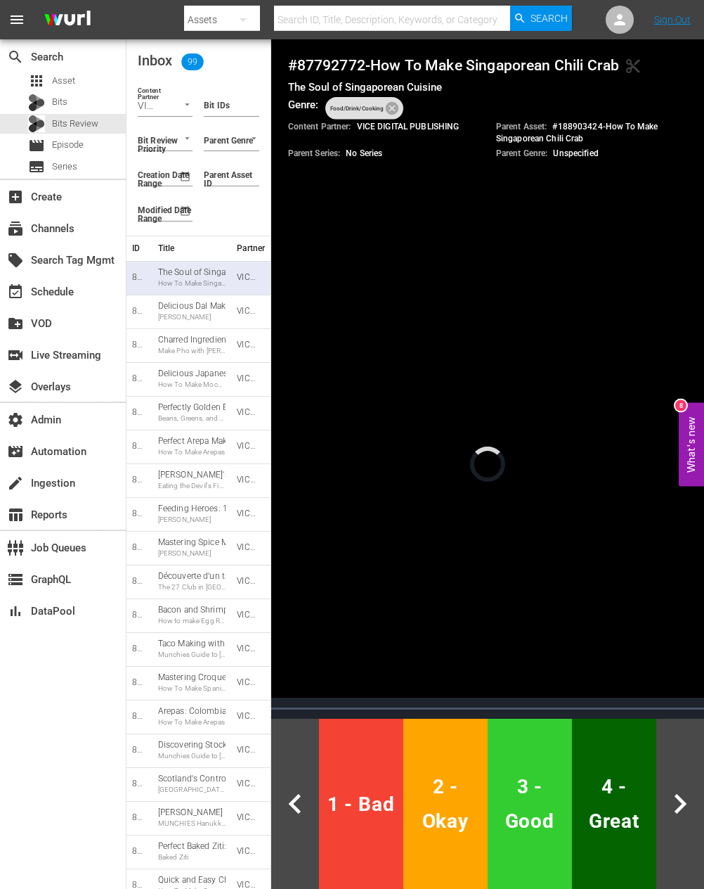
click at [323, 62] on h4 "# 87792772 - How To Make Singaporean Chili Crab content_cut" at bounding box center [488, 65] width 400 height 18
click at [542, 807] on span "3 - Good" at bounding box center [530, 803] width 73 height 69
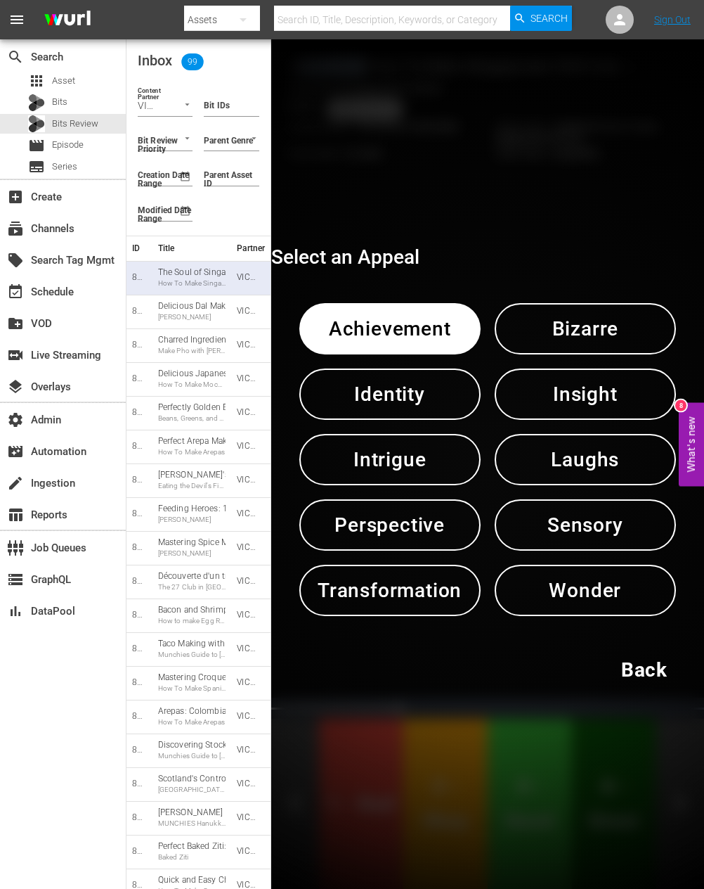
click at [587, 391] on span "Insight" at bounding box center [586, 394] width 108 height 34
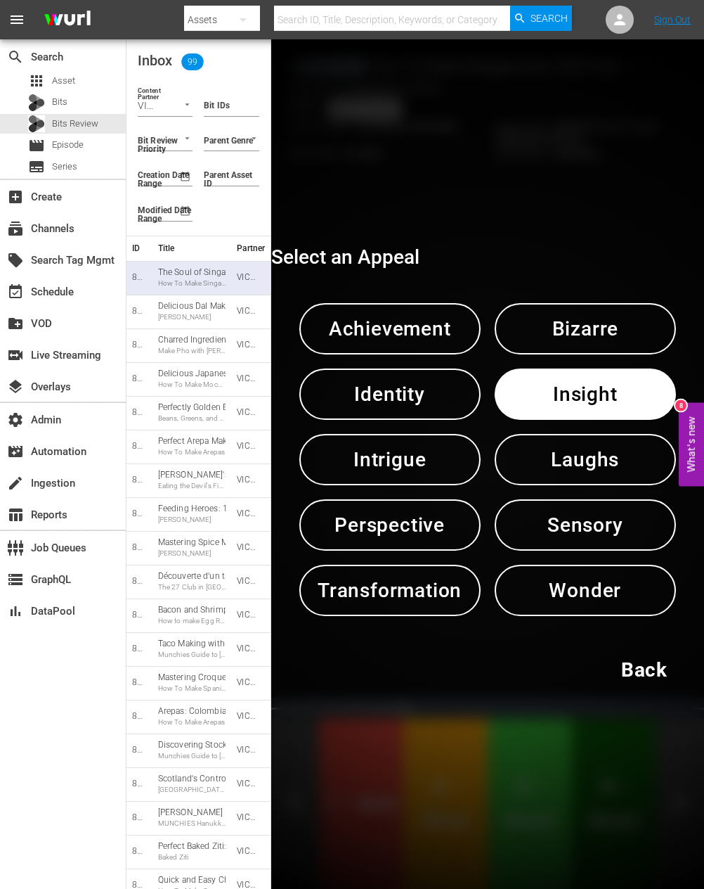
click at [587, 391] on span "Insight" at bounding box center [586, 394] width 108 height 34
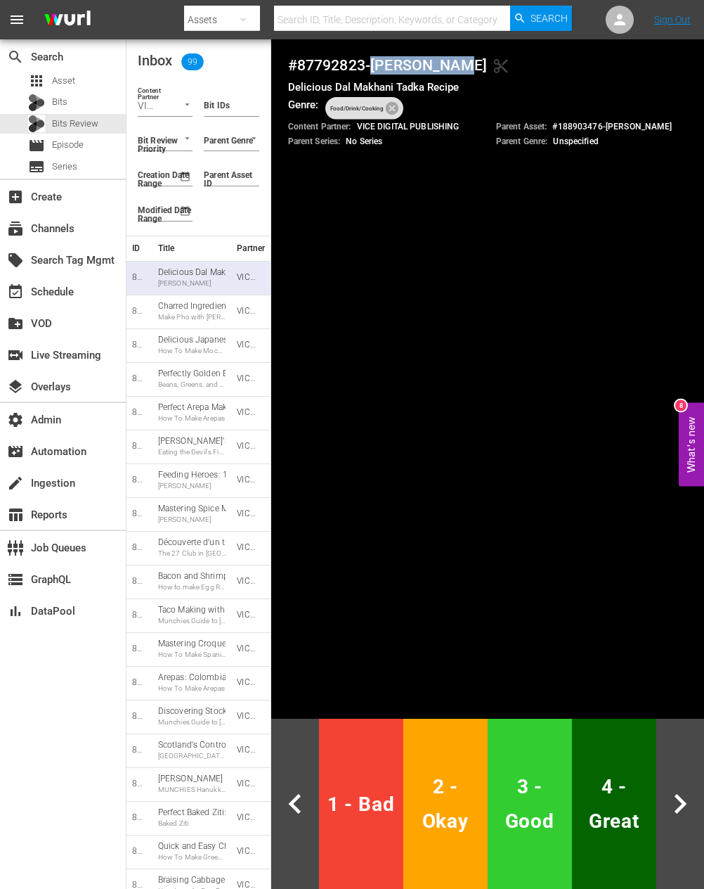
drag, startPoint x: 382, startPoint y: 65, endPoint x: 463, endPoint y: 65, distance: 80.9
click at [463, 65] on h4 "# 87792823 - Dal Makhani content_cut" at bounding box center [488, 65] width 400 height 18
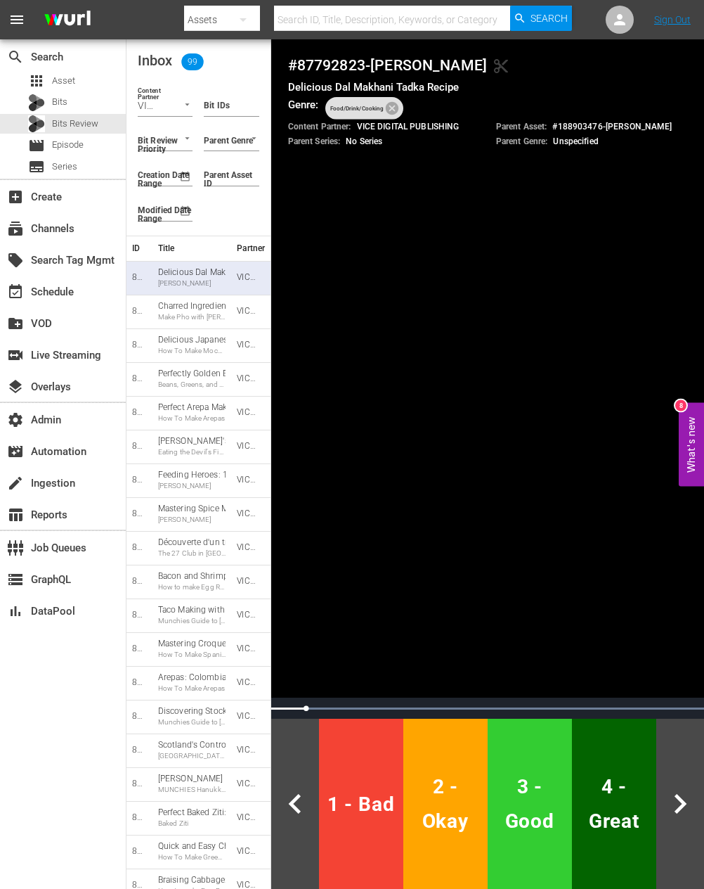
click at [340, 67] on h4 "# 87792823 - Dal Makhani content_cut" at bounding box center [488, 65] width 400 height 18
click at [555, 815] on span "3 - Good" at bounding box center [530, 803] width 73 height 69
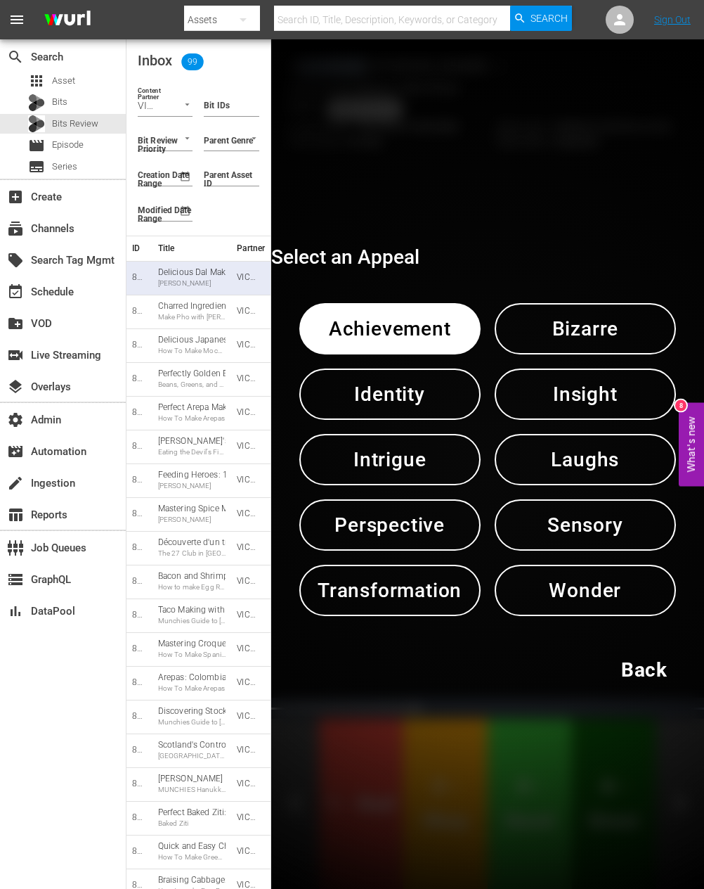
click at [571, 394] on span "Insight" at bounding box center [586, 394] width 108 height 34
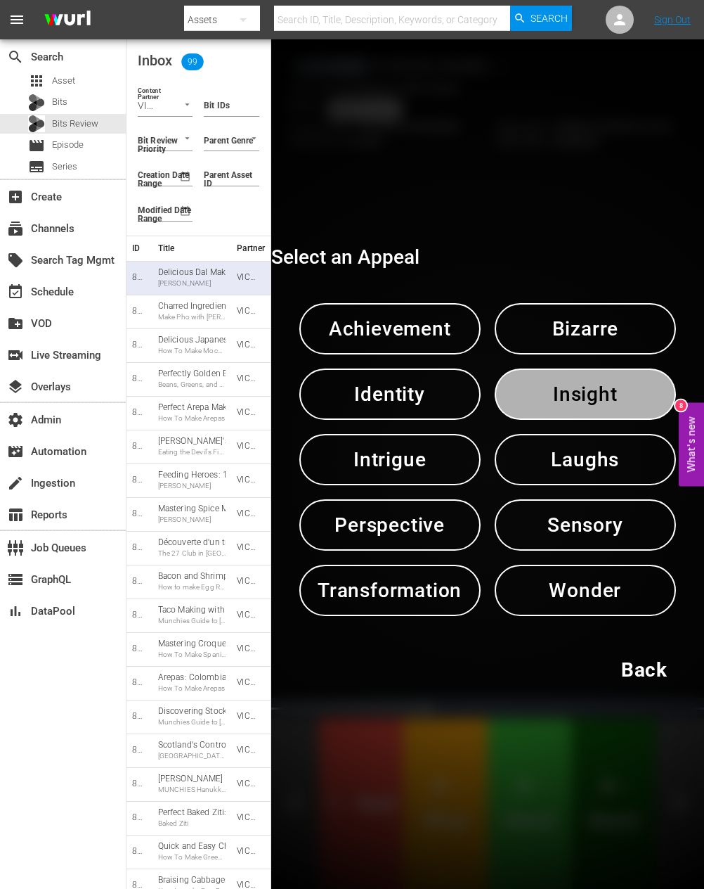
click at [571, 394] on span "Insight" at bounding box center [586, 394] width 108 height 34
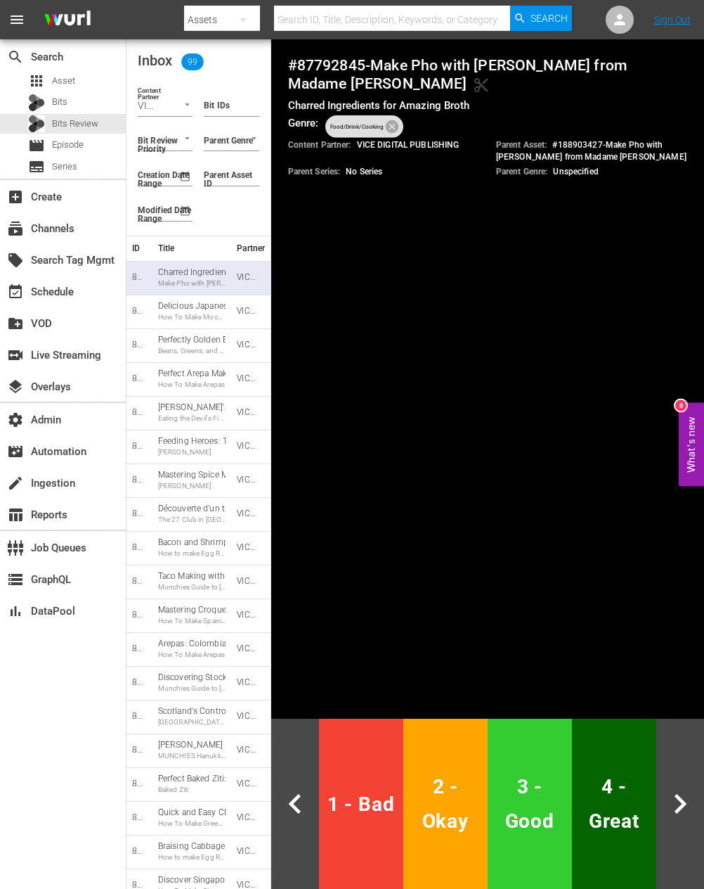
click at [349, 61] on h4 "# 87792845 - Make Pho with Jimmy Ly from Madame Vo content_cut" at bounding box center [488, 74] width 400 height 37
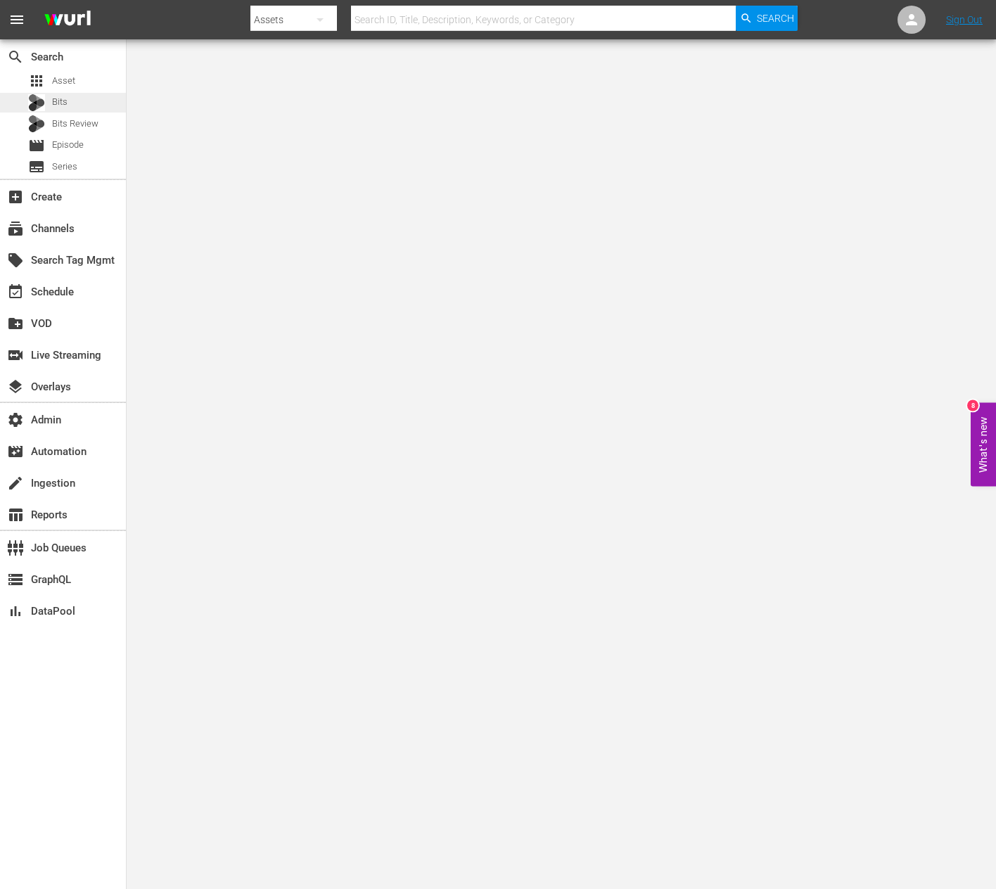
click at [76, 98] on div "Bits" at bounding box center [63, 103] width 126 height 20
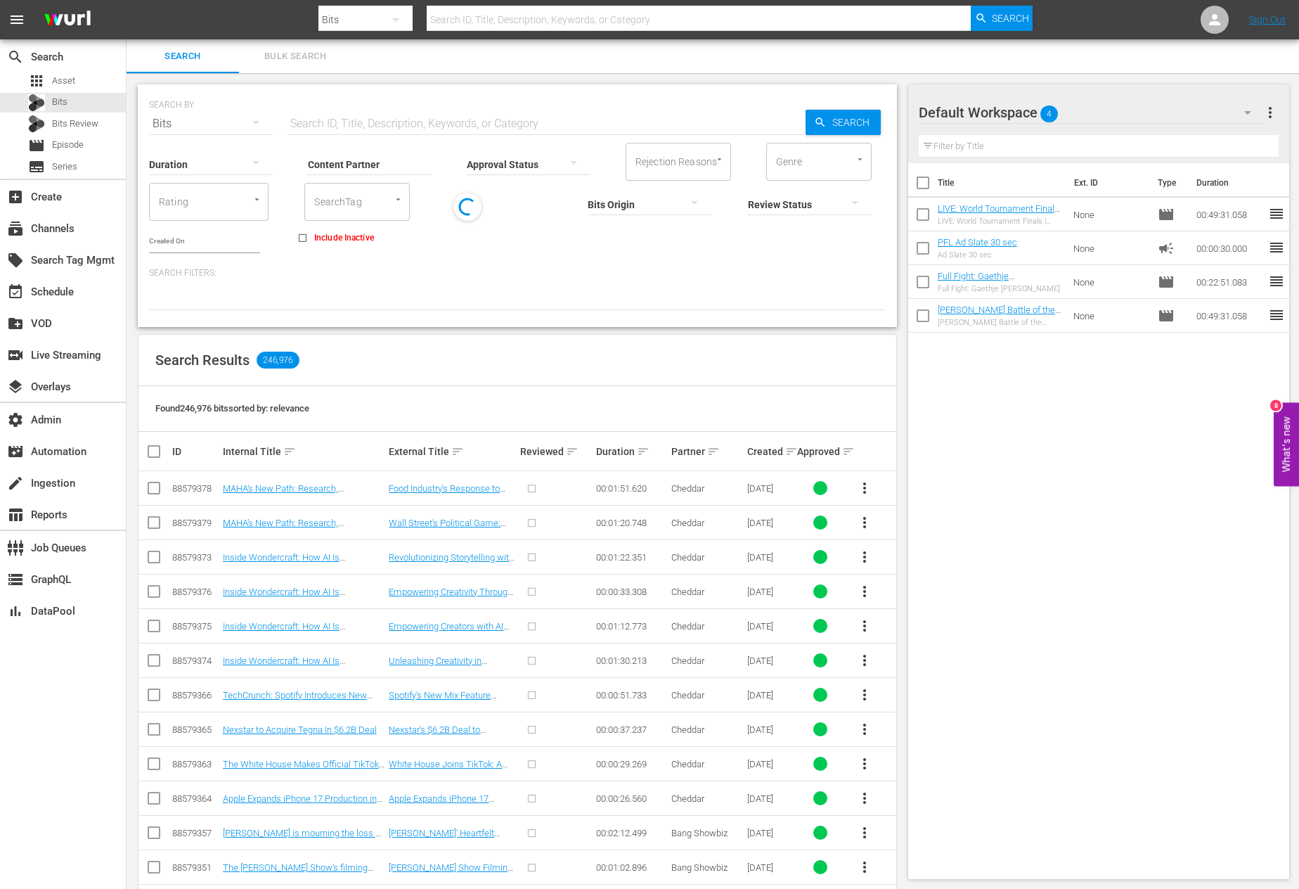
click at [330, 114] on input "text" at bounding box center [546, 124] width 519 height 34
paste input "83735581"
type input "83735581"
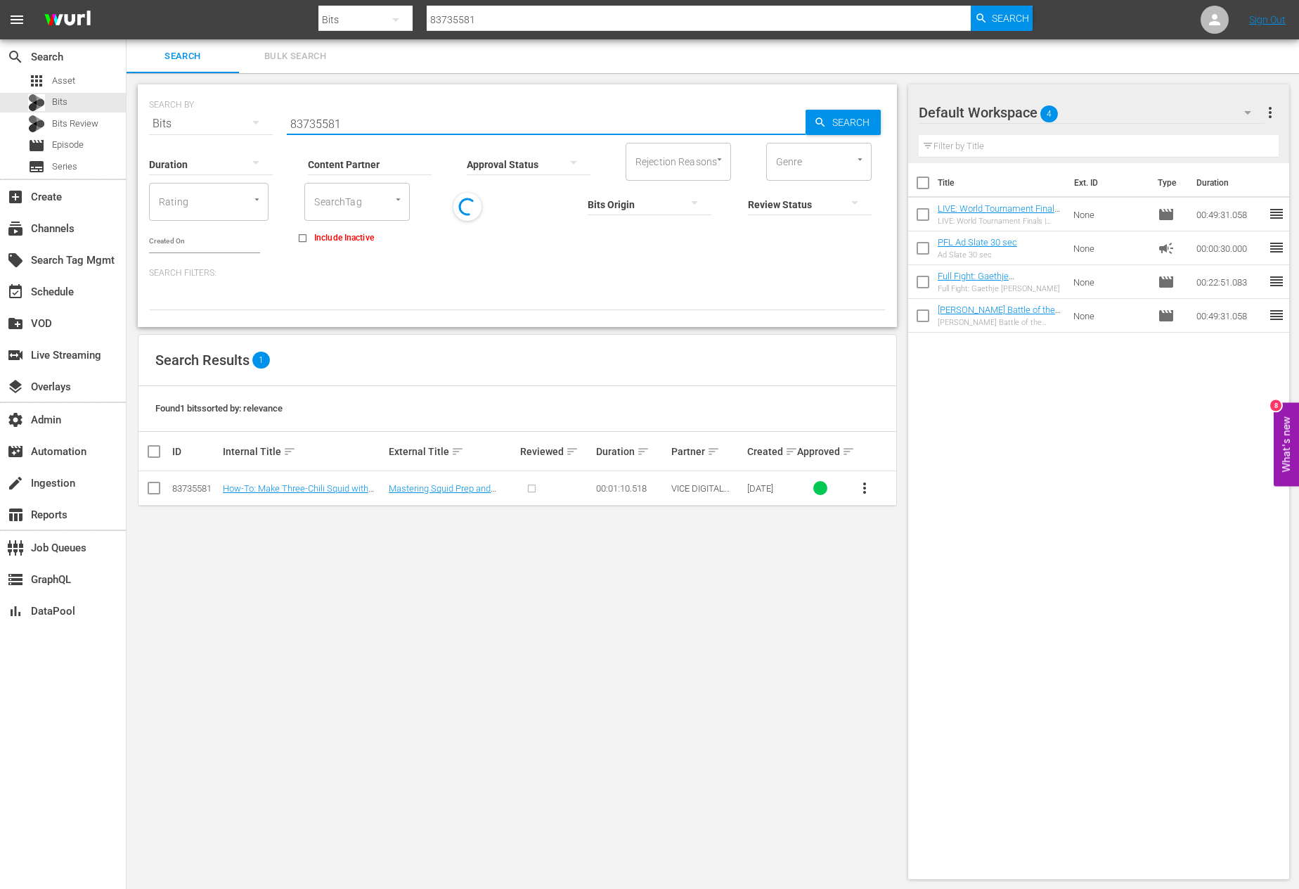
click at [333, 496] on td "How-To: Make Three-Chili Squid with [PERSON_NAME]'s" at bounding box center [304, 488] width 167 height 34
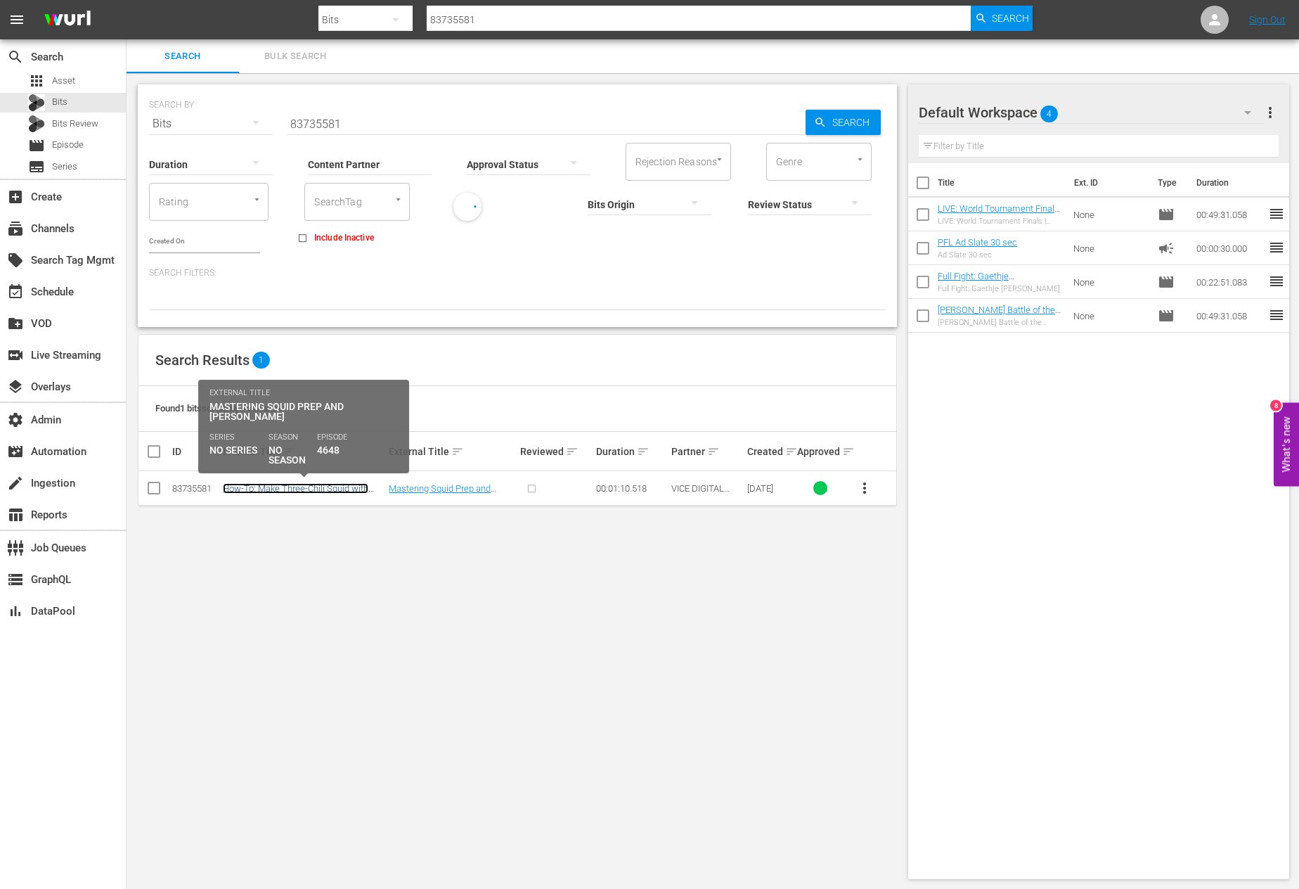
click at [333, 487] on link "How-To: Make Three-Chili Squid with [PERSON_NAME]'s" at bounding box center [296, 493] width 146 height 21
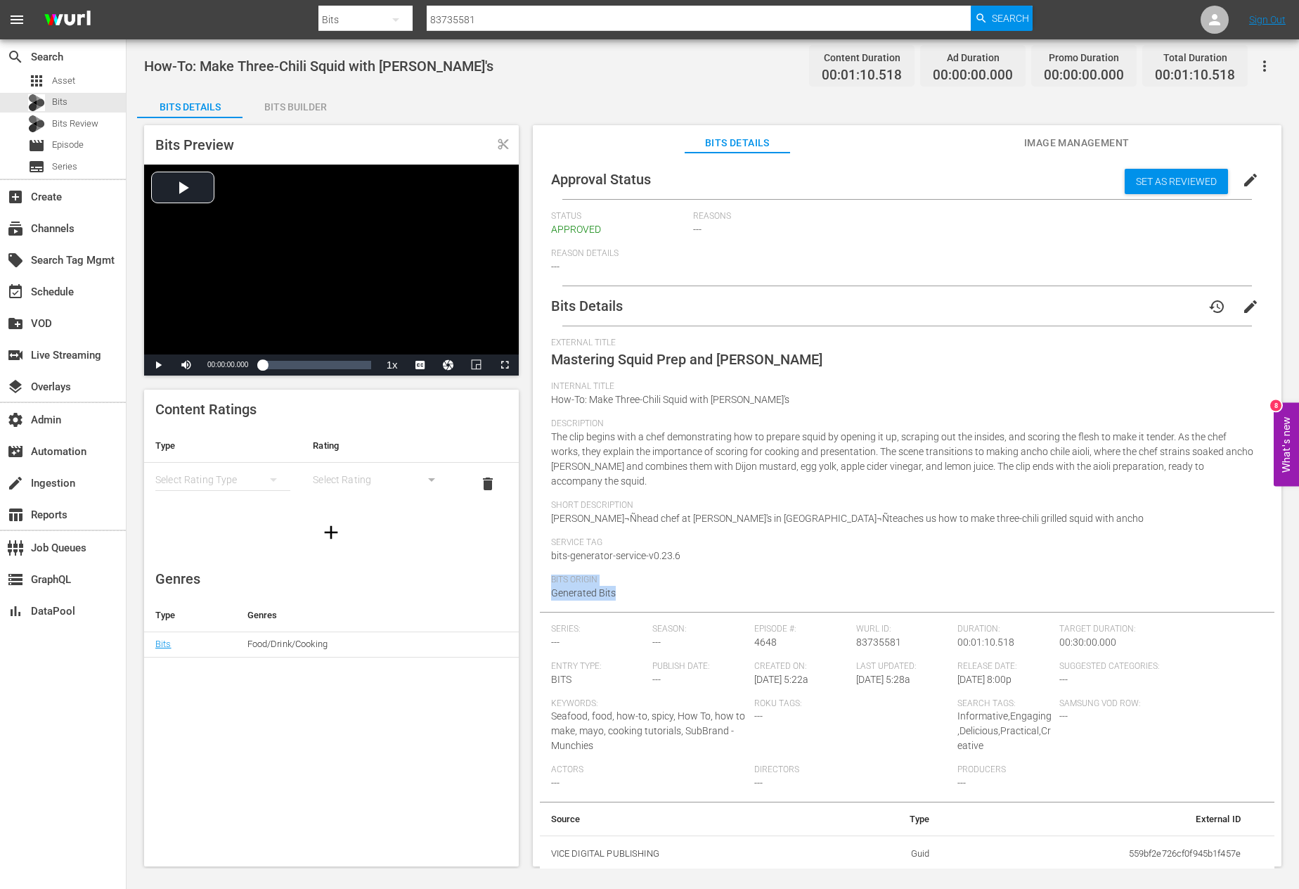
drag, startPoint x: 724, startPoint y: 590, endPoint x: 685, endPoint y: 546, distance: 58.7
click at [685, 546] on div "External Title Mastering Squid Prep and [PERSON_NAME] Internal Title How-To: Ma…" at bounding box center [907, 474] width 712 height 274
click at [685, 546] on span "Service Tag" at bounding box center [903, 542] width 705 height 11
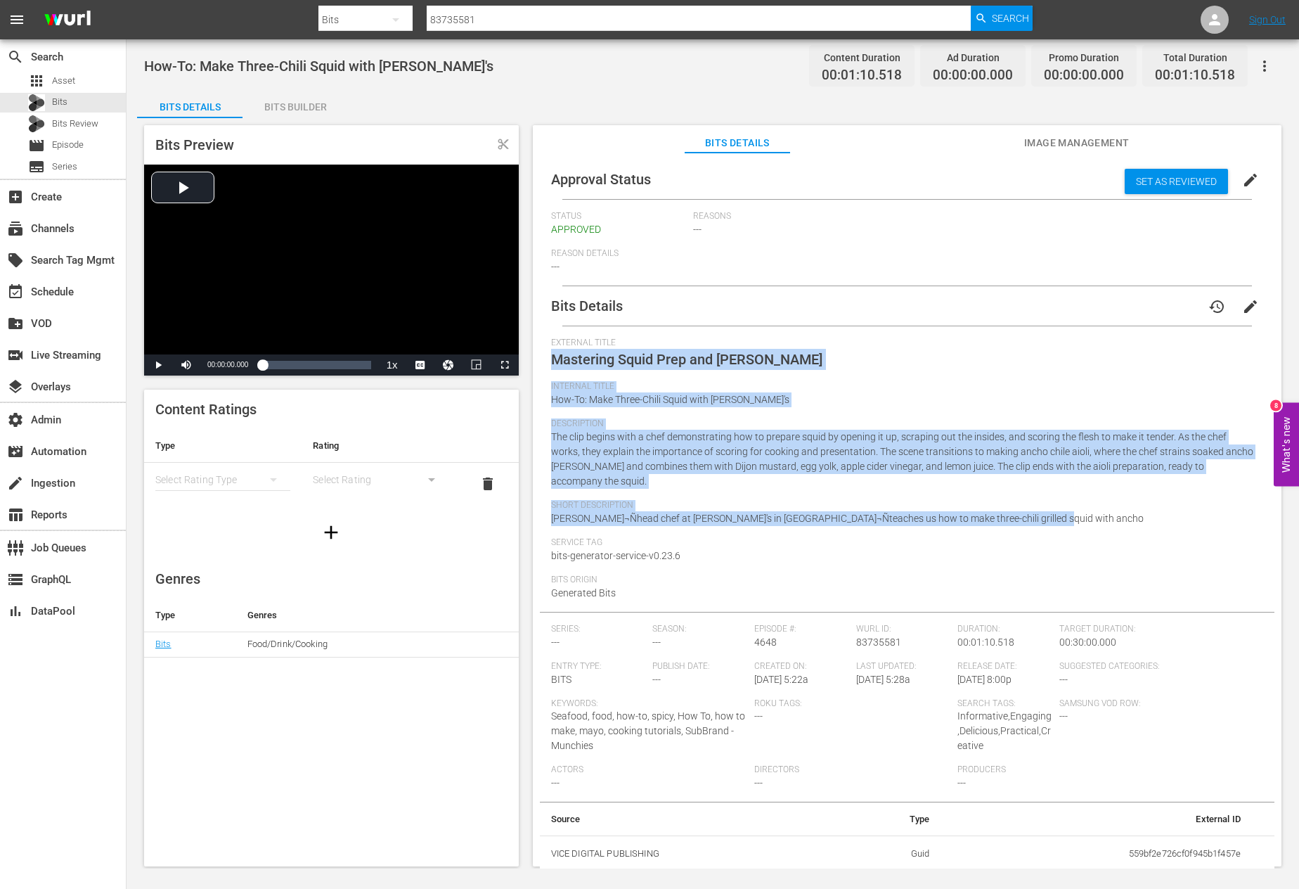
drag, startPoint x: 1062, startPoint y: 533, endPoint x: 544, endPoint y: 359, distance: 546.7
click at [544, 359] on div "Bits Details history edit External Title Mastering Squid Prep and [PERSON_NAME]…" at bounding box center [907, 579] width 735 height 586
copy div "Mastering Squid Prep and [PERSON_NAME] Internal Title How-To: Make Three-Chili …"
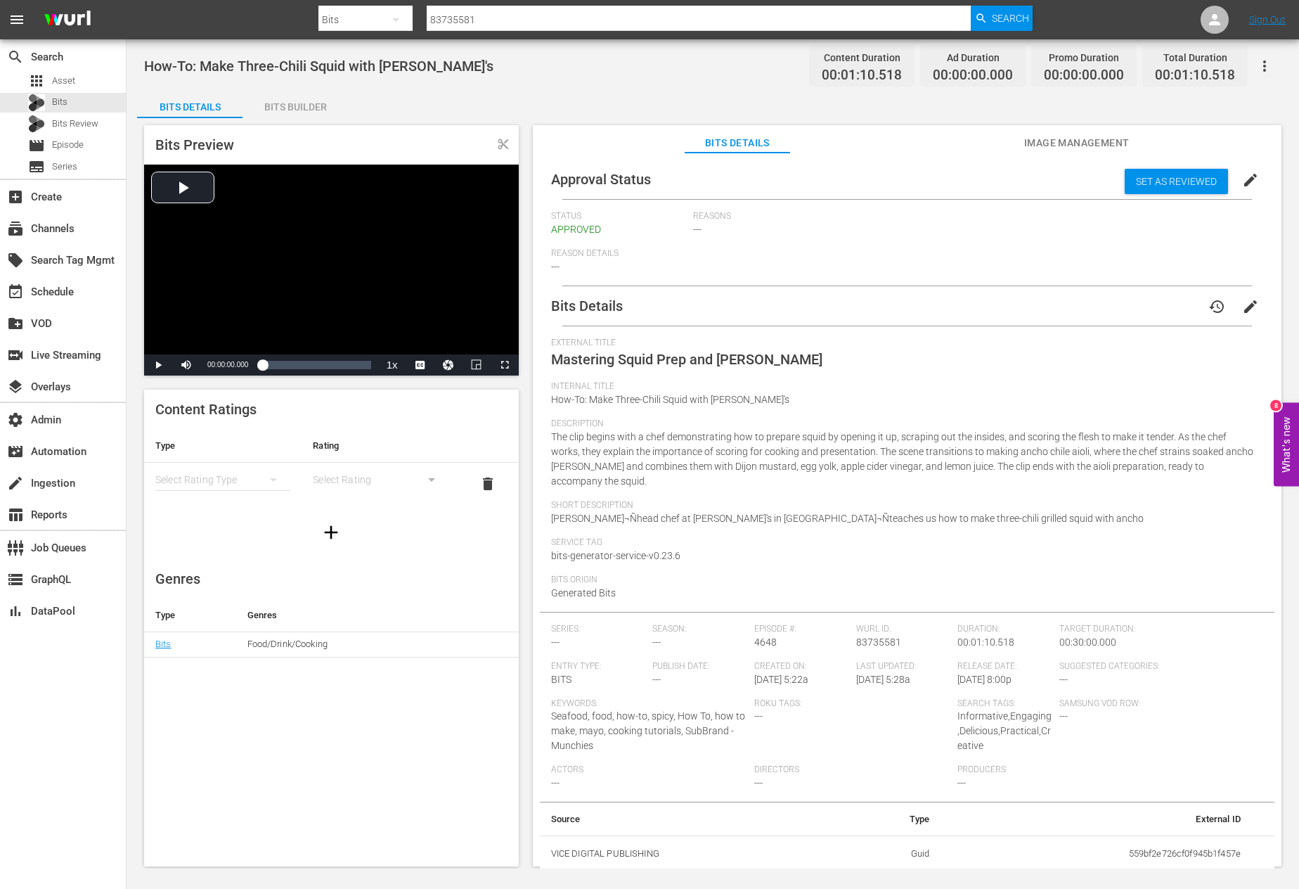
click at [623, 23] on input "83735581" at bounding box center [699, 20] width 544 height 34
paste input "22283"
type input "83722283"
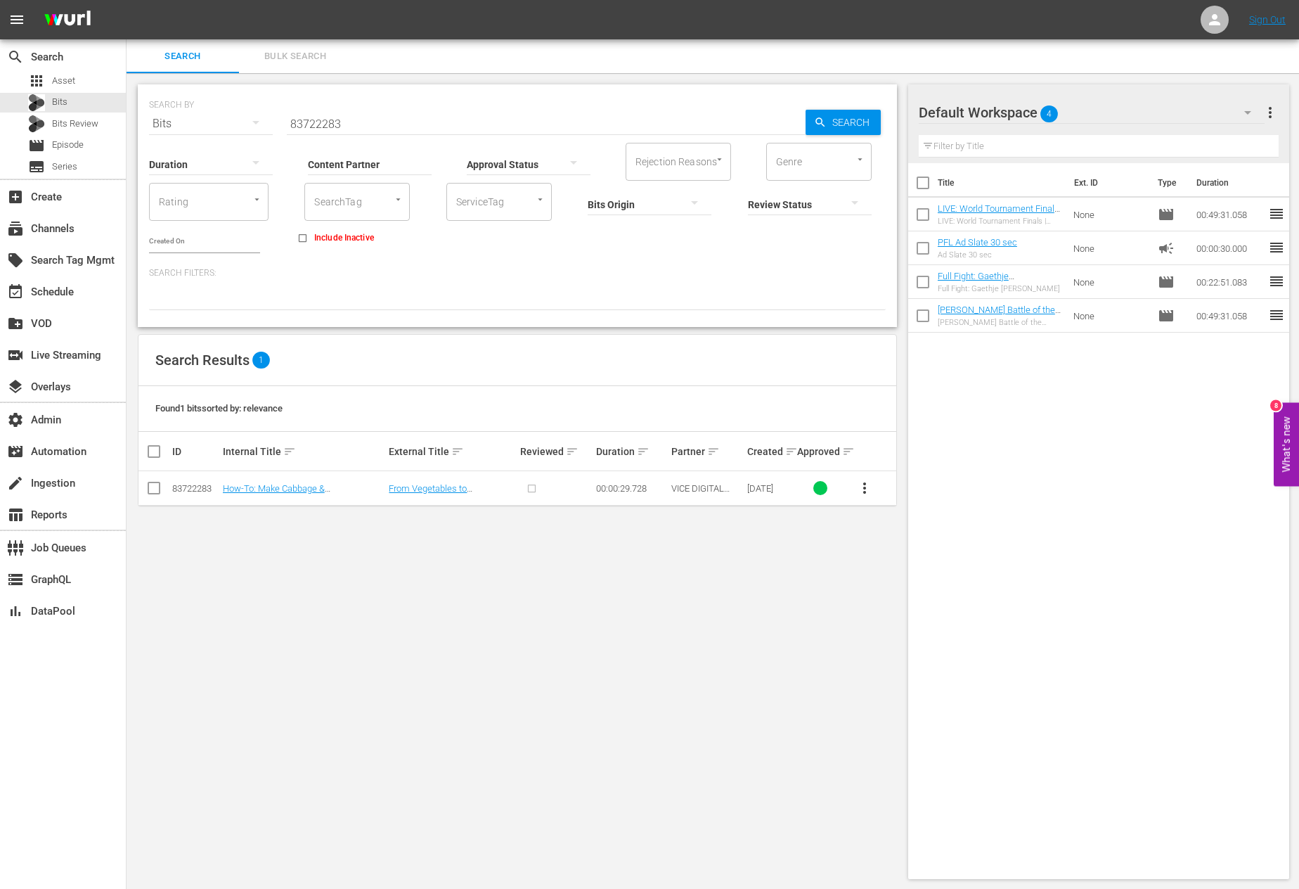
click at [530, 92] on div "SEARCH BY Search By Bits Search ID, Title, Description, Keywords, or Category 8…" at bounding box center [517, 115] width 737 height 51
click at [516, 119] on input "83722283" at bounding box center [546, 124] width 519 height 34
paste input "35581"
type input "83735581"
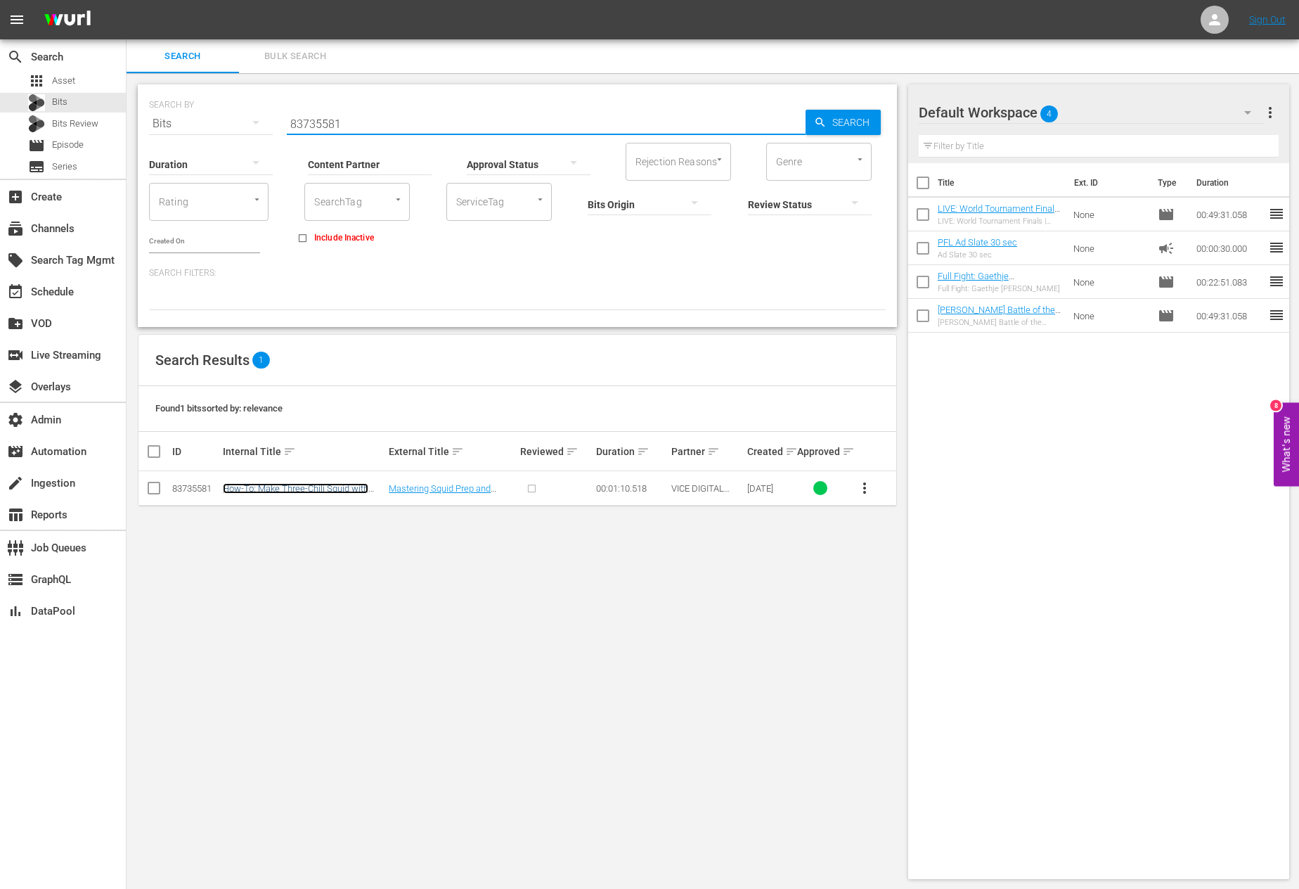
click at [295, 489] on link "How-To: Make Three-Chili Squid with [PERSON_NAME]'s" at bounding box center [296, 493] width 146 height 21
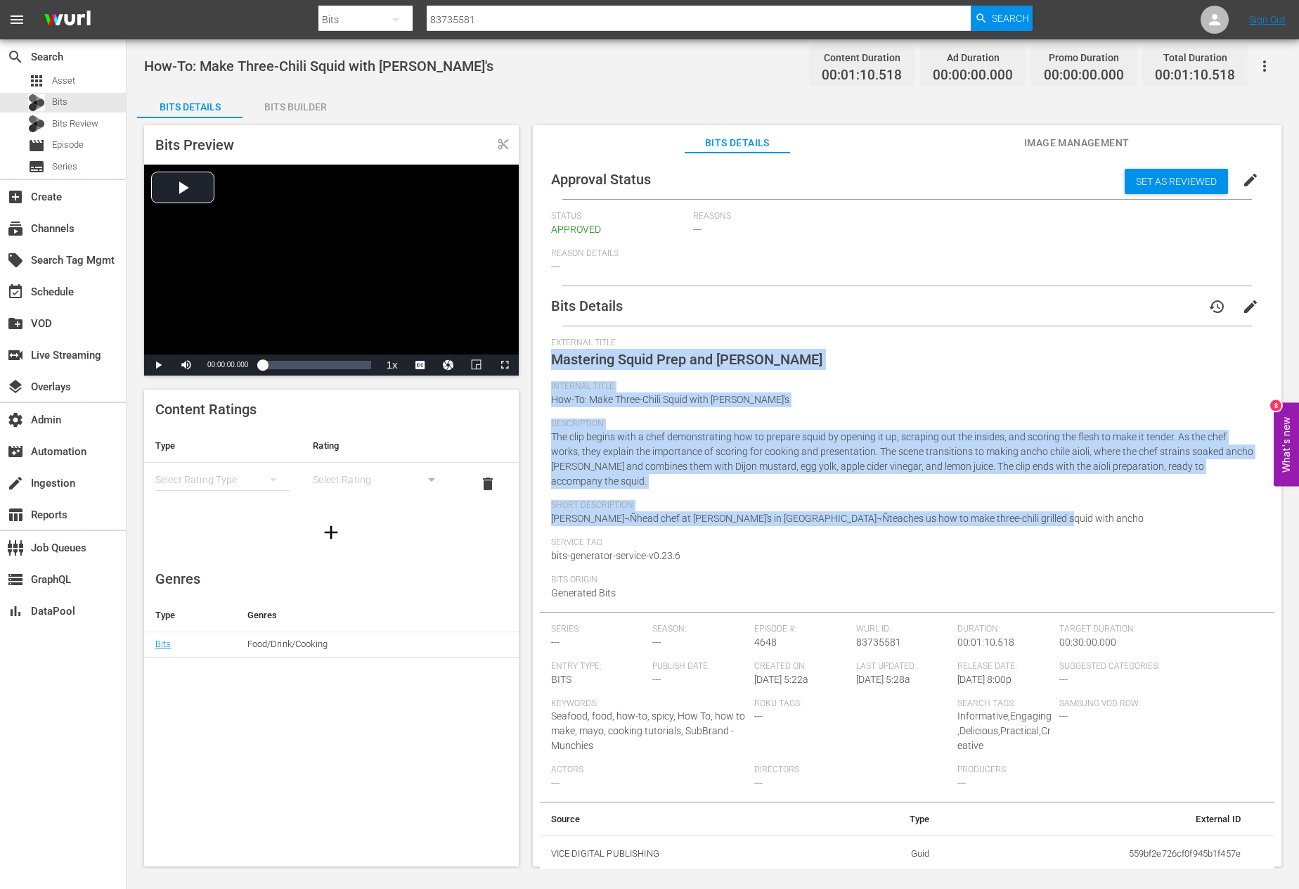
drag, startPoint x: 556, startPoint y: 364, endPoint x: 1065, endPoint y: 523, distance: 533.2
click at [995, 523] on div "External Title Mastering Squid Prep and [PERSON_NAME] Internal Title How-To: Ma…" at bounding box center [907, 474] width 712 height 274
copy div "Mastering Squid Prep and [PERSON_NAME] Internal Title How-To: Make Three-Chili …"
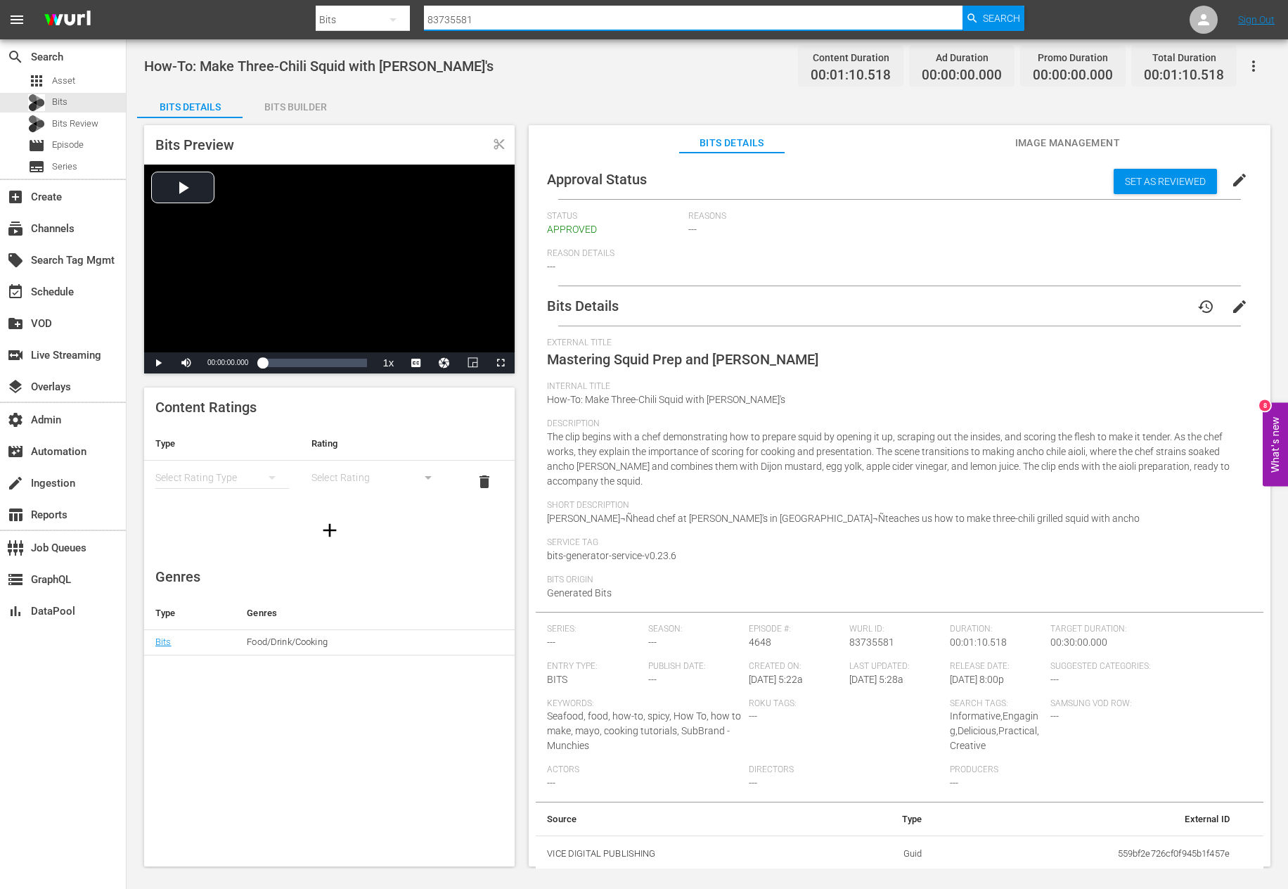
click at [629, 37] on div at bounding box center [693, 37] width 539 height 0
paste input "22283"
type input "83722283"
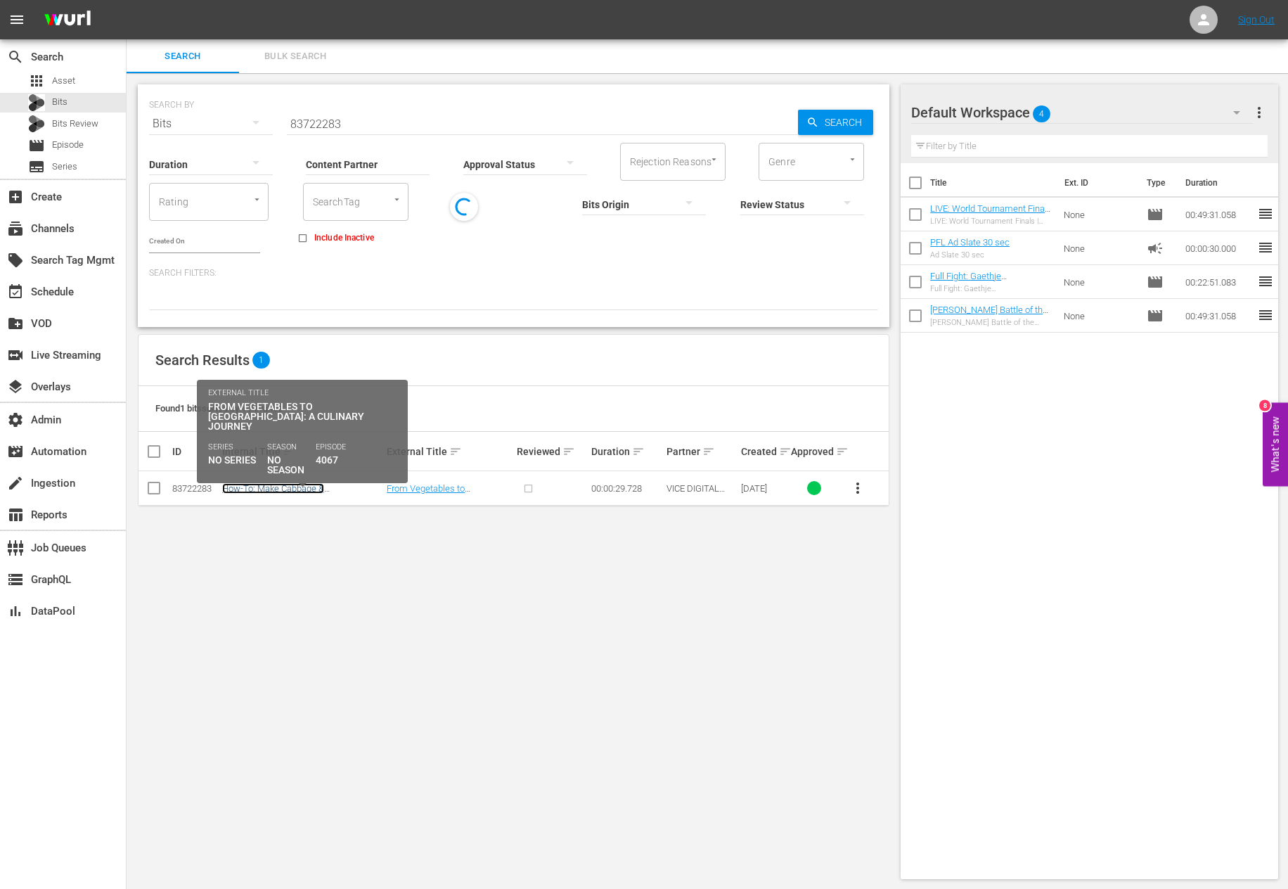
click at [290, 491] on link "How-To: Make Cabbage & [PERSON_NAME] with [PERSON_NAME]" at bounding box center [300, 493] width 156 height 21
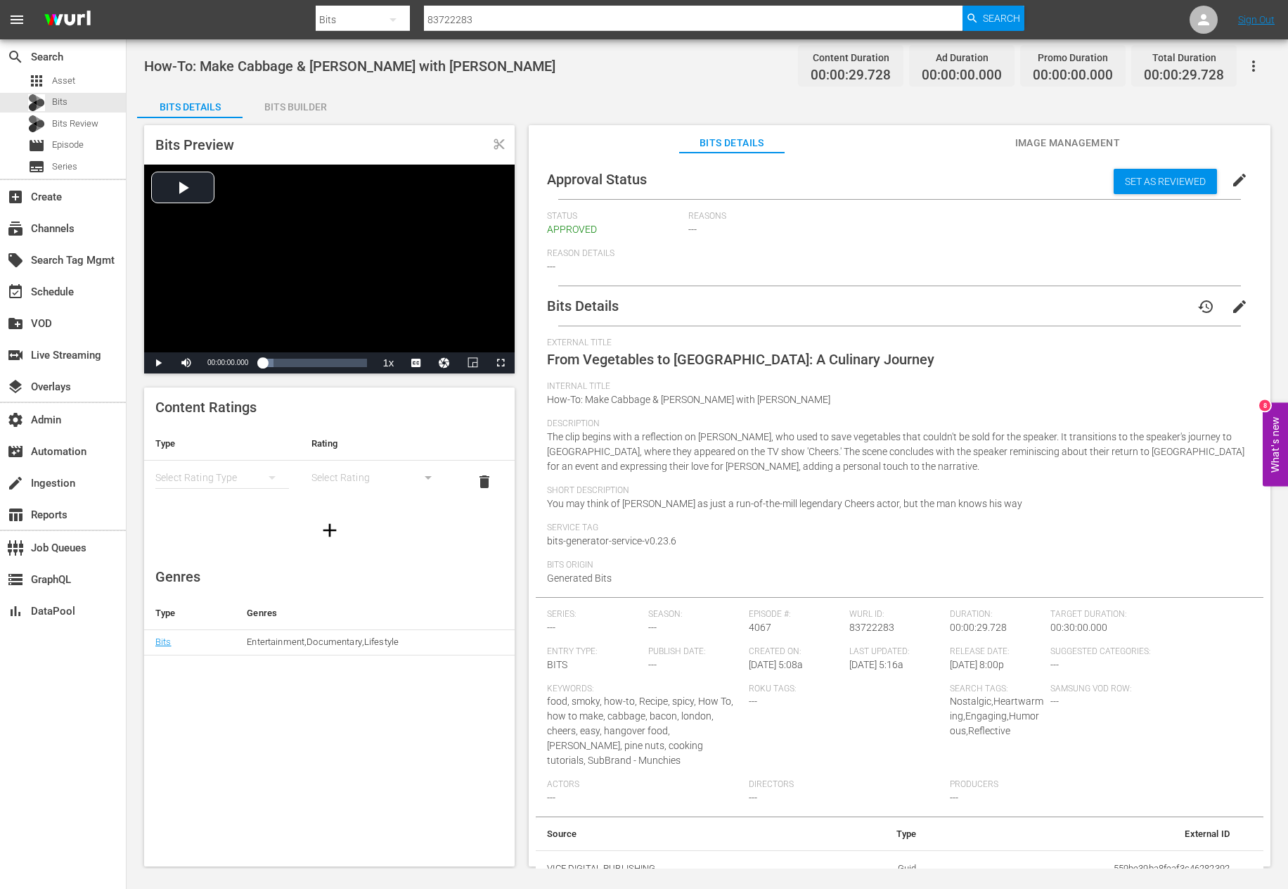
drag, startPoint x: 1051, startPoint y: 505, endPoint x: 543, endPoint y: 365, distance: 526.7
click at [543, 365] on div "Bits Details history edit External Title From Vegetables to [GEOGRAPHIC_DATA]: …" at bounding box center [900, 586] width 728 height 601
copy div "From Vegetables to [GEOGRAPHIC_DATA]: A Culinary Journey Internal Title How-To:…"
click at [548, 12] on input "83722283" at bounding box center [693, 20] width 539 height 34
paste input "5922"
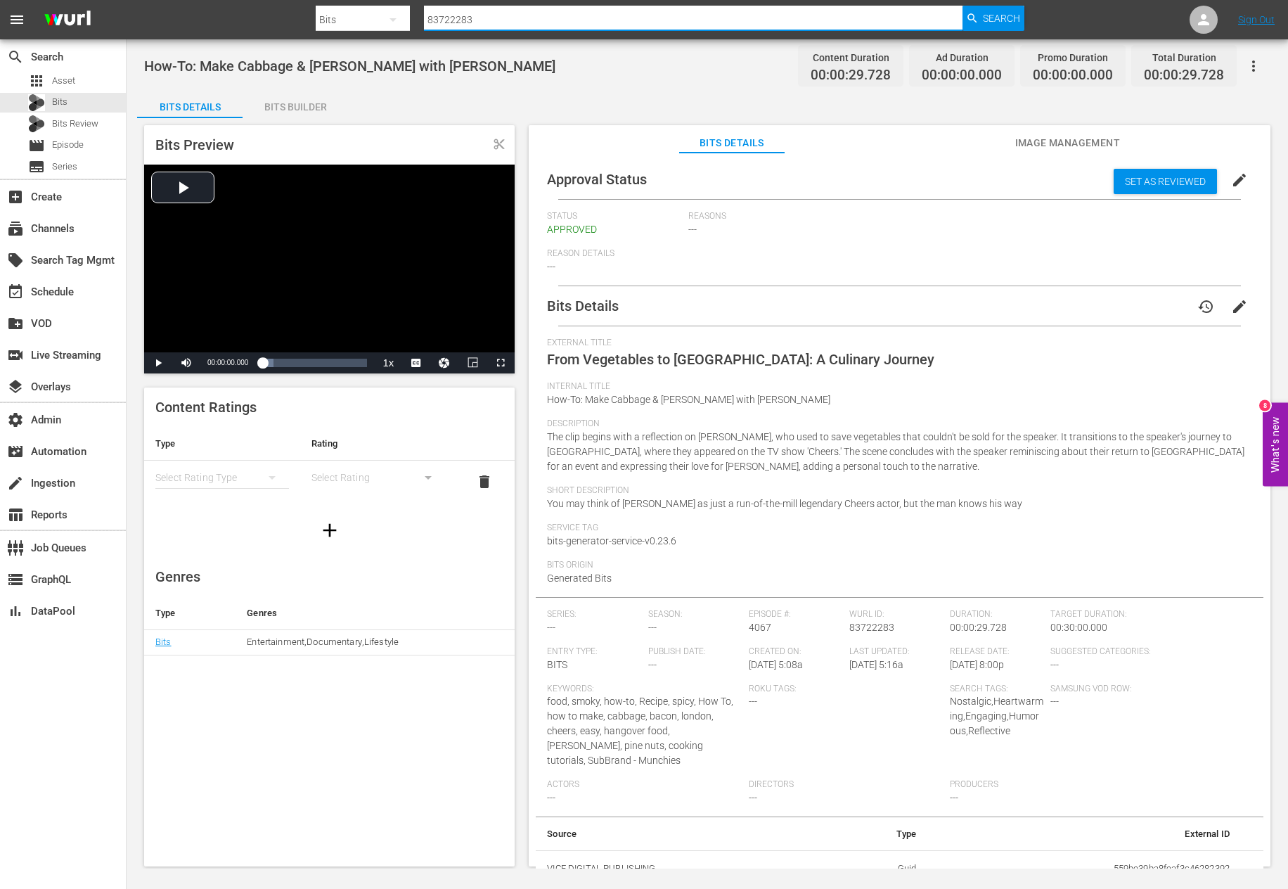
type input "83725922"
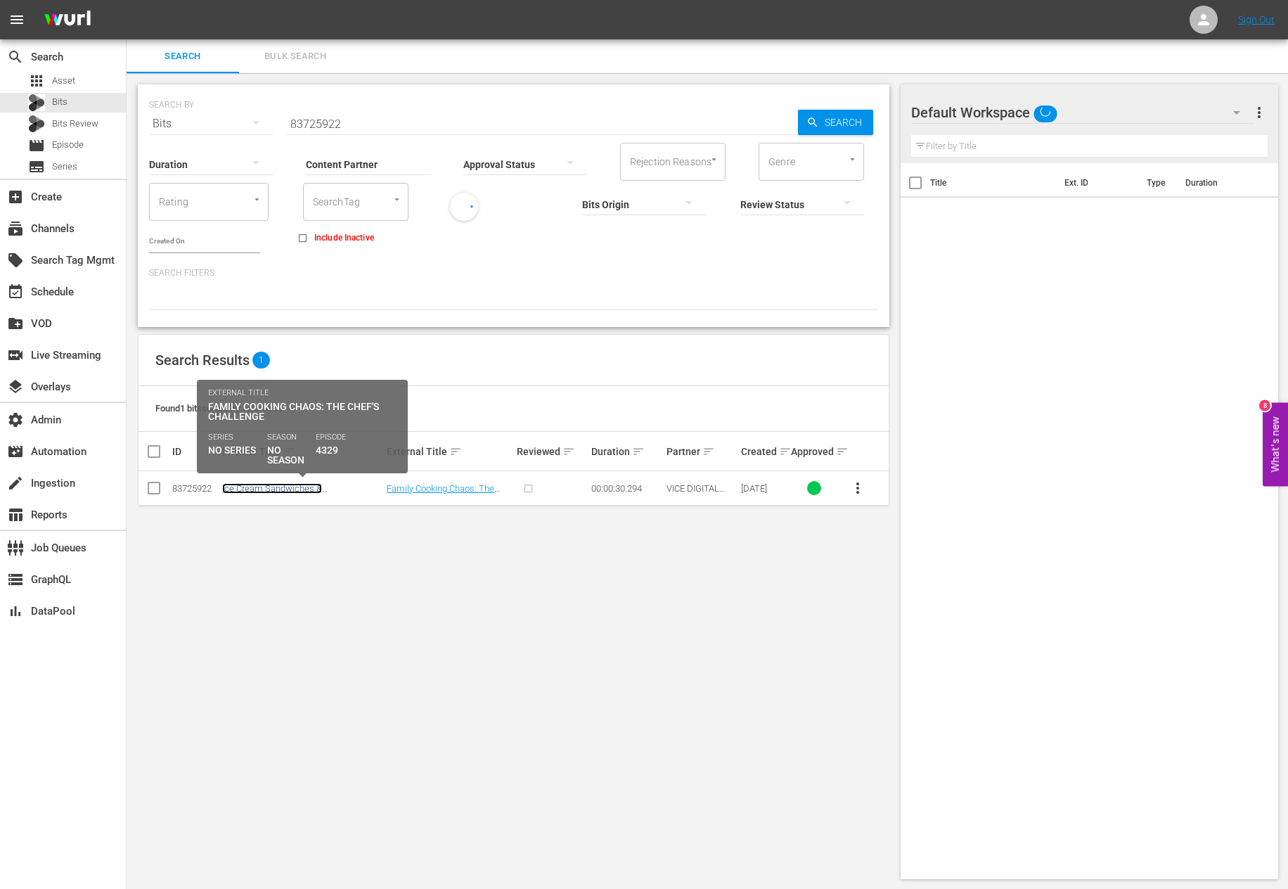
click at [269, 489] on link "Ice Cream Sandwiches & Tikka Naan: Chef's Night Out with the Badmaash Brothers" at bounding box center [299, 499] width 154 height 32
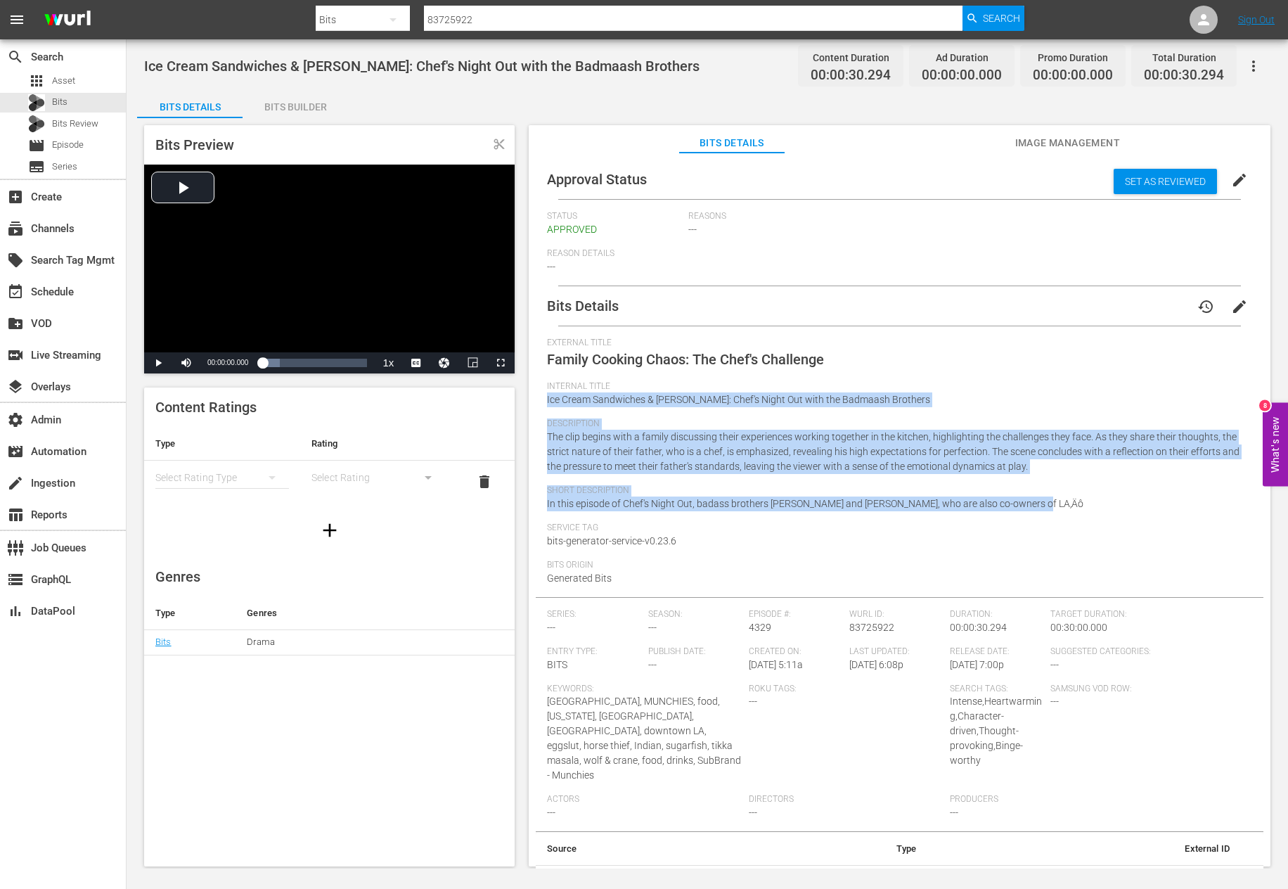
drag, startPoint x: 546, startPoint y: 401, endPoint x: 1048, endPoint y: 504, distance: 513.2
click at [995, 504] on div "Bits Details history edit External Title Family Cooking Chaos: The Chef's Chall…" at bounding box center [900, 594] width 728 height 616
copy div "Ice Cream Sandwiches & Tikka Naan: Chef's Night Out with the Badmaash Brothers …"
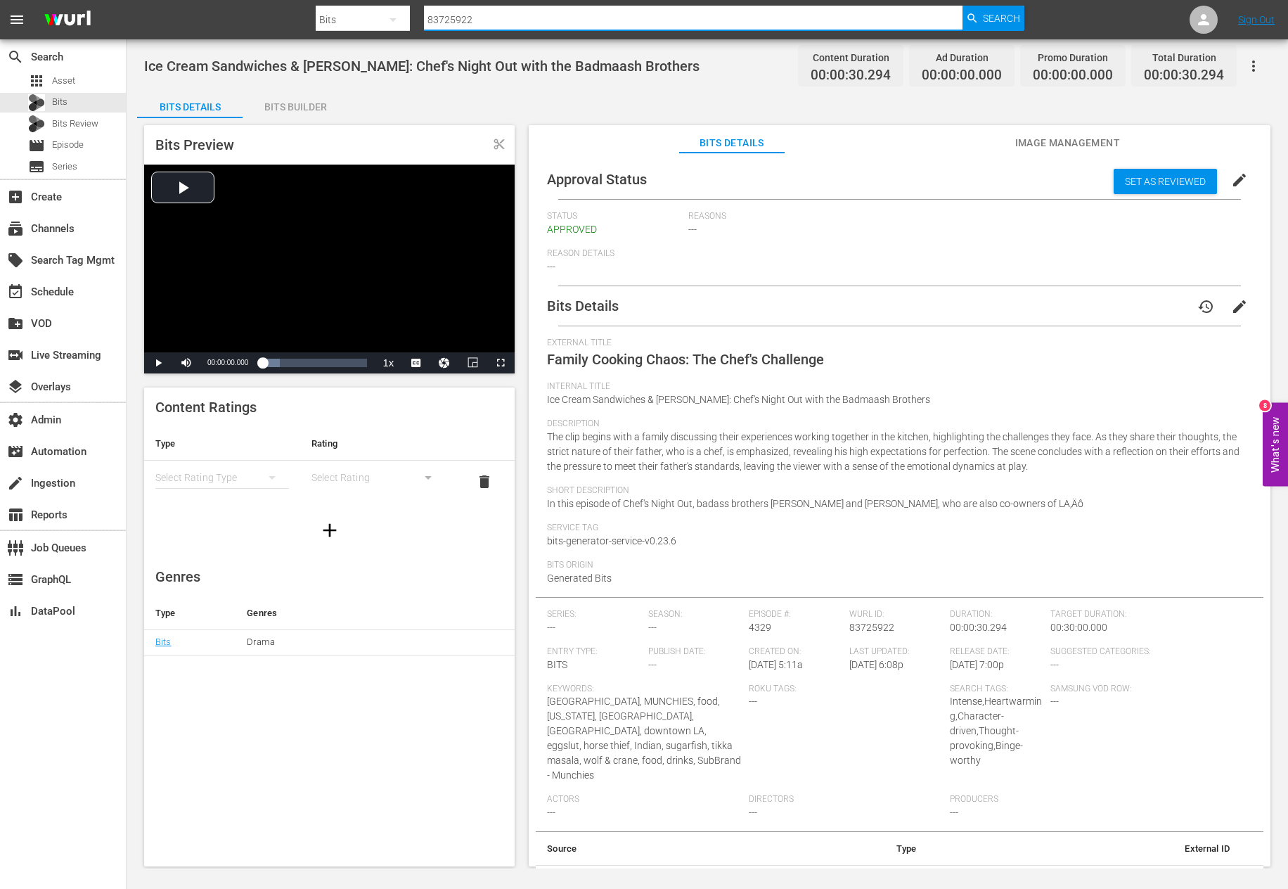
click at [740, 23] on input "83725922" at bounding box center [693, 20] width 539 height 34
paste input "779278"
type input "87792782"
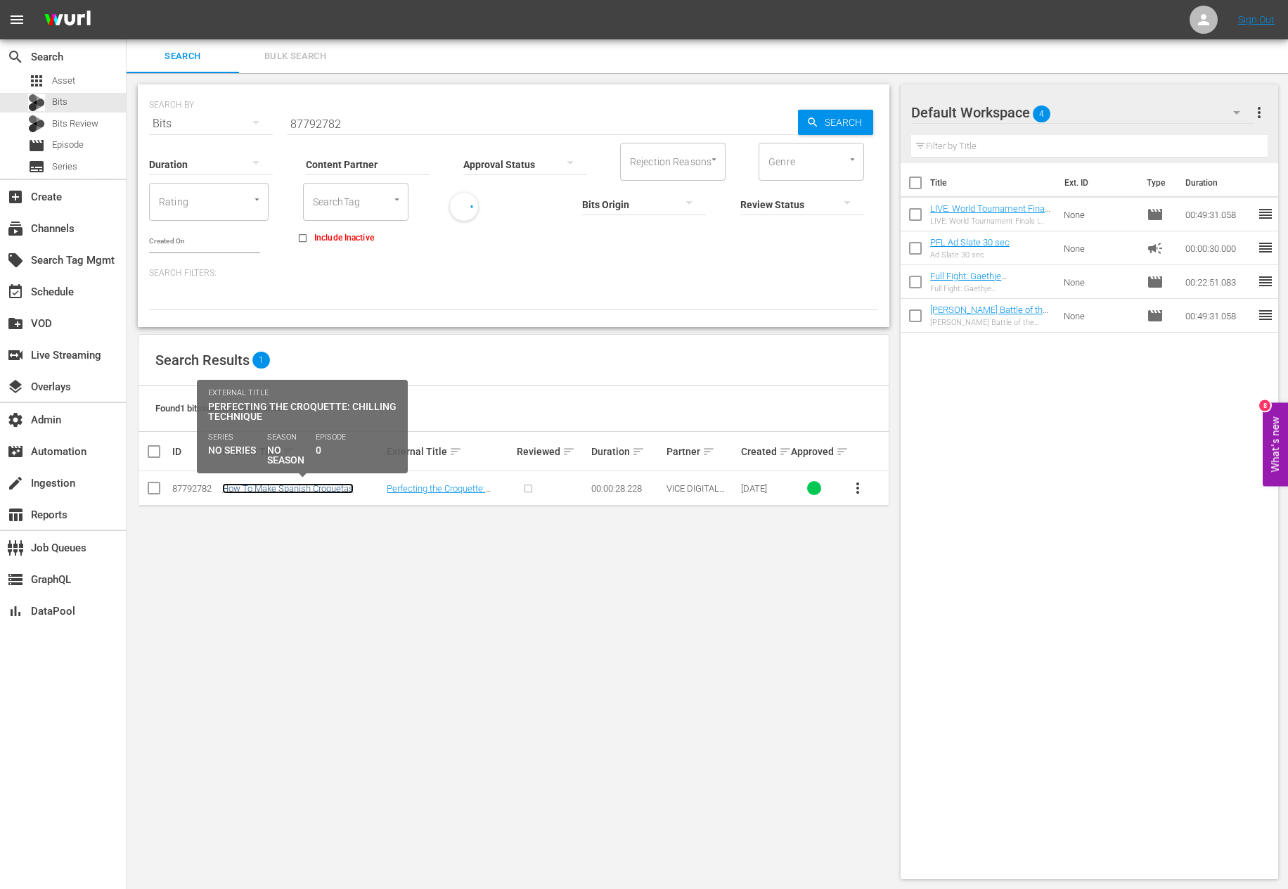
click at [255, 489] on link "How To Make Spanish Croquetas" at bounding box center [287, 488] width 131 height 11
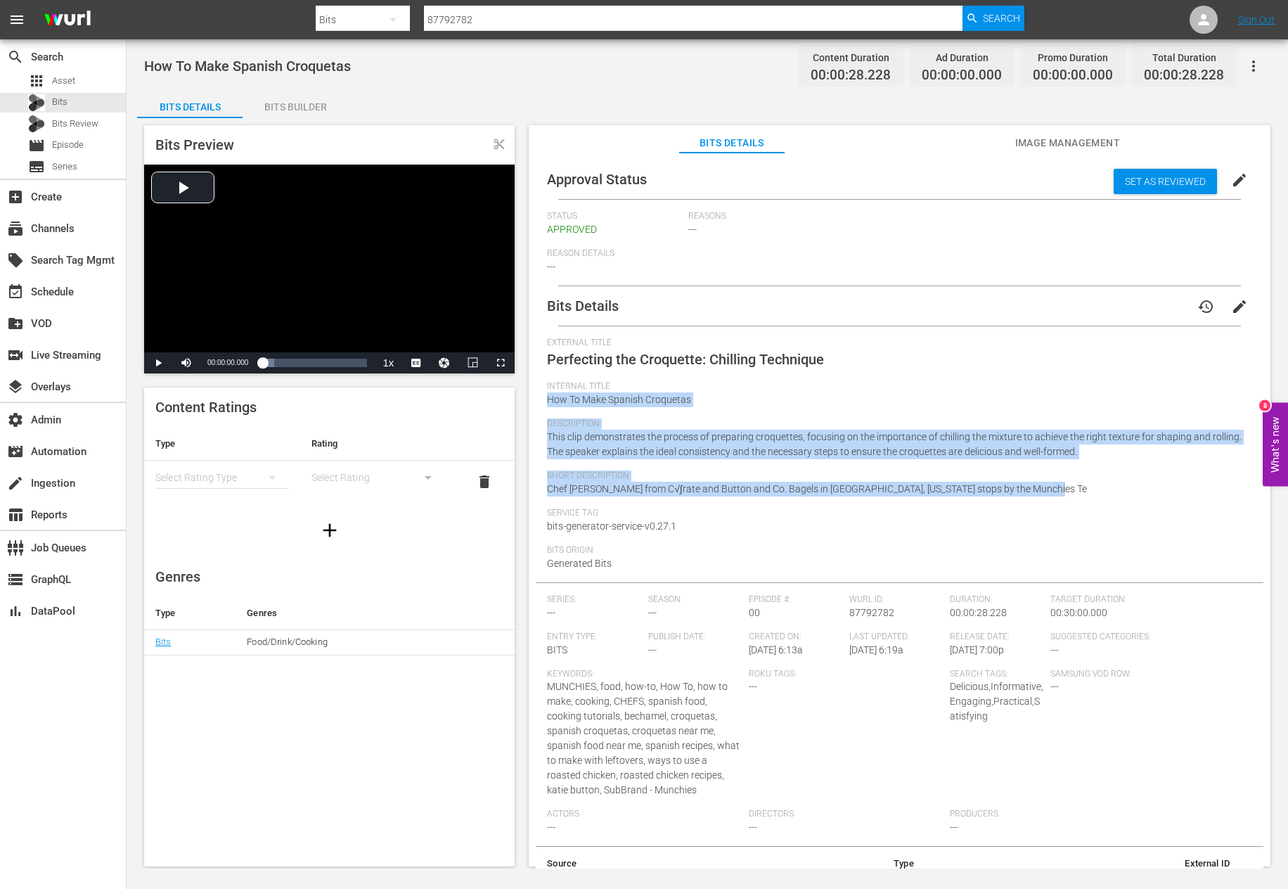
drag, startPoint x: 548, startPoint y: 396, endPoint x: 1084, endPoint y: 490, distance: 544.6
click at [995, 490] on div "External Title Perfecting the Croquette: Chilling Technique Internal Title How …" at bounding box center [899, 459] width 705 height 245
copy div "How To Make Spanish Croquetas Description This clip demonstrates the process of…"
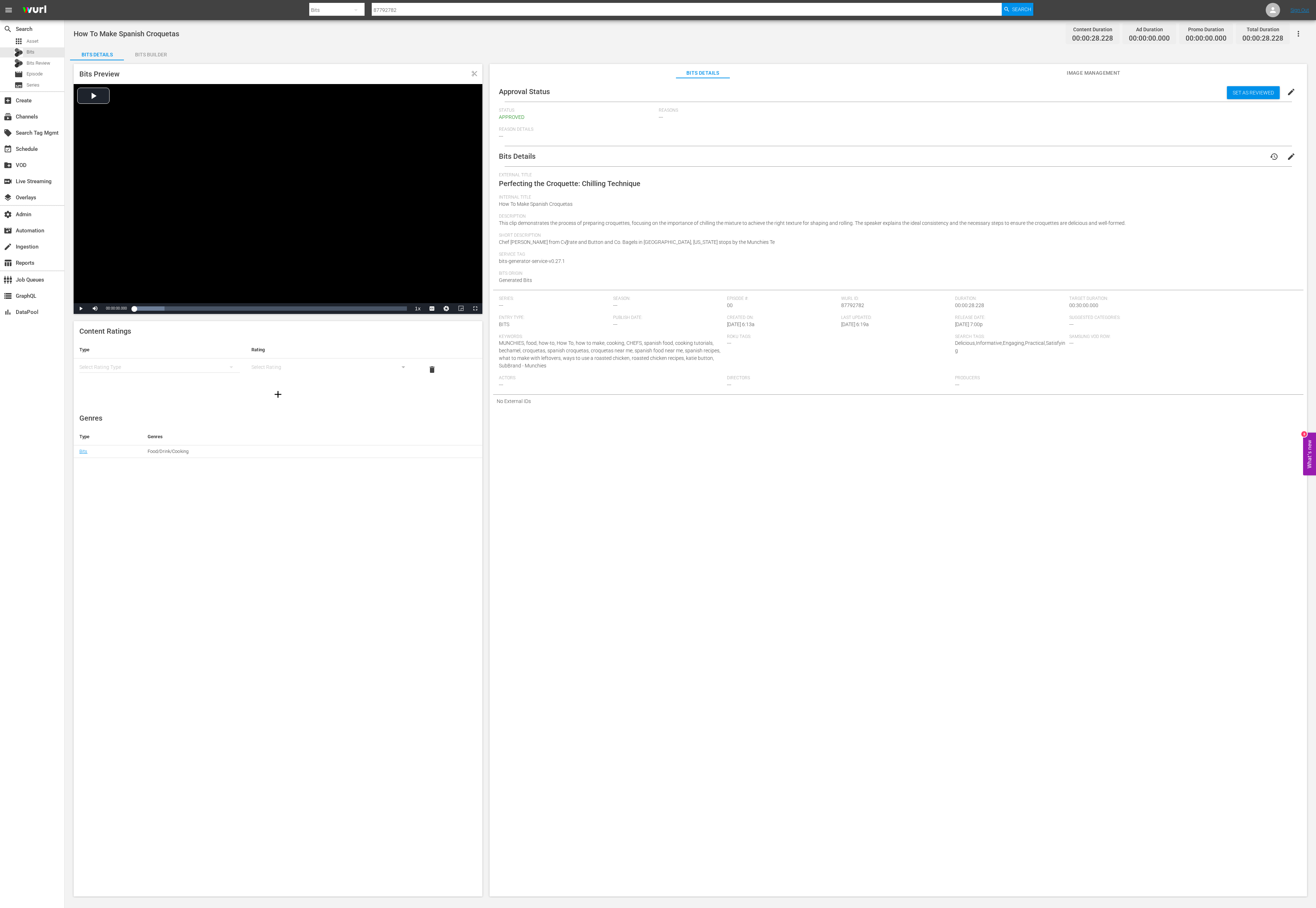
click at [409, 7] on input "87792782" at bounding box center [687, 10] width 630 height 17
paste input "3731888"
type input "83731888"
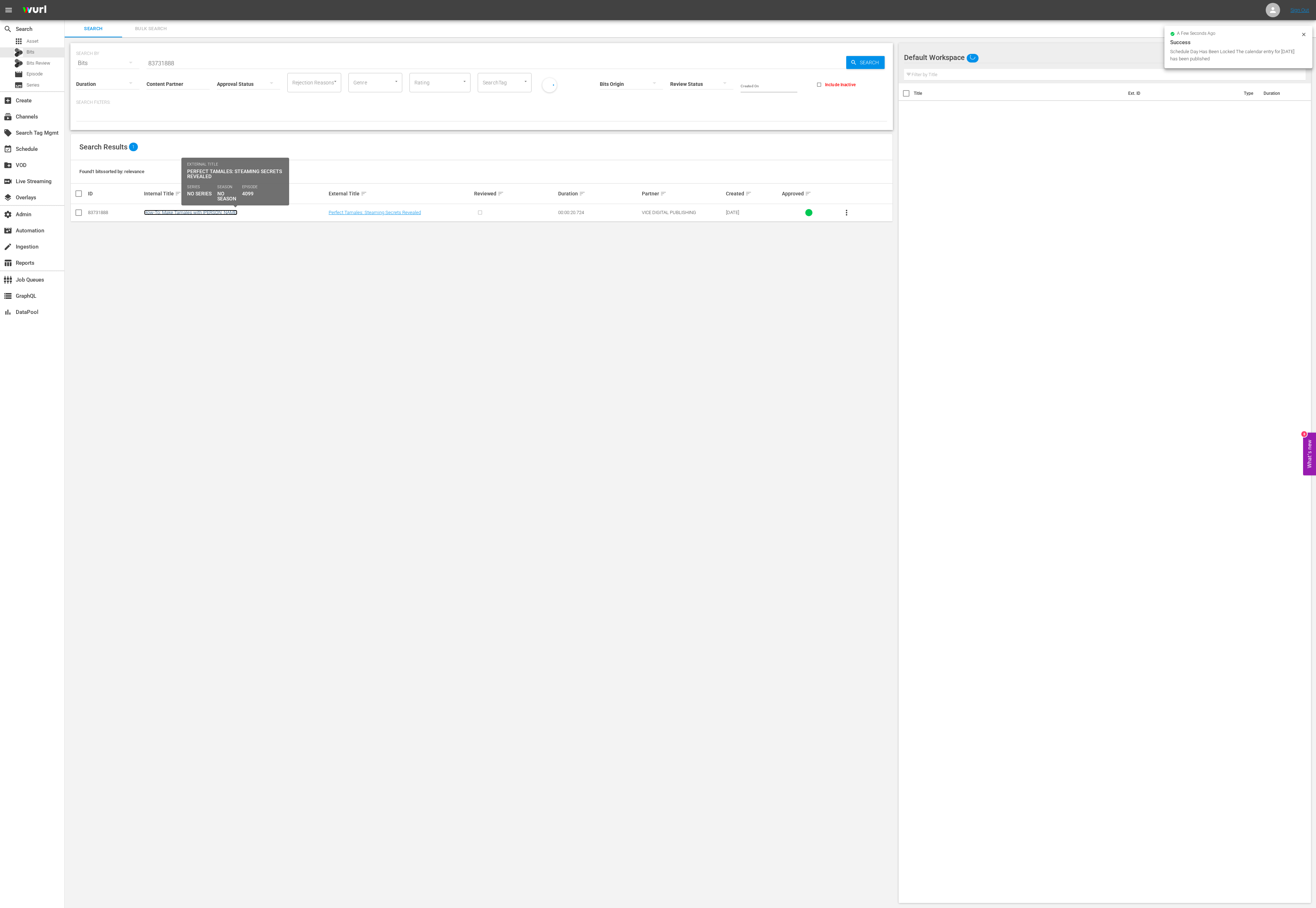
click at [167, 215] on link "How-To: Make Tamales with Wes Avila" at bounding box center [191, 213] width 93 height 6
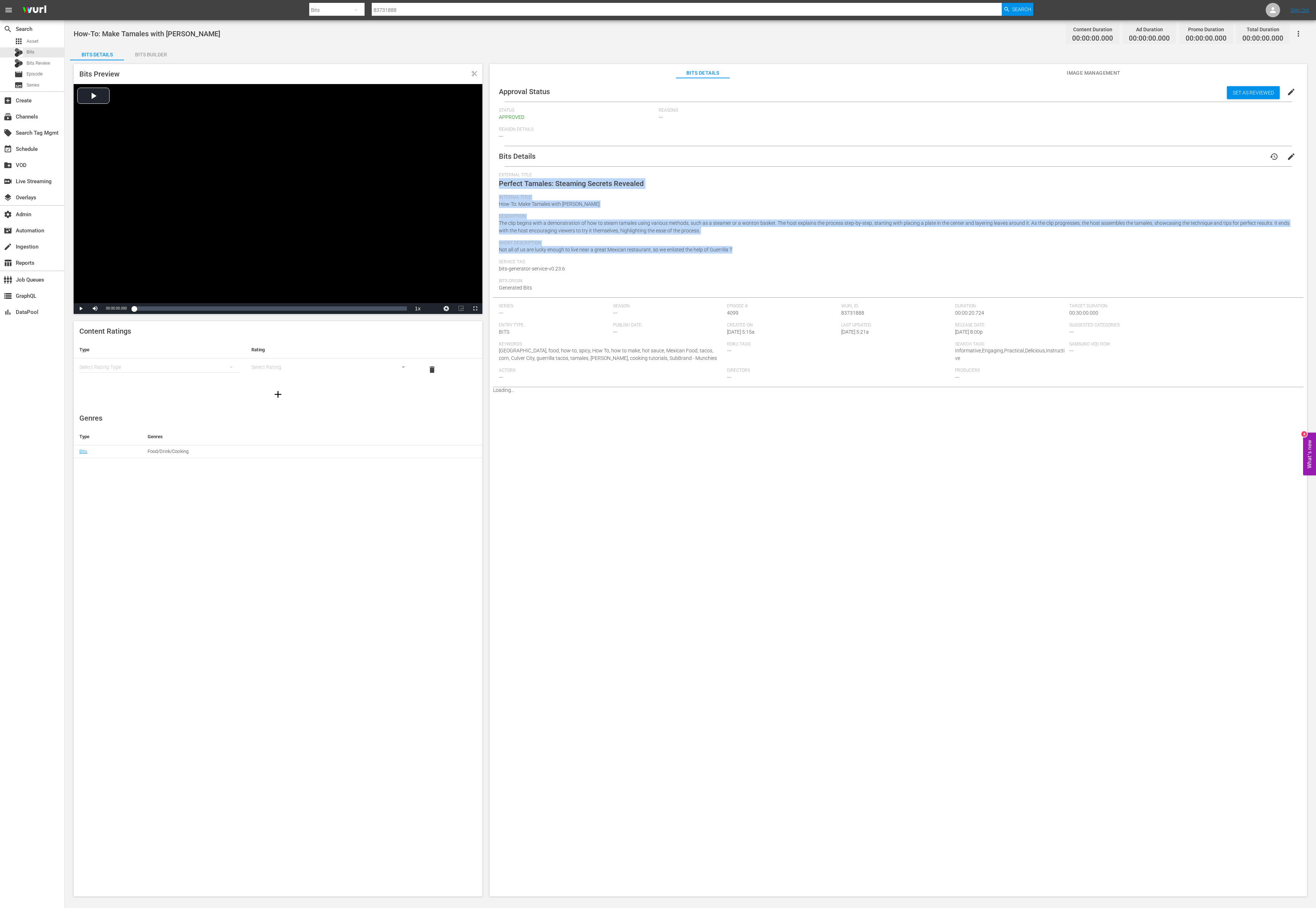
drag, startPoint x: 745, startPoint y: 251, endPoint x: 494, endPoint y: 183, distance: 260.0
click at [494, 183] on div "Bits Details history edit External Title Perfect Tamales: Steaming Secrets Reve…" at bounding box center [898, 270] width 810 height 247
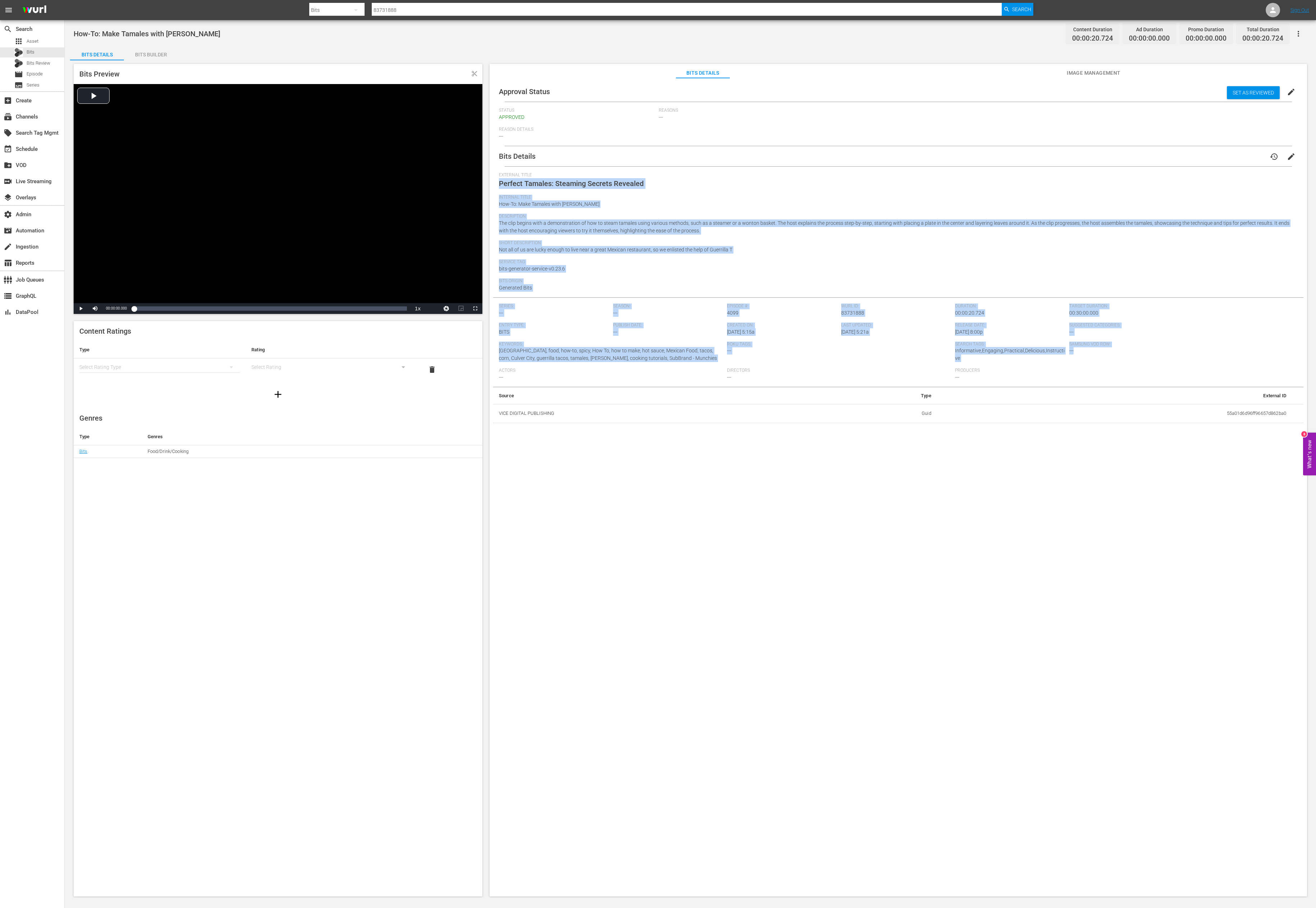
drag, startPoint x: 1141, startPoint y: 365, endPoint x: 495, endPoint y: 185, distance: 670.6
click at [495, 185] on div "Bits Details history edit External Title Perfect Tamales: Steaming Secrets Reve…" at bounding box center [898, 285] width 810 height 277
copy div "Perfect Tamales: Steaming Secrets Revealed Internal Title How-To: Make Tamales …"
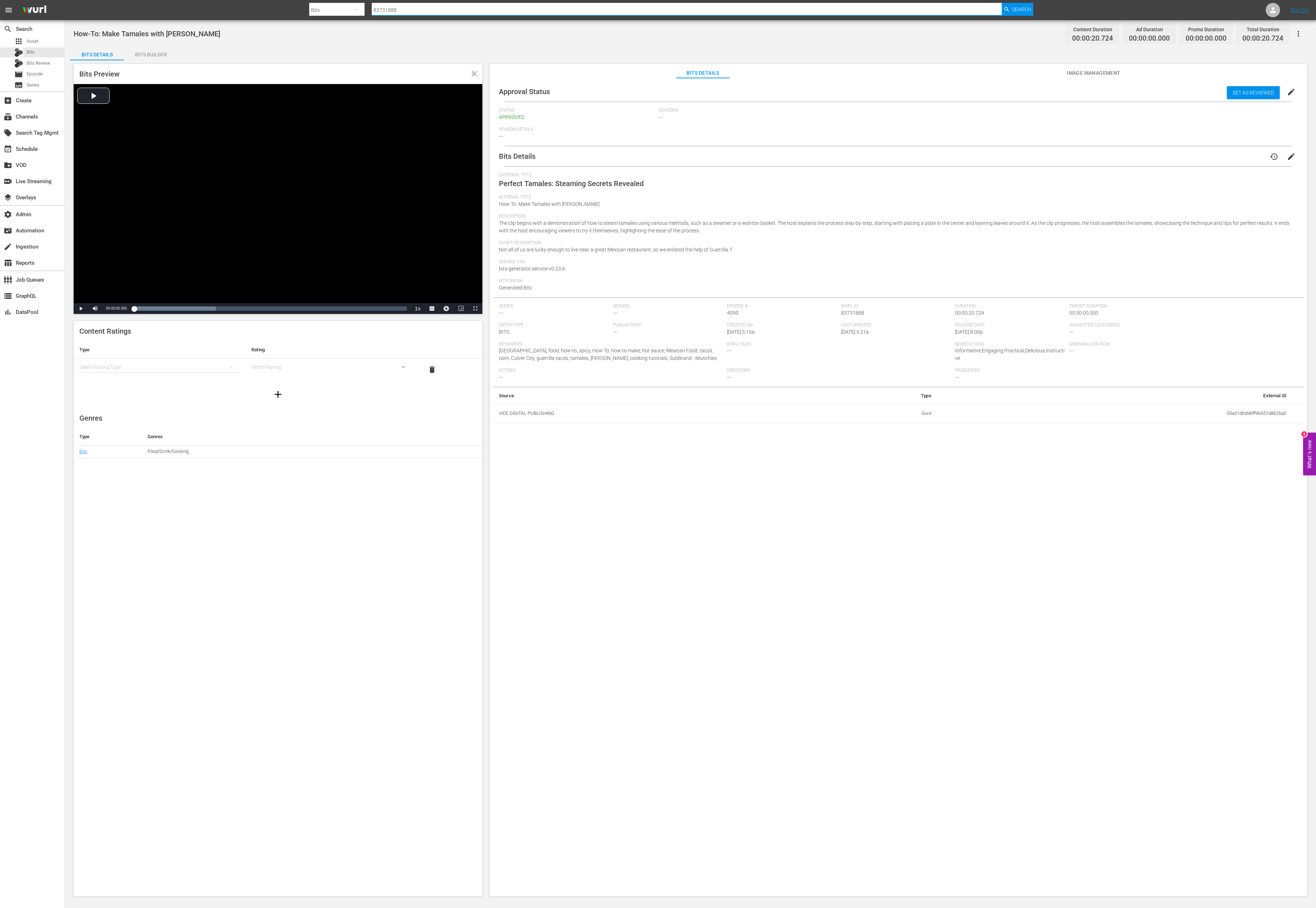
click at [399, 10] on input "83731888" at bounding box center [687, 10] width 630 height 17
paste input "7792807"
type input "87792807"
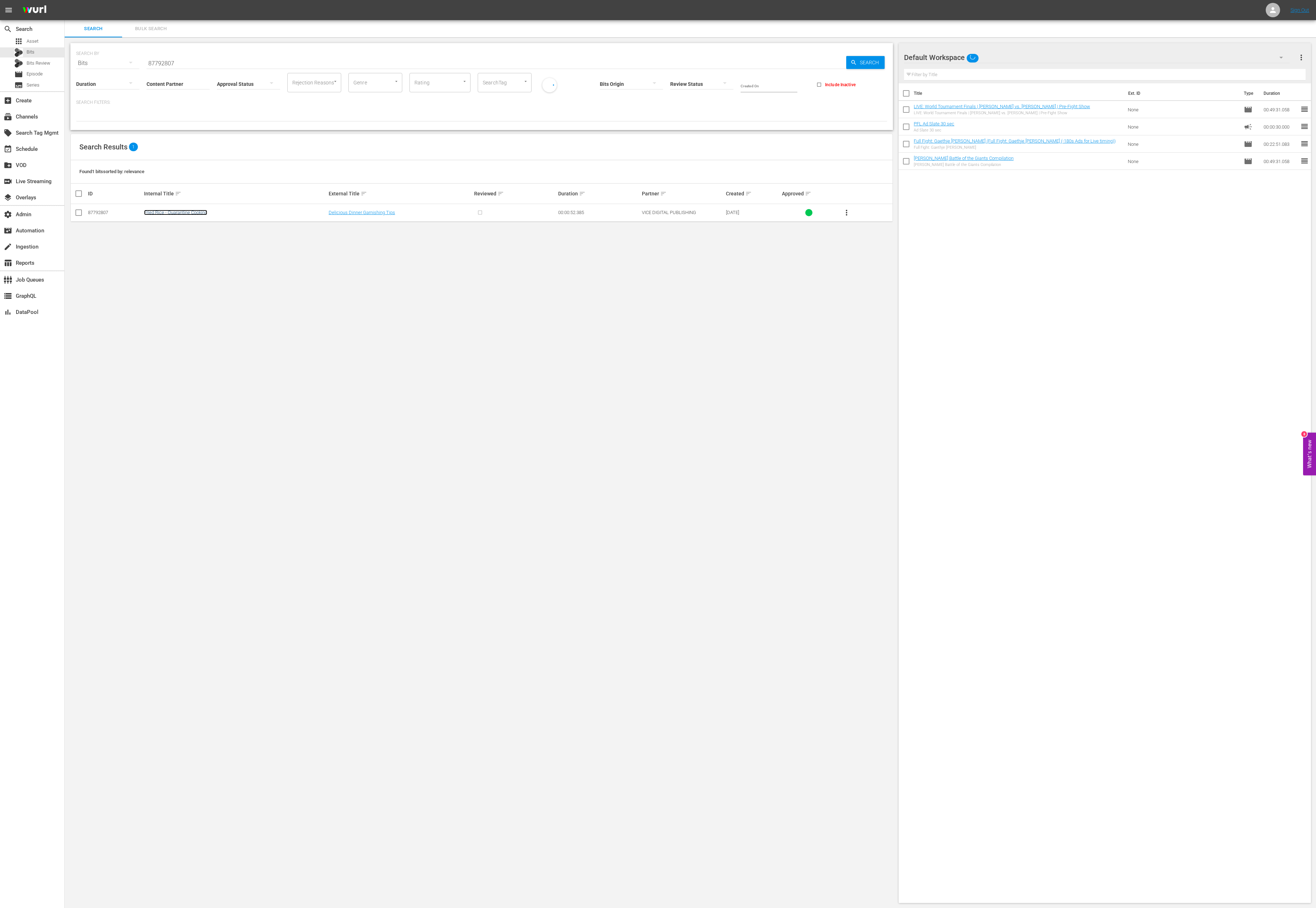
click at [178, 213] on link "Fried Rice - Quarantine Cooking" at bounding box center [176, 213] width 63 height 6
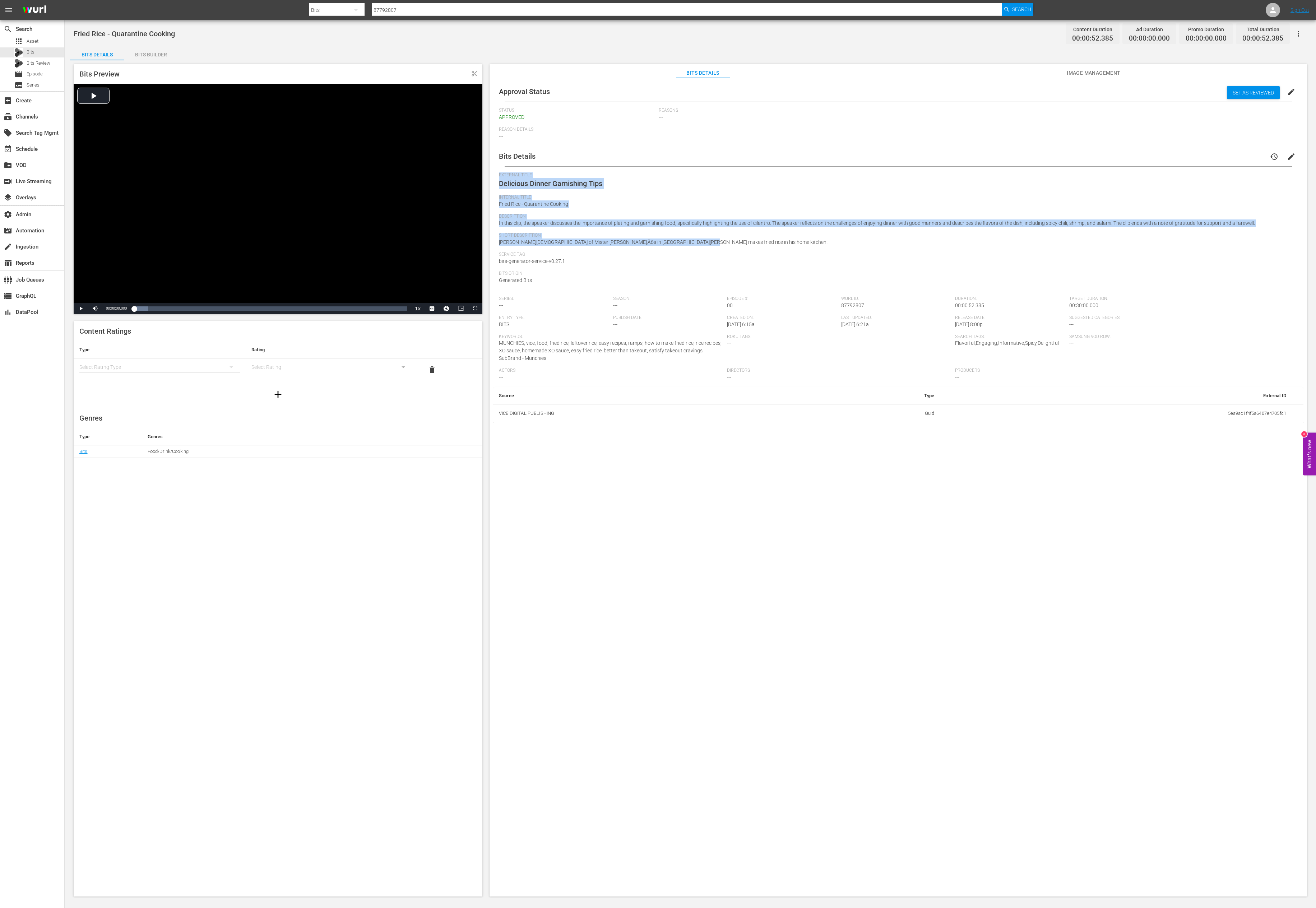
drag, startPoint x: 704, startPoint y: 240, endPoint x: 514, endPoint y: 194, distance: 195.5
click at [498, 167] on div "Bits Details history edit External Title Delicious Dinner Garnishing Tips Inter…" at bounding box center [898, 285] width 810 height 277
copy div "External Title Delicious Dinner Garnishing Tips Internal Title Fried Rice - Qua…"
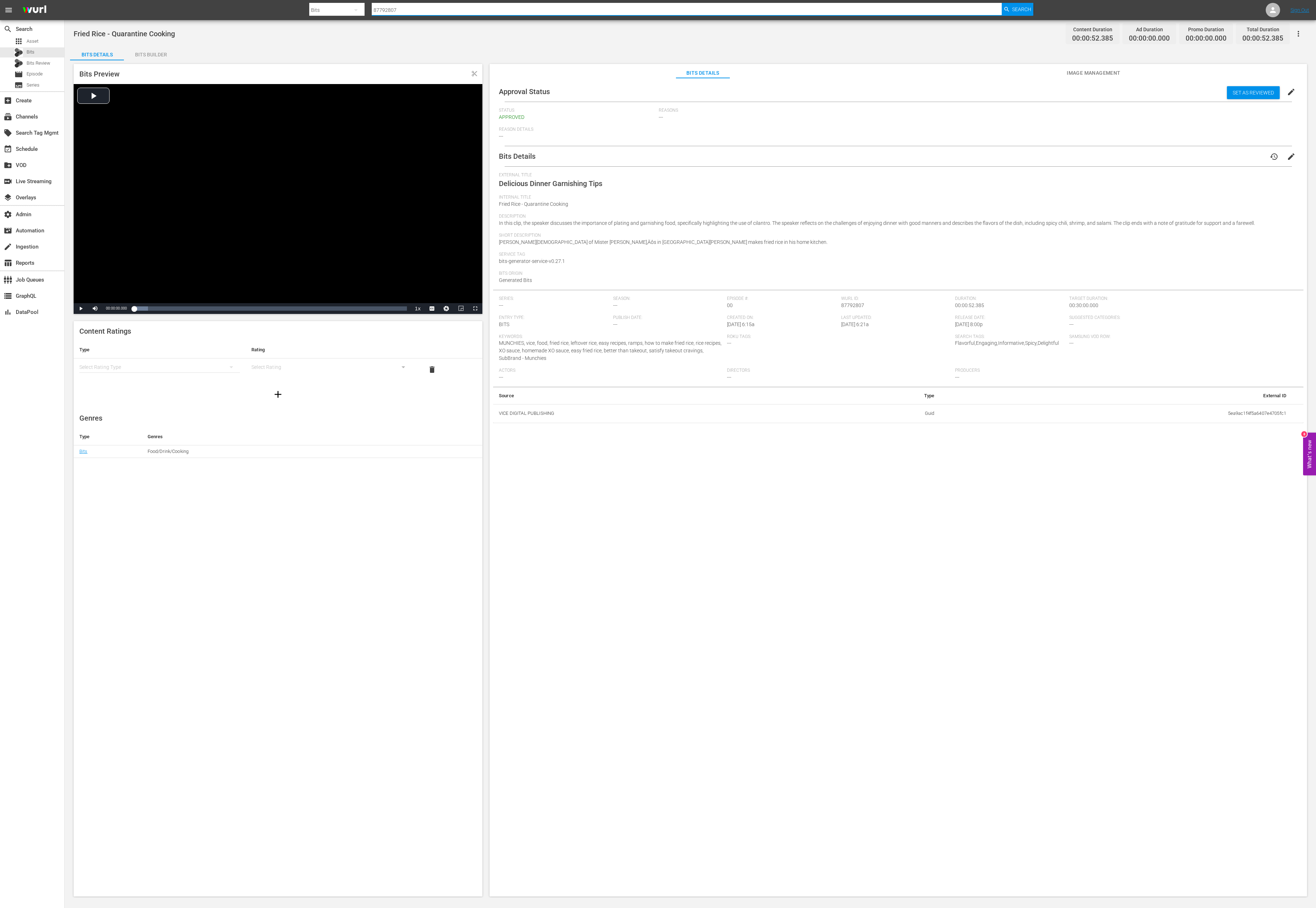
click at [484, 10] on input "87792807" at bounding box center [687, 10] width 630 height 17
paste input "3734472"
type input "83734472"
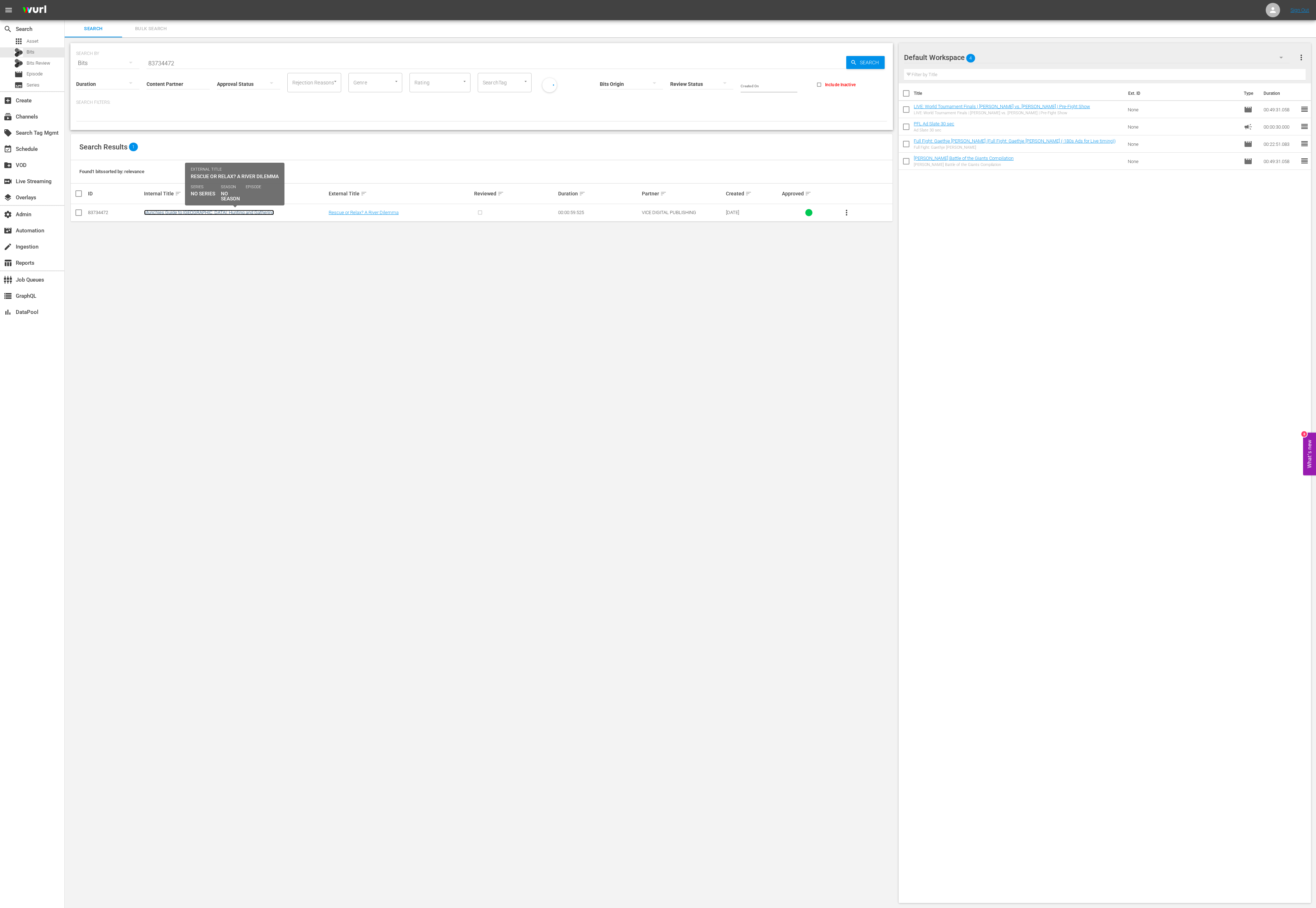
click at [174, 215] on link "Munchies Guide to Scotland: Hunting and Gathering" at bounding box center [209, 213] width 130 height 6
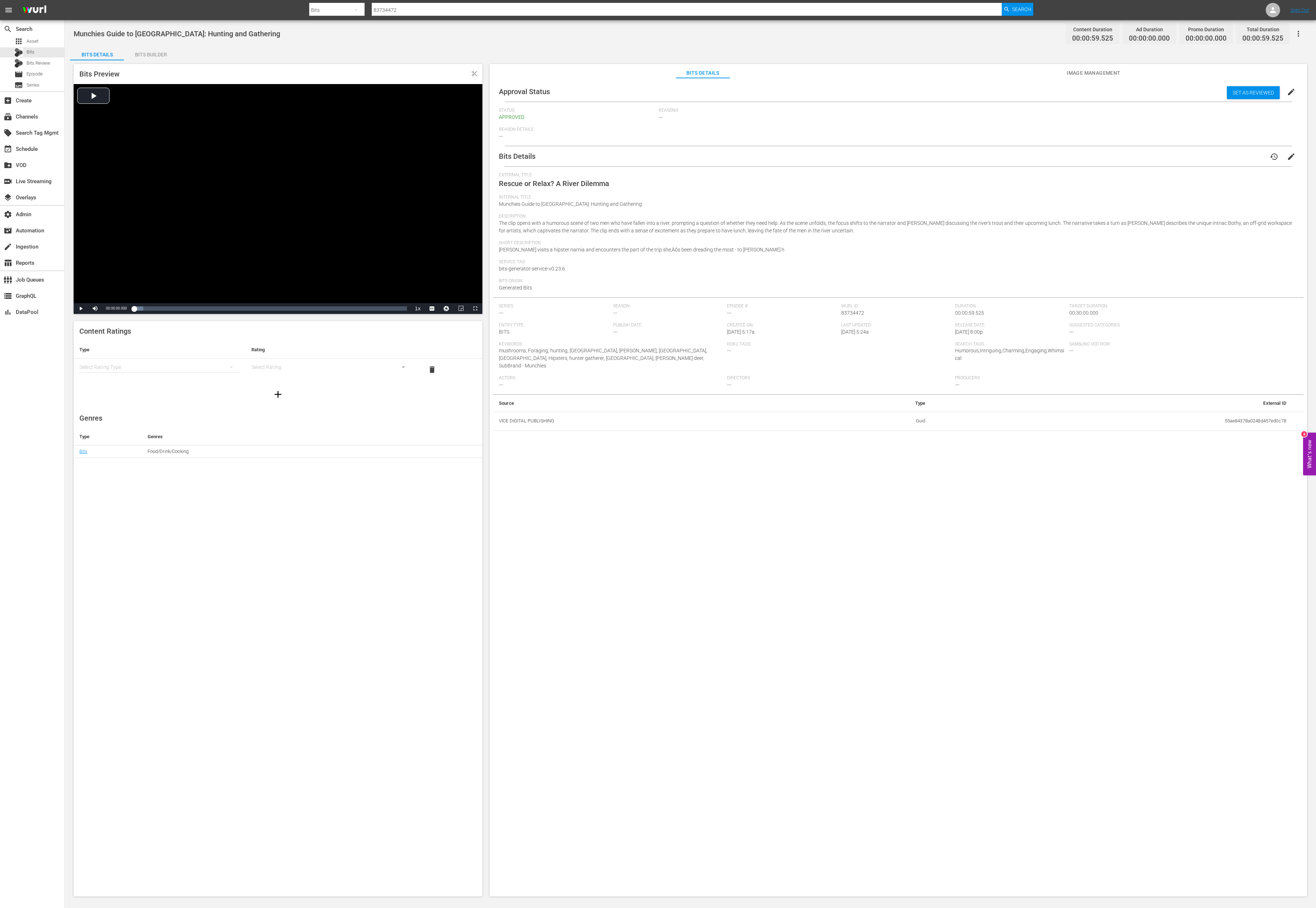
click at [508, 306] on span "Season:" at bounding box center [668, 306] width 111 height 6
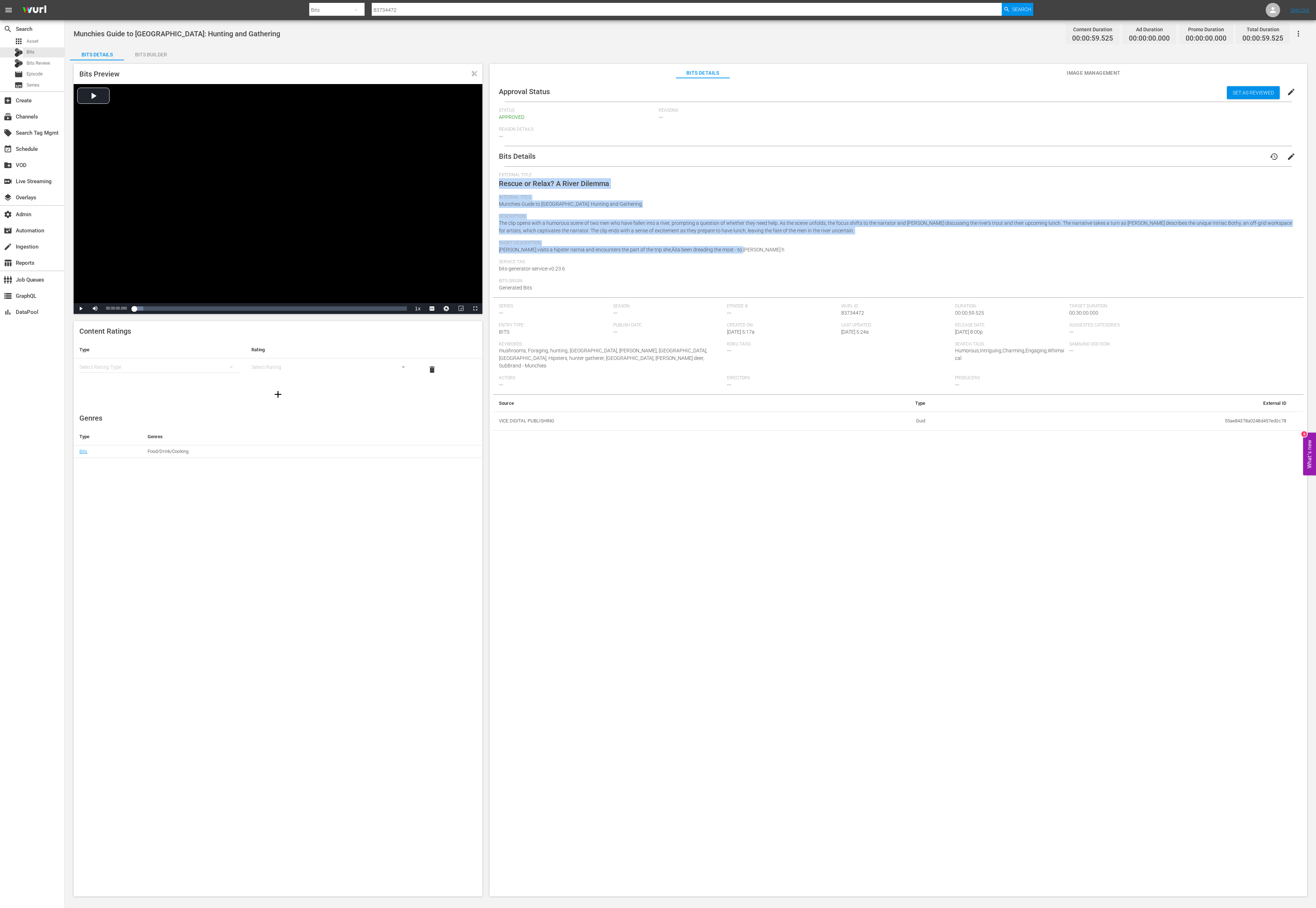
drag, startPoint x: 800, startPoint y: 248, endPoint x: 486, endPoint y: 183, distance: 320.7
click at [486, 183] on div "Bits Preview content_cut Video Player is loading. Play Video Play Mute Current …" at bounding box center [690, 481] width 1240 height 842
copy div "Rescue or Relax? A River Dilemma Internal Title Munchies Guide to Scotland: Hun…"
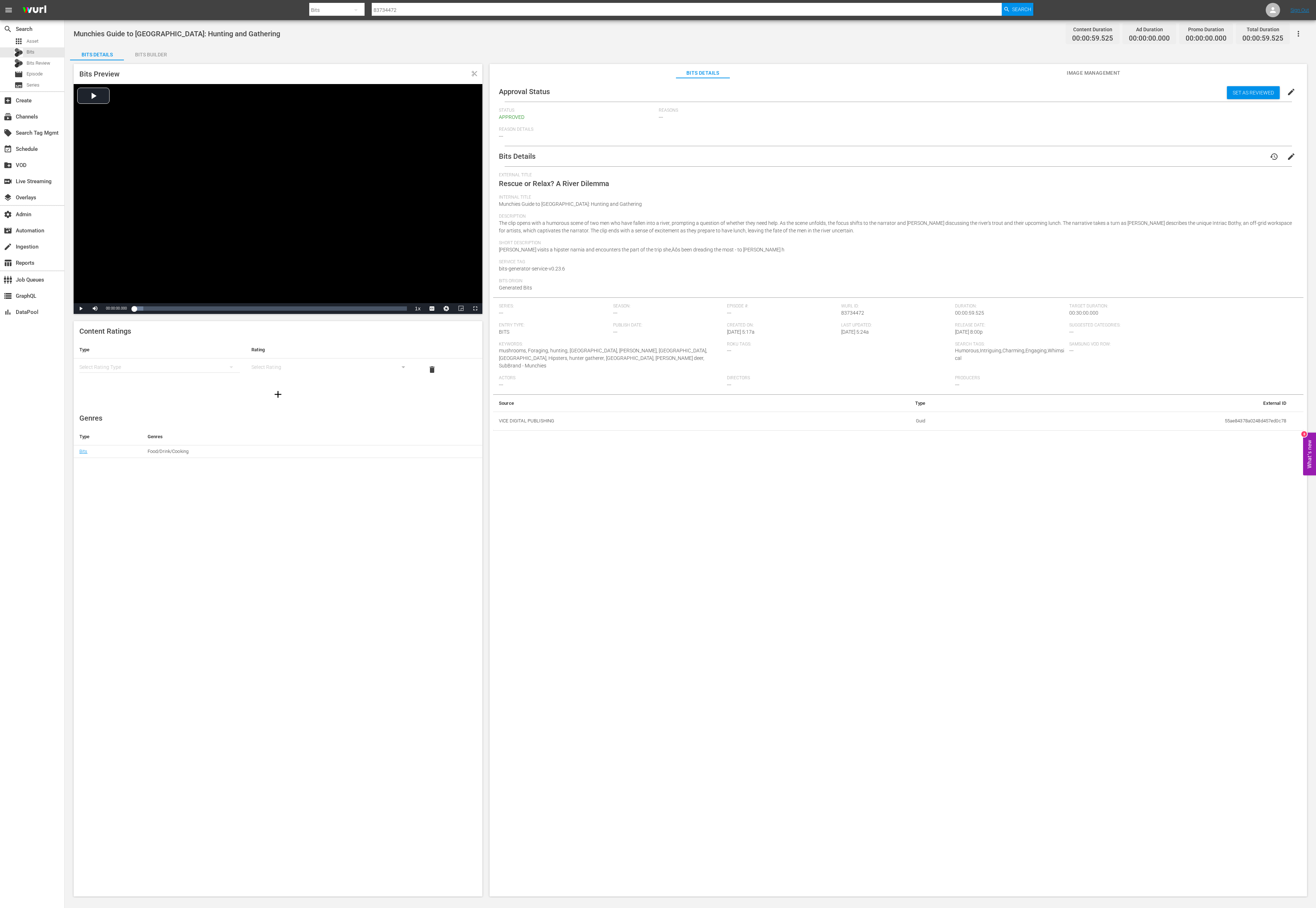
click at [402, 9] on input "83734472" at bounding box center [687, 10] width 630 height 17
paste input "5587"
type input "83735587"
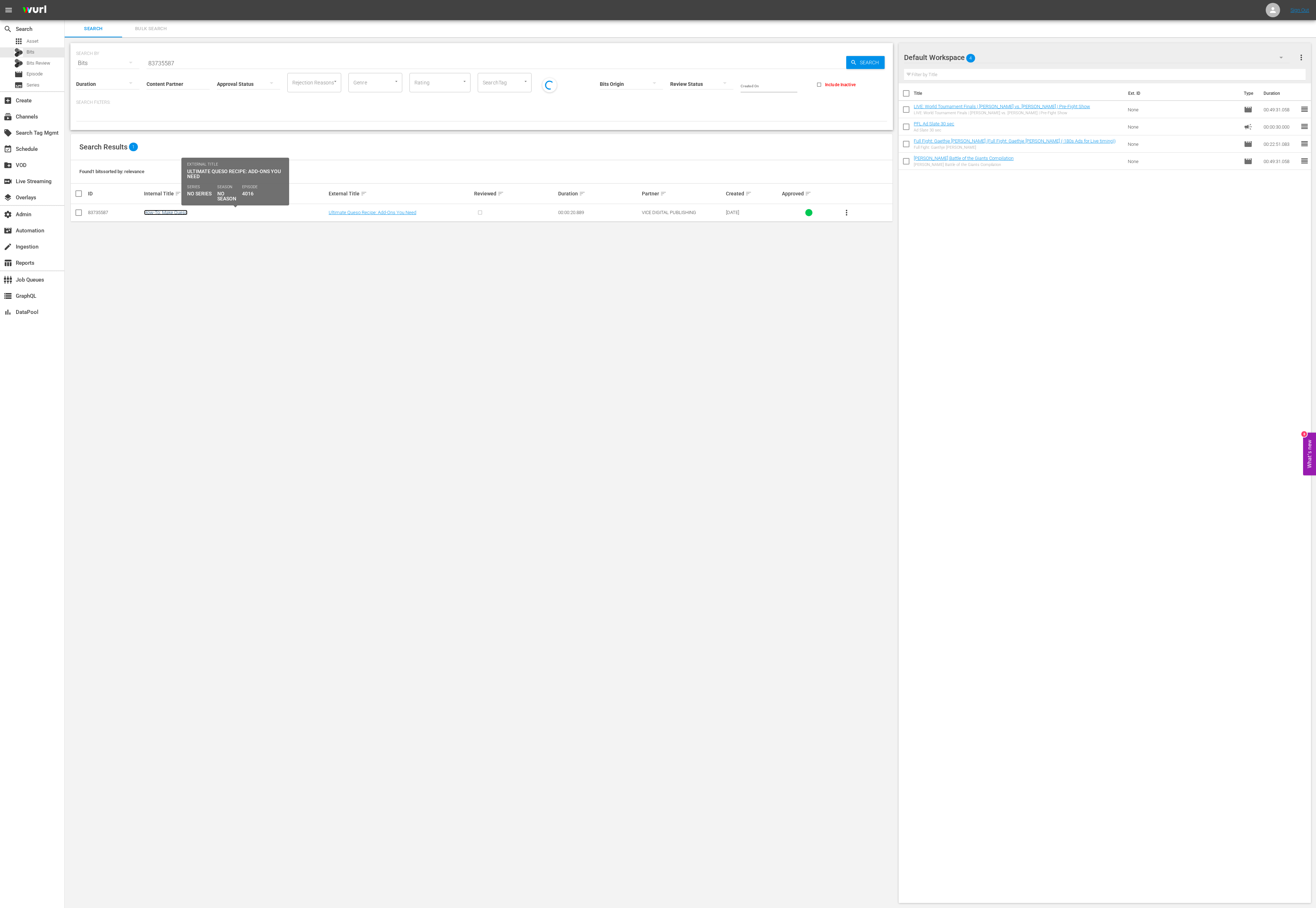
click at [163, 215] on link "How-To: Make Queso" at bounding box center [166, 213] width 43 height 6
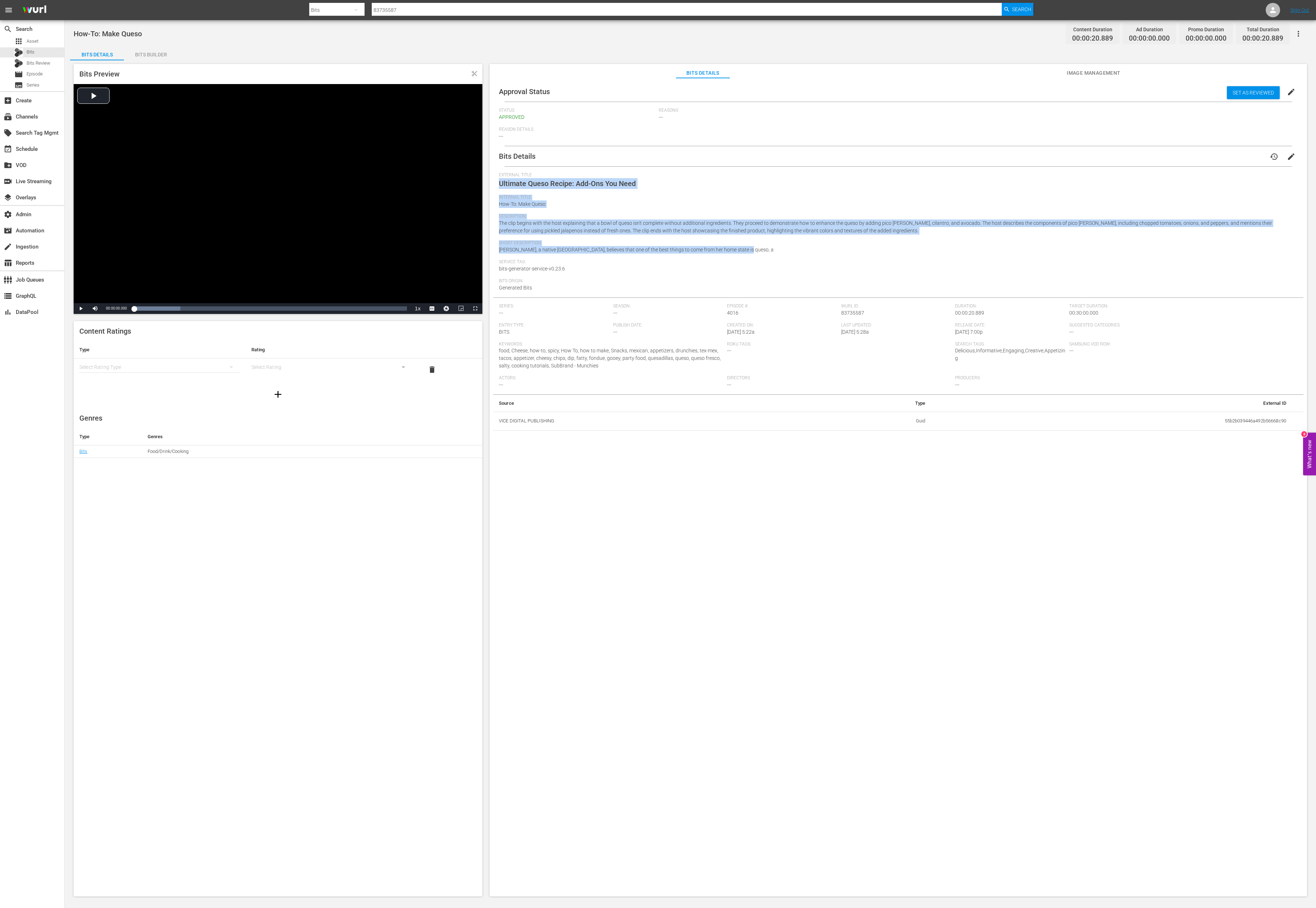
drag, startPoint x: 790, startPoint y: 251, endPoint x: 498, endPoint y: 185, distance: 299.4
click at [498, 185] on div "Bits Details history edit External Title Ultimate Queso Recipe: Add-Ons You Nee…" at bounding box center [898, 288] width 810 height 285
copy div "Ultimate Queso Recipe: Add-Ons You Need Internal Title How-To: Make Queso Descr…"
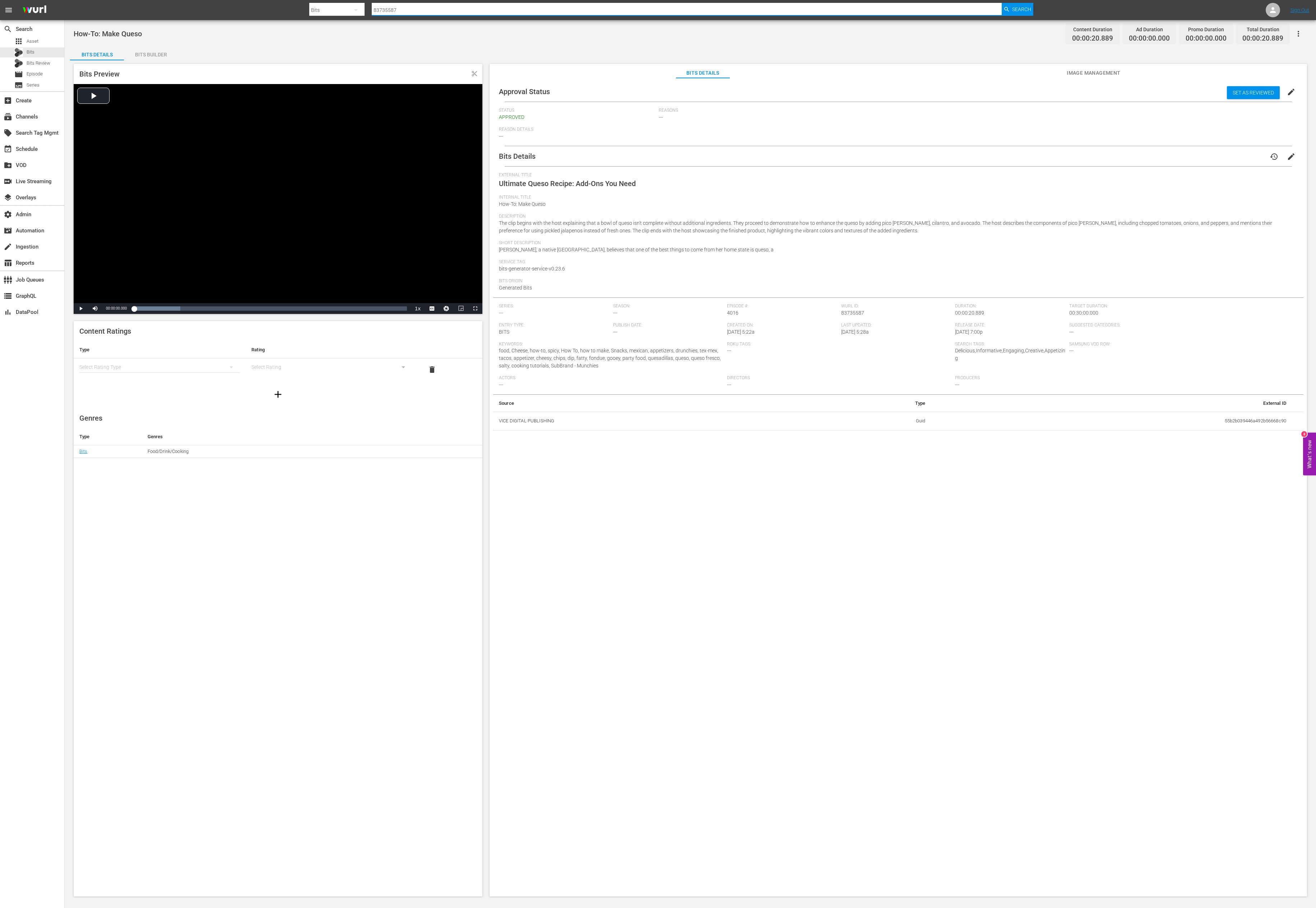
click at [411, 4] on input "83735587" at bounding box center [687, 10] width 630 height 17
paste input "7792783"
type input "87792783"
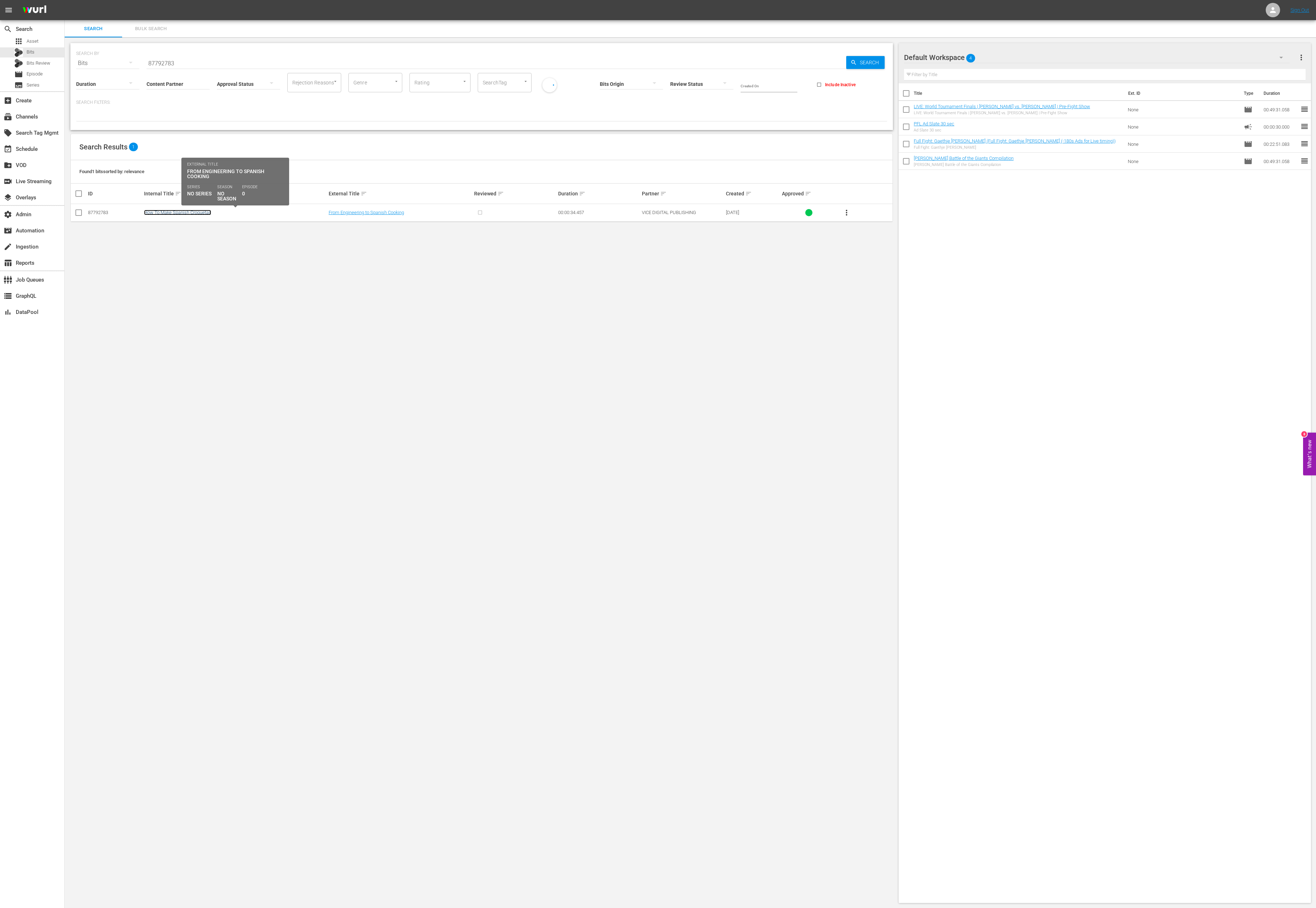
click at [181, 215] on link "How To Make Spanish Croquetas" at bounding box center [177, 213] width 67 height 6
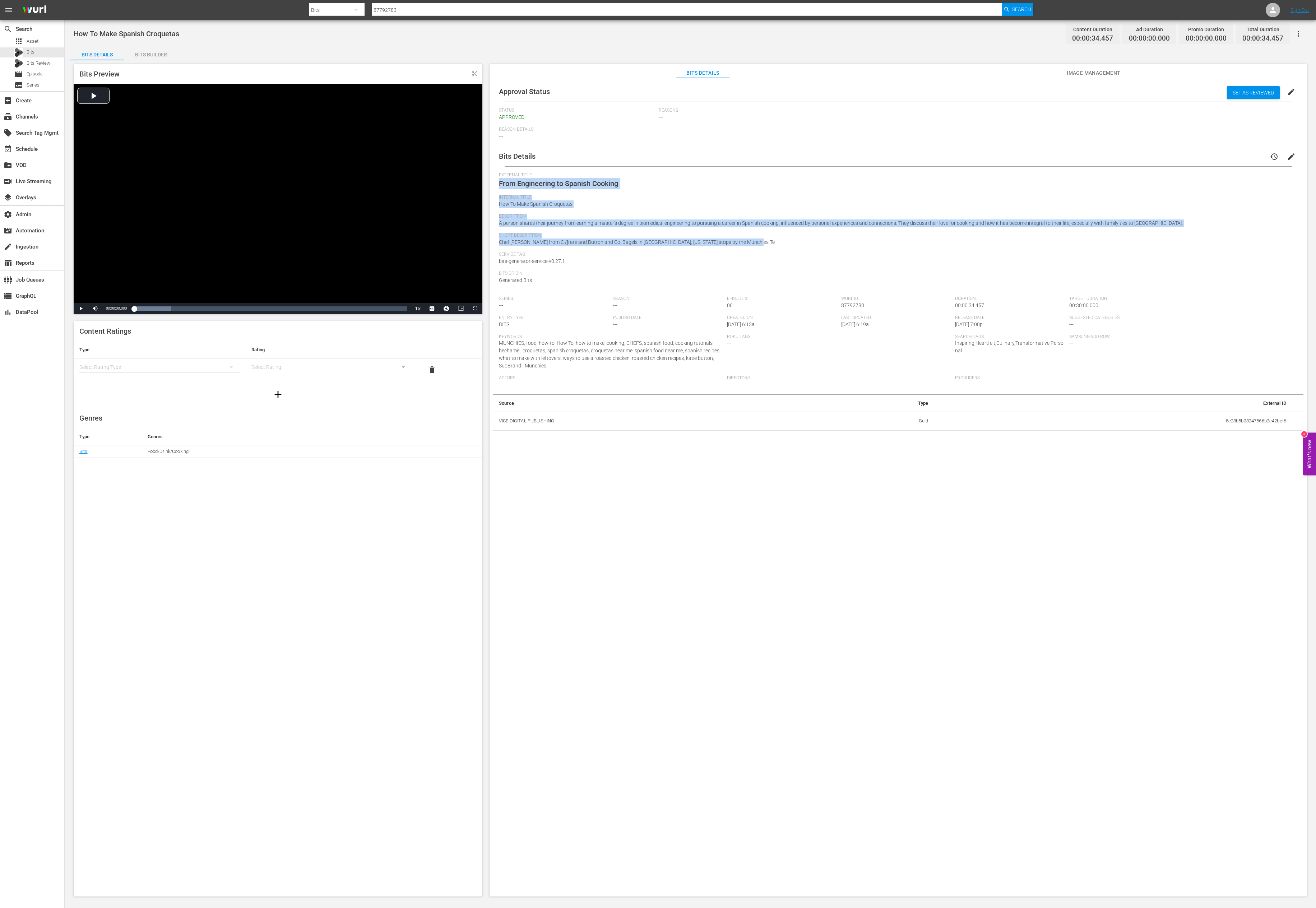
drag, startPoint x: 499, startPoint y: 183, endPoint x: 779, endPoint y: 250, distance: 287.9
click at [508, 250] on div "External Title From Engineering to Spanish Cooking Internal Title How To Make S…" at bounding box center [899, 231] width 799 height 118
copy div "From Engineering to Spanish Cooking Internal Title How To Make Spanish Croqueta…"
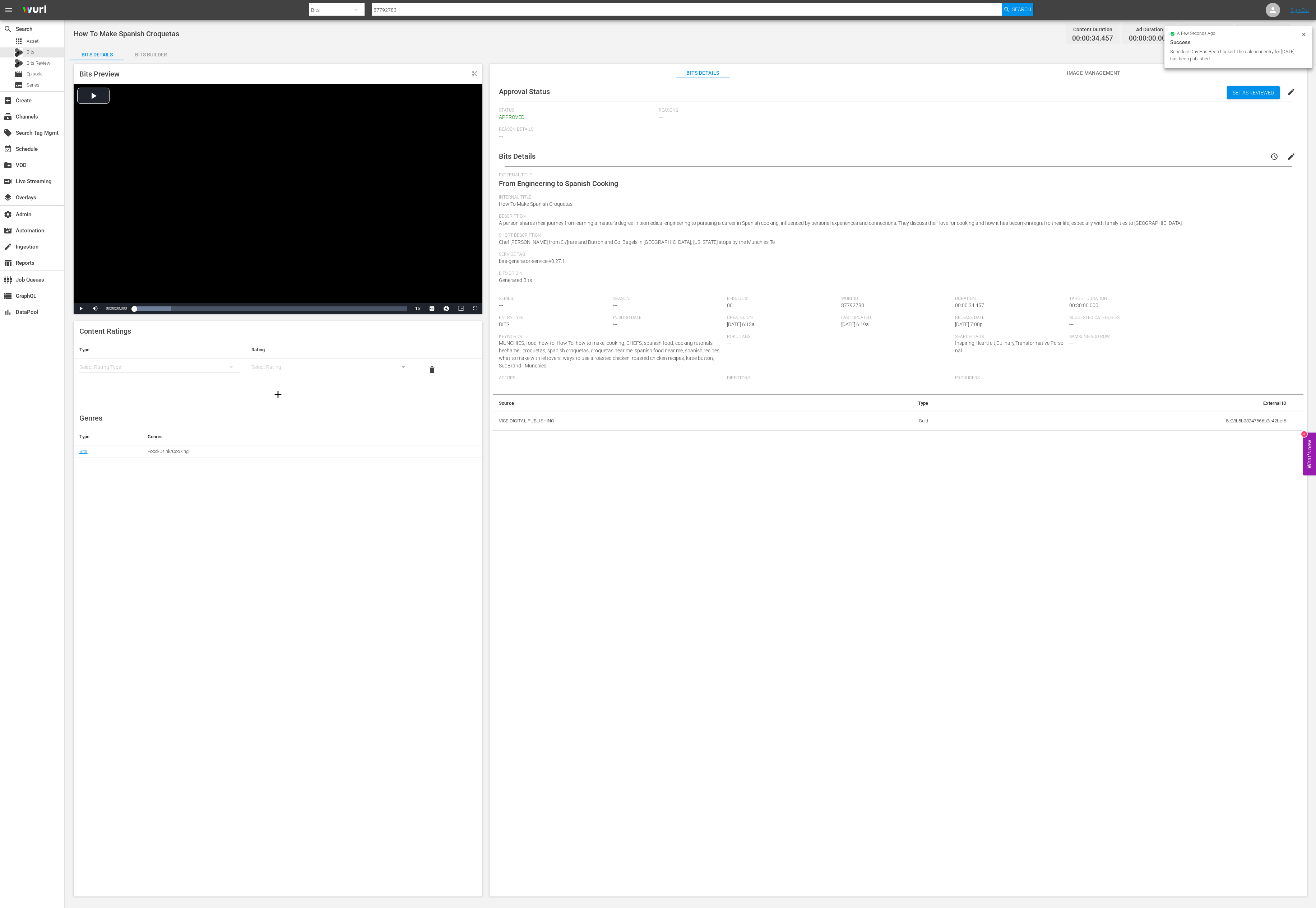
click at [433, 8] on input "87792783" at bounding box center [687, 10] width 630 height 17
paste input "3718131"
type input "83718131"
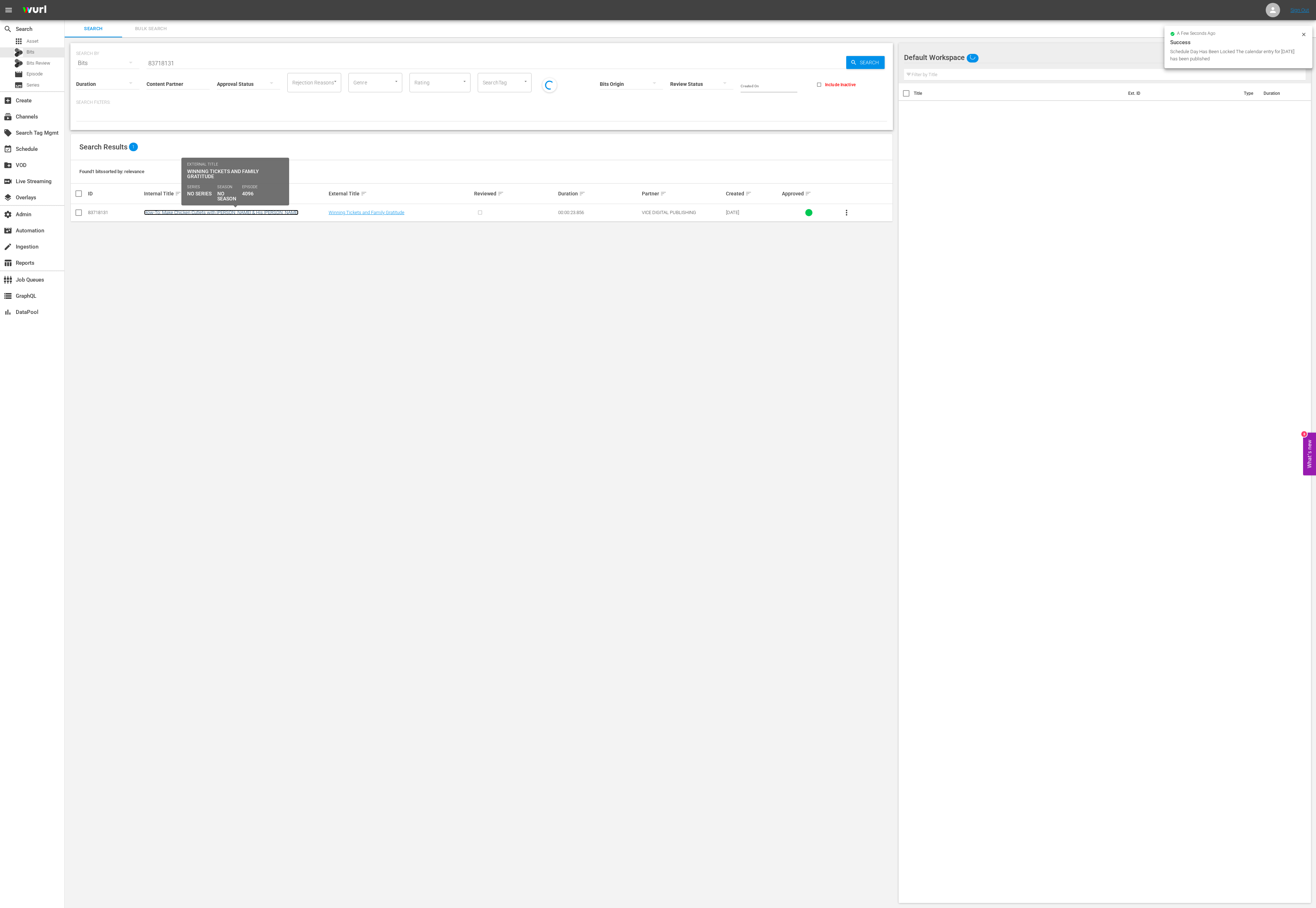
click at [163, 215] on link "How-To: Make Chicken Cutlets with Frank Pinello & His Nonna" at bounding box center [221, 213] width 154 height 6
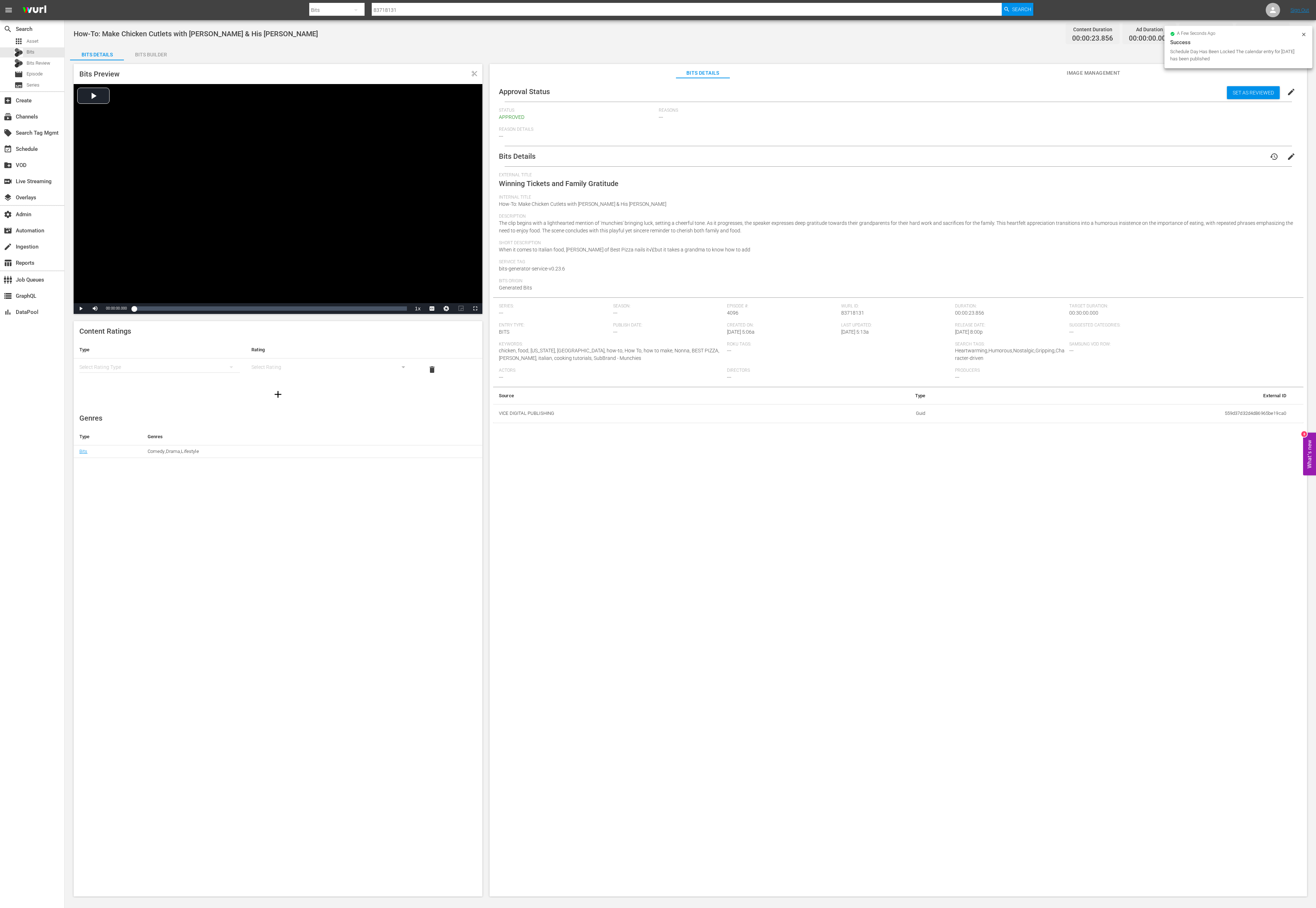
drag, startPoint x: 758, startPoint y: 253, endPoint x: 742, endPoint y: 253, distance: 16.0
click at [508, 253] on div "Short Description When it comes to Italian food, Frank Pinello of Best Pizza na…" at bounding box center [899, 249] width 799 height 19
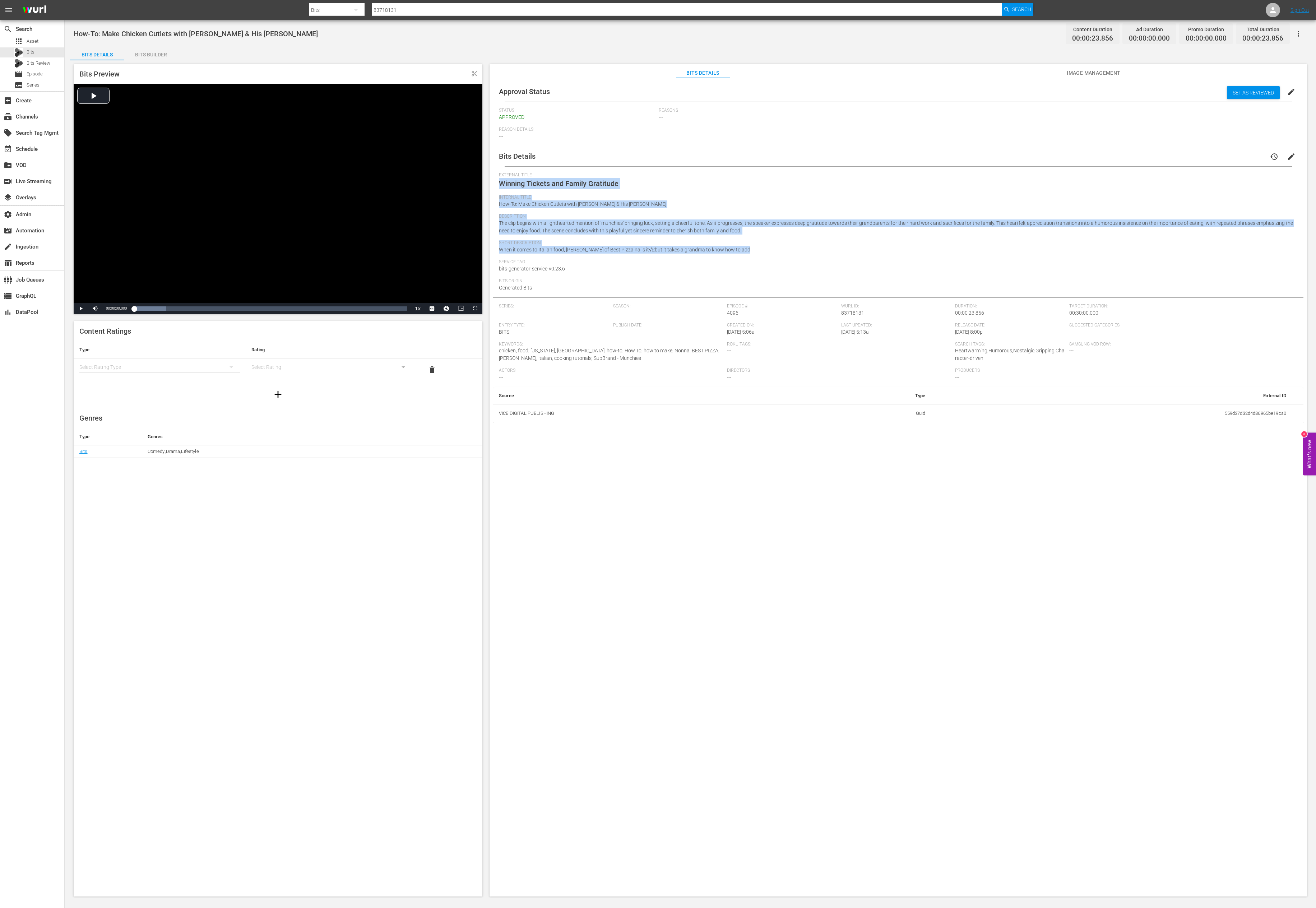
drag, startPoint x: 772, startPoint y: 246, endPoint x: 487, endPoint y: 181, distance: 292.3
click at [487, 181] on div "Bits Preview content_cut Video Player is loading. Play Video Play Mute Current …" at bounding box center [690, 481] width 1240 height 842
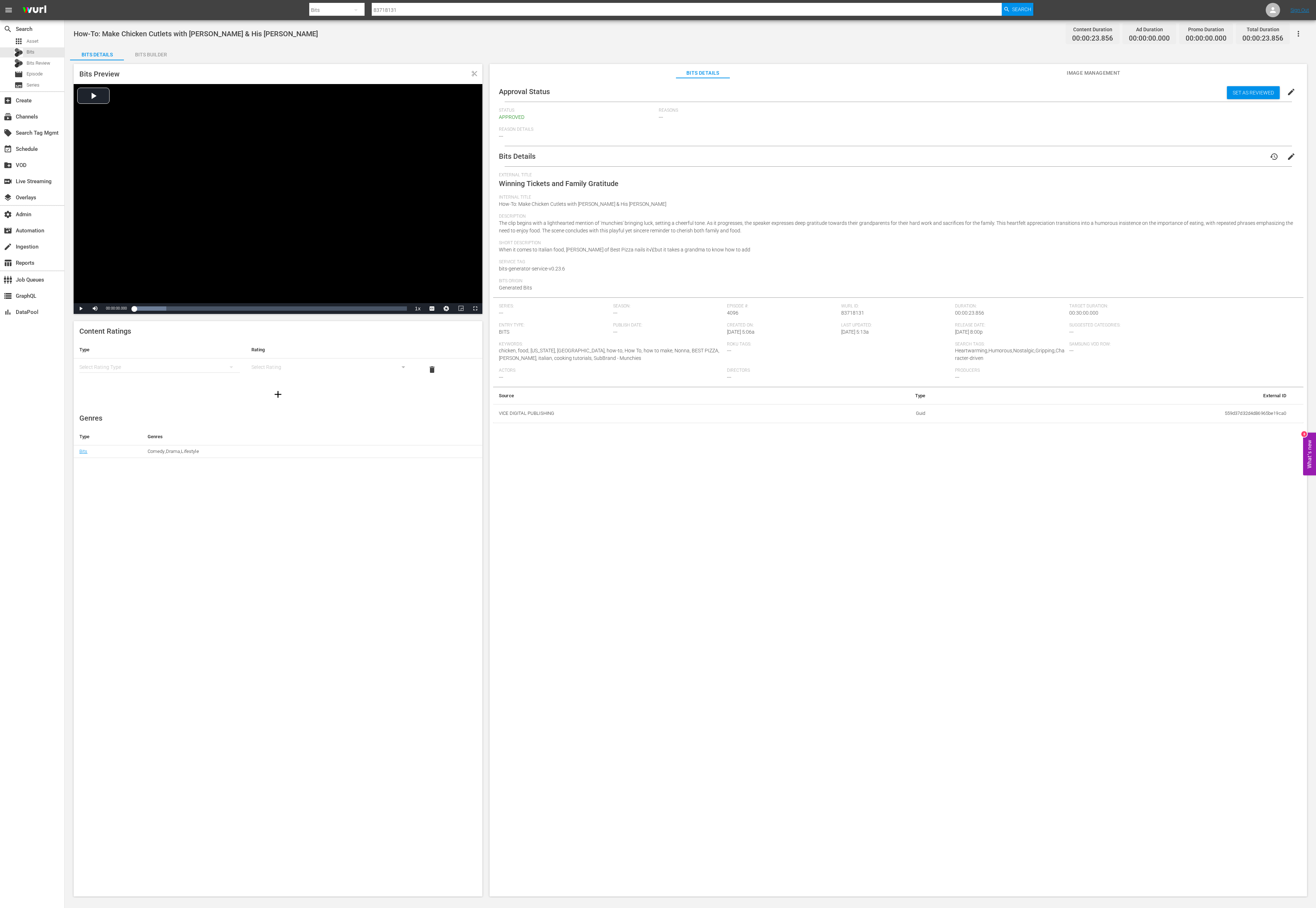
click at [477, 11] on input "83718131" at bounding box center [687, 10] width 630 height 17
paste input "24333"
type input "83724333"
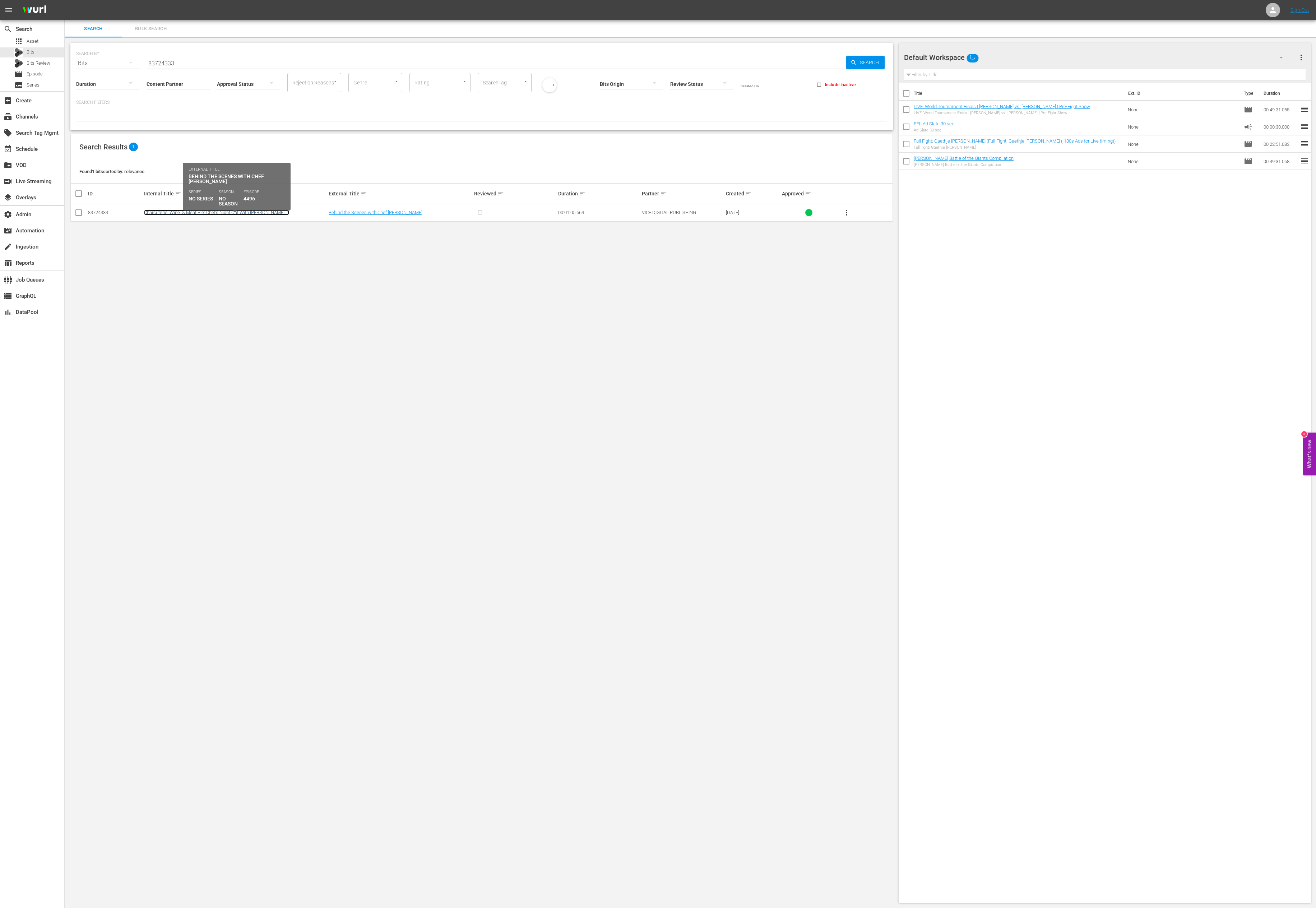
click at [168, 213] on link "Charcuterie, Wine, & Meat Pie: Chef's Night Out With Tien Ho in NYC" at bounding box center [217, 215] width 145 height 11
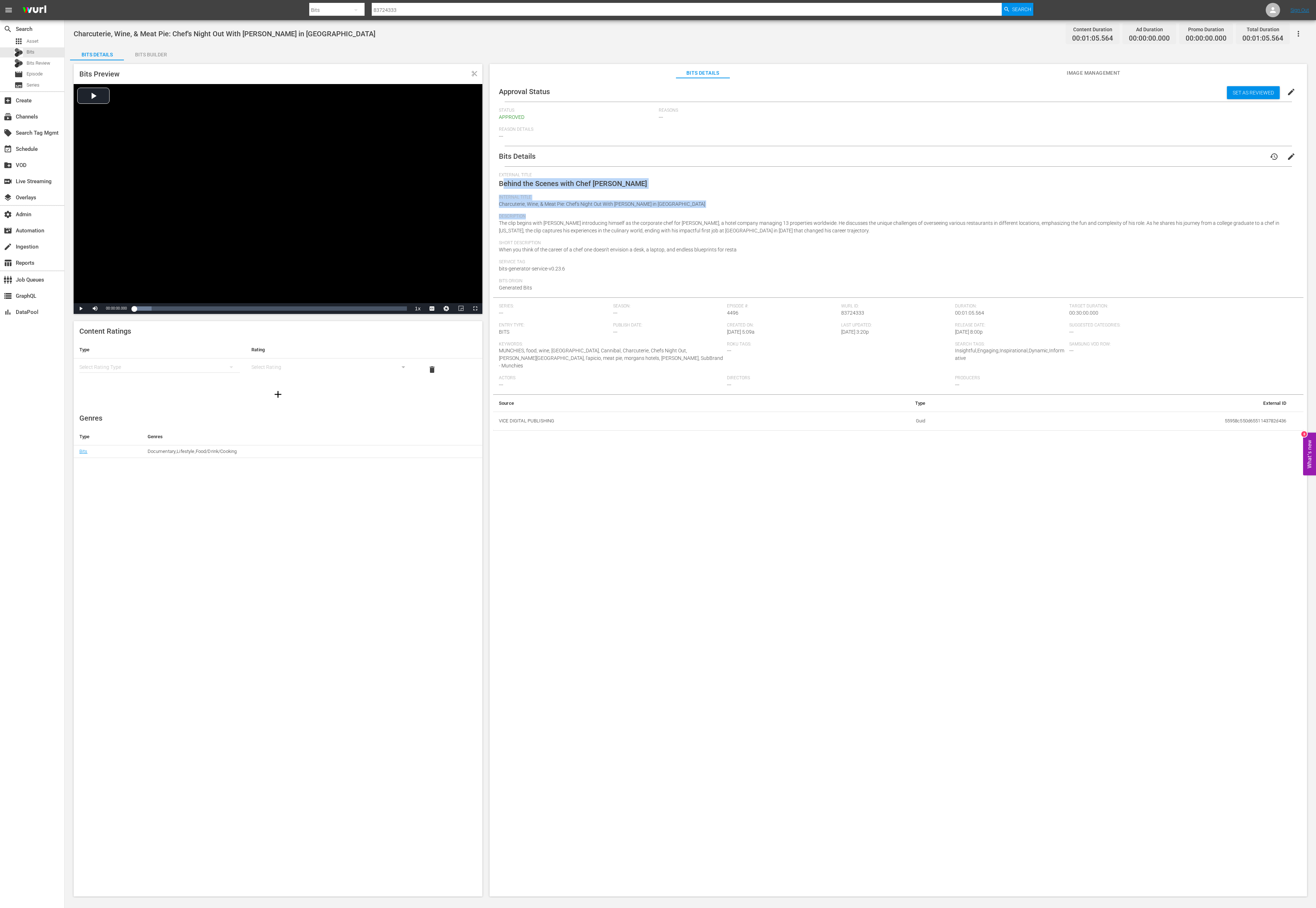
drag, startPoint x: 501, startPoint y: 182, endPoint x: 766, endPoint y: 216, distance: 267.2
click at [508, 215] on div "External Title Behind the Scenes with Chef Tin Ho Internal Title Charcuterie, W…" at bounding box center [899, 235] width 799 height 125
click at [508, 216] on span "Description" at bounding box center [897, 216] width 795 height 6
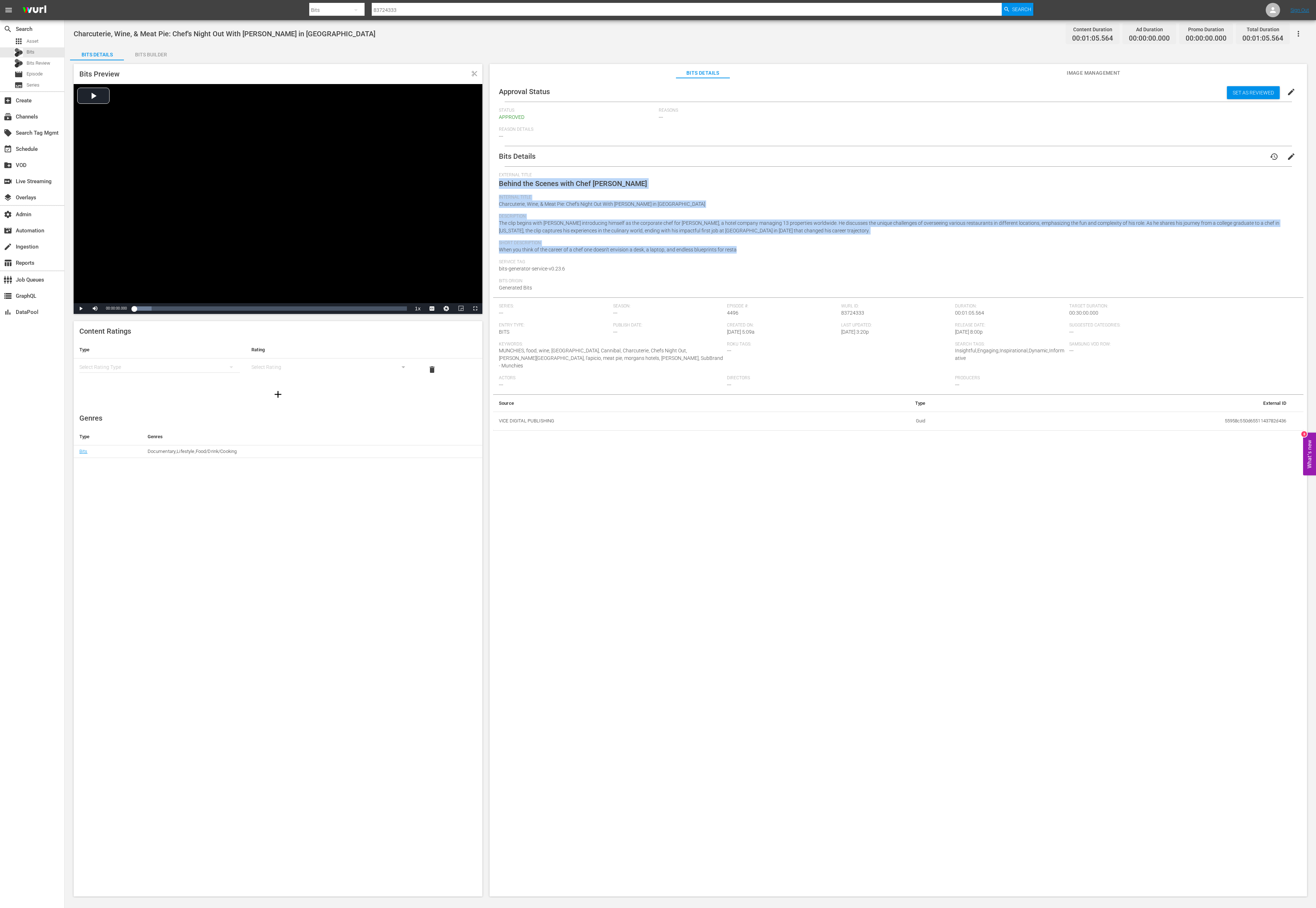
drag, startPoint x: 751, startPoint y: 248, endPoint x: 495, endPoint y: 183, distance: 264.1
click at [495, 183] on div "Bits Details history edit External Title Behind the Scenes with Chef Tin Ho Int…" at bounding box center [898, 288] width 810 height 285
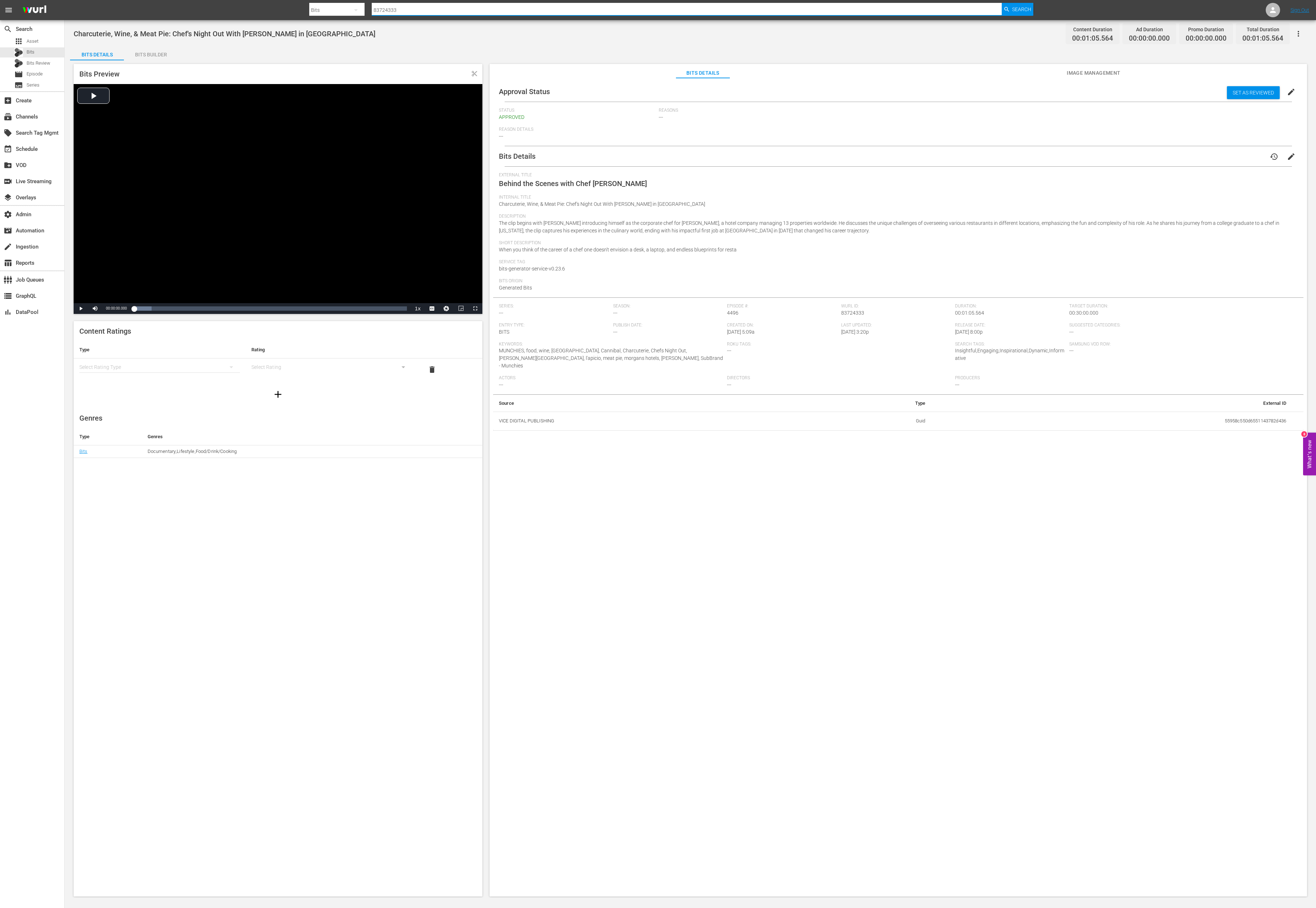
click at [421, 14] on input "83724333" at bounding box center [687, 10] width 630 height 17
paste input "31874"
type input "83731874"
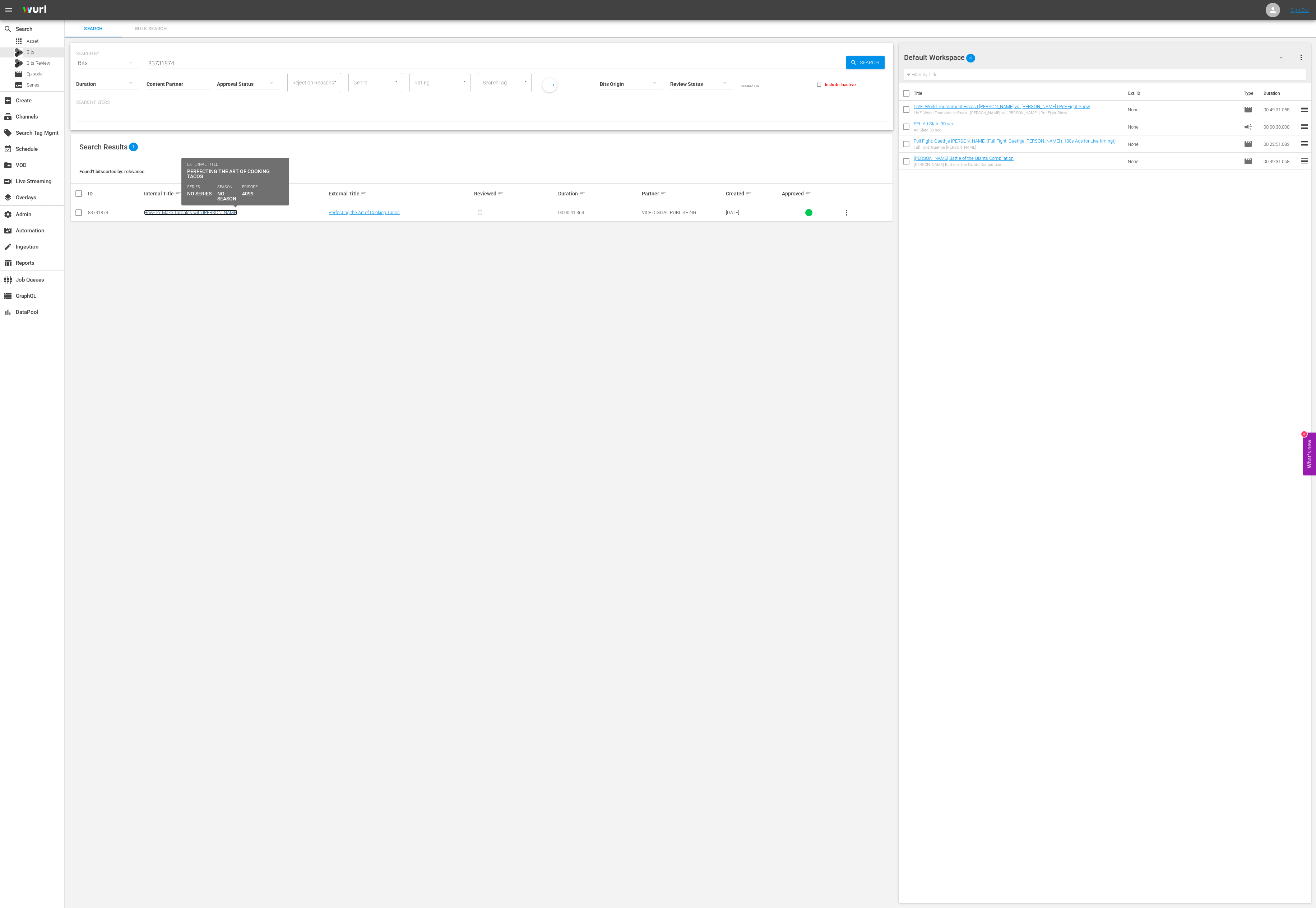
click at [168, 215] on link "How-To: Make Tamales with Wes Avila" at bounding box center [191, 213] width 93 height 6
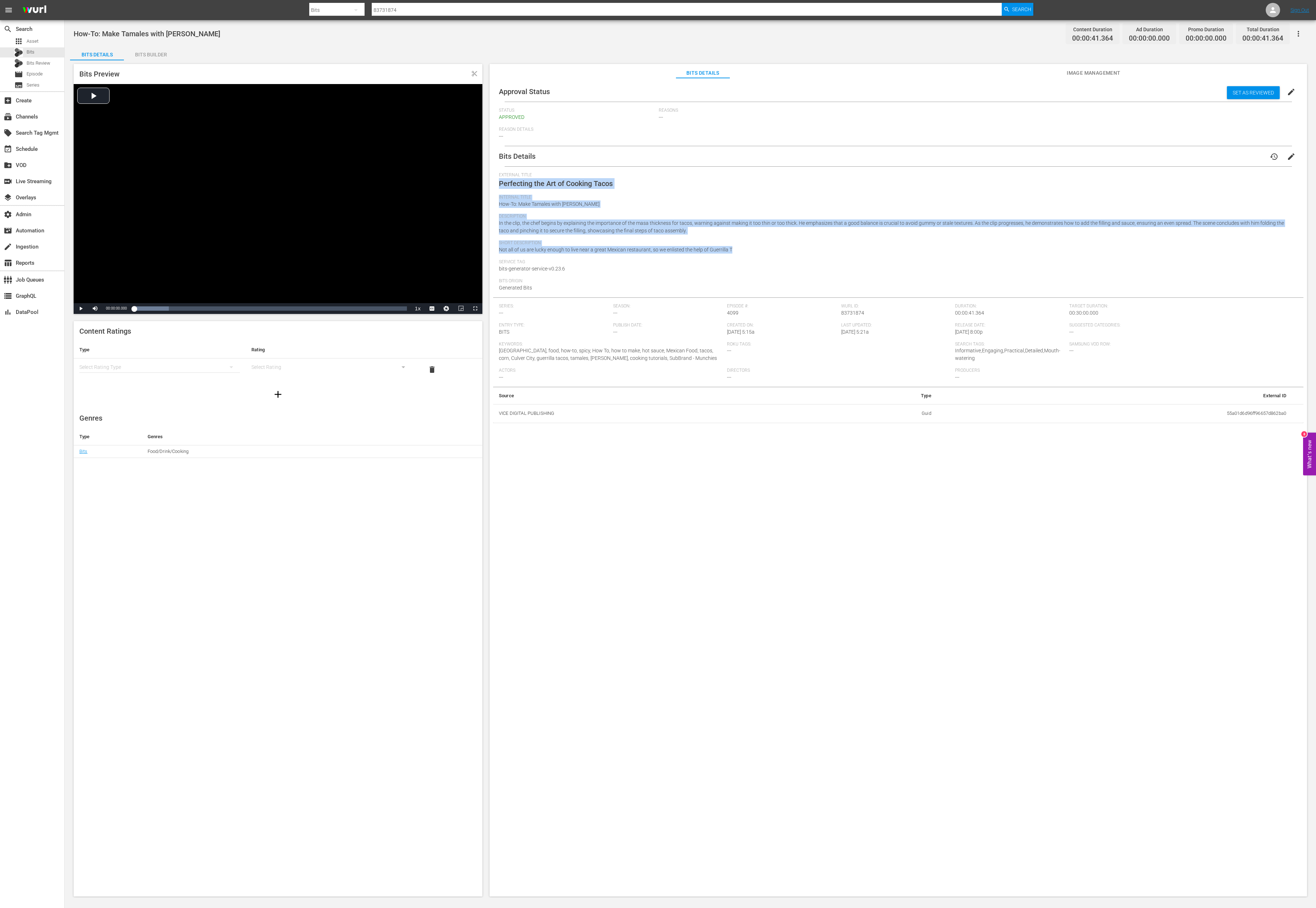
drag, startPoint x: 760, startPoint y: 258, endPoint x: 498, endPoint y: 188, distance: 271.2
click at [498, 188] on div "Bits Details history edit External Title Perfecting the Art of Cooking Tacos In…" at bounding box center [898, 285] width 810 height 277
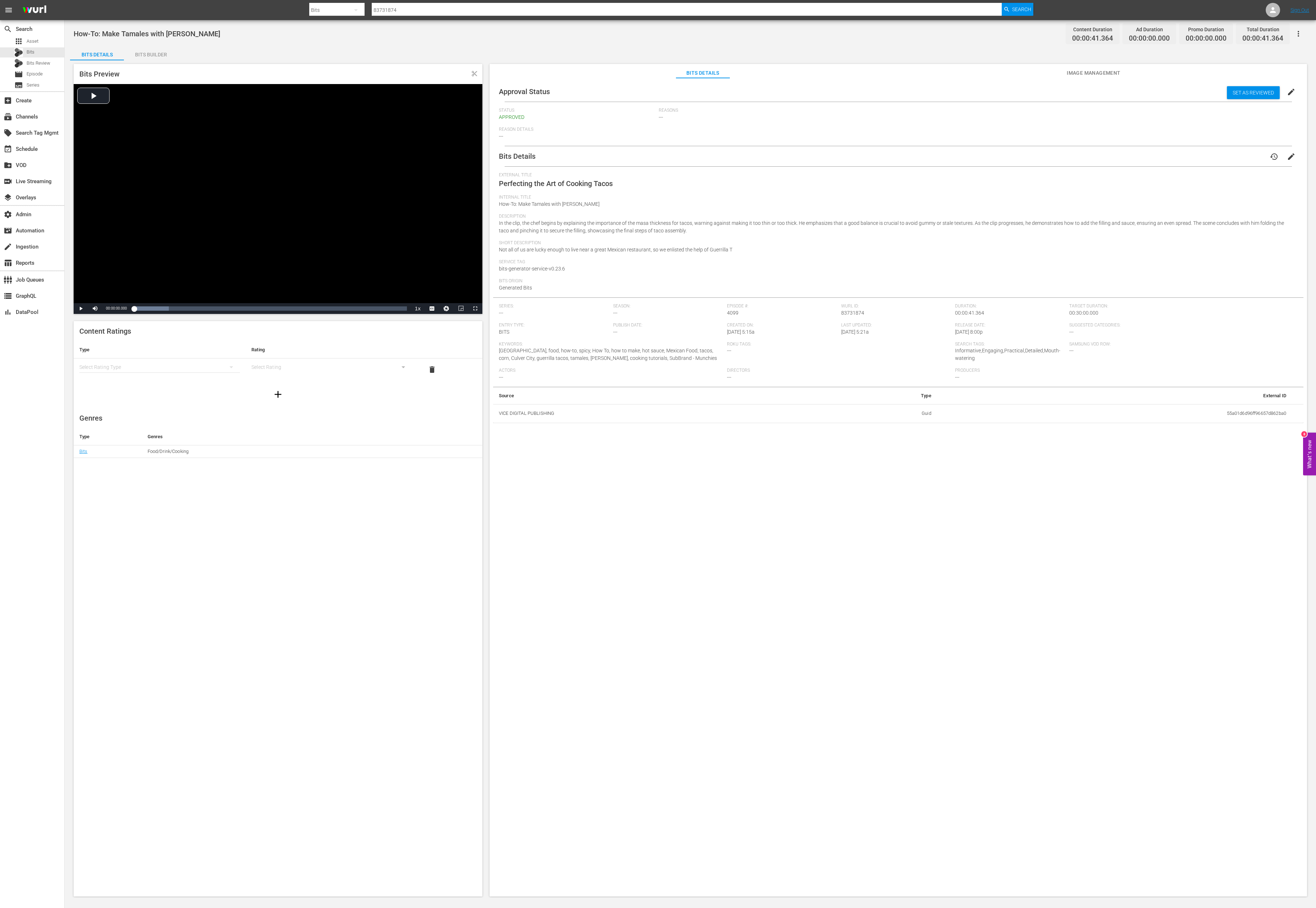
click at [465, 13] on input "83731874" at bounding box center [687, 10] width 630 height 17
paste input "16560"
type input "83716560"
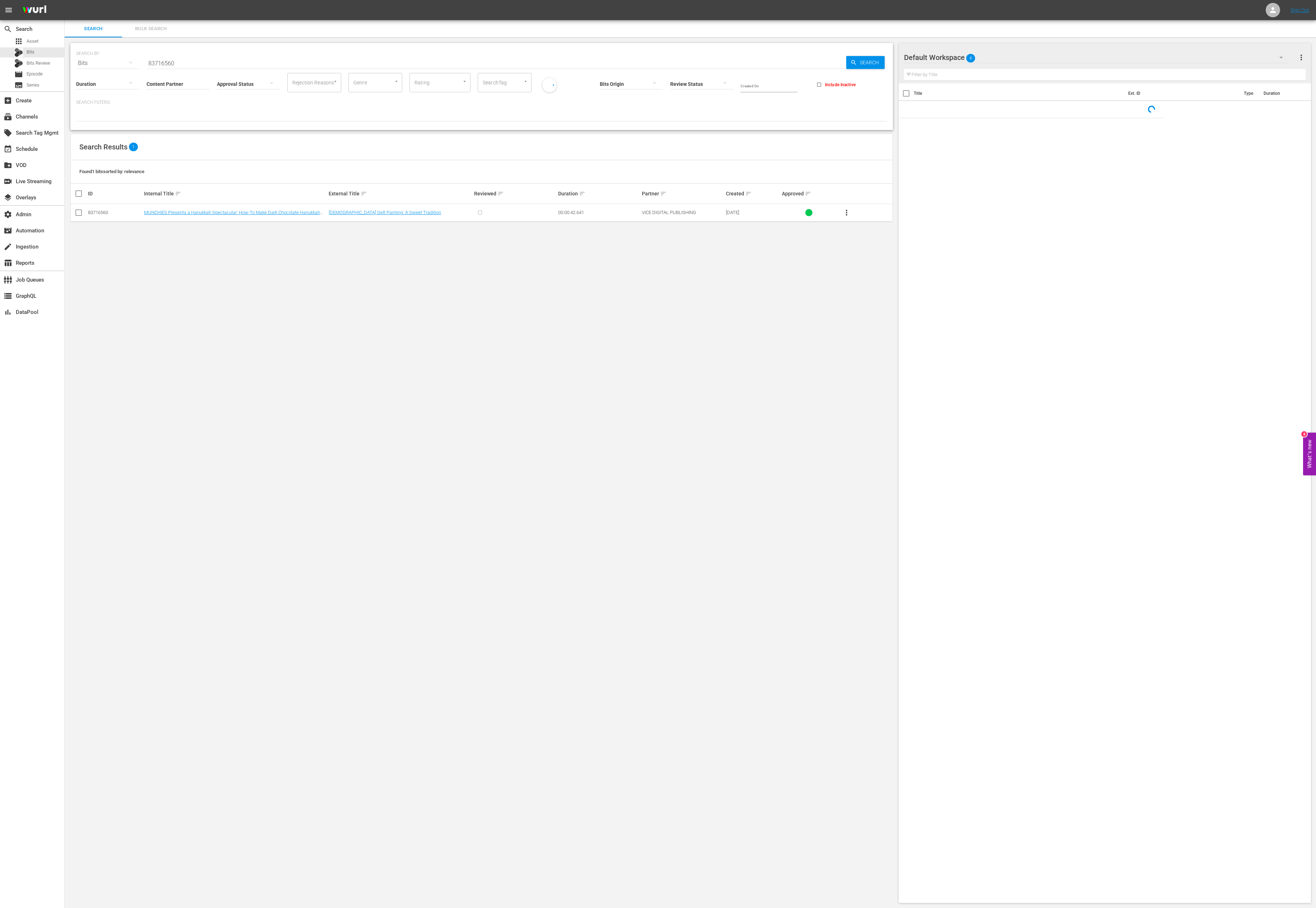
click at [170, 208] on td "MUNCHIES Presents a Hanukkah Spectacular: How-To Make Dark Chocolate Hanukkah G…" at bounding box center [235, 213] width 184 height 17
click at [170, 213] on link "MUNCHIES Presents a Hanukkah Spectacular: How-To Make Dark Chocolate Hanukkah G…" at bounding box center [232, 215] width 176 height 11
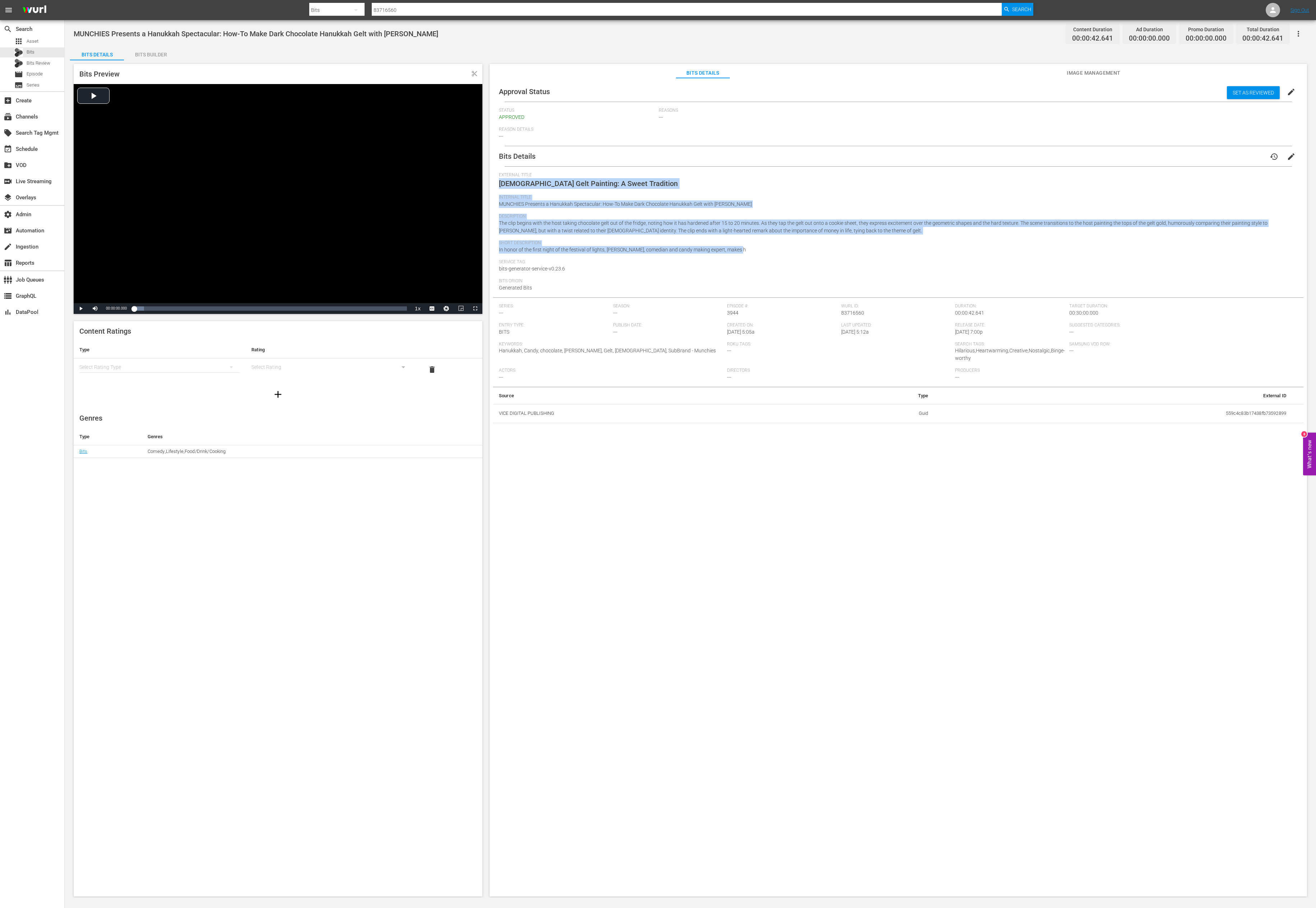
drag, startPoint x: 758, startPoint y: 247, endPoint x: 491, endPoint y: 180, distance: 275.3
click at [491, 180] on div "Approval Status Set as Reviewed edit Status APPROVED Reasons --- Reason Details…" at bounding box center [898, 491] width 817 height 826
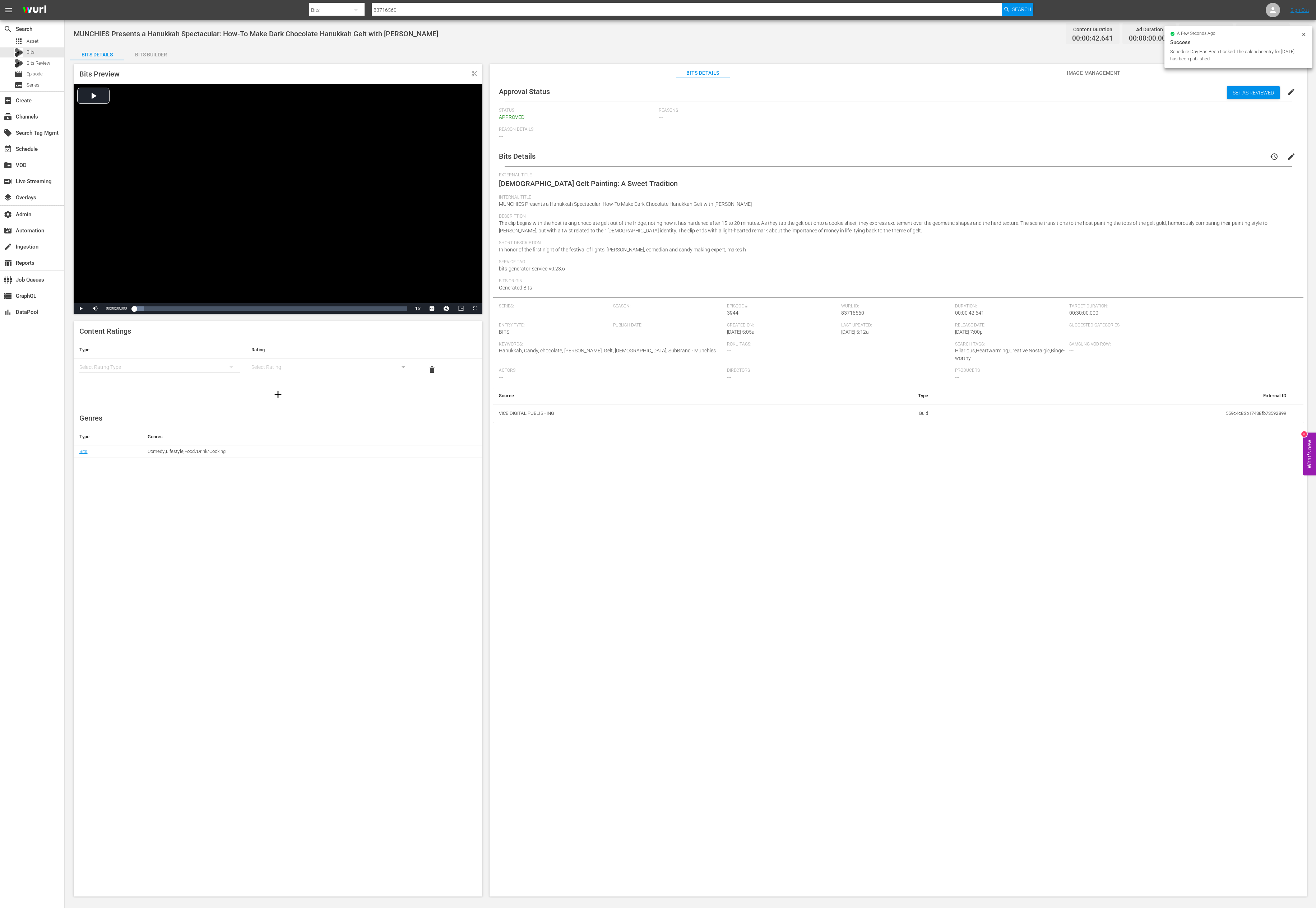
click at [416, 9] on input "83716560" at bounding box center [687, 10] width 630 height 17
paste input "28486"
type input "83728486"
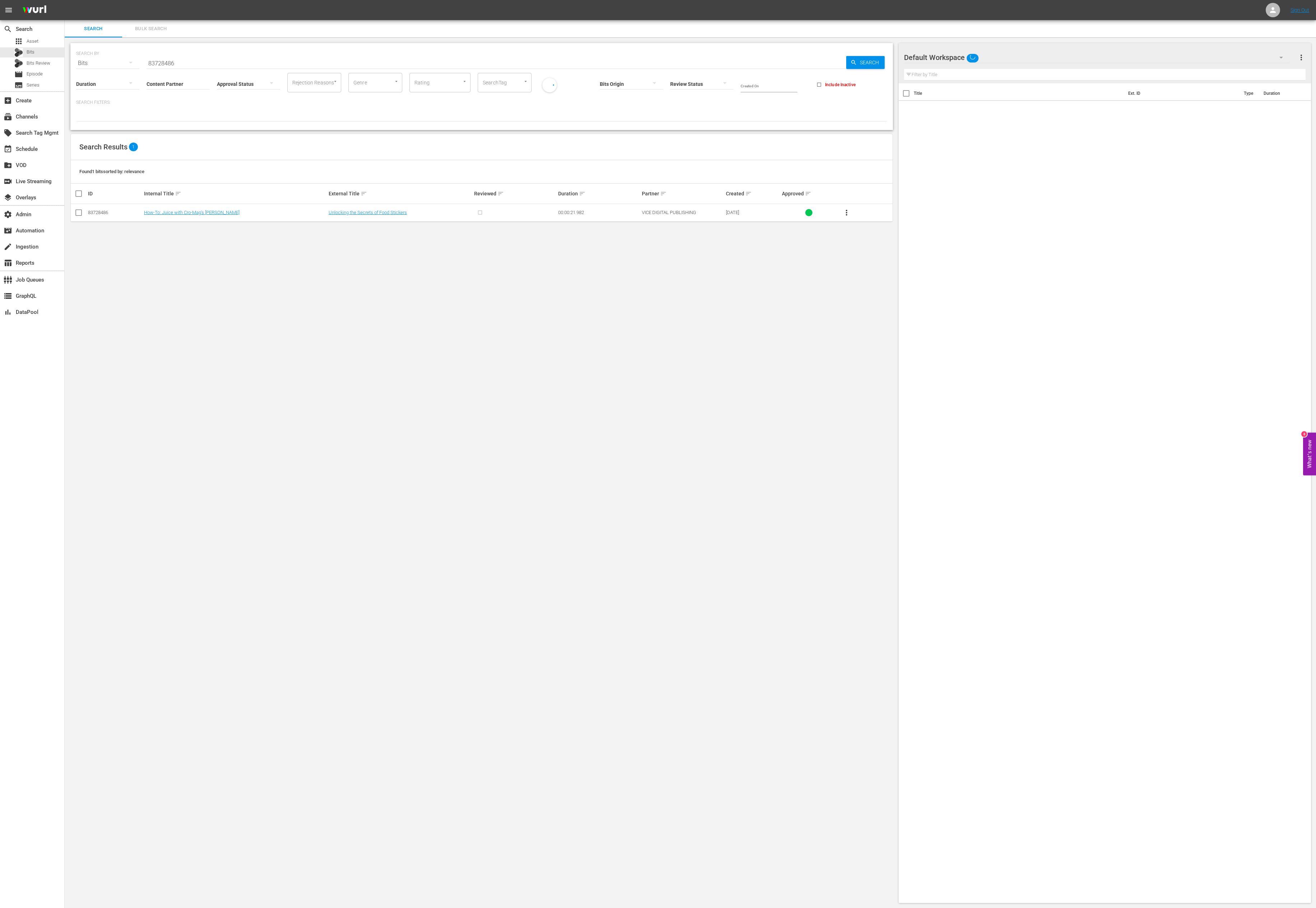
click at [181, 217] on td "How-To: Juice with Cro-Mag's John Joseph" at bounding box center [235, 213] width 184 height 17
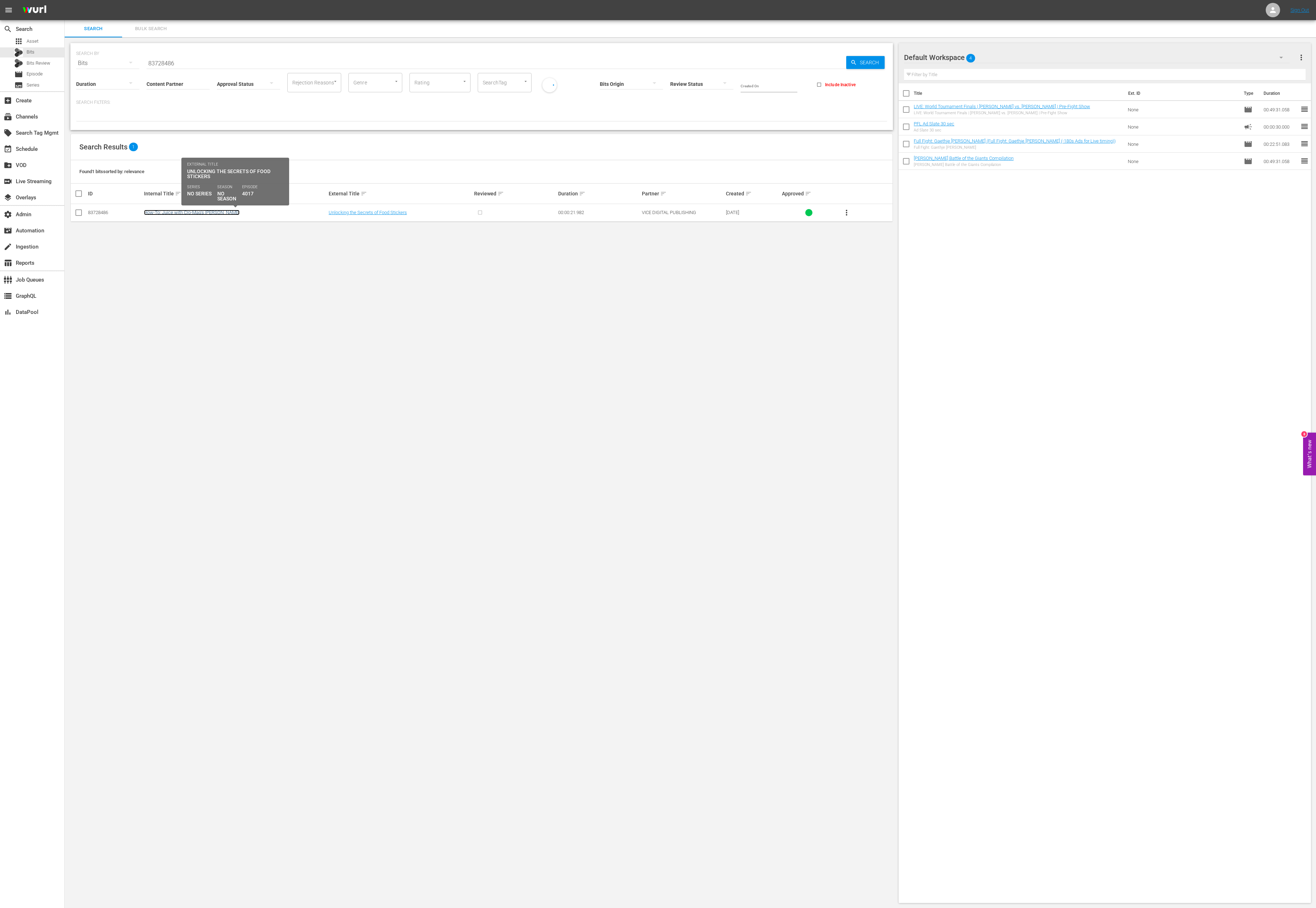
click at [181, 212] on link "How-To: Juice with Cro-Mag's John Joseph" at bounding box center [192, 213] width 96 height 6
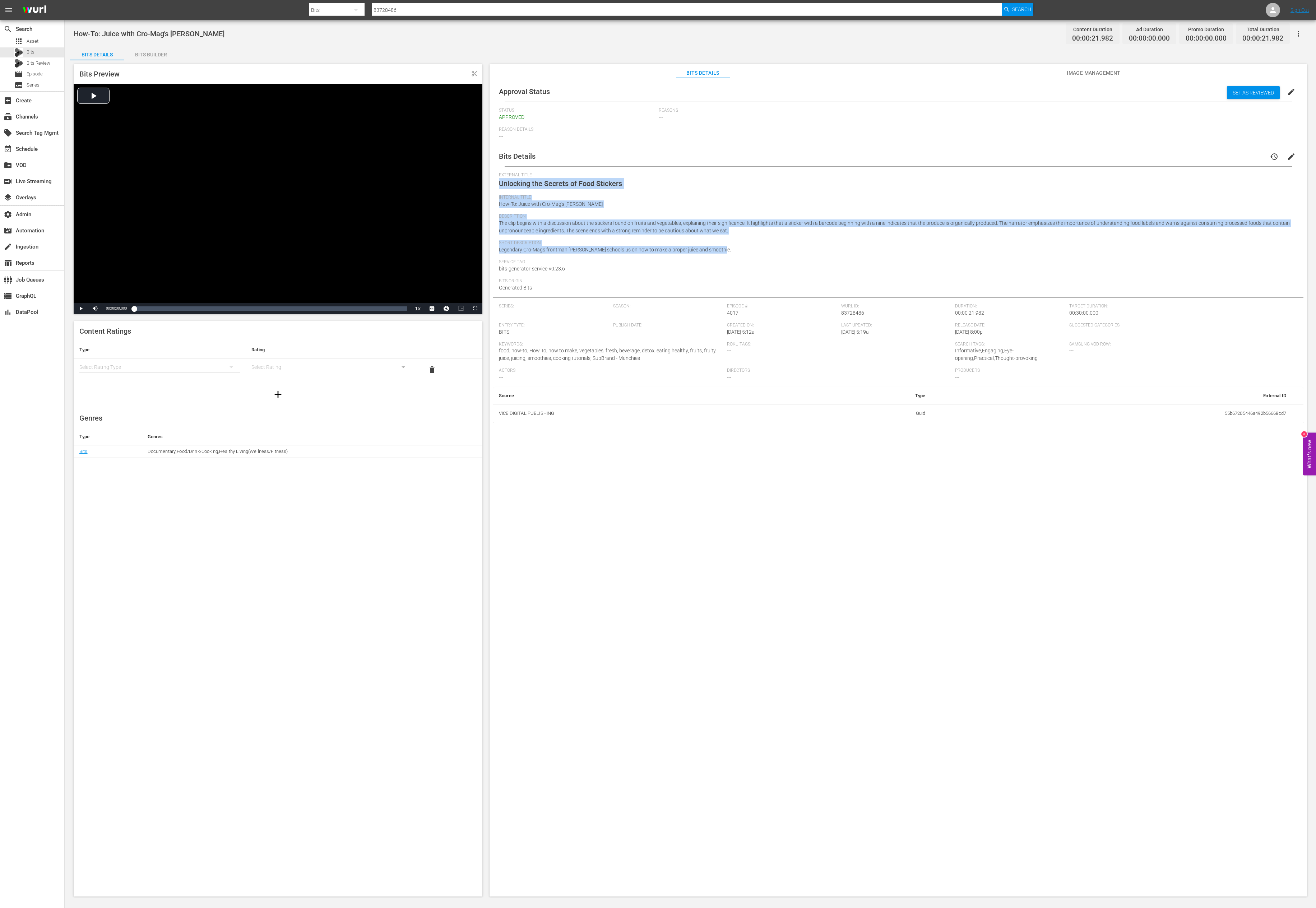
drag, startPoint x: 500, startPoint y: 182, endPoint x: 792, endPoint y: 252, distance: 300.3
click at [508, 252] on div "External Title Unlocking the Secrets of Food Stickers Internal Title How-To: Ju…" at bounding box center [899, 235] width 799 height 125
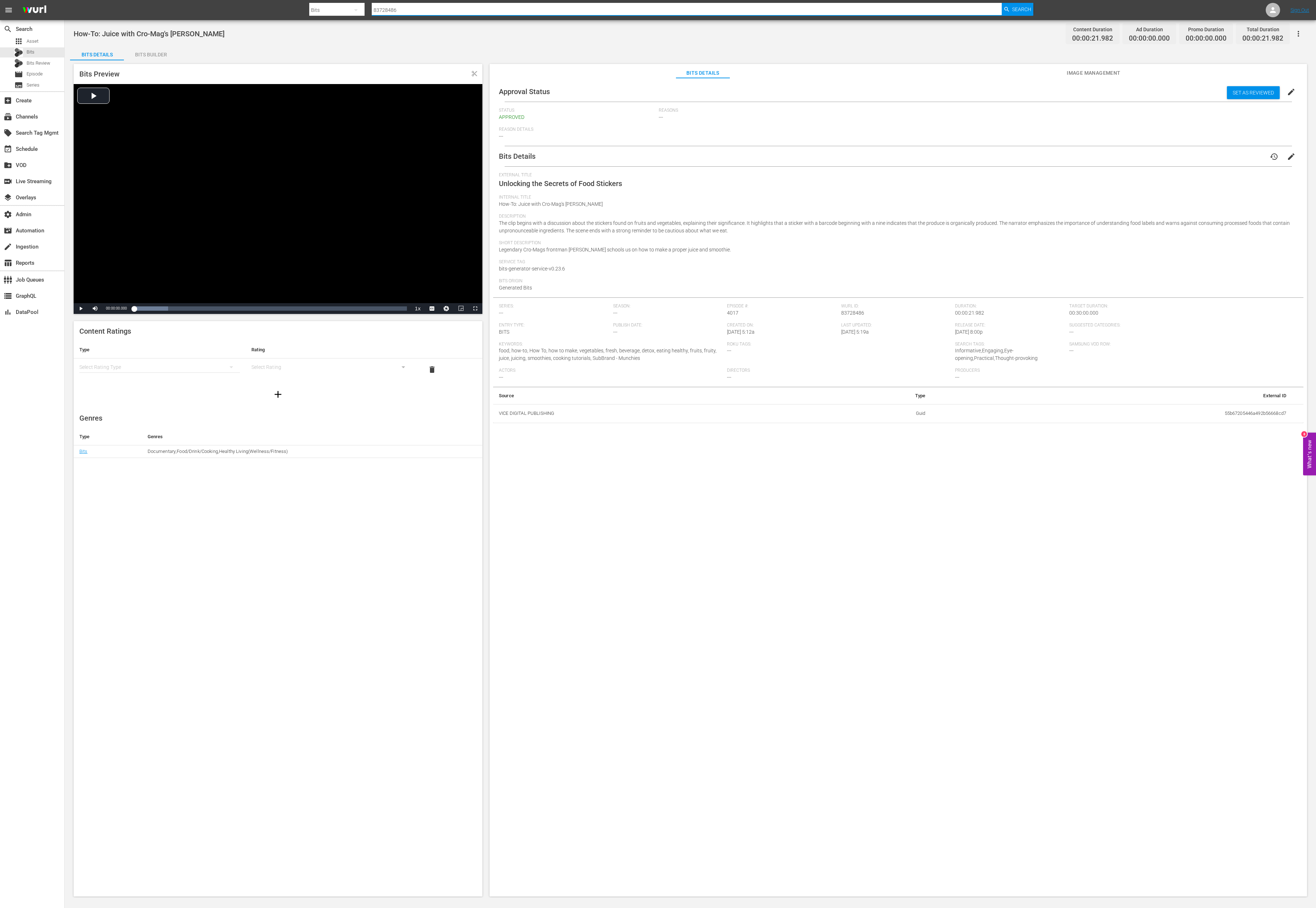
click at [427, 10] on input "83728486" at bounding box center [687, 10] width 630 height 17
paste input "18059"
type input "83718059"
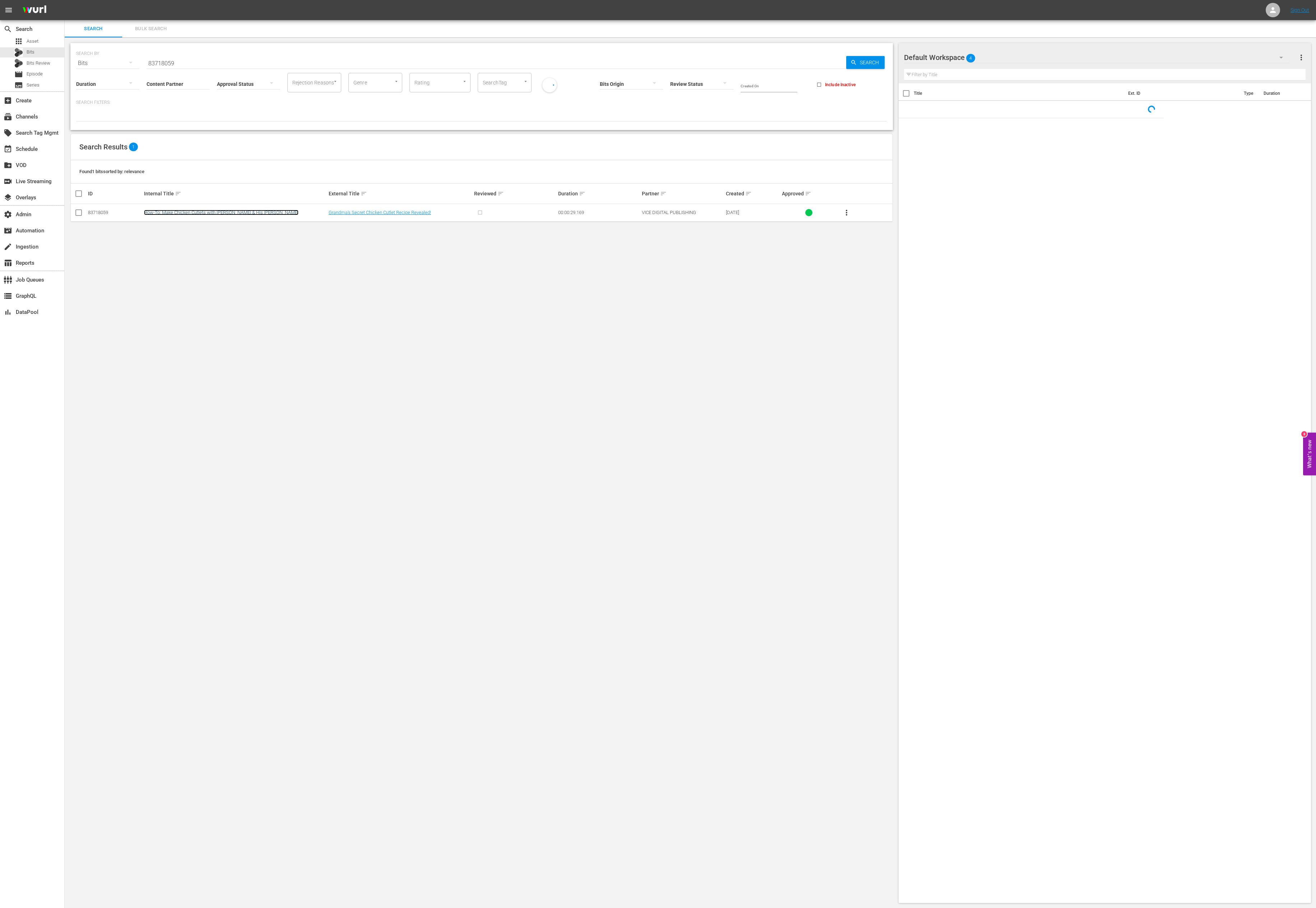
click at [154, 215] on link "How-To: Make Chicken Cutlets with Frank Pinello & His Nonna" at bounding box center [221, 213] width 154 height 6
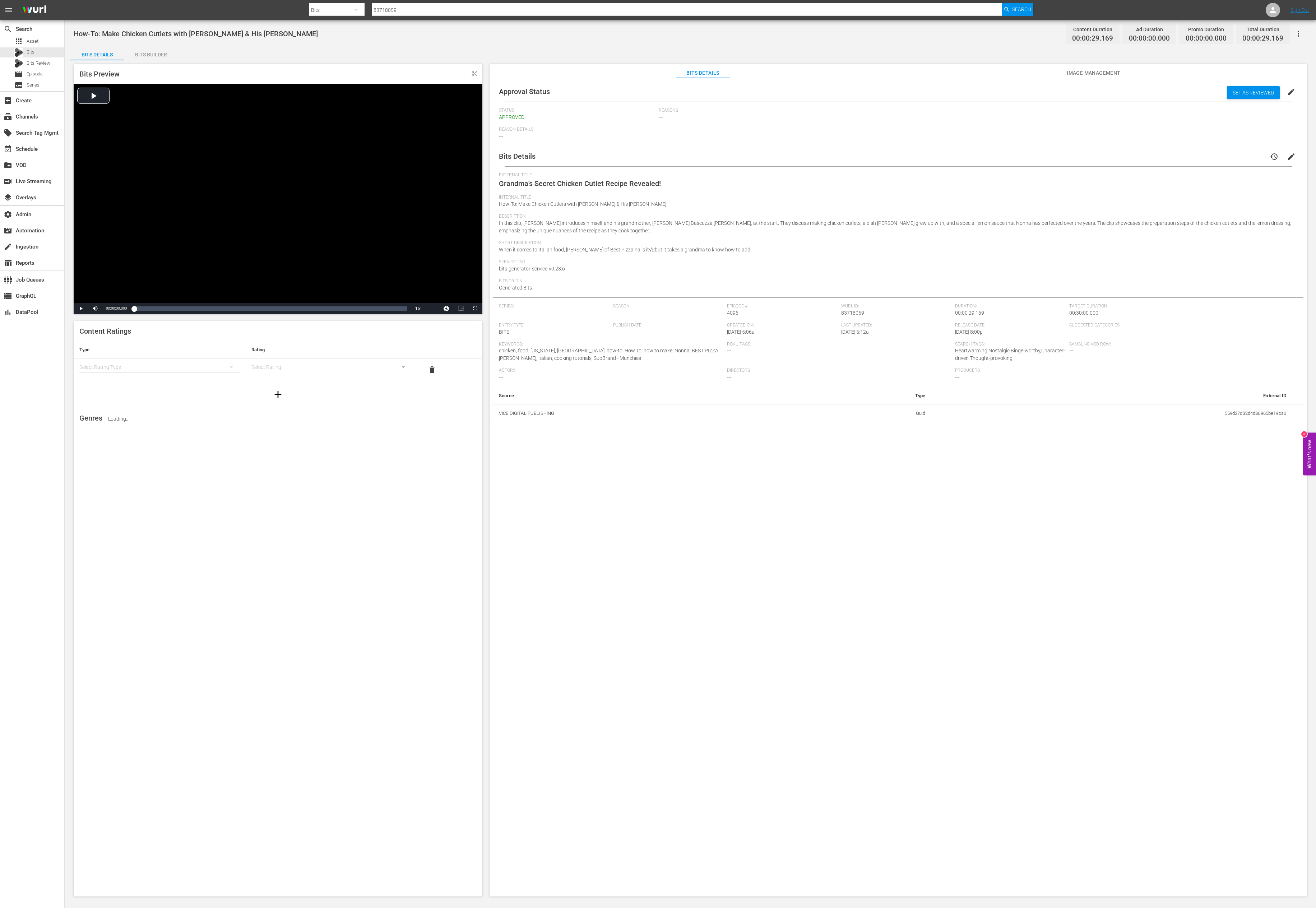
drag, startPoint x: 740, startPoint y: 260, endPoint x: 747, endPoint y: 260, distance: 7.0
click at [508, 260] on span "Service Tag" at bounding box center [897, 262] width 795 height 6
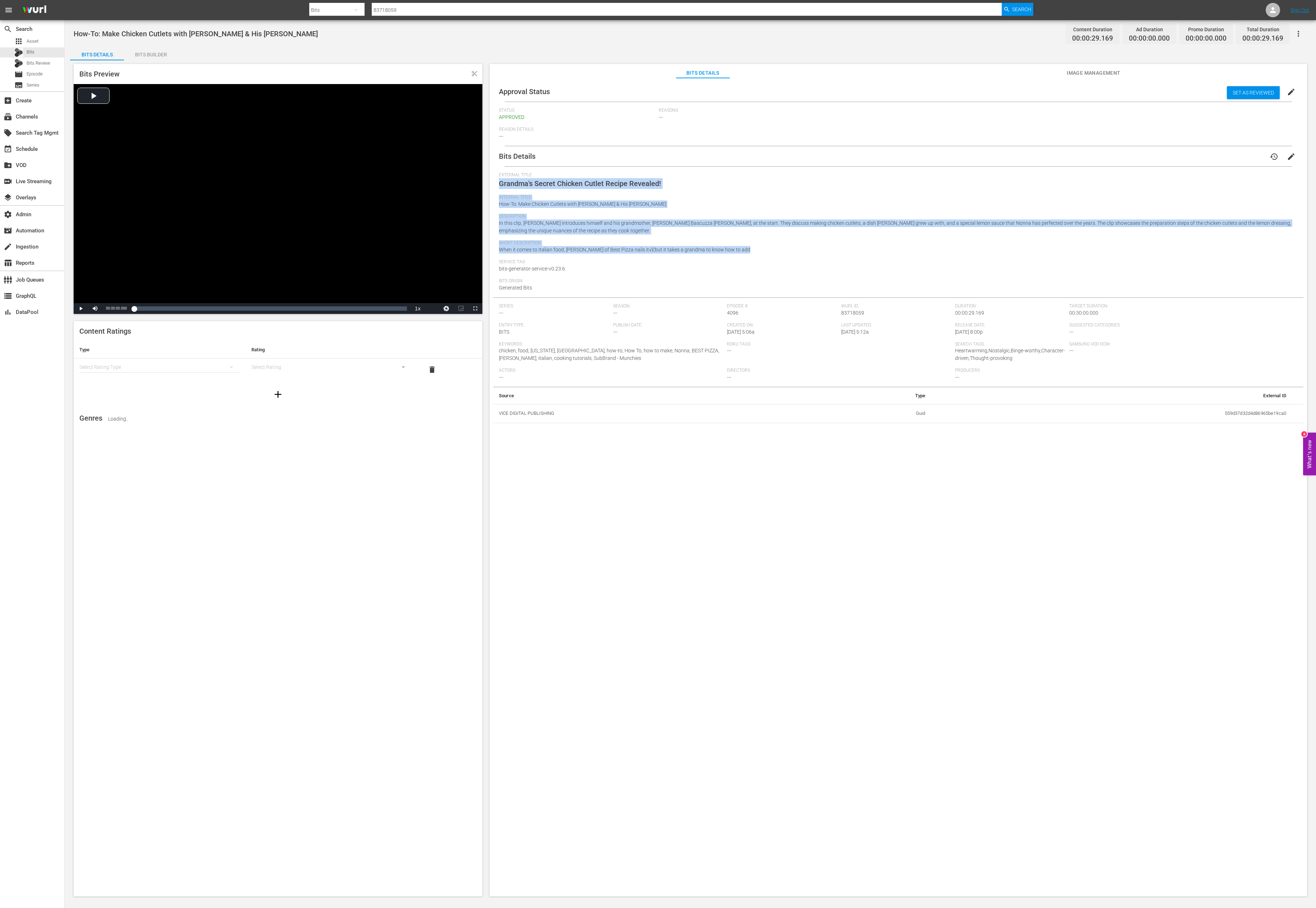
drag, startPoint x: 756, startPoint y: 248, endPoint x: 499, endPoint y: 183, distance: 265.1
click at [499, 183] on div "External Title Grandma's Secret Chicken Cutlet Recipe Revealed! Internal Title …" at bounding box center [899, 235] width 799 height 125
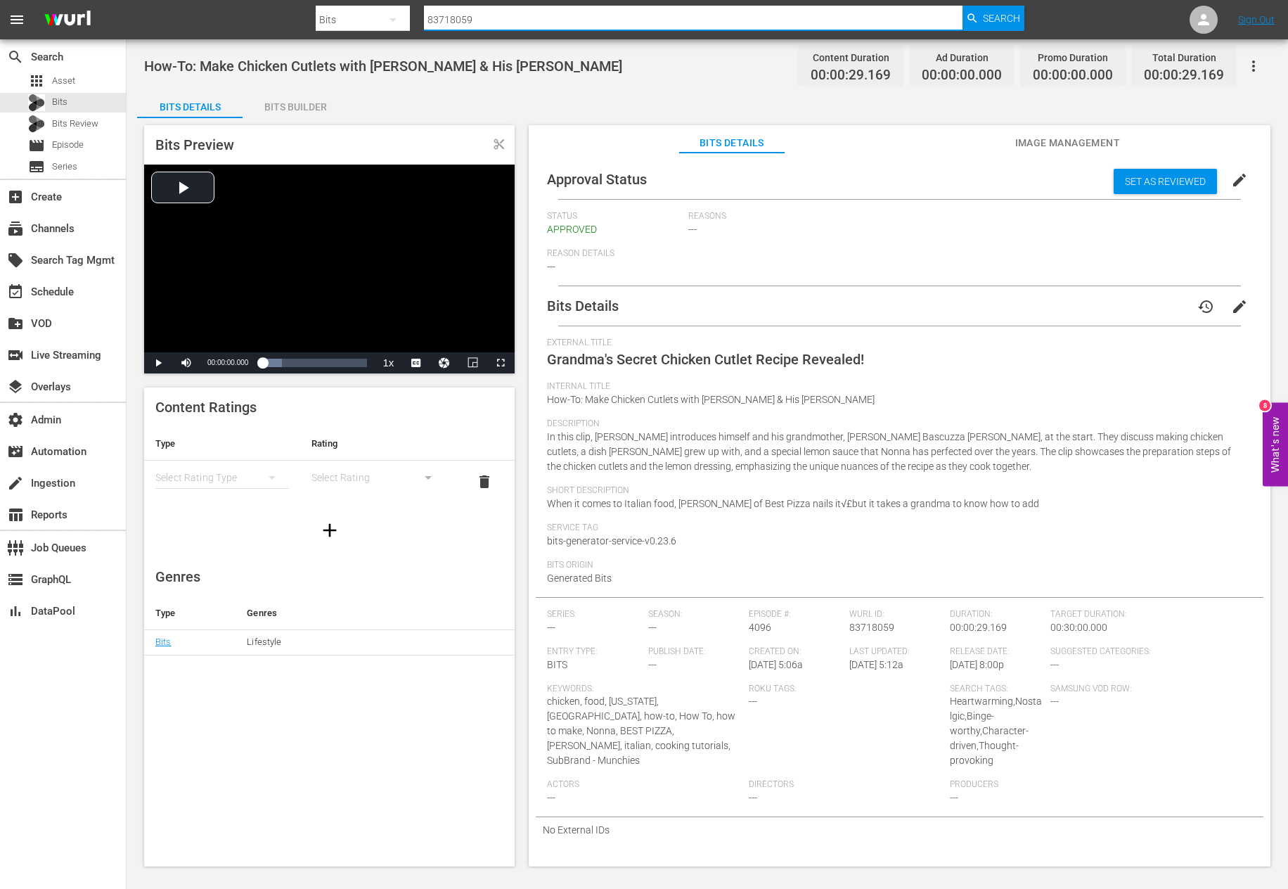
click at [451, 22] on input "83718059" at bounding box center [693, 20] width 539 height 34
paste input "25918"
type input "83725918"
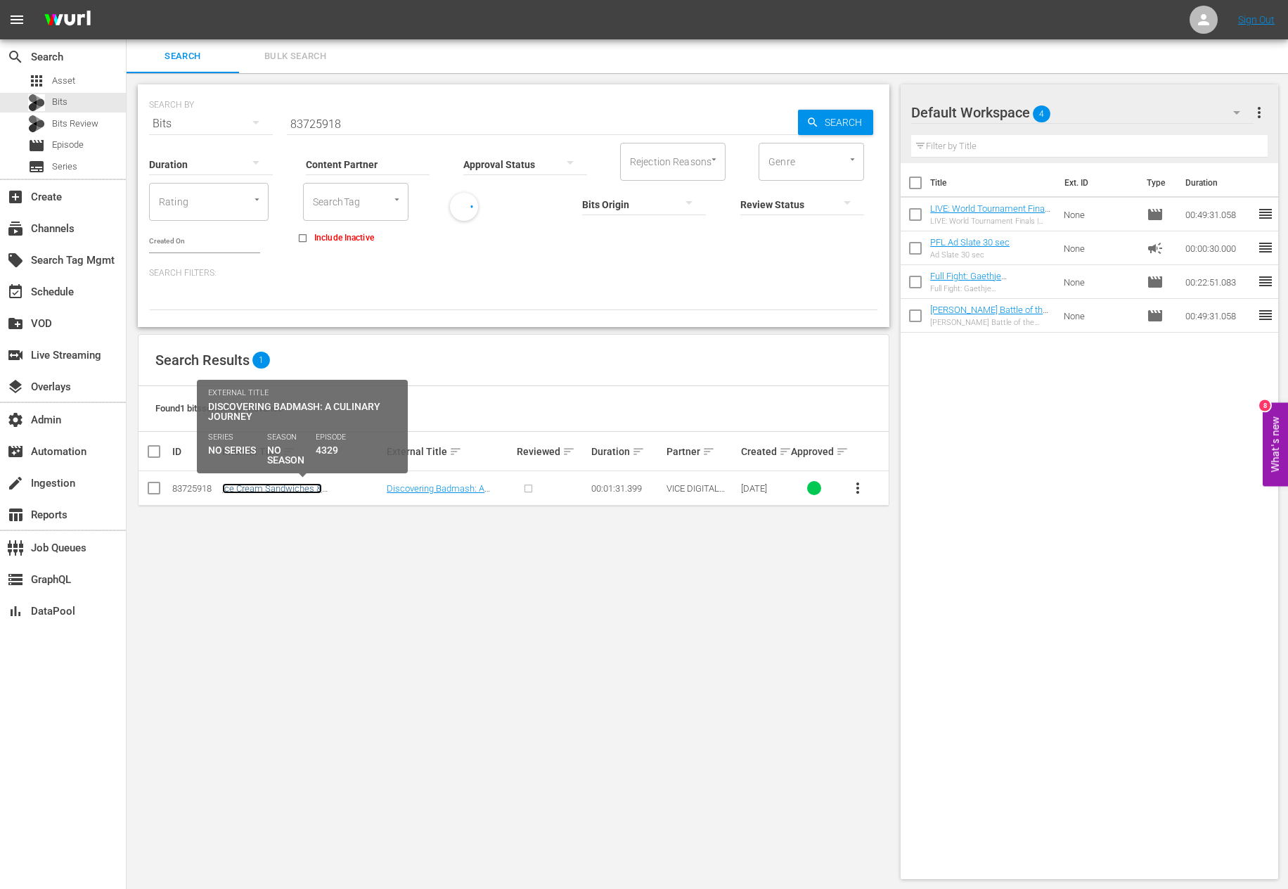
click at [292, 489] on link "Ice Cream Sandwiches & Tikka Naan: Chef's Night Out with the Badmaash Brothers" at bounding box center [299, 499] width 154 height 32
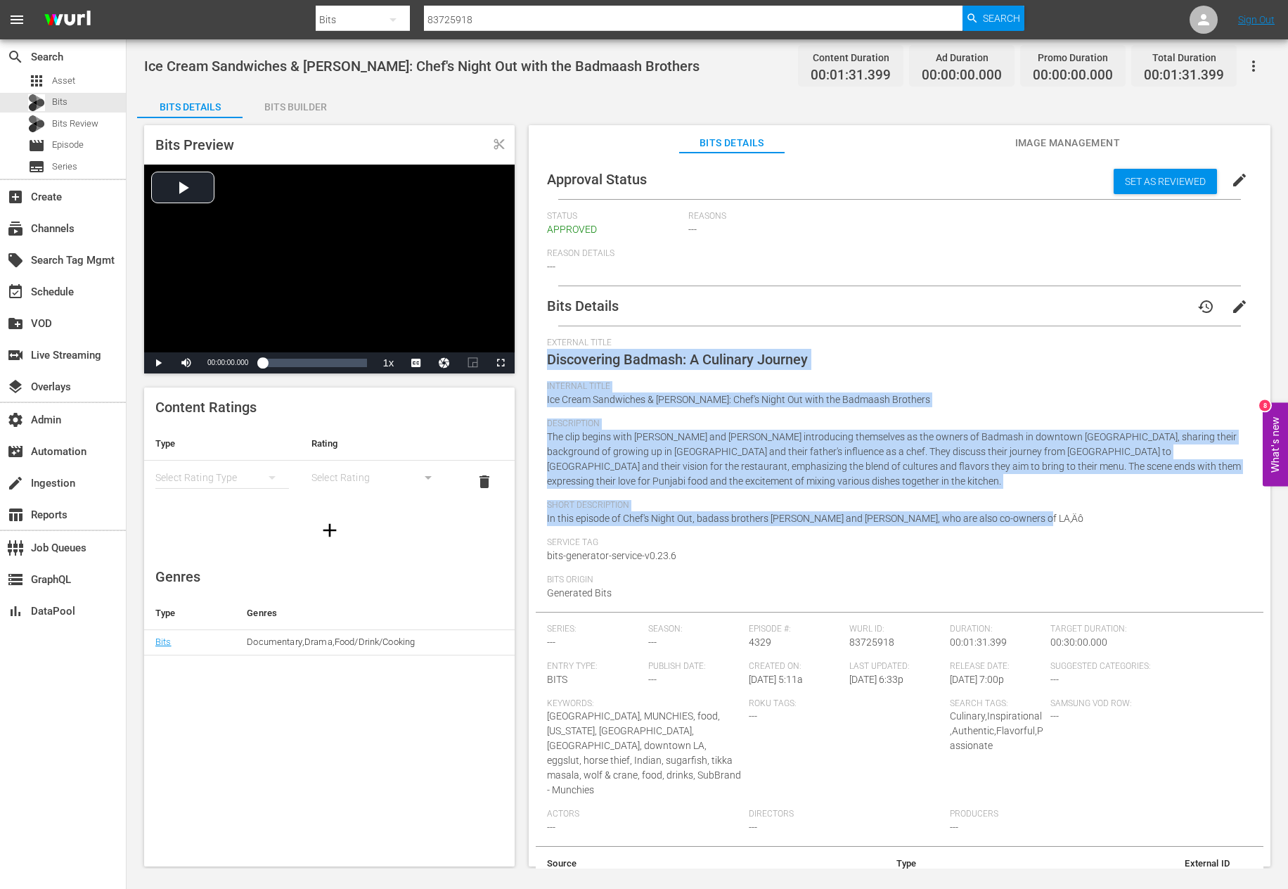
drag, startPoint x: 657, startPoint y: 423, endPoint x: 1107, endPoint y: 520, distance: 459.6
click at [995, 520] on div "Bits Details history edit External Title Discovering Badmash: A Culinary Journe…" at bounding box center [900, 601] width 728 height 631
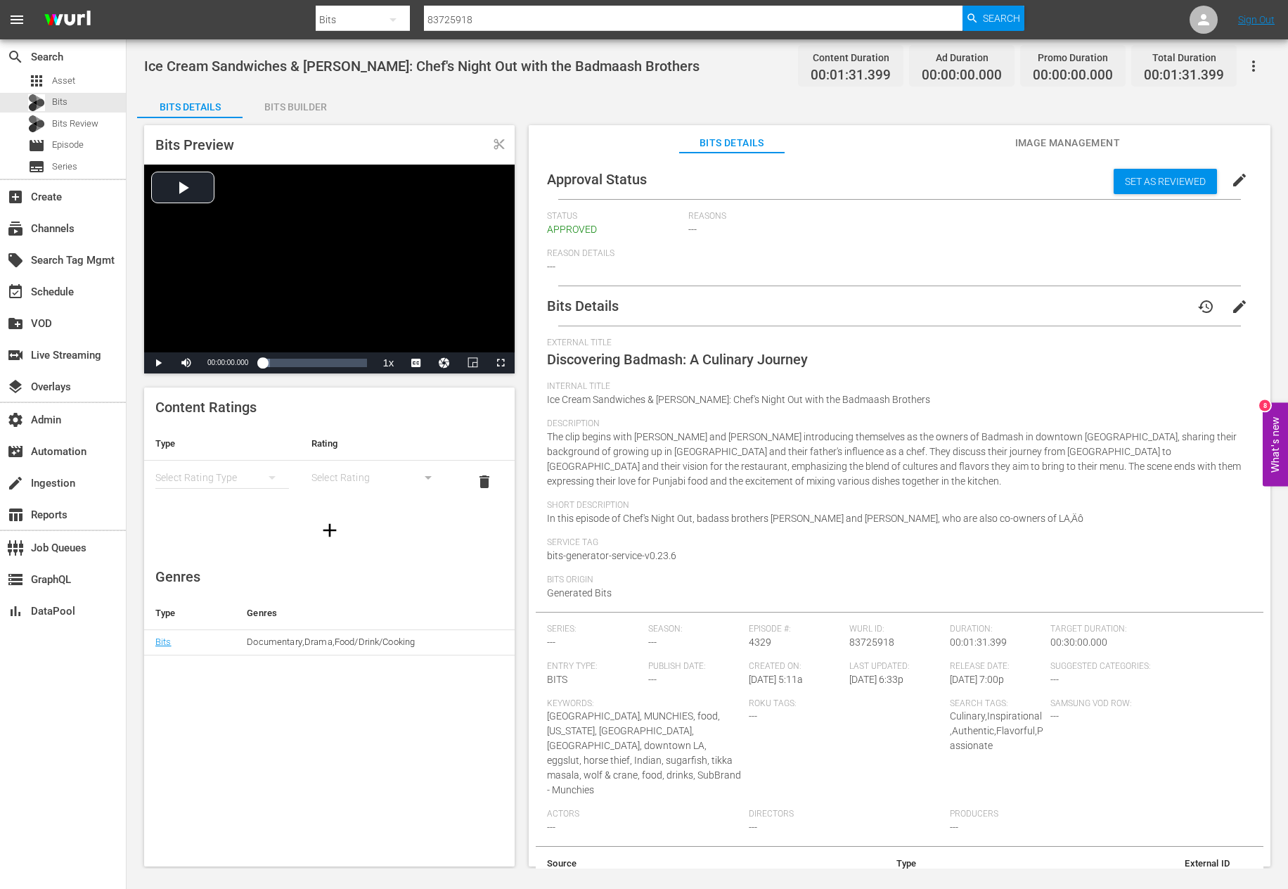
click at [469, 13] on input "83725918" at bounding box center [693, 20] width 539 height 34
paste input "7792821"
type input "87792821"
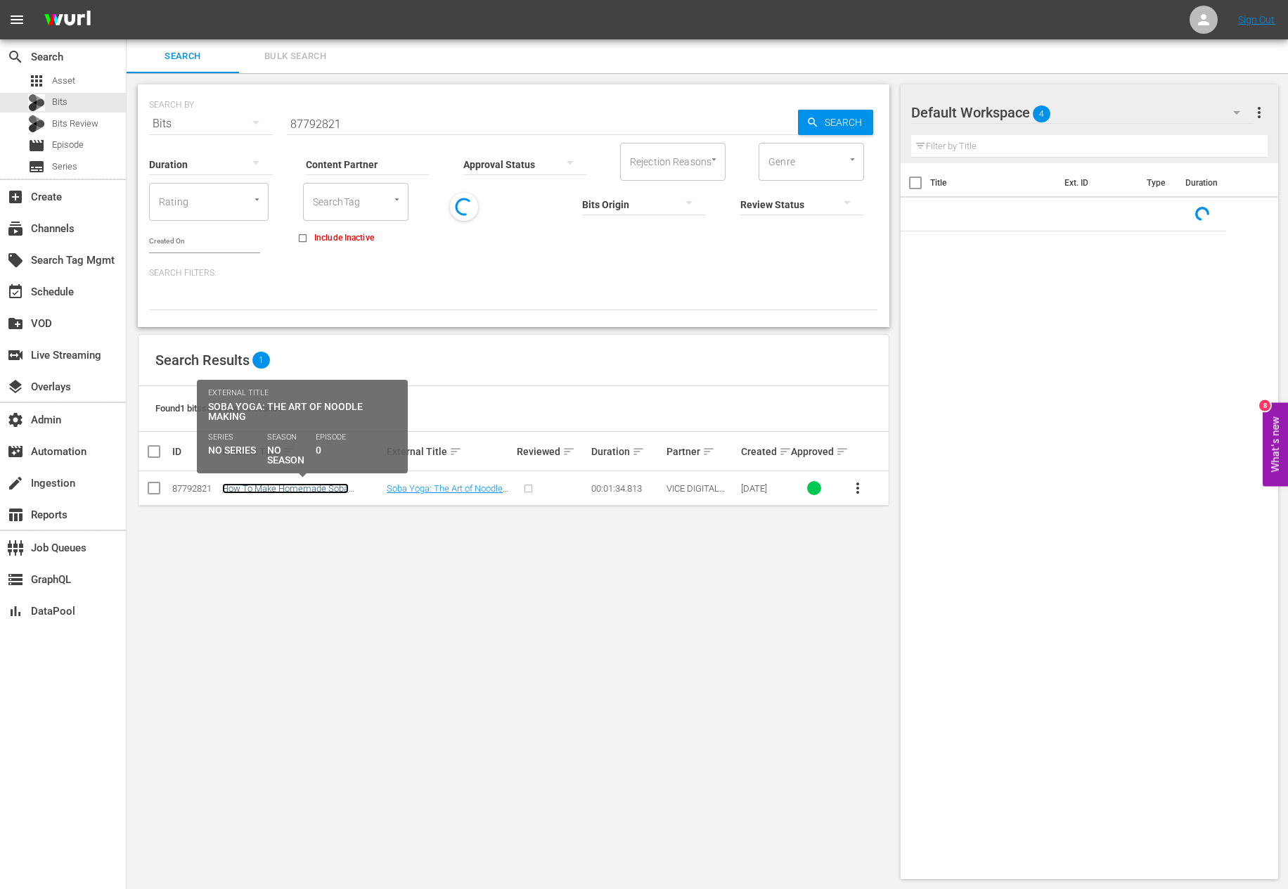
click at [238, 483] on link "How To Make Homemade Soba Noodles" at bounding box center [285, 493] width 127 height 21
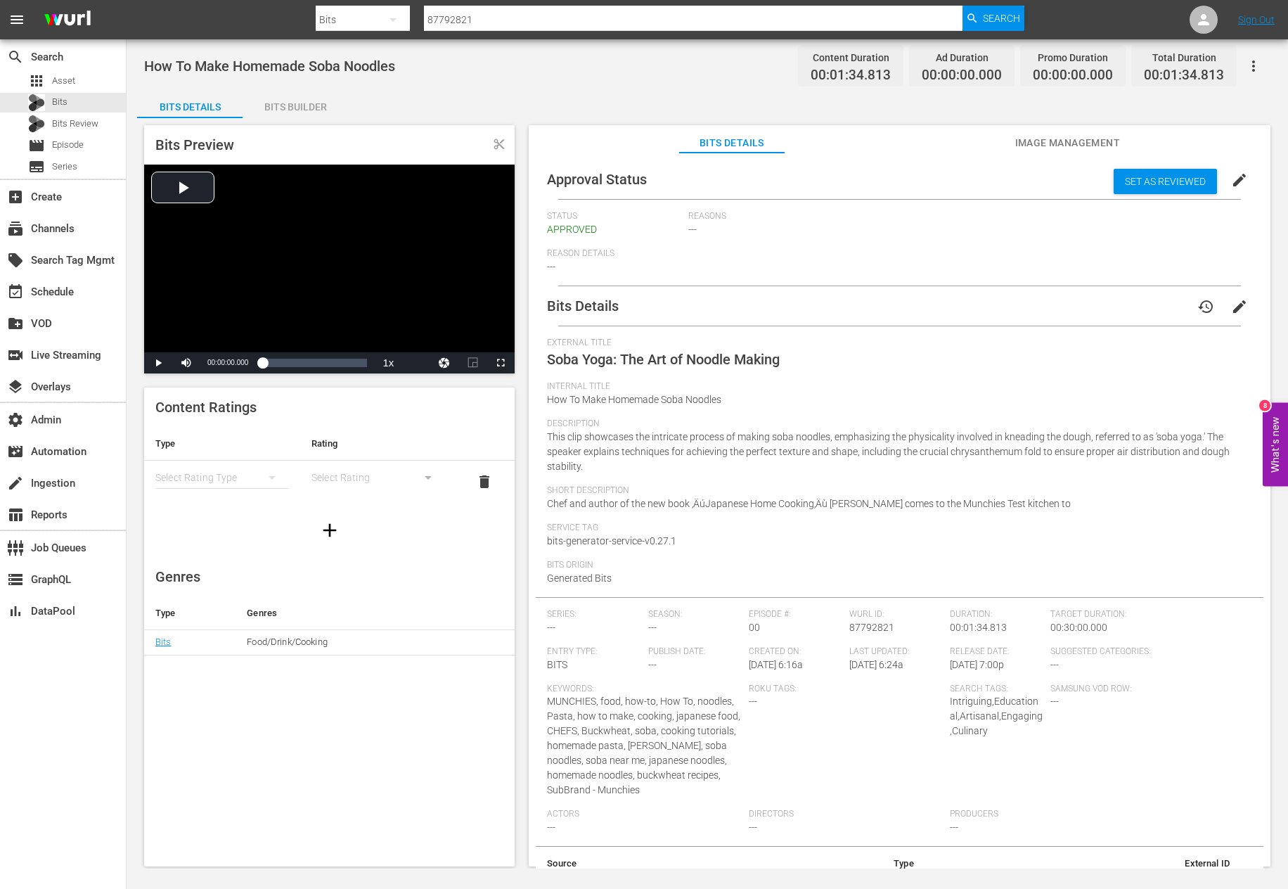
click at [995, 465] on div "Description This clip showcases the intricate process of making soba noodles, e…" at bounding box center [899, 451] width 705 height 67
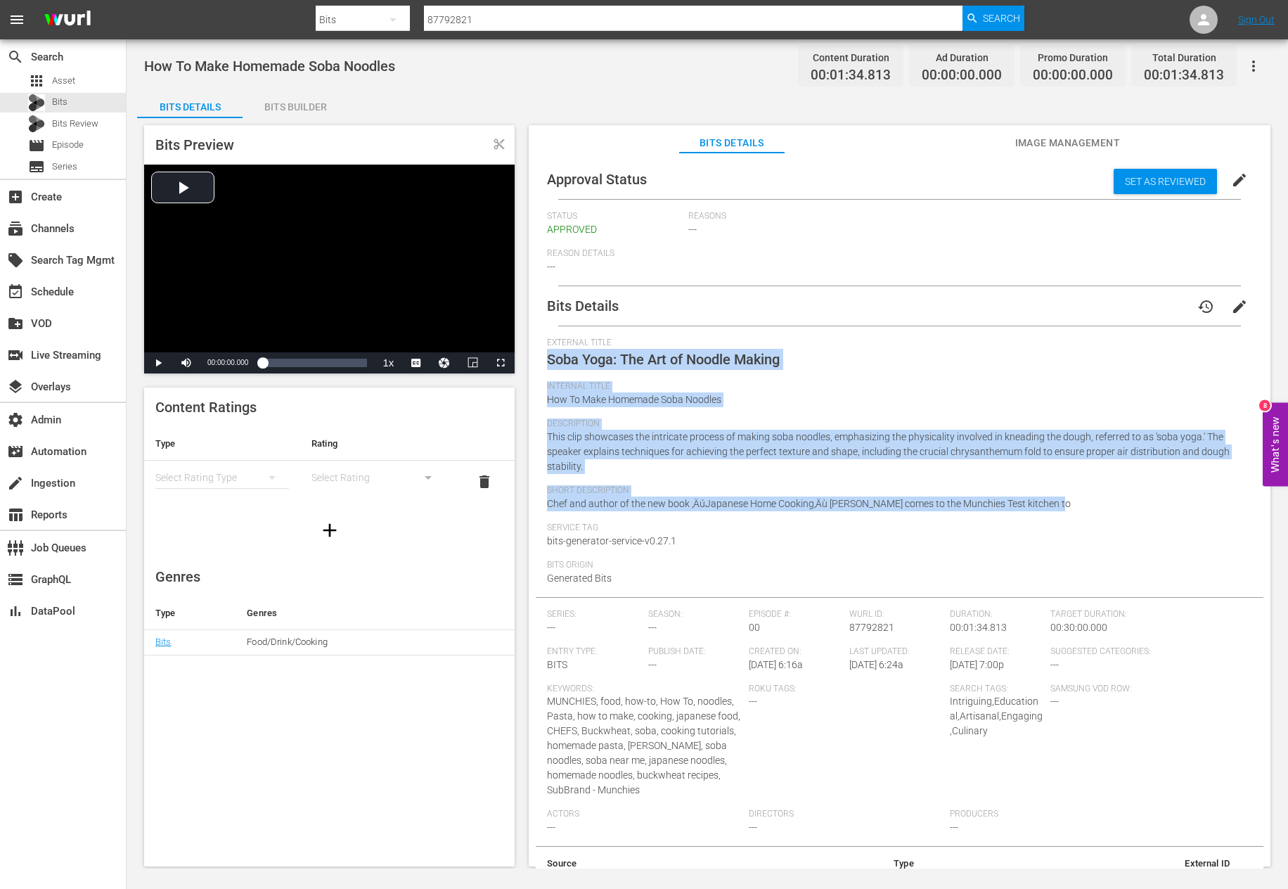
drag, startPoint x: 1085, startPoint y: 504, endPoint x: 538, endPoint y: 352, distance: 567.7
click at [538, 352] on div "Bits Details history edit External Title Soba Yoga: The Art of Noodle Making In…" at bounding box center [900, 601] width 728 height 631
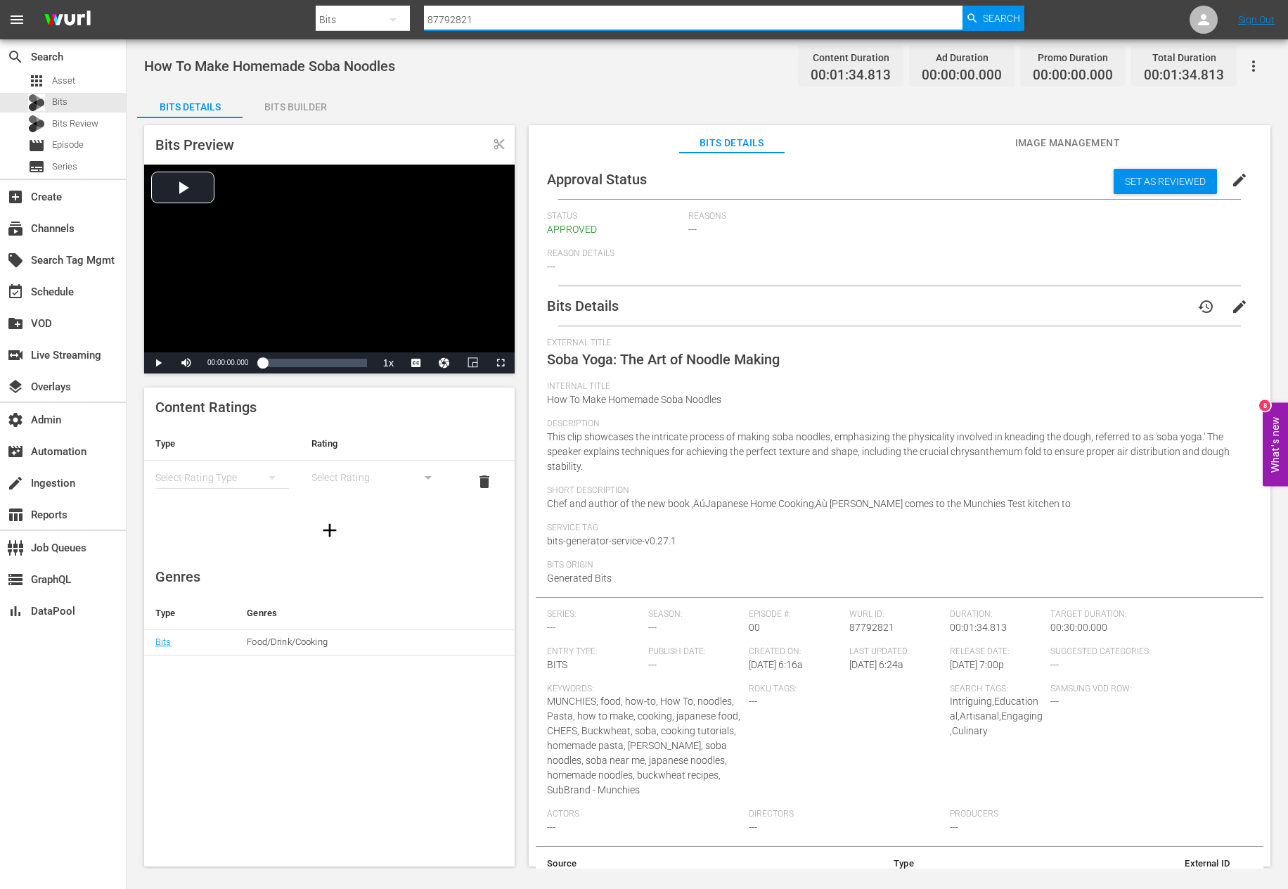
click at [481, 12] on input "87792821" at bounding box center [693, 20] width 539 height 34
paste input "3719005"
type input "83719005"
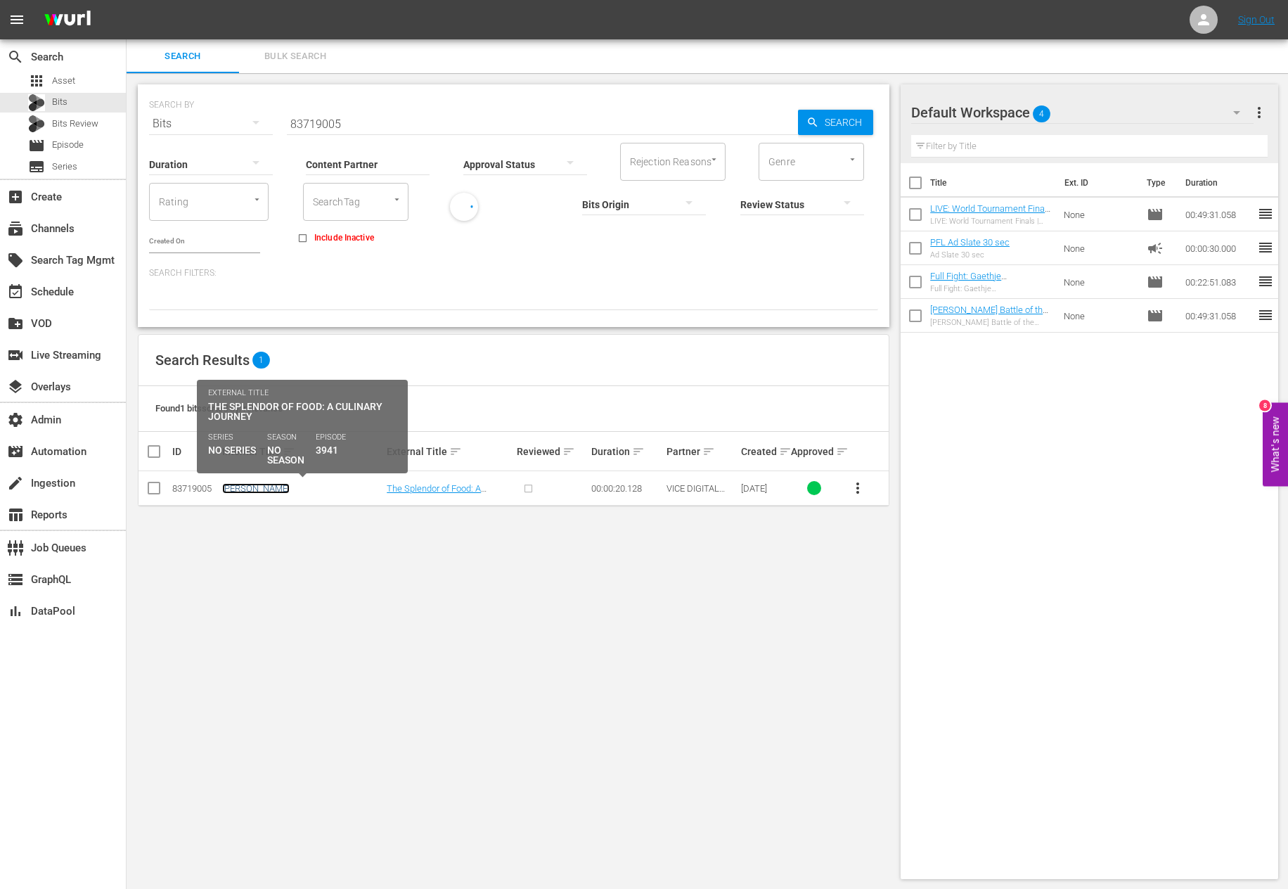
click at [255, 491] on link "Margot Henderson" at bounding box center [255, 488] width 67 height 11
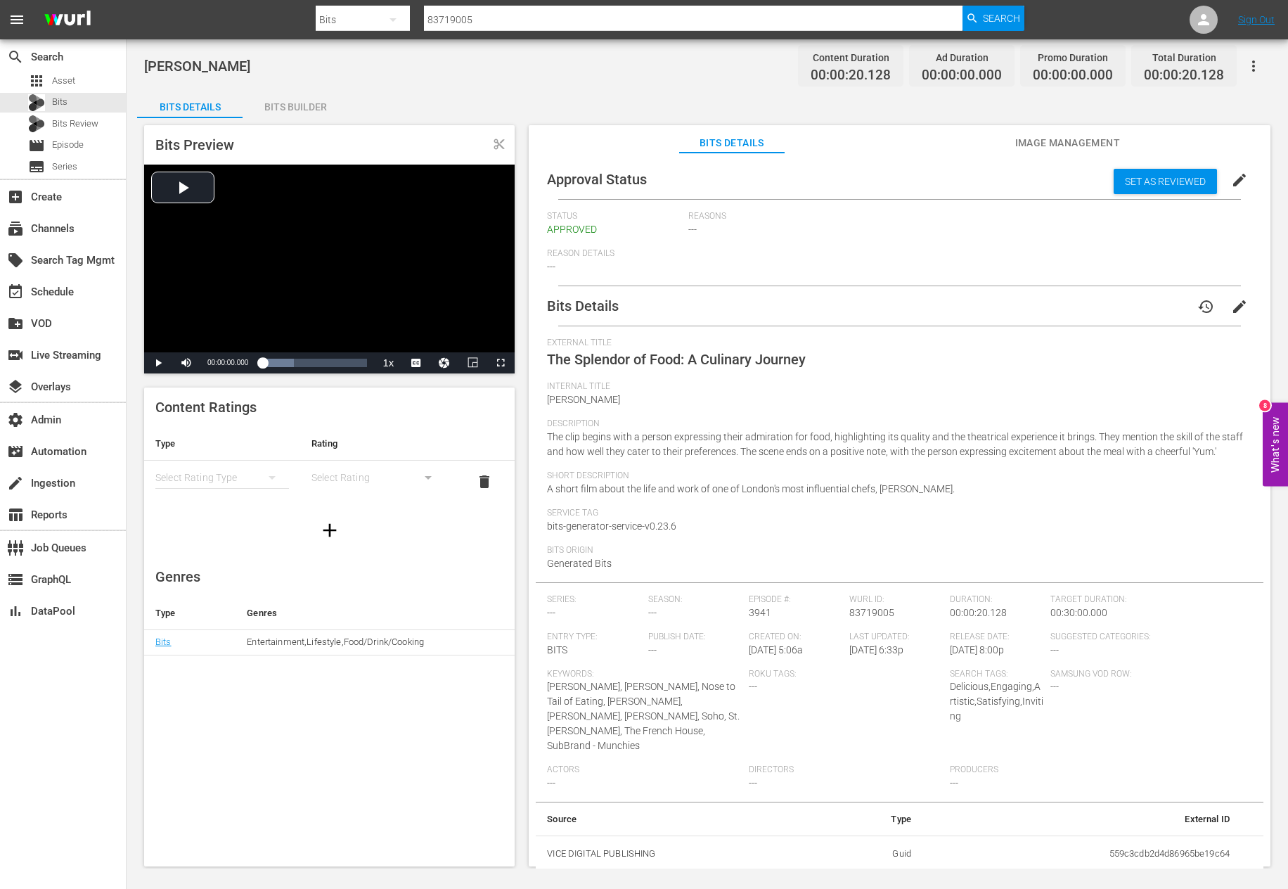
drag, startPoint x: 973, startPoint y: 513, endPoint x: 547, endPoint y: 347, distance: 457.2
click at [537, 363] on div "Bits Details history edit External Title The Splendor of Food: A Culinary Journ…" at bounding box center [900, 579] width 728 height 586
click at [458, 0] on nav "menu Search By Bits Search ID, Title, Description, Keywords, or Category 837190…" at bounding box center [644, 19] width 1288 height 39
click at [458, 11] on input "83719005" at bounding box center [693, 20] width 539 height 34
paste input "7792770"
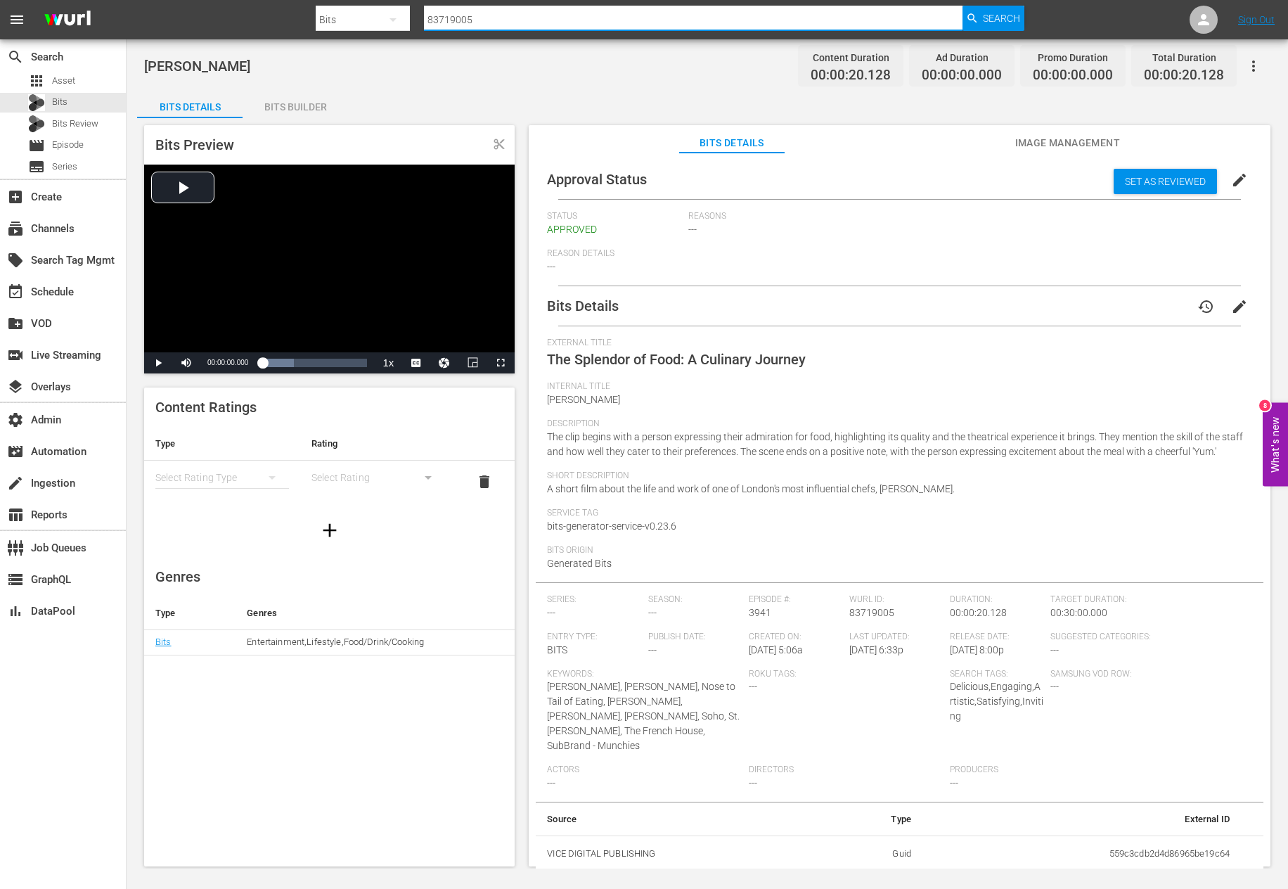
type input "87792770"
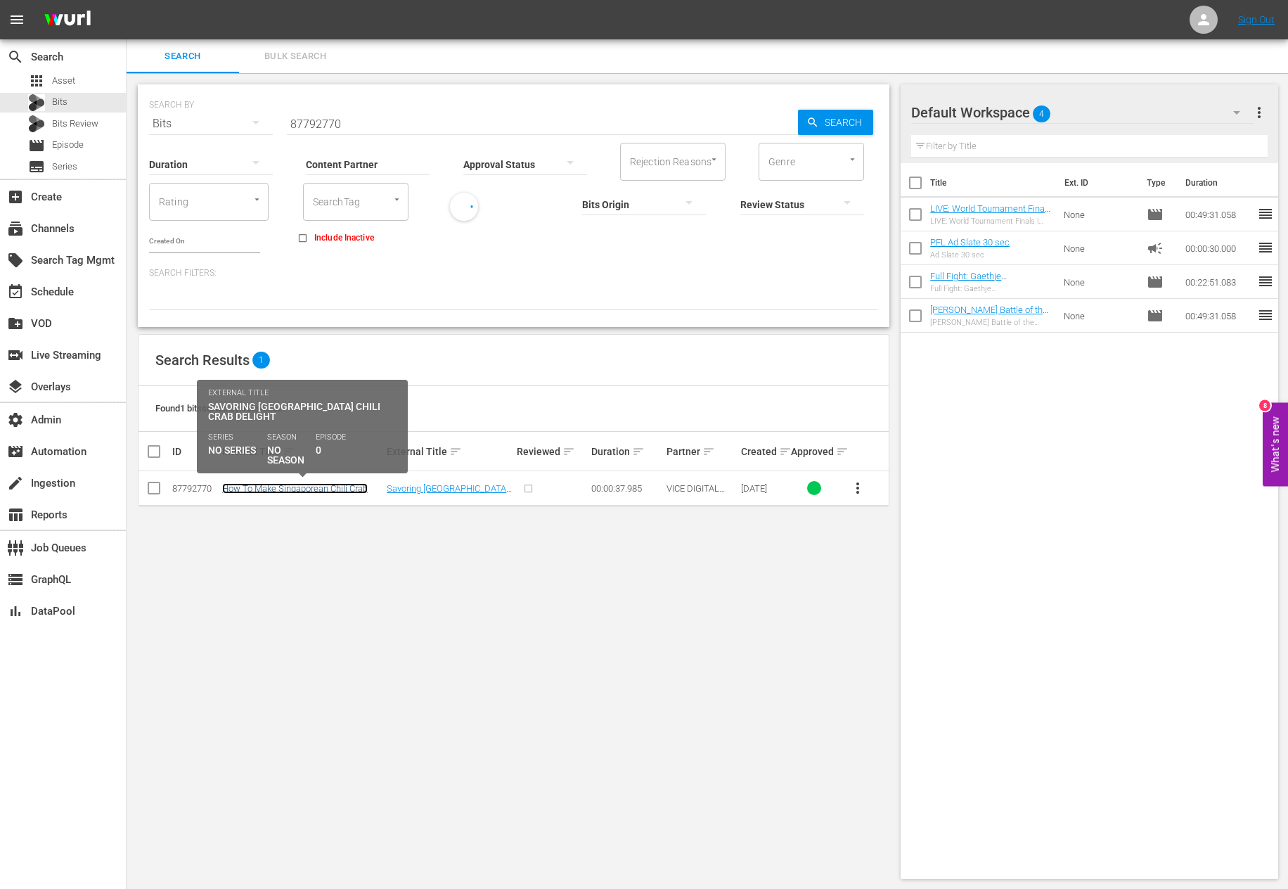
click at [255, 492] on link "How To Make Singaporean Chili Crab" at bounding box center [295, 488] width 146 height 11
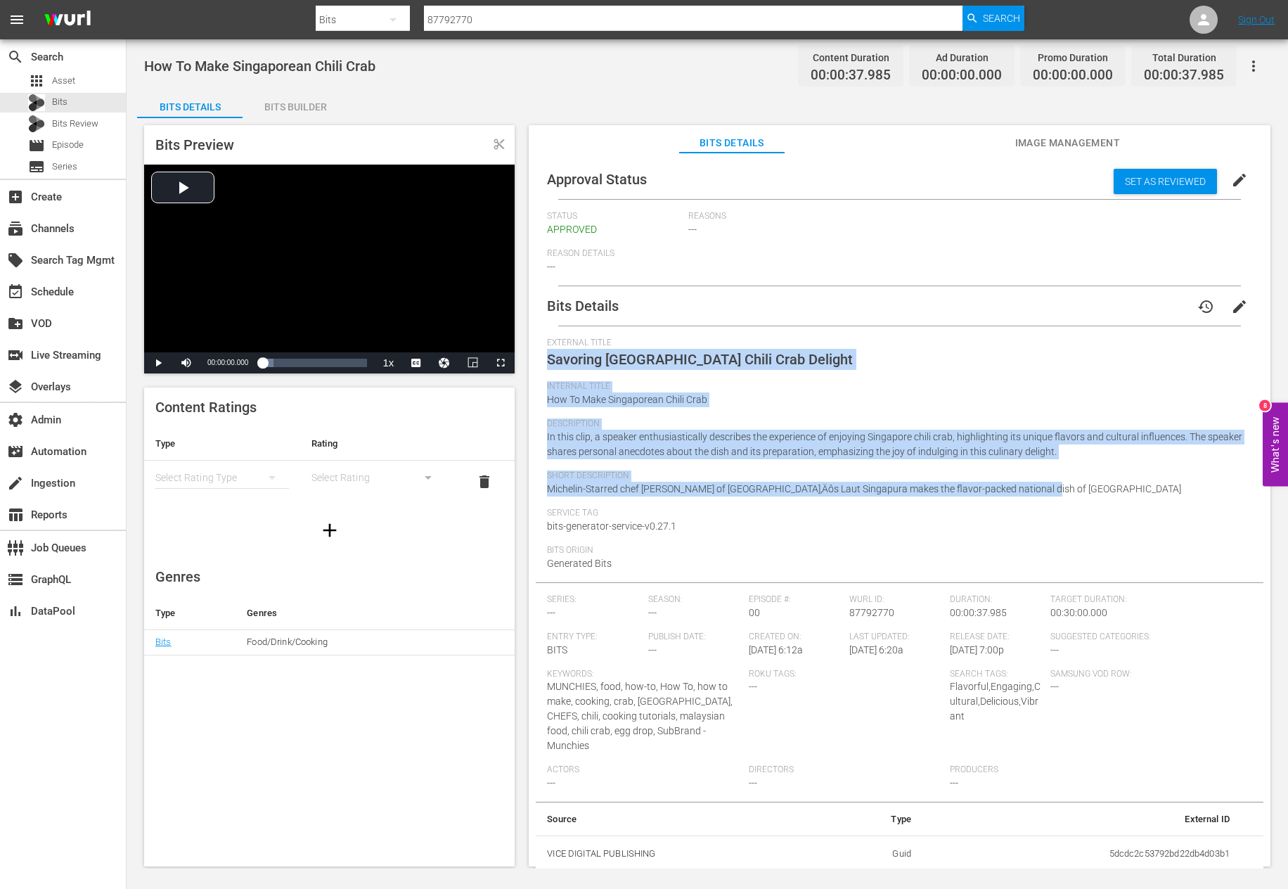
drag, startPoint x: 546, startPoint y: 355, endPoint x: 1116, endPoint y: 494, distance: 587.4
click at [995, 494] on div "Bits Details history edit External Title Savoring Singapore Chili Crab Delight …" at bounding box center [900, 579] width 728 height 586
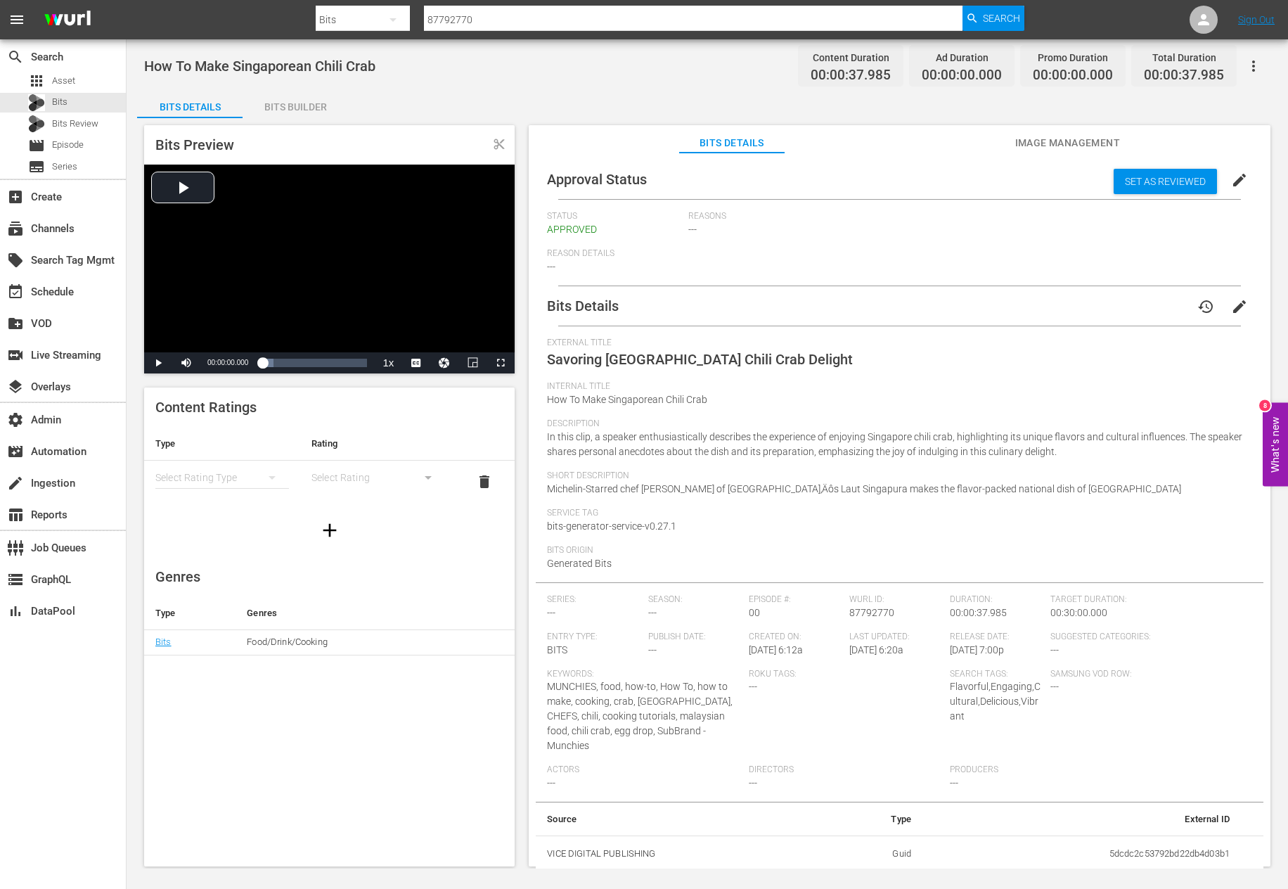
drag, startPoint x: 557, startPoint y: 18, endPoint x: 557, endPoint y: 8, distance: 10.5
click at [557, 19] on input "87792770" at bounding box center [693, 20] width 539 height 34
paste input "81"
type input "87792810"
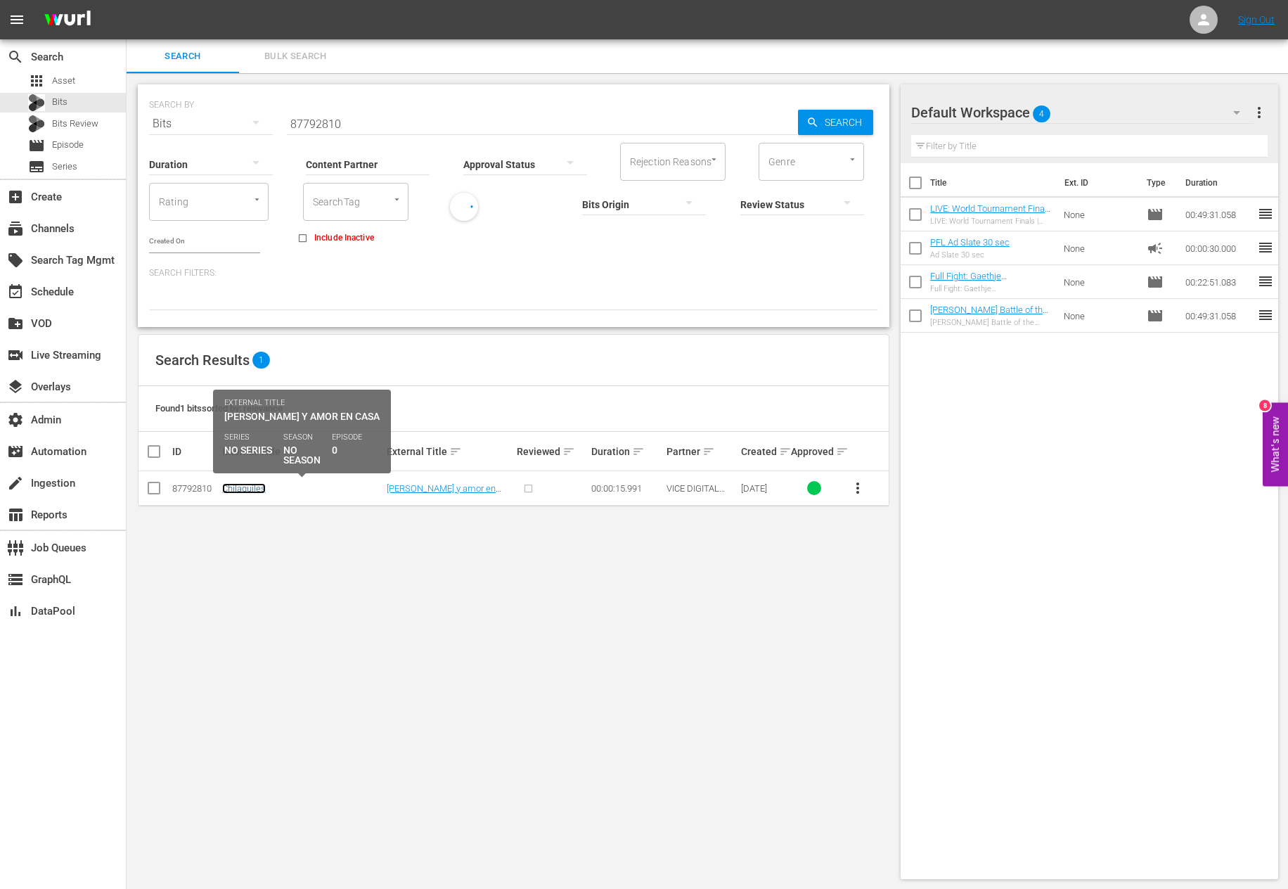
click at [255, 491] on link "Chilaquiles" at bounding box center [244, 488] width 44 height 11
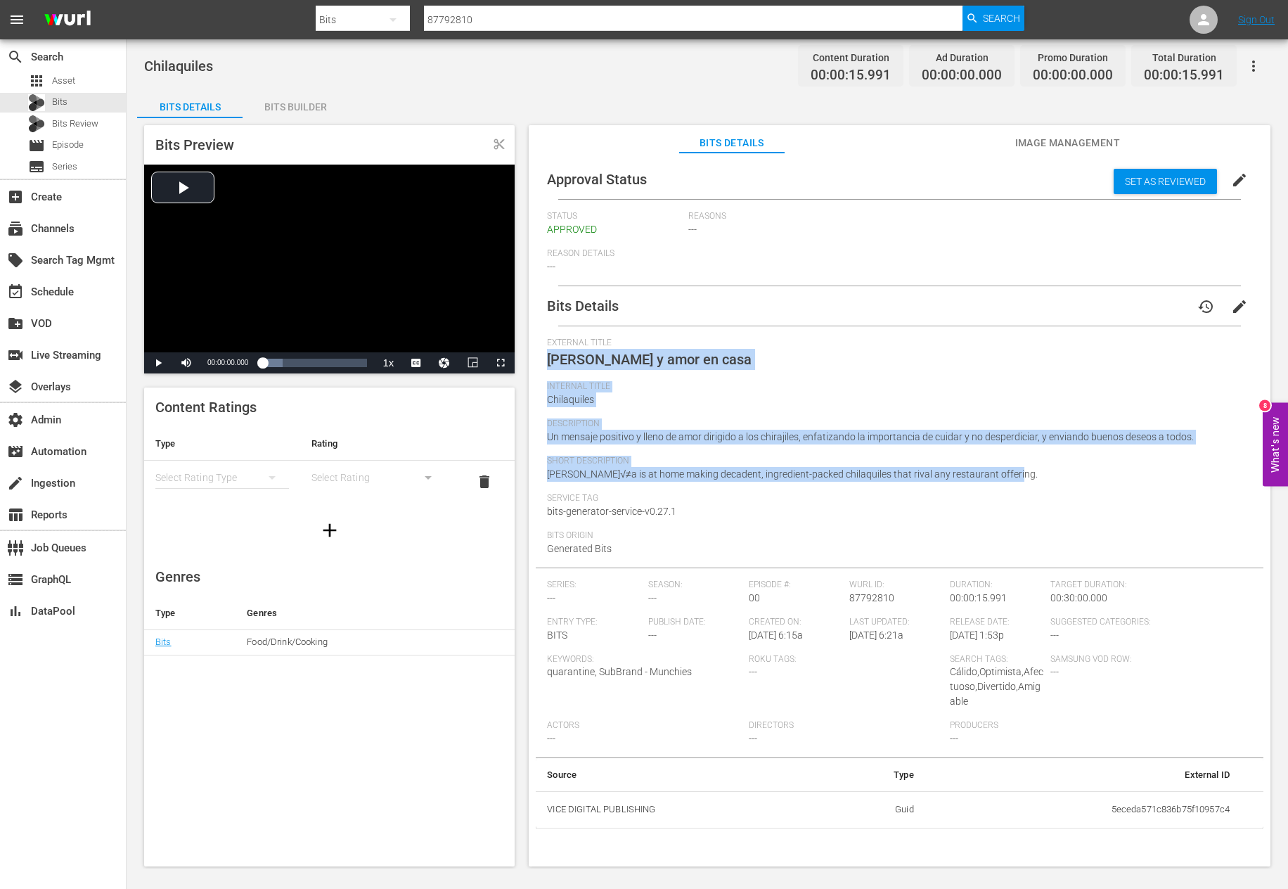
drag, startPoint x: 546, startPoint y: 357, endPoint x: 1022, endPoint y: 470, distance: 488.4
click at [995, 470] on div "External Title Chirajiles y amor en casa Internal Title Chilaquiles Description…" at bounding box center [899, 452] width 705 height 230
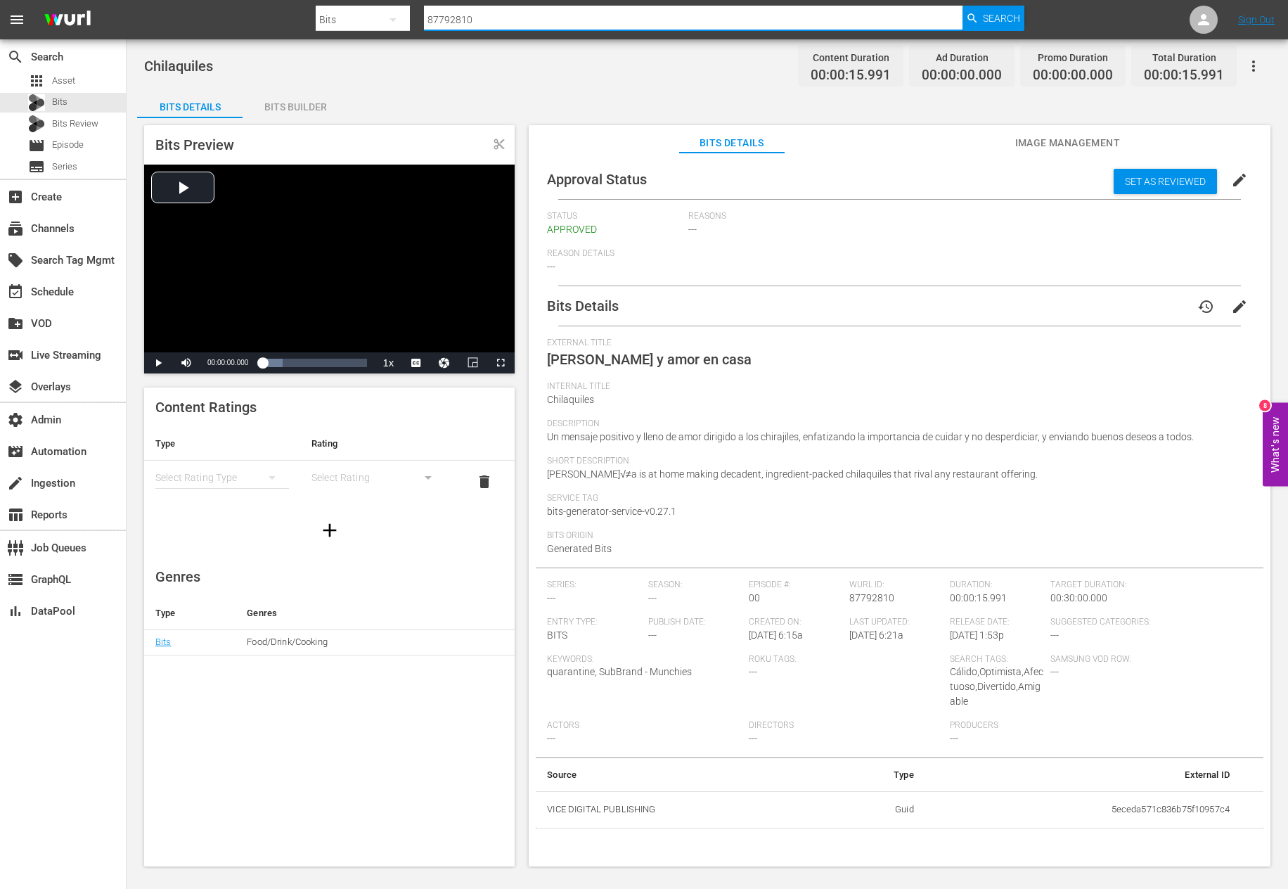
click at [536, 8] on input "87792810" at bounding box center [693, 20] width 539 height 34
paste input "3733811"
type input "83733811"
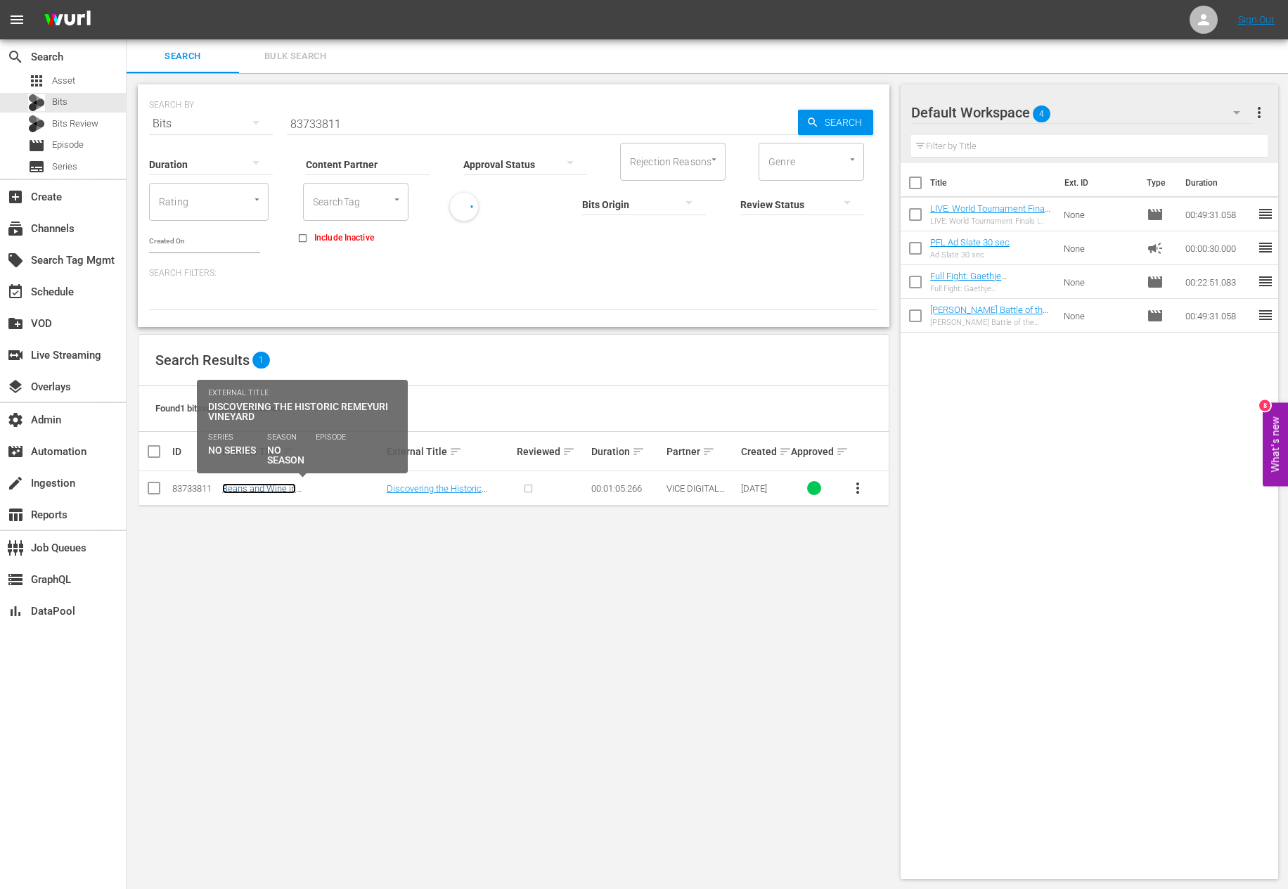
click at [247, 486] on link "Beans and Wine in Basque Country" at bounding box center [264, 493] width 85 height 21
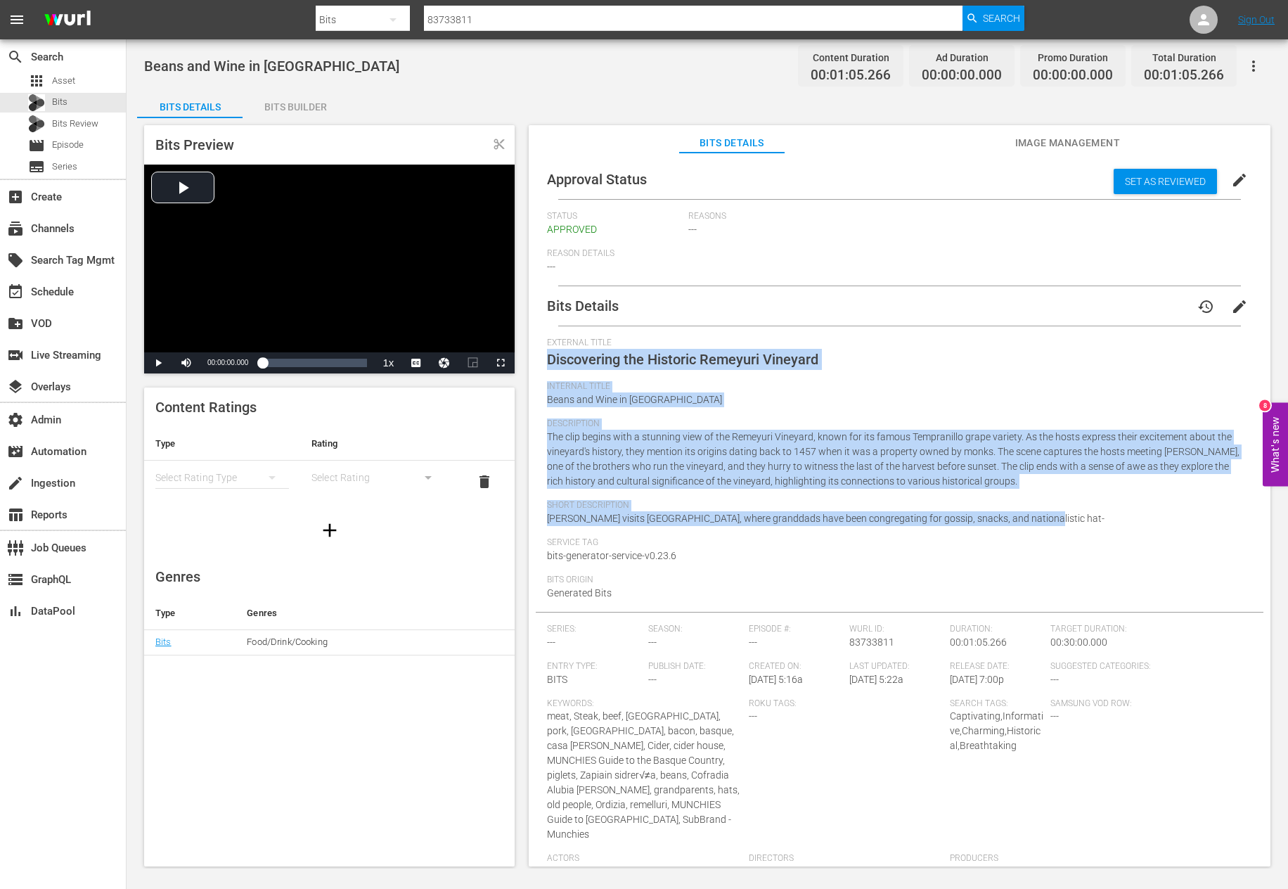
drag, startPoint x: 550, startPoint y: 363, endPoint x: 1057, endPoint y: 517, distance: 530.6
click at [995, 517] on div "External Title Discovering the Historic Remeyuri Vineyard Internal Title Beans …" at bounding box center [899, 474] width 705 height 274
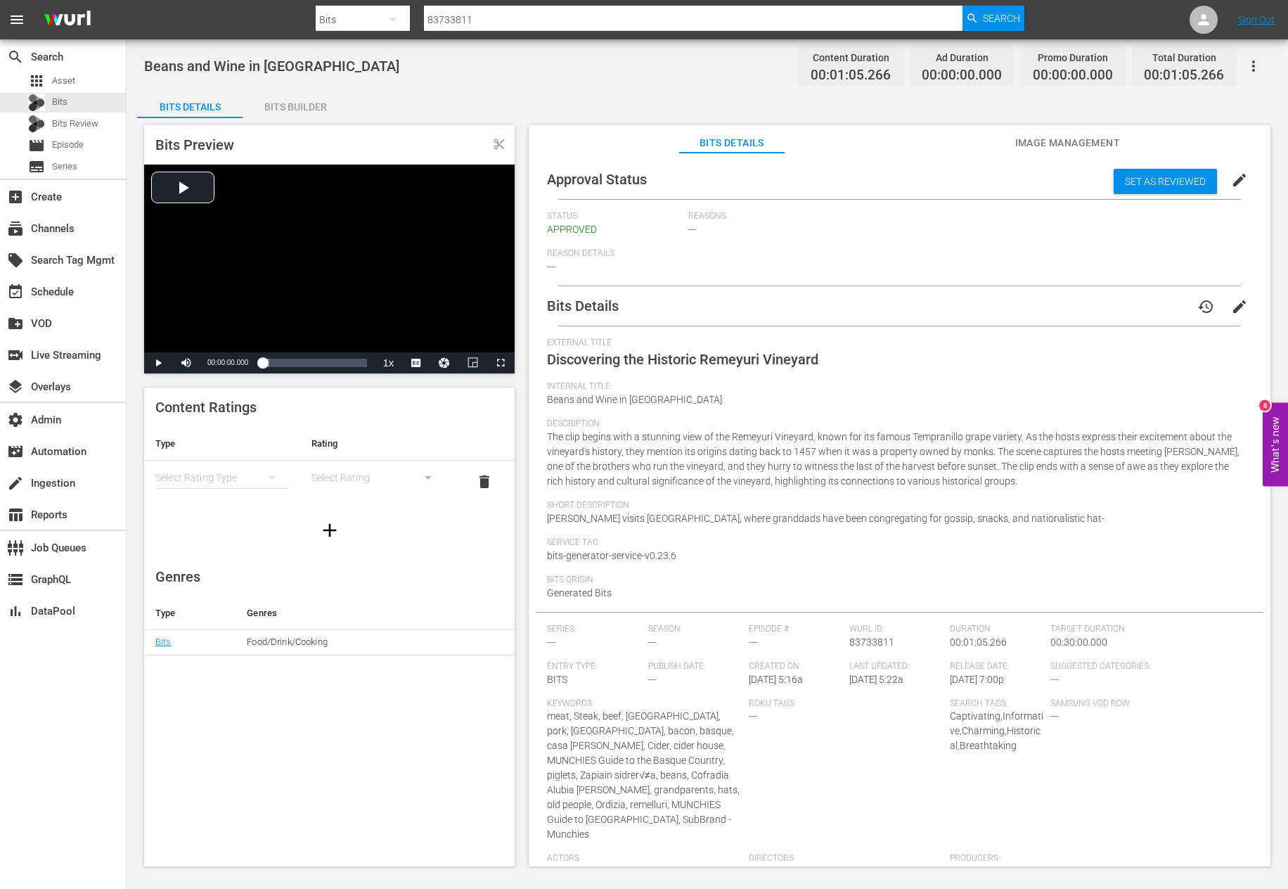
click at [503, 28] on input "83733811" at bounding box center [693, 20] width 539 height 34
paste input "0027"
type input "83730027"
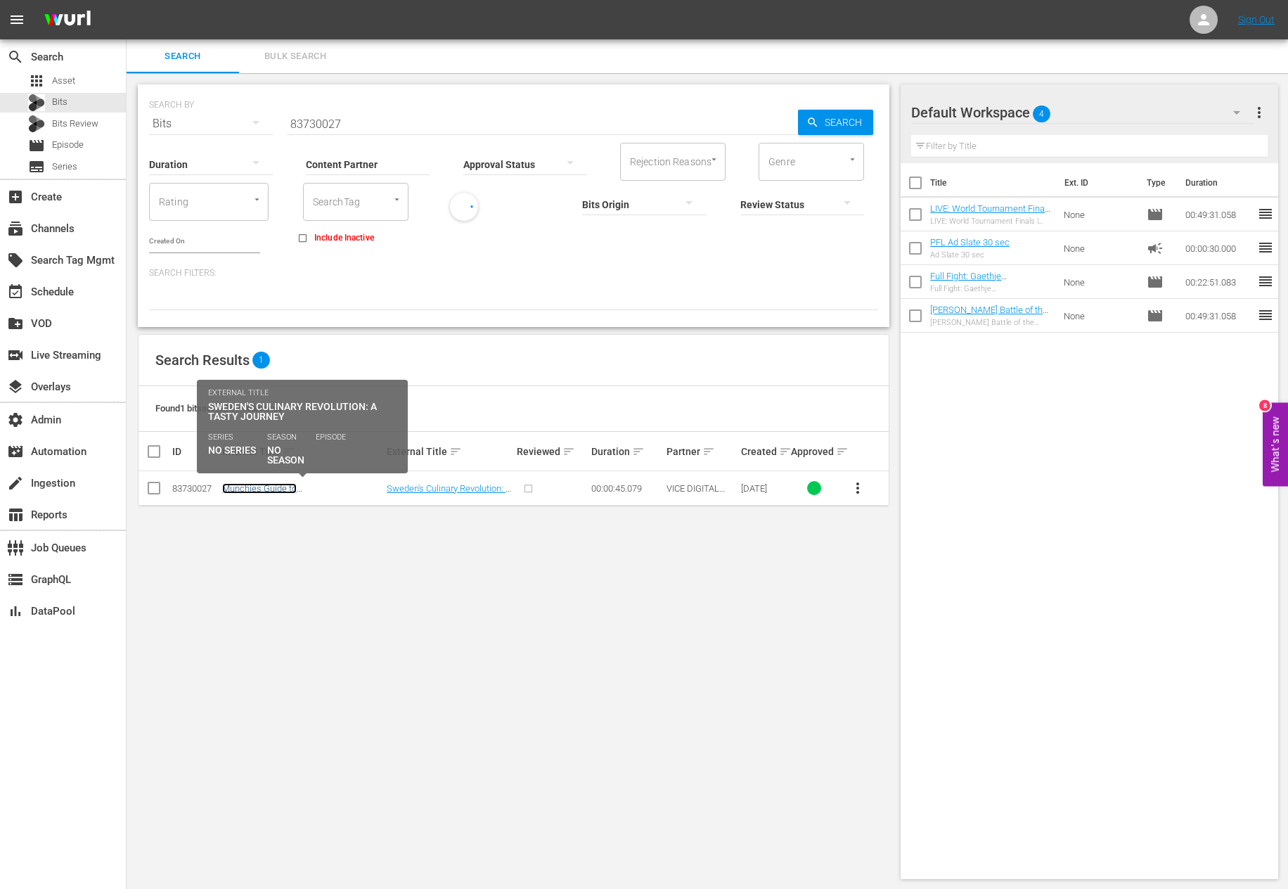
click at [241, 489] on link "Munchies Guide to Sweden: G√∂teborg" at bounding box center [287, 493] width 131 height 21
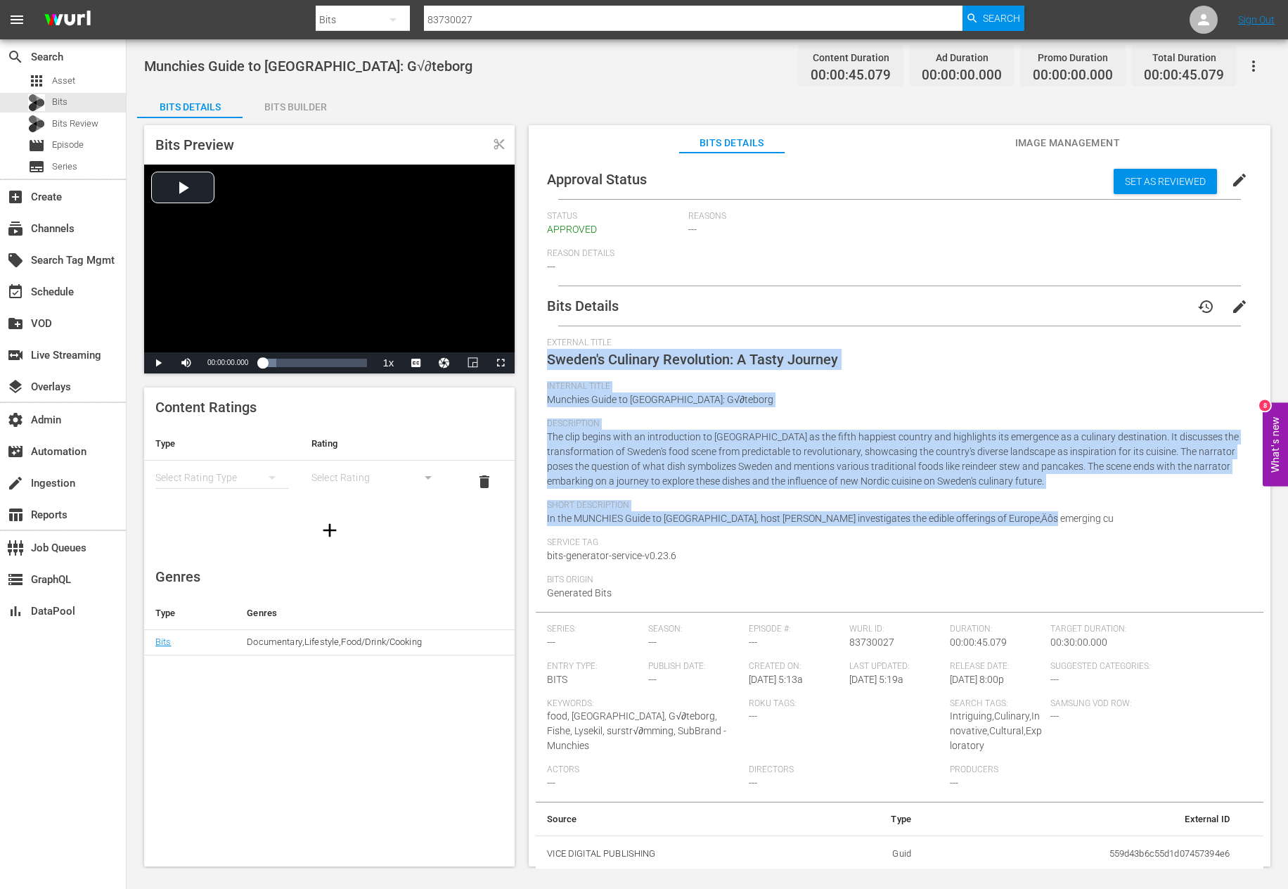
drag, startPoint x: 546, startPoint y: 363, endPoint x: 1109, endPoint y: 522, distance: 584.5
click at [995, 522] on div "Bits Details history edit External Title Sweden's Culinary Revolution: A Tasty …" at bounding box center [900, 579] width 728 height 586
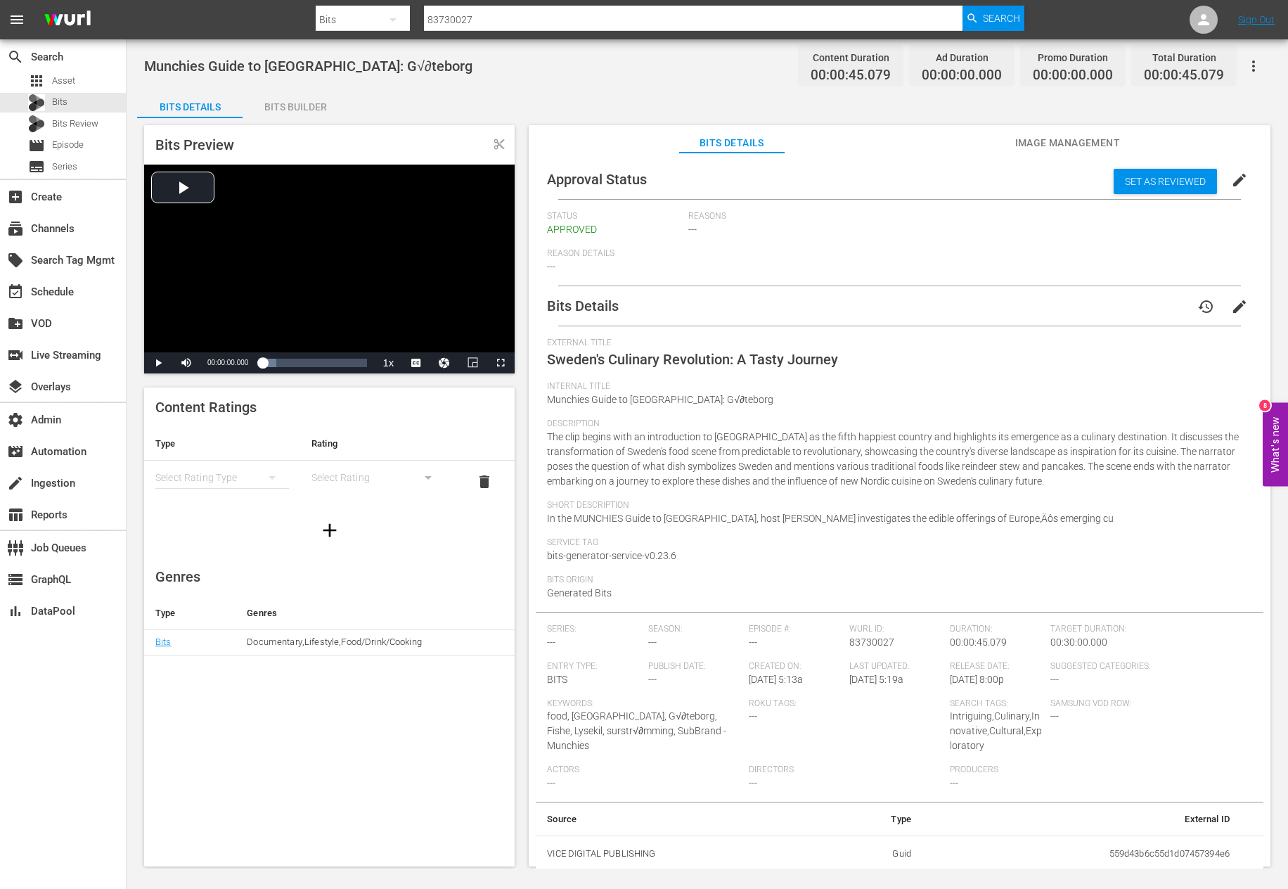
click at [607, 12] on input "83730027" at bounding box center [693, 20] width 539 height 34
paste input "25539"
type input "83725539"
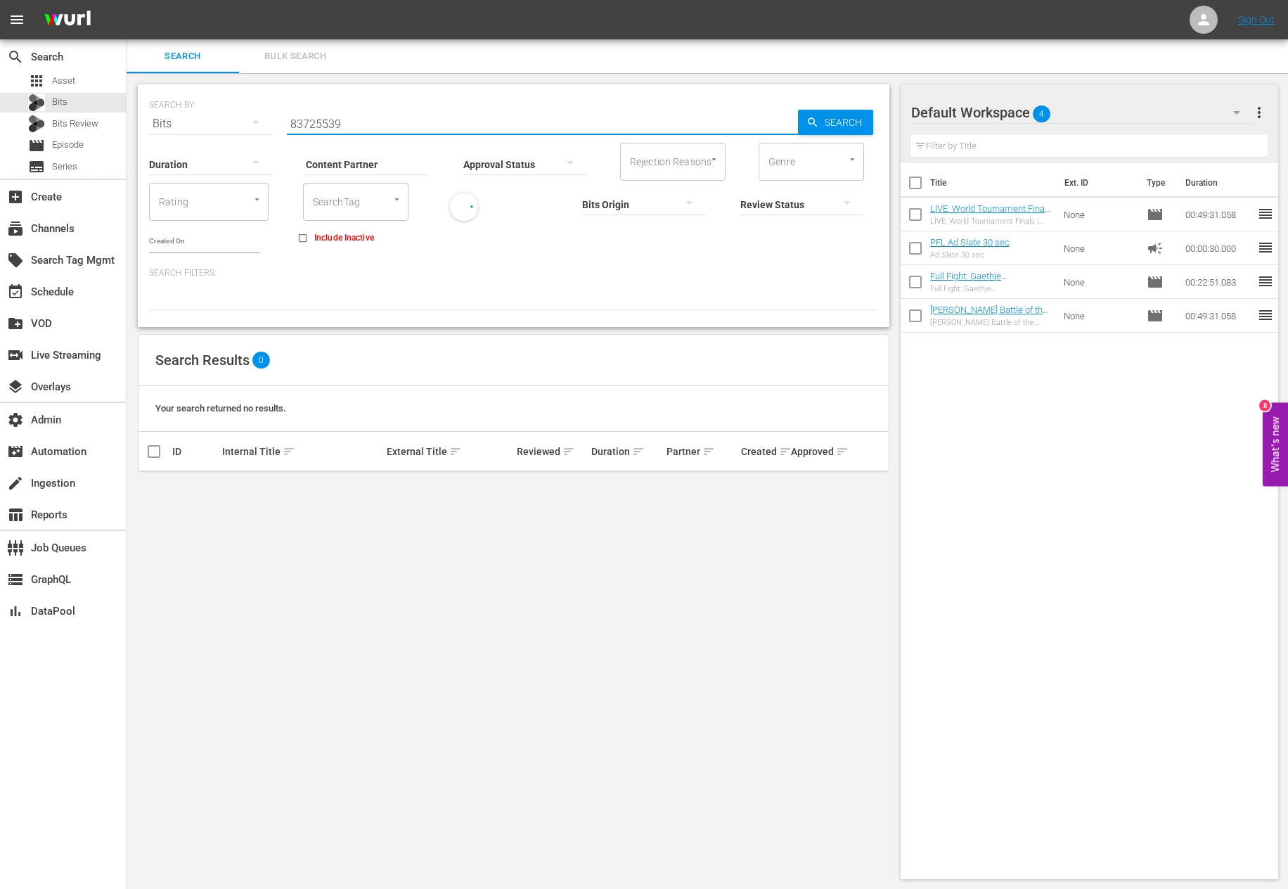
click at [391, 129] on input "83725539" at bounding box center [542, 124] width 511 height 34
click at [815, 112] on div "Search" at bounding box center [835, 122] width 75 height 25
click at [995, 106] on span "more_vert" at bounding box center [1259, 112] width 17 height 17
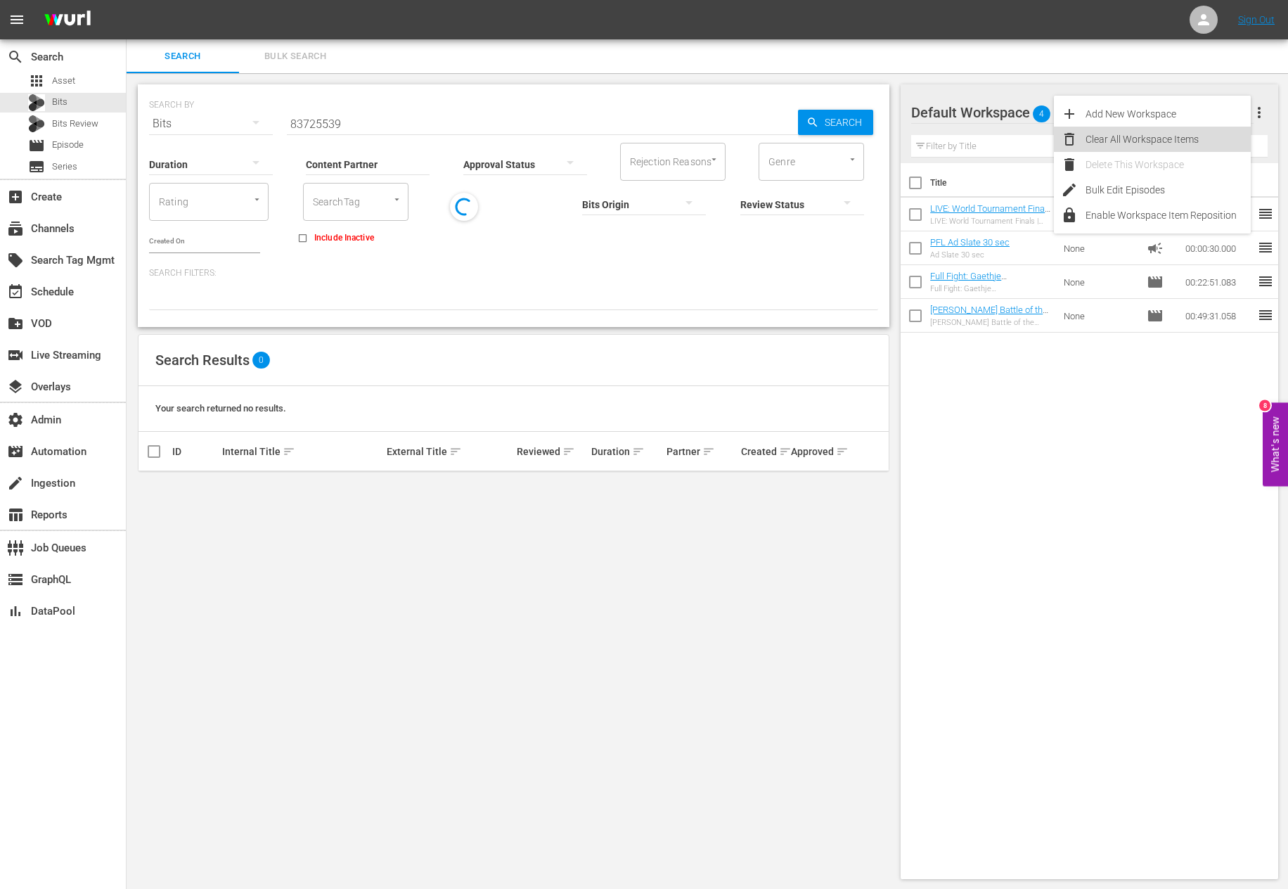
click at [995, 141] on div "Clear All Workspace Items" at bounding box center [1168, 139] width 165 height 25
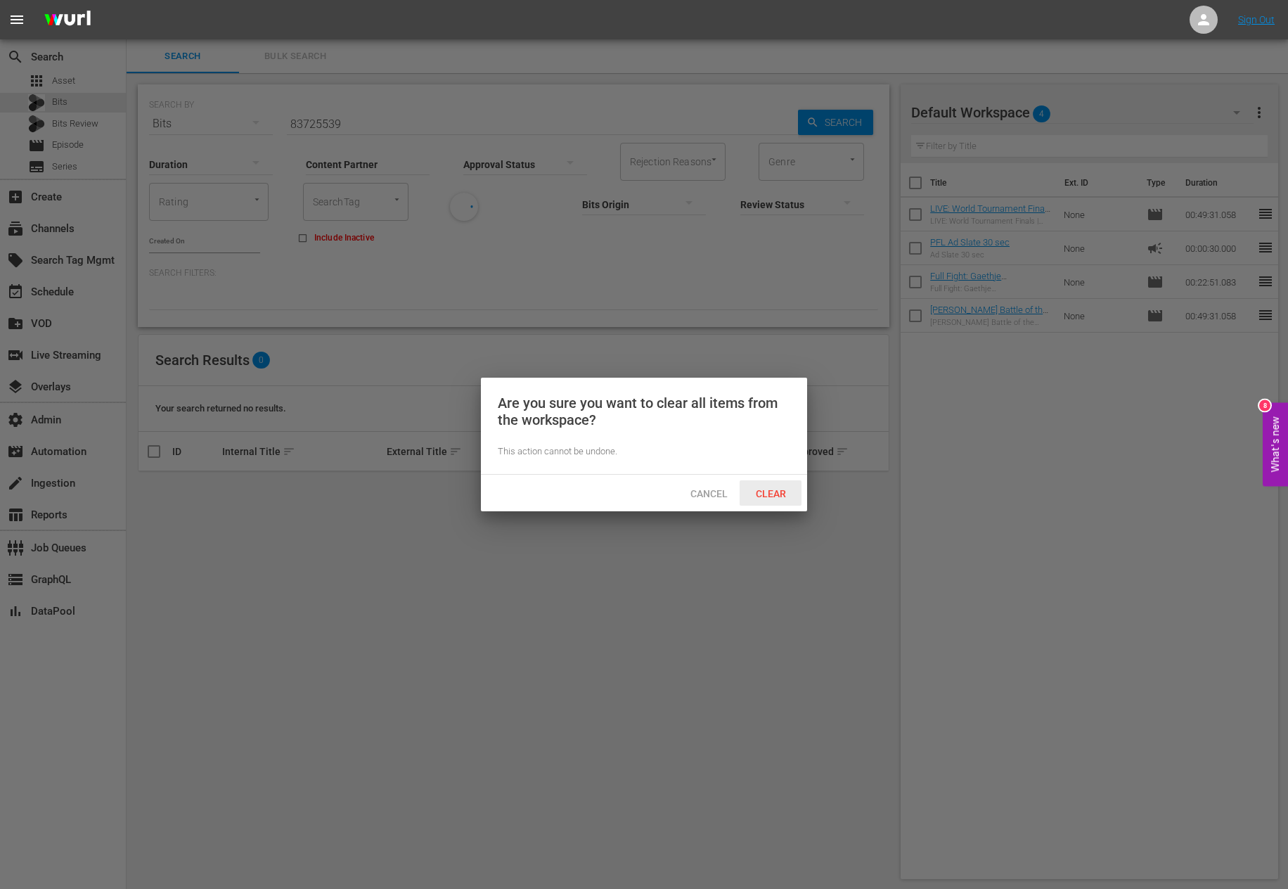
click at [765, 487] on div "Clear" at bounding box center [771, 493] width 62 height 26
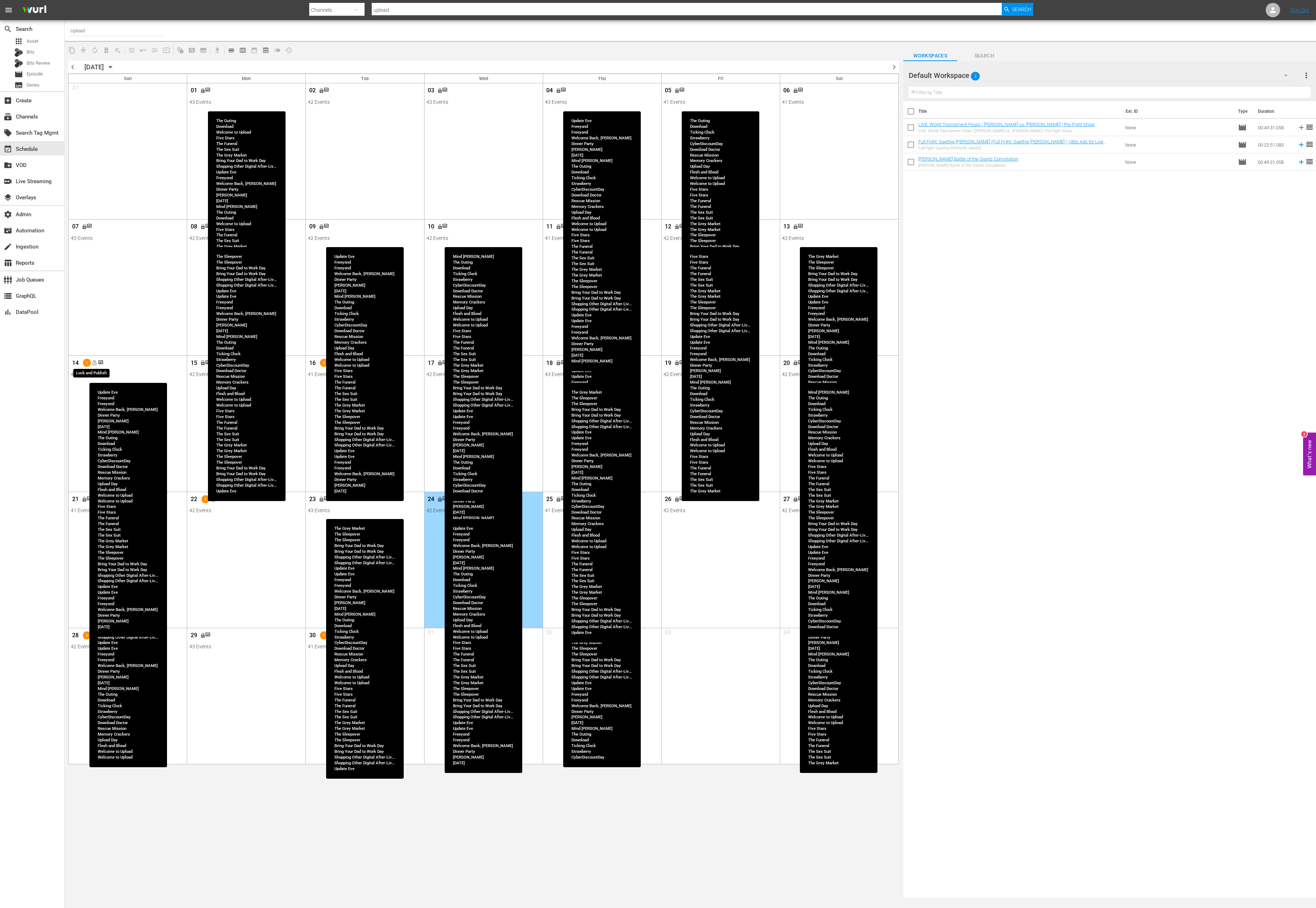
click at [95, 364] on span "lock_open" at bounding box center [94, 363] width 6 height 6
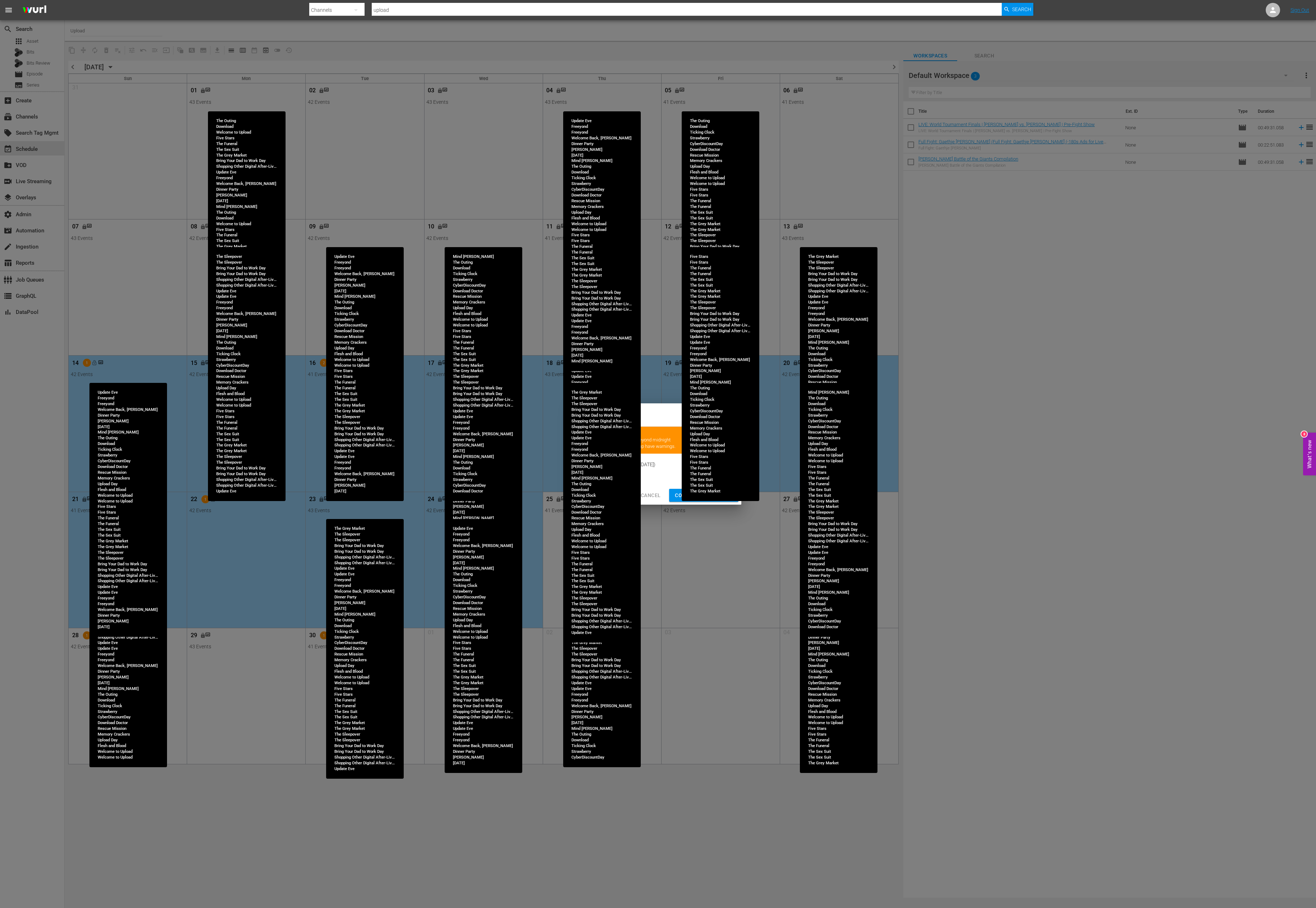
click at [681, 493] on span "Continue Publishing" at bounding box center [703, 496] width 58 height 9
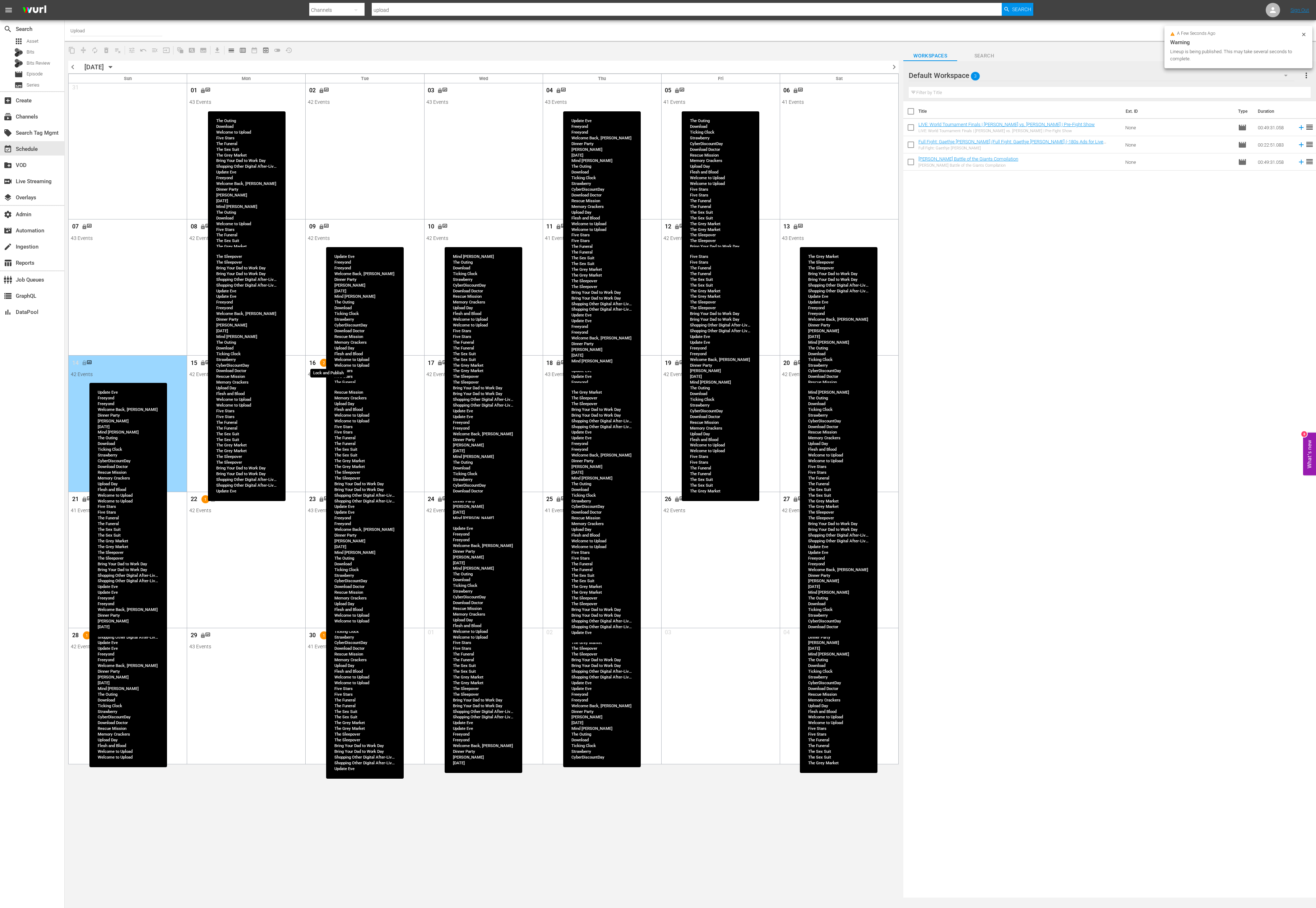
click at [334, 365] on span "lock_open" at bounding box center [331, 363] width 6 height 6
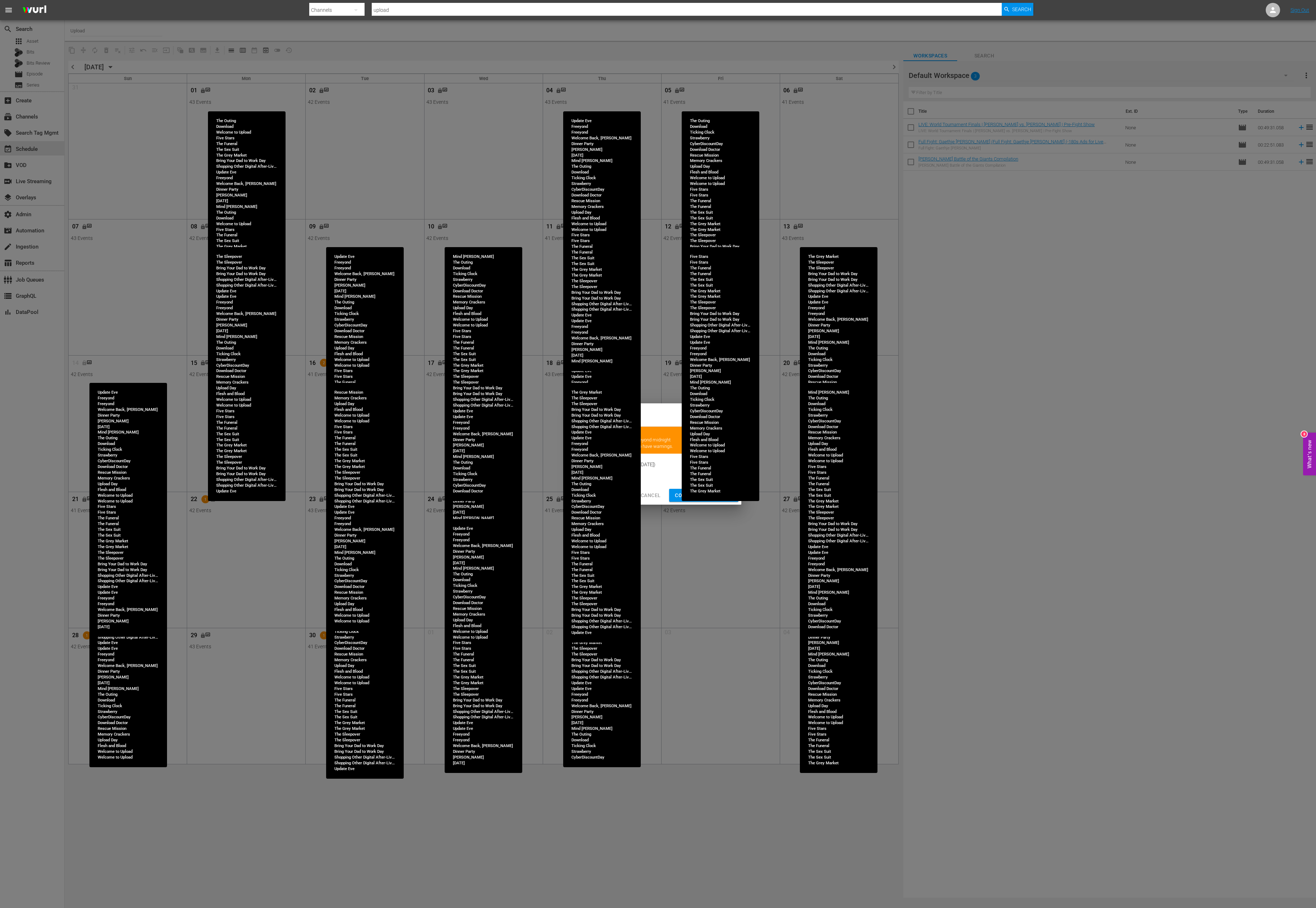
click at [680, 493] on span "Continue Publishing" at bounding box center [703, 496] width 58 height 9
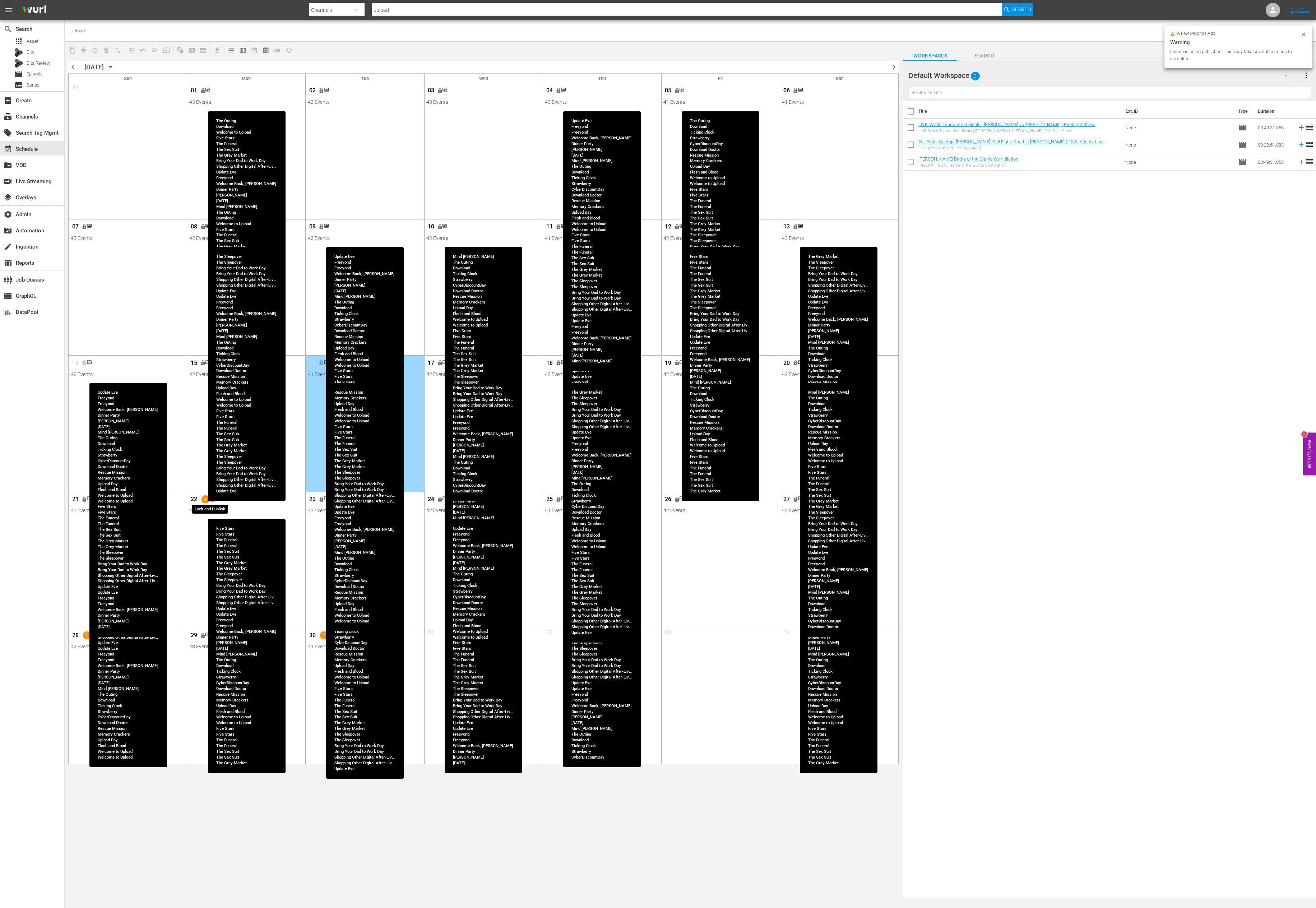
click at [210, 500] on span "lock_open" at bounding box center [213, 499] width 6 height 6
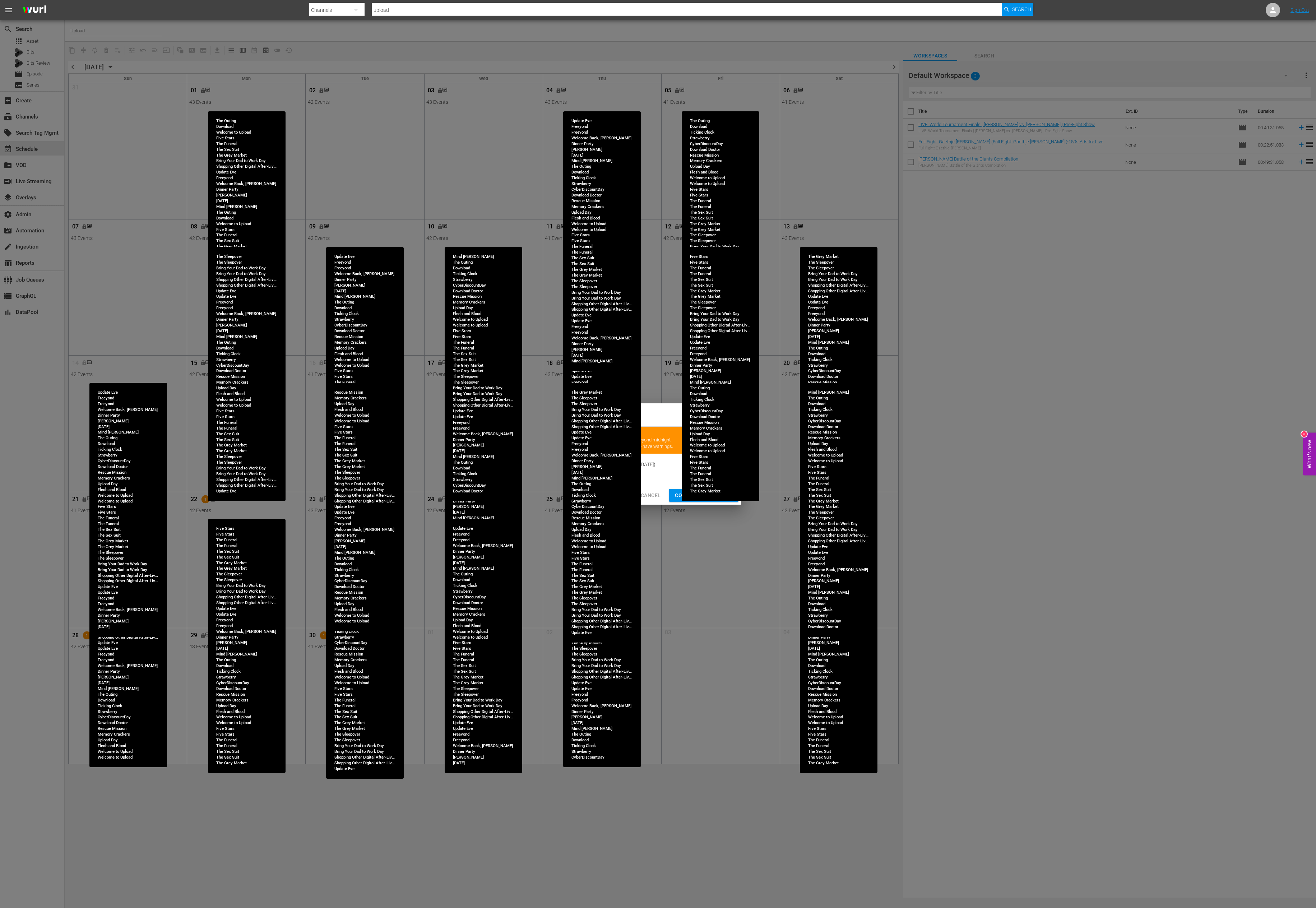
click at [681, 494] on span "Continue Publishing" at bounding box center [703, 496] width 58 height 9
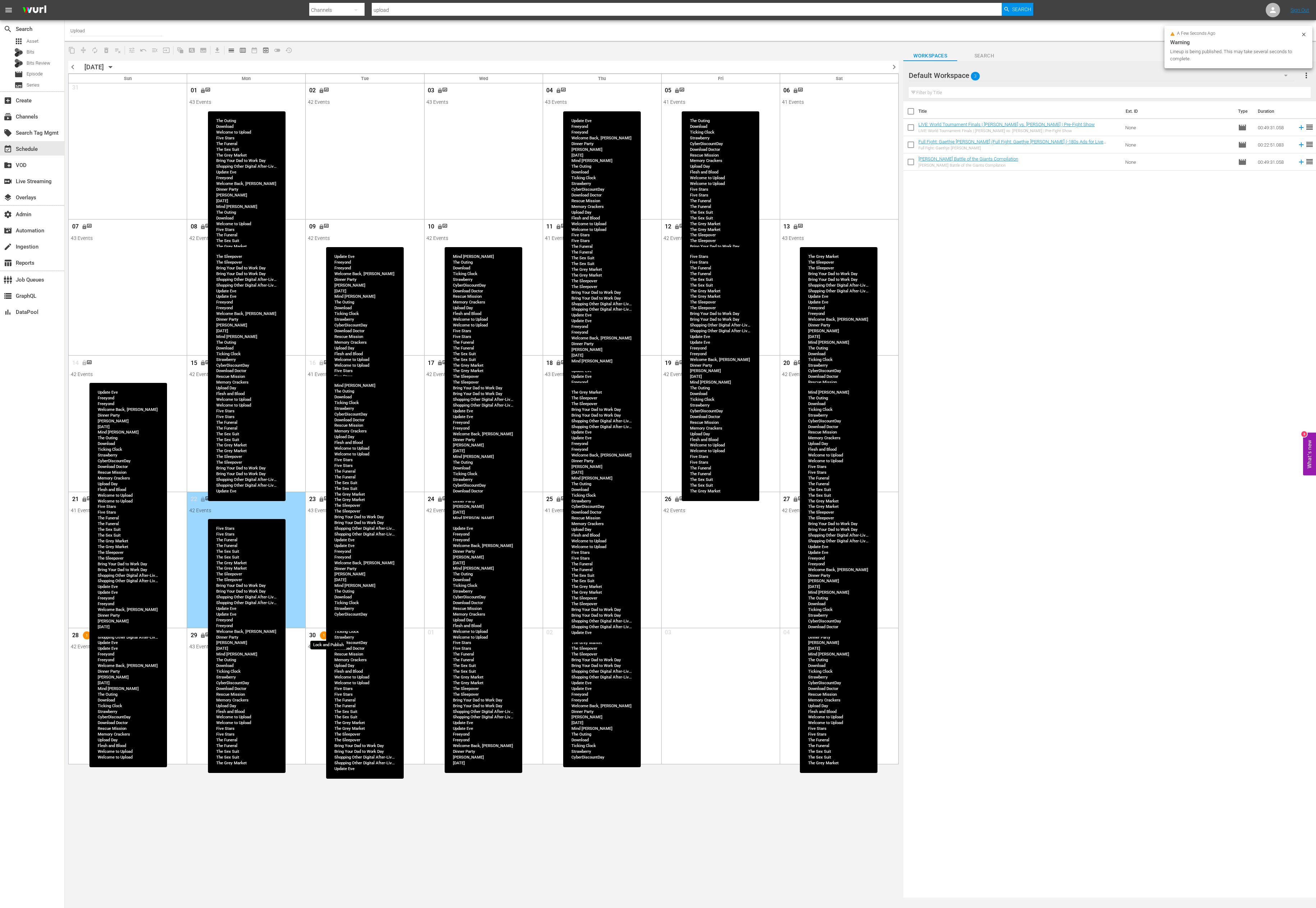
click at [335, 635] on button "lock_open" at bounding box center [331, 635] width 12 height 12
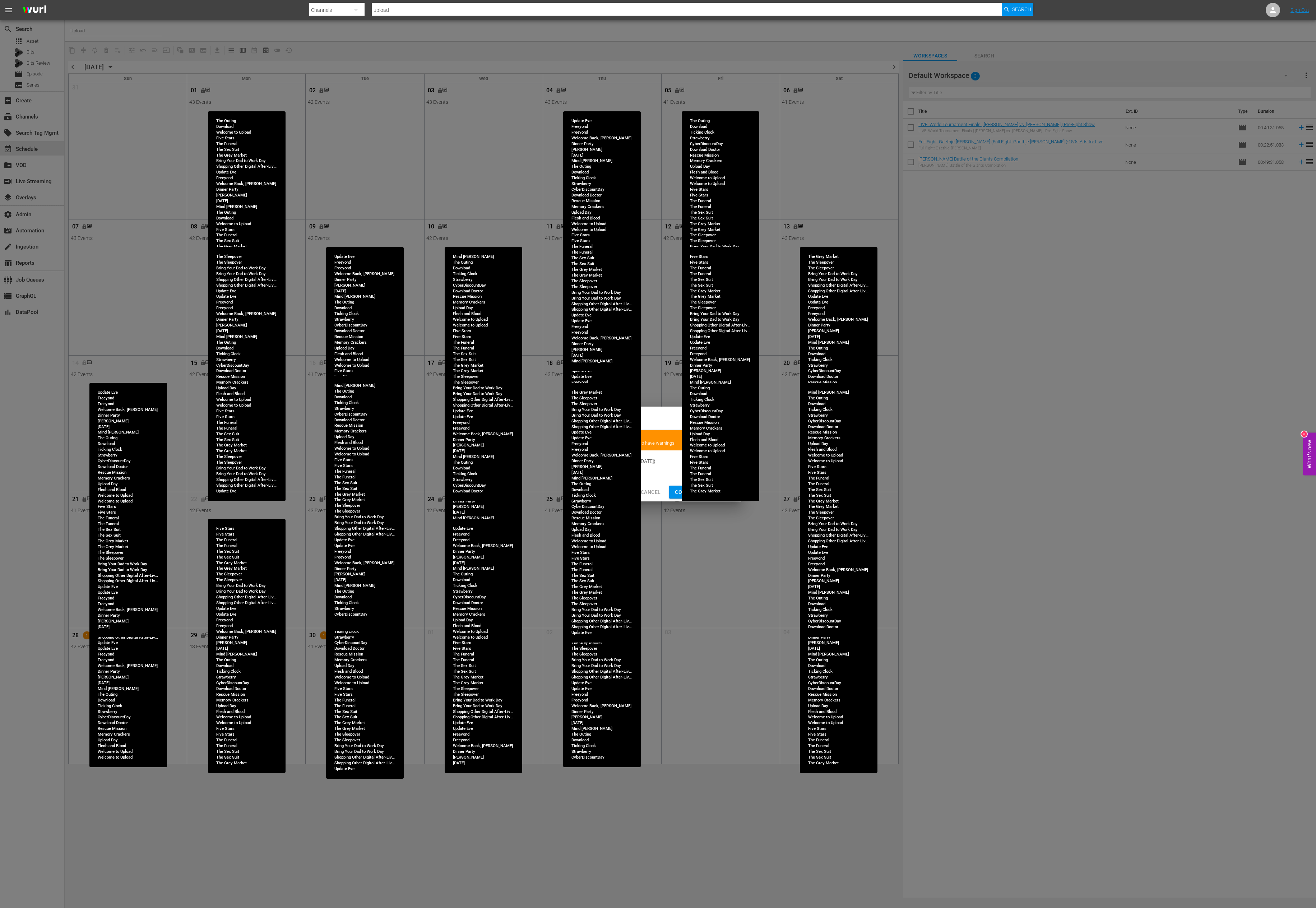
click at [684, 488] on span "Continue Publishing" at bounding box center [703, 493] width 58 height 9
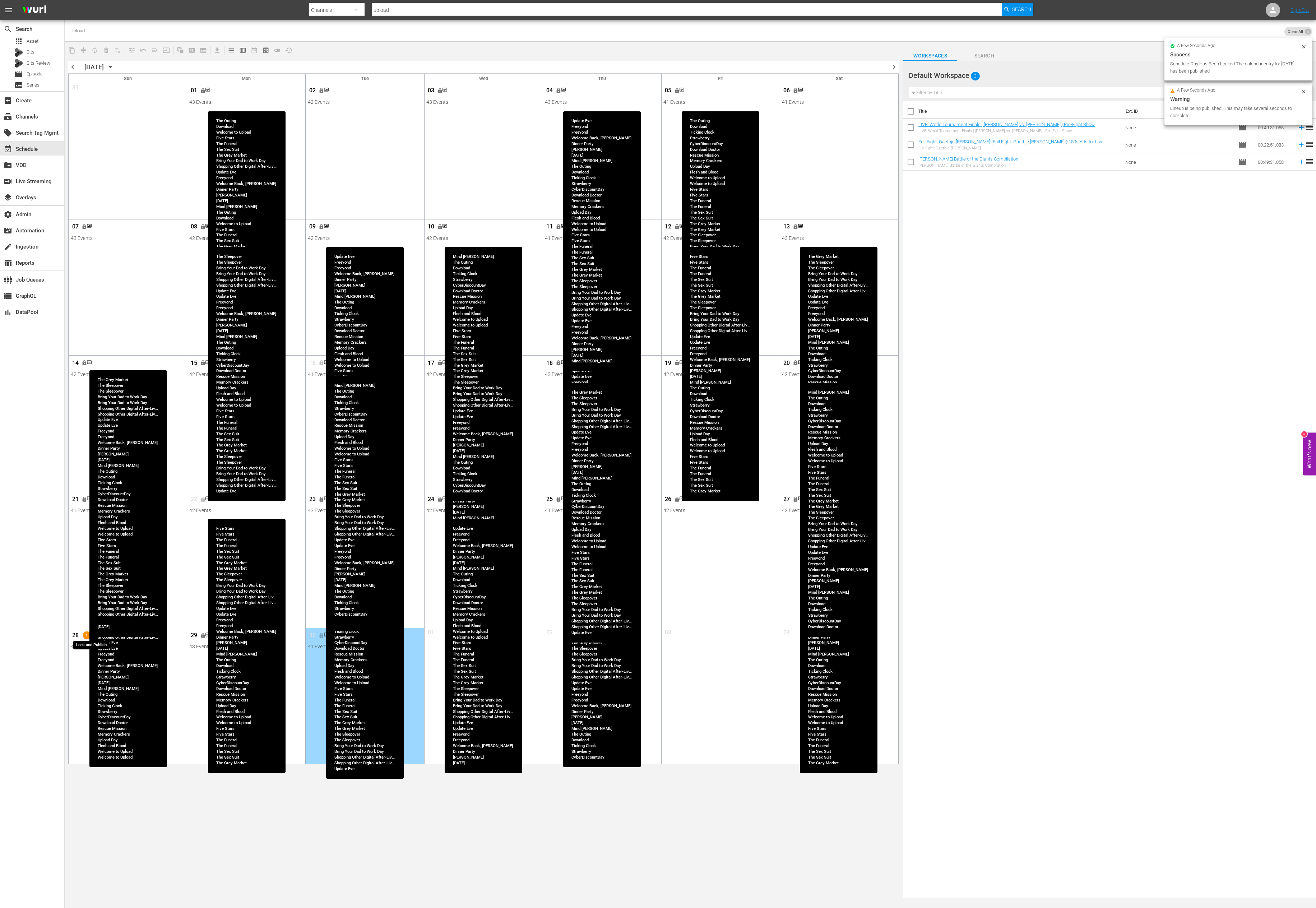
click at [97, 637] on span "lock_open" at bounding box center [94, 635] width 6 height 6
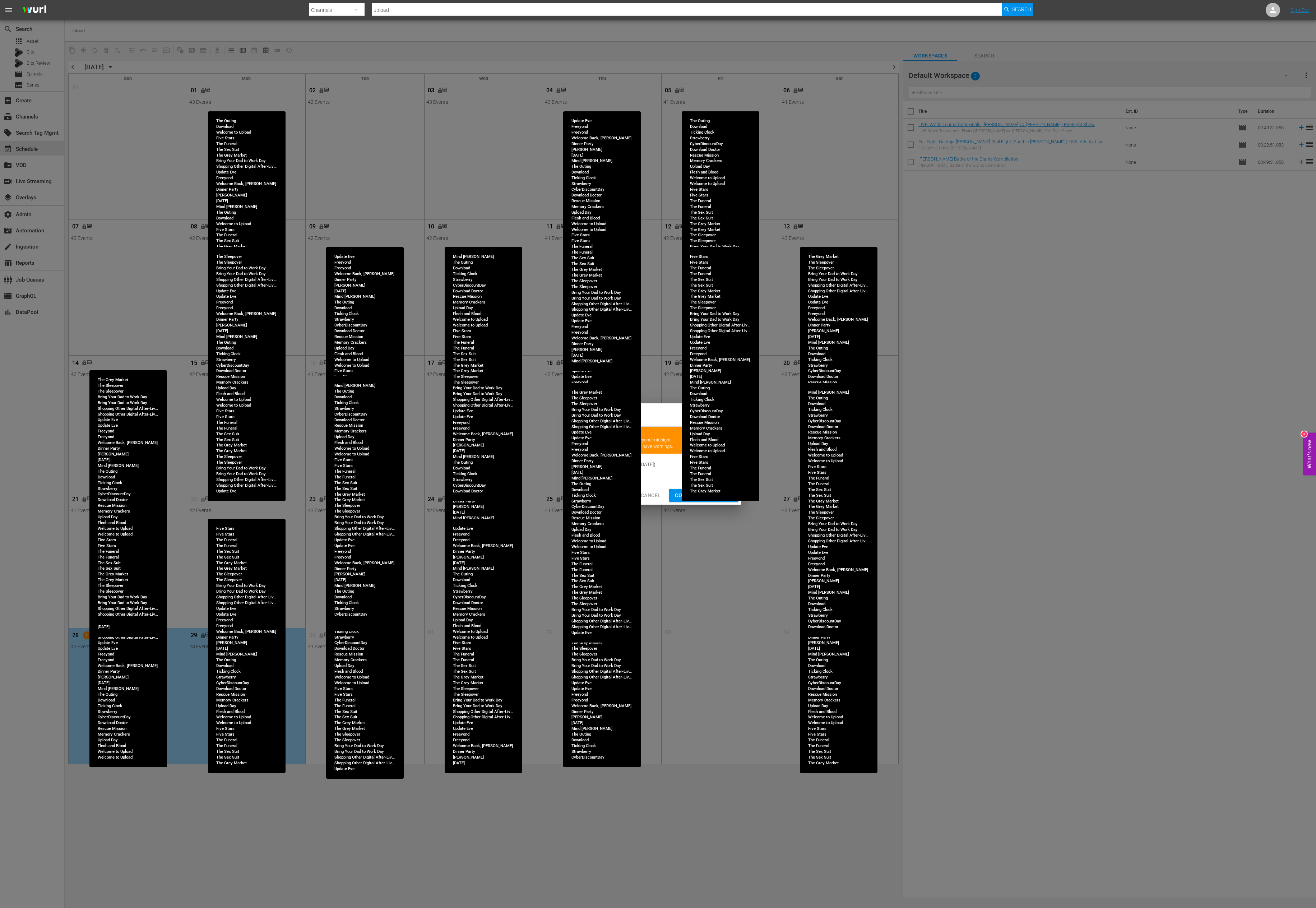
click at [680, 494] on span "Continue Publishing" at bounding box center [703, 496] width 58 height 9
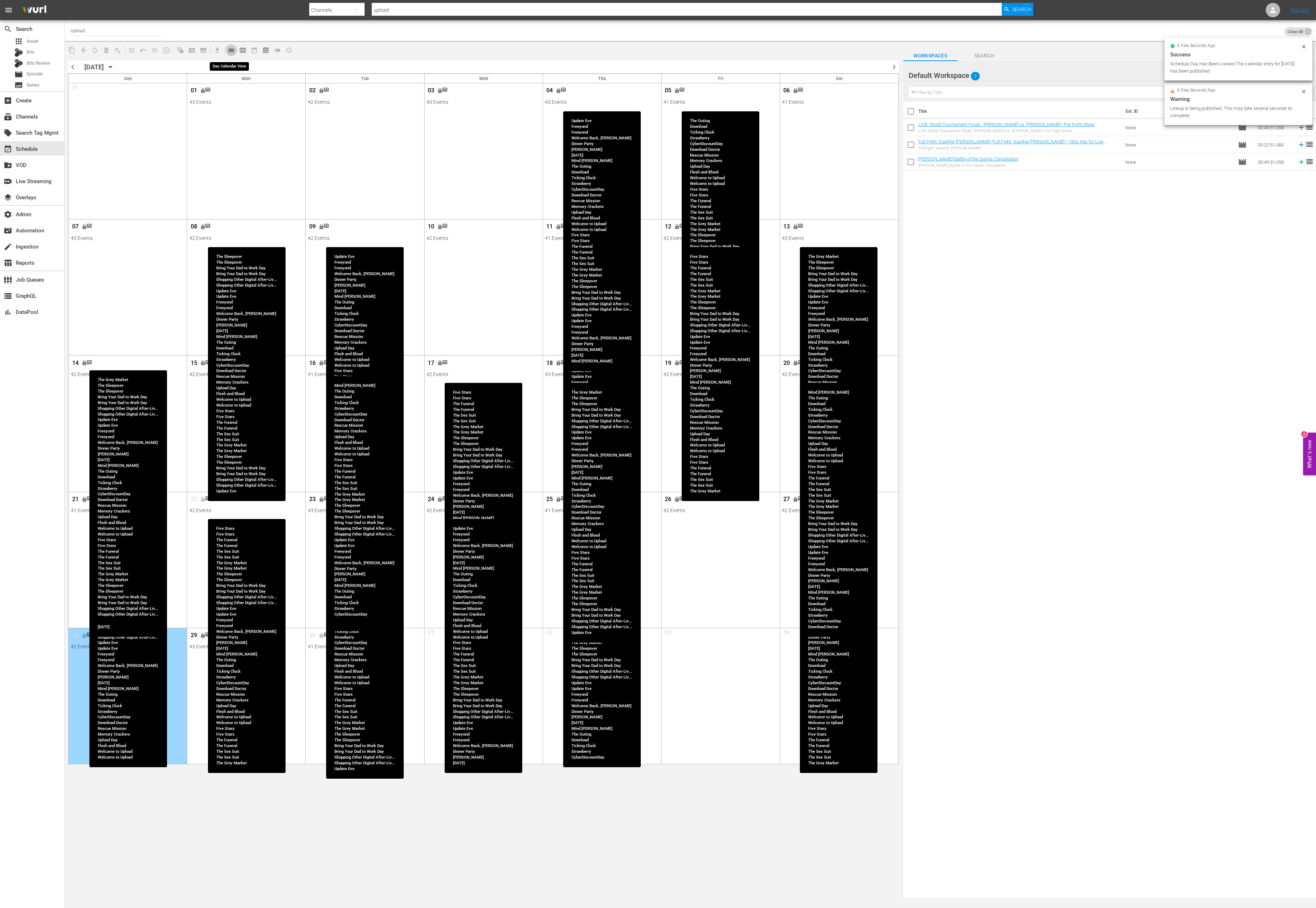
click at [233, 53] on span "calendar_view_day_outlined" at bounding box center [231, 50] width 7 height 7
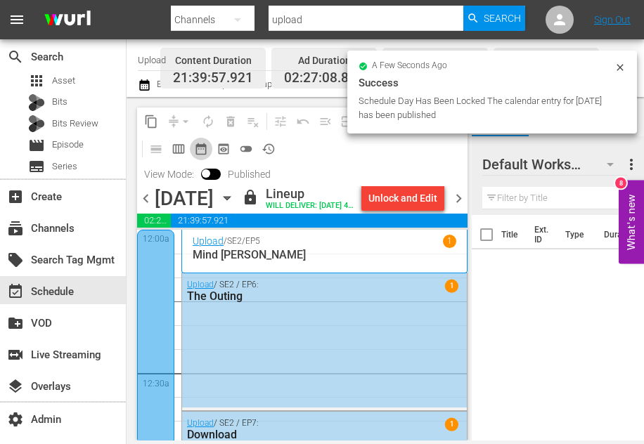
click at [202, 148] on span "date_range_outlined" at bounding box center [201, 149] width 14 height 14
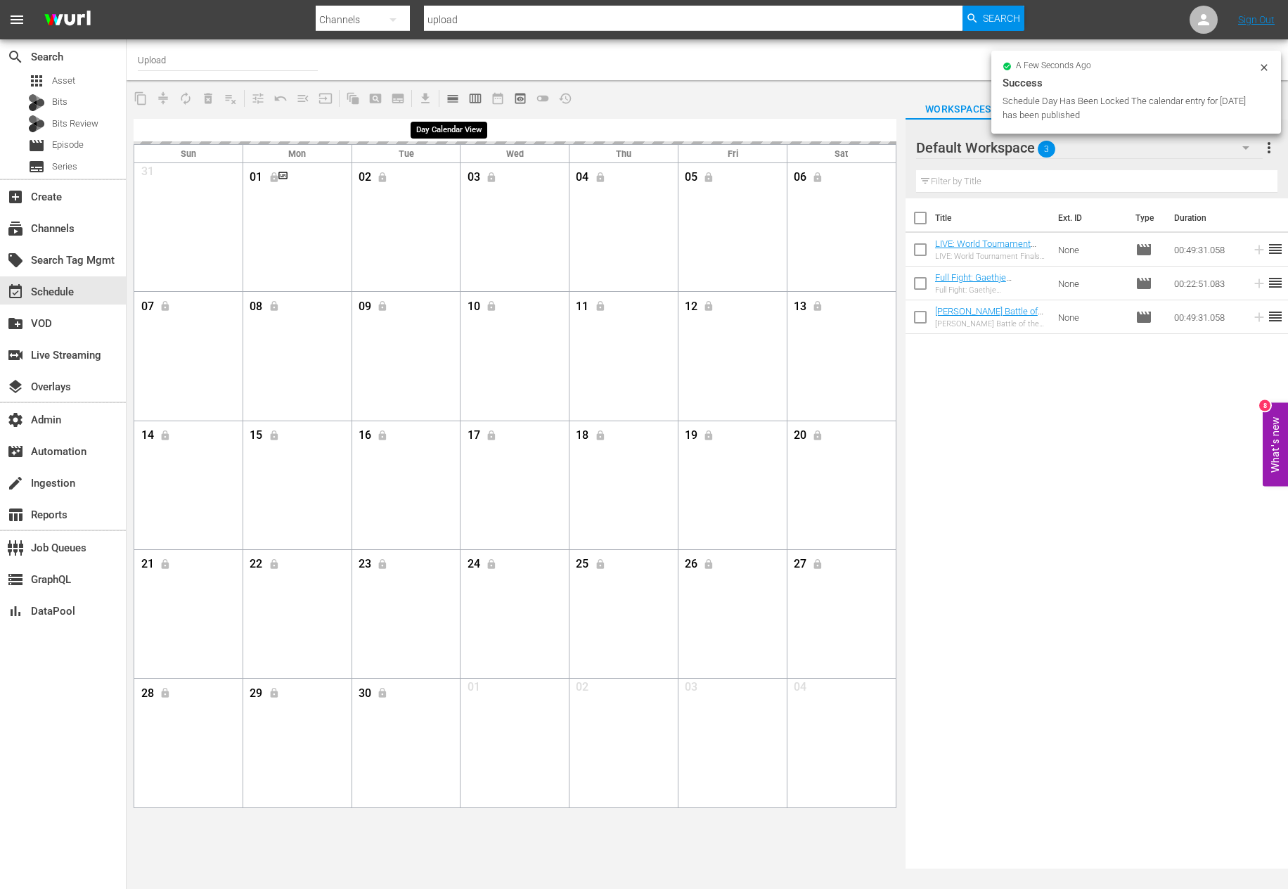
click at [452, 100] on span "calendar_view_day_outlined" at bounding box center [453, 98] width 14 height 14
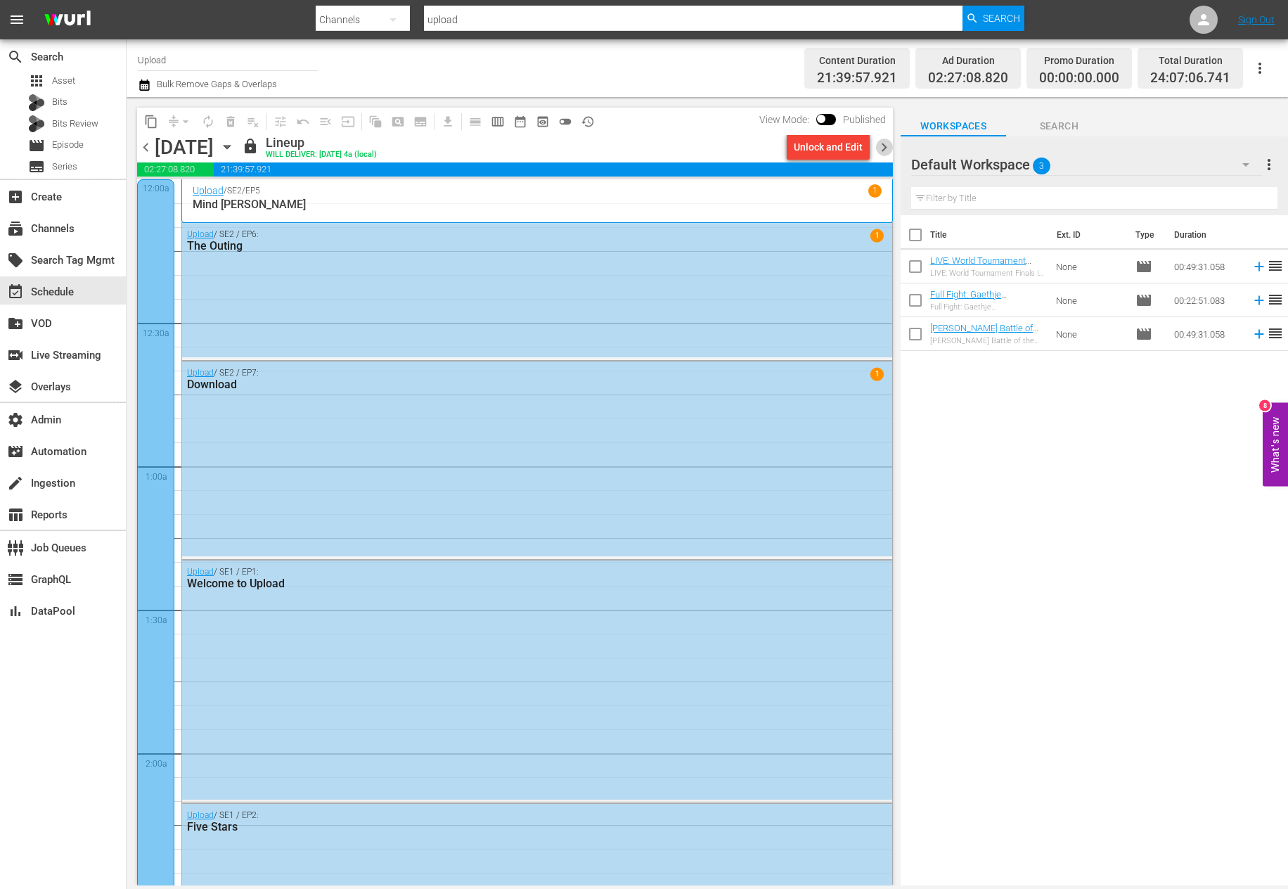
click at [891, 146] on span "chevron_right" at bounding box center [884, 148] width 18 height 18
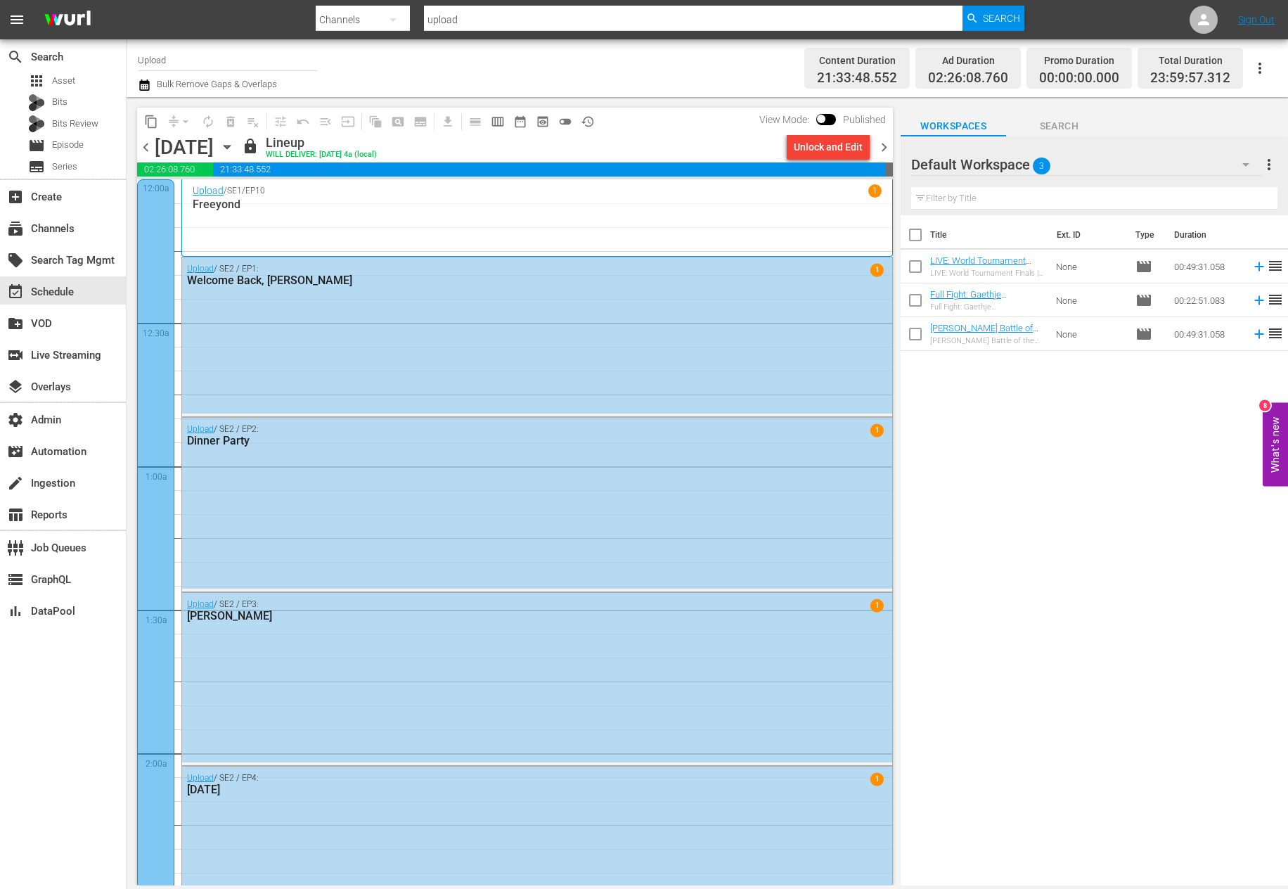
click at [891, 146] on span "chevron_right" at bounding box center [884, 148] width 18 height 18
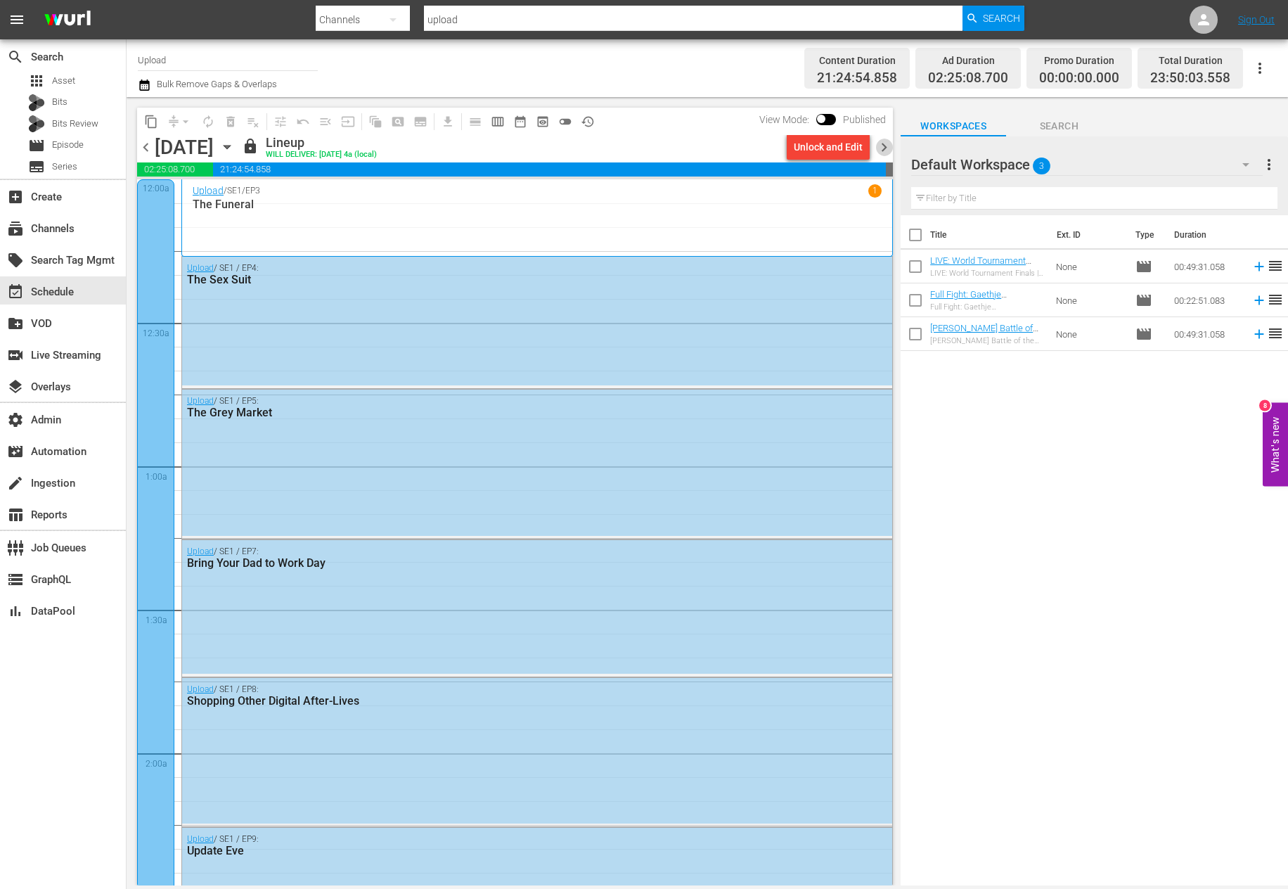
click at [891, 146] on span "chevron_right" at bounding box center [884, 148] width 18 height 18
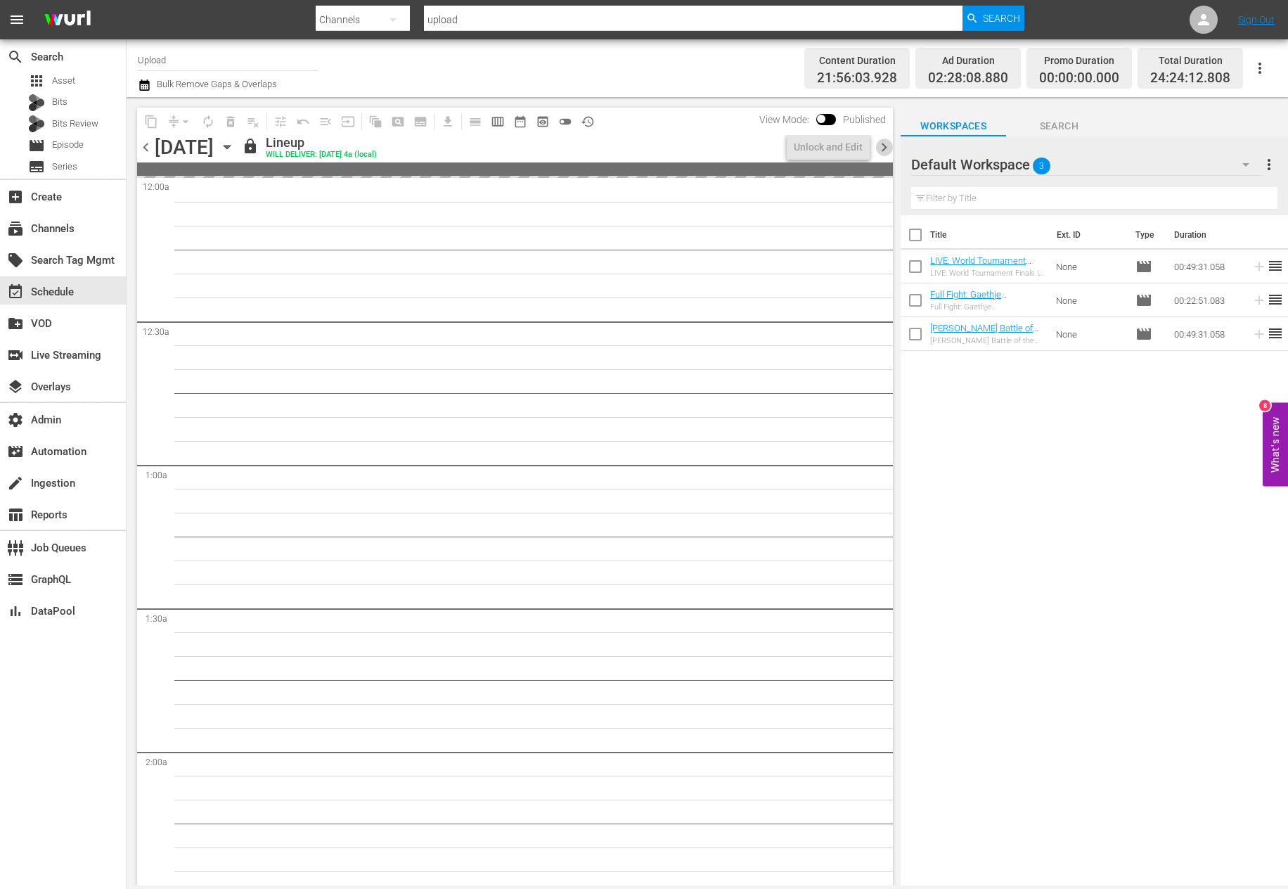
click at [891, 146] on span "chevron_right" at bounding box center [884, 148] width 18 height 18
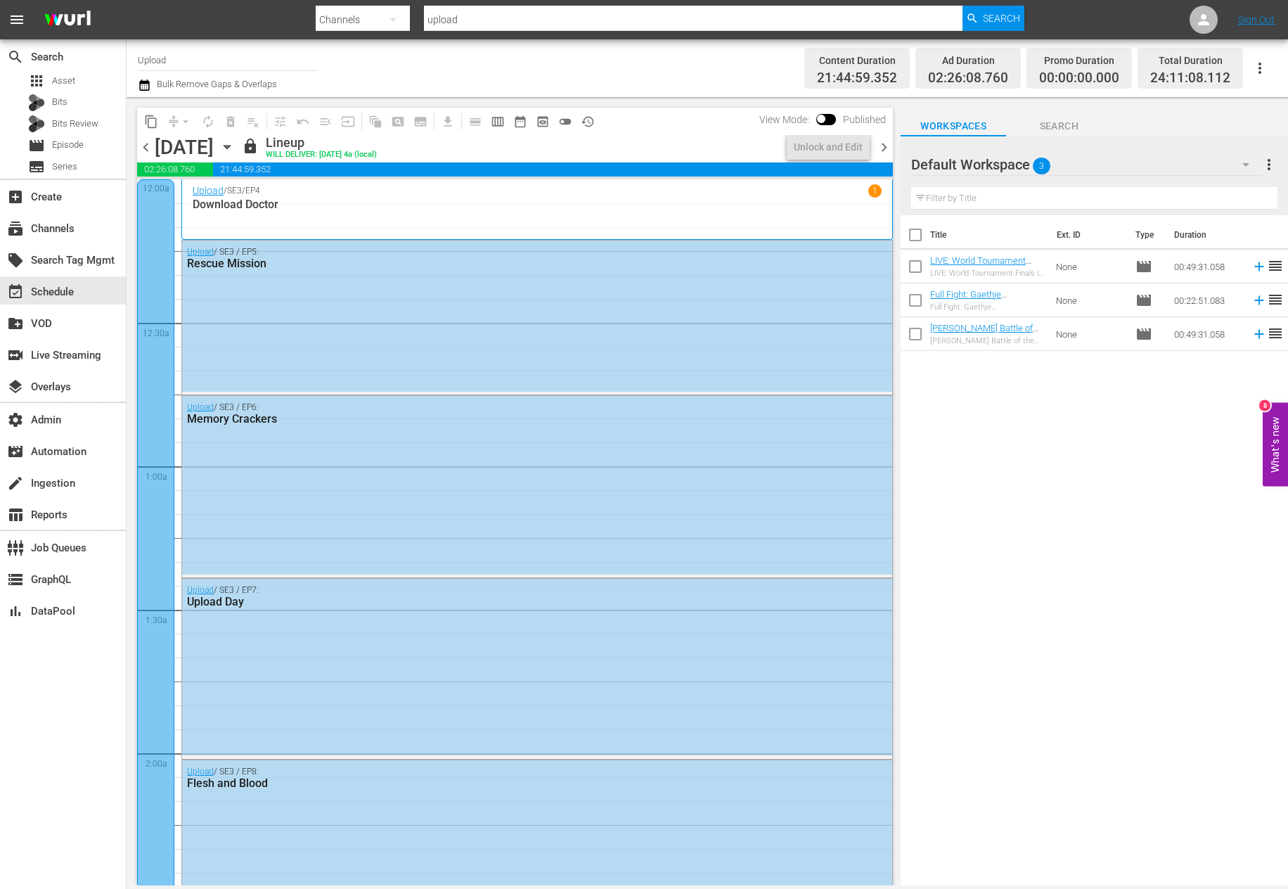
click at [891, 146] on span "chevron_right" at bounding box center [884, 148] width 18 height 18
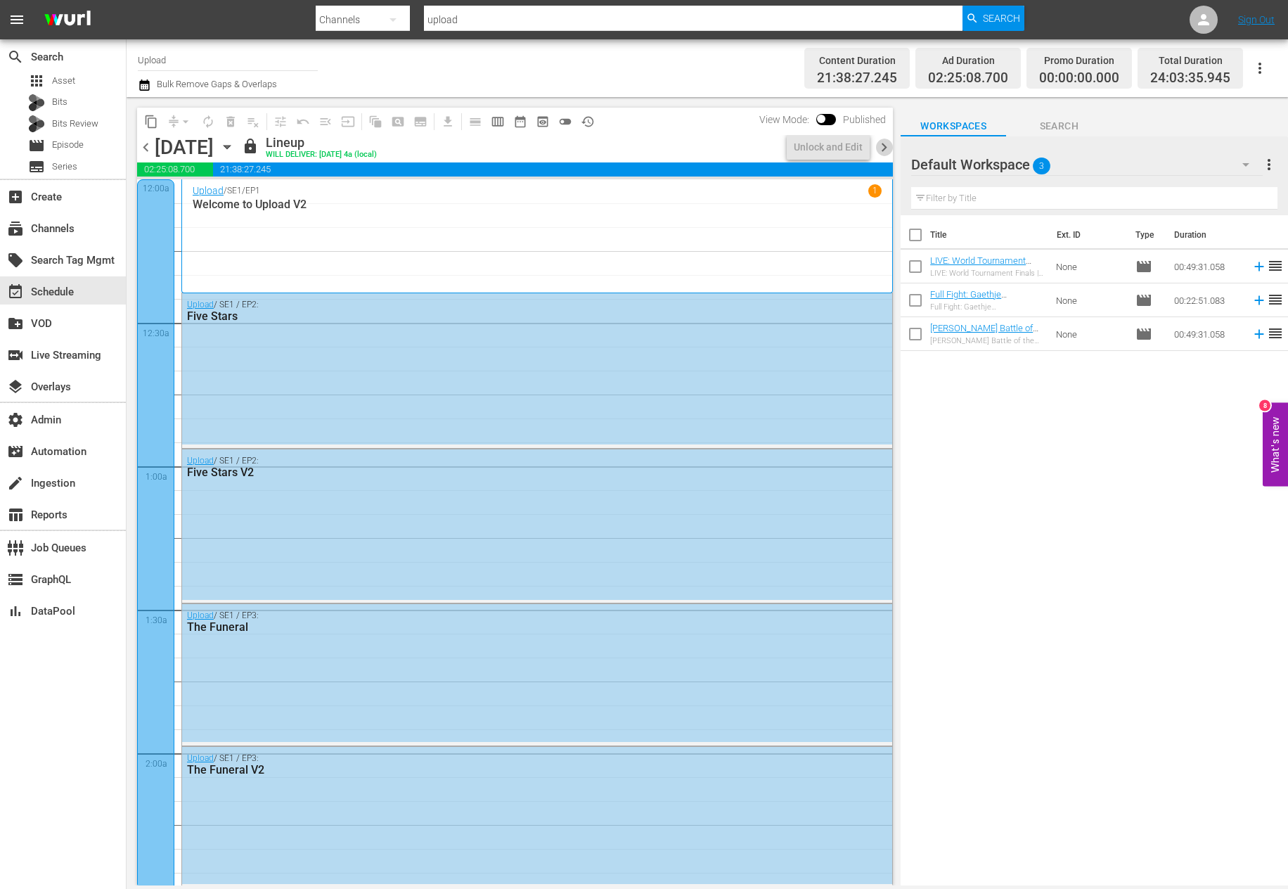
click at [891, 146] on span "chevron_right" at bounding box center [884, 148] width 18 height 18
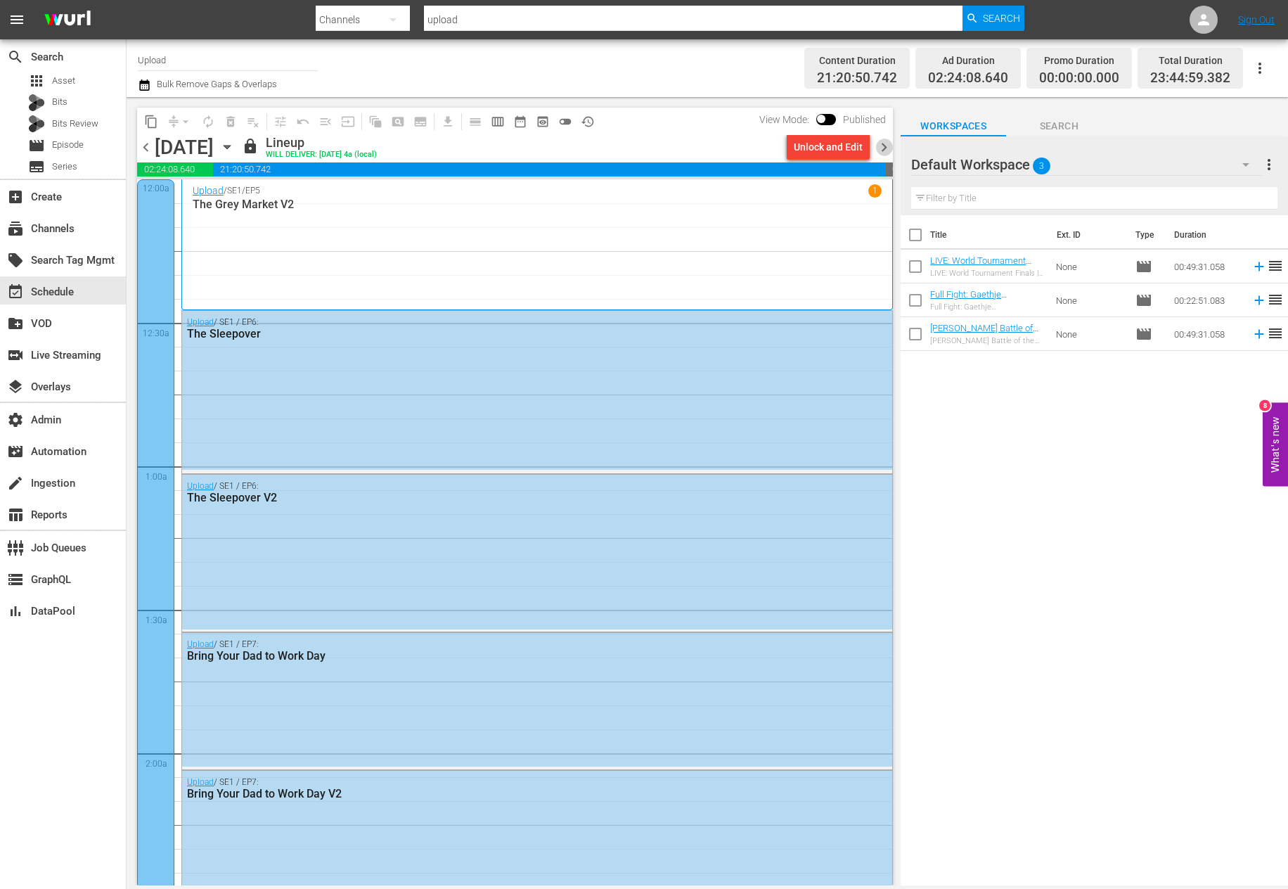
click at [891, 146] on span "chevron_right" at bounding box center [884, 148] width 18 height 18
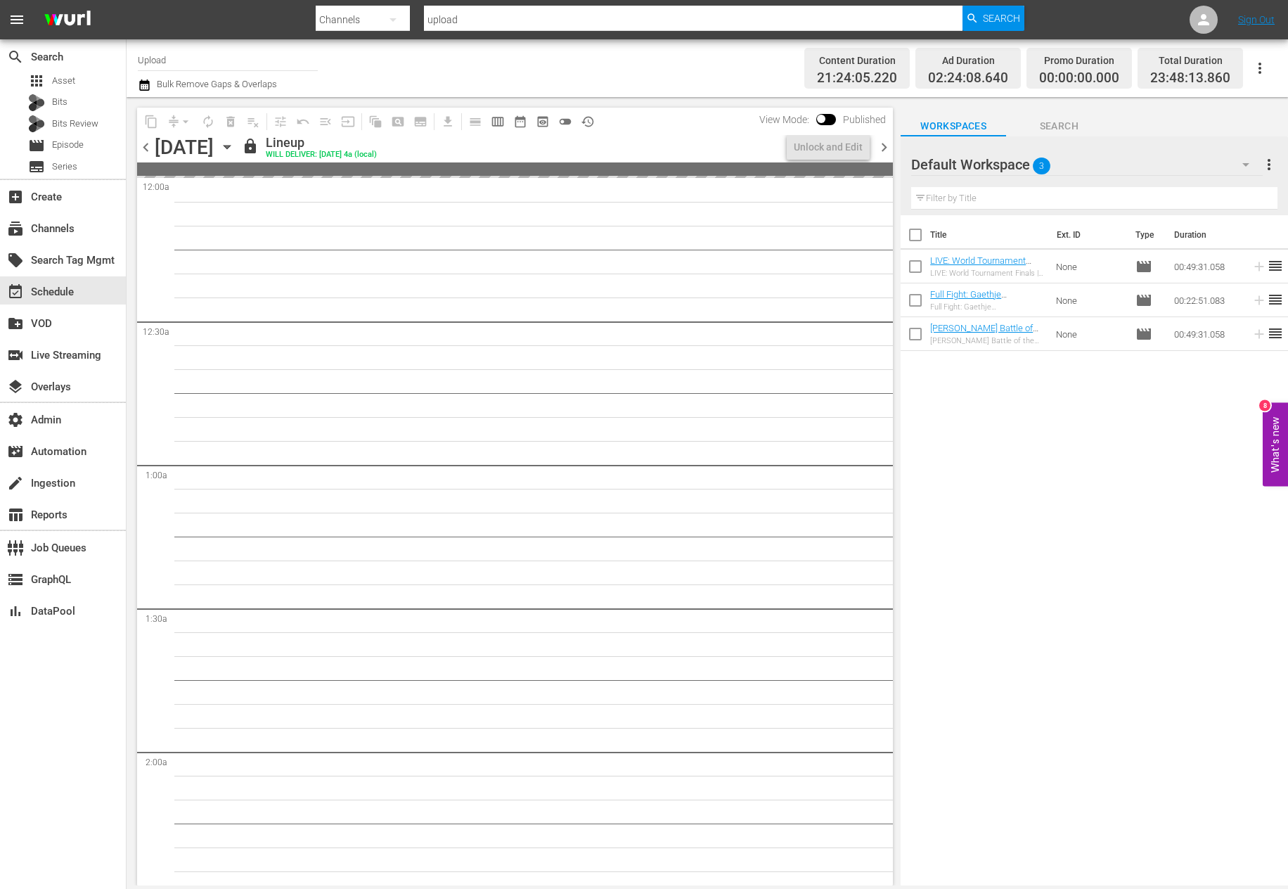
click at [891, 146] on span "chevron_right" at bounding box center [884, 148] width 18 height 18
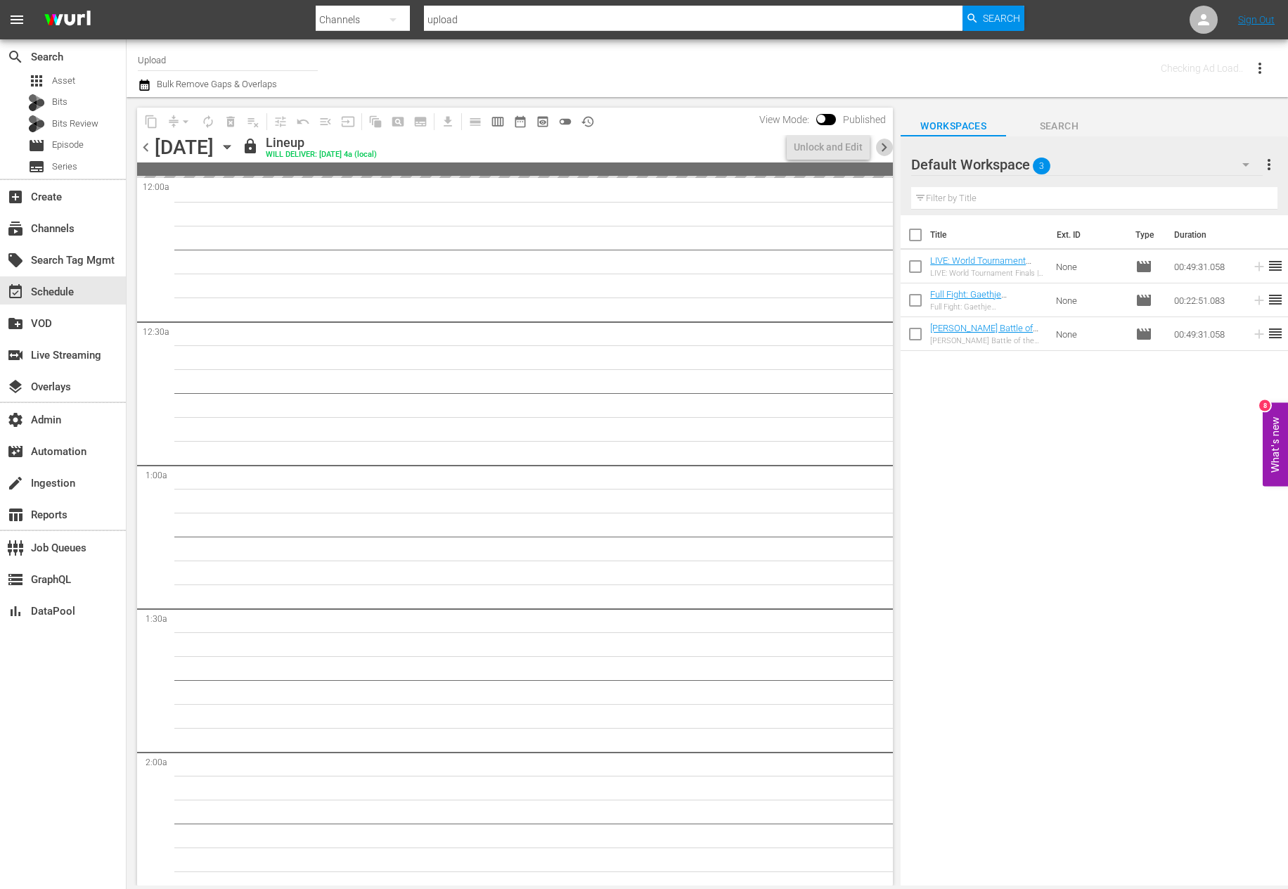
click at [891, 144] on span "chevron_right" at bounding box center [884, 148] width 18 height 18
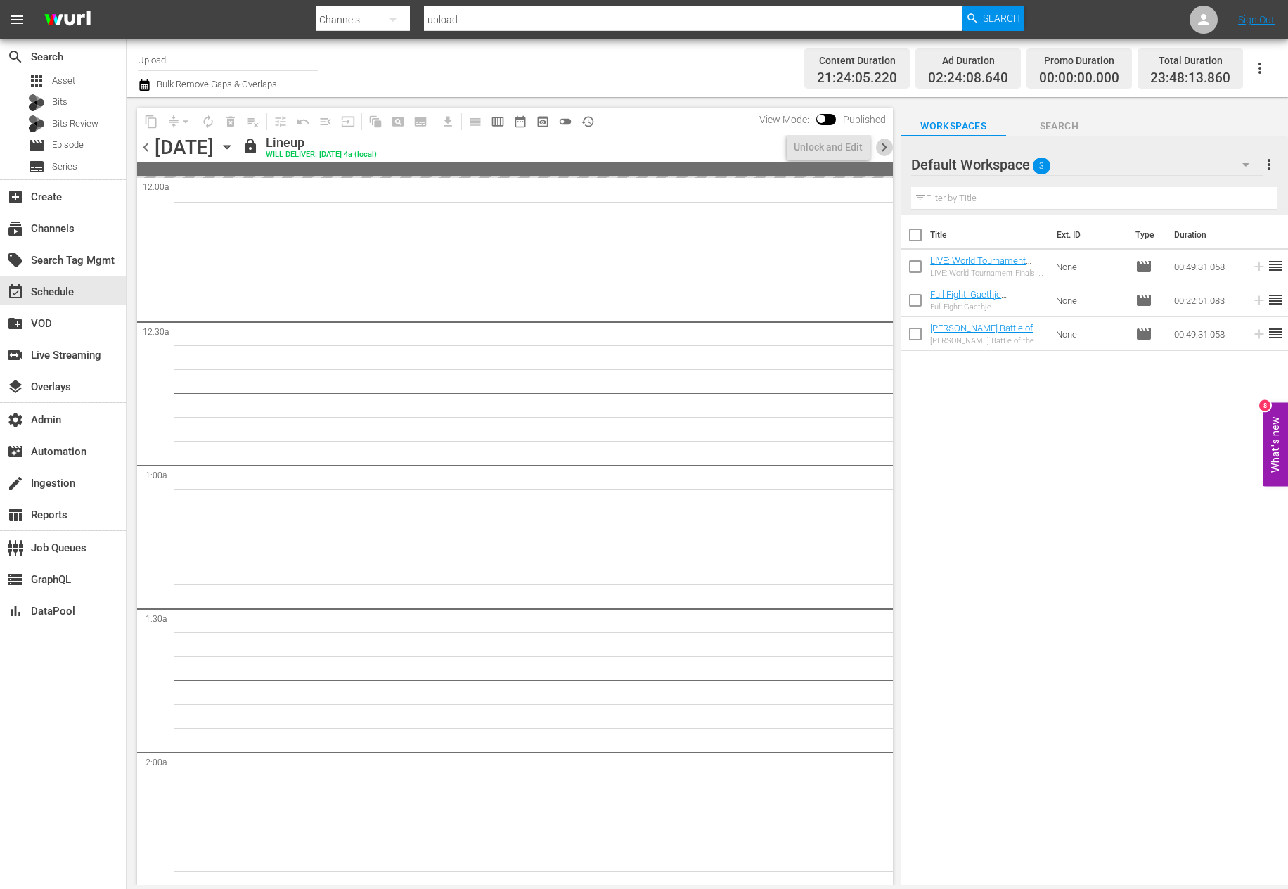
click at [891, 144] on span "chevron_right" at bounding box center [884, 148] width 18 height 18
click at [891, 143] on span "chevron_right" at bounding box center [884, 148] width 18 height 18
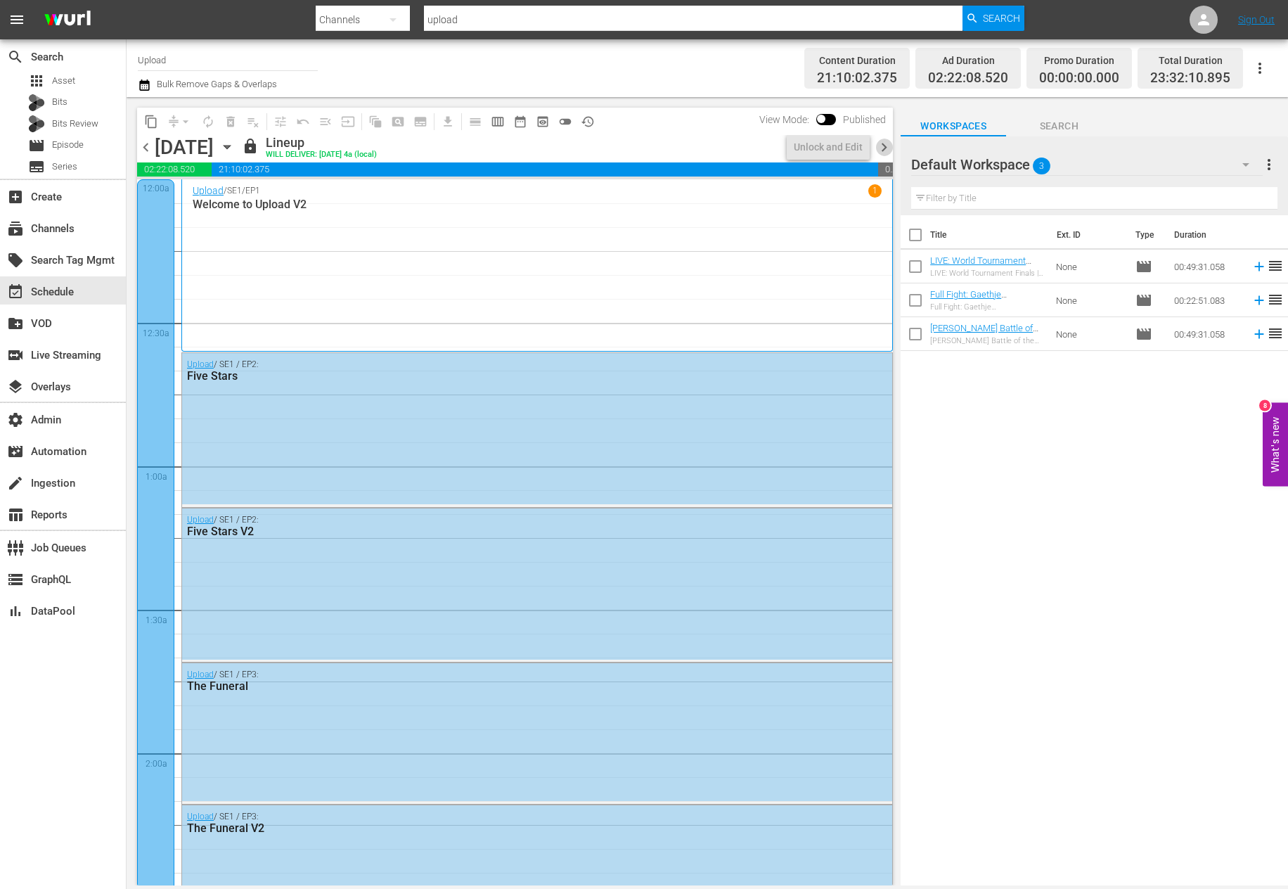
click at [891, 143] on span "chevron_right" at bounding box center [884, 148] width 18 height 18
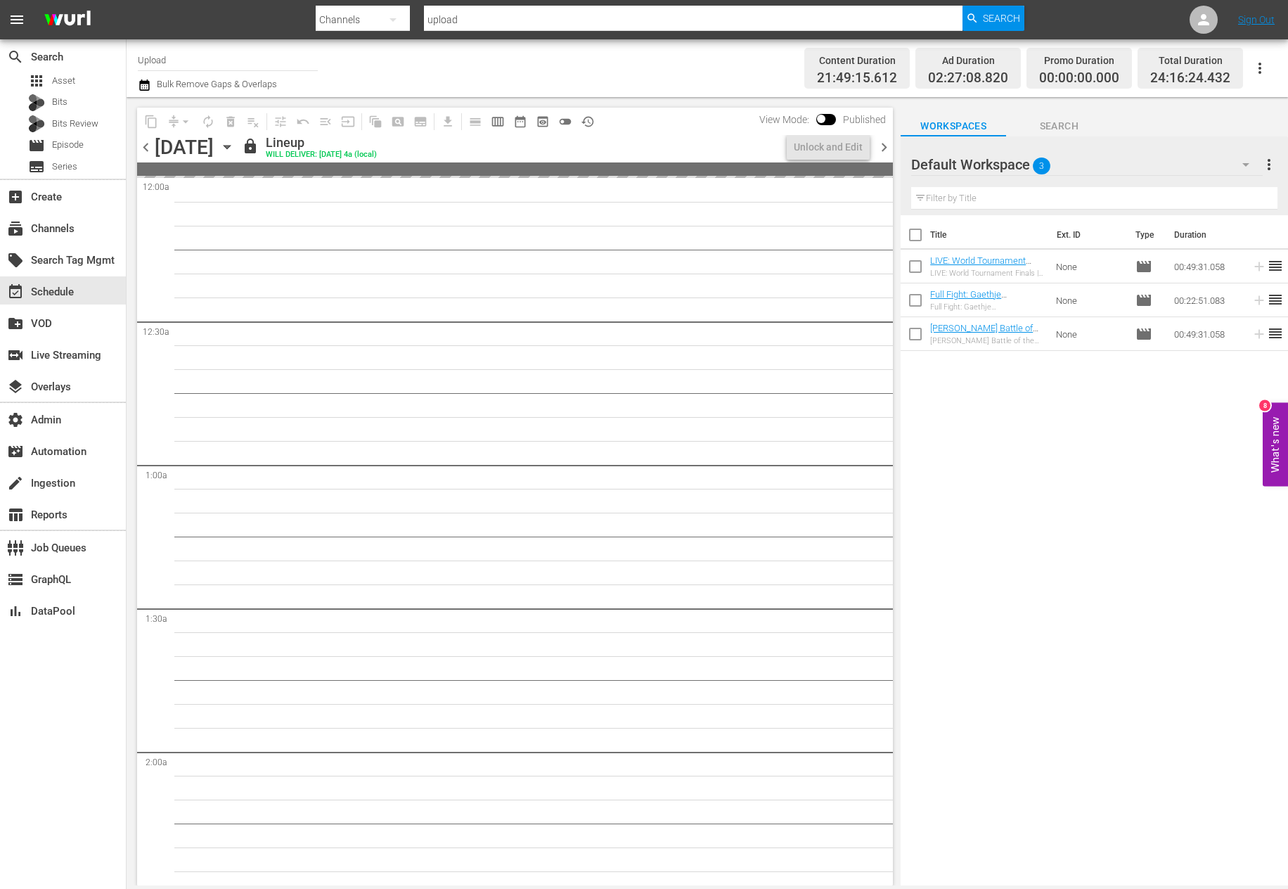
click at [891, 143] on span "chevron_right" at bounding box center [884, 148] width 18 height 18
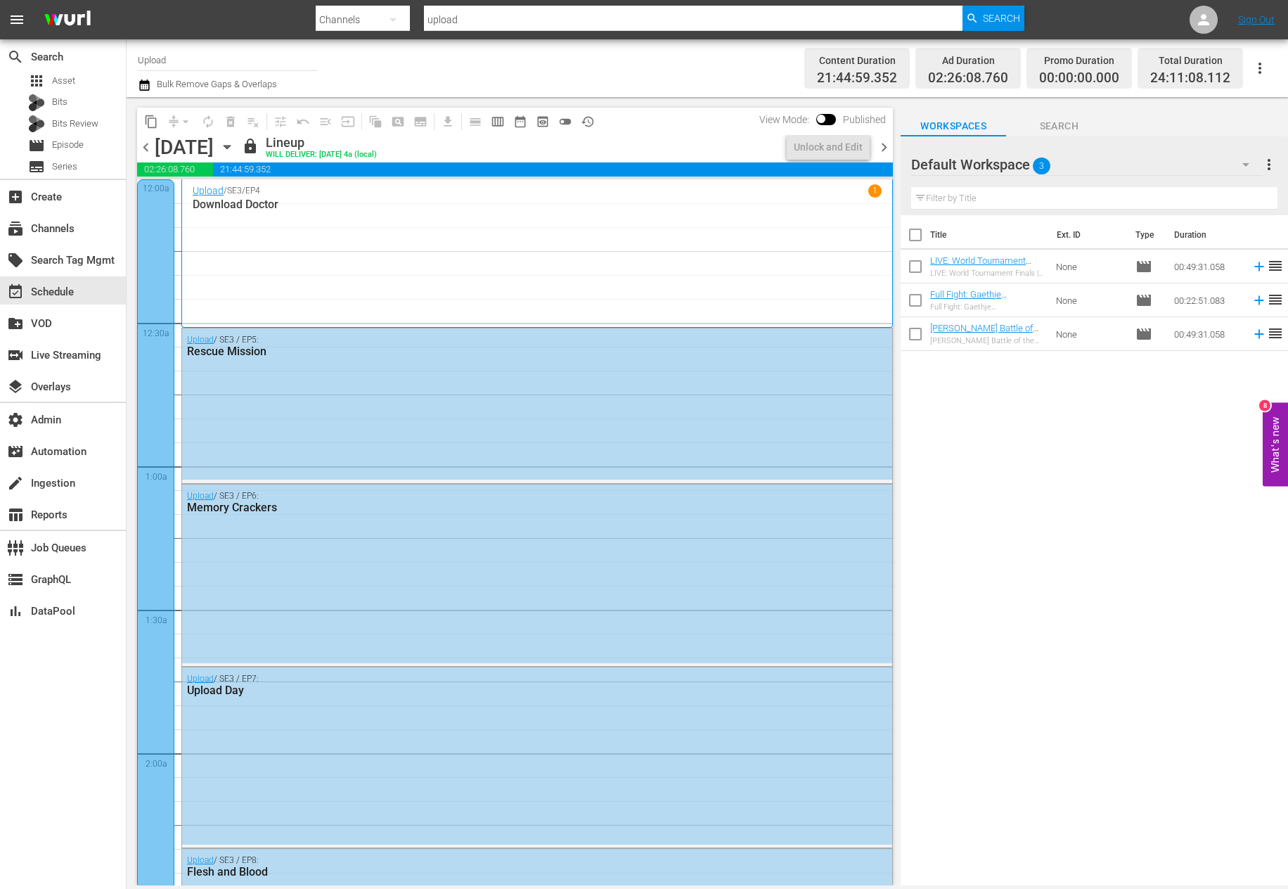
click at [655, 425] on div "Upload / SE3 / EP5: Rescue Mission" at bounding box center [537, 403] width 710 height 151
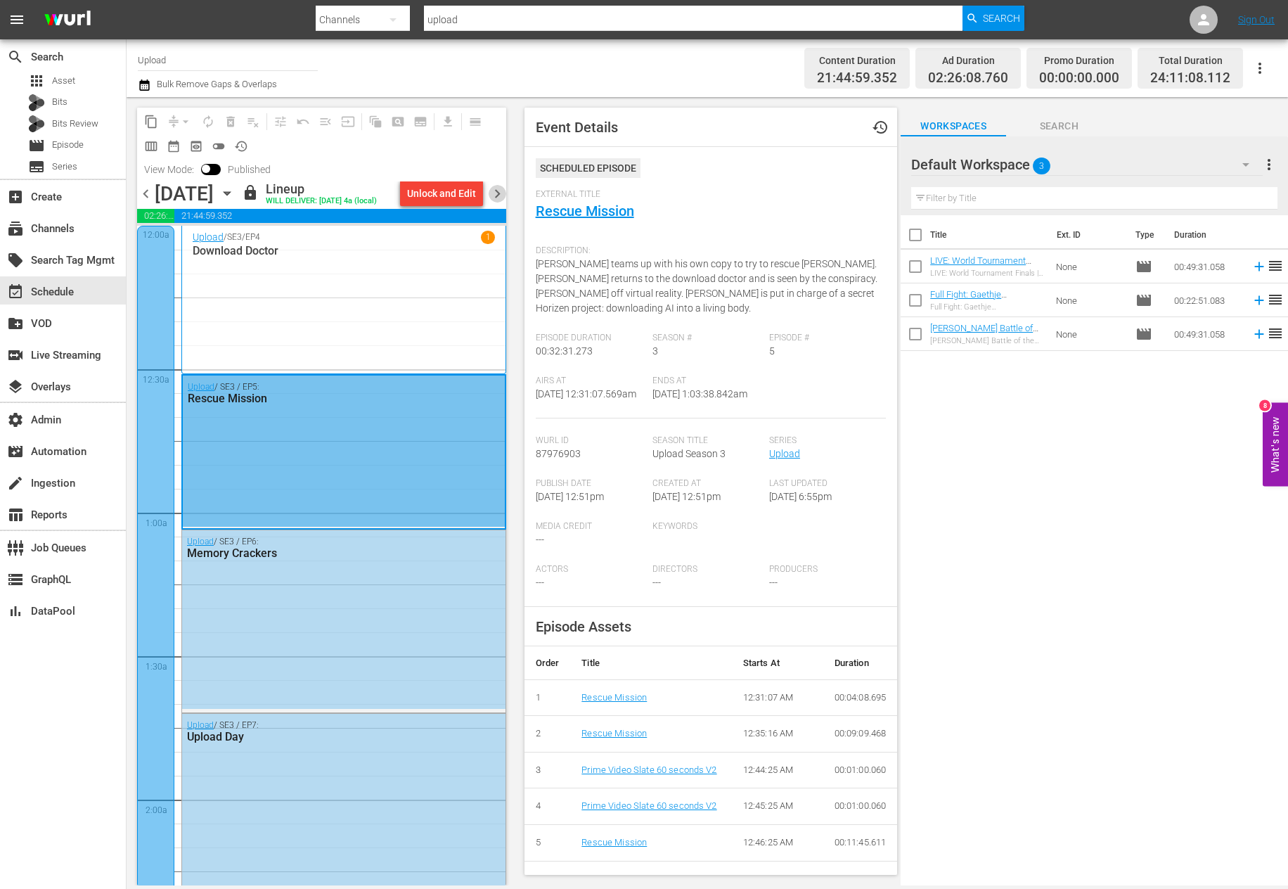
click at [498, 202] on span "chevron_right" at bounding box center [498, 194] width 18 height 18
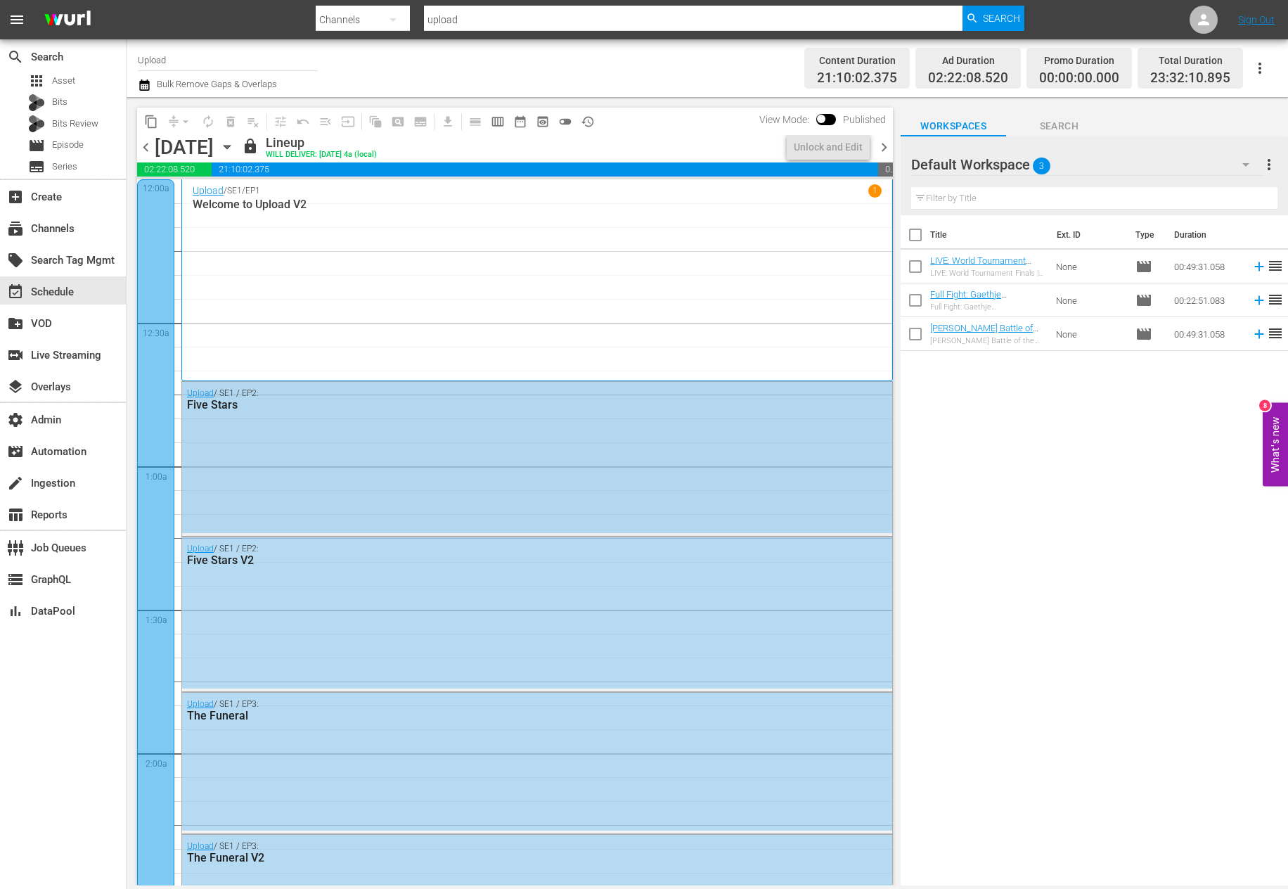
click at [735, 465] on div "Upload / SE1 / EP2: Five Stars" at bounding box center [537, 457] width 710 height 151
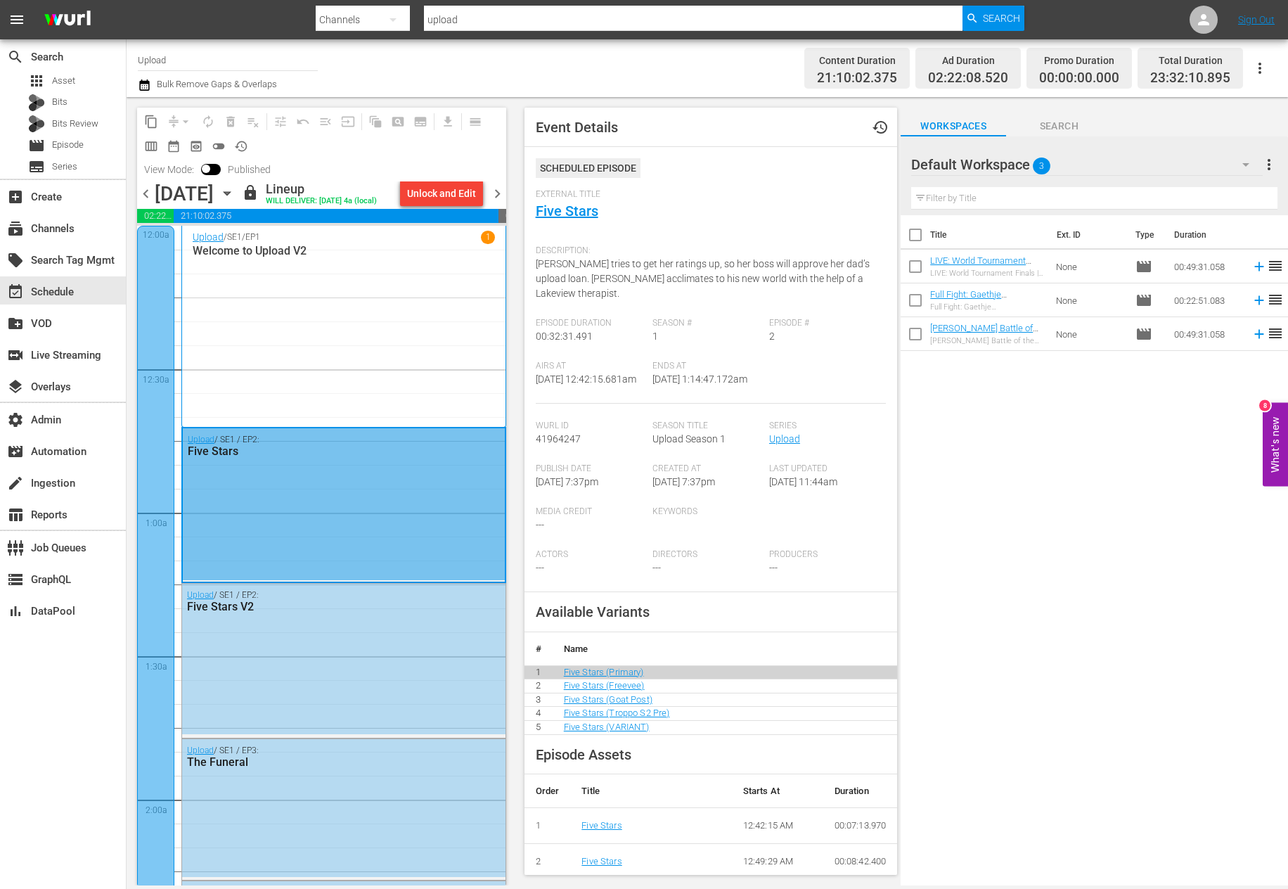
drag, startPoint x: 504, startPoint y: 203, endPoint x: 635, endPoint y: 408, distance: 243.4
click at [635, 408] on div "content_copy compress arrow_drop_down autorenew_outlined delete_forever_outline…" at bounding box center [707, 491] width 1161 height 788
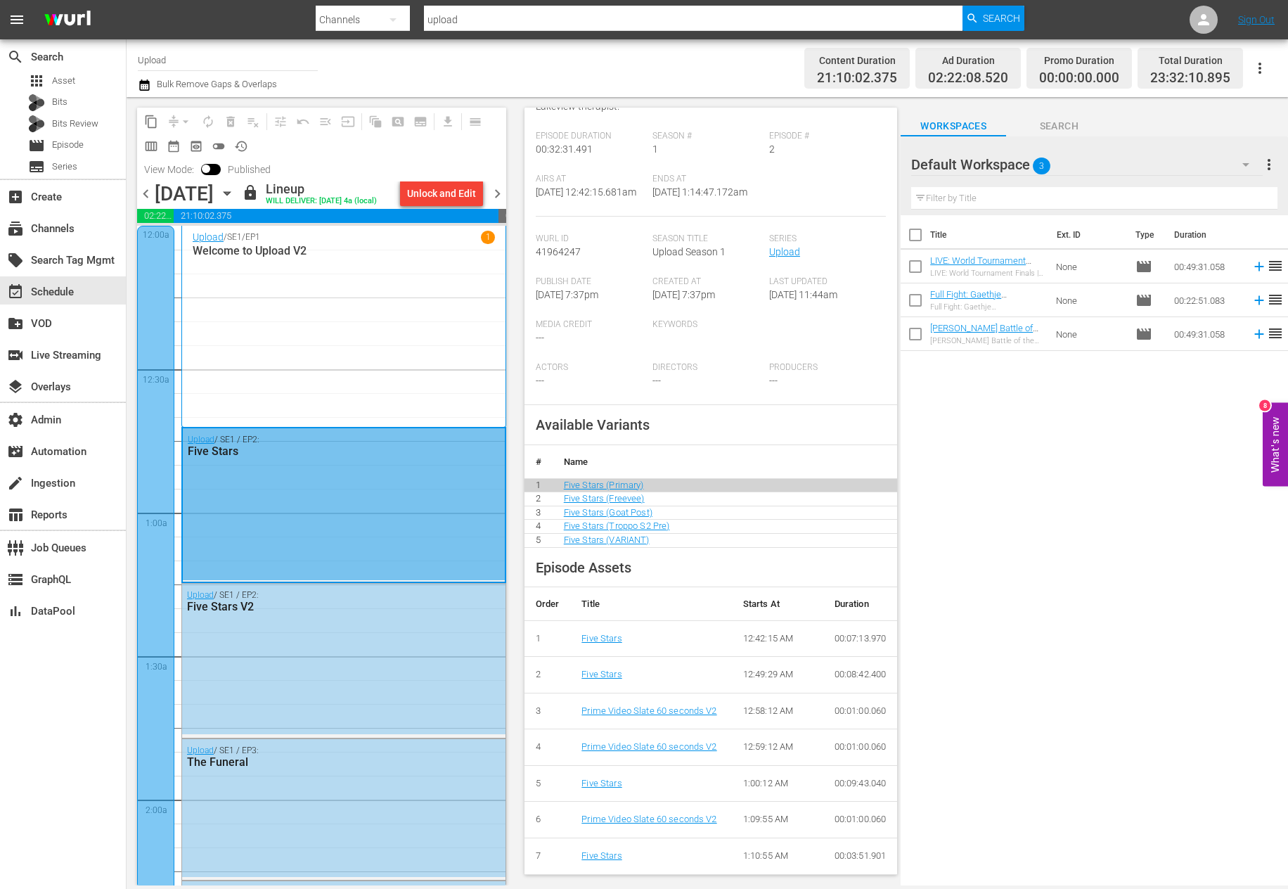
scroll to position [181, 0]
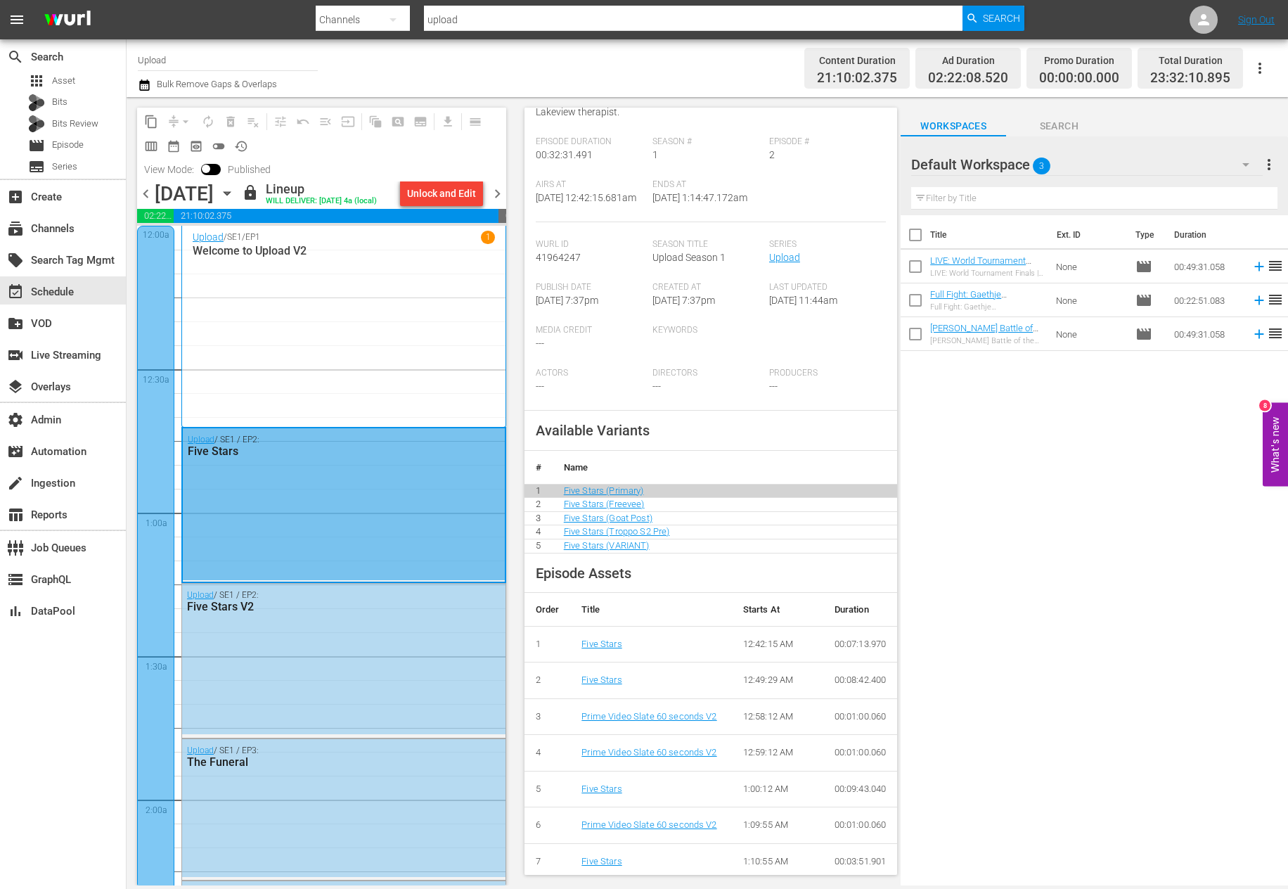
click at [501, 202] on span "chevron_right" at bounding box center [498, 194] width 18 height 18
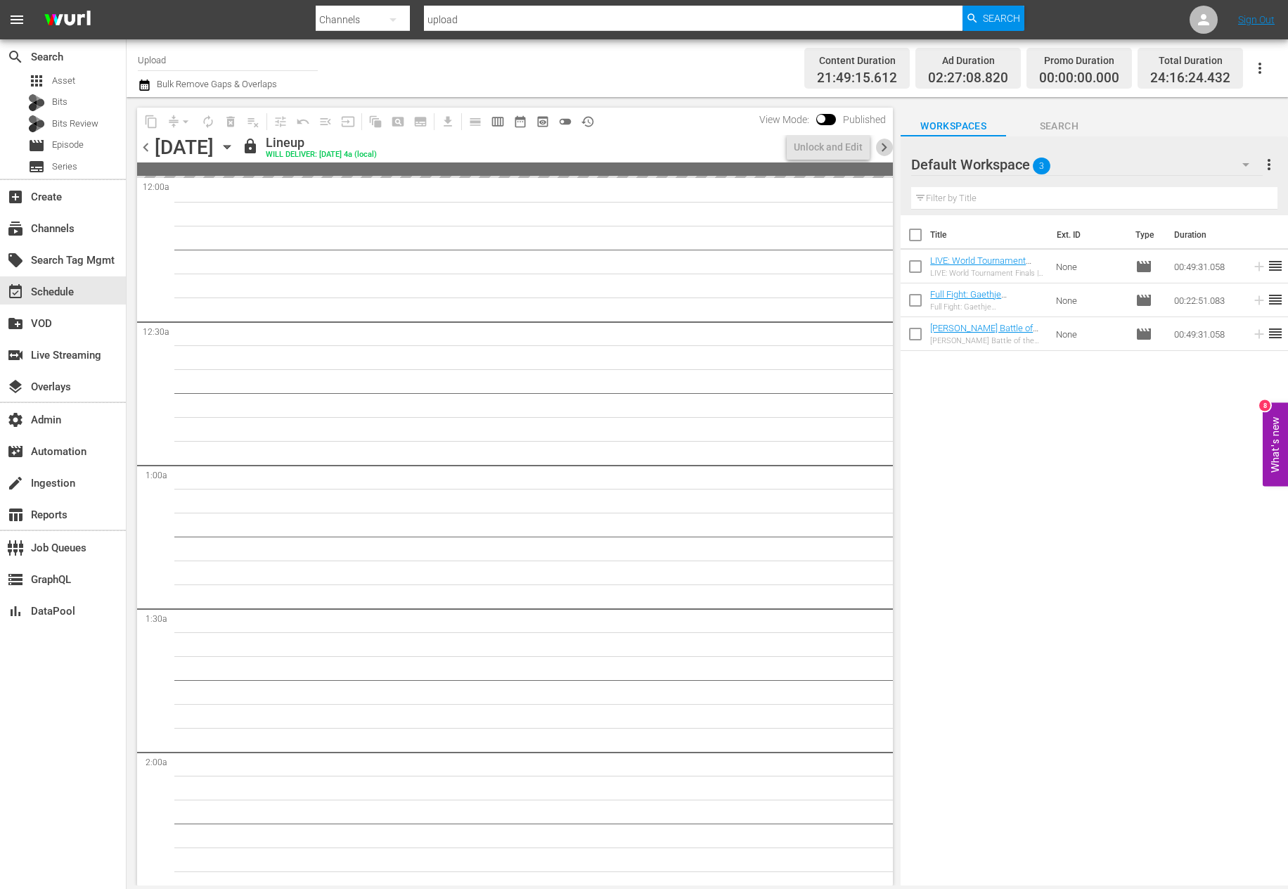
click at [891, 150] on span "chevron_right" at bounding box center [884, 148] width 18 height 18
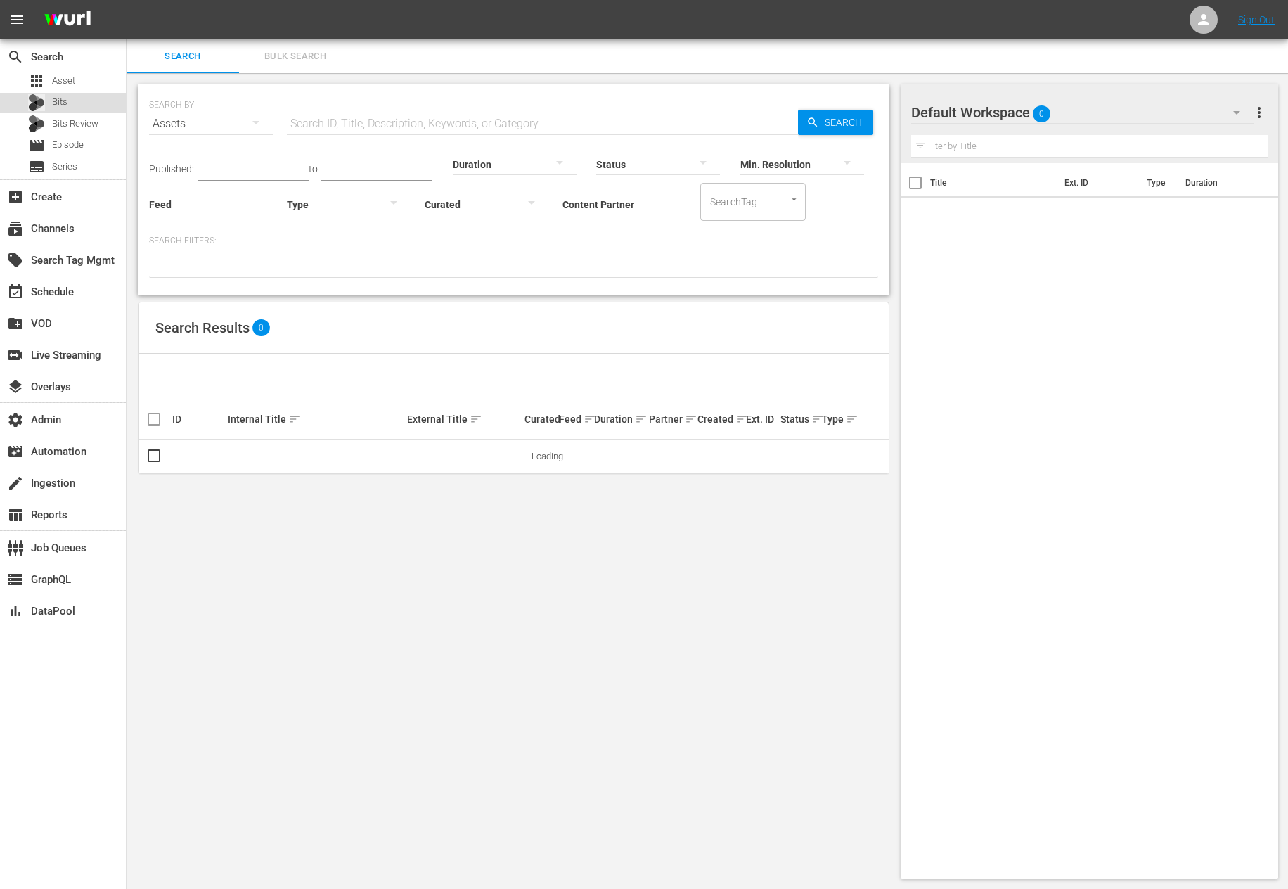
click at [56, 98] on span "Bits" at bounding box center [59, 102] width 15 height 14
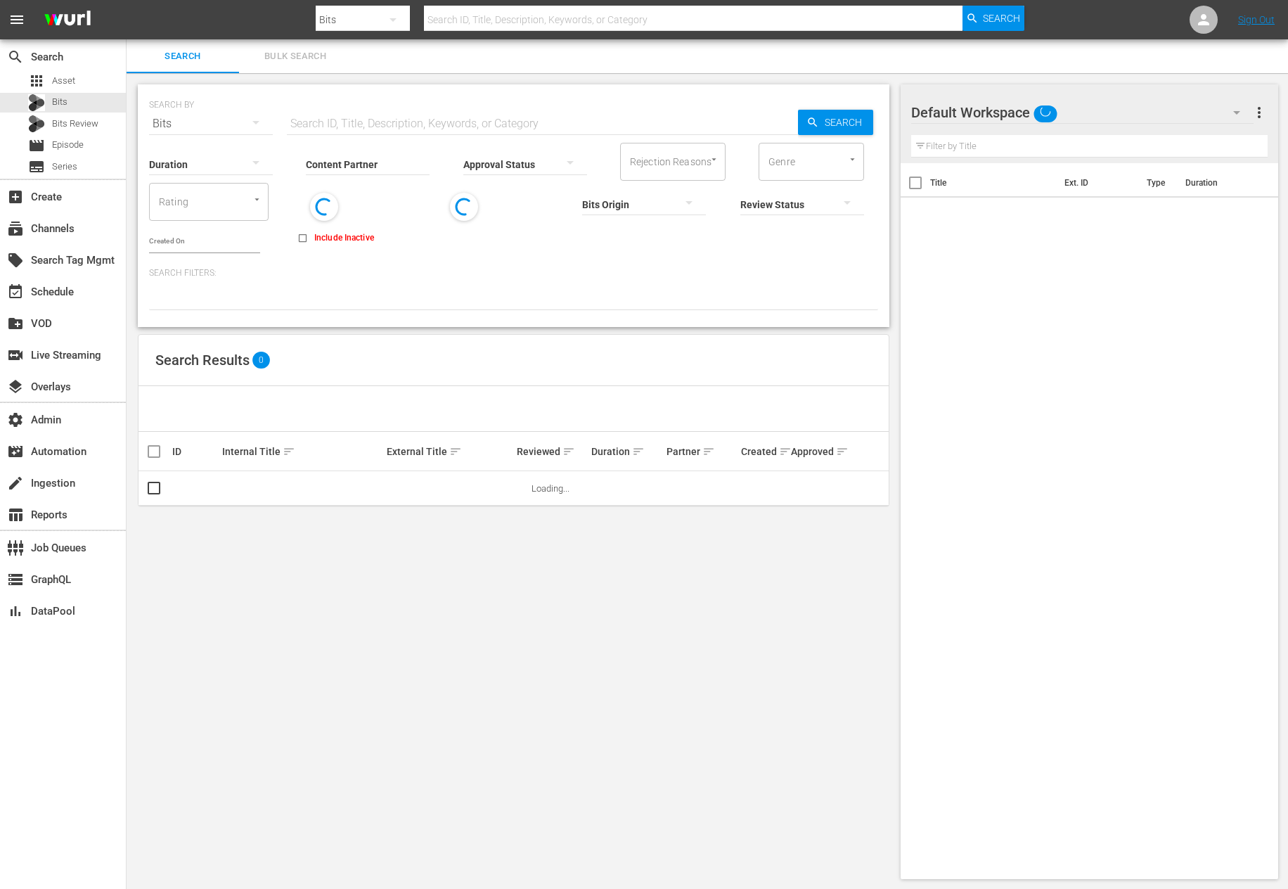
click at [375, 105] on div "SEARCH BY Search By Bits Search ID, Title, Description, Keywords, or Category S…" at bounding box center [513, 115] width 729 height 51
click at [375, 117] on input "text" at bounding box center [542, 124] width 511 height 34
paste input "83725539"
type input "83725539"
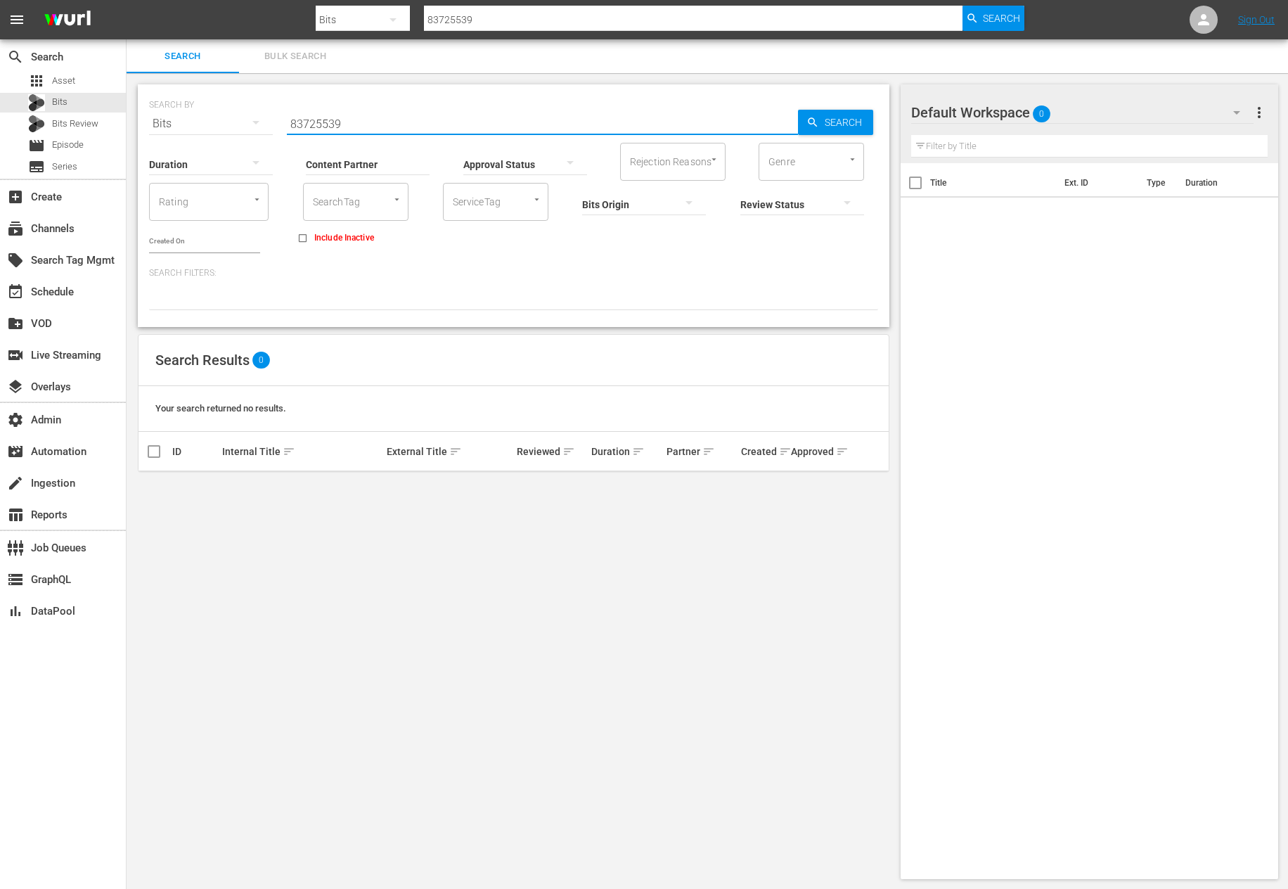
click at [520, 11] on input "83725539" at bounding box center [693, 20] width 539 height 34
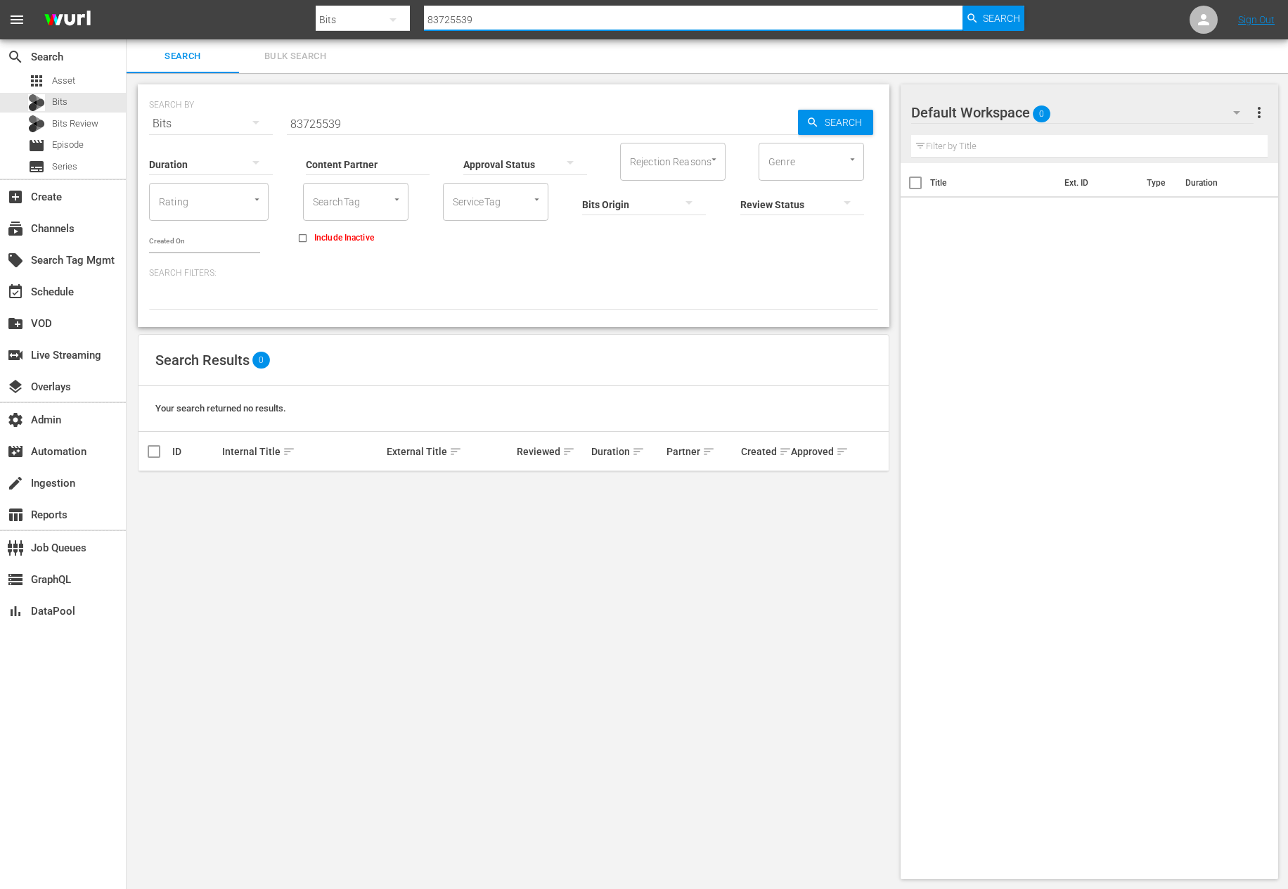
paste input "14697"
type input "83714697"
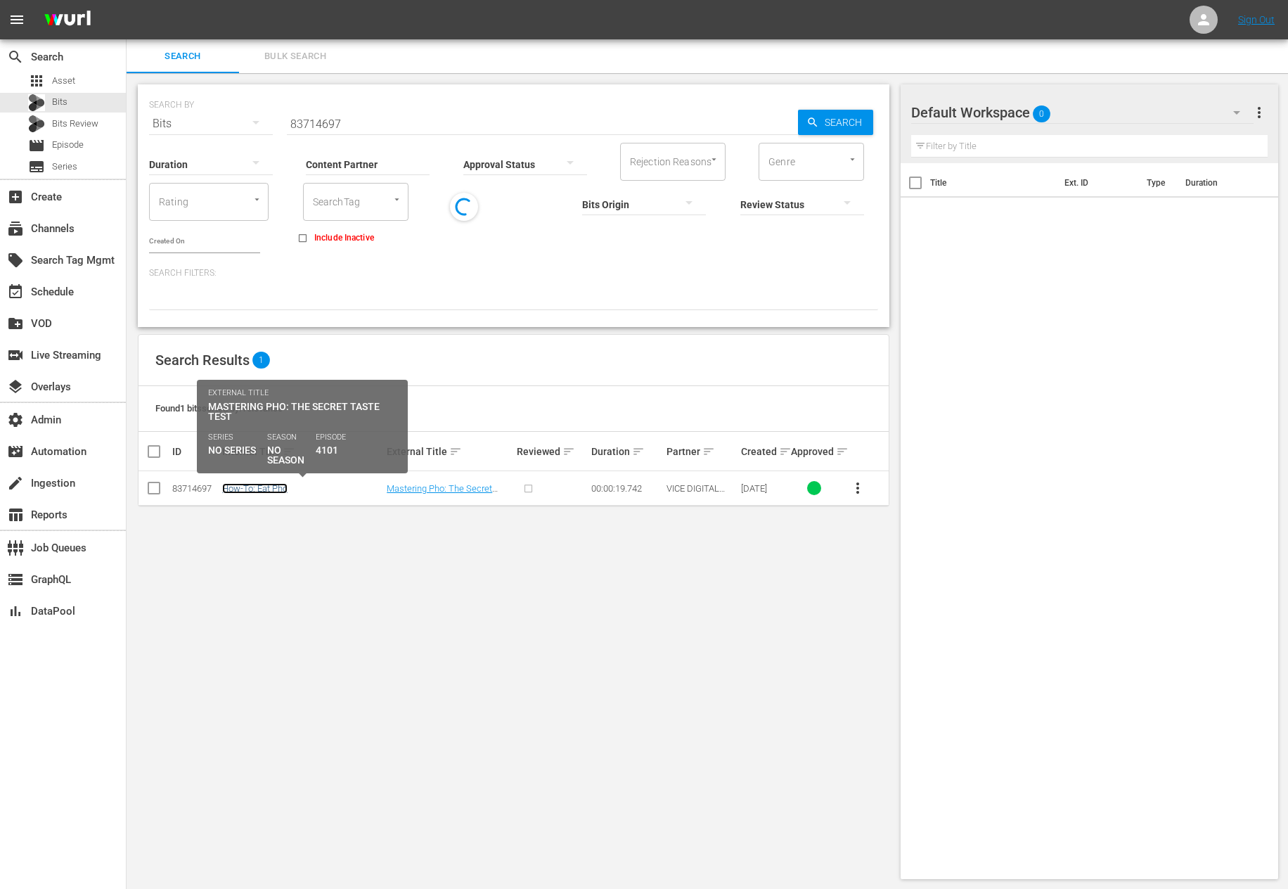
click at [247, 492] on link "How-To: Eat Pho" at bounding box center [254, 488] width 65 height 11
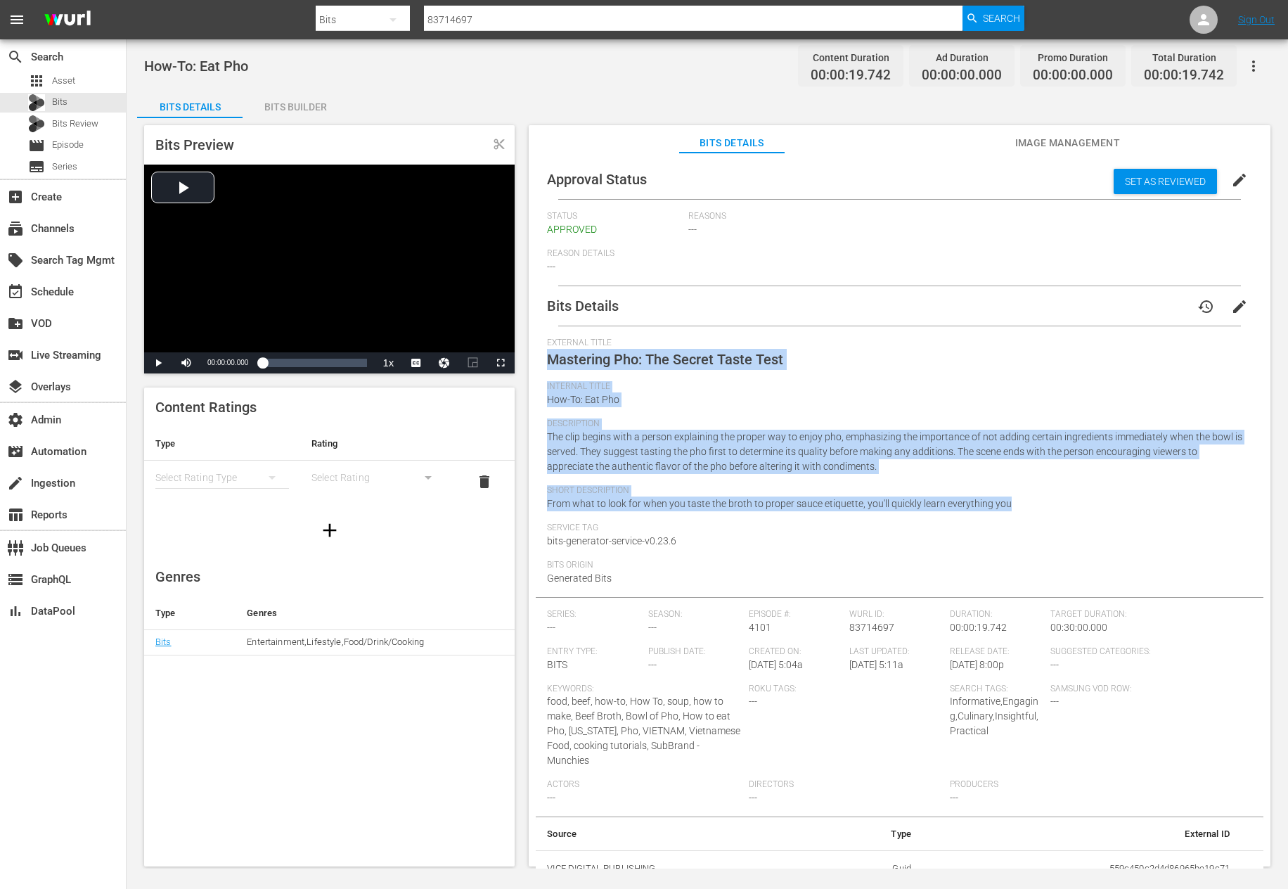
drag, startPoint x: 546, startPoint y: 357, endPoint x: 1102, endPoint y: 513, distance: 576.9
click at [1102, 513] on div "External Title Mastering Pho: The Secret Taste Test Internal Title How-To: Eat …" at bounding box center [899, 466] width 705 height 259
copy div "Mastering Pho: The Secret Taste Test Internal Title How-To: Eat Pho Description…"
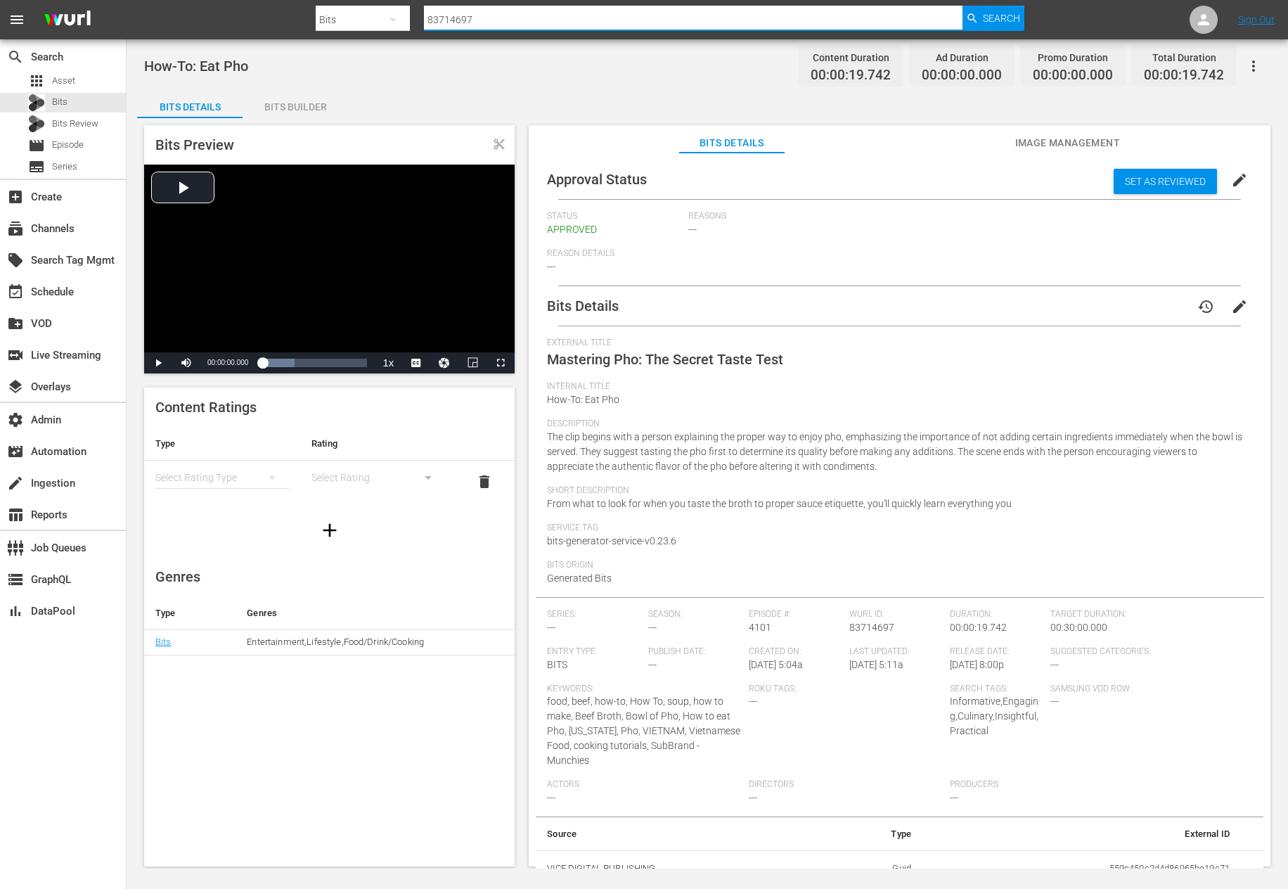
click at [544, 18] on input "83714697" at bounding box center [693, 20] width 539 height 34
paste input "25383"
type input "83725383"
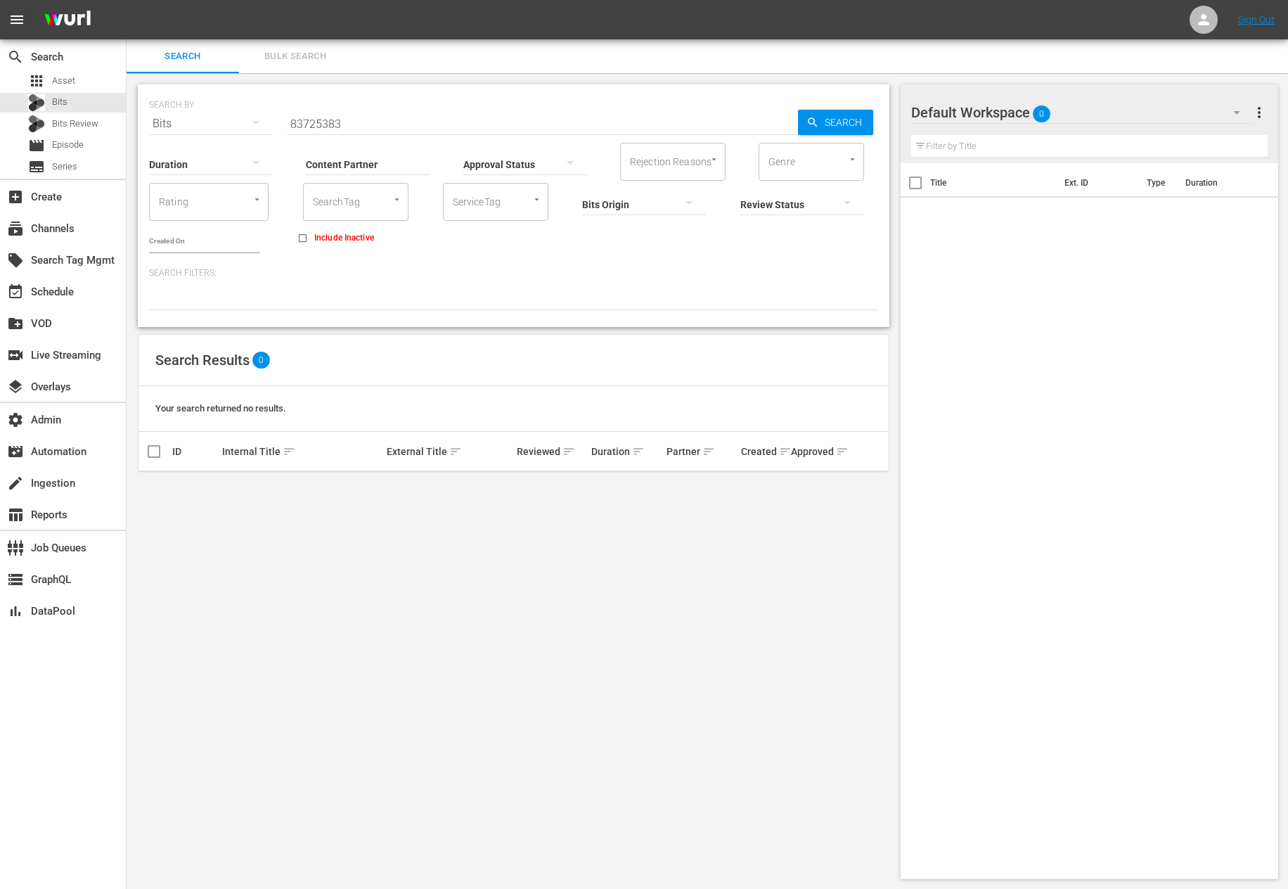
click at [494, 130] on div "Approval Status" at bounding box center [525, 155] width 124 height 51
click at [474, 112] on input "83725383" at bounding box center [542, 124] width 511 height 34
paste input "7792766"
type input "87792766"
click at [274, 481] on td "How To Make Arepas" at bounding box center [302, 488] width 165 height 34
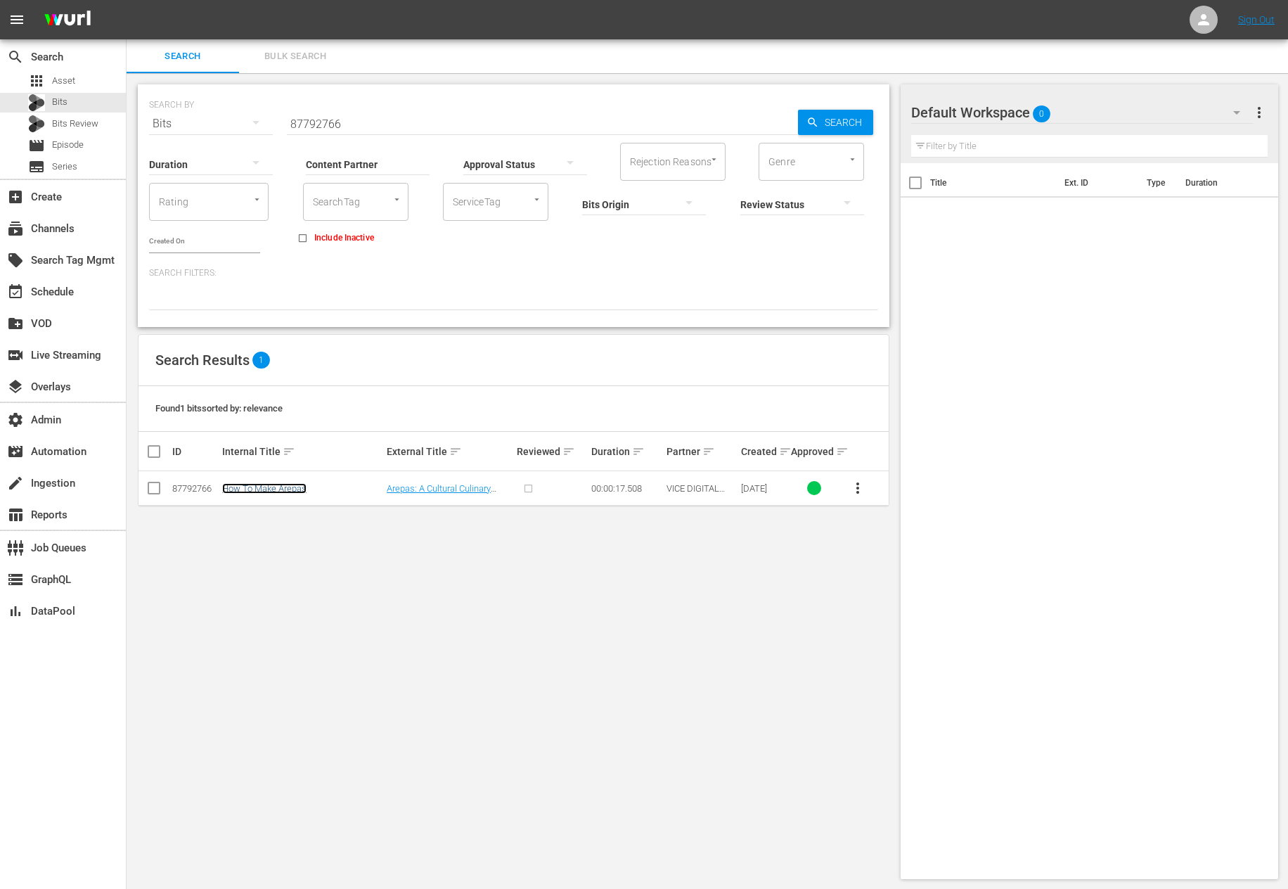
click at [276, 485] on link "How To Make Arepas" at bounding box center [264, 488] width 84 height 11
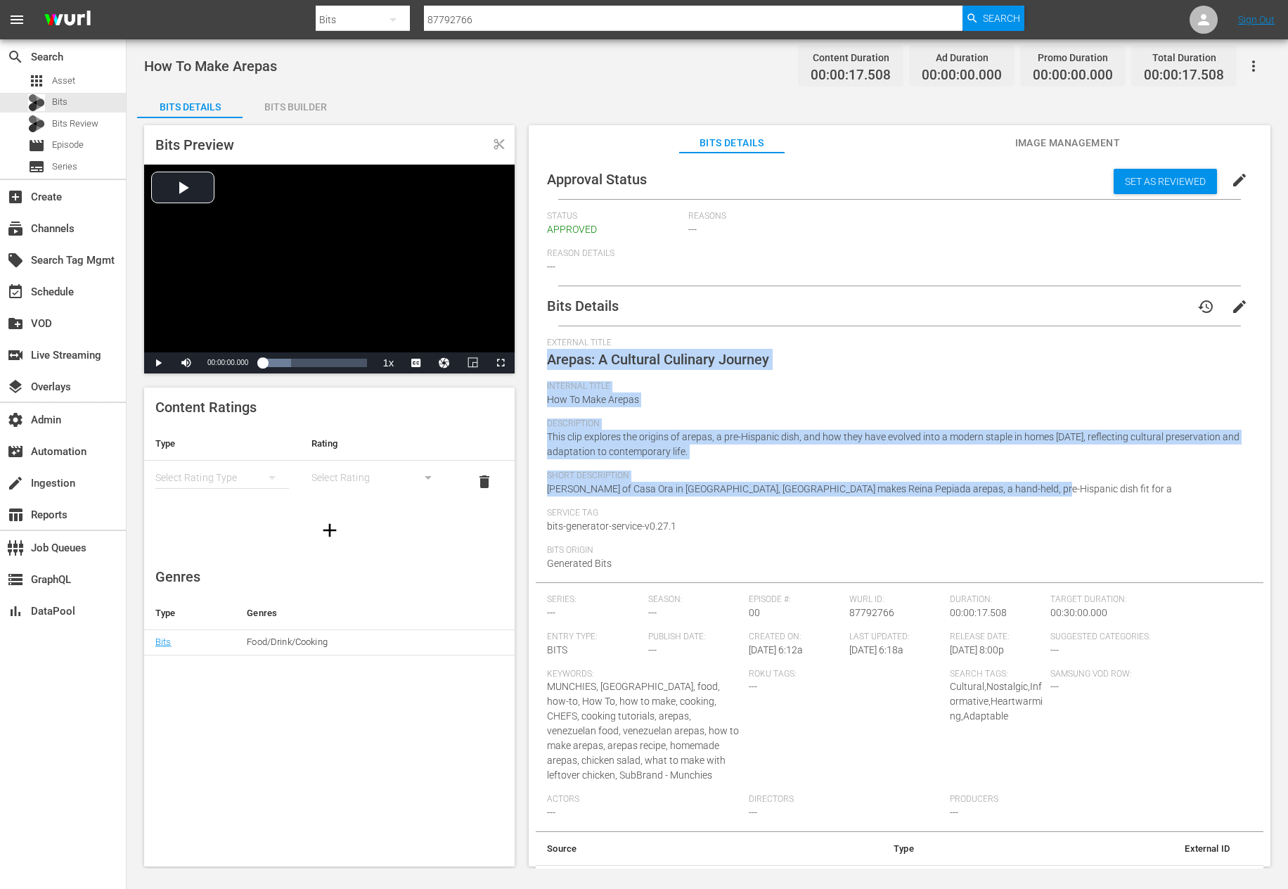
drag, startPoint x: 1054, startPoint y: 488, endPoint x: 541, endPoint y: 366, distance: 526.9
click at [541, 366] on div "Bits Details history edit External Title Arepas: A Cultural Culinary Journey In…" at bounding box center [900, 594] width 728 height 616
copy div "Arepas: A Cultural Culinary Journey Internal Title How To Make Arepas Descripti…"
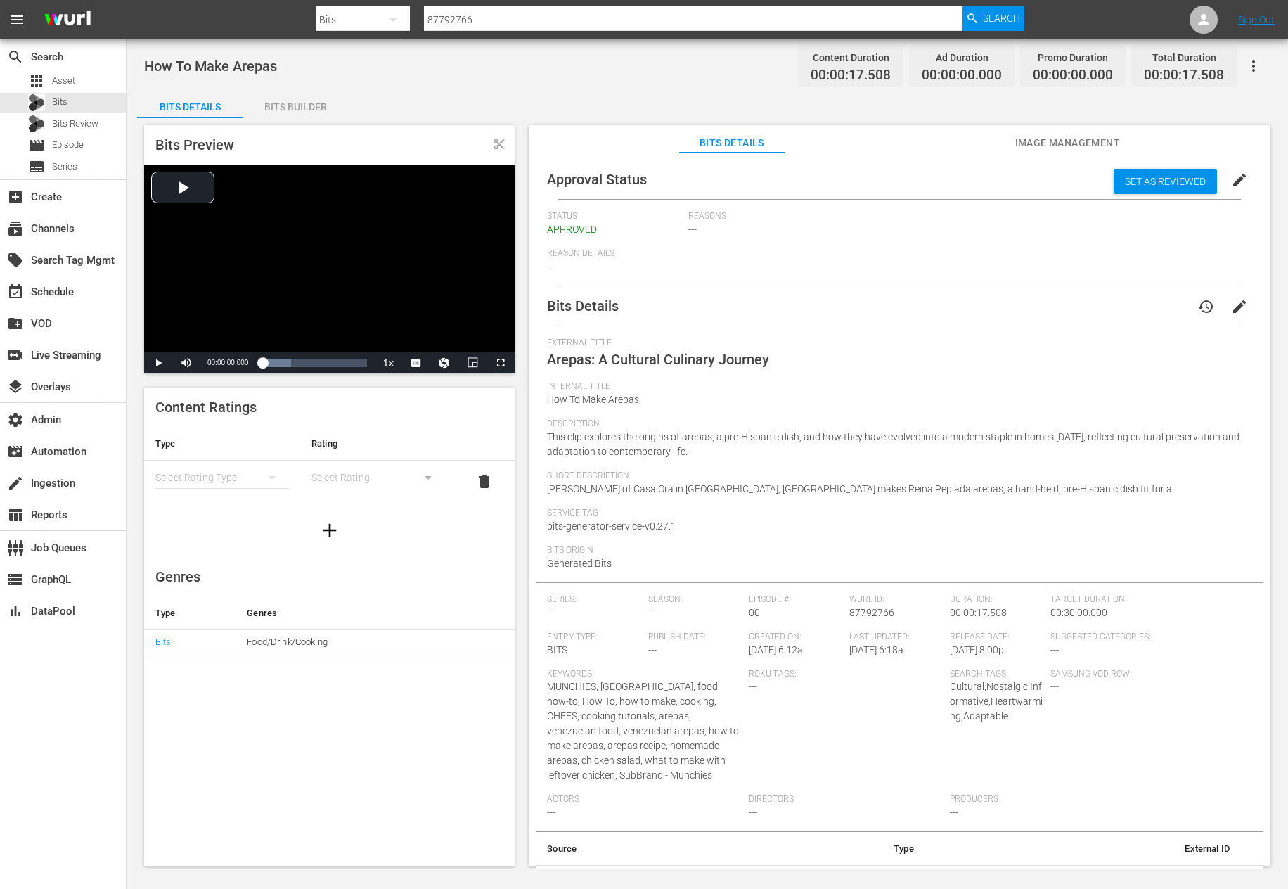
click at [522, 18] on input "87792766" at bounding box center [693, 20] width 539 height 34
paste input "837"
type input "87792837"
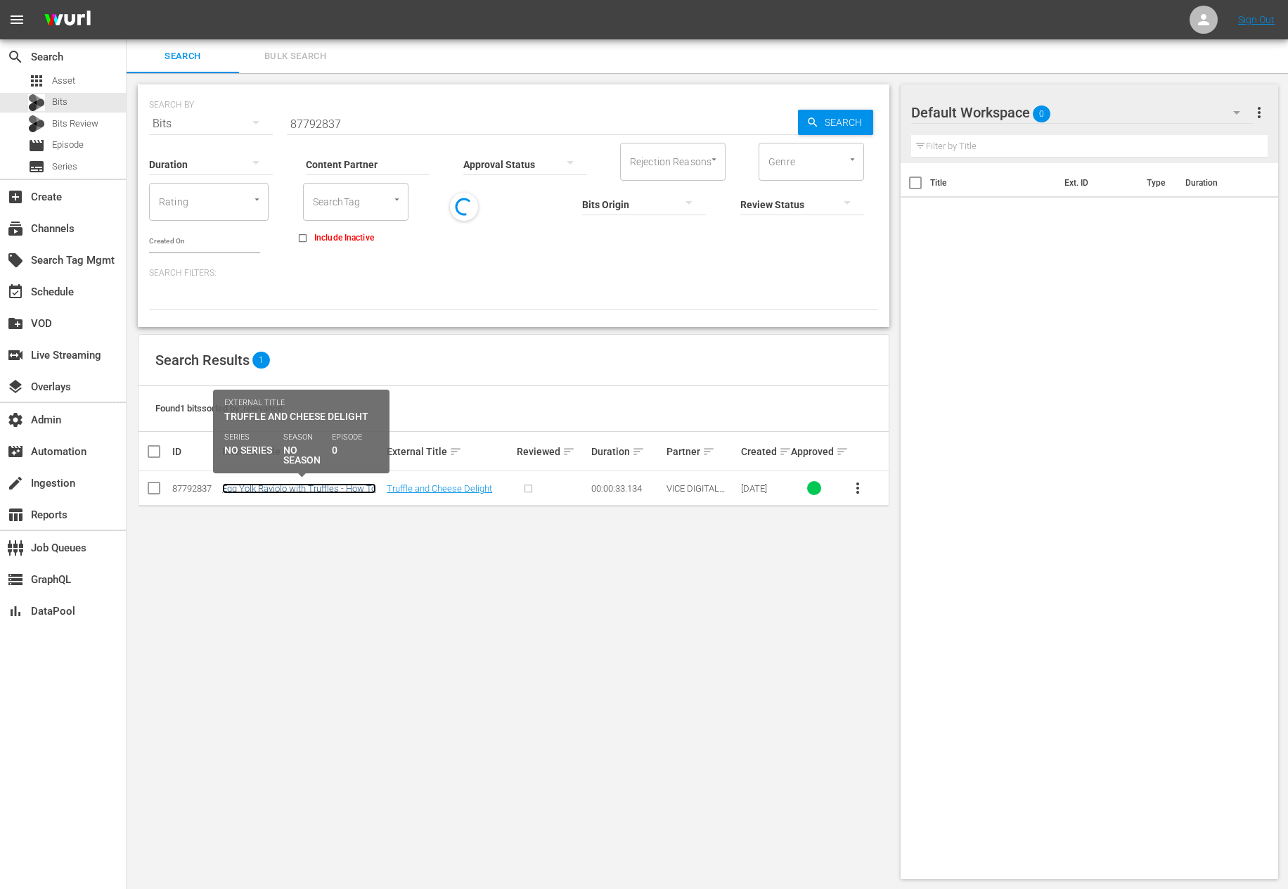
click at [228, 487] on link "Egg Yolk Raviolo with Truffles - How To" at bounding box center [299, 488] width 154 height 11
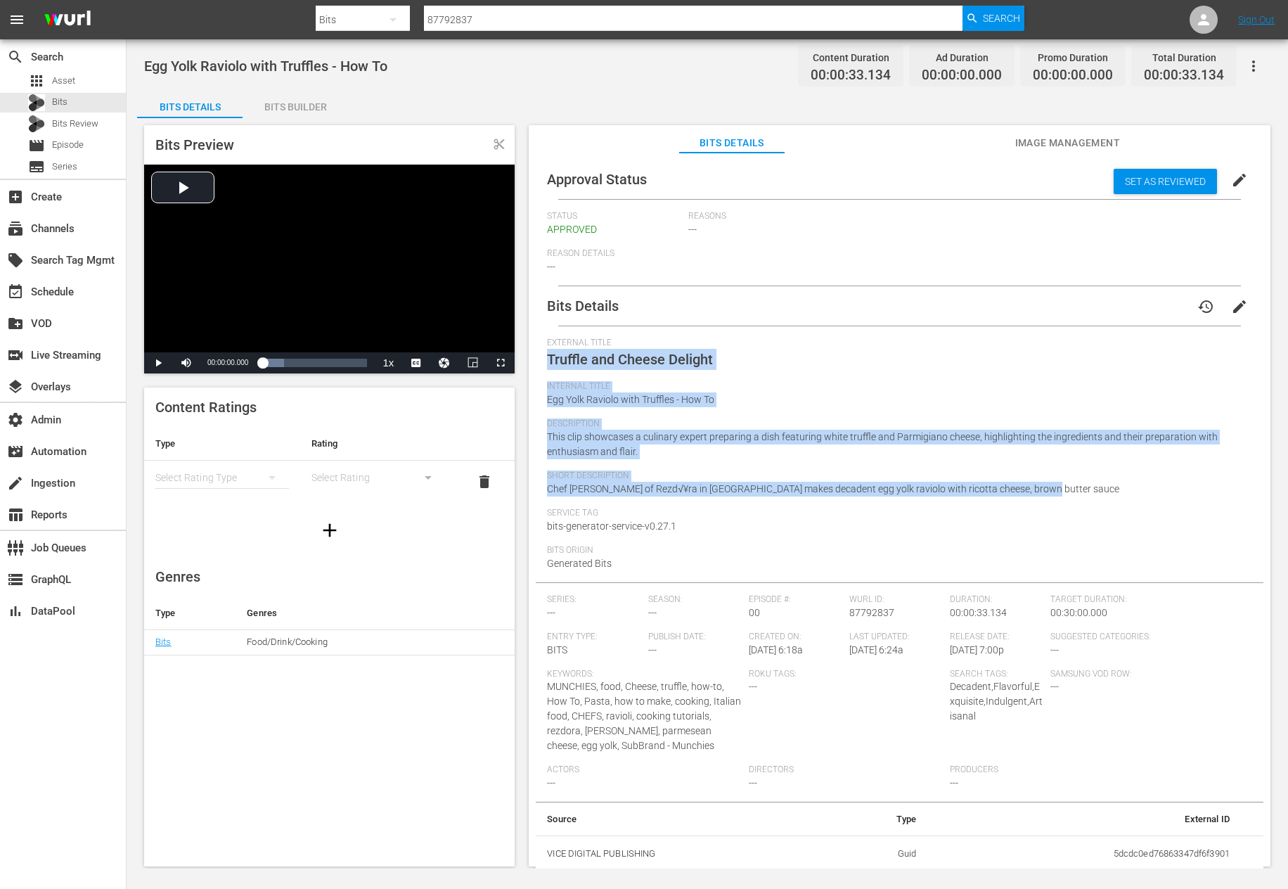
drag, startPoint x: 1049, startPoint y: 485, endPoint x: 544, endPoint y: 361, distance: 519.7
click at [544, 361] on div "Bits Details history edit External Title Truffle and Cheese Delight Internal Ti…" at bounding box center [900, 579] width 728 height 586
copy div "Truffle and Cheese Delight Internal Title Egg Yolk Raviolo with Truffles - How …"
click at [472, 22] on input "87792837" at bounding box center [693, 20] width 539 height 34
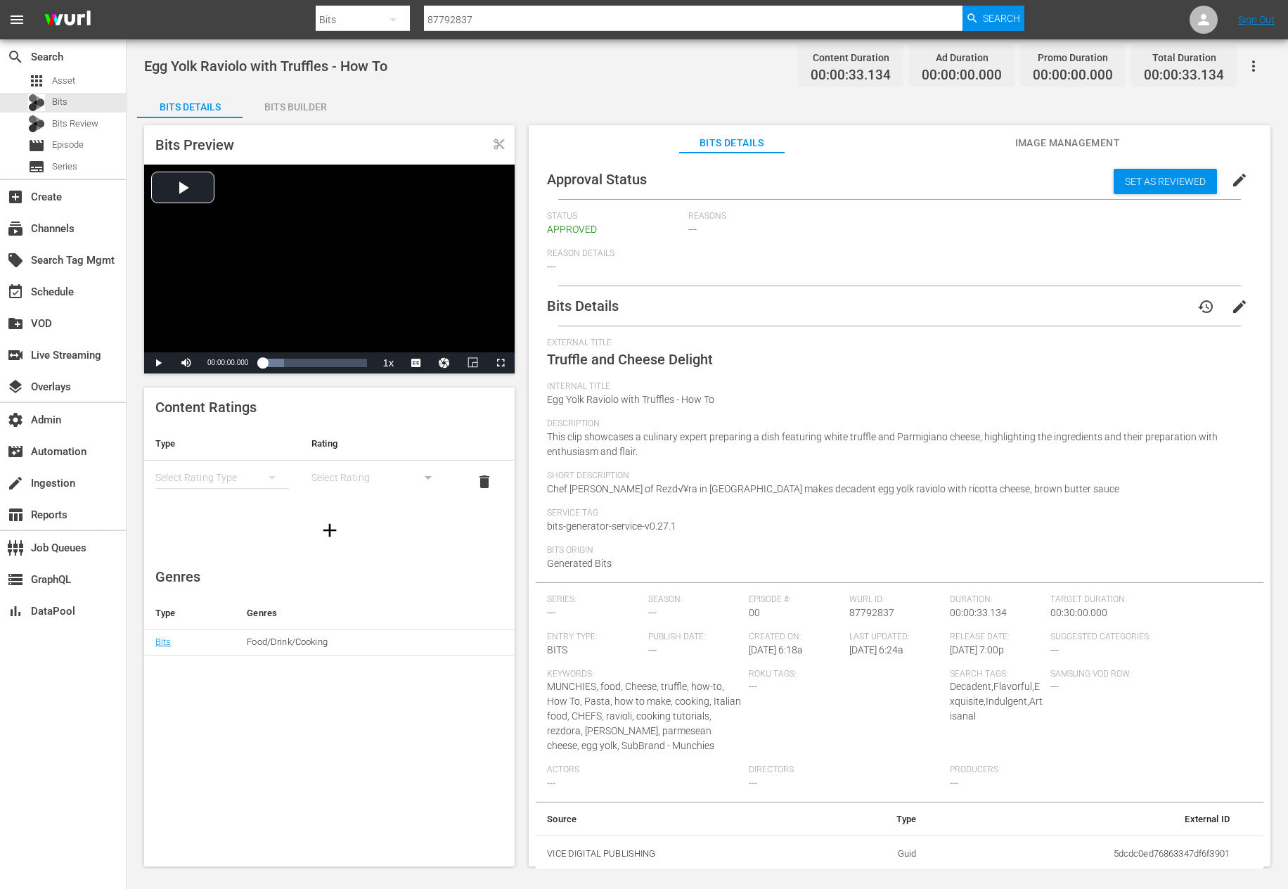
click at [472, 22] on input "87792837" at bounding box center [693, 20] width 539 height 34
paste input "44"
type input "87792844"
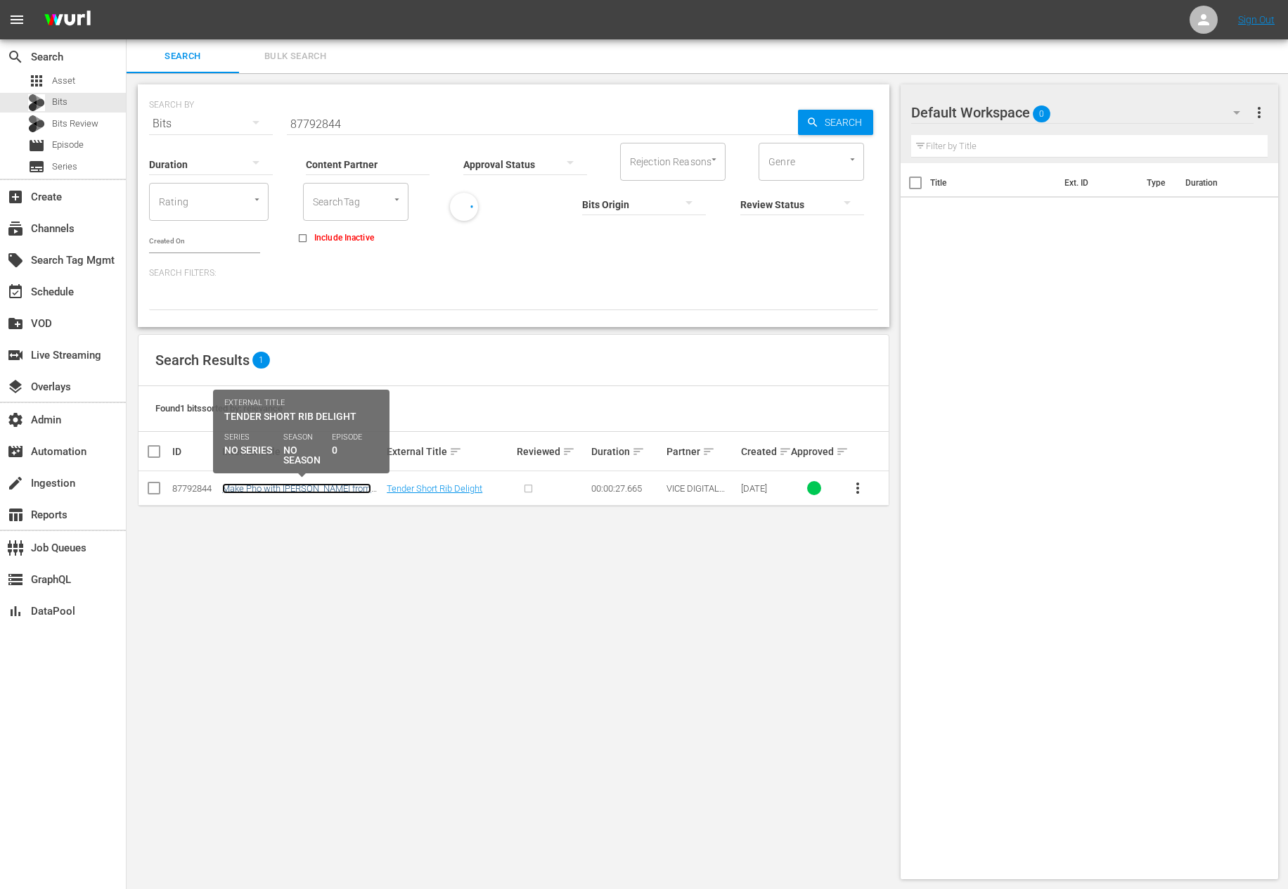
click at [254, 491] on link "Make Pho with [PERSON_NAME] from Madame [PERSON_NAME]" at bounding box center [296, 493] width 149 height 21
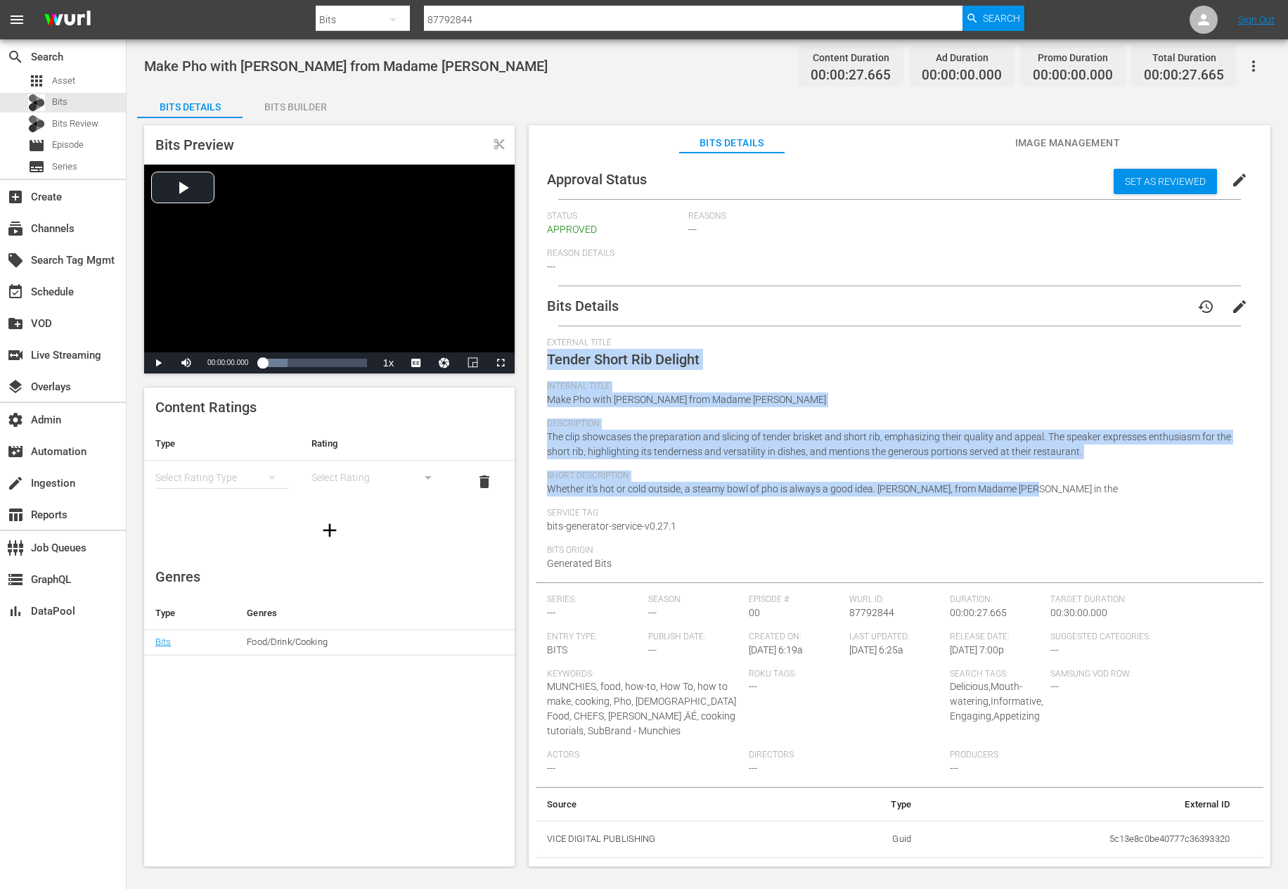
drag, startPoint x: 1055, startPoint y: 493, endPoint x: 540, endPoint y: 359, distance: 531.7
click at [540, 359] on div "Bits Details history edit External Title Tender Short Rib Delight Internal Titl…" at bounding box center [900, 572] width 728 height 572
copy div "Tender Short Rib Delight Internal Title Make Pho with [PERSON_NAME] from Madame…"
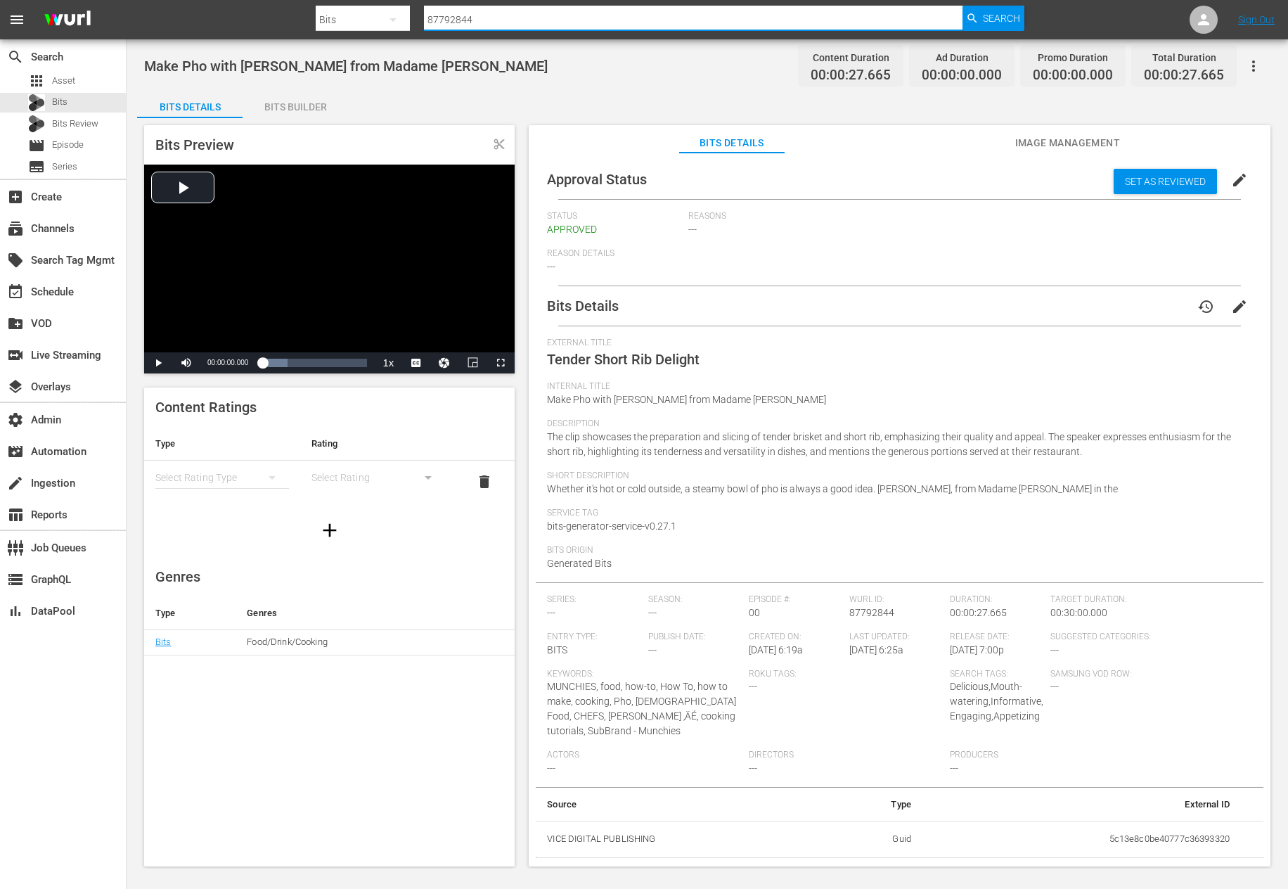
drag, startPoint x: 492, startPoint y: 17, endPoint x: 255, endPoint y: -22, distance: 240.2
click at [255, 0] on html "menu Search By Bits Search ID, Title, Description, Keywords, or Category 877928…" at bounding box center [644, 444] width 1288 height 889
paste input "787"
type input "87792787"
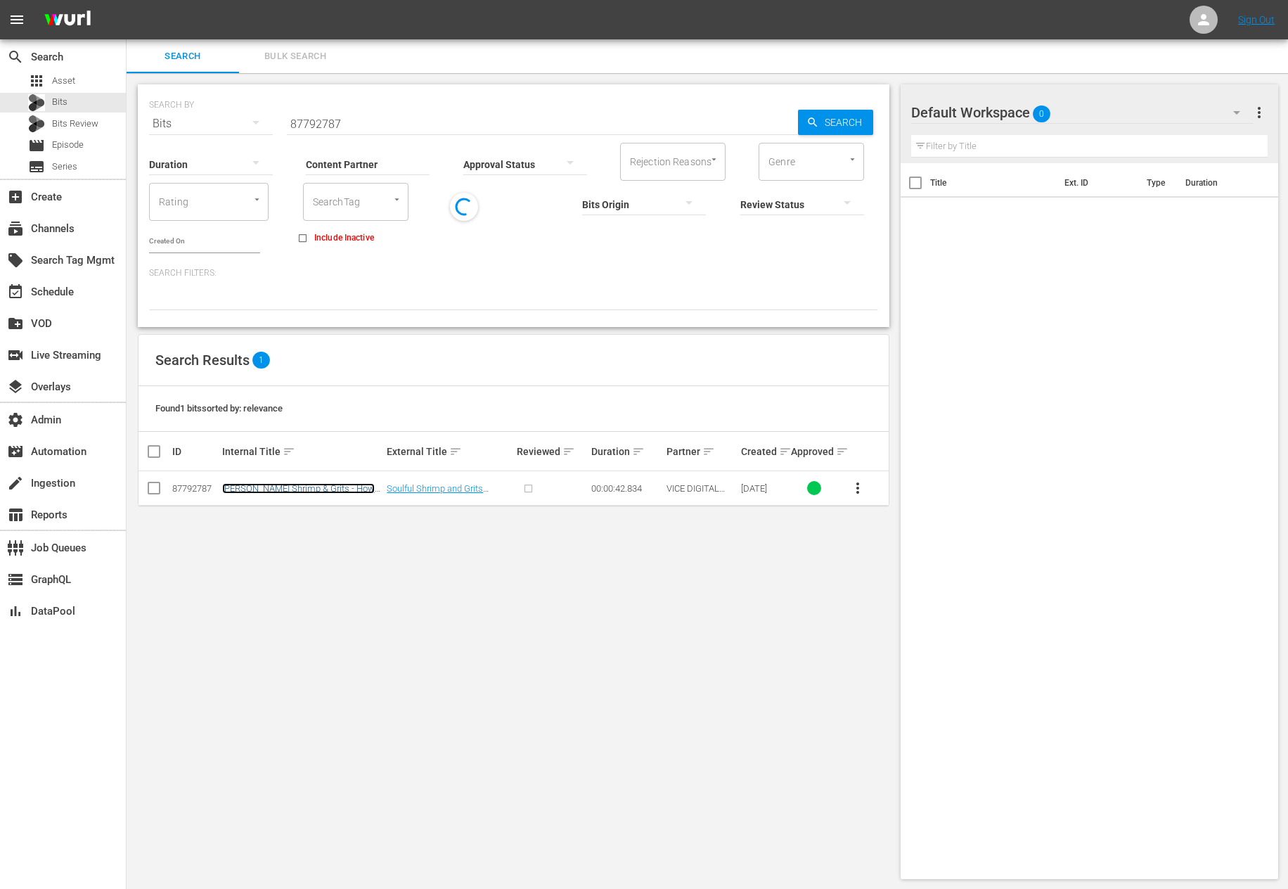
click at [304, 484] on link "[PERSON_NAME] Shrimp & Grits - How To" at bounding box center [298, 493] width 153 height 21
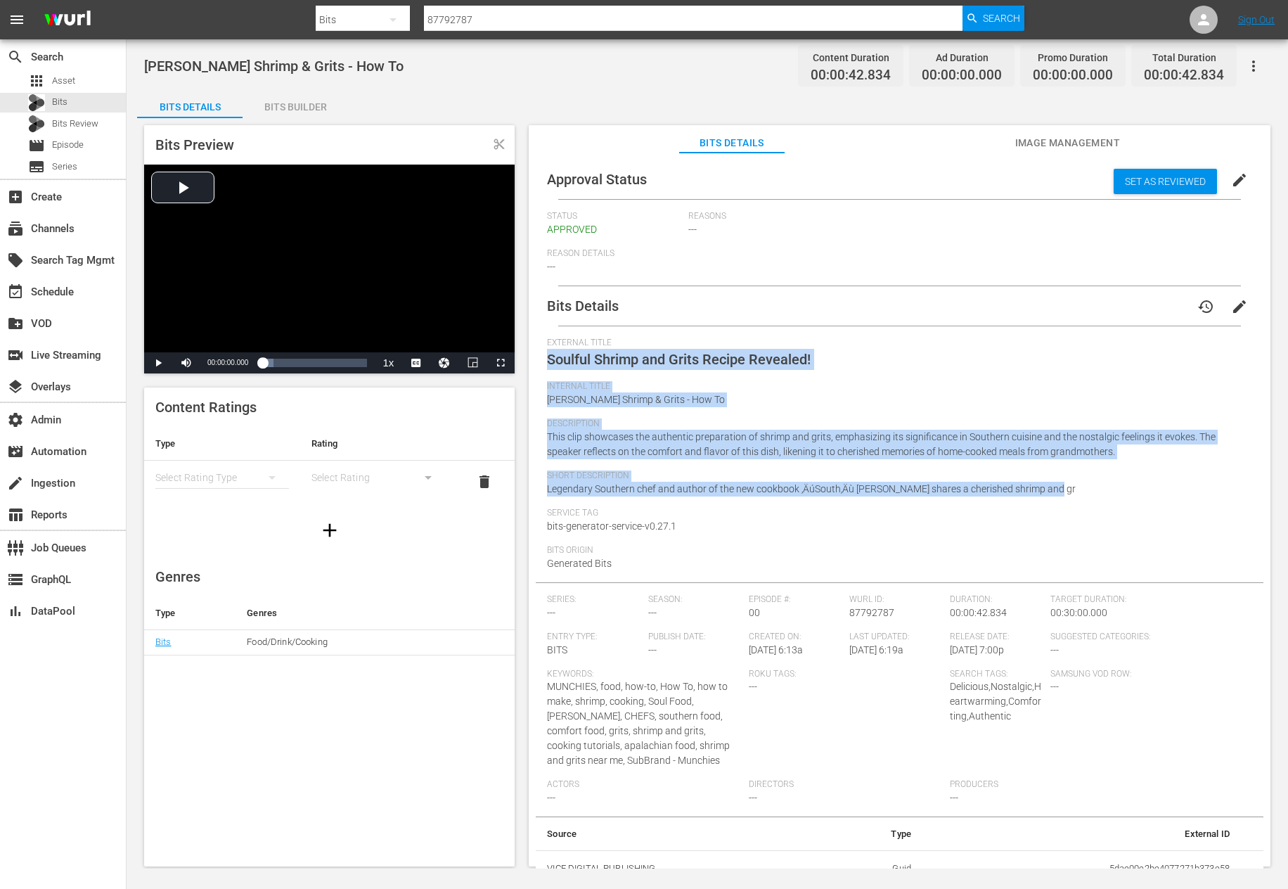
drag, startPoint x: 1045, startPoint y: 483, endPoint x: 543, endPoint y: 351, distance: 519.8
click at [543, 351] on div "Bits Details history edit External Title Soulful Shrimp and Grits Recipe Reveal…" at bounding box center [900, 586] width 728 height 601
copy div "Soulful Shrimp and Grits Recipe Revealed! Internal Title [PERSON_NAME] Shrimp &…"
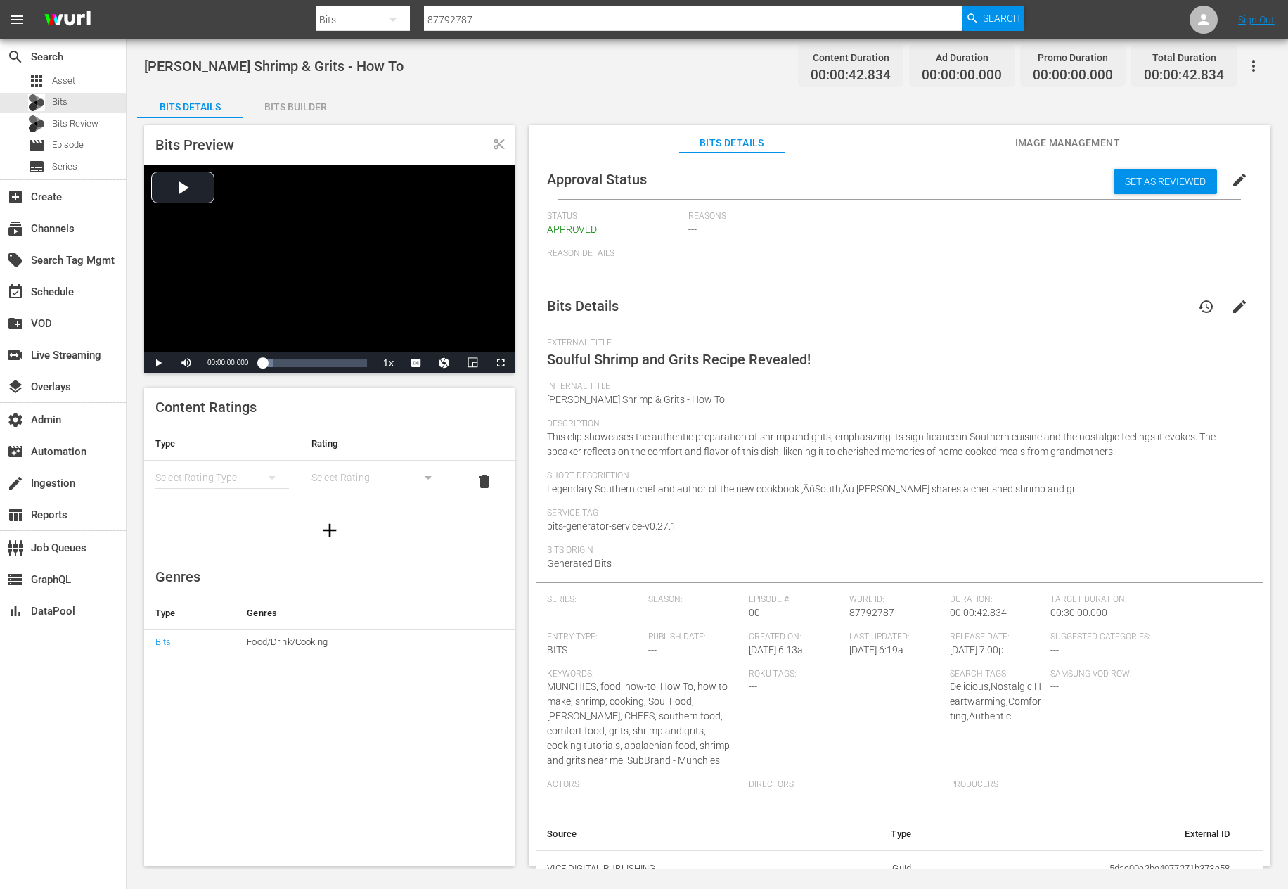
click at [461, 20] on input "87792787" at bounding box center [693, 20] width 539 height 34
paste input "72"
type input "87792772"
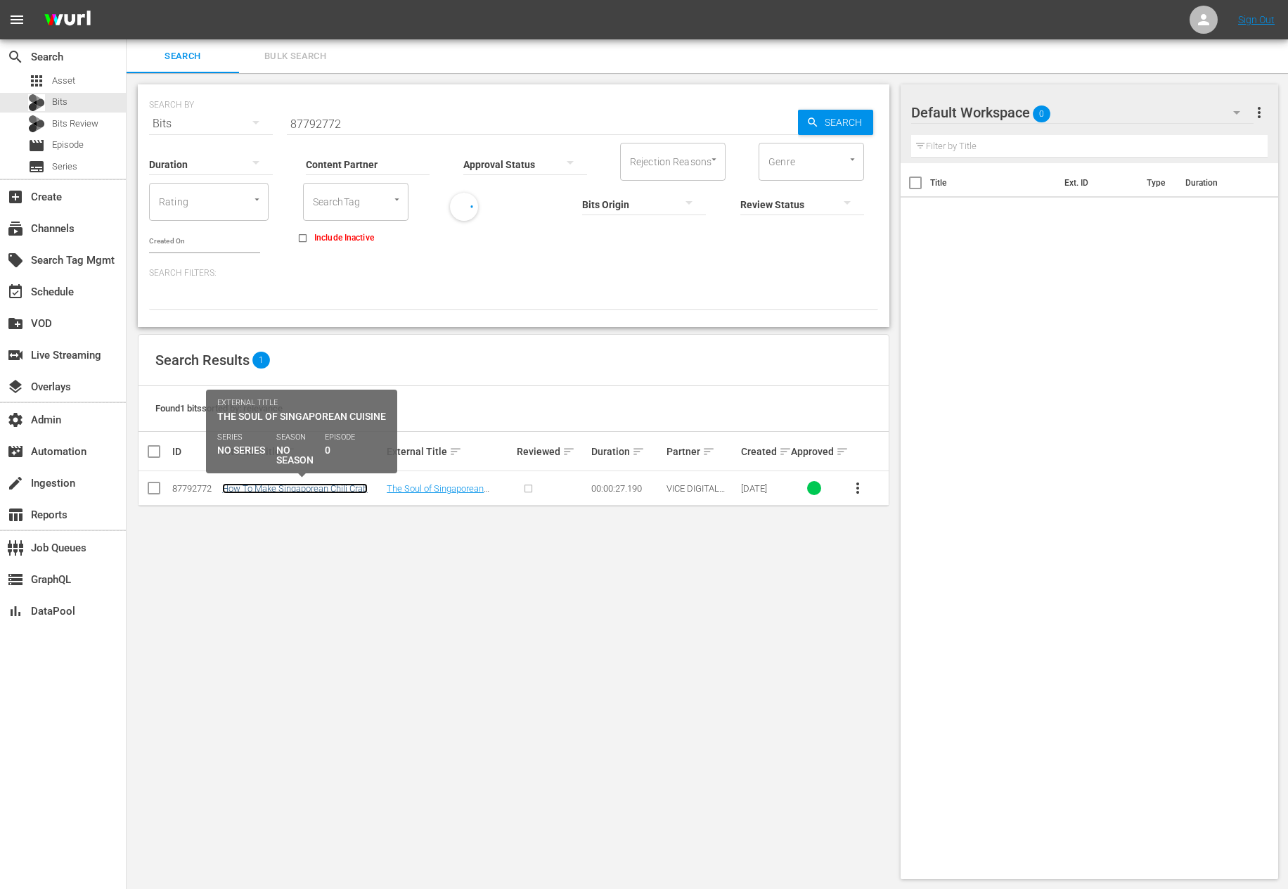
click at [229, 491] on link "How To Make Singaporean Chili Crab" at bounding box center [295, 488] width 146 height 11
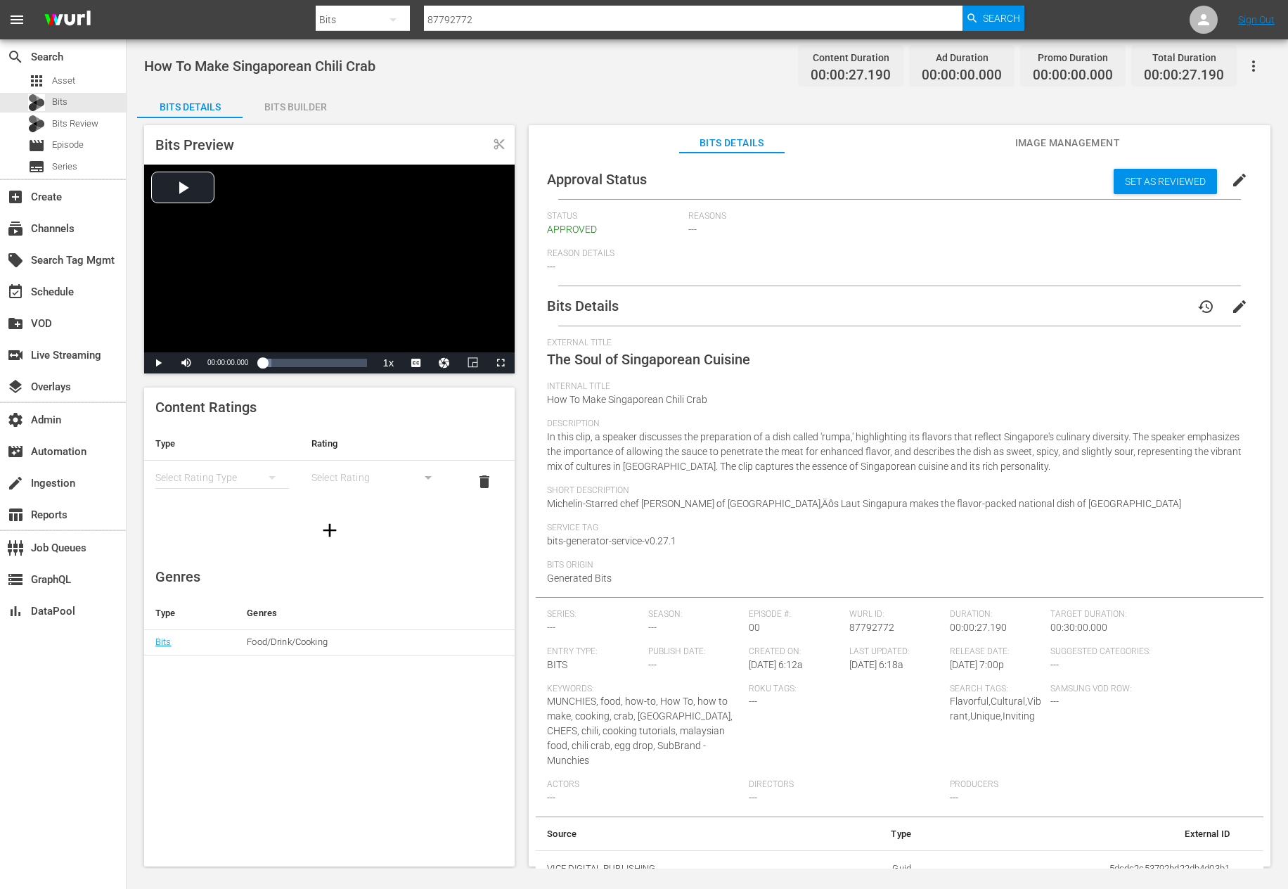
drag, startPoint x: 551, startPoint y: 360, endPoint x: 1035, endPoint y: 499, distance: 503.3
click at [1035, 495] on div "External Title The Soul of Singaporean Cuisine Internal Title How To Make Singa…" at bounding box center [899, 466] width 705 height 259
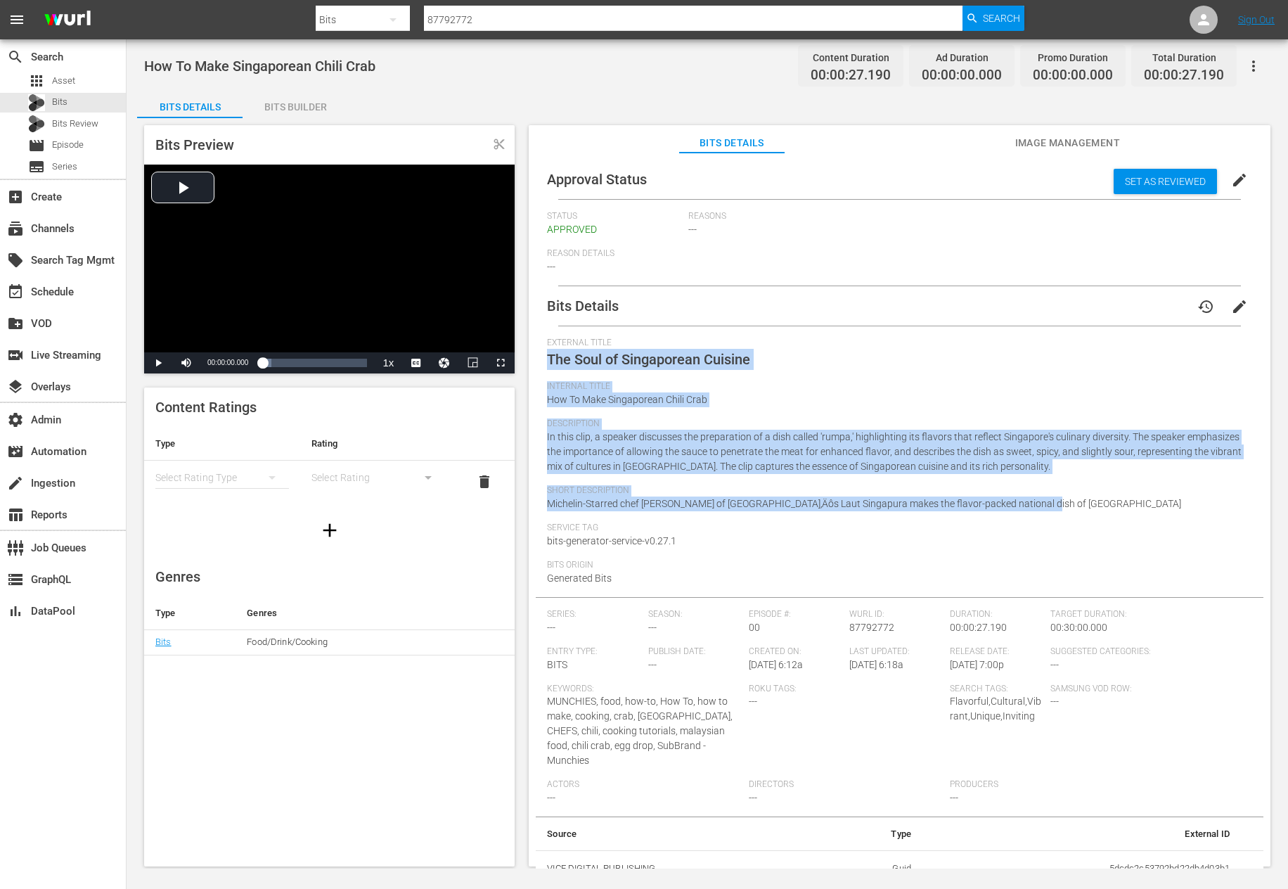
drag, startPoint x: 1036, startPoint y: 500, endPoint x: 550, endPoint y: 363, distance: 505.3
click at [550, 363] on div "External Title The Soul of Singaporean Cuisine Internal Title How To Make Singa…" at bounding box center [899, 466] width 705 height 259
copy div "The Soul of Singaporean Cuisine Internal Title How To Make Singaporean Chili Cr…"
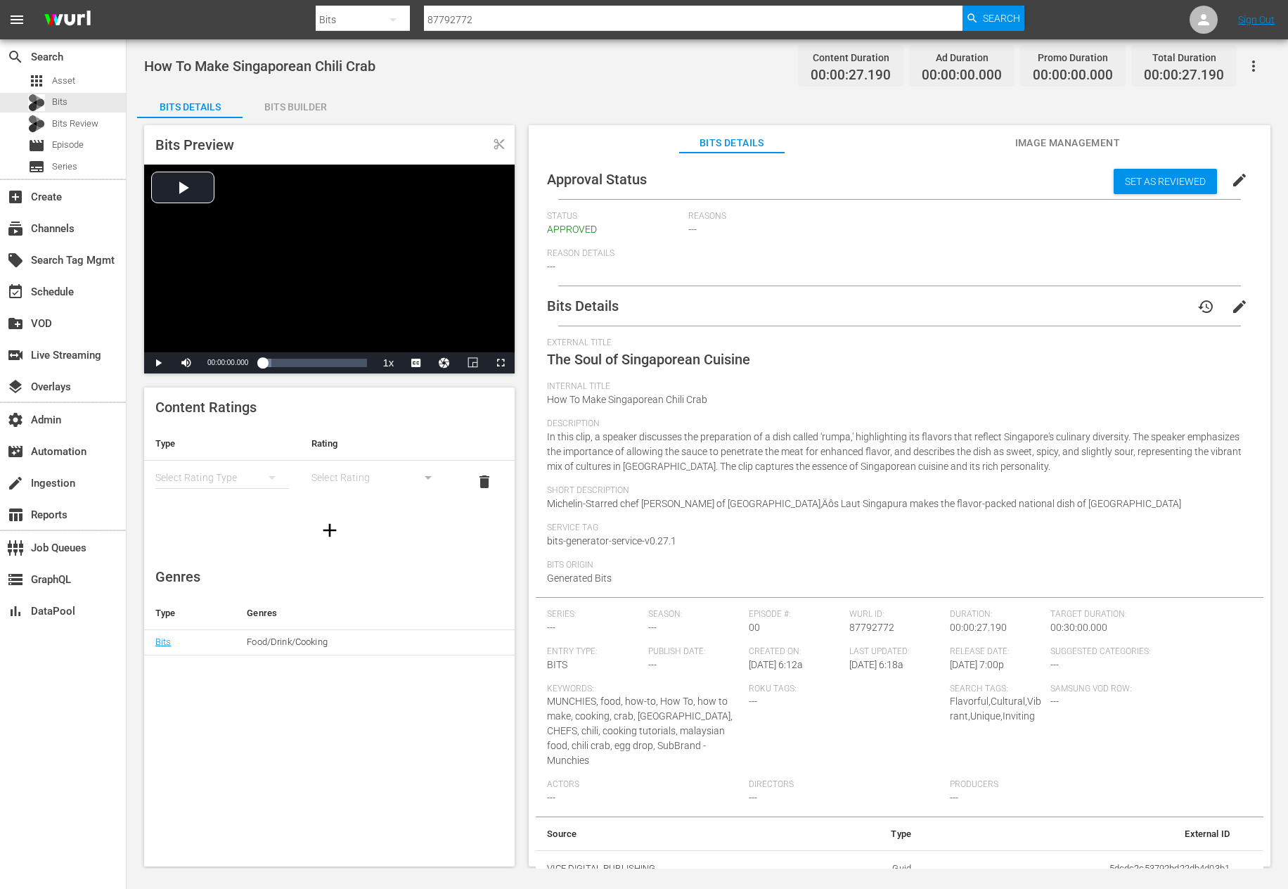
click at [518, 31] on div at bounding box center [670, 34] width 709 height 6
click at [518, 24] on input "87792772" at bounding box center [693, 20] width 539 height 34
paste input "823"
type input "87792823"
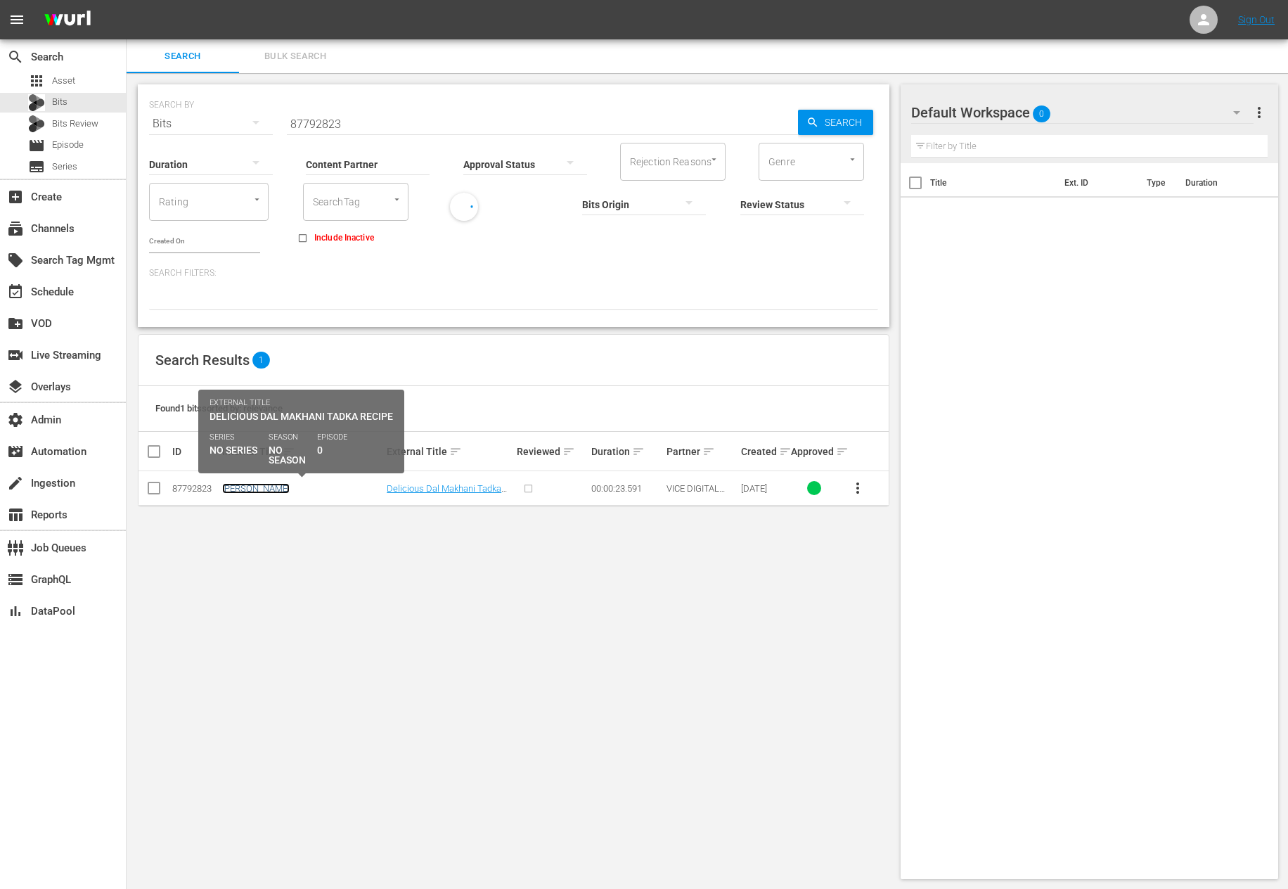
click at [252, 491] on link "[PERSON_NAME]" at bounding box center [255, 488] width 67 height 11
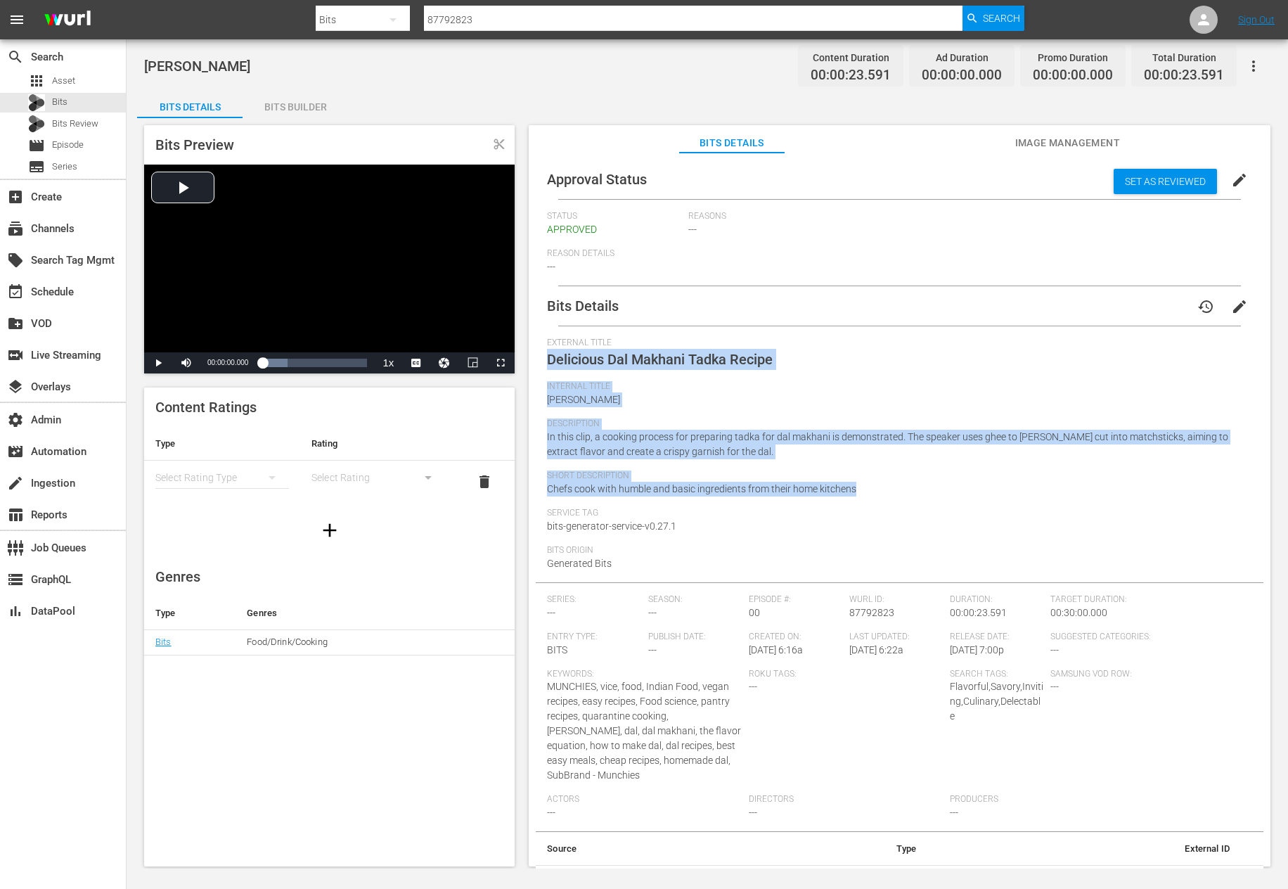
drag, startPoint x: 874, startPoint y: 493, endPoint x: 538, endPoint y: 365, distance: 359.6
click at [538, 365] on div "Bits Details history edit External Title Delicious Dal Makhani Tadka Recipe Int…" at bounding box center [900, 594] width 728 height 616
copy div "Delicious Dal Makhani Tadka Recipe Internal Title Dal Makhani Description In th…"
